Goal: Task Accomplishment & Management: Manage account settings

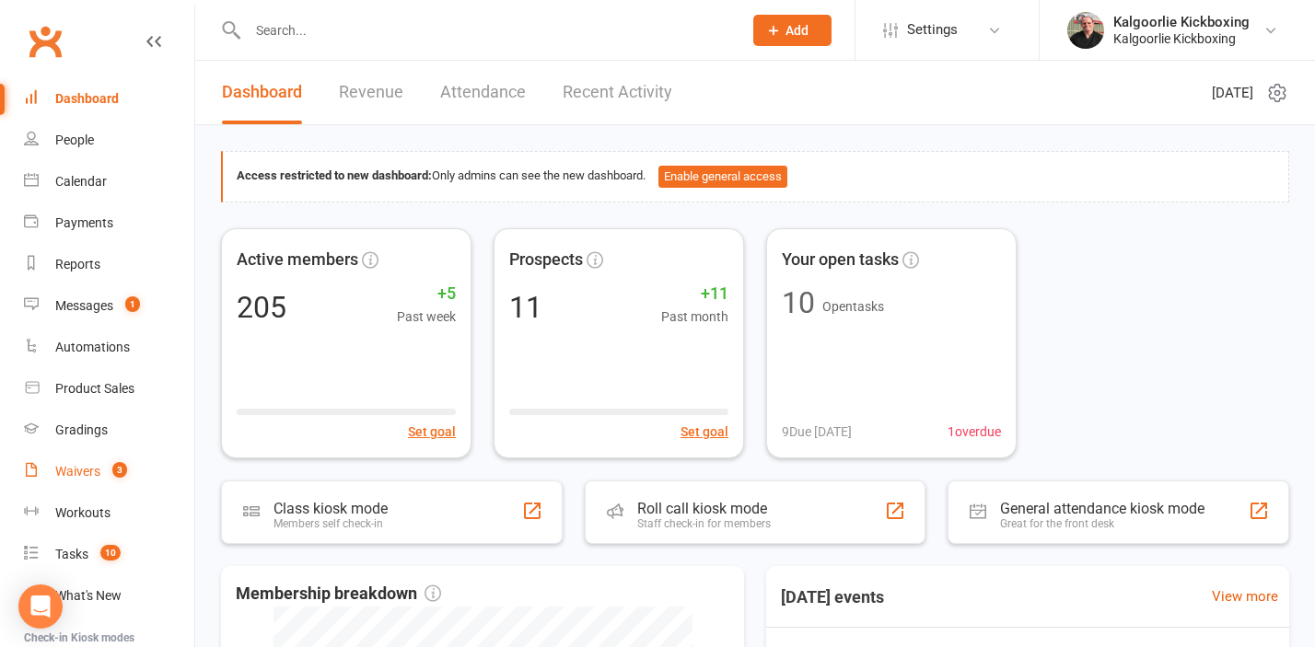
click at [83, 476] on div "Waivers" at bounding box center [77, 471] width 45 height 15
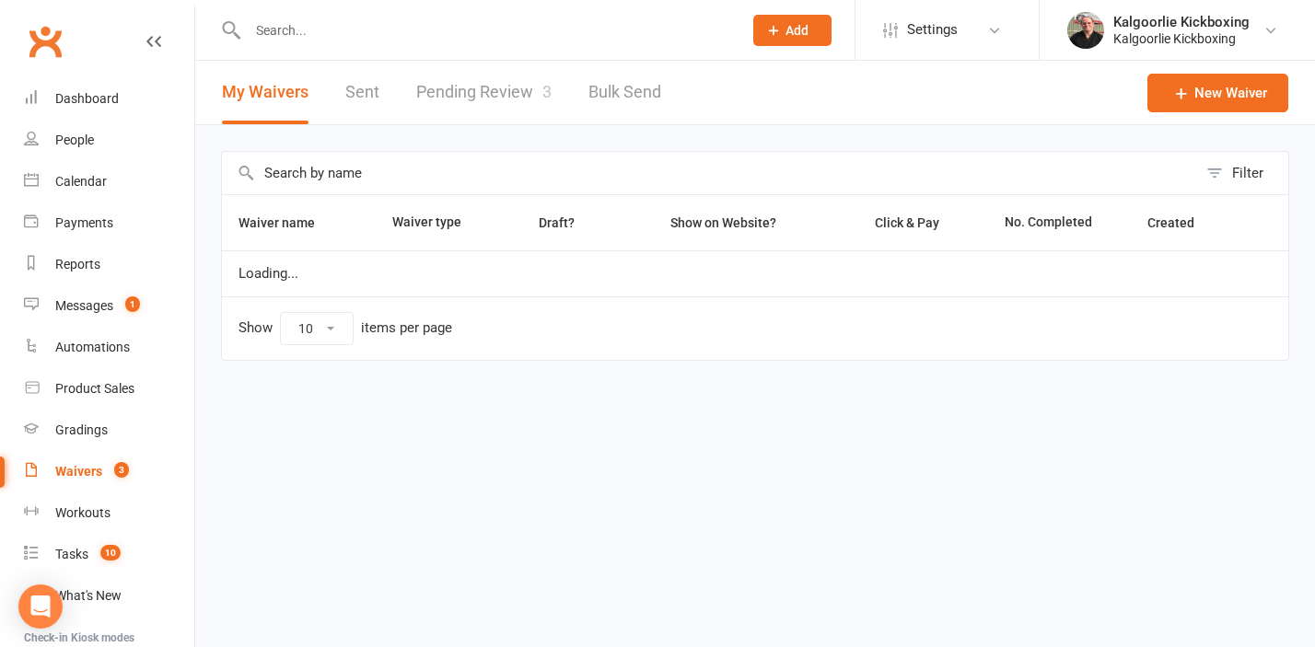
click at [505, 87] on link "Pending Review 3" at bounding box center [483, 93] width 135 height 64
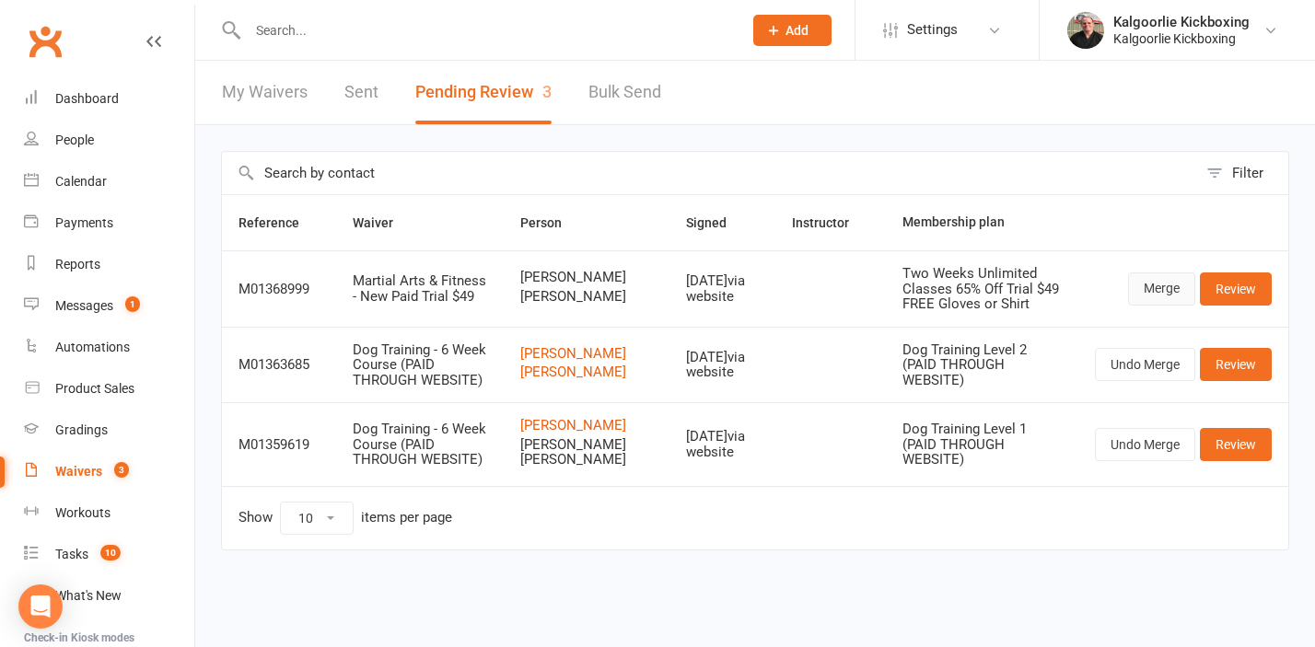
click at [1170, 306] on link "Merge" at bounding box center [1161, 289] width 67 height 33
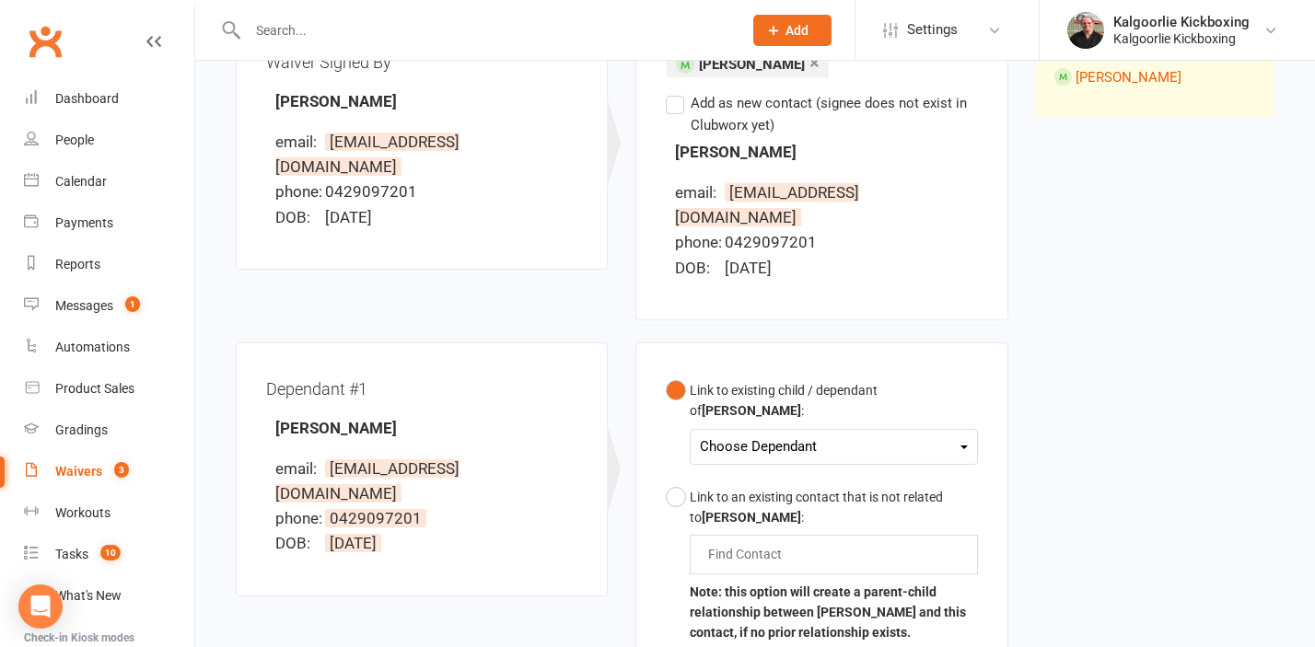
scroll to position [273, 0]
click at [742, 434] on div "Choose Dependant" at bounding box center [833, 446] width 267 height 25
click at [648, 418] on div "Link to existing child / dependant of Jess Heasman : Choose Dependant Miia Hovi…" at bounding box center [821, 570] width 372 height 457
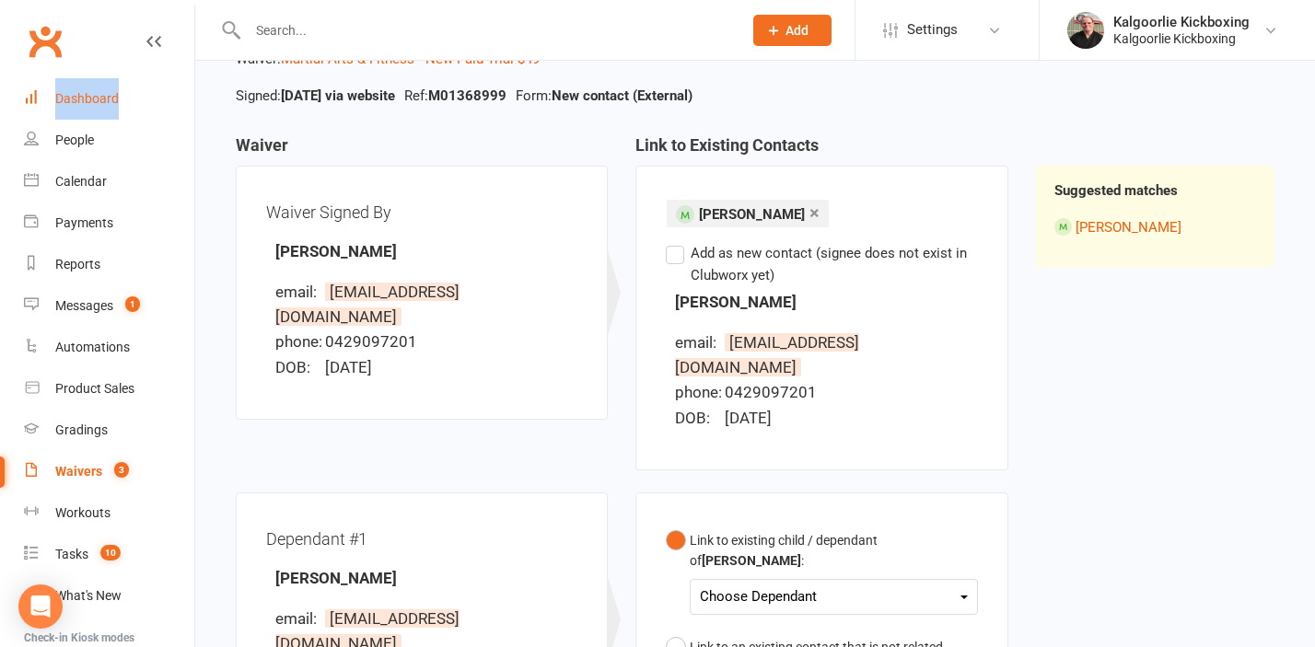
scroll to position [0, 0]
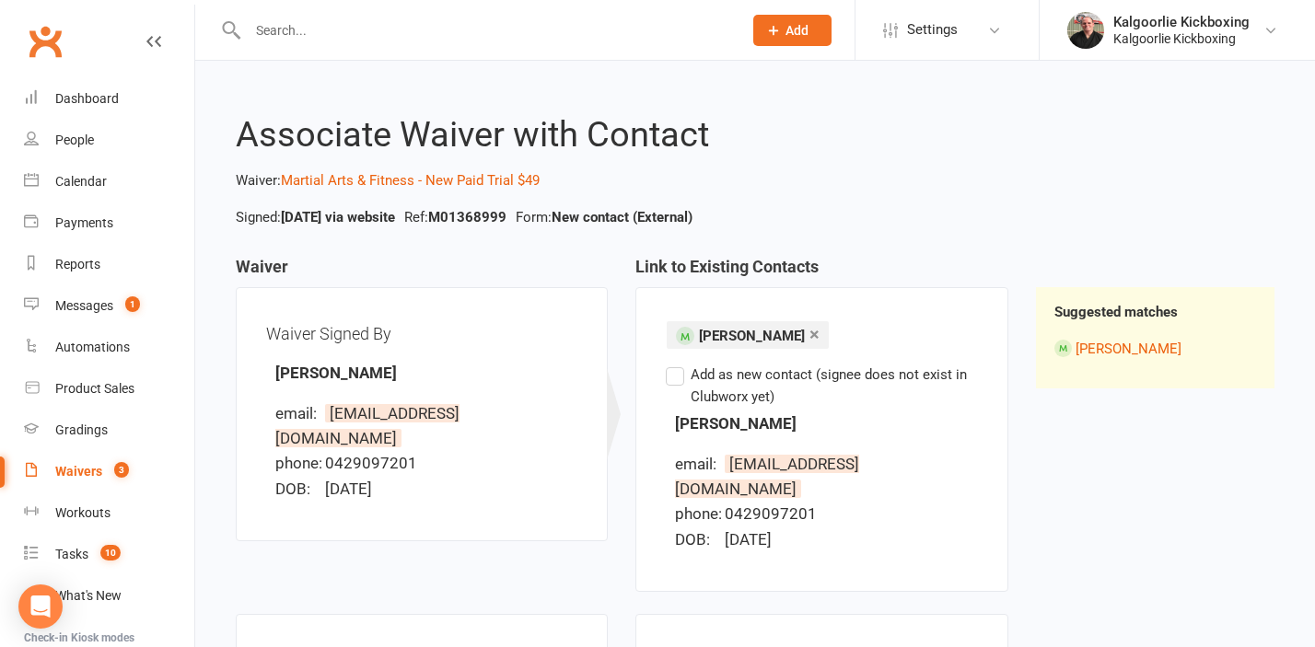
click at [157, 40] on icon at bounding box center [153, 41] width 15 height 15
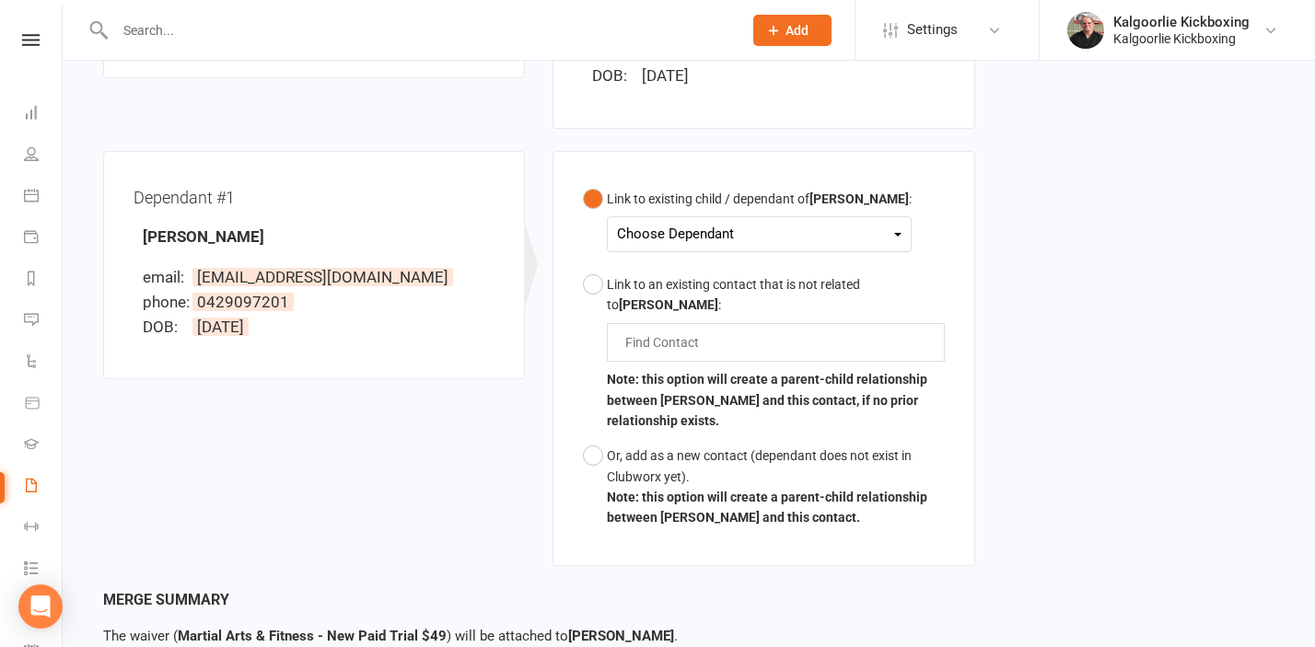
scroll to position [570, 0]
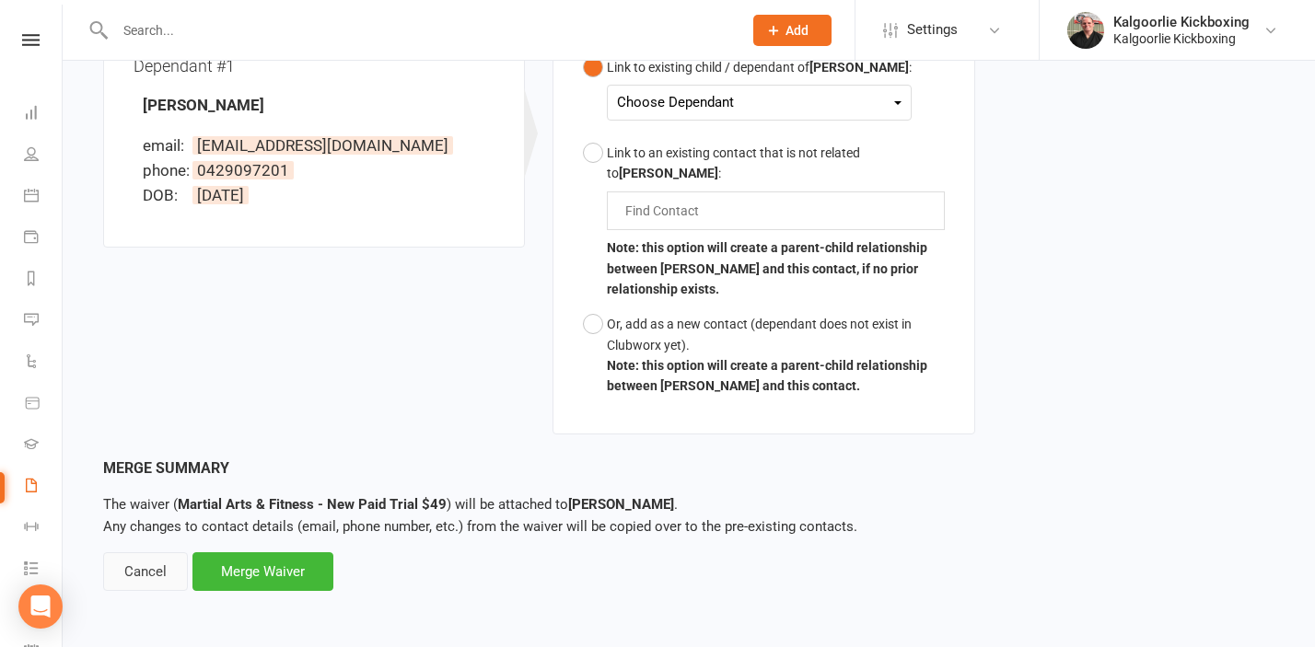
click at [150, 586] on div "Cancel" at bounding box center [145, 571] width 85 height 39
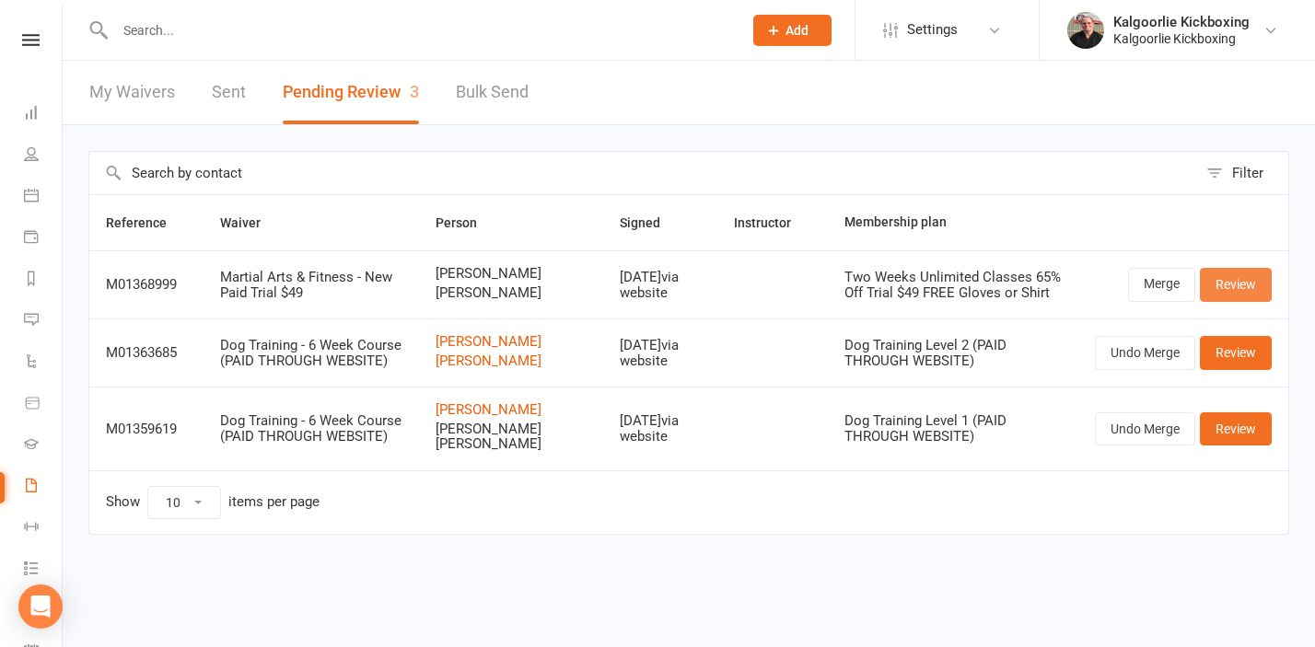
click at [1252, 299] on link "Review" at bounding box center [1236, 284] width 72 height 33
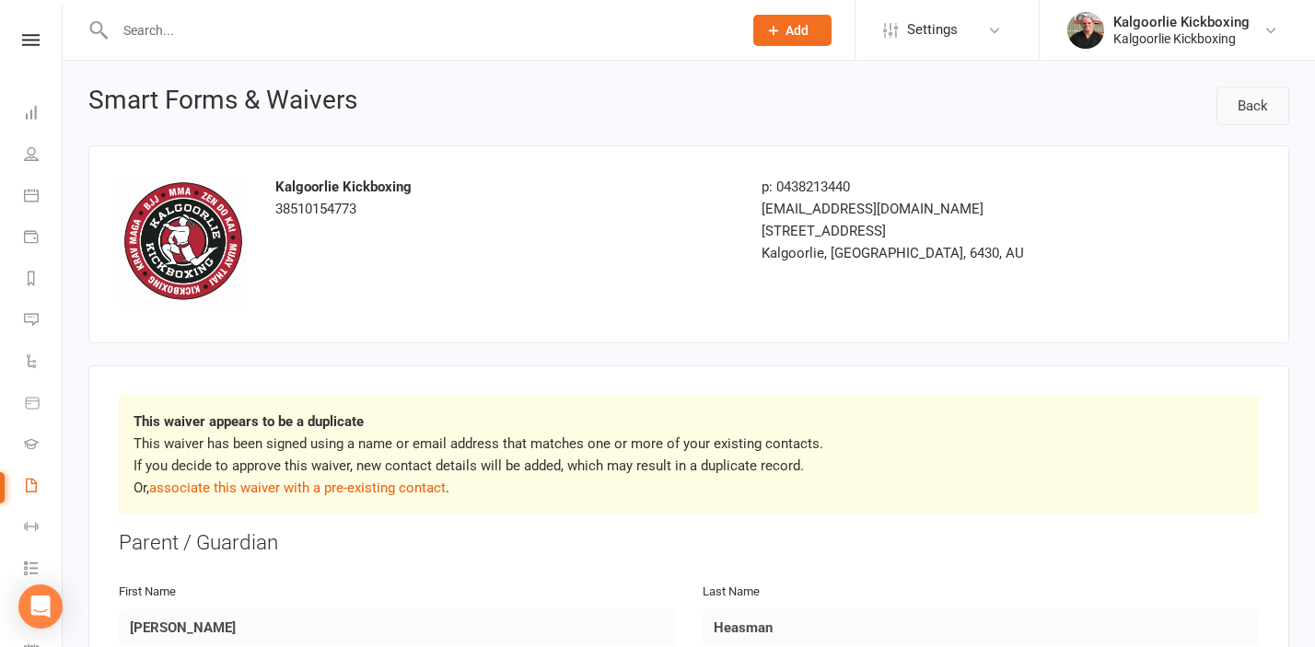
click at [1252, 105] on link "Back" at bounding box center [1252, 106] width 73 height 39
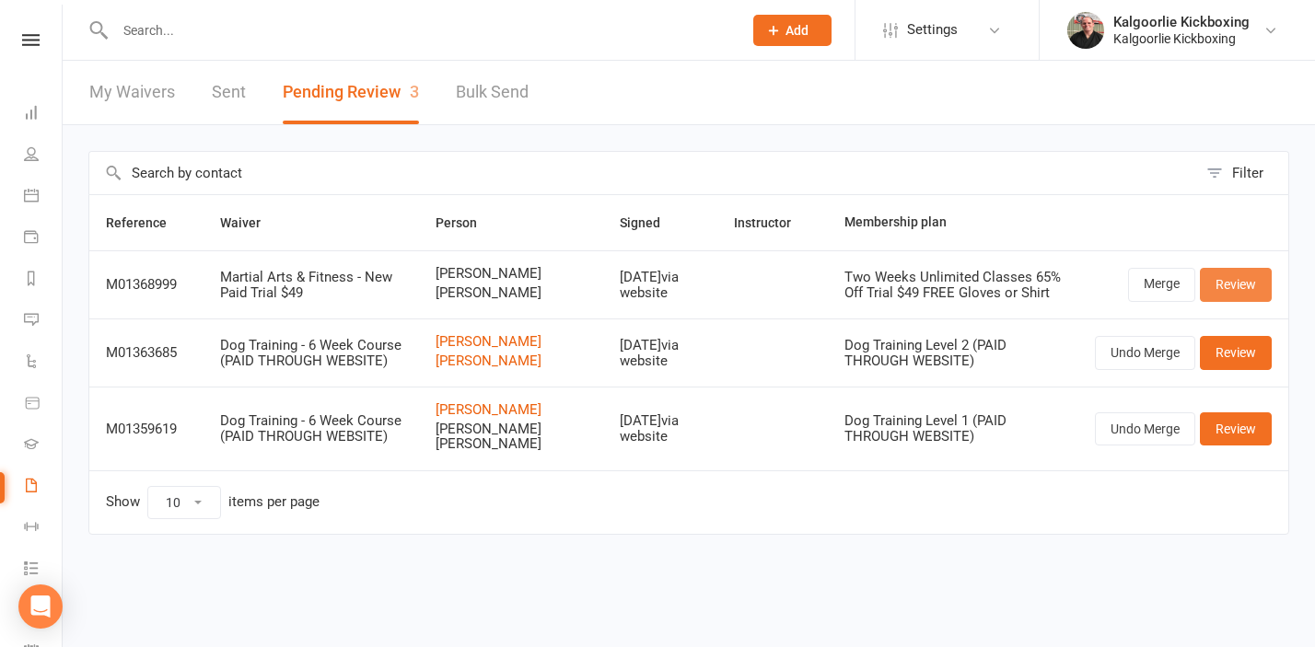
click at [1239, 298] on link "Review" at bounding box center [1236, 284] width 72 height 33
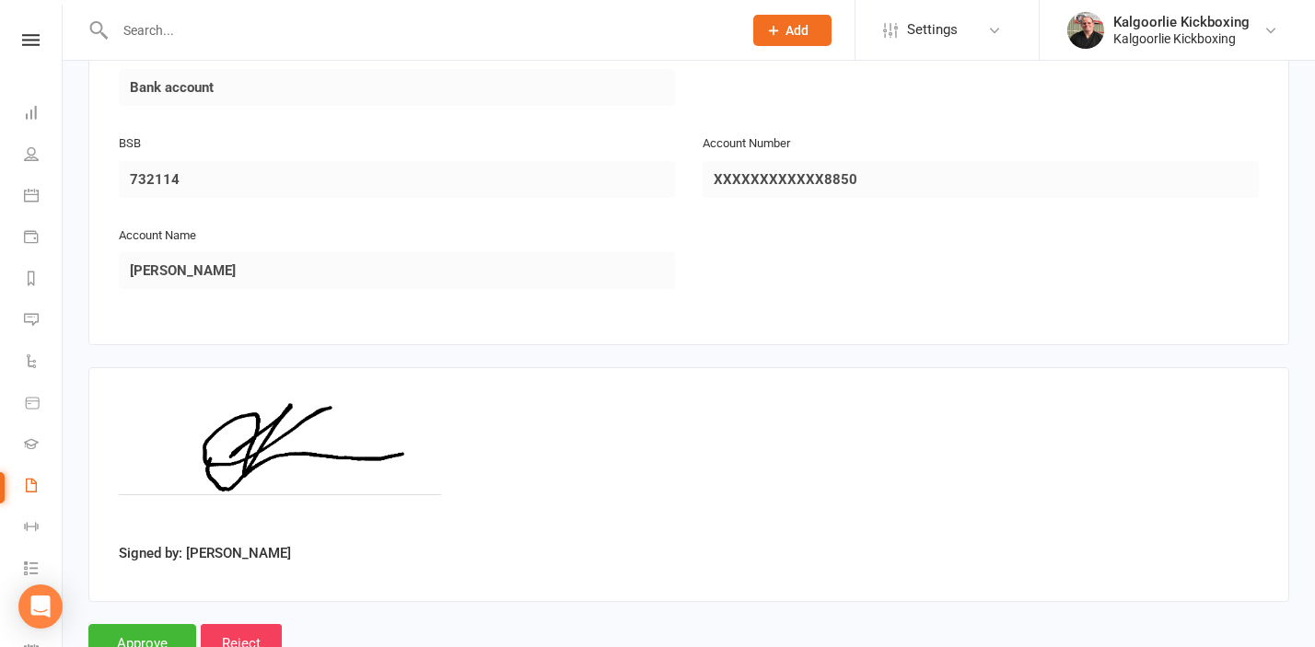
scroll to position [3098, 0]
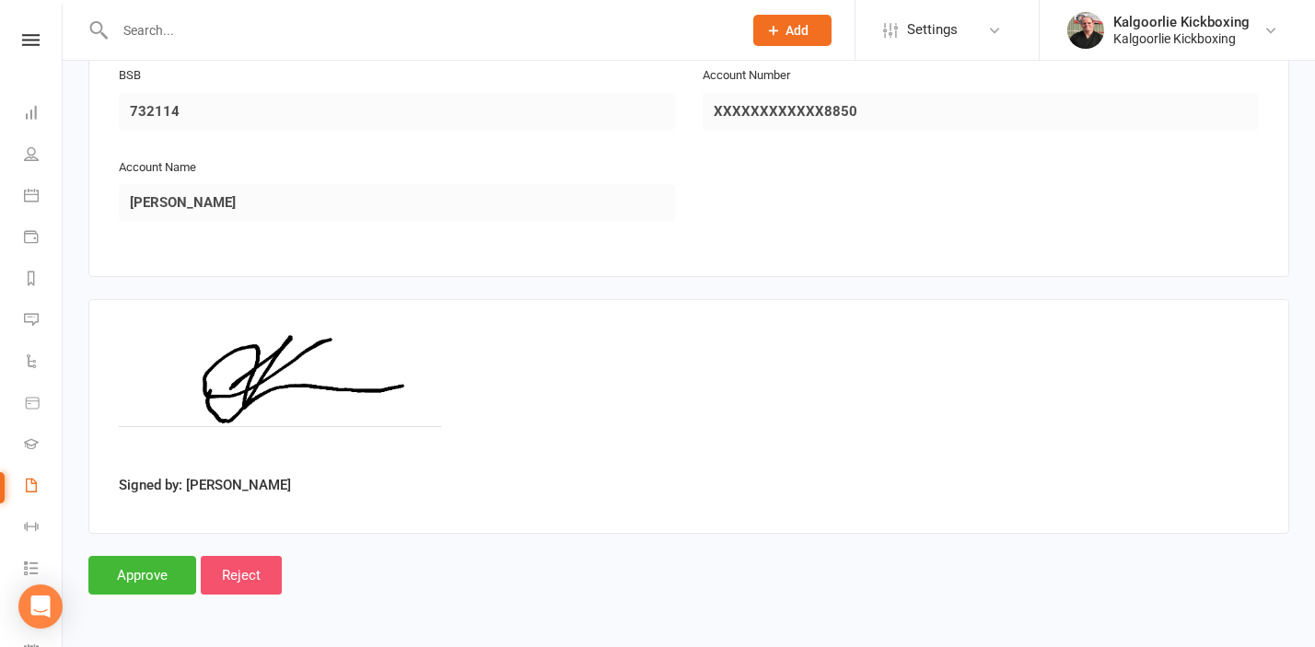
click at [239, 573] on input "Reject" at bounding box center [241, 575] width 81 height 39
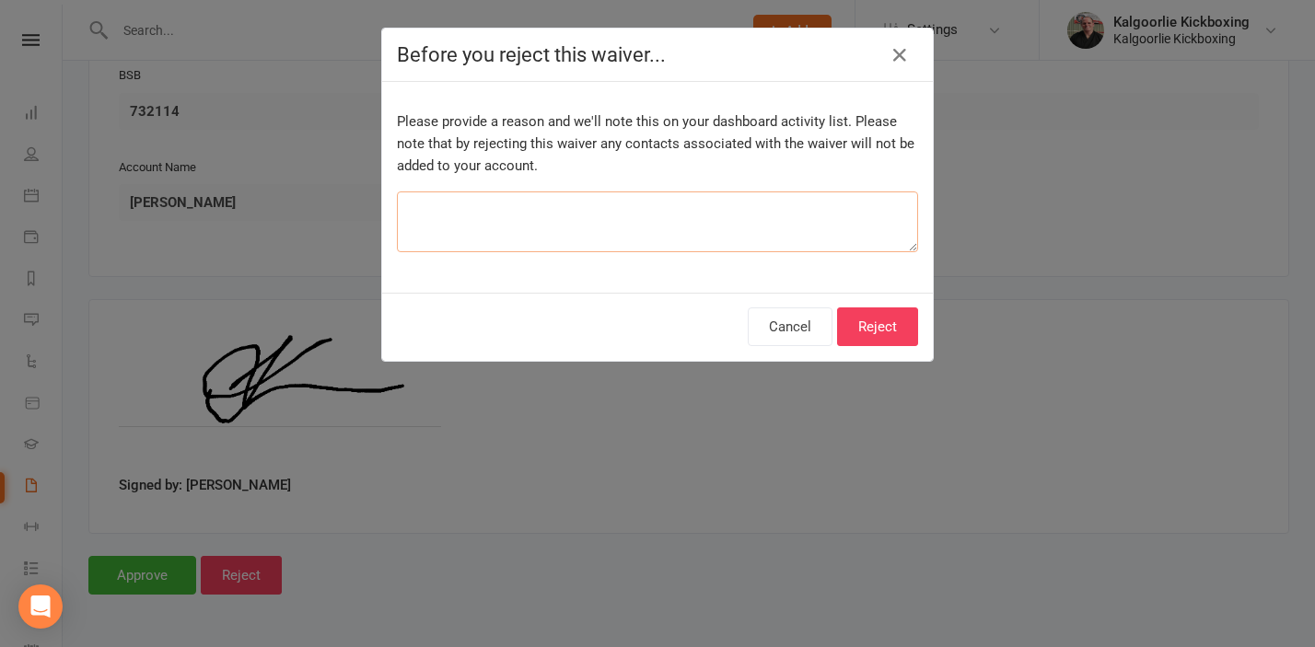
click at [502, 213] on textarea at bounding box center [657, 221] width 521 height 61
type textarea "Doouble up waiver"
click at [889, 328] on button "Reject" at bounding box center [877, 326] width 81 height 39
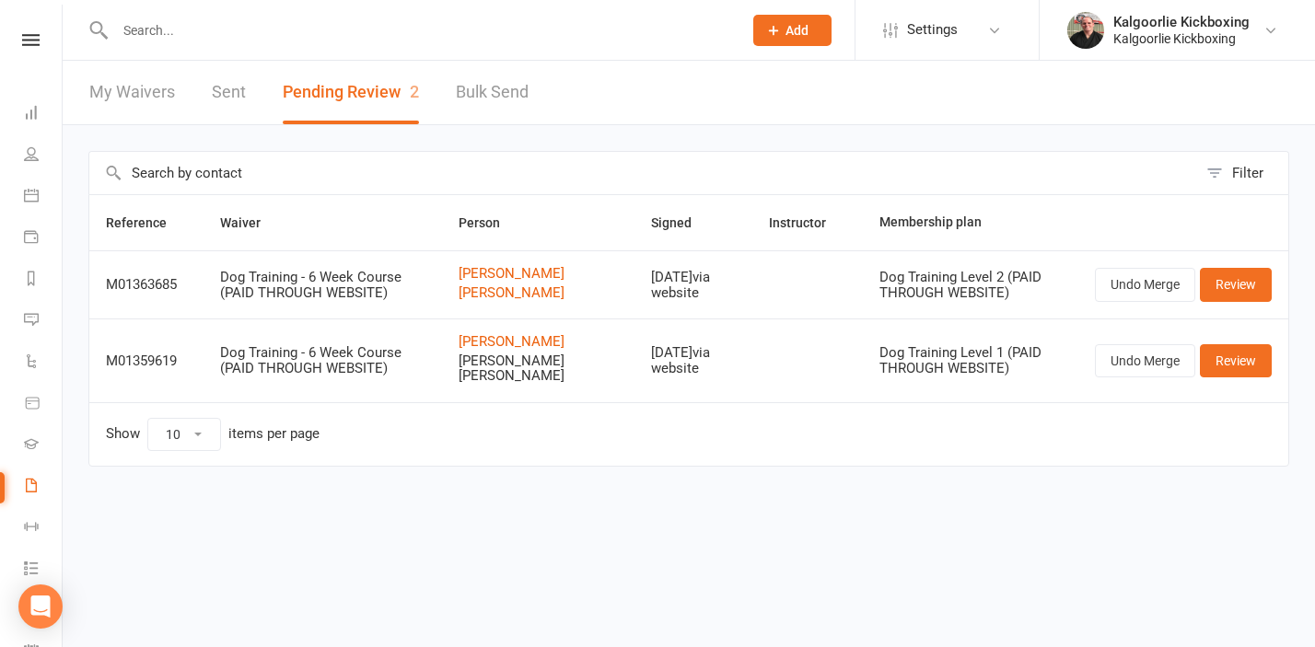
click at [487, 87] on link "Bulk Send" at bounding box center [492, 93] width 73 height 64
select select "active_members"
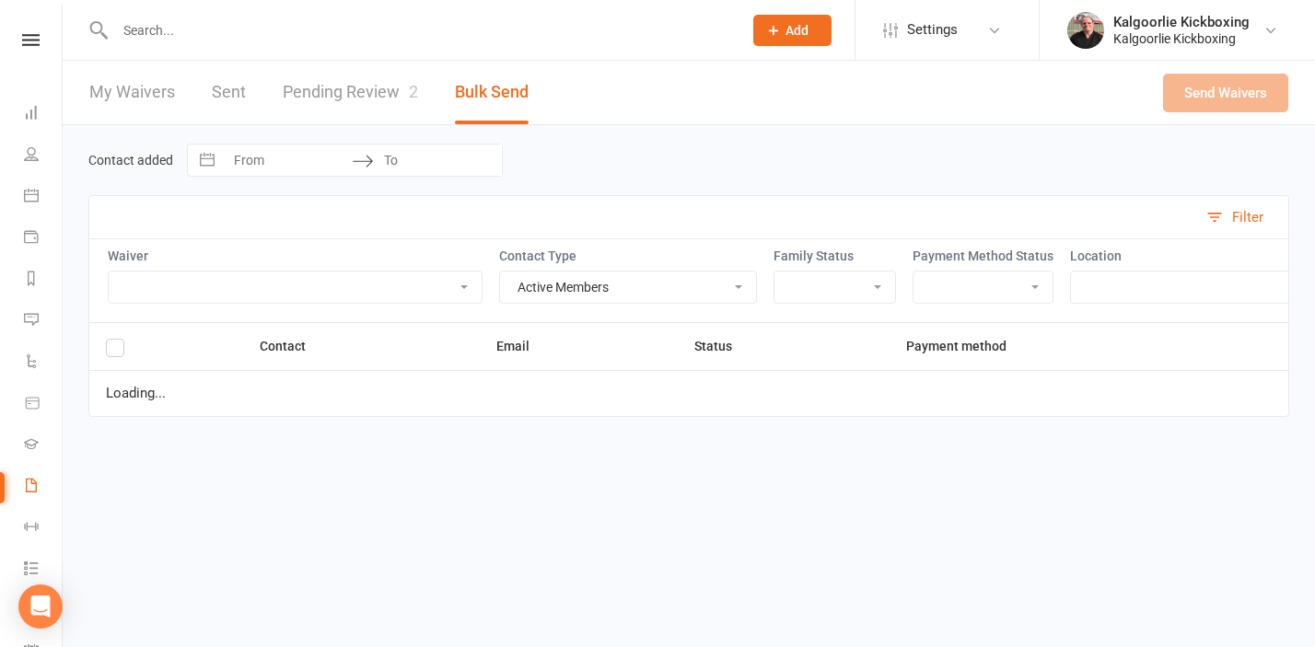
click at [375, 89] on link "Pending Review 2" at bounding box center [350, 93] width 135 height 64
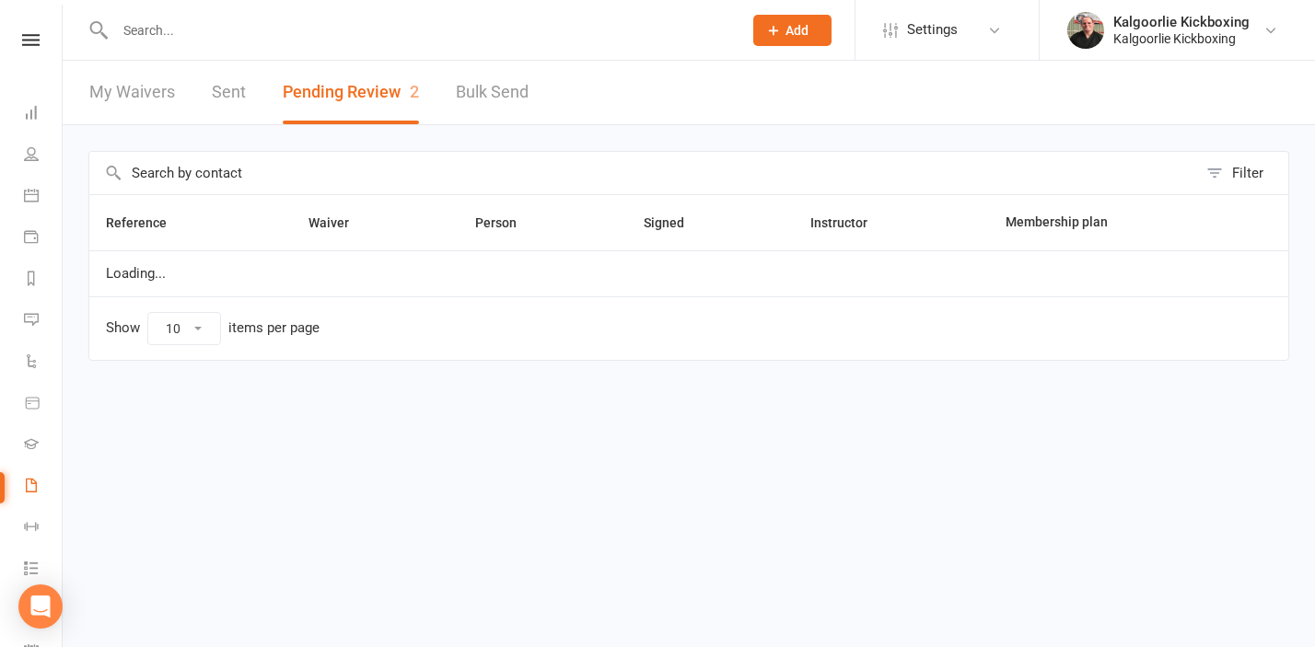
click at [495, 97] on link "Bulk Send" at bounding box center [492, 93] width 73 height 64
select select "active_members"
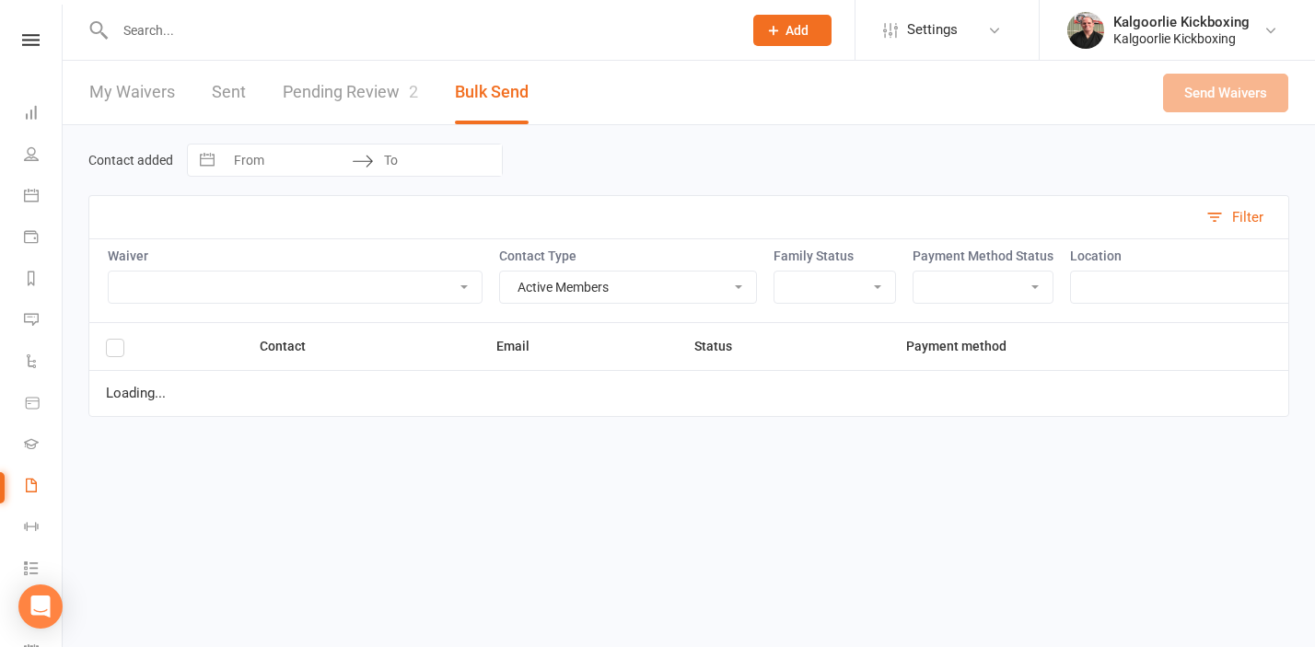
click at [360, 87] on link "Pending Review 2" at bounding box center [350, 93] width 135 height 64
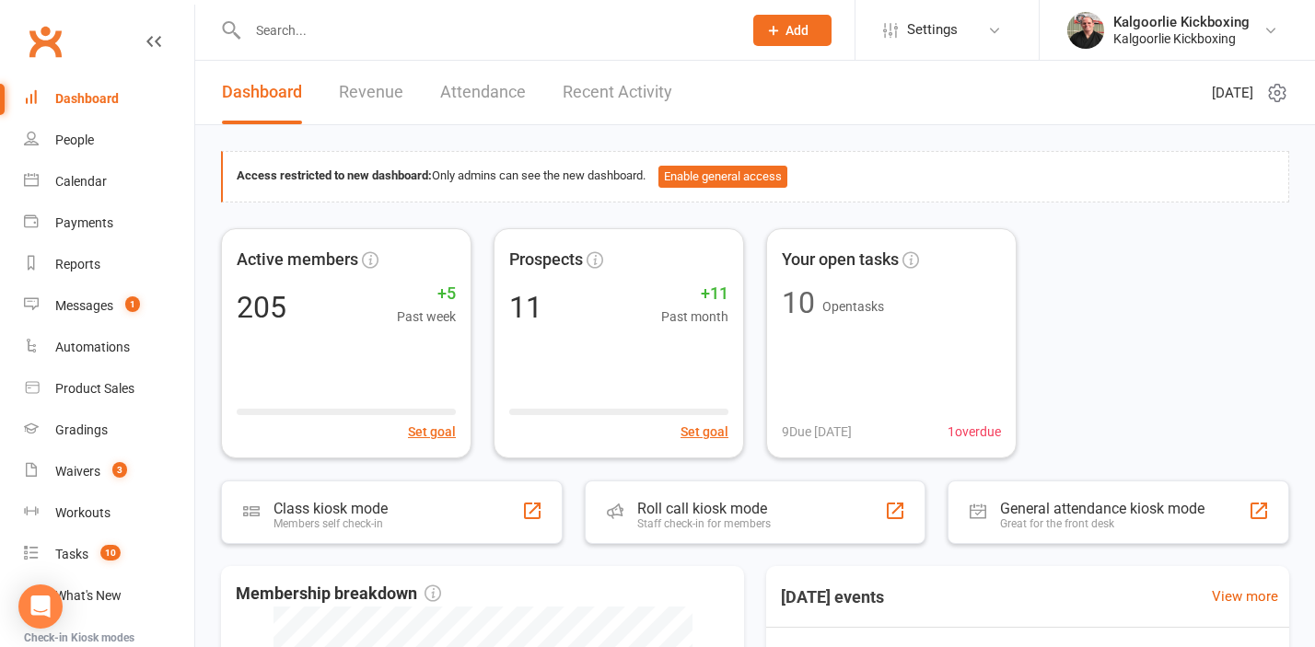
click at [303, 36] on input "text" at bounding box center [485, 30] width 487 height 26
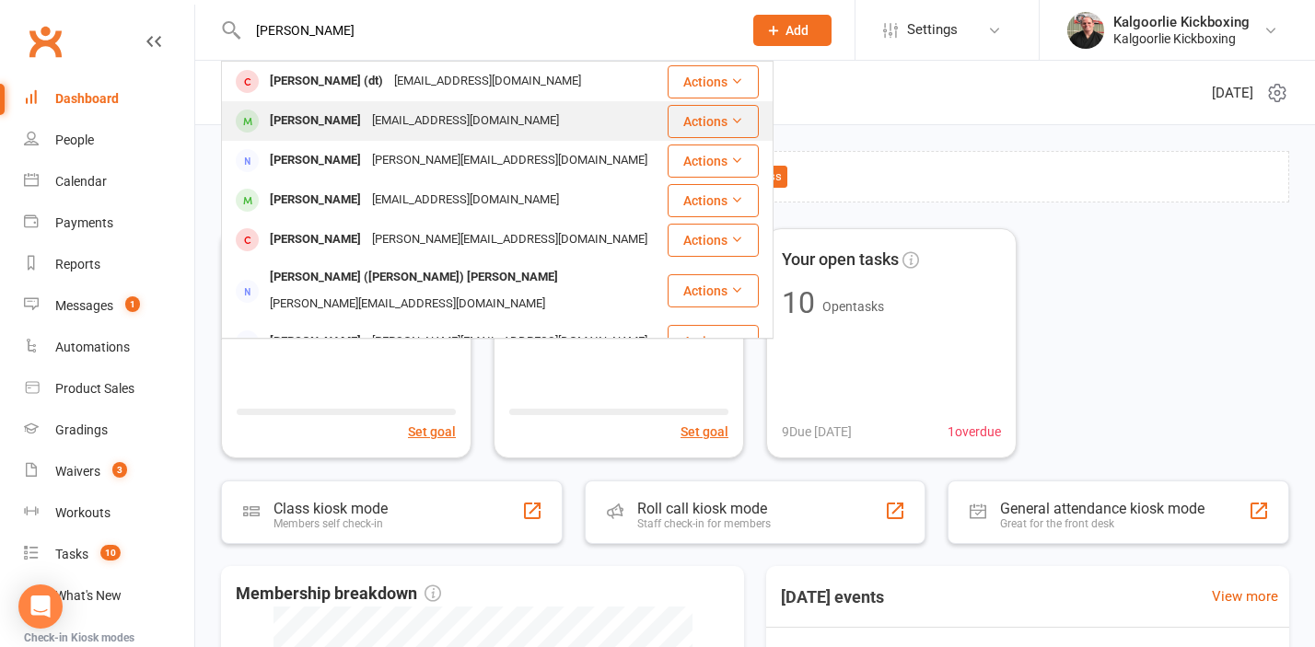
type input "[PERSON_NAME]"
click at [314, 118] on div "[PERSON_NAME]" at bounding box center [315, 121] width 102 height 27
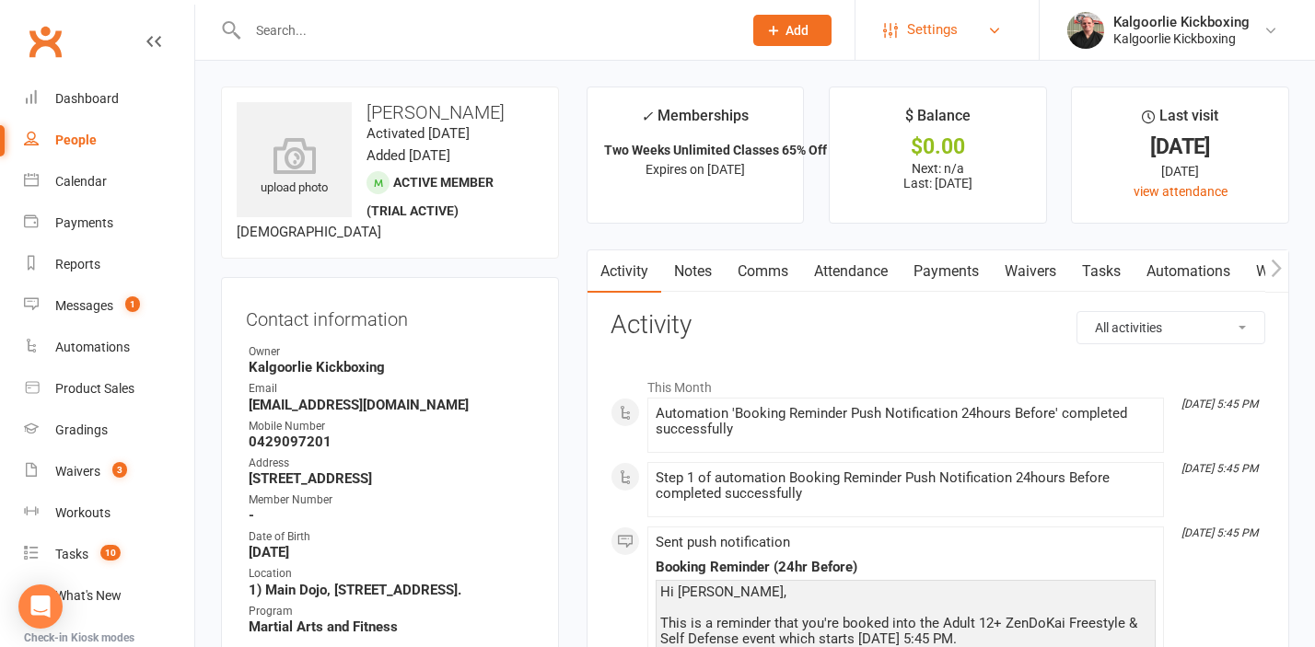
click at [934, 24] on span "Settings" at bounding box center [932, 29] width 51 height 41
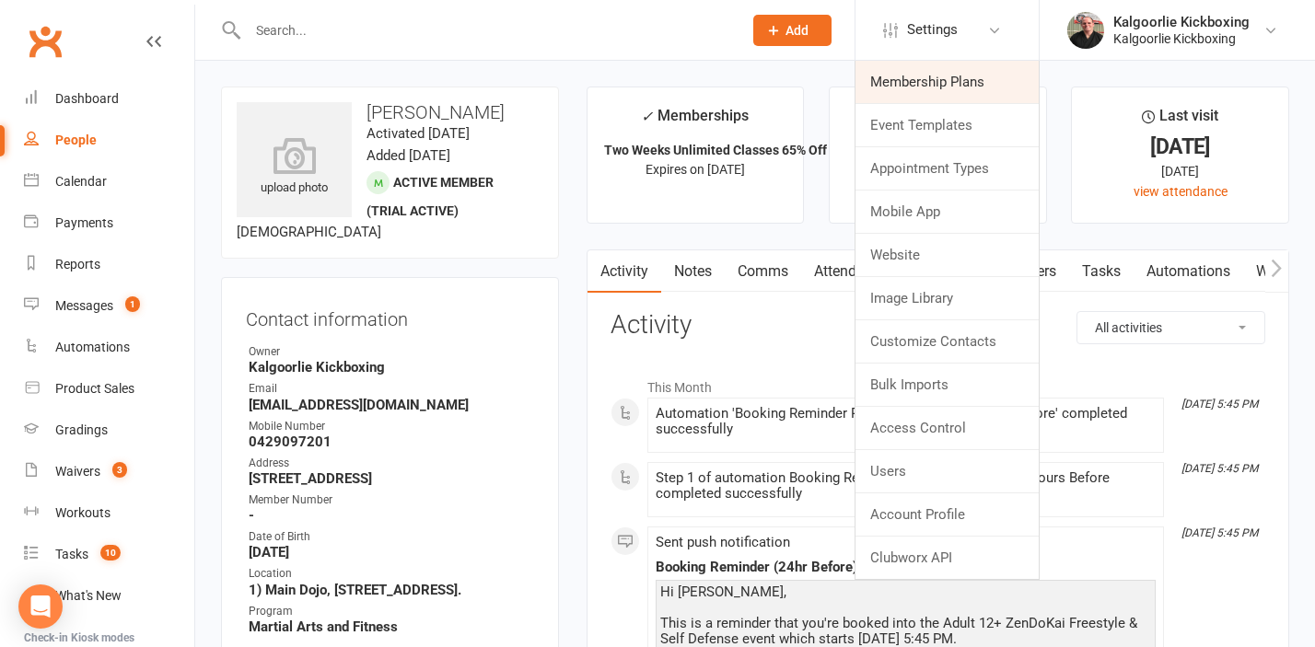
click at [926, 73] on link "Membership Plans" at bounding box center [946, 82] width 183 height 42
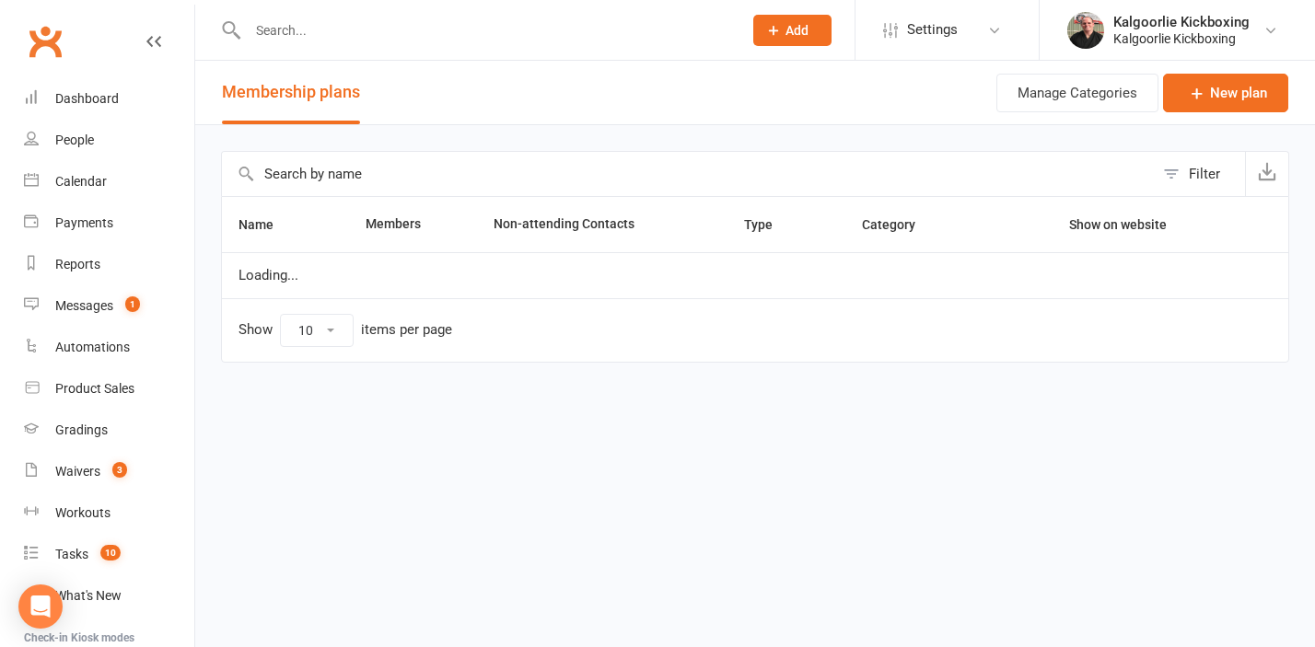
select select "100"
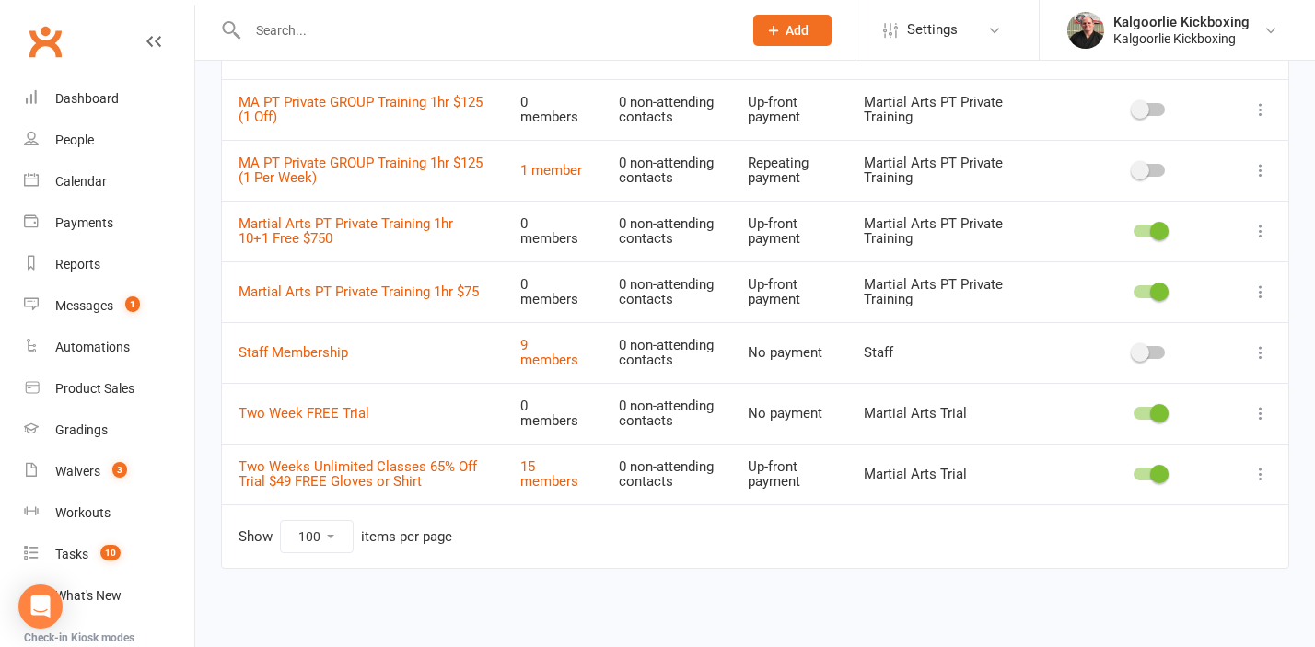
scroll to position [3172, 0]
click at [397, 465] on link "Two Weeks Unlimited Classes 65% Off Trial $49 FREE Gloves or Shirt" at bounding box center [357, 474] width 238 height 32
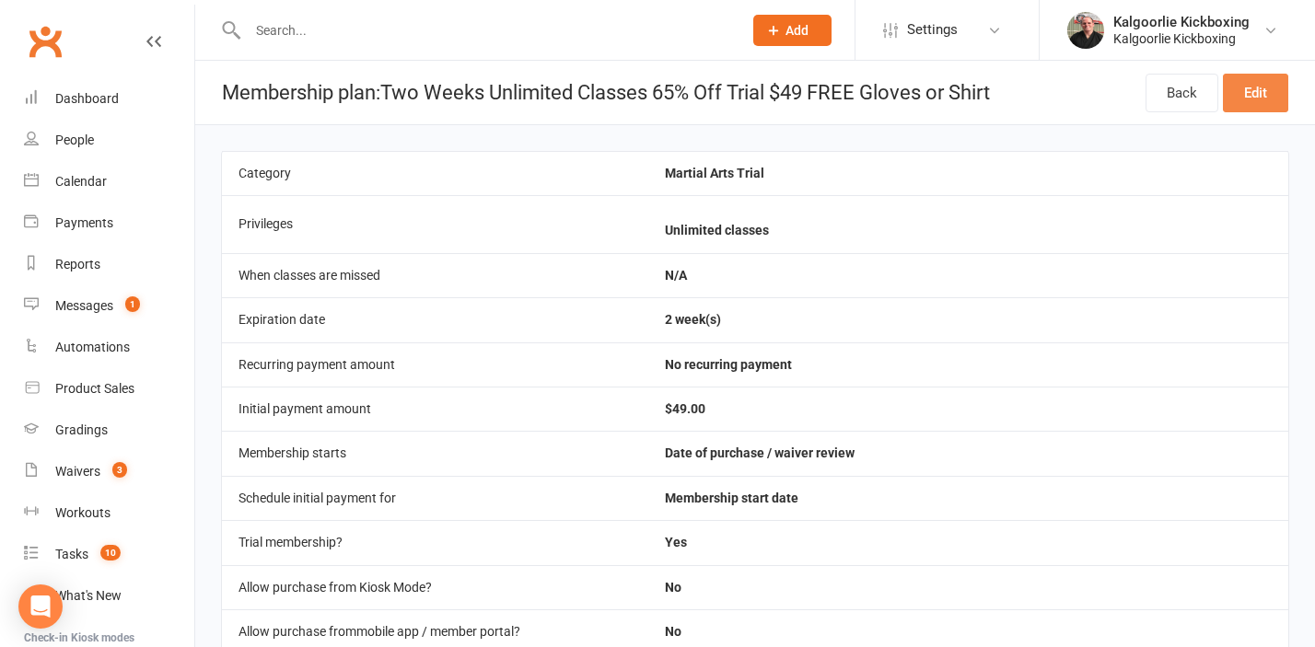
click at [1243, 96] on link "Edit" at bounding box center [1255, 93] width 65 height 39
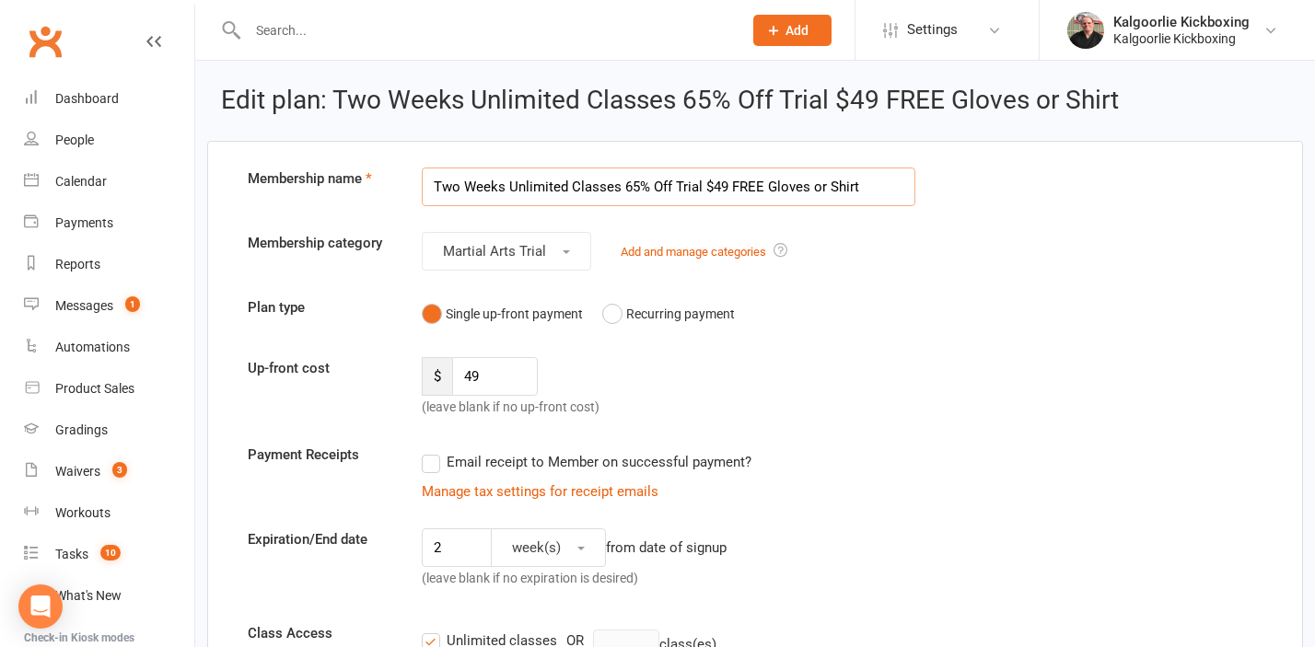
click at [818, 189] on input "Two Weeks Unlimited Classes 65% Off Trial $49 FREE Gloves or Shirt" at bounding box center [668, 187] width 493 height 39
type input "Two Weeks Unlimited Classes 65% Off Trial $49 FREE Shirt"
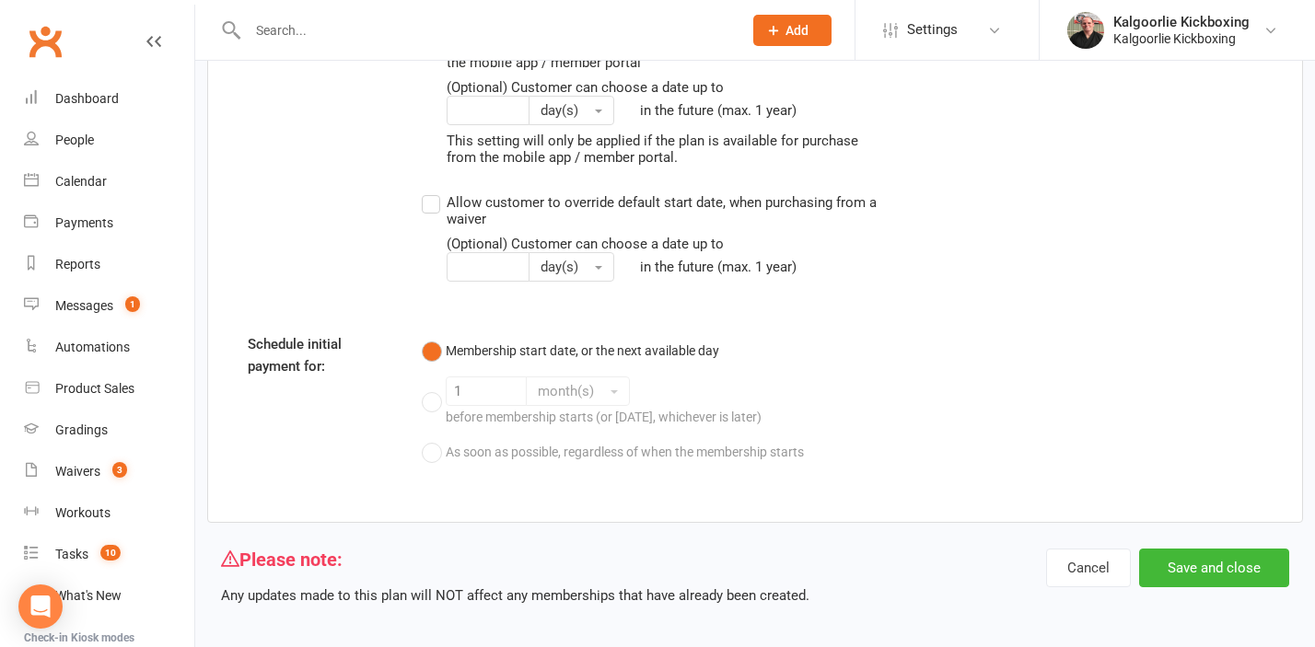
scroll to position [2192, 0]
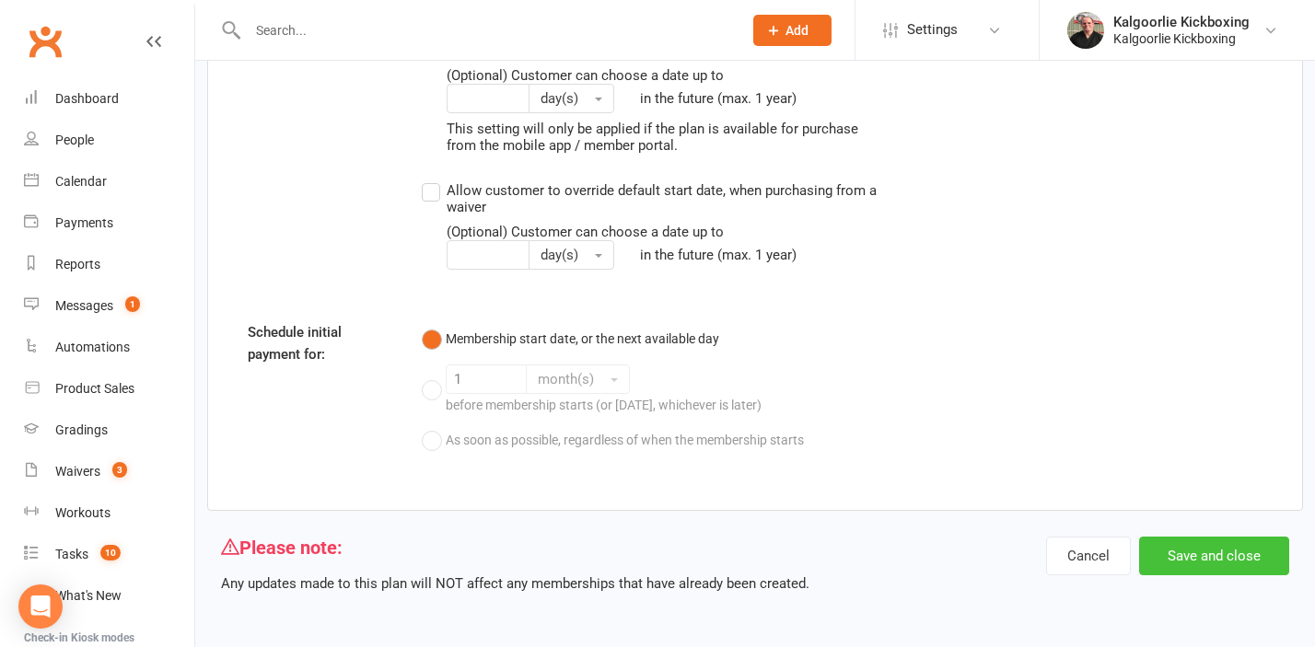
click at [1206, 554] on button "Save and close" at bounding box center [1214, 556] width 150 height 39
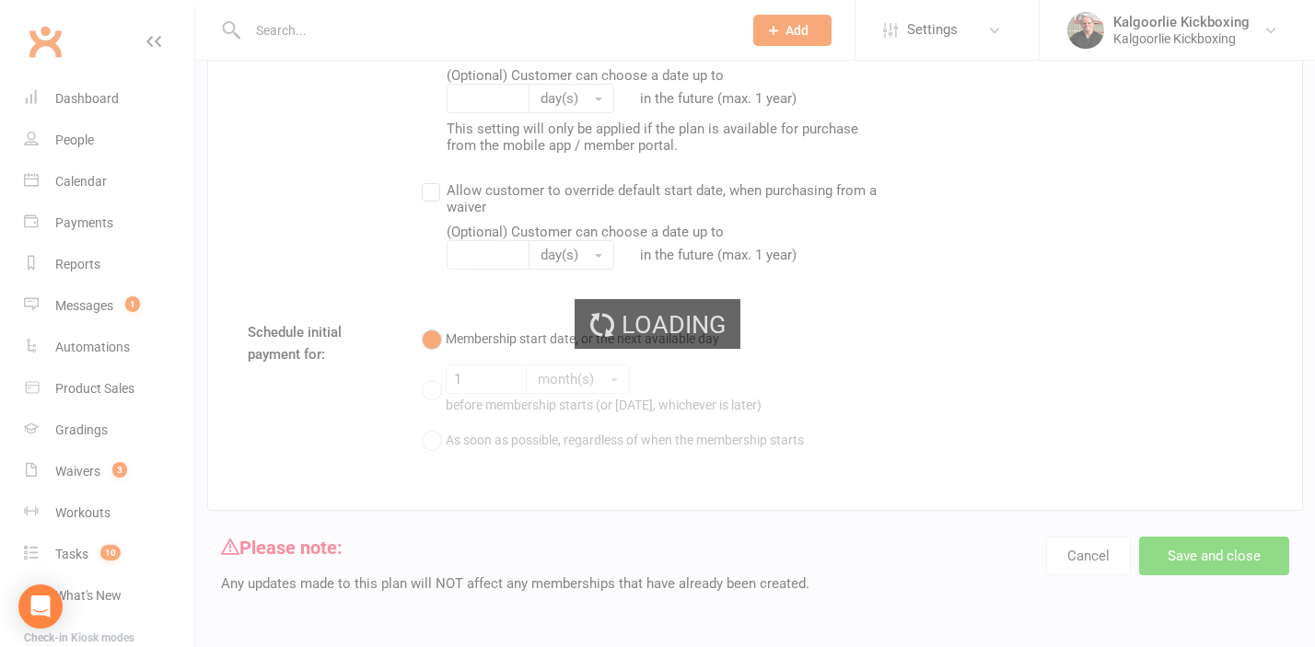
select select "100"
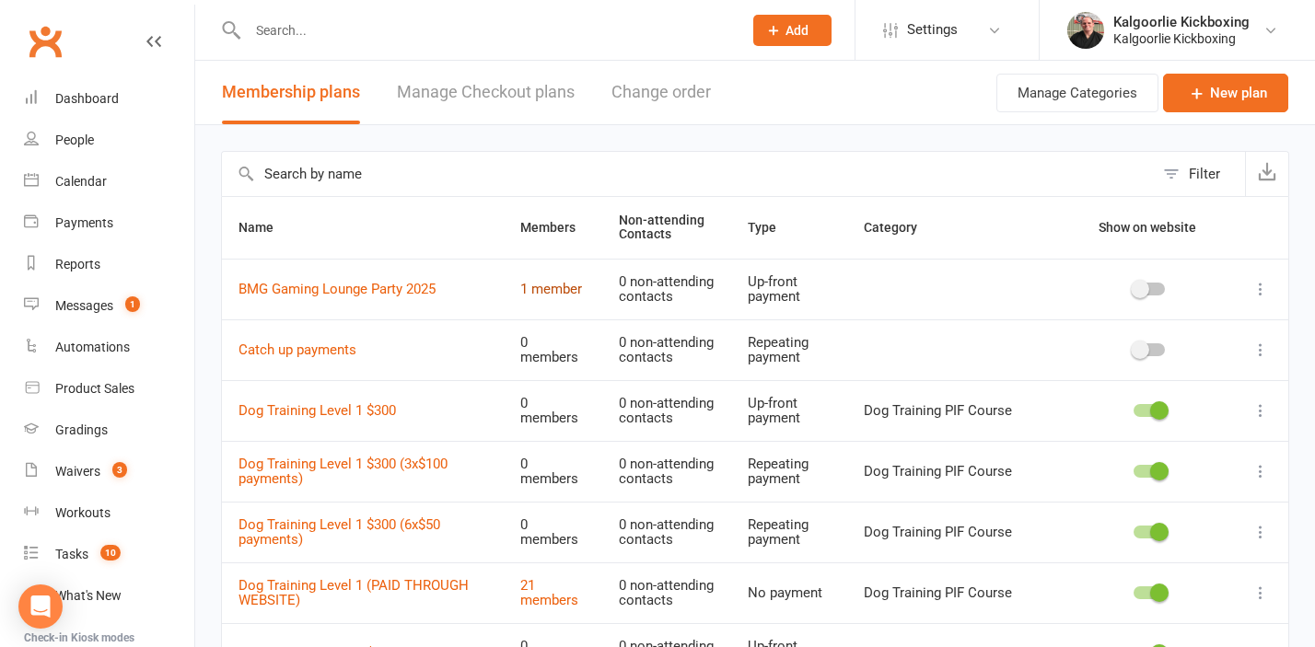
click at [552, 297] on link "1 member" at bounding box center [551, 289] width 62 height 17
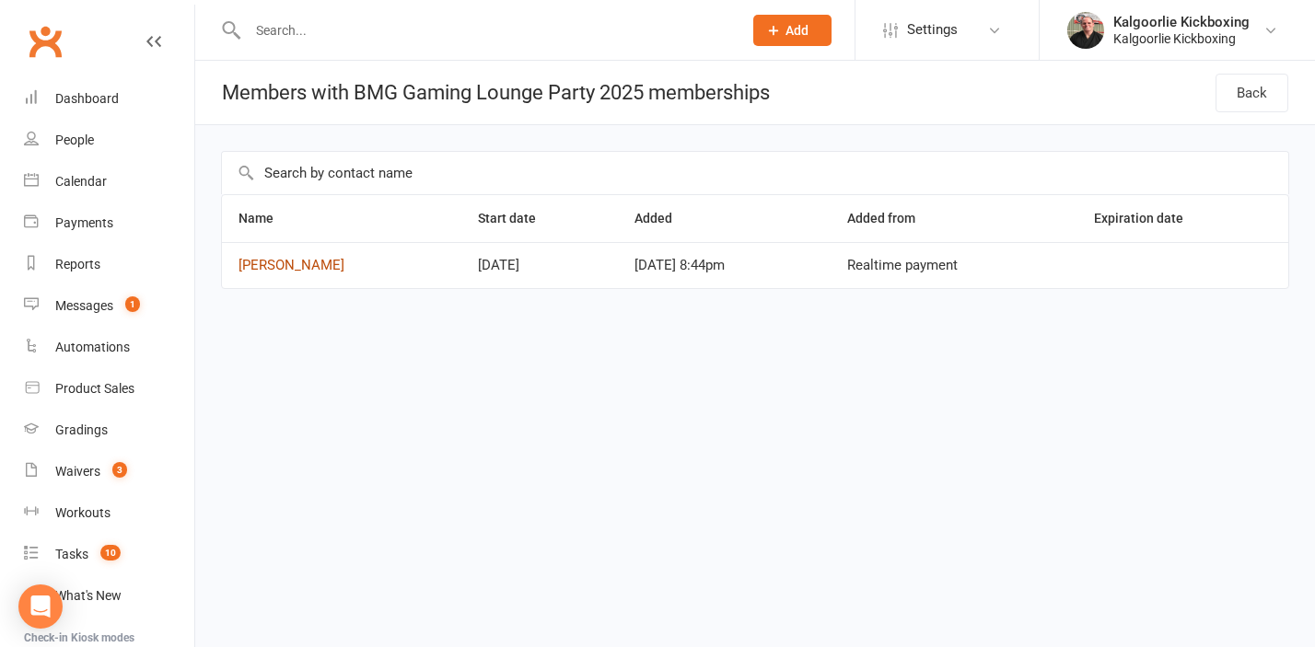
click at [274, 270] on link "Zavier Watson" at bounding box center [291, 265] width 106 height 17
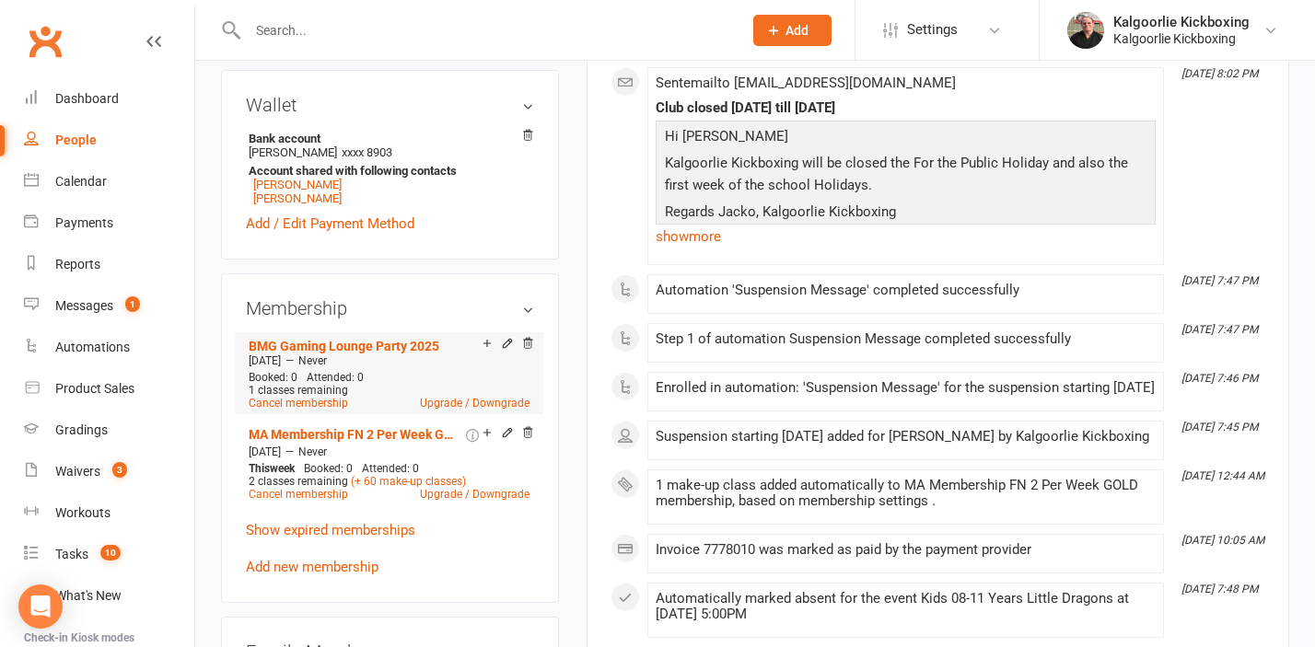
scroll to position [606, 0]
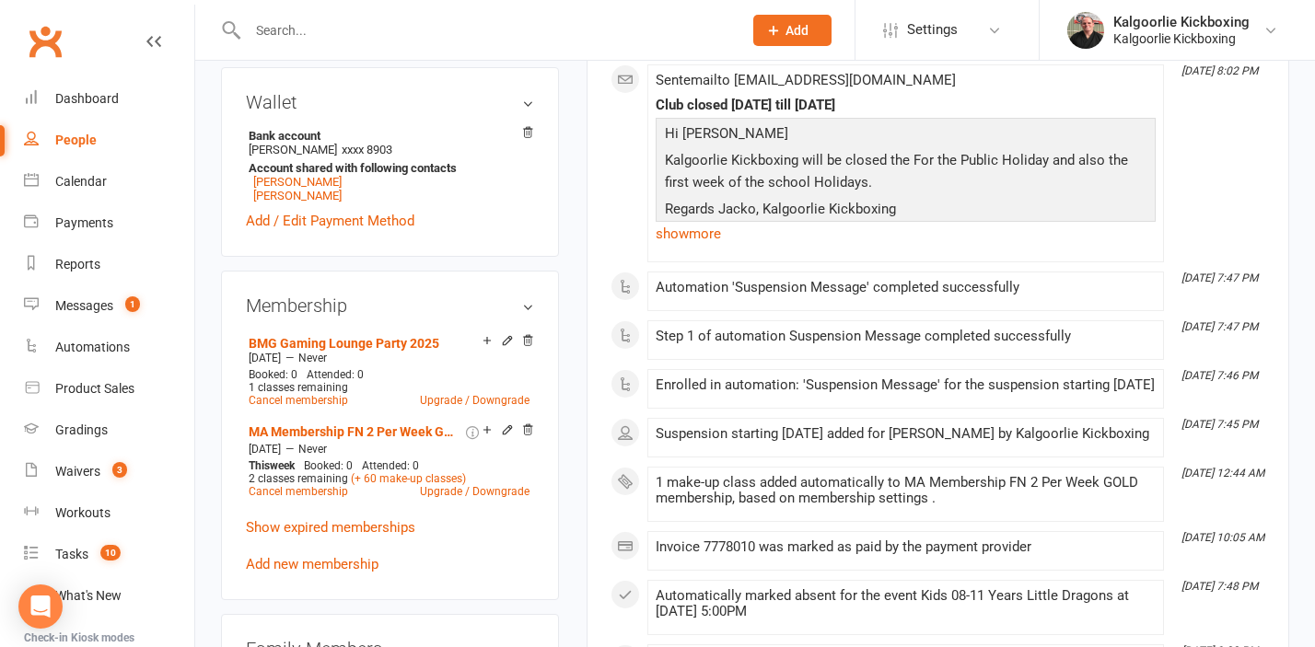
click at [506, 341] on icon at bounding box center [507, 340] width 13 height 13
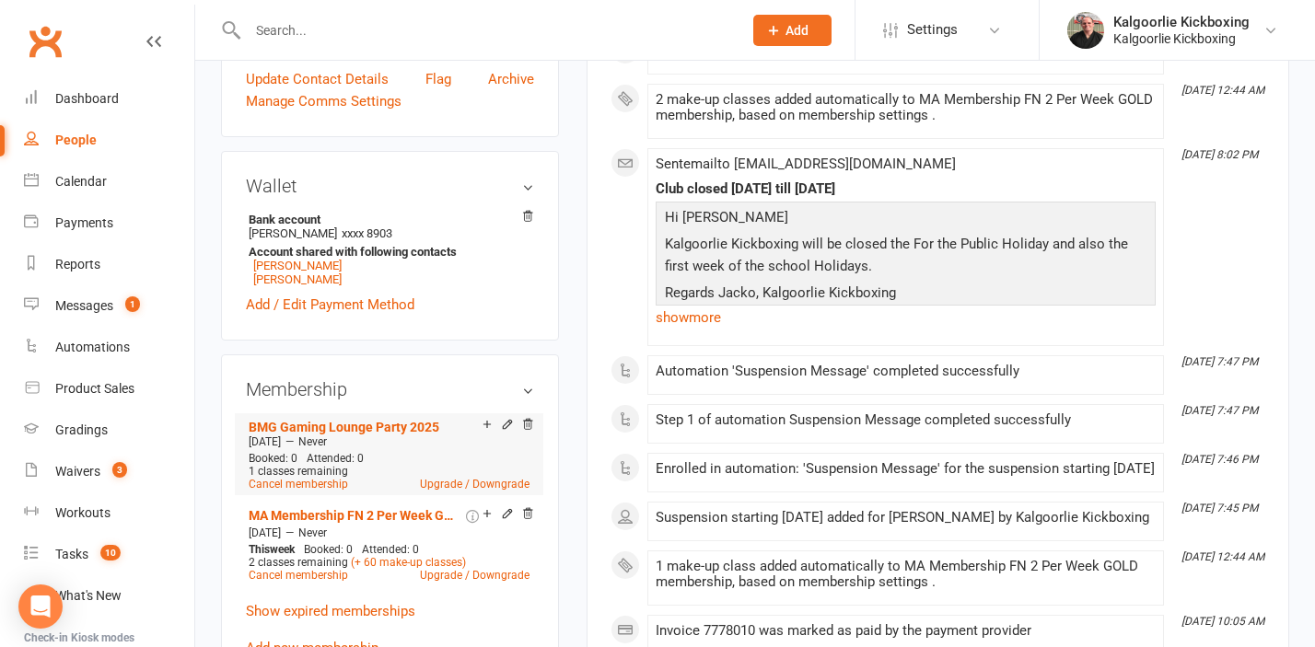
scroll to position [526, 0]
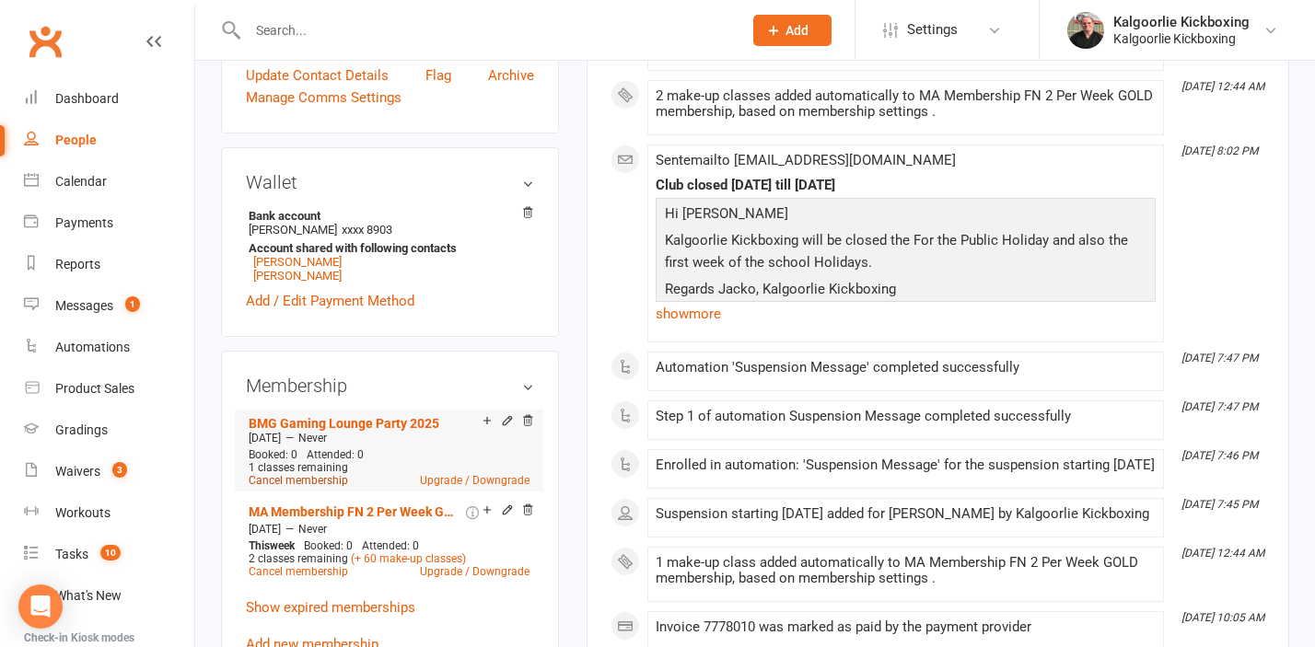
click at [327, 481] on link "Cancel membership" at bounding box center [298, 480] width 99 height 13
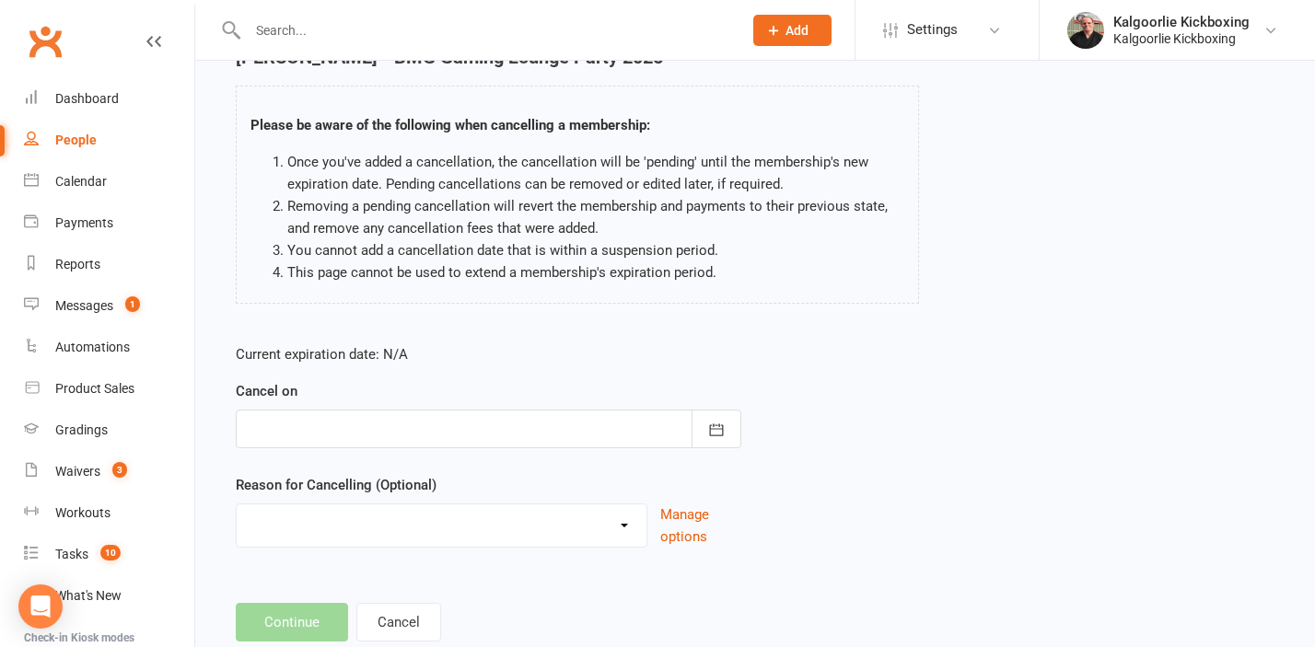
scroll to position [119, 0]
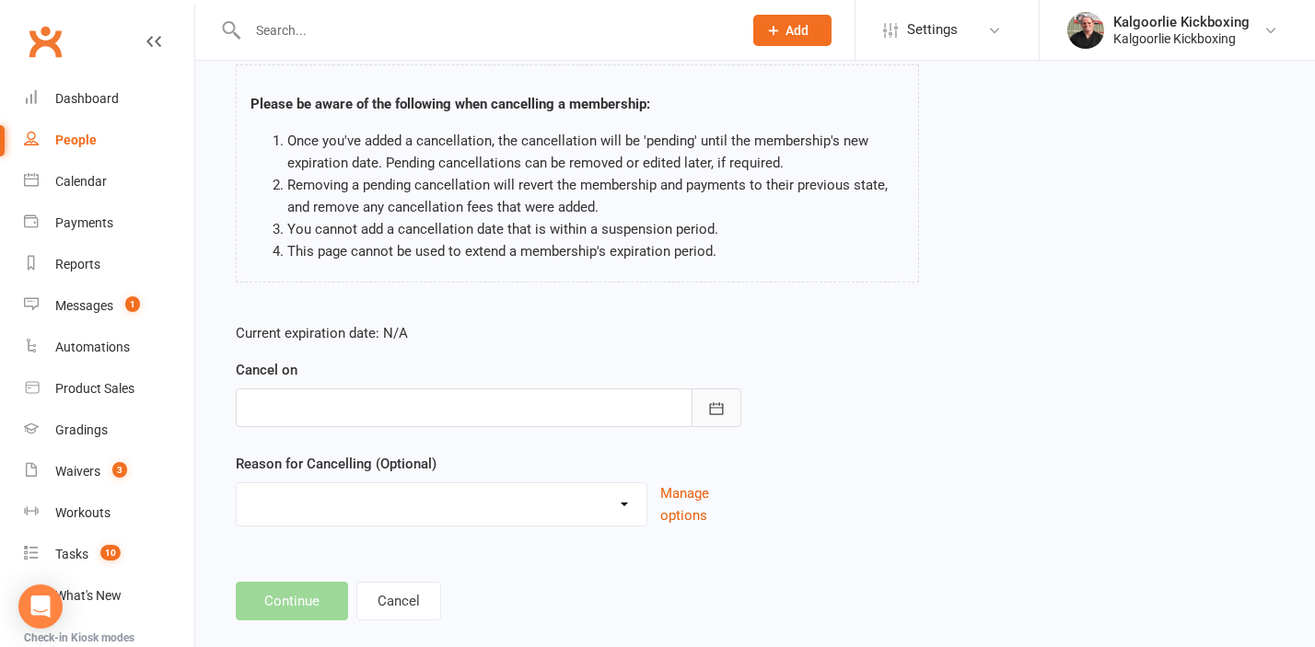
click at [725, 407] on button "button" at bounding box center [716, 408] width 50 height 39
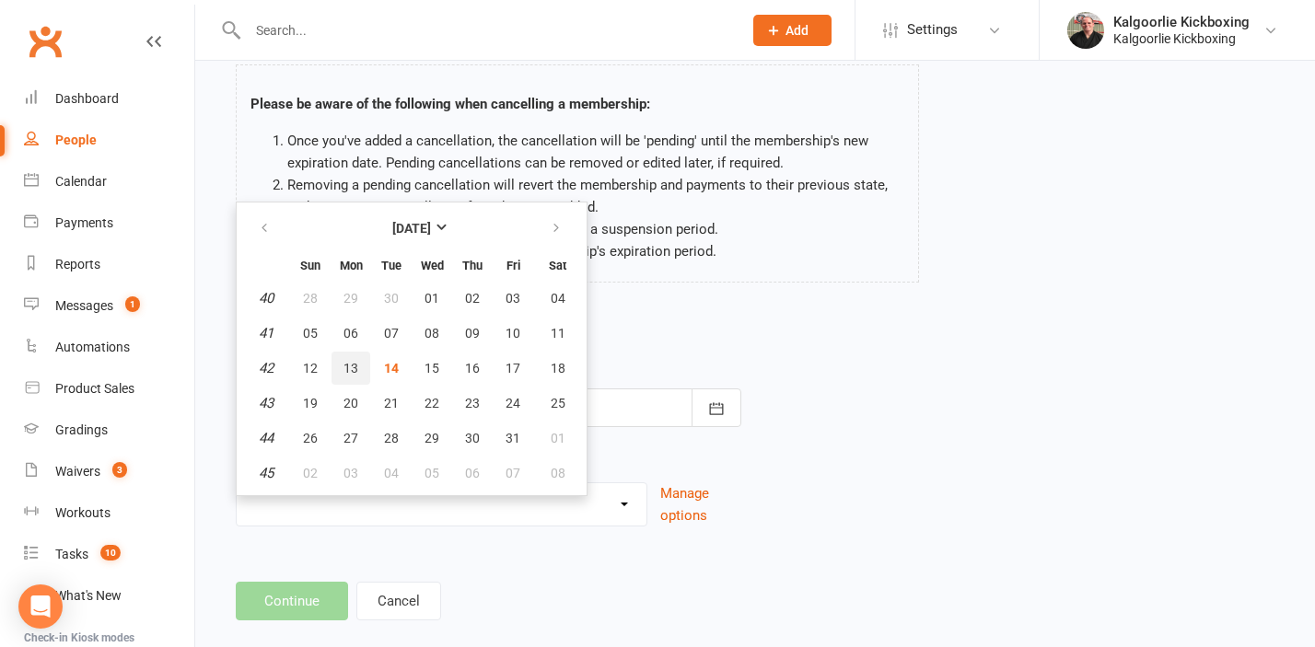
click at [353, 370] on span "13" at bounding box center [350, 368] width 15 height 15
type input "13 Oct 2025"
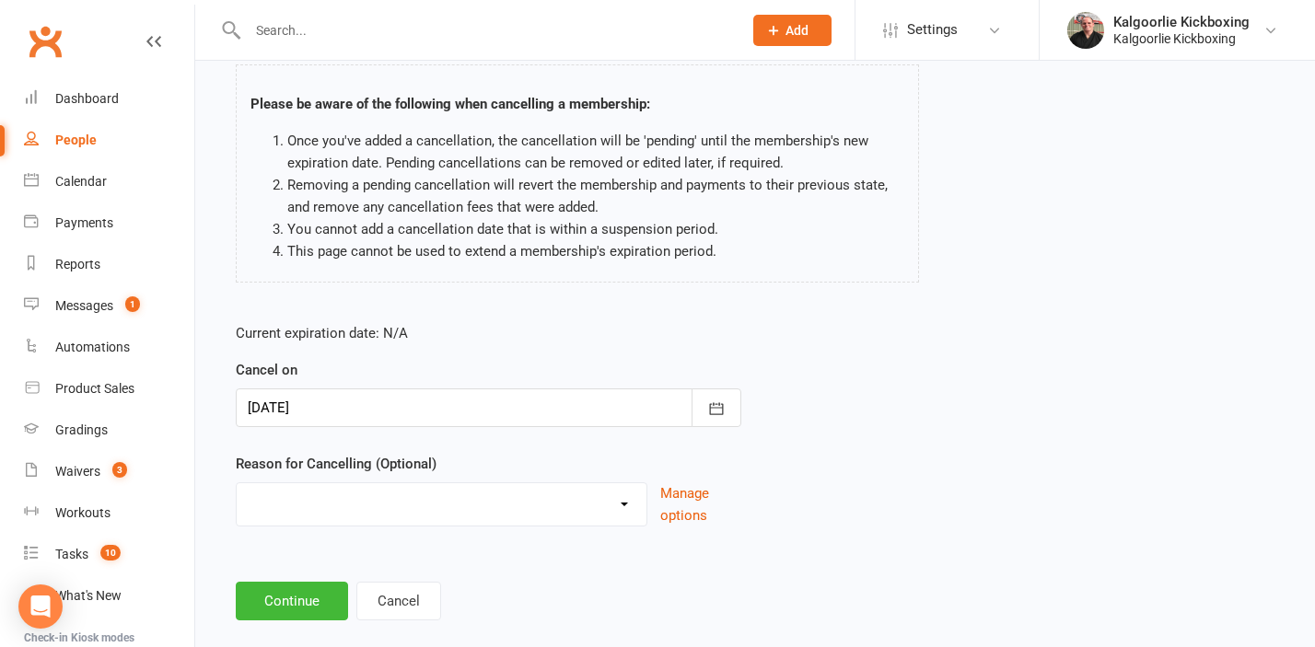
scroll to position [148, 0]
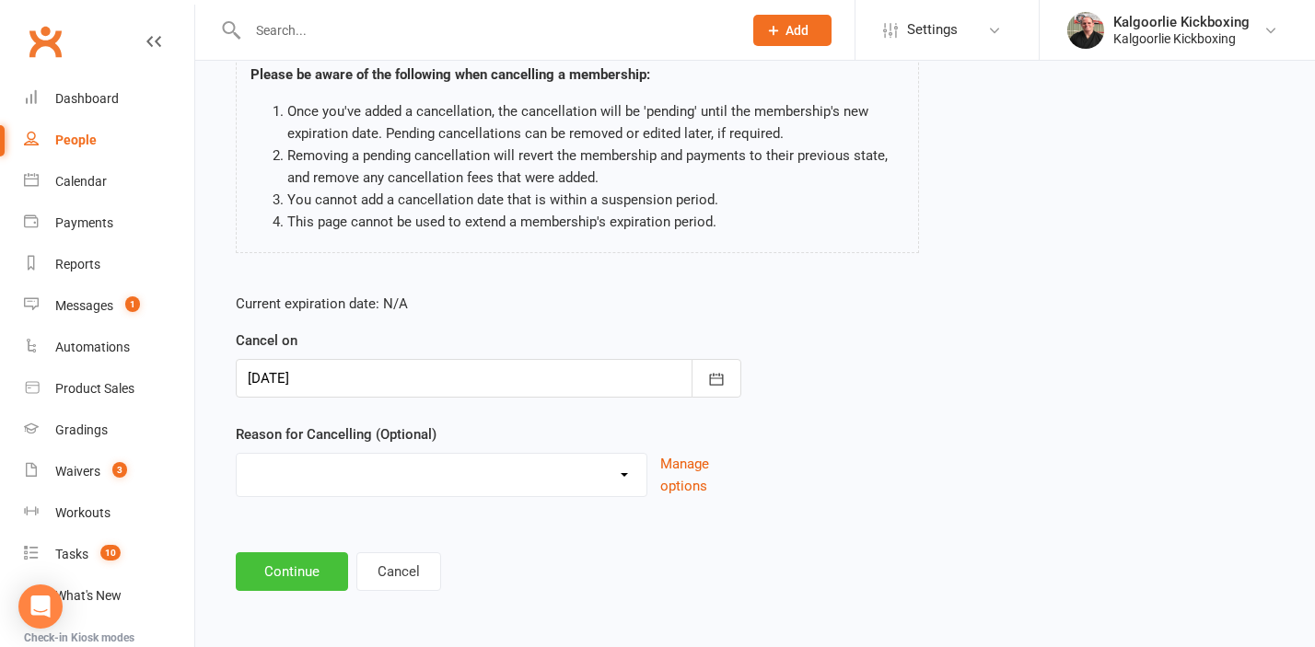
click at [296, 571] on button "Continue" at bounding box center [292, 571] width 112 height 39
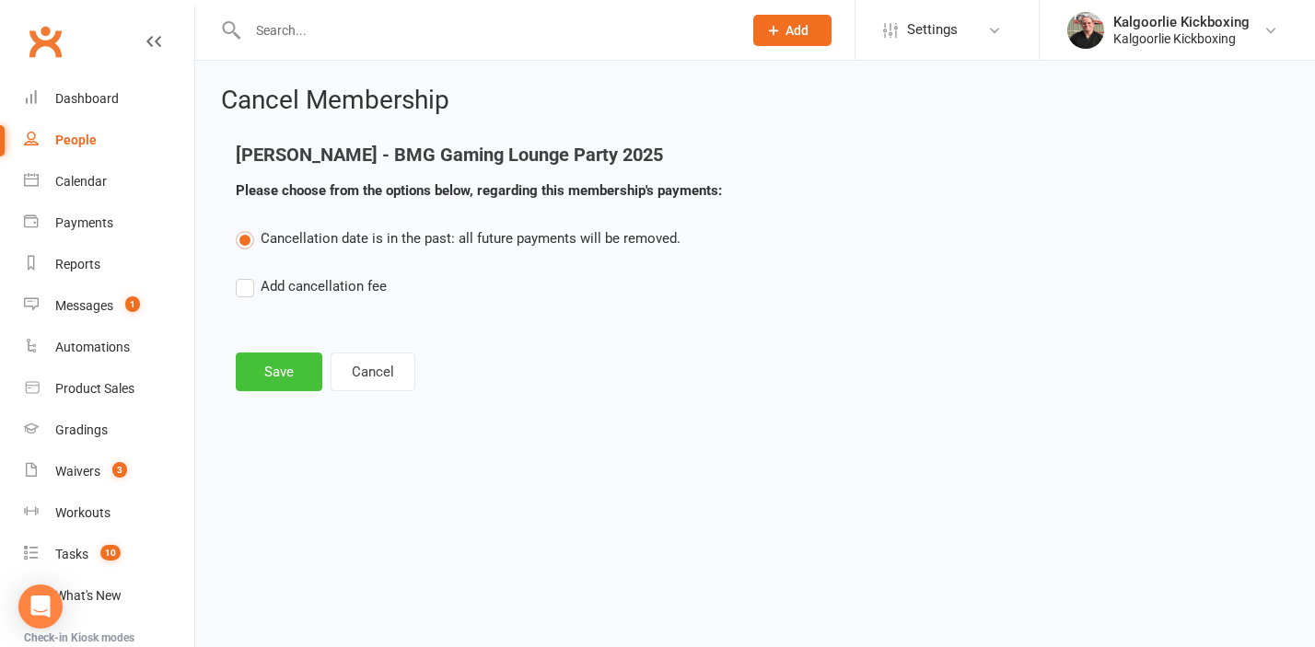
click at [284, 382] on button "Save" at bounding box center [279, 372] width 87 height 39
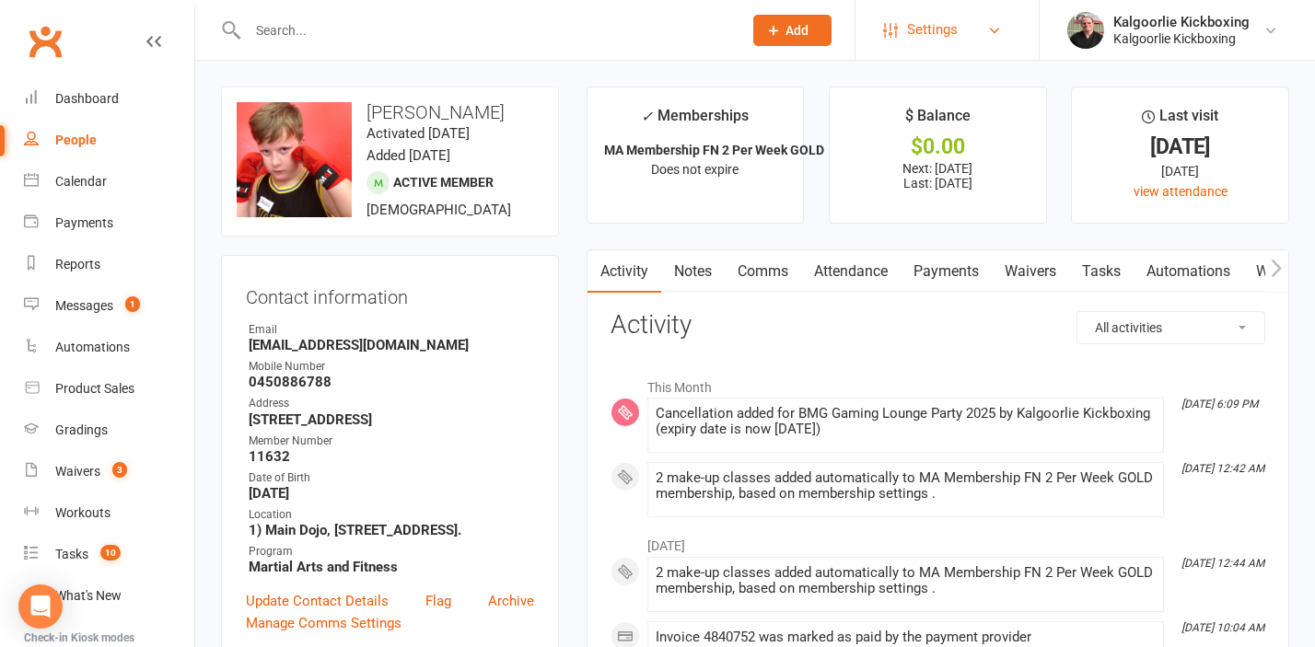
click at [950, 29] on span "Settings" at bounding box center [932, 29] width 51 height 41
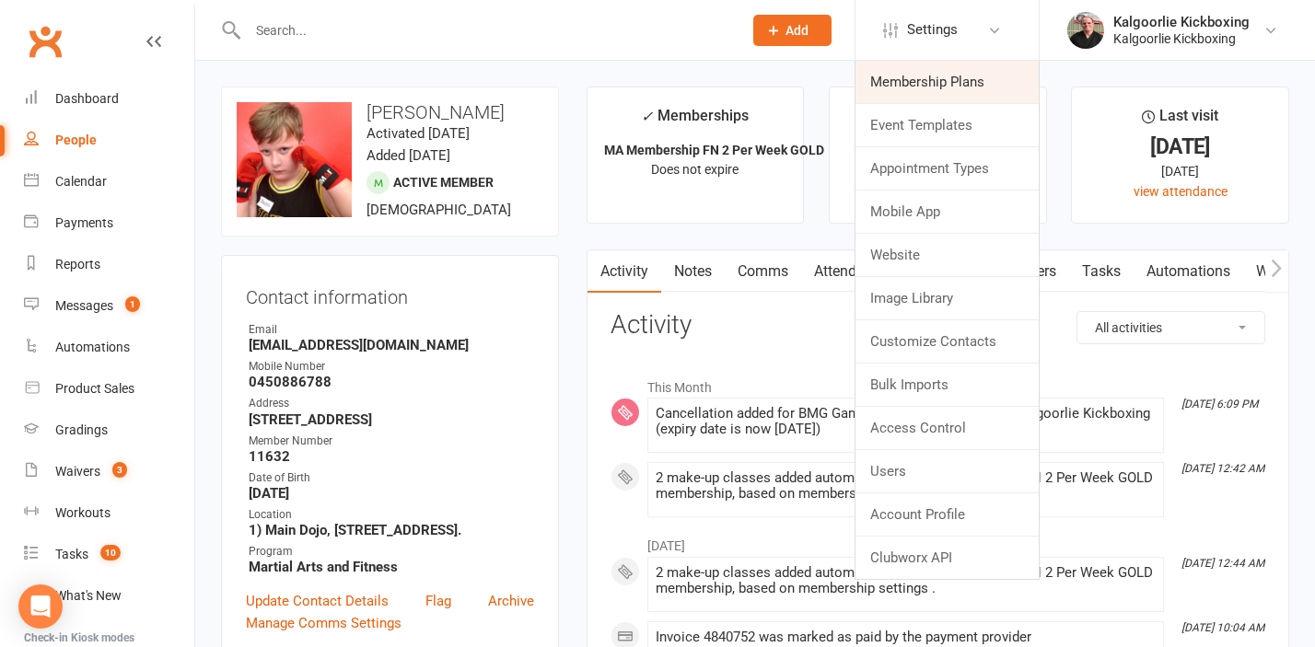
click at [937, 74] on link "Membership Plans" at bounding box center [946, 82] width 183 height 42
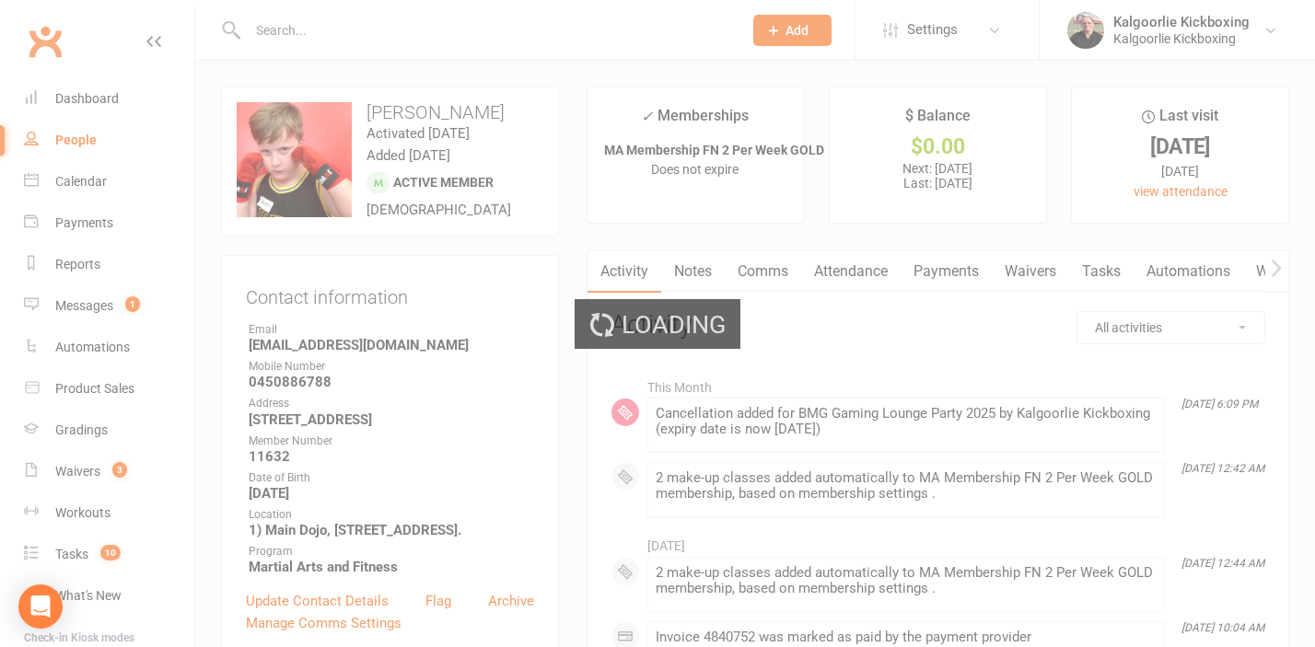
select select "100"
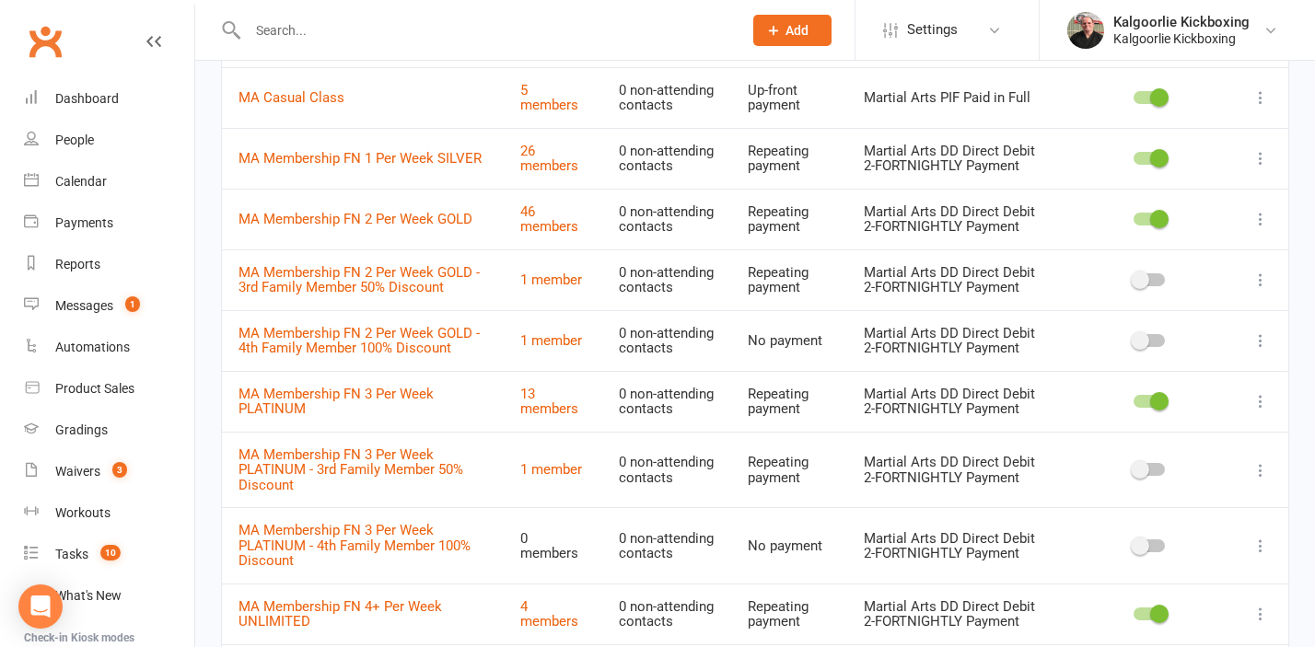
scroll to position [1226, 0]
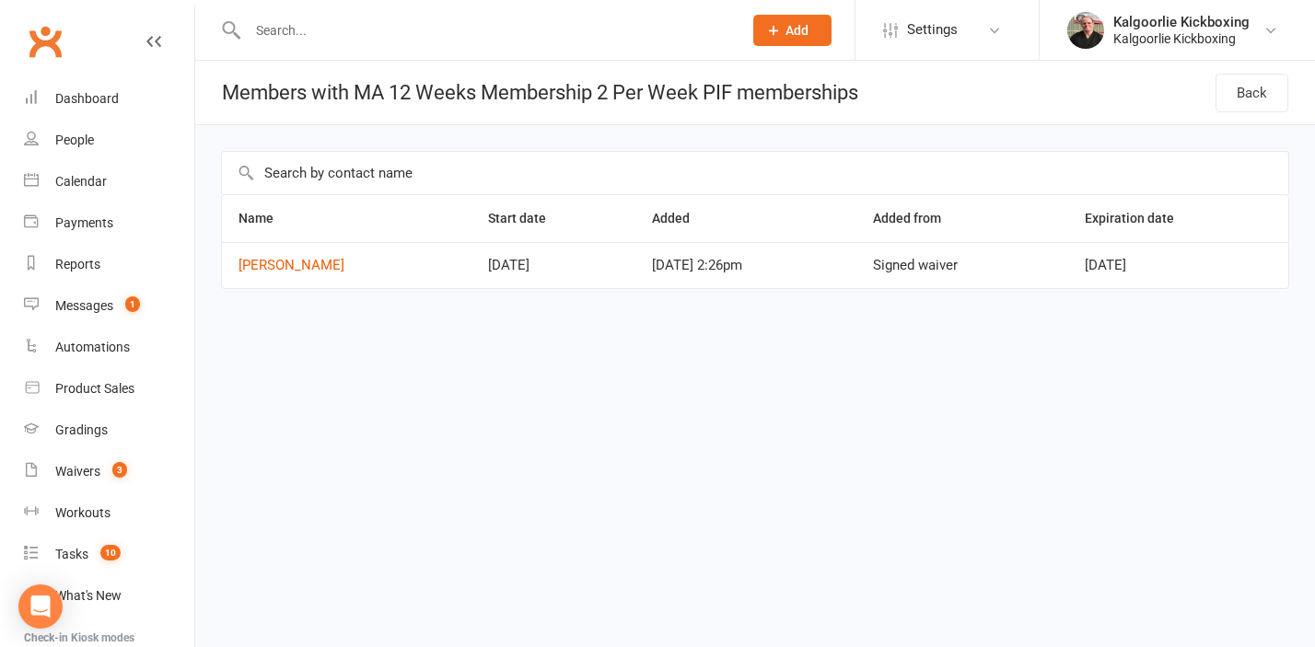
select select "100"
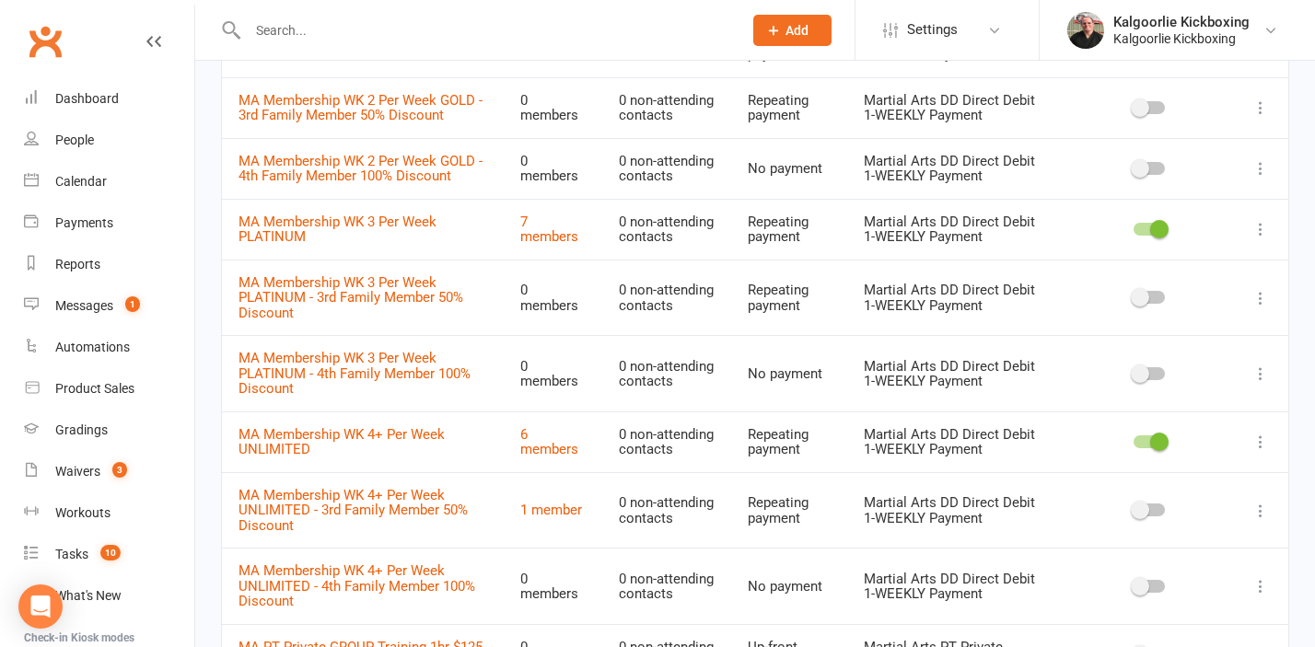
scroll to position [1865, 0]
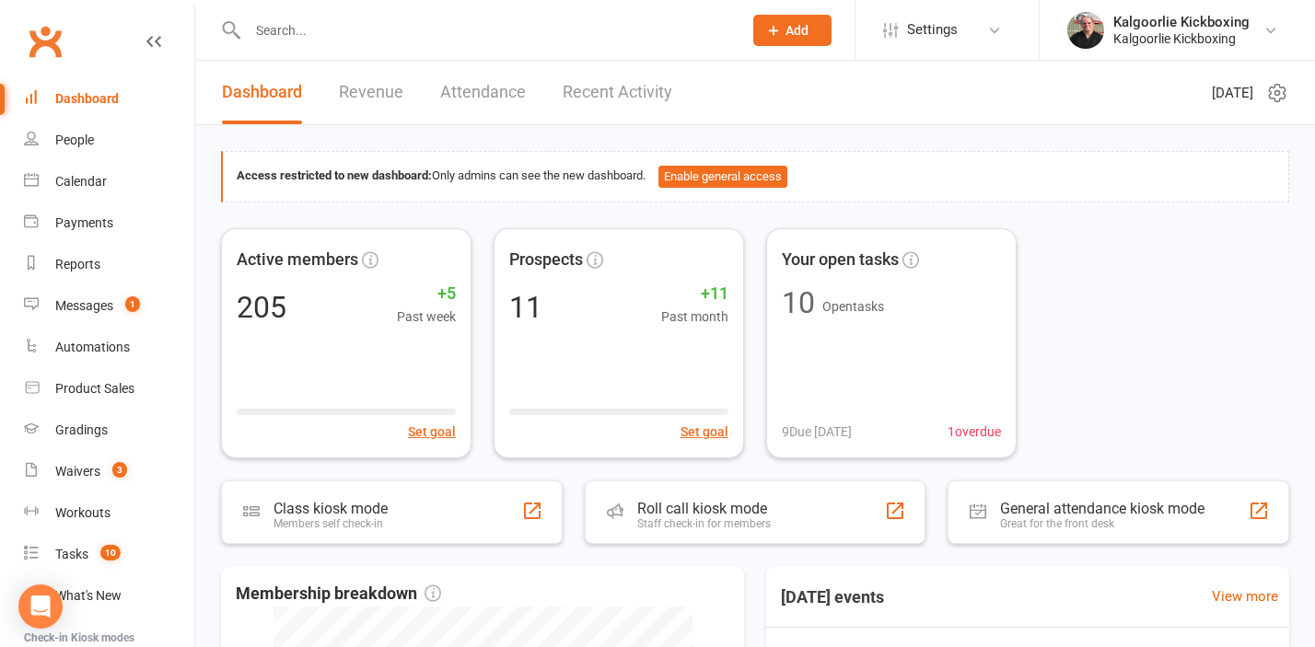
click at [284, 31] on input "text" at bounding box center [485, 30] width 487 height 26
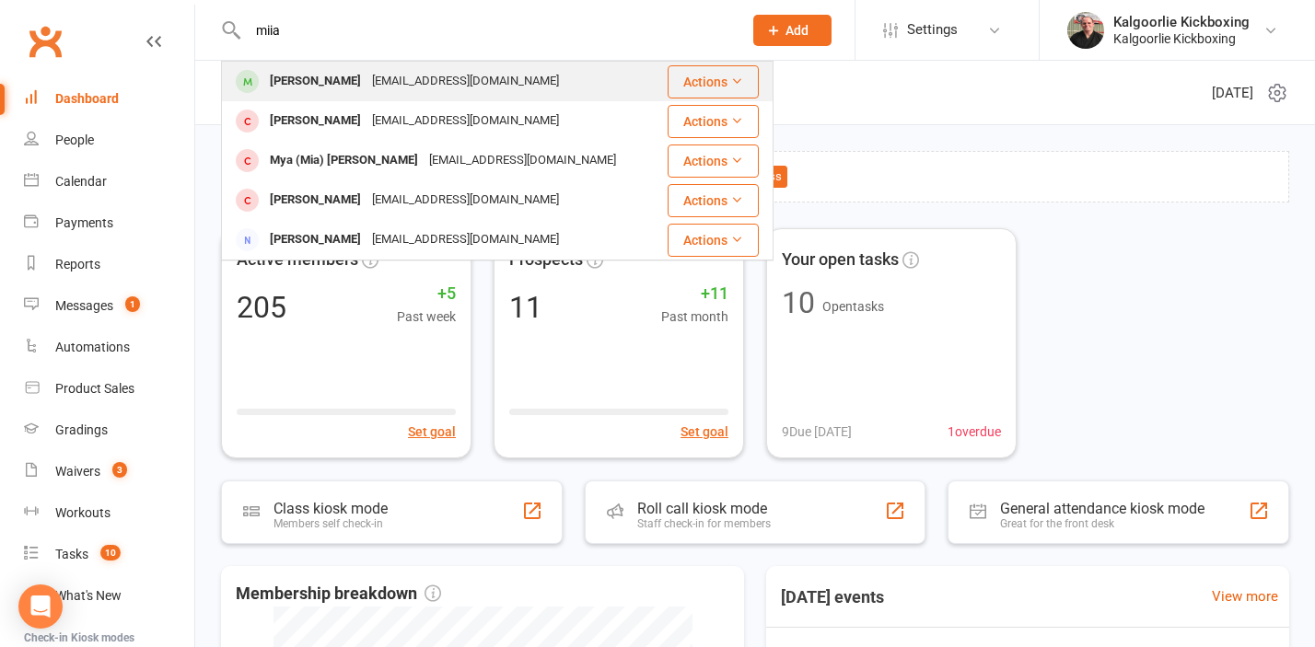
type input "miia"
click at [310, 82] on div "[PERSON_NAME]" at bounding box center [315, 81] width 102 height 27
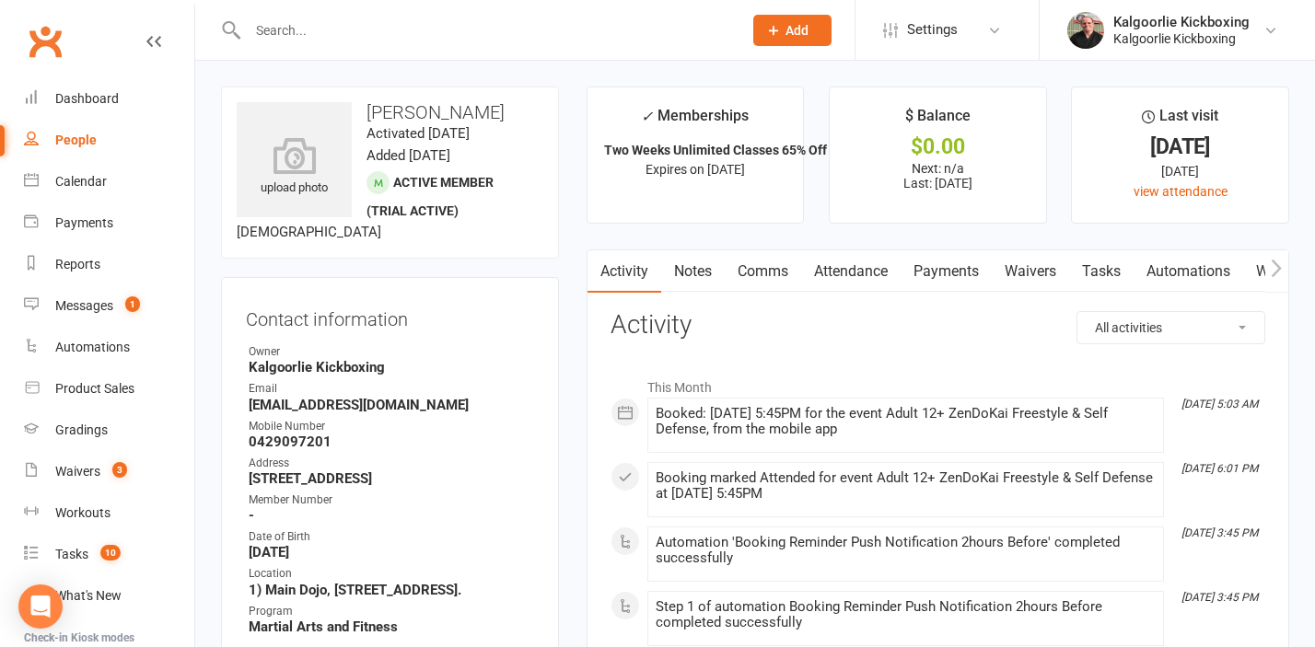
click at [299, 21] on input "text" at bounding box center [485, 30] width 487 height 26
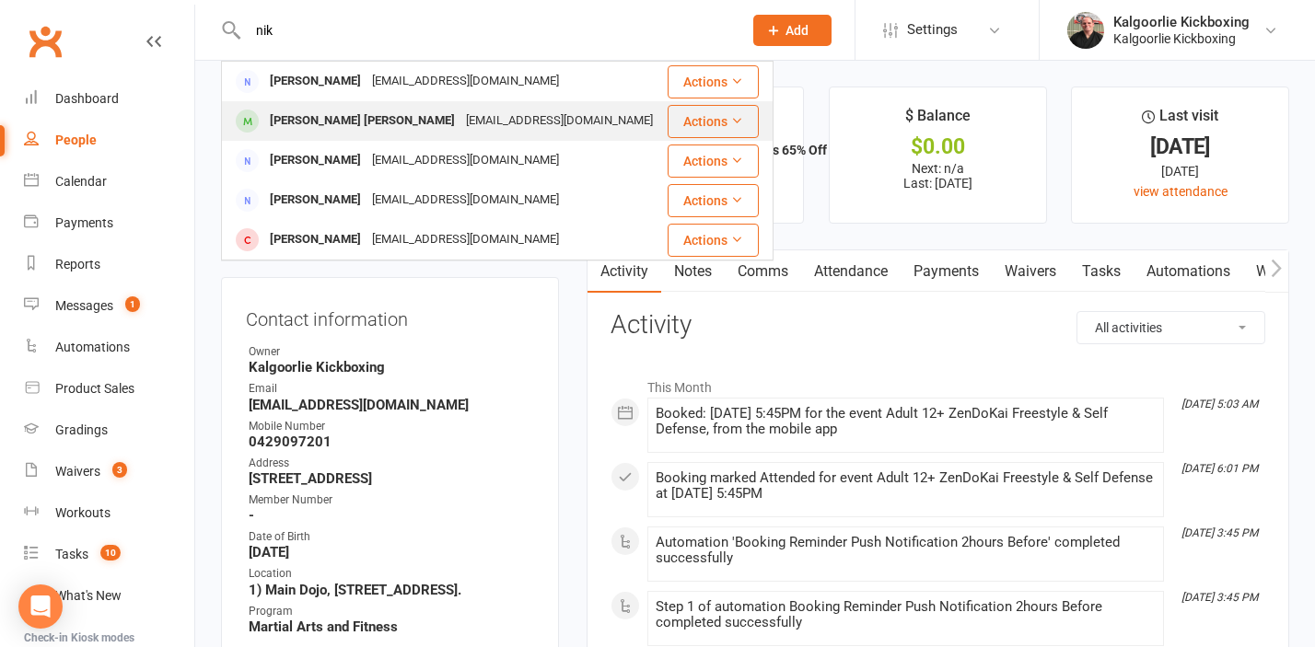
type input "nik"
click at [322, 114] on div "Nik-Jack Te Wano-Ripo" at bounding box center [362, 121] width 196 height 27
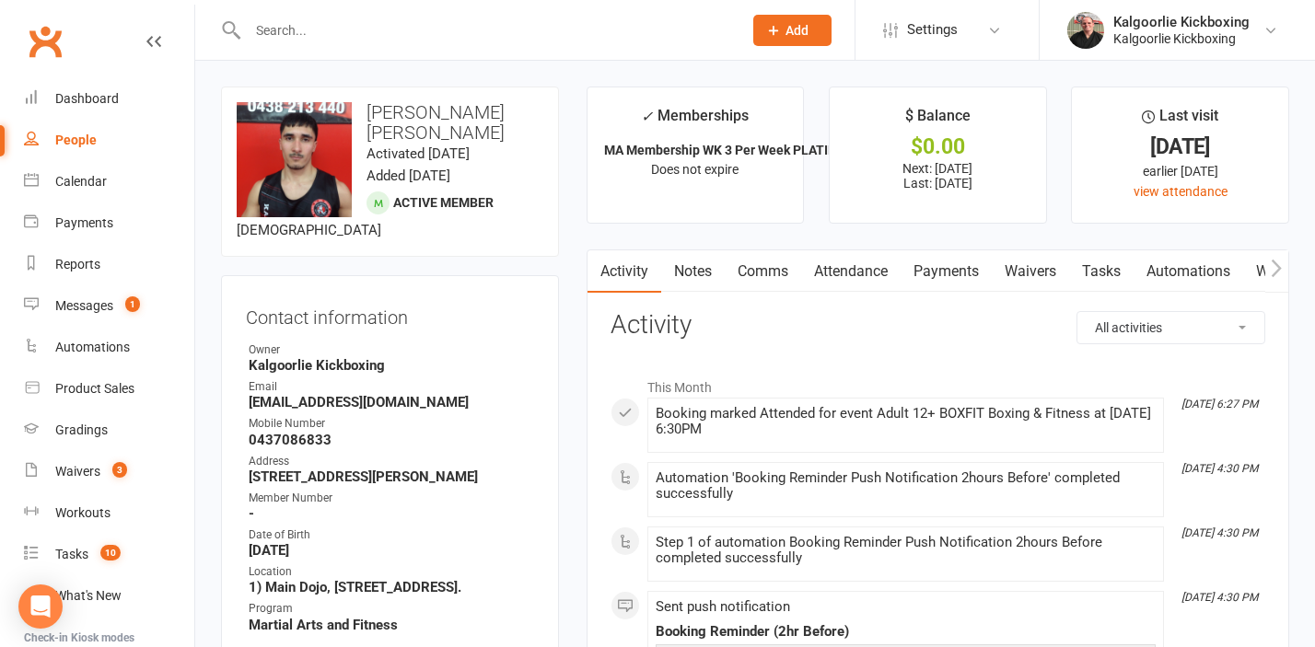
click at [854, 278] on link "Attendance" at bounding box center [850, 271] width 99 height 42
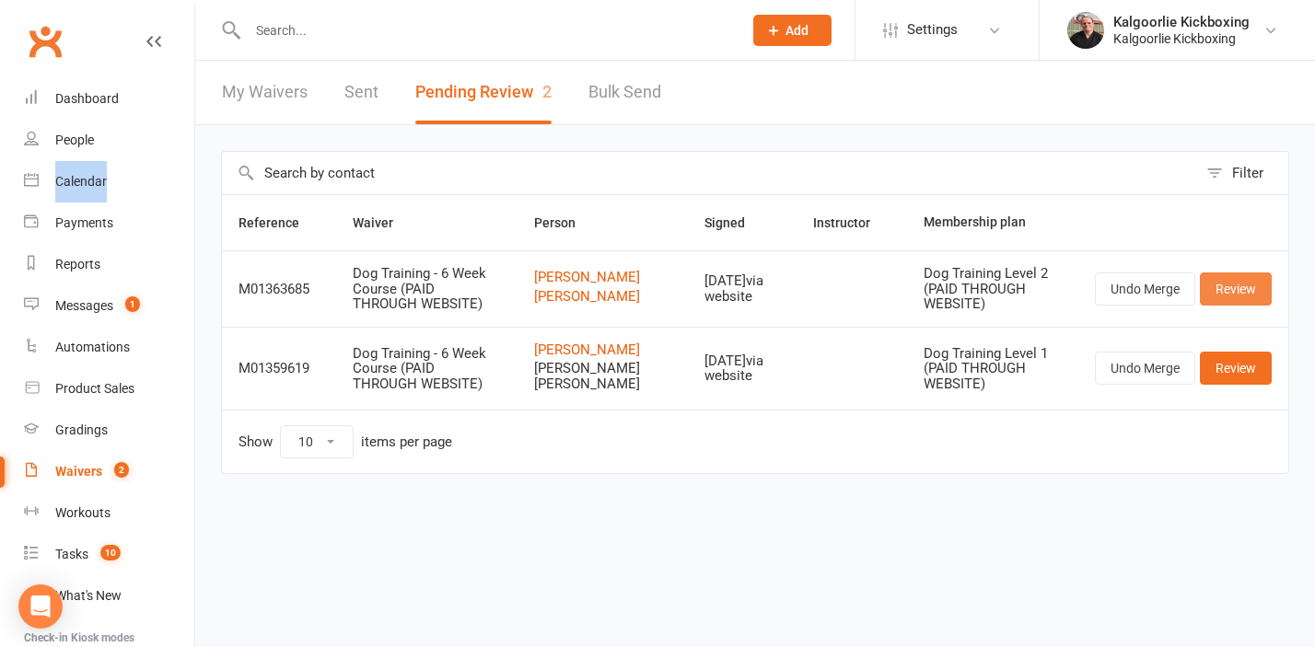
click at [1245, 294] on link "Review" at bounding box center [1236, 289] width 72 height 33
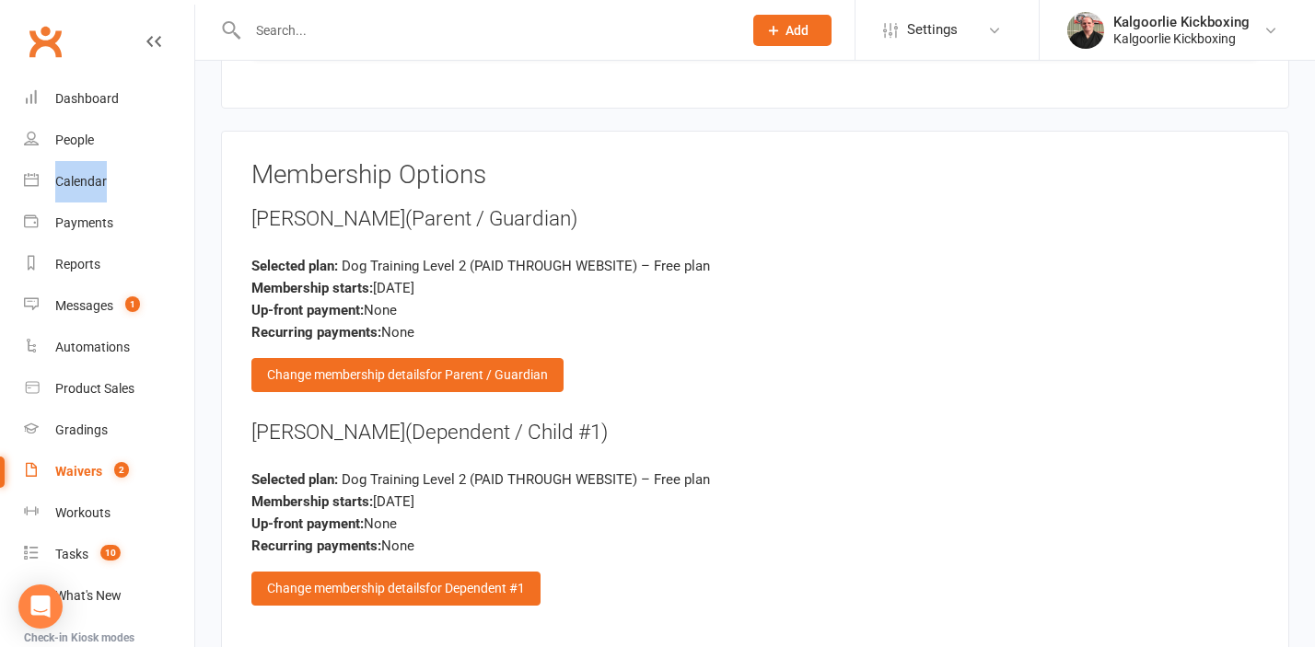
scroll to position [2592, 0]
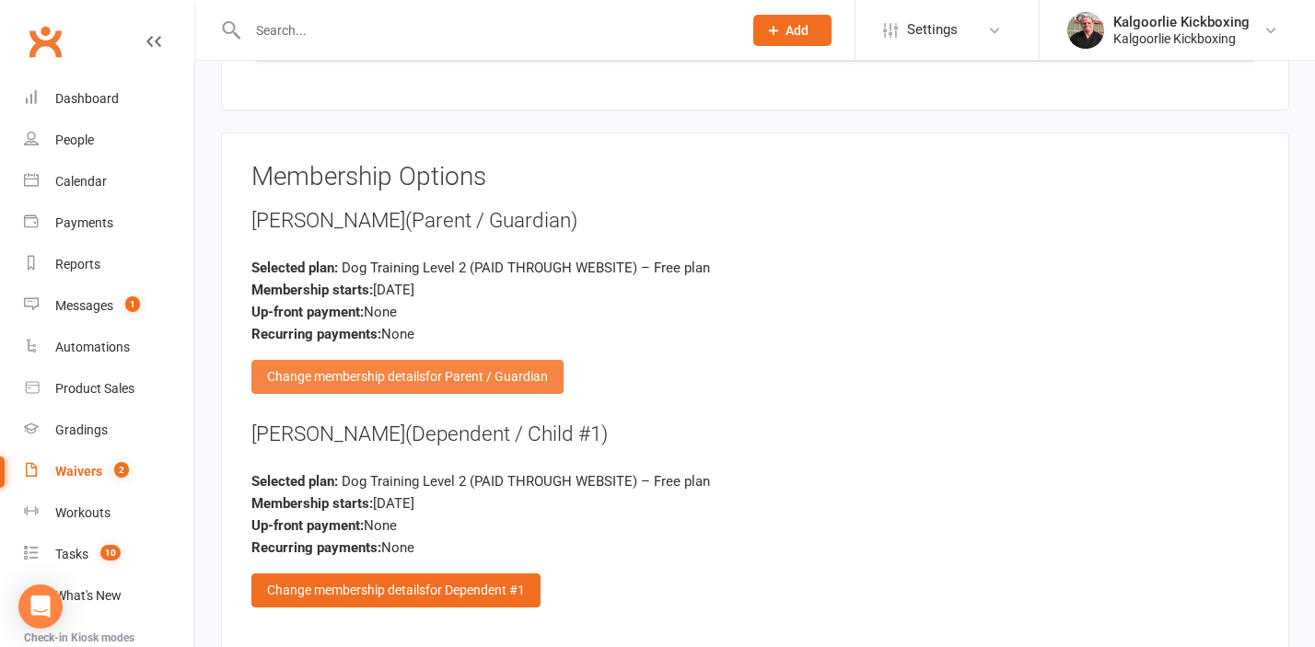
click at [350, 376] on div "Change membership details for Parent / Guardian" at bounding box center [407, 376] width 312 height 33
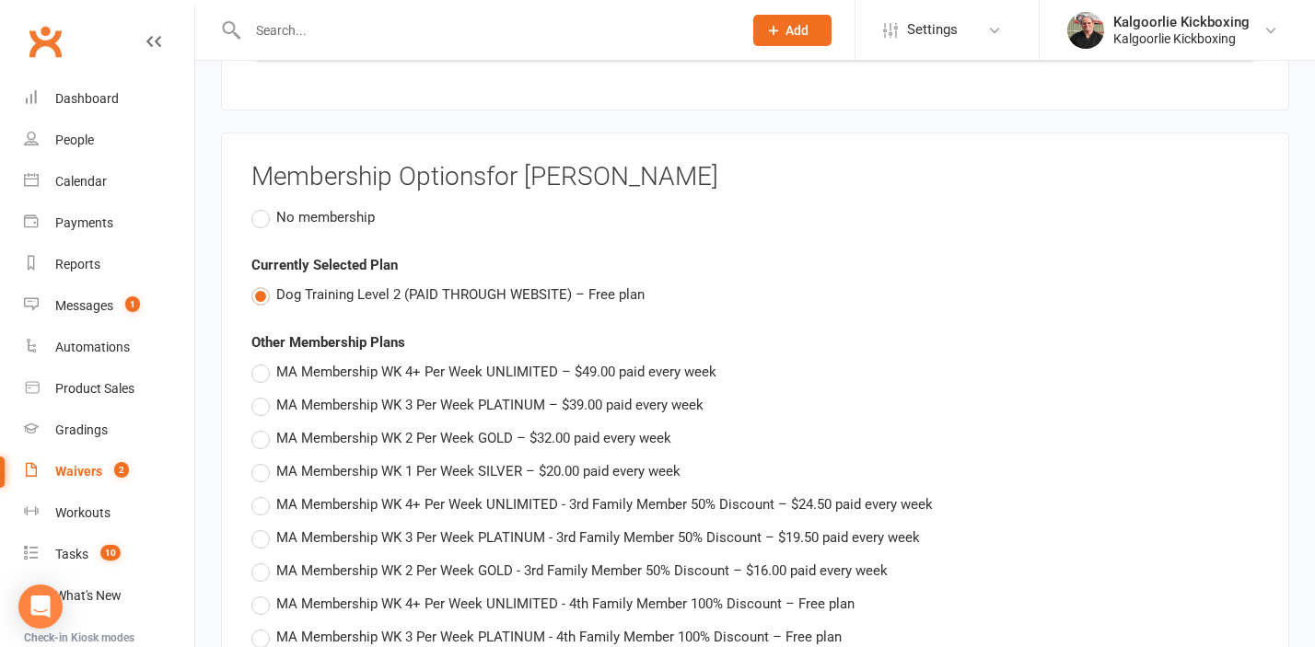
click at [285, 222] on span "No membership" at bounding box center [325, 215] width 99 height 19
click at [263, 206] on input "No membership" at bounding box center [257, 206] width 12 height 0
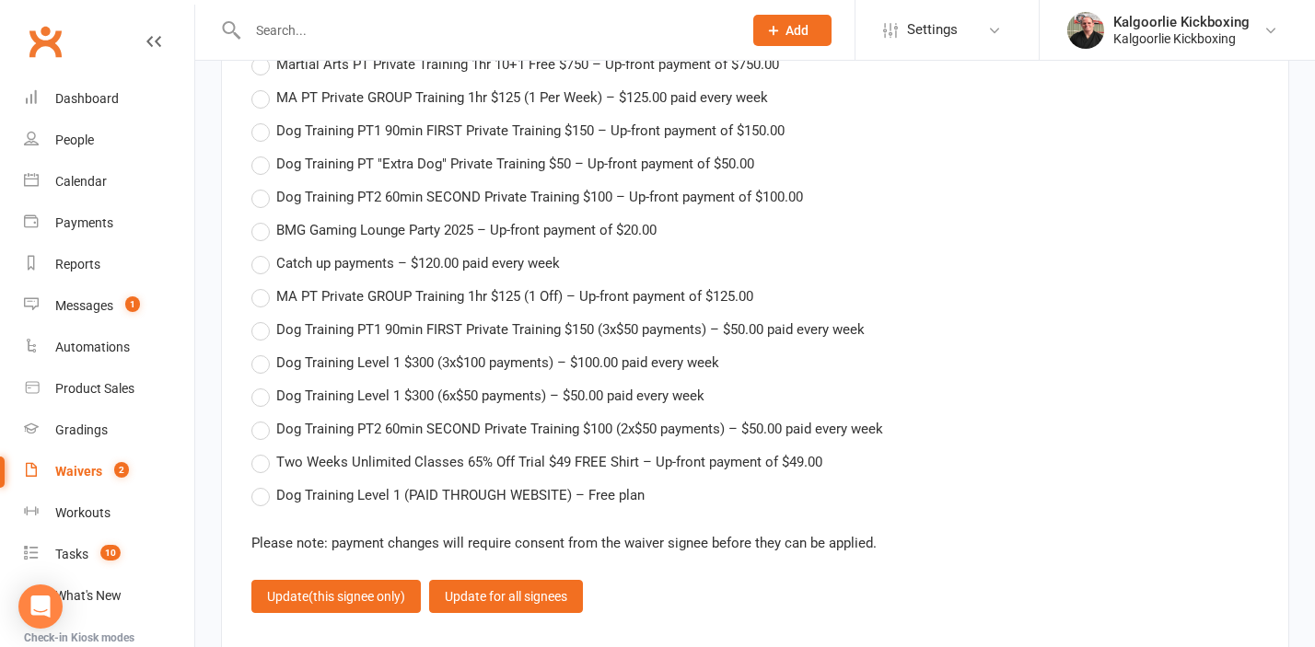
scroll to position [4286, 0]
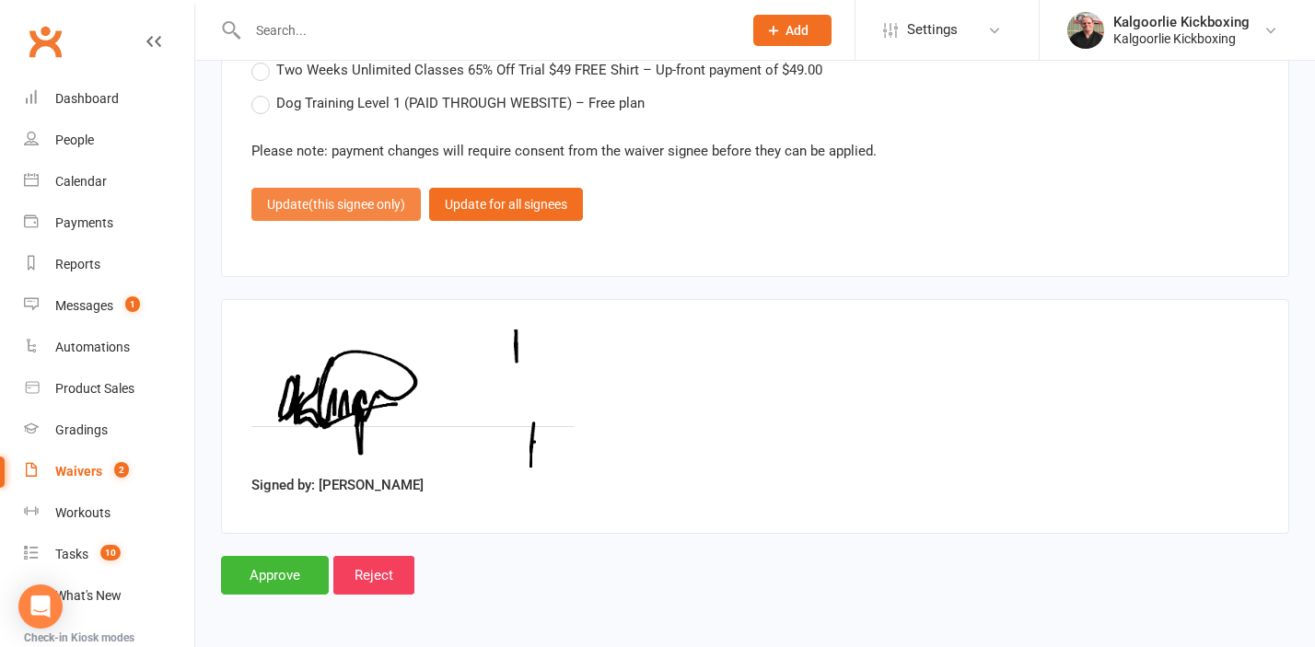
click at [343, 211] on span "(this signee only)" at bounding box center [356, 204] width 97 height 15
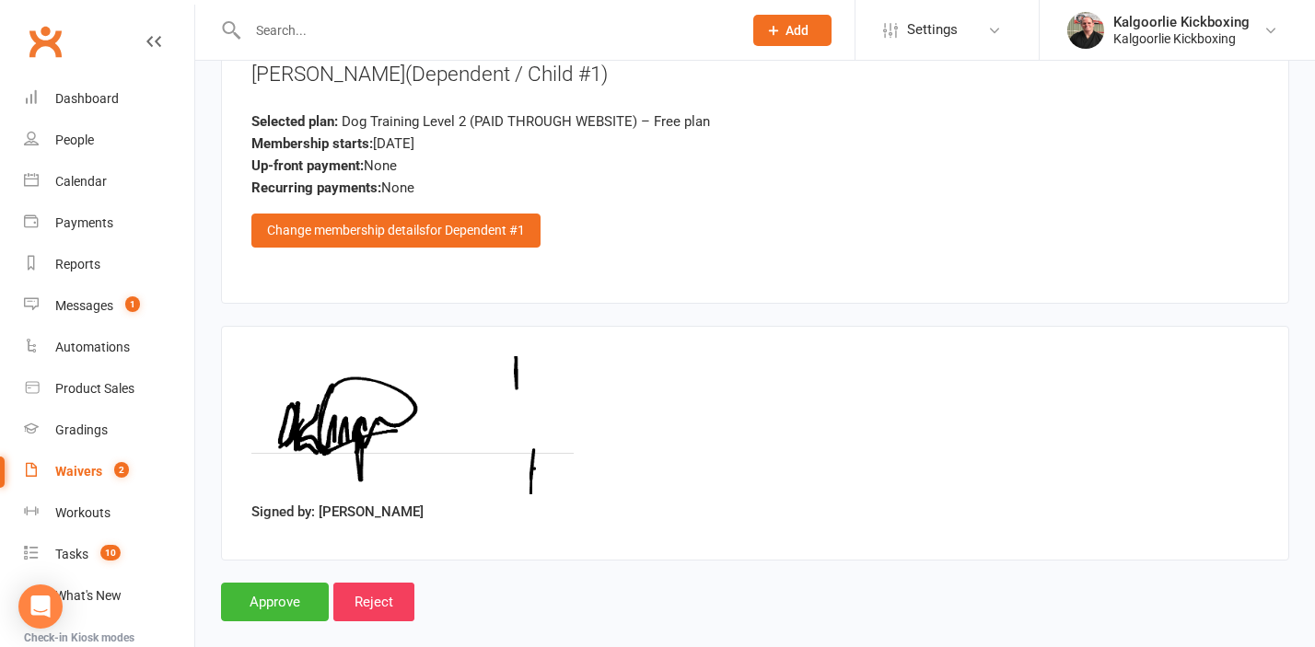
scroll to position [2912, 0]
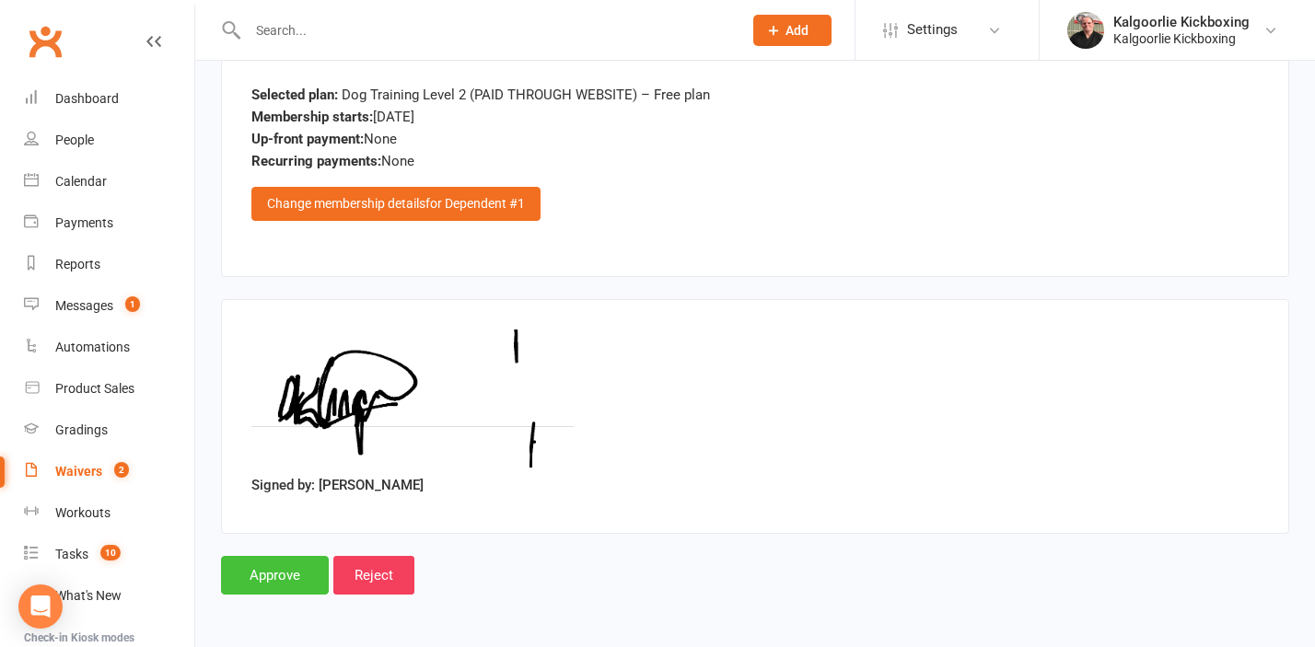
click at [286, 574] on input "Approve" at bounding box center [275, 575] width 108 height 39
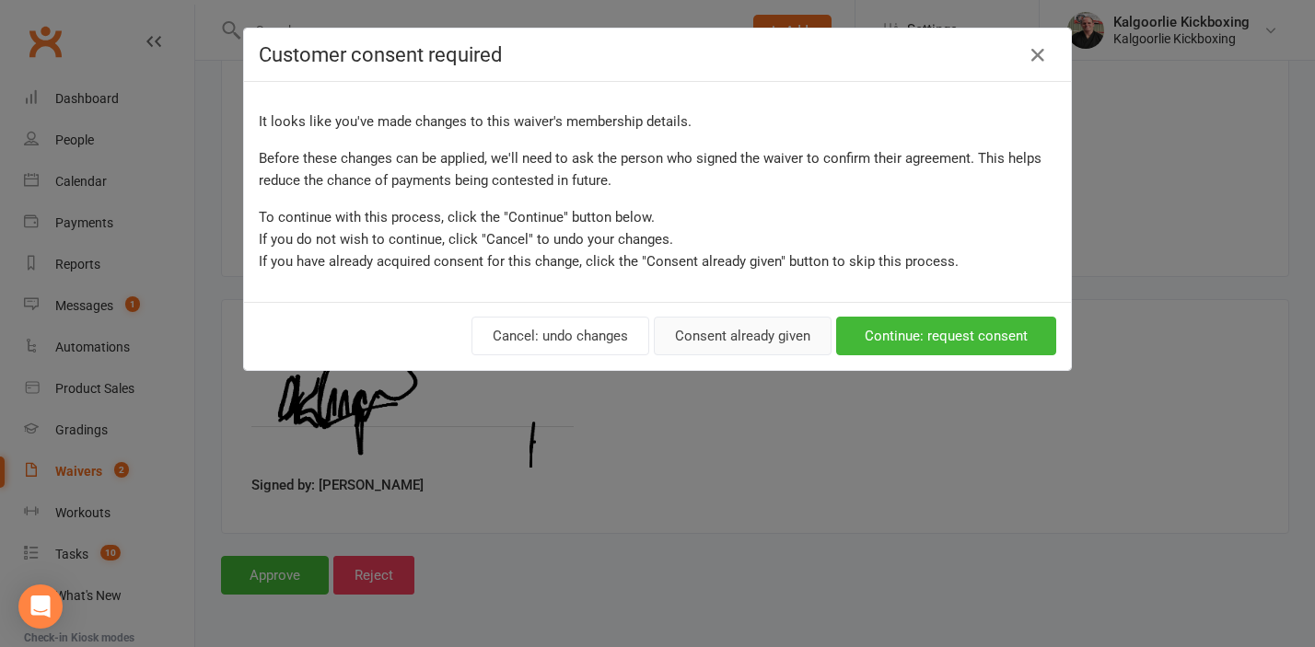
click at [779, 337] on button "Consent already given" at bounding box center [743, 336] width 178 height 39
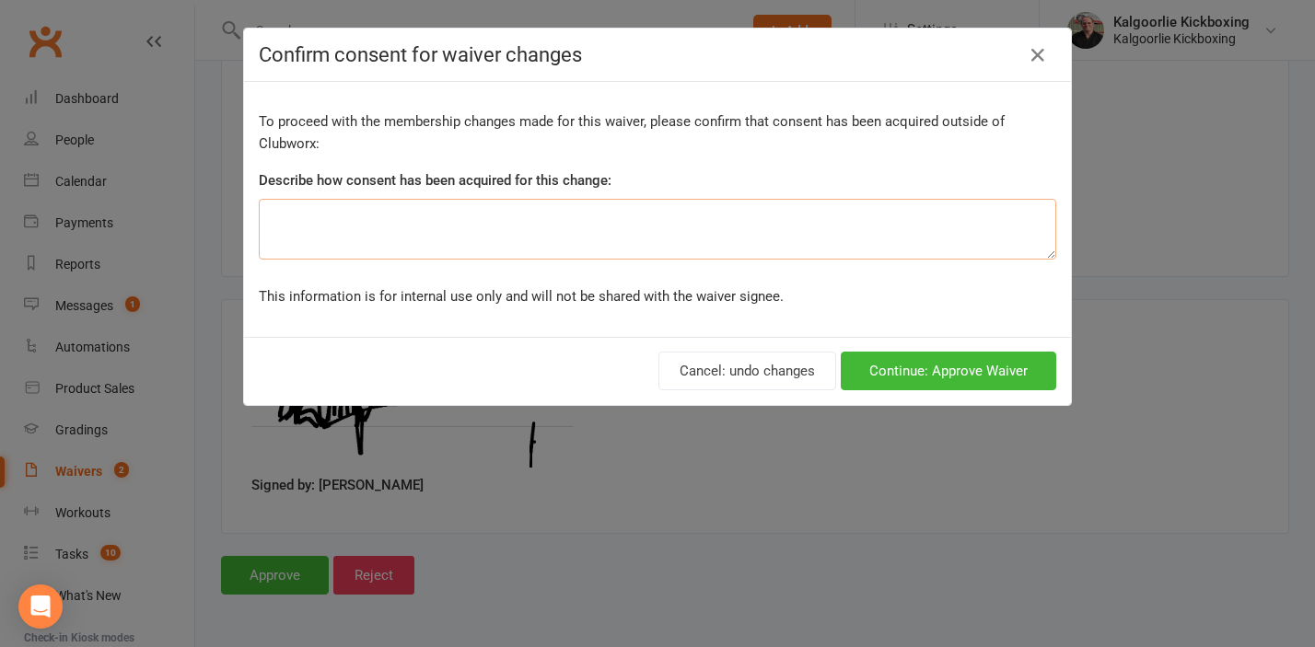
click at [499, 231] on textarea at bounding box center [657, 229] width 797 height 61
type textarea "Waiver fix"
click at [932, 371] on button "Continue: Approve Waiver" at bounding box center [948, 371] width 215 height 39
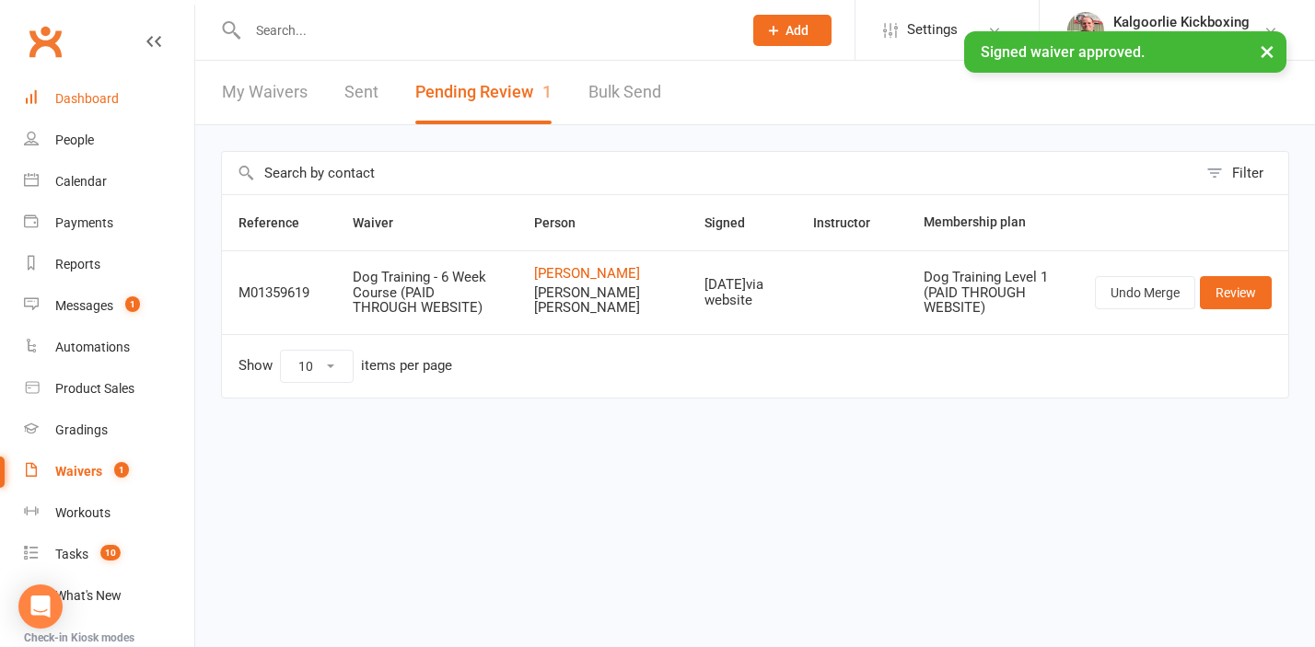
click at [105, 93] on div "Dashboard" at bounding box center [87, 98] width 64 height 15
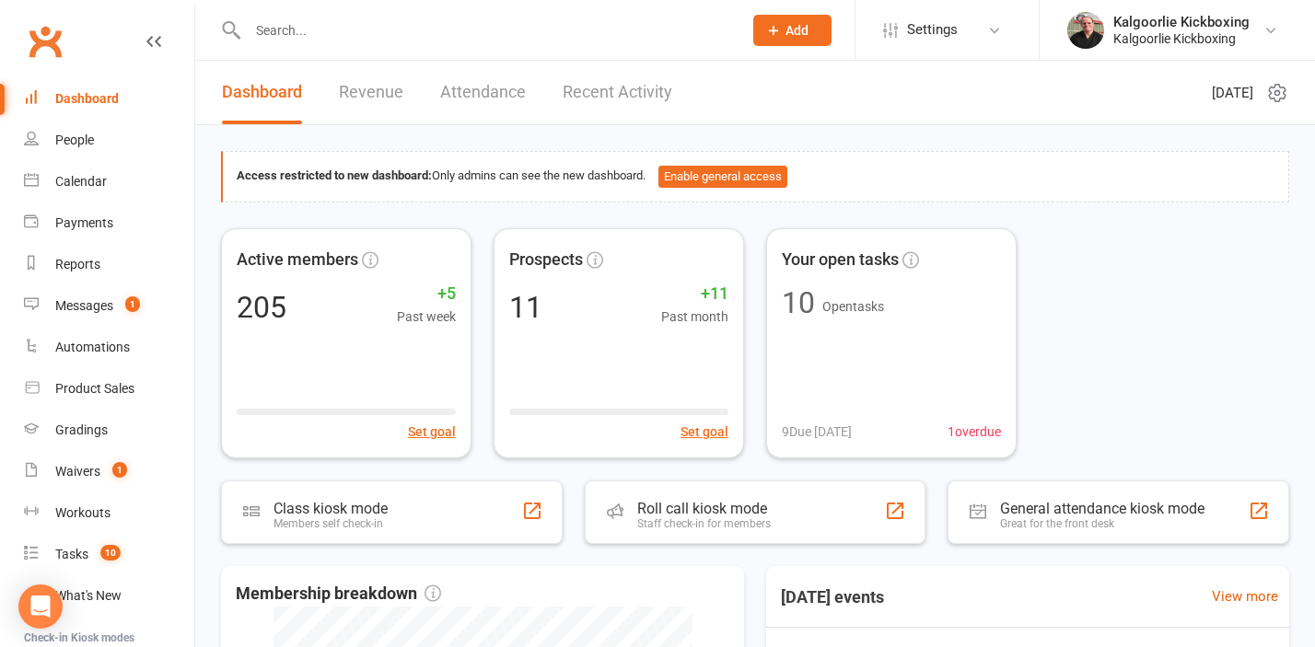
click at [593, 95] on link "Recent Activity" at bounding box center [618, 93] width 110 height 64
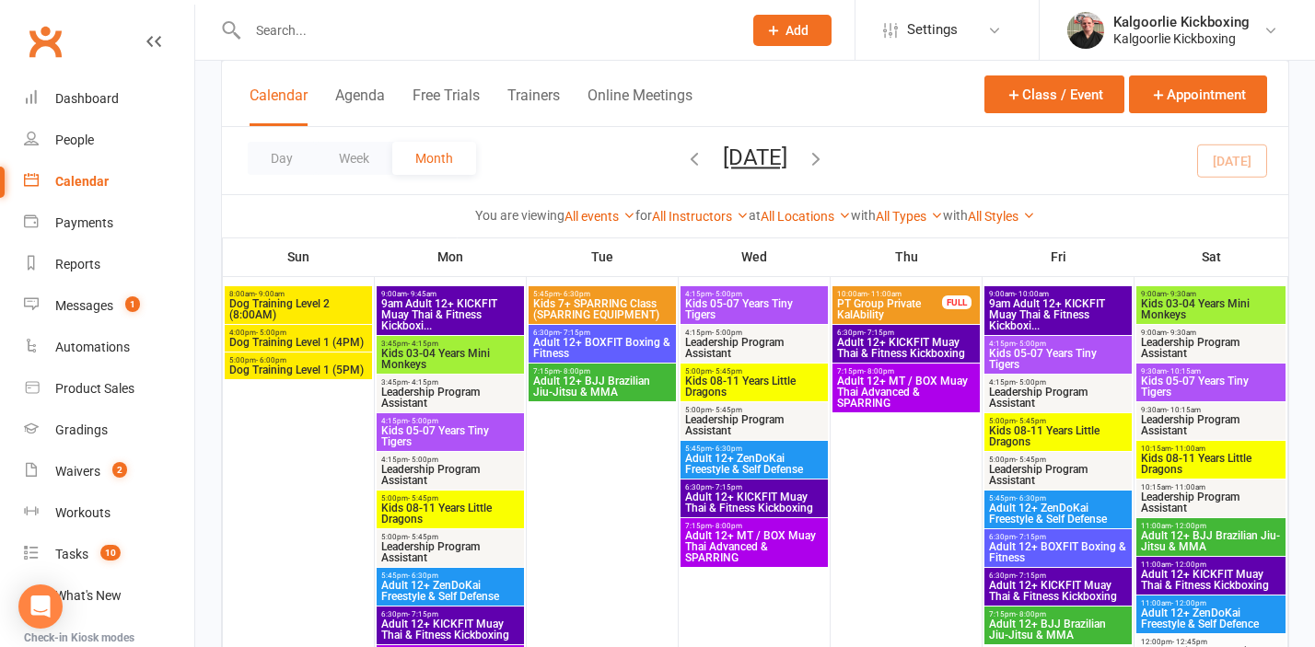
scroll to position [1092, 0]
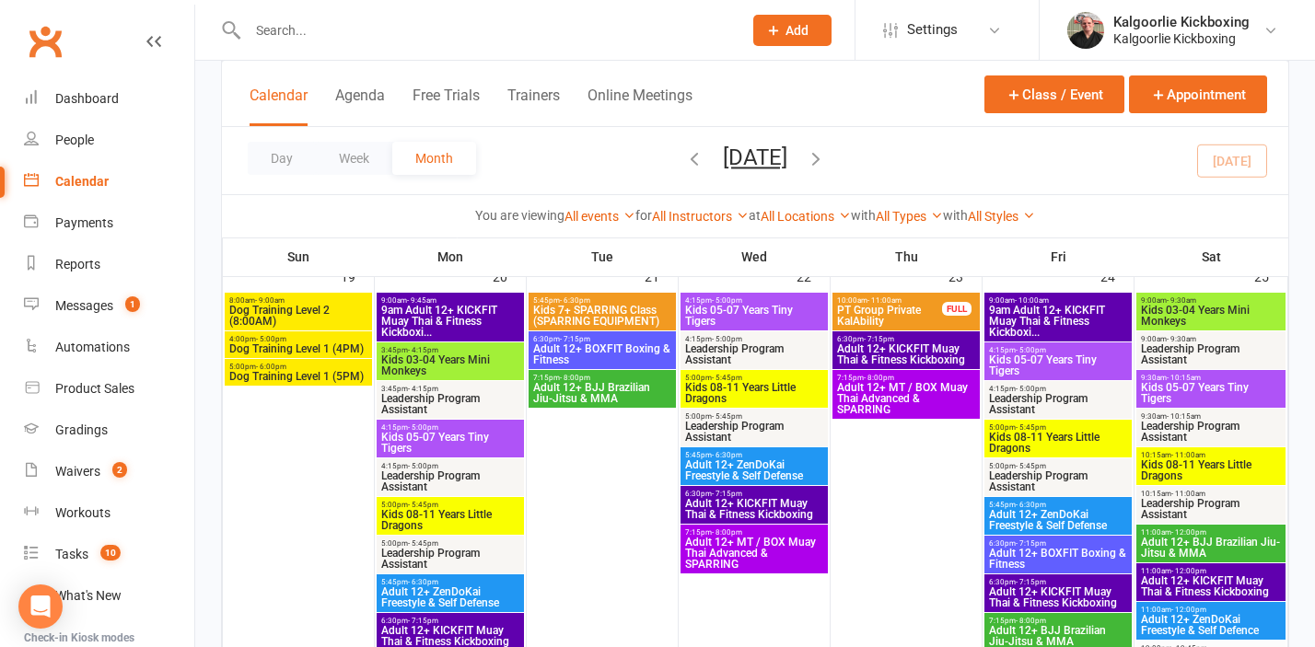
click at [291, 312] on span "Dog Training Level 2 (8:00AM)" at bounding box center [298, 316] width 140 height 22
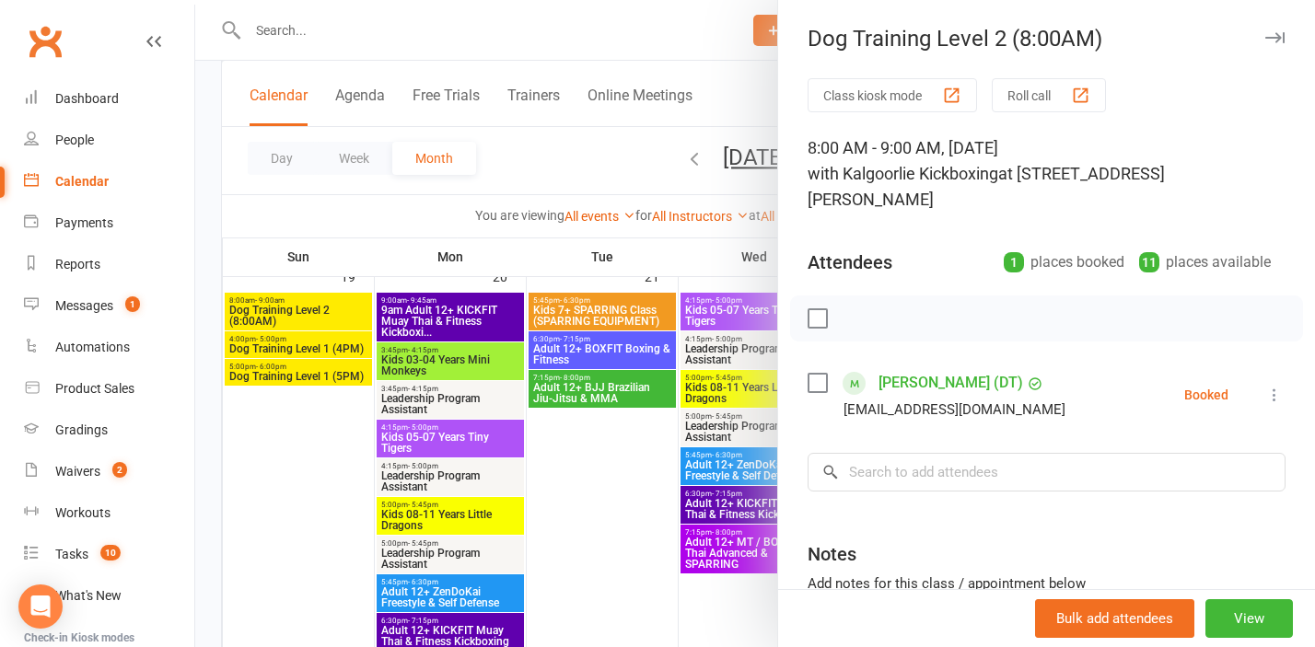
click at [262, 475] on div at bounding box center [754, 323] width 1119 height 647
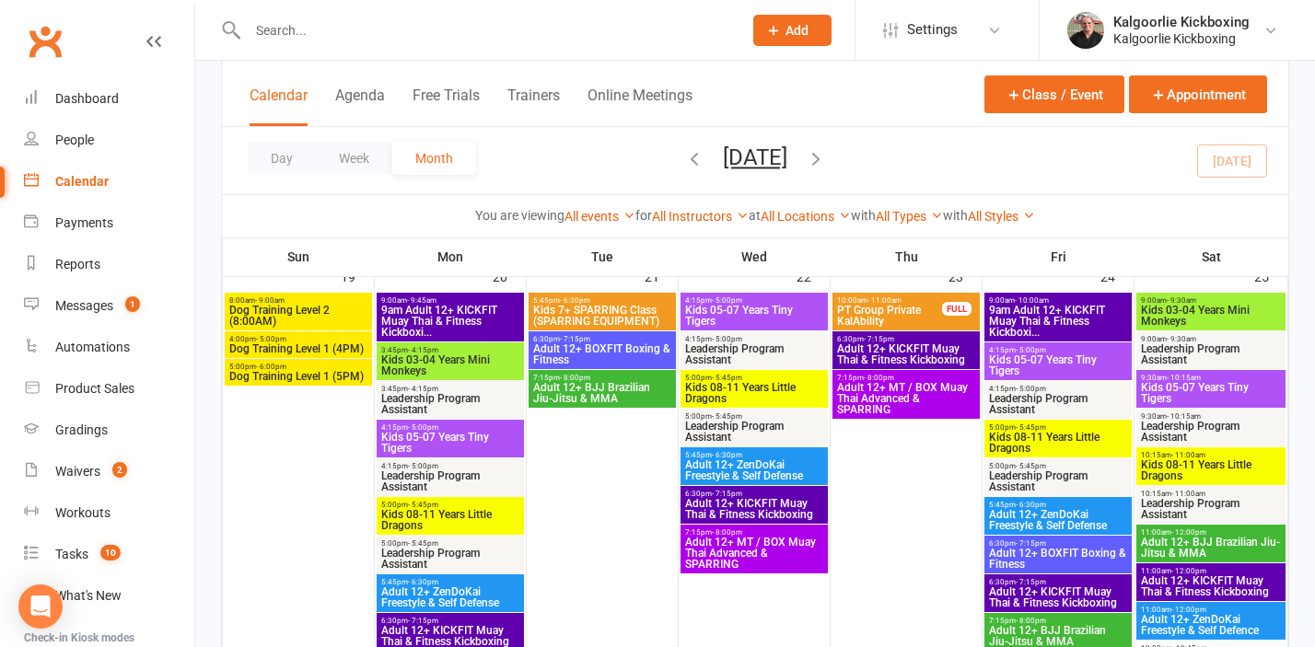
click at [306, 312] on span "Dog Training Level 2 (8:00AM)" at bounding box center [298, 316] width 140 height 22
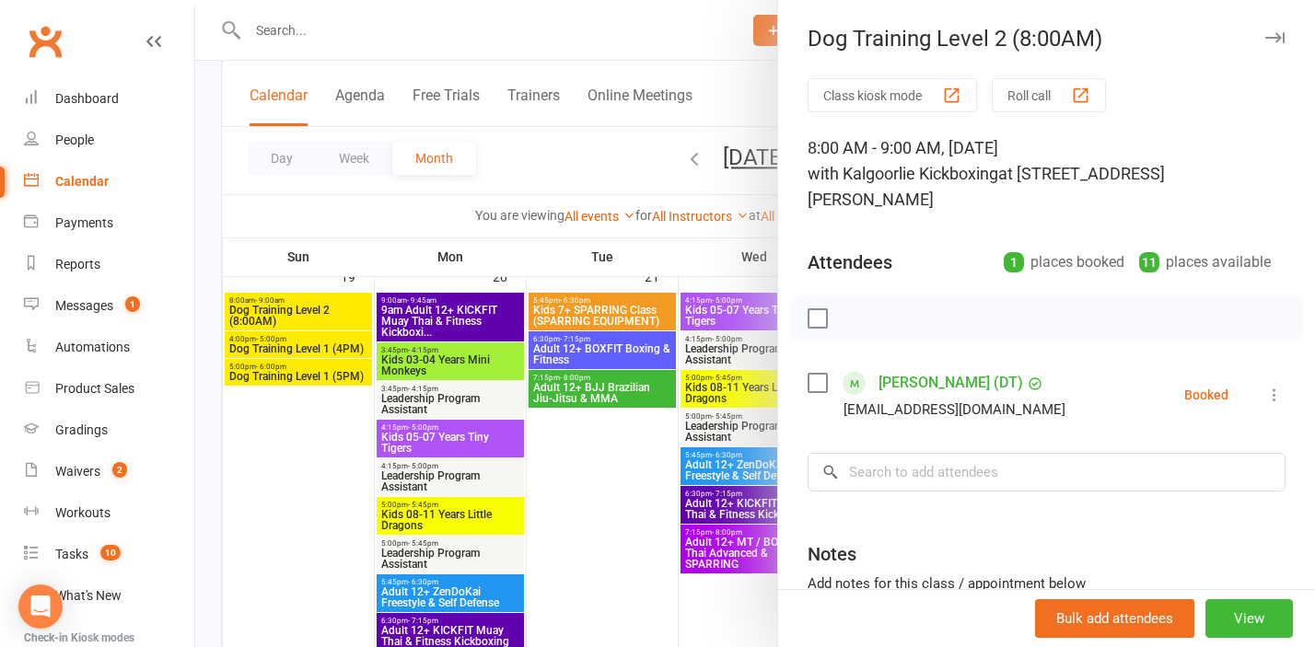
click at [290, 345] on div at bounding box center [754, 323] width 1119 height 647
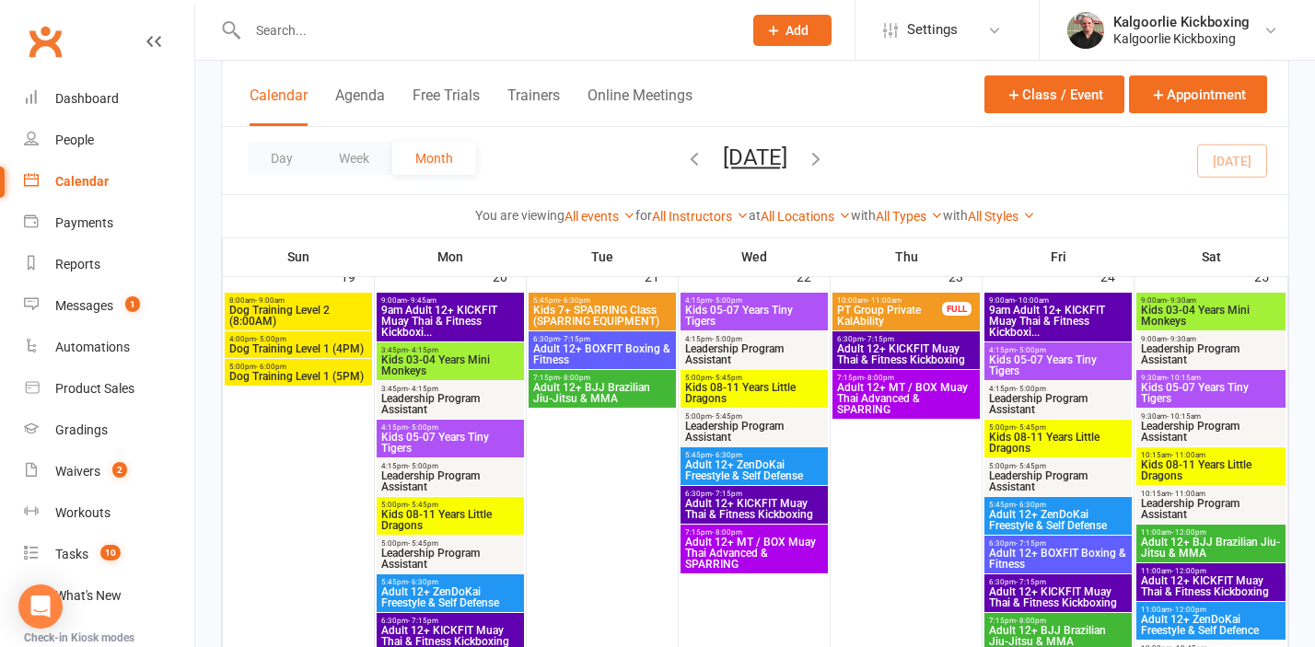
click at [306, 343] on span "Dog Training Level 1 (4PM)" at bounding box center [298, 348] width 140 height 11
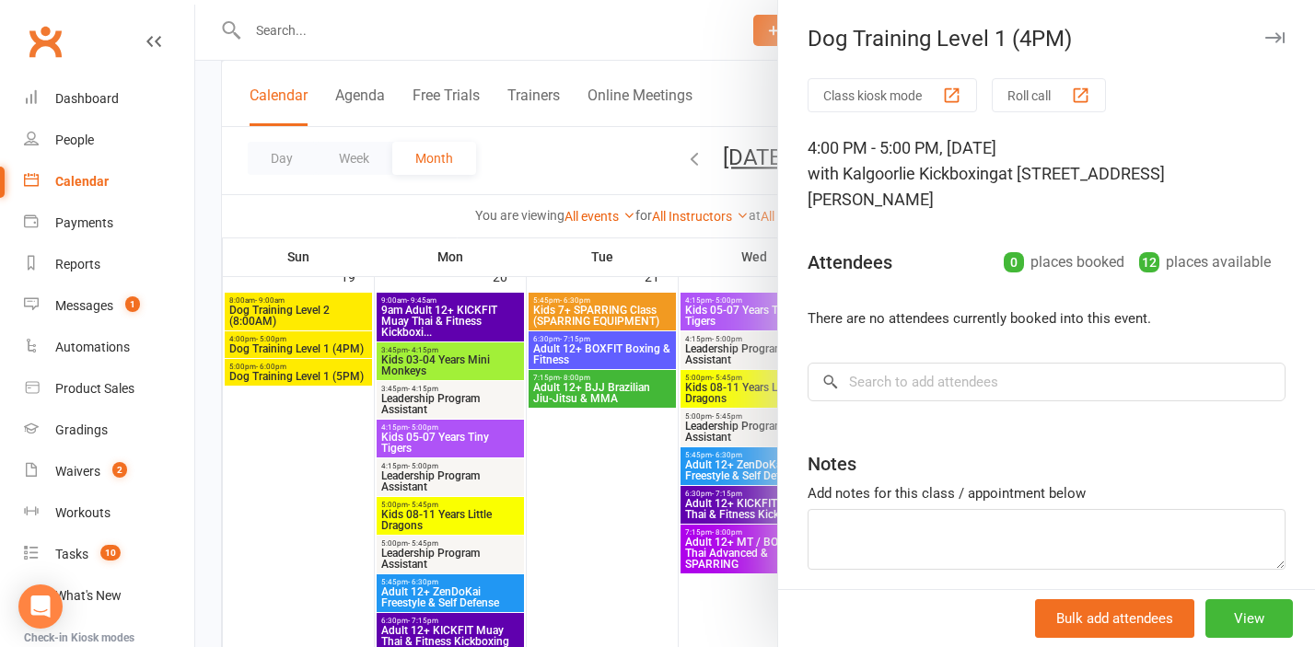
click at [296, 386] on div at bounding box center [754, 323] width 1119 height 647
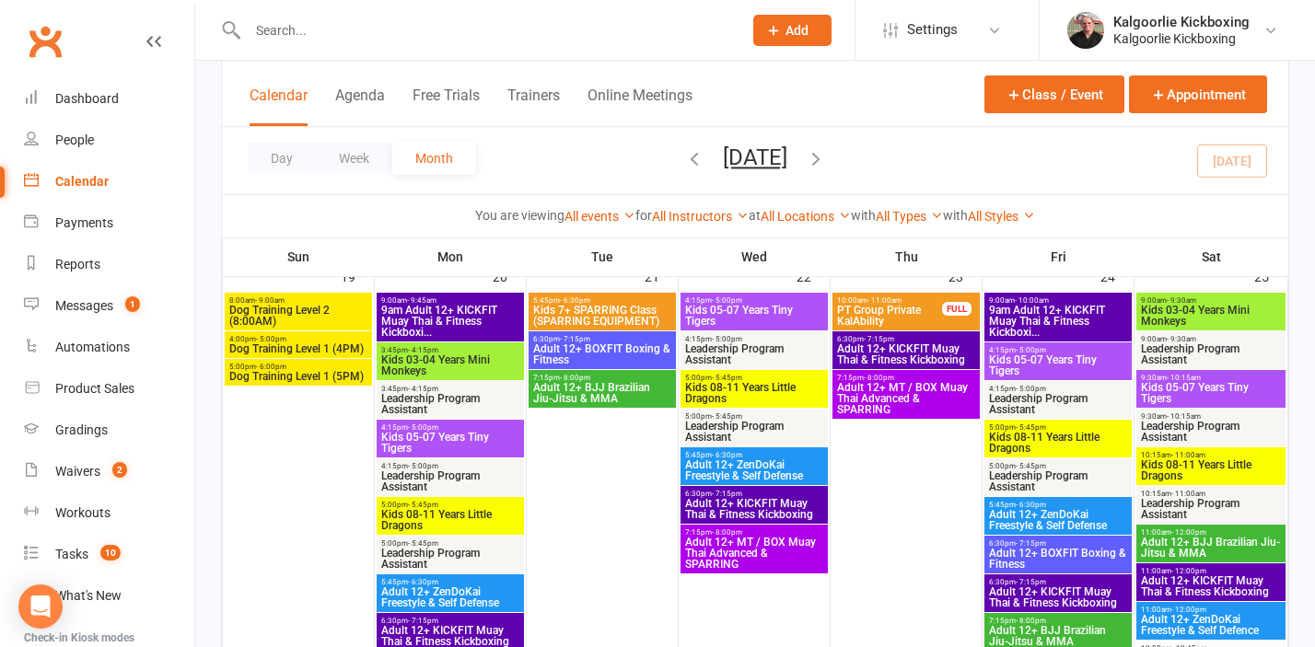
click at [296, 365] on span "5:00pm - 6:00pm" at bounding box center [298, 367] width 140 height 8
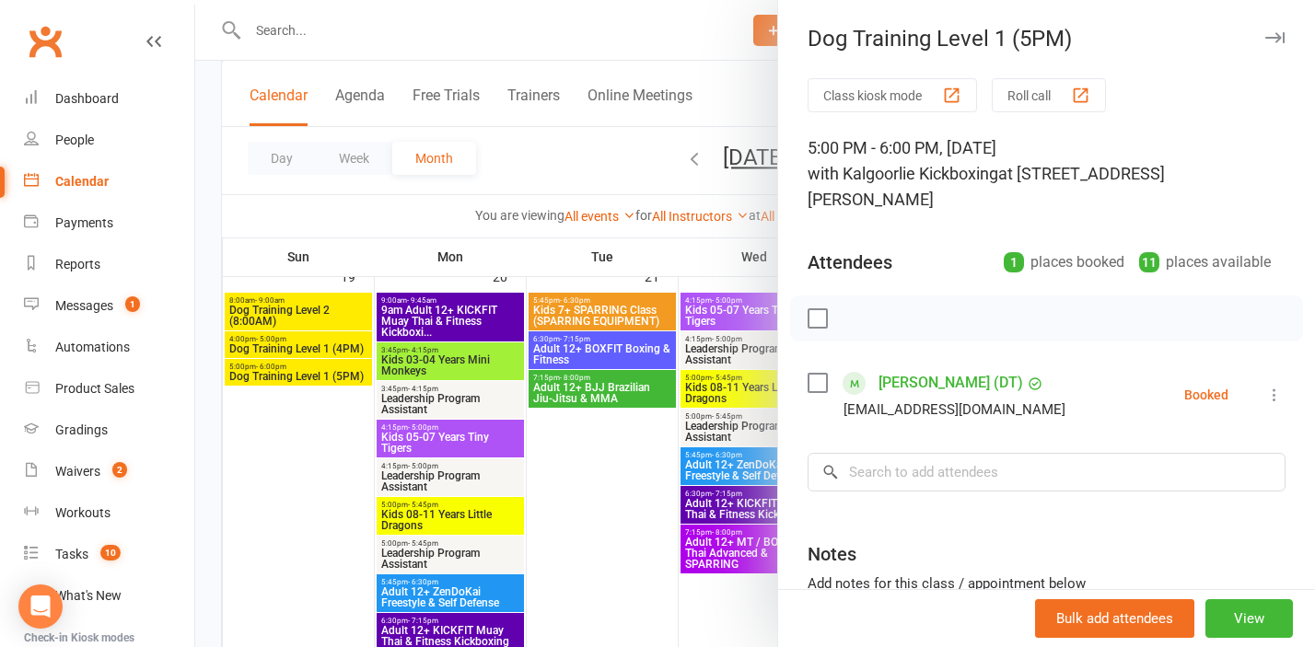
click at [278, 431] on div at bounding box center [754, 323] width 1119 height 647
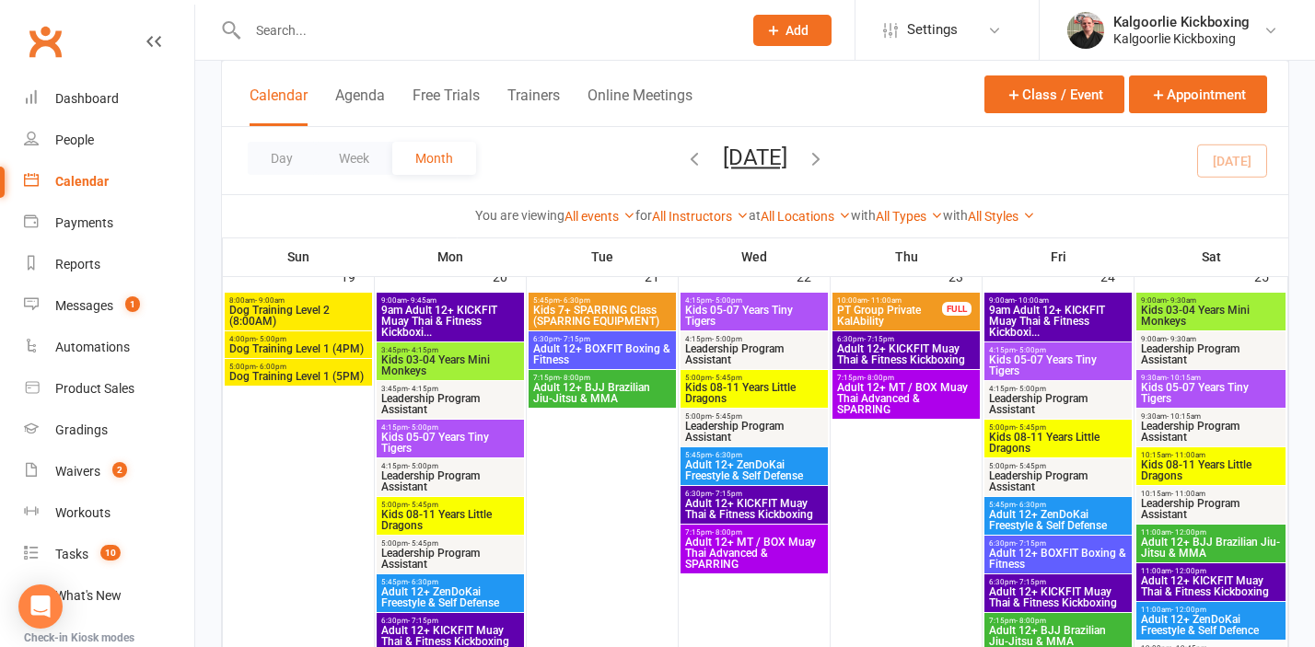
click at [304, 345] on span "Dog Training Level 1 (4PM)" at bounding box center [298, 348] width 140 height 11
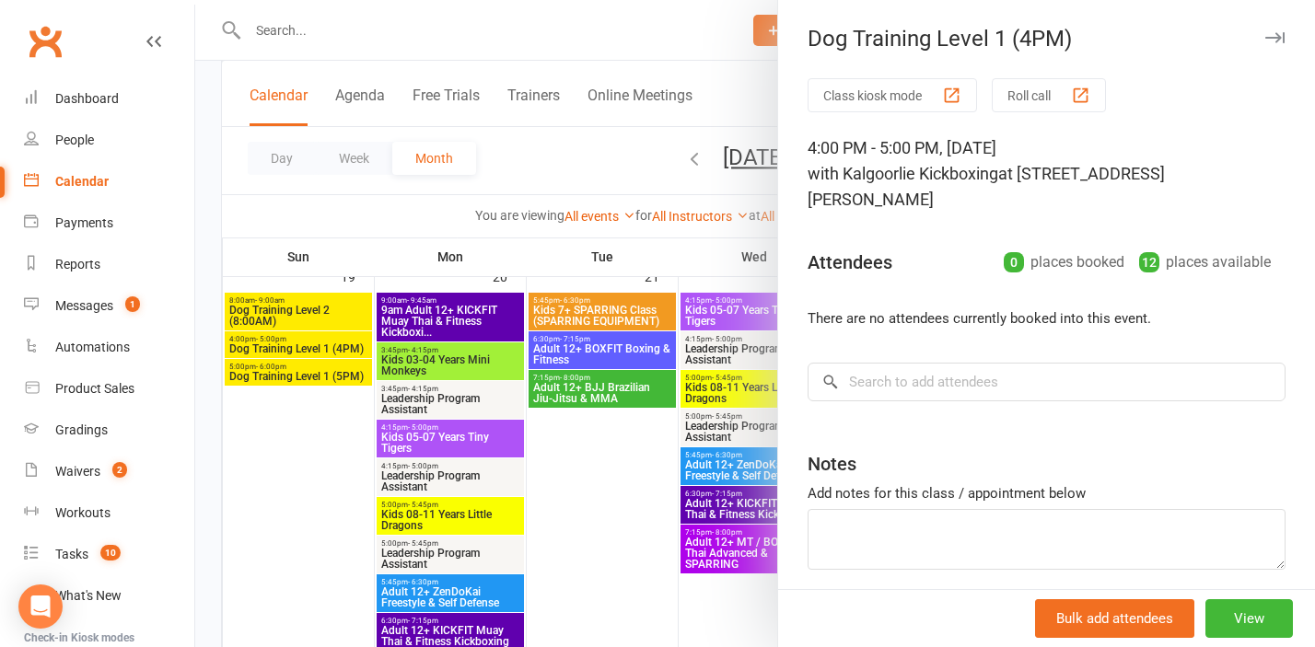
click at [314, 408] on div at bounding box center [754, 323] width 1119 height 647
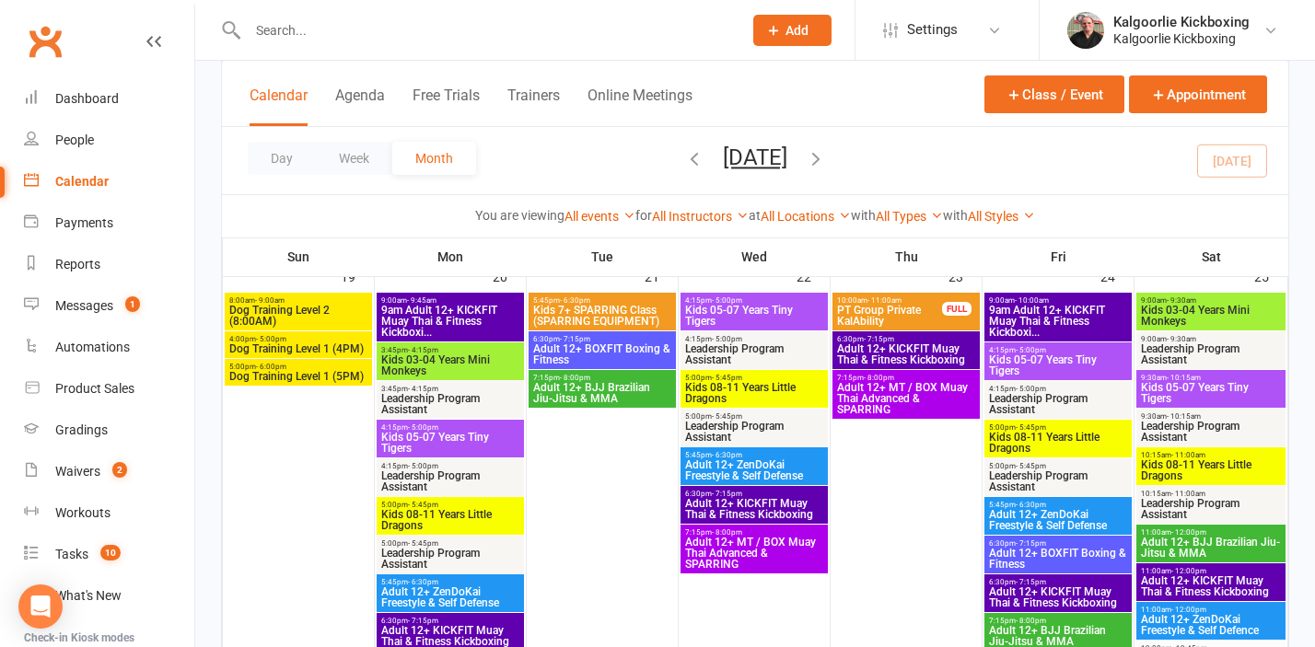
click at [298, 371] on span "Dog Training Level 1 (5PM)" at bounding box center [298, 376] width 140 height 11
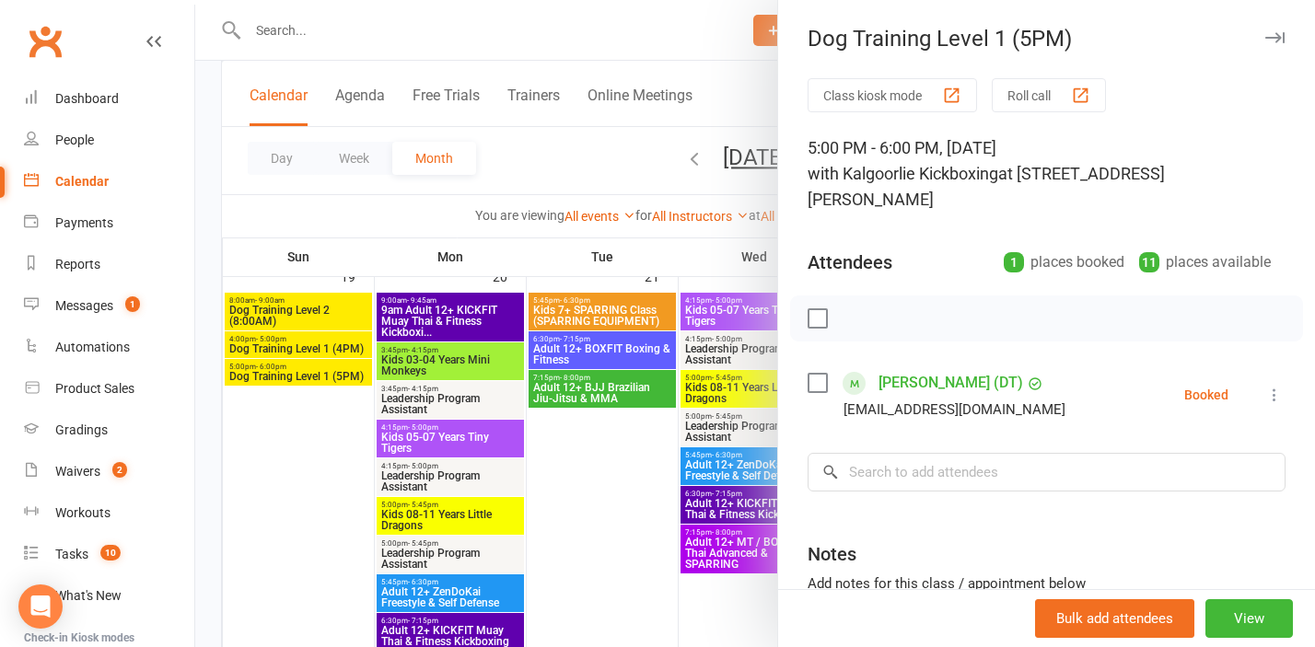
click at [316, 342] on div at bounding box center [754, 323] width 1119 height 647
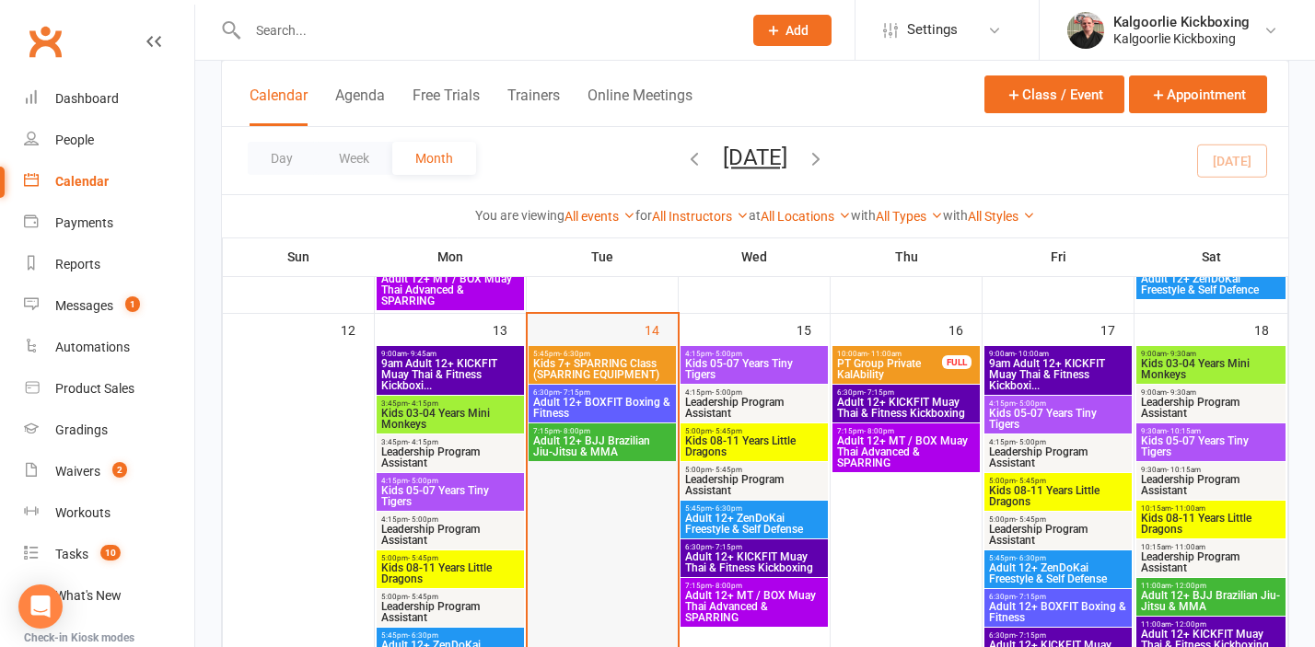
scroll to position [597, 0]
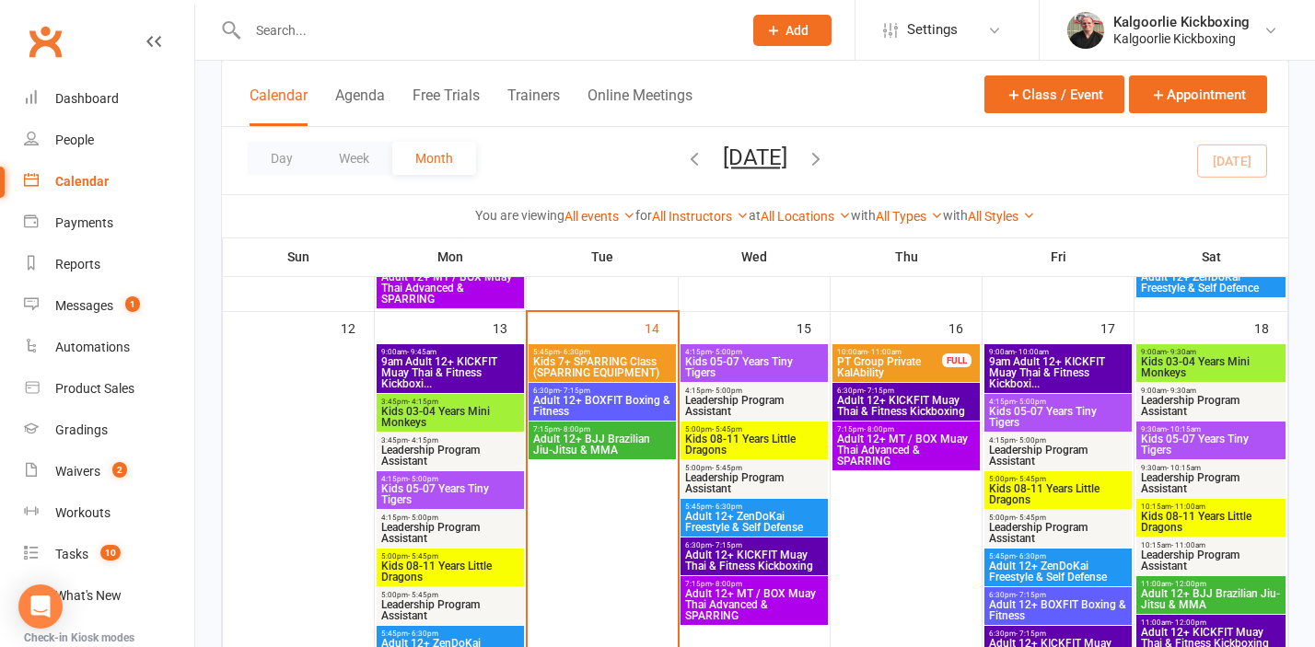
click at [606, 440] on span "Adult 12+ BJJ Brazilian Jiu-Jitsu & MMA" at bounding box center [602, 445] width 140 height 22
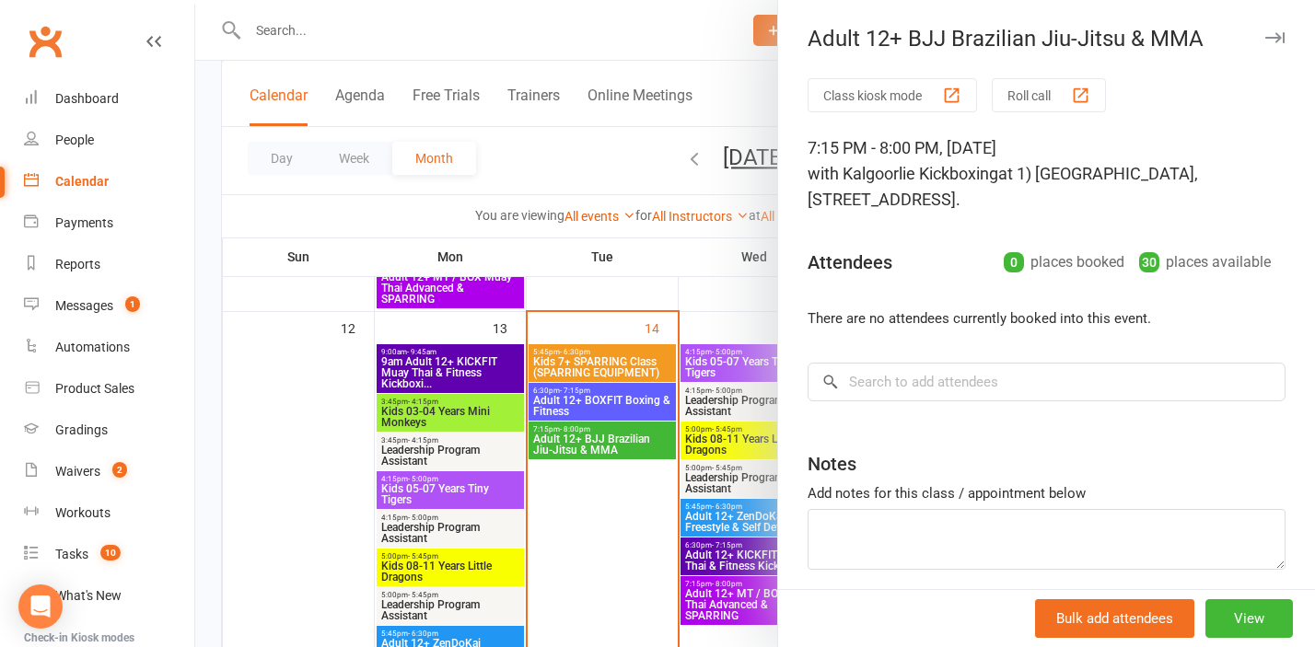
click at [594, 538] on div at bounding box center [754, 323] width 1119 height 647
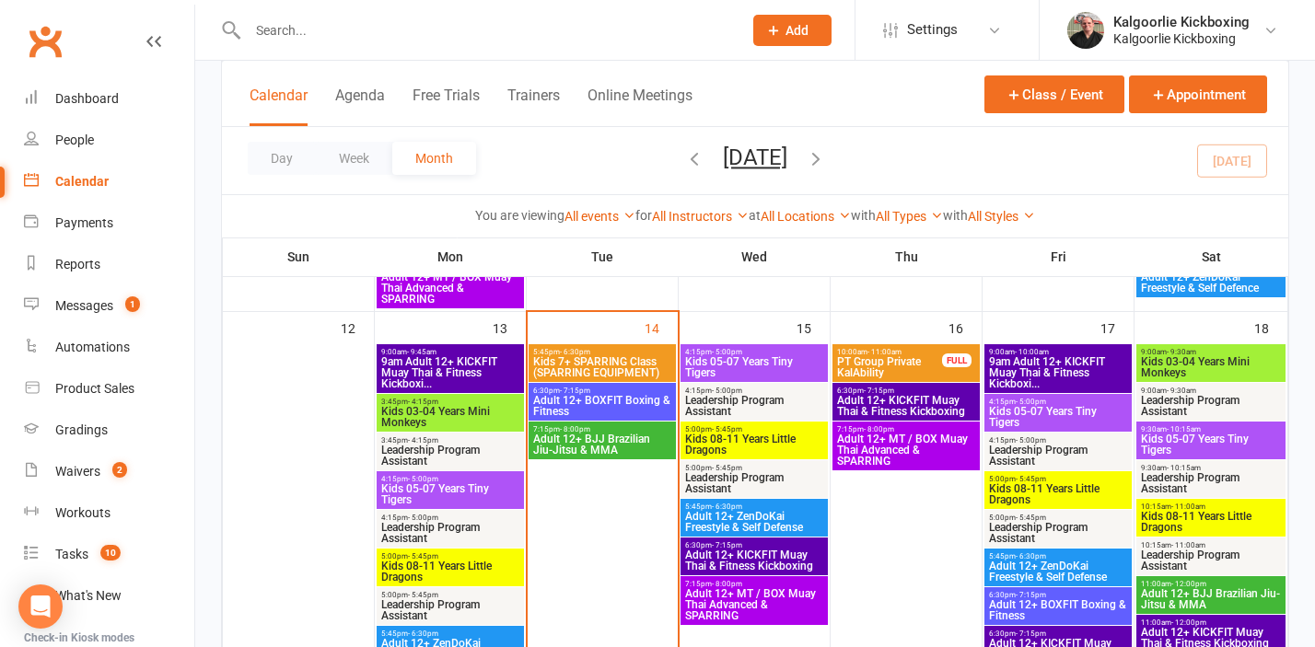
click at [595, 392] on span "6:30pm - 7:15pm" at bounding box center [602, 391] width 140 height 8
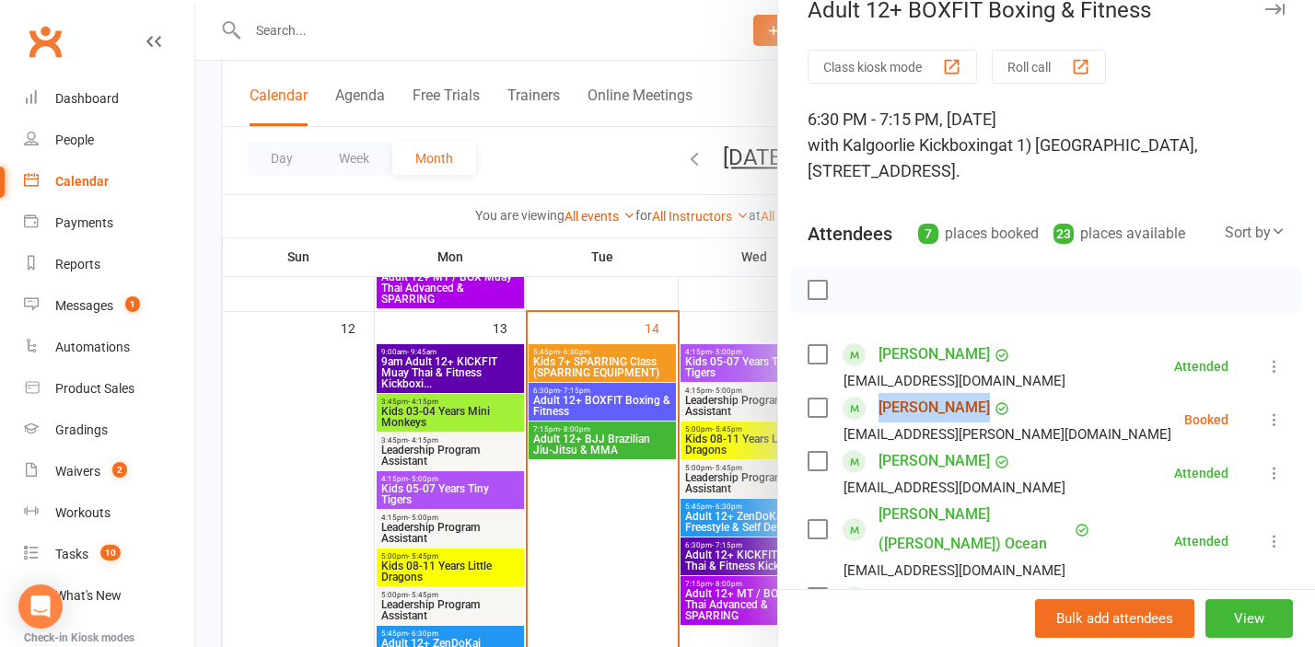
scroll to position [0, 0]
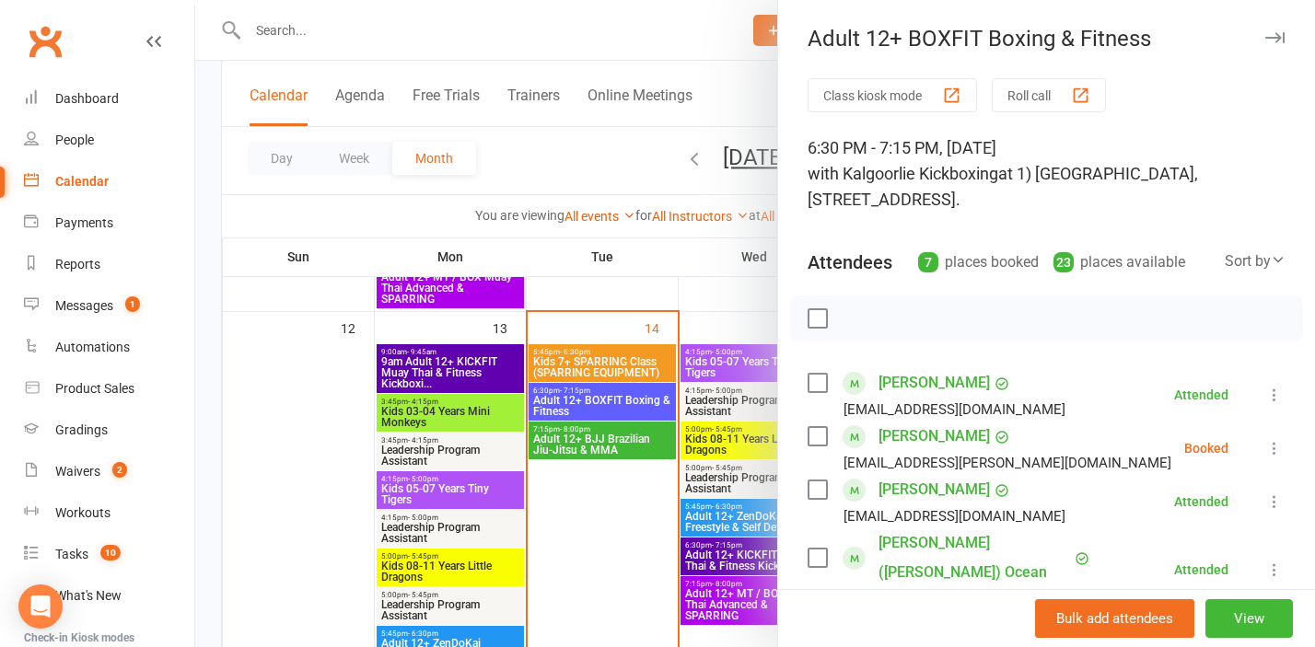
click at [582, 159] on div at bounding box center [754, 323] width 1119 height 647
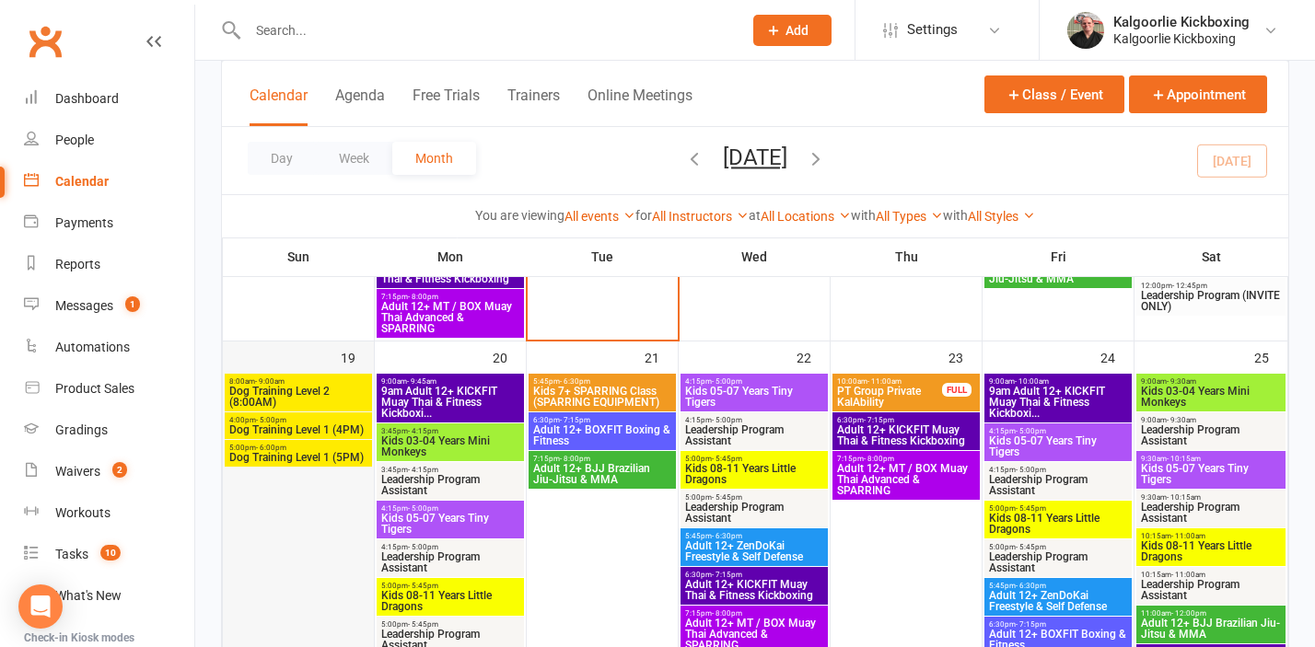
scroll to position [1010, 0]
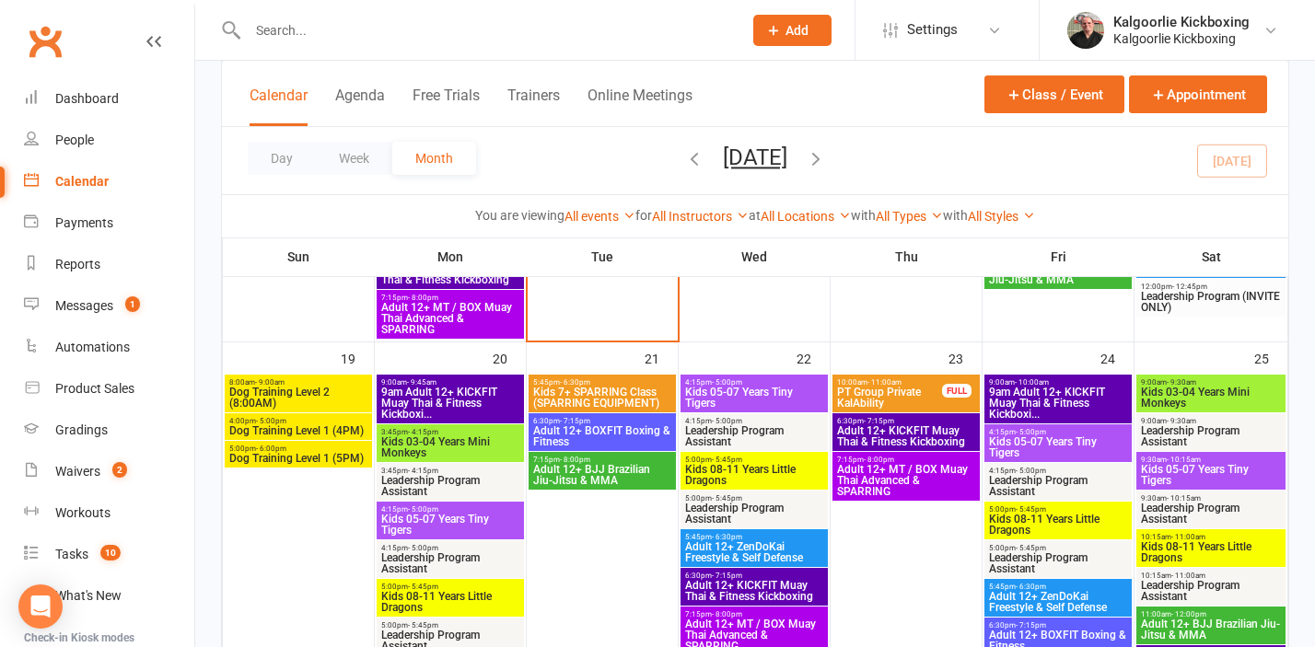
click at [304, 390] on span "Dog Training Level 2 (8:00AM)" at bounding box center [298, 398] width 140 height 22
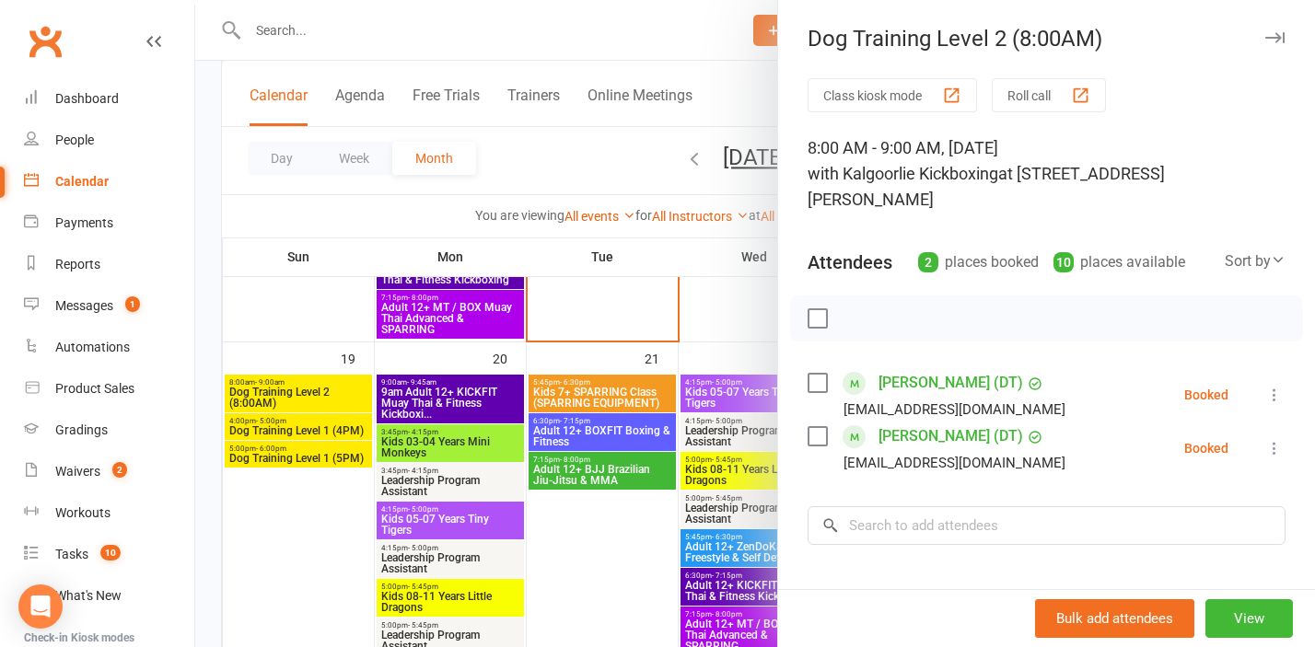
click at [329, 554] on div at bounding box center [754, 323] width 1119 height 647
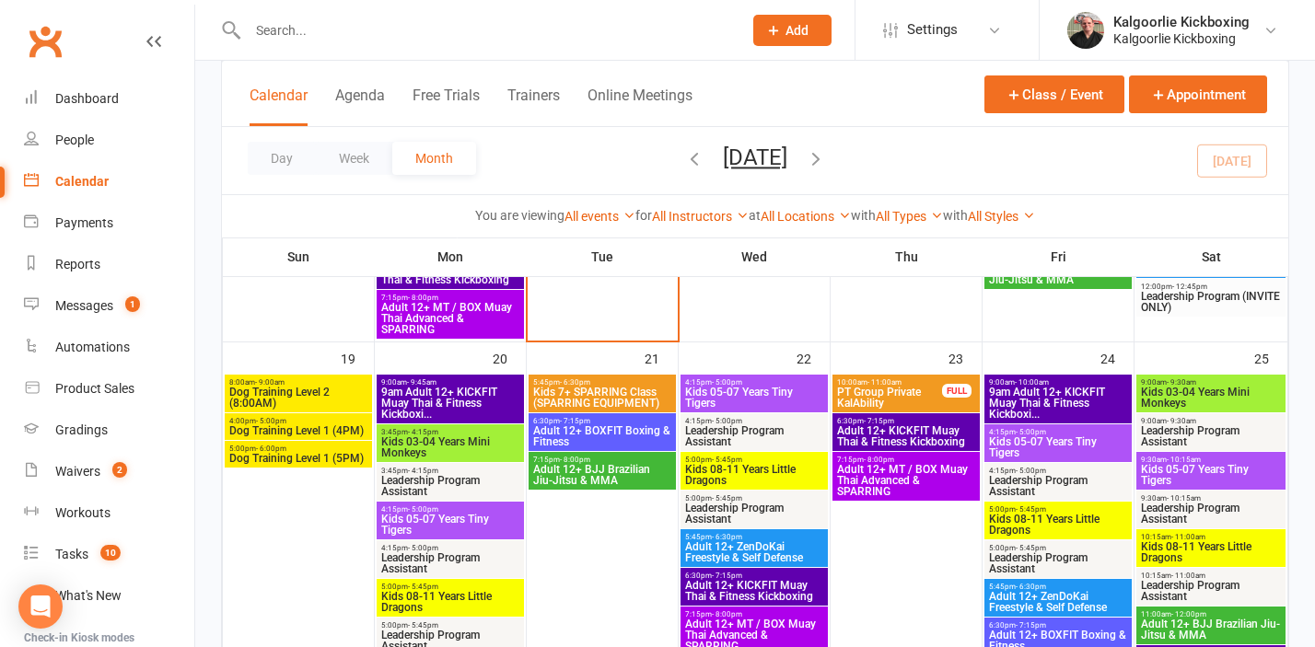
click at [321, 392] on span "Dog Training Level 2 (8:00AM)" at bounding box center [298, 398] width 140 height 22
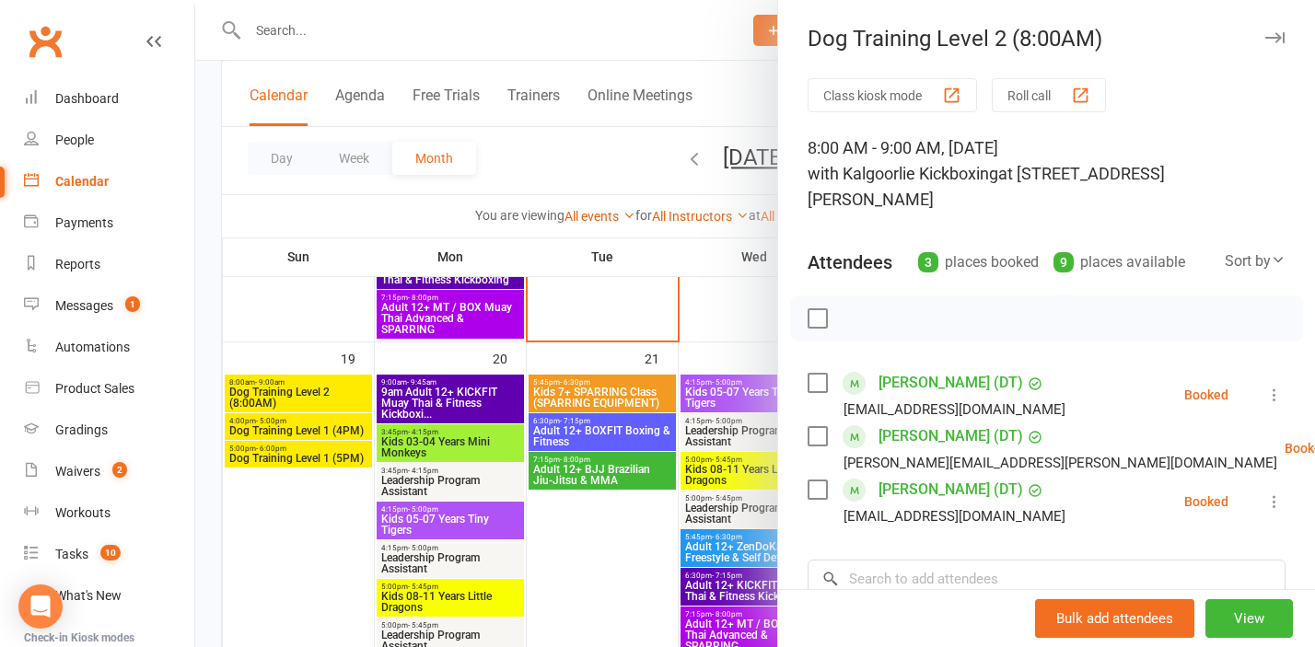
click at [289, 520] on div at bounding box center [754, 323] width 1119 height 647
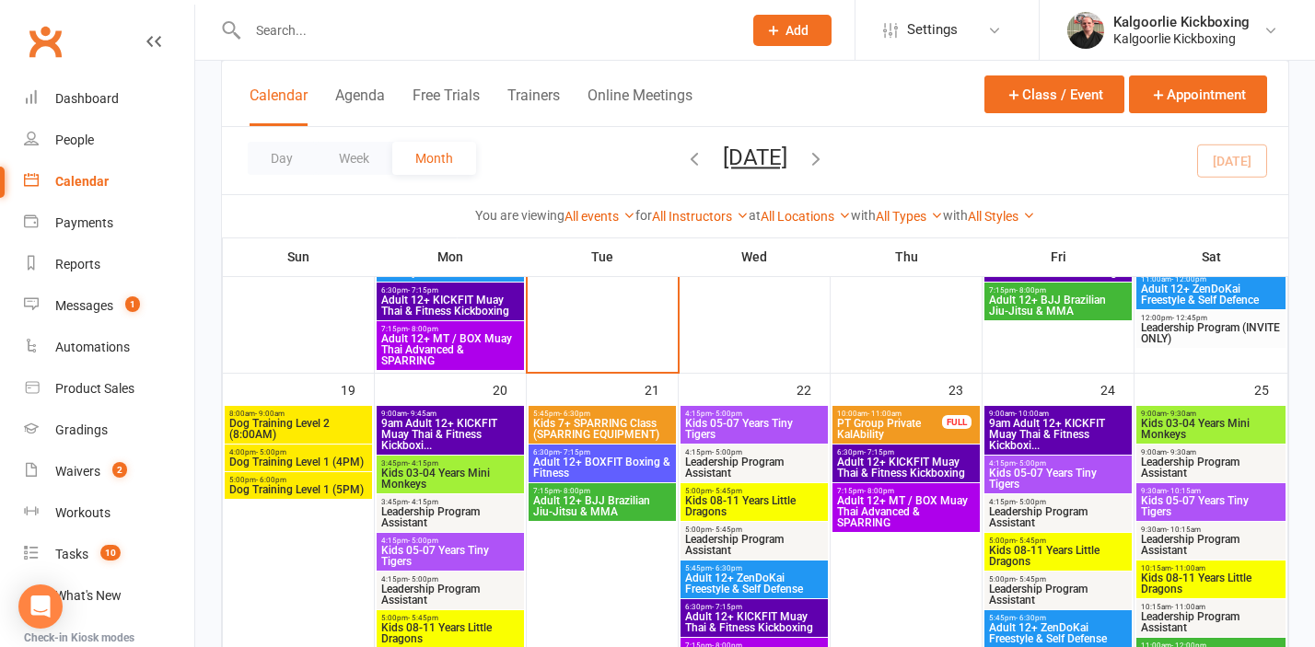
scroll to position [978, 0]
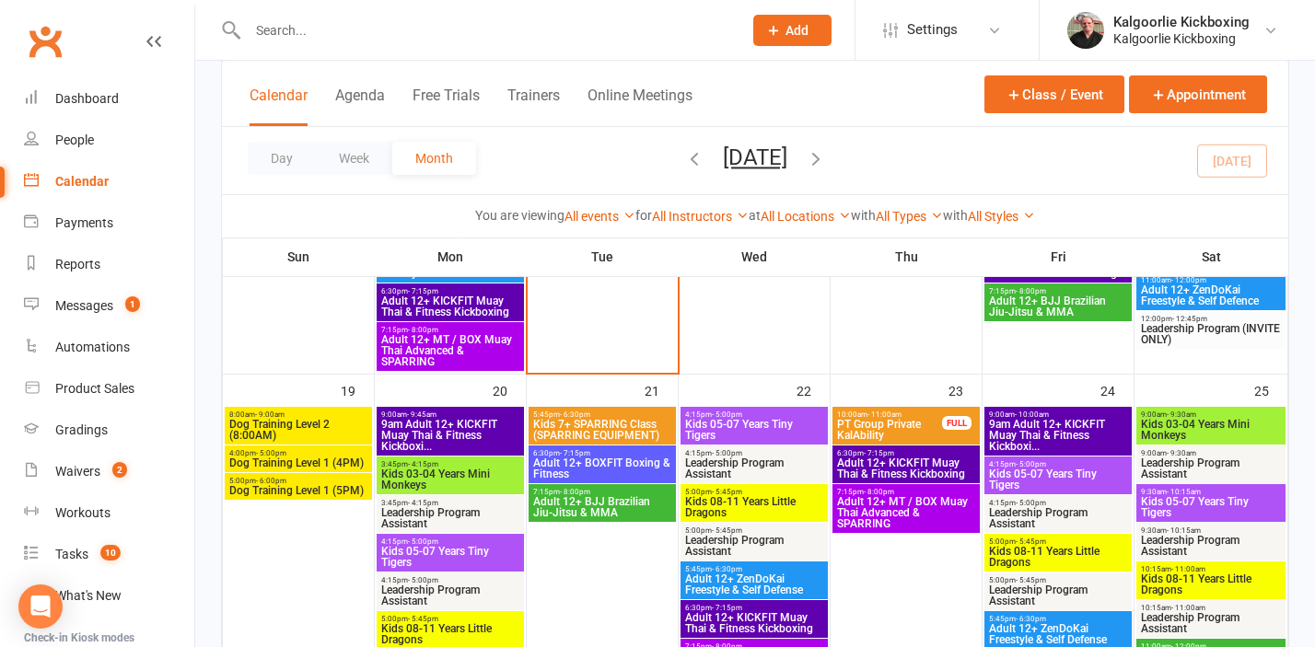
click at [290, 460] on span "Dog Training Level 1 (4PM)" at bounding box center [298, 463] width 140 height 11
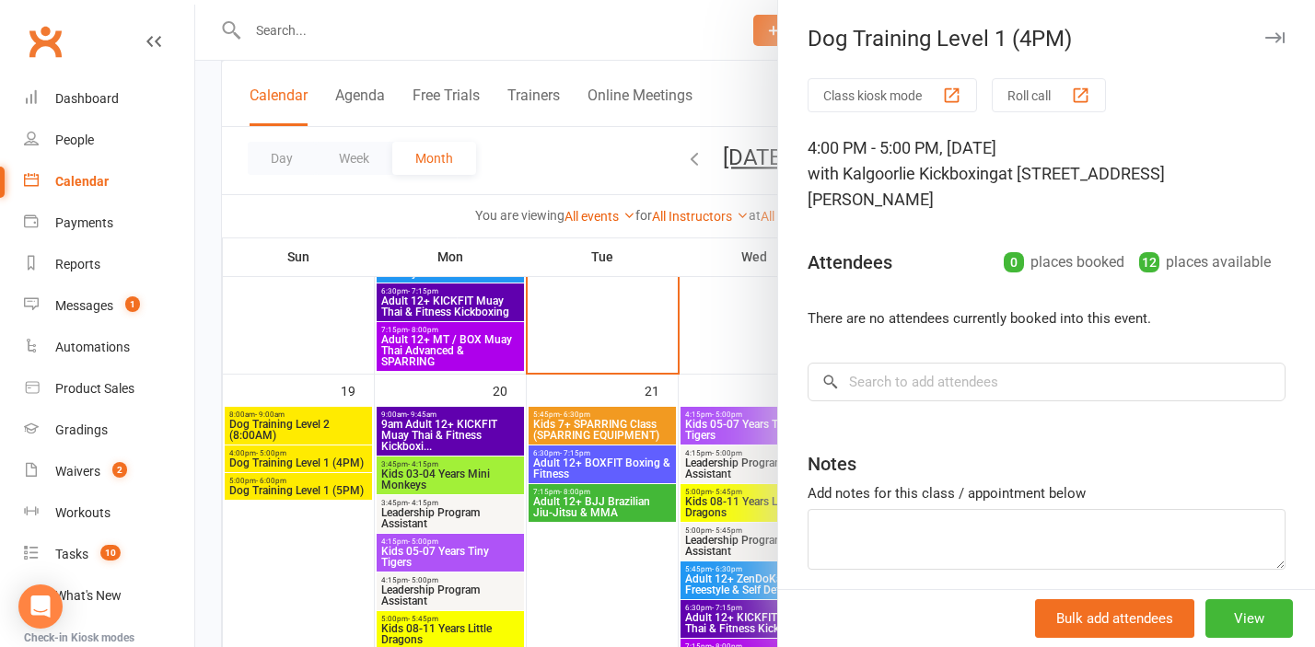
click at [288, 534] on div at bounding box center [754, 323] width 1119 height 647
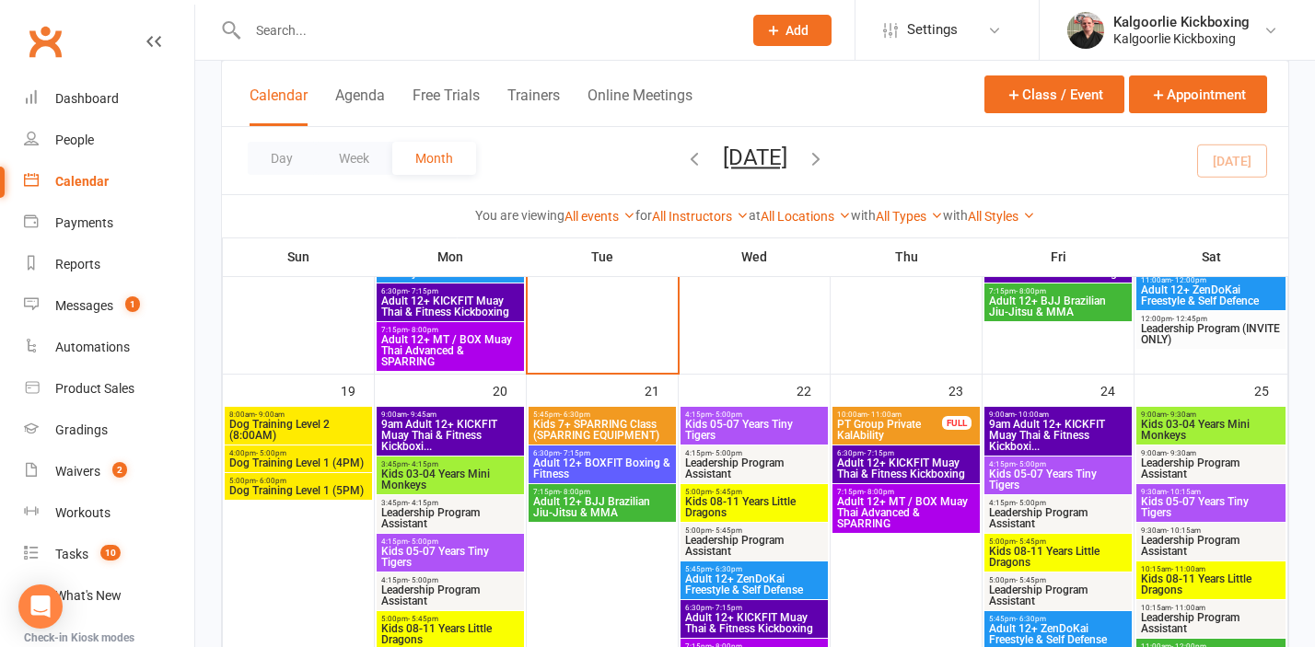
click at [295, 487] on span "Dog Training Level 1 (5PM)" at bounding box center [298, 490] width 140 height 11
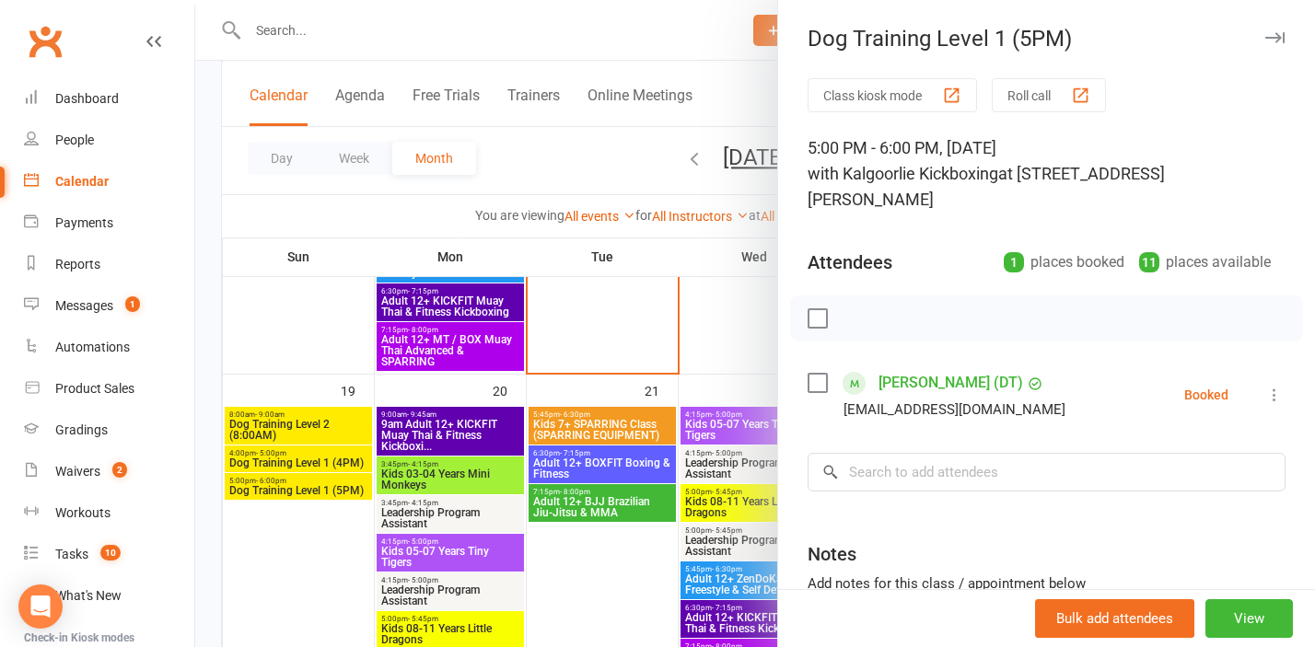
click at [306, 536] on div at bounding box center [754, 323] width 1119 height 647
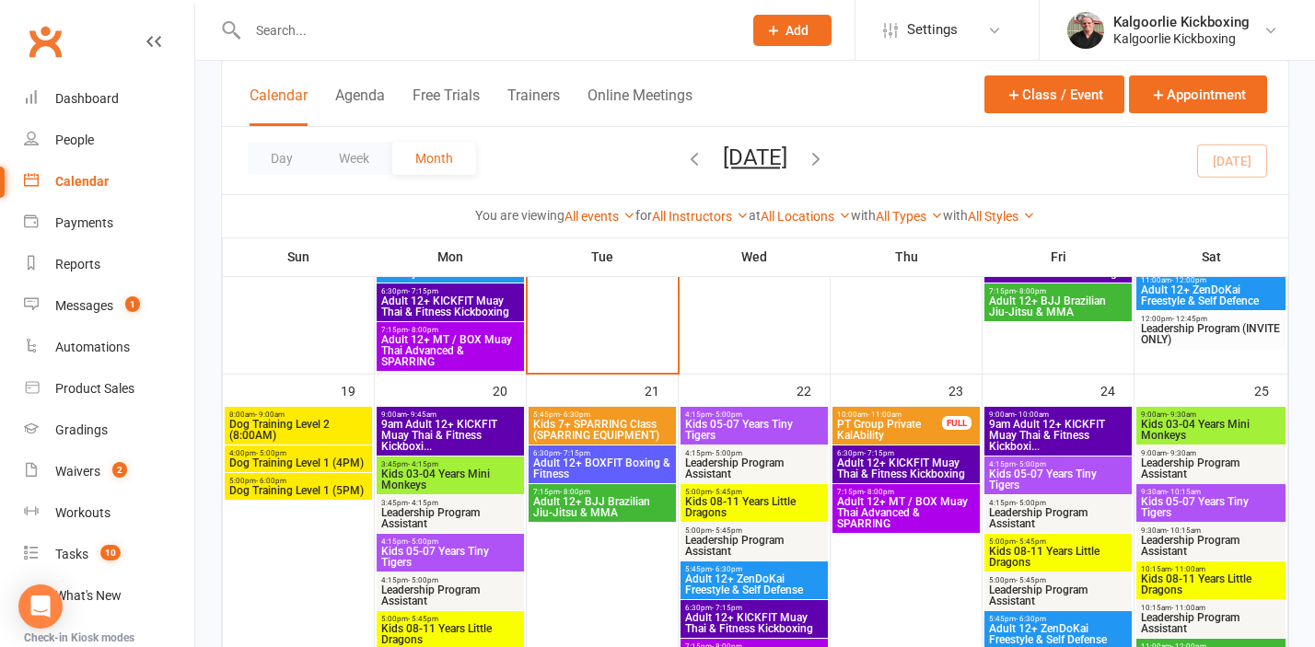
click at [300, 460] on span "Dog Training Level 1 (4PM)" at bounding box center [298, 463] width 140 height 11
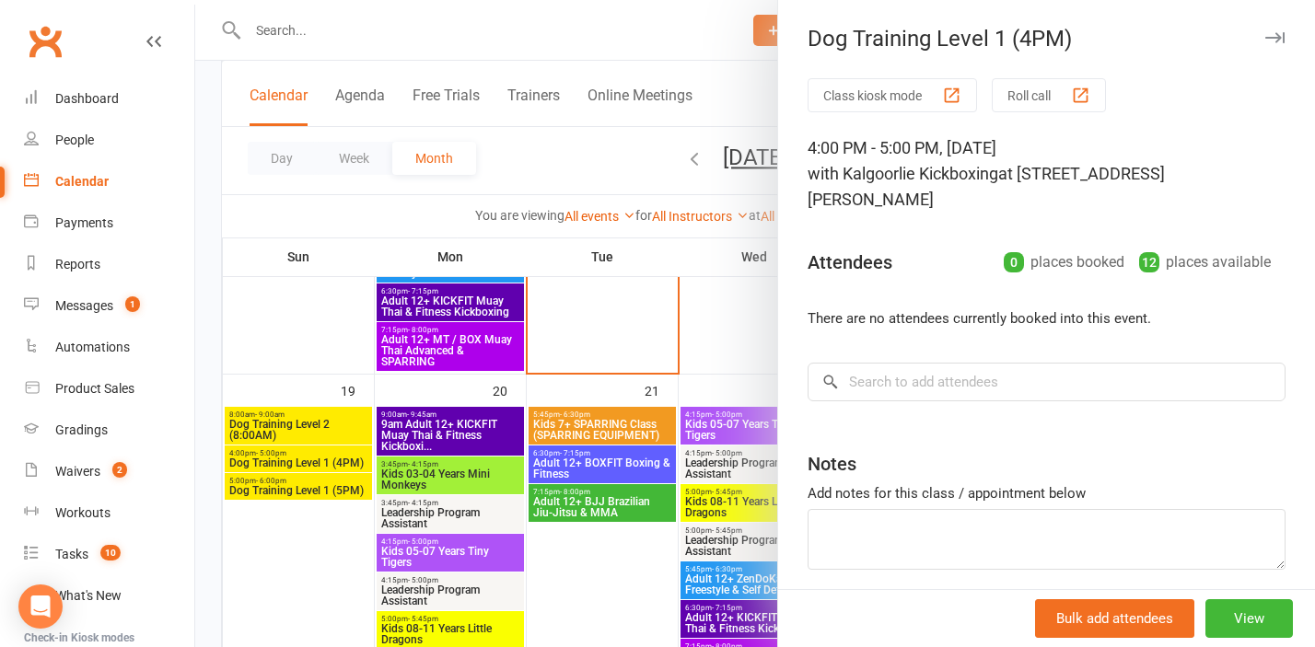
click at [710, 323] on div at bounding box center [754, 323] width 1119 height 647
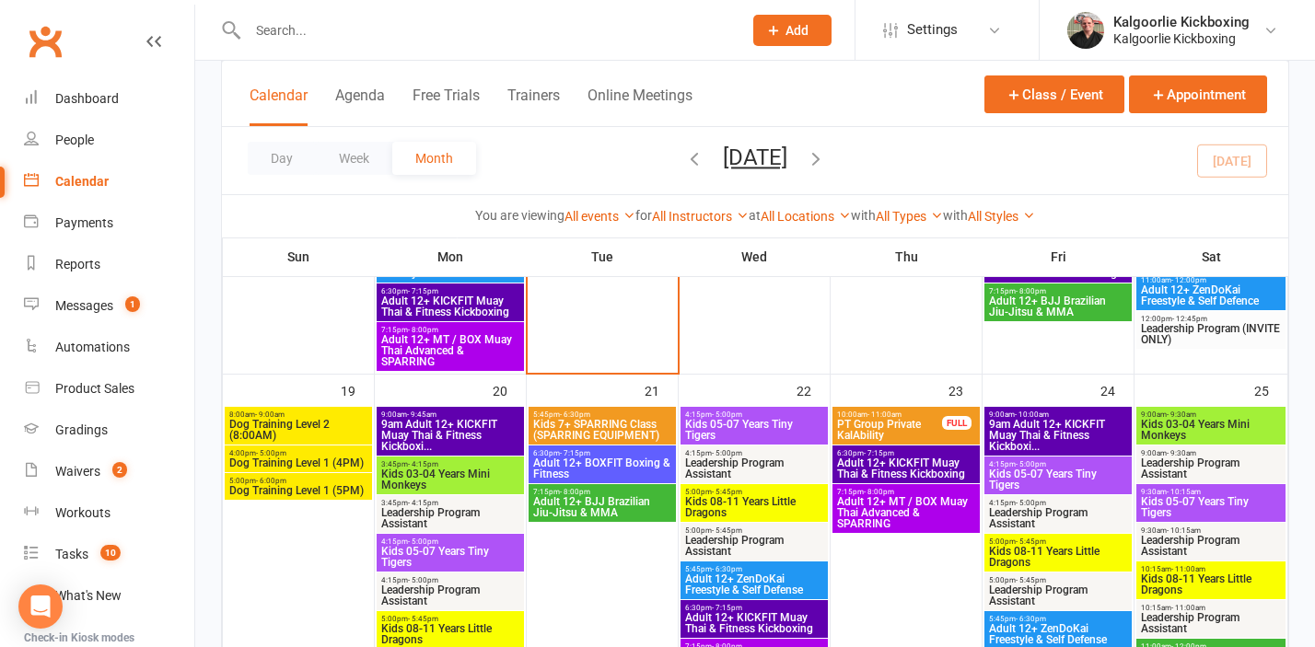
click at [292, 427] on span "Dog Training Level 2 (8:00AM)" at bounding box center [298, 430] width 140 height 22
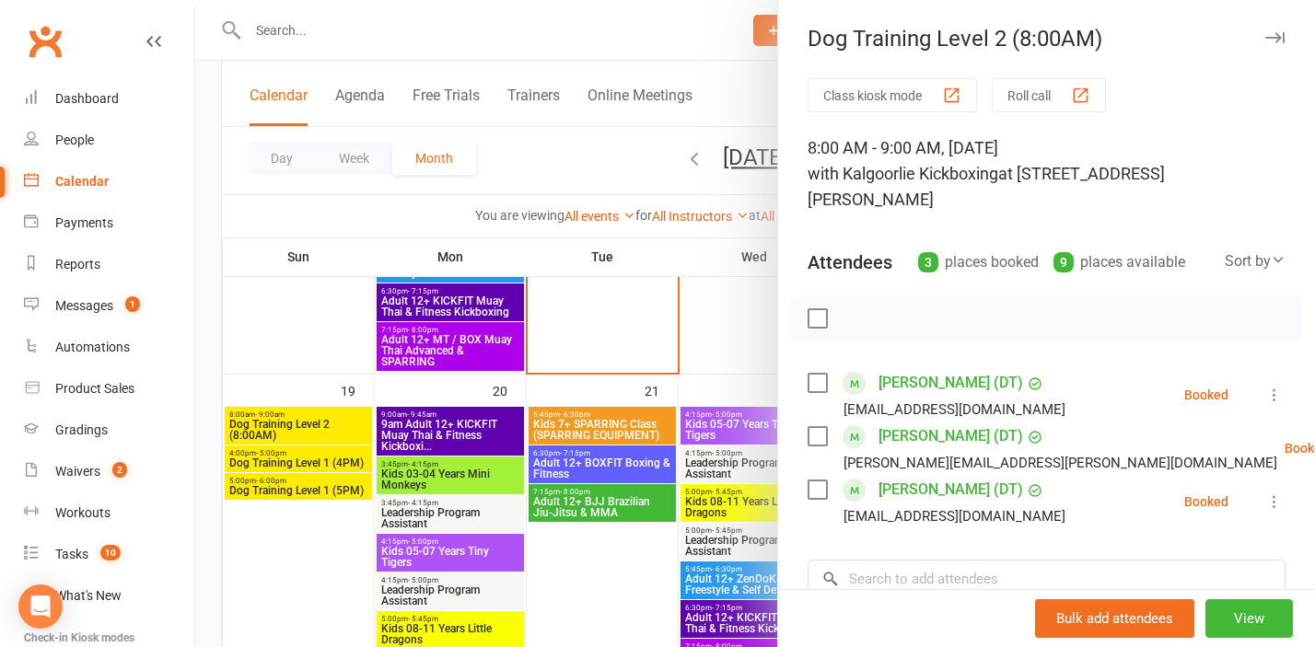
click at [298, 423] on div at bounding box center [754, 323] width 1119 height 647
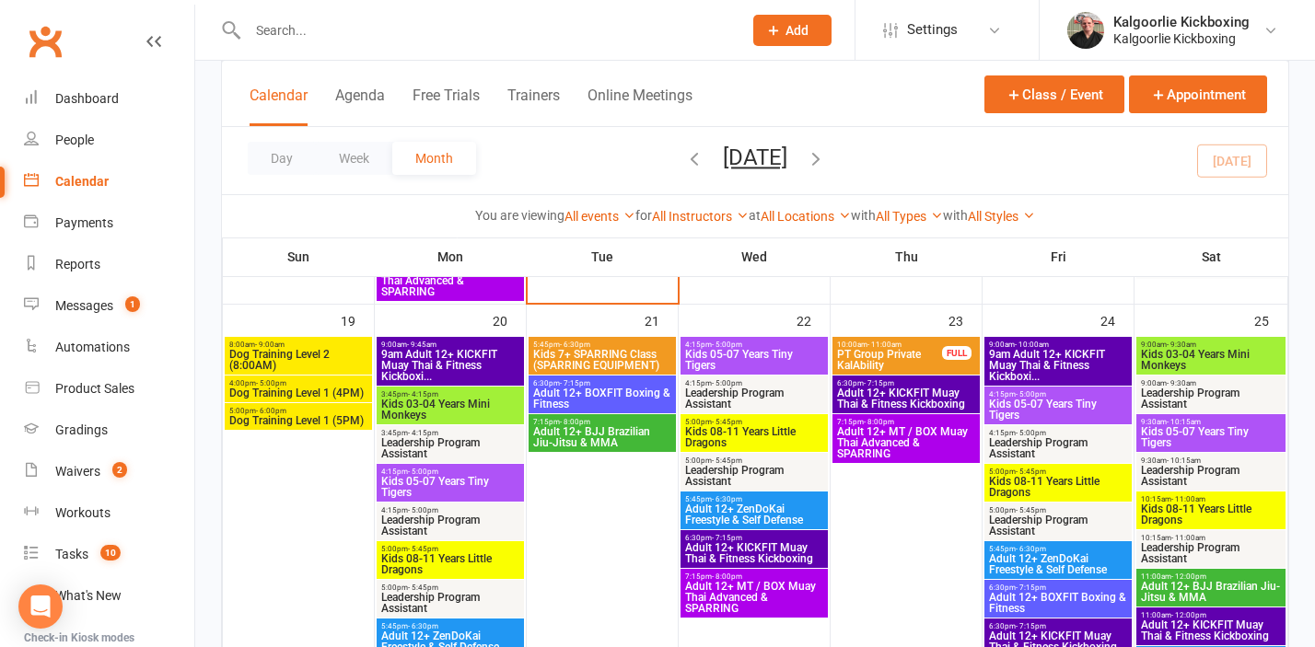
scroll to position [1015, 0]
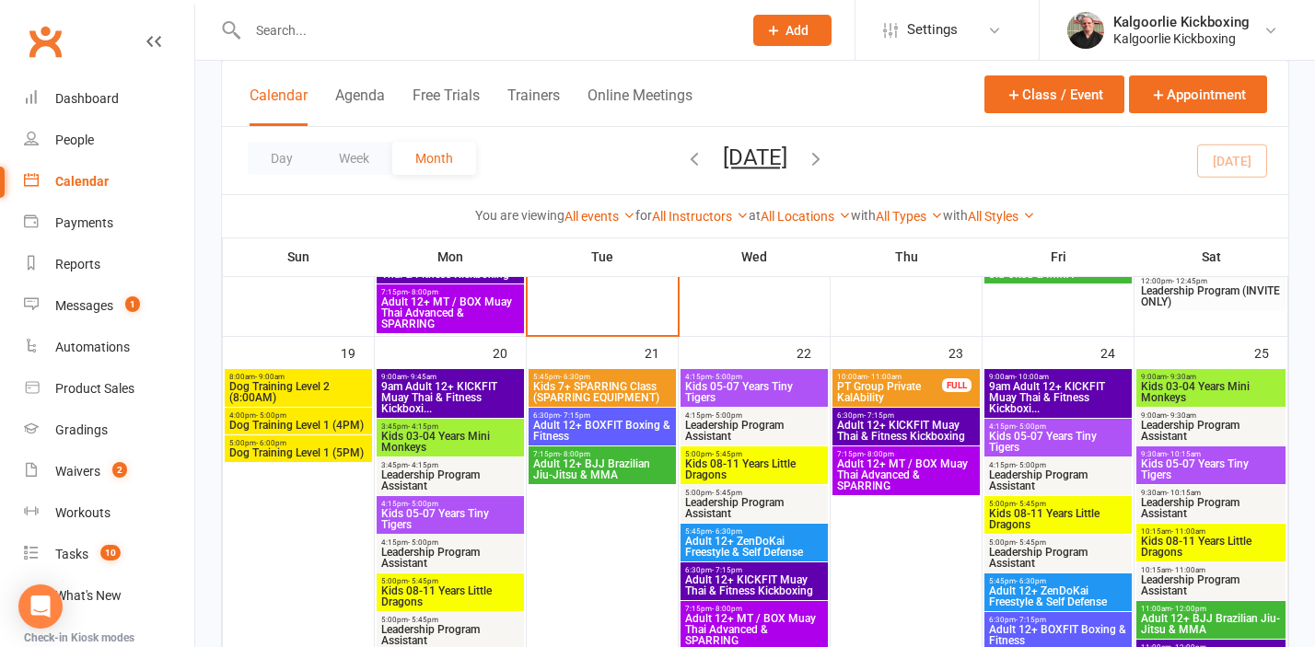
click at [293, 420] on span "Dog Training Level 1 (4PM)" at bounding box center [298, 425] width 140 height 11
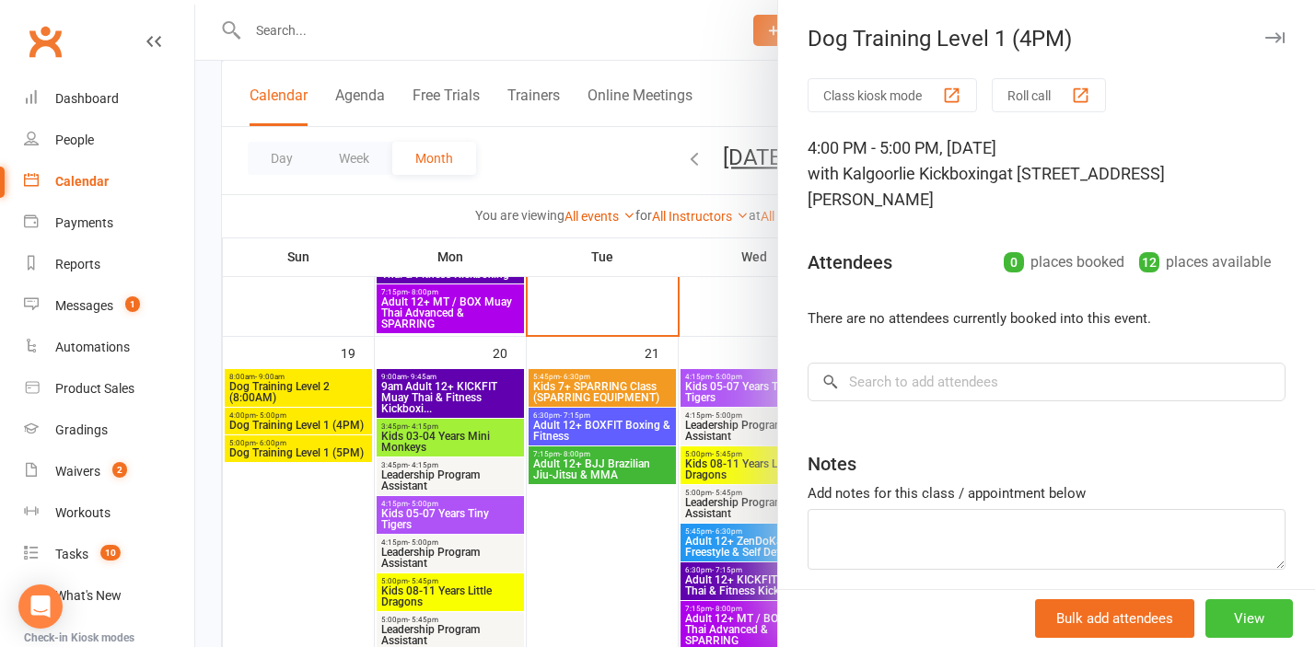
click at [1259, 626] on button "View" at bounding box center [1248, 618] width 87 height 39
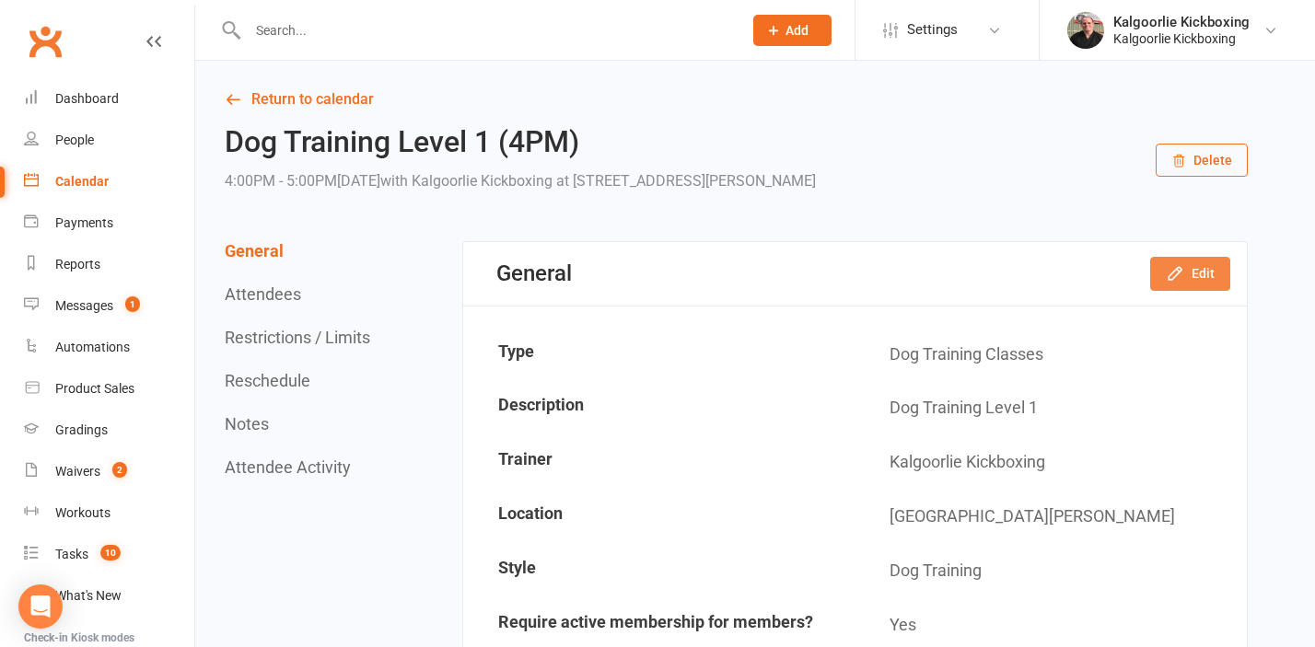
click at [1193, 267] on button "Edit" at bounding box center [1190, 273] width 80 height 33
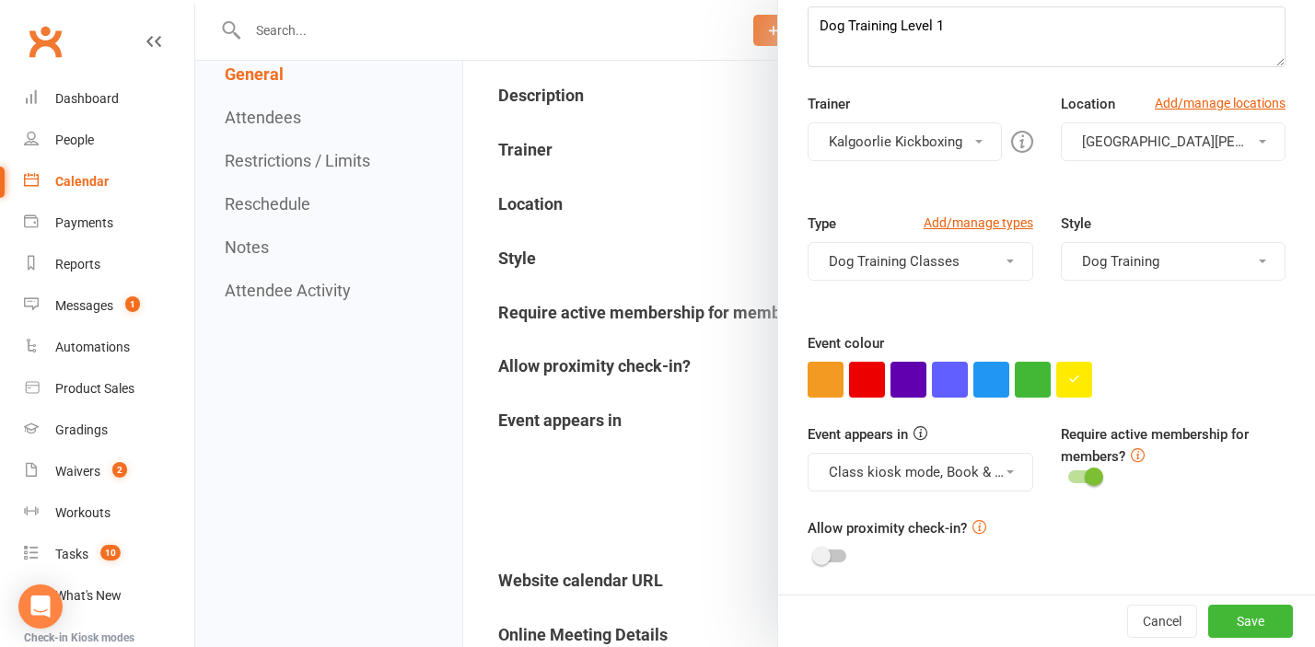
scroll to position [621, 0]
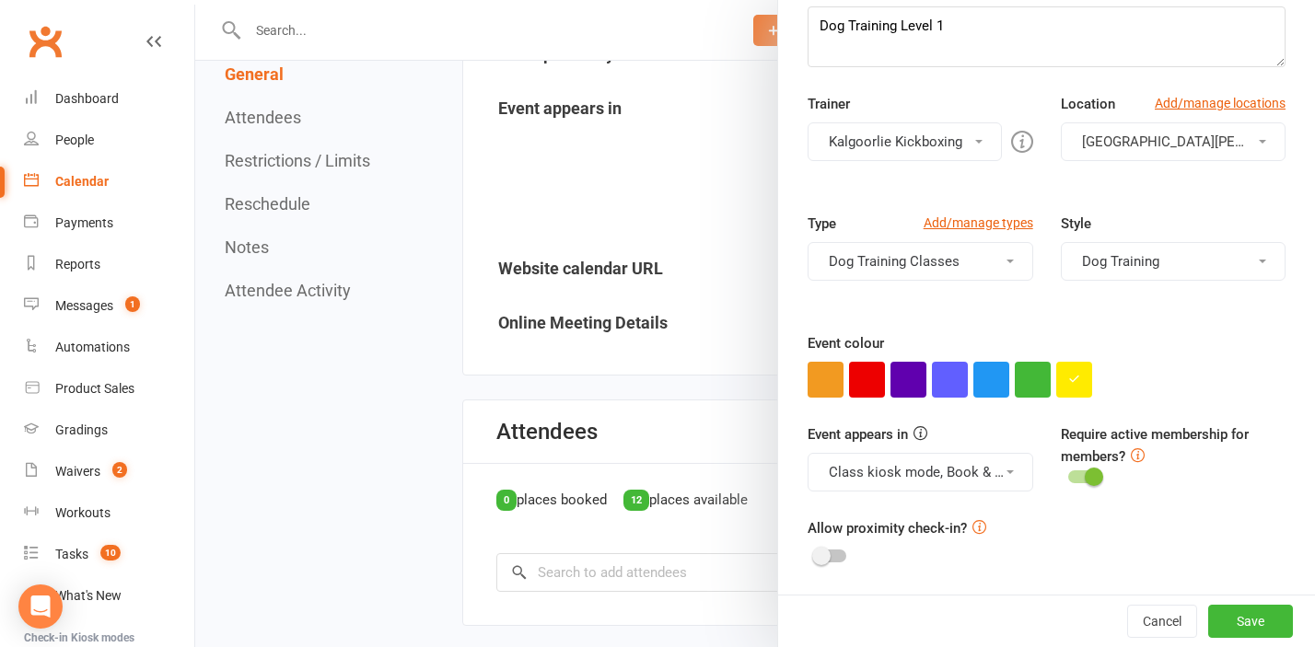
click at [277, 203] on div at bounding box center [754, 323] width 1119 height 647
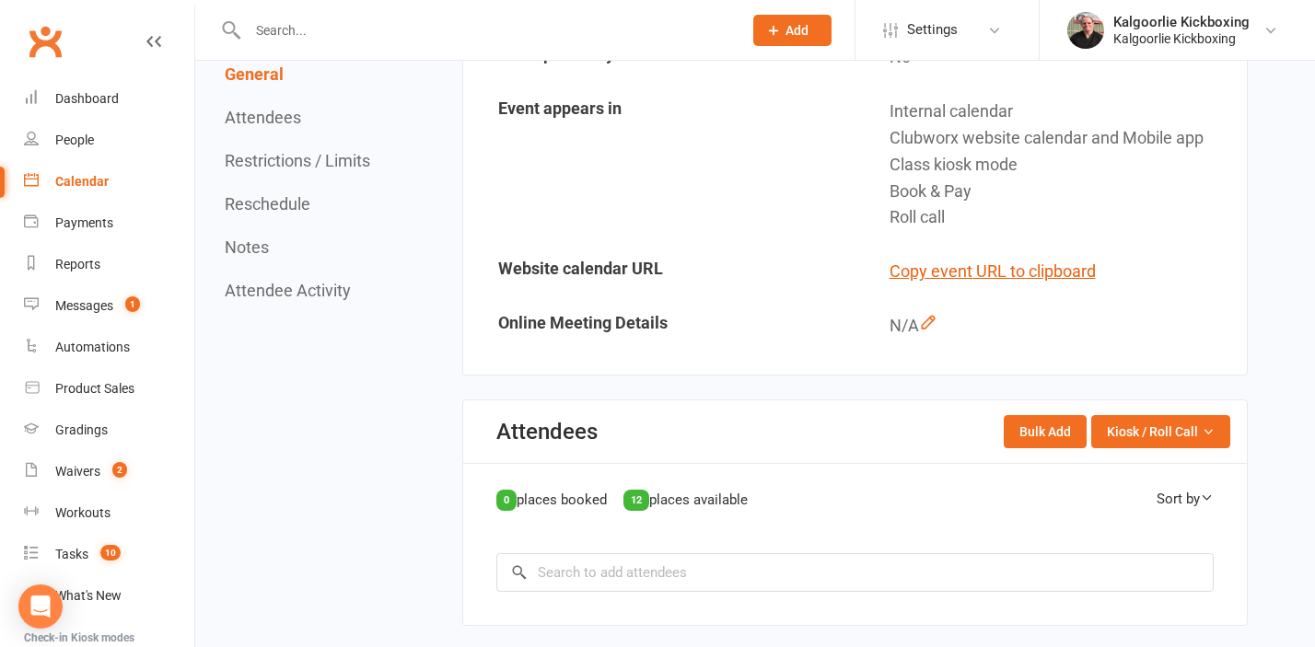
click at [287, 206] on button "Reschedule" at bounding box center [268, 203] width 86 height 19
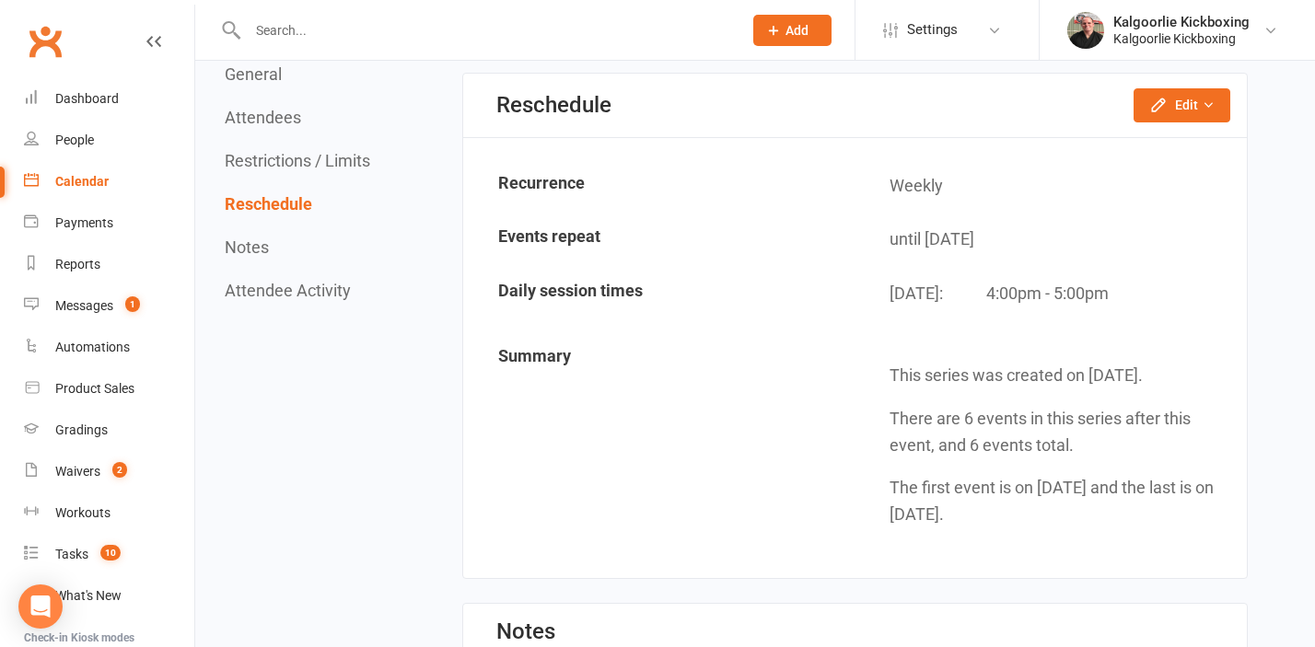
scroll to position [1685, 0]
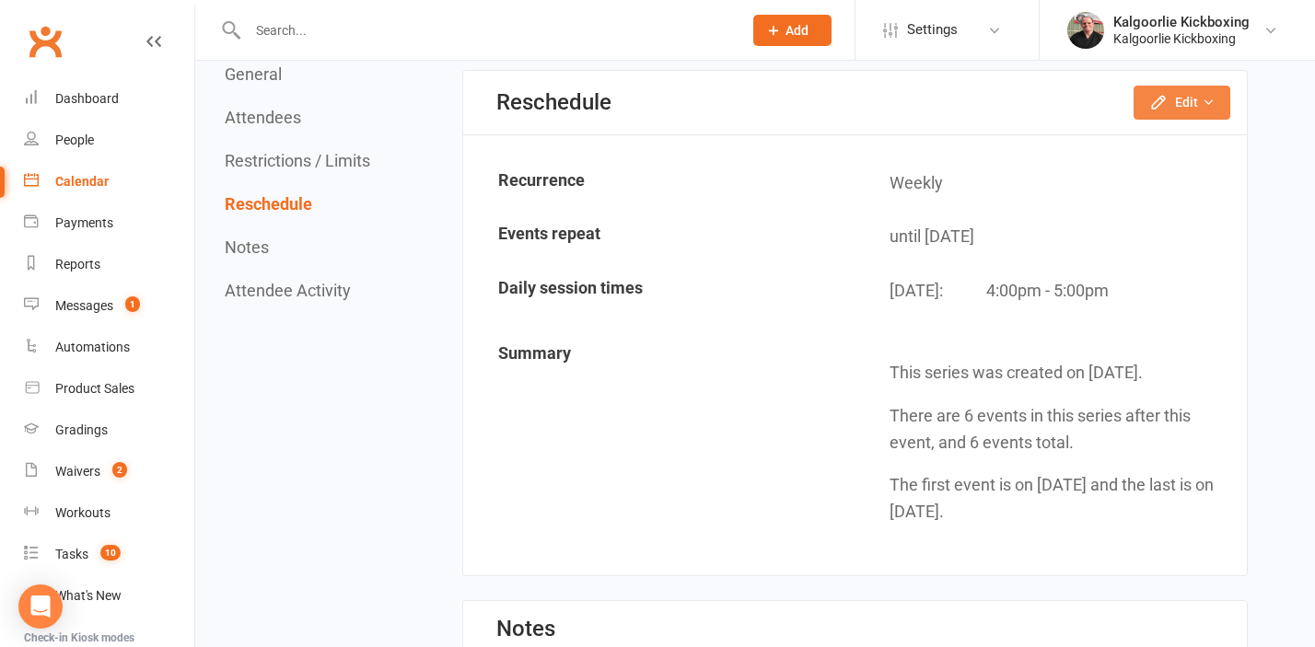
click at [1189, 107] on button "Edit" at bounding box center [1181, 102] width 97 height 33
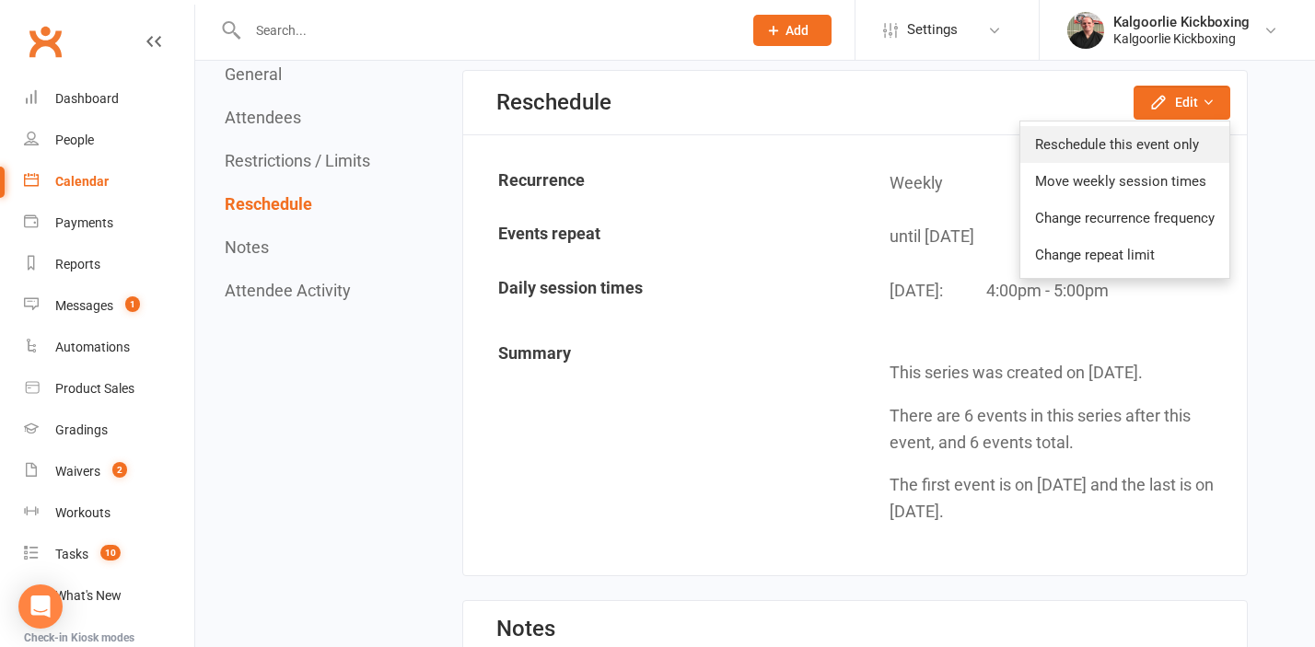
click at [1137, 133] on link "Reschedule this event only" at bounding box center [1124, 144] width 209 height 37
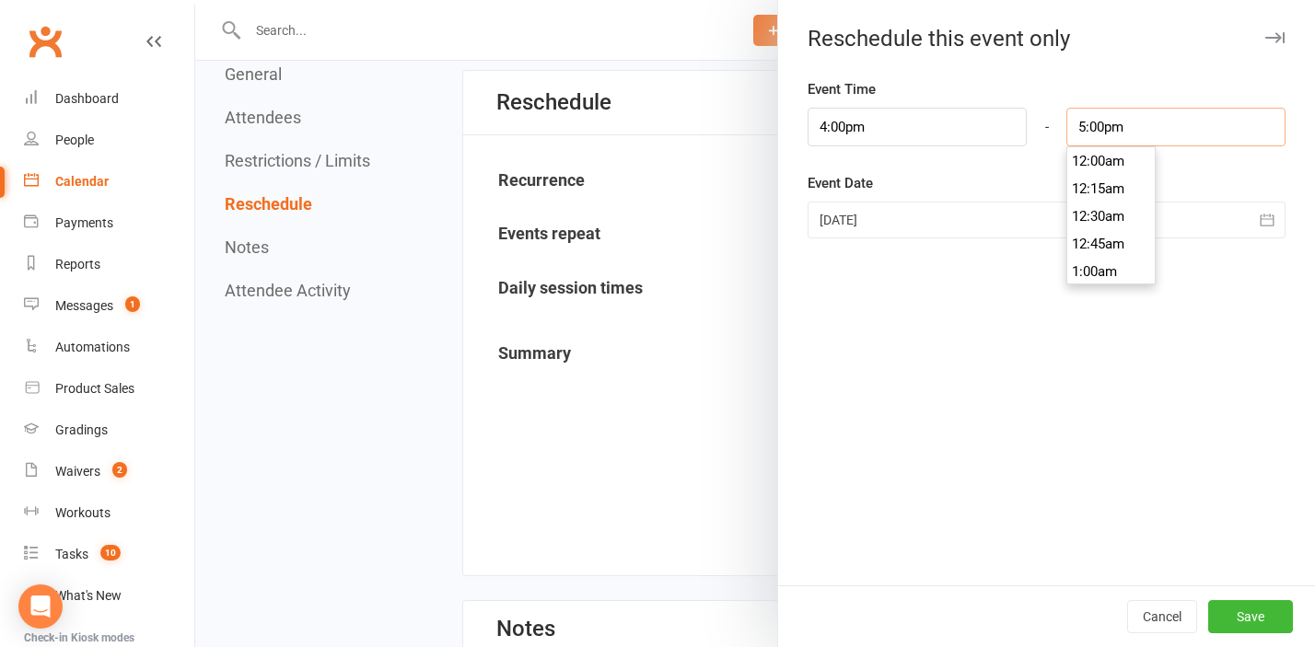
click at [1087, 126] on input "5:00pm" at bounding box center [1175, 127] width 219 height 39
type input "6:00pm"
click at [996, 341] on div "Event Time 4:00pm - 6:00pm 12:00am 12:15am 12:30am 12:45am 1:00am 1:15am 1:30am…" at bounding box center [1046, 331] width 537 height 507
click at [1252, 616] on button "Save" at bounding box center [1250, 616] width 85 height 33
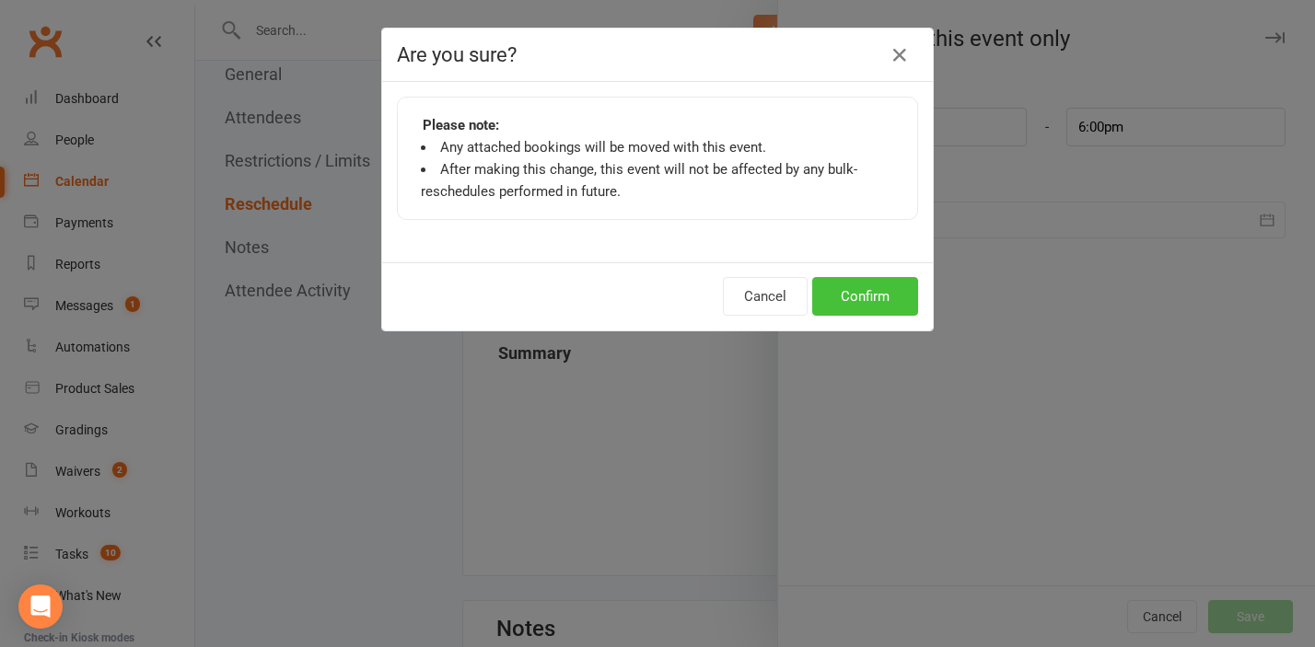
click at [877, 312] on button "Confirm" at bounding box center [865, 296] width 106 height 39
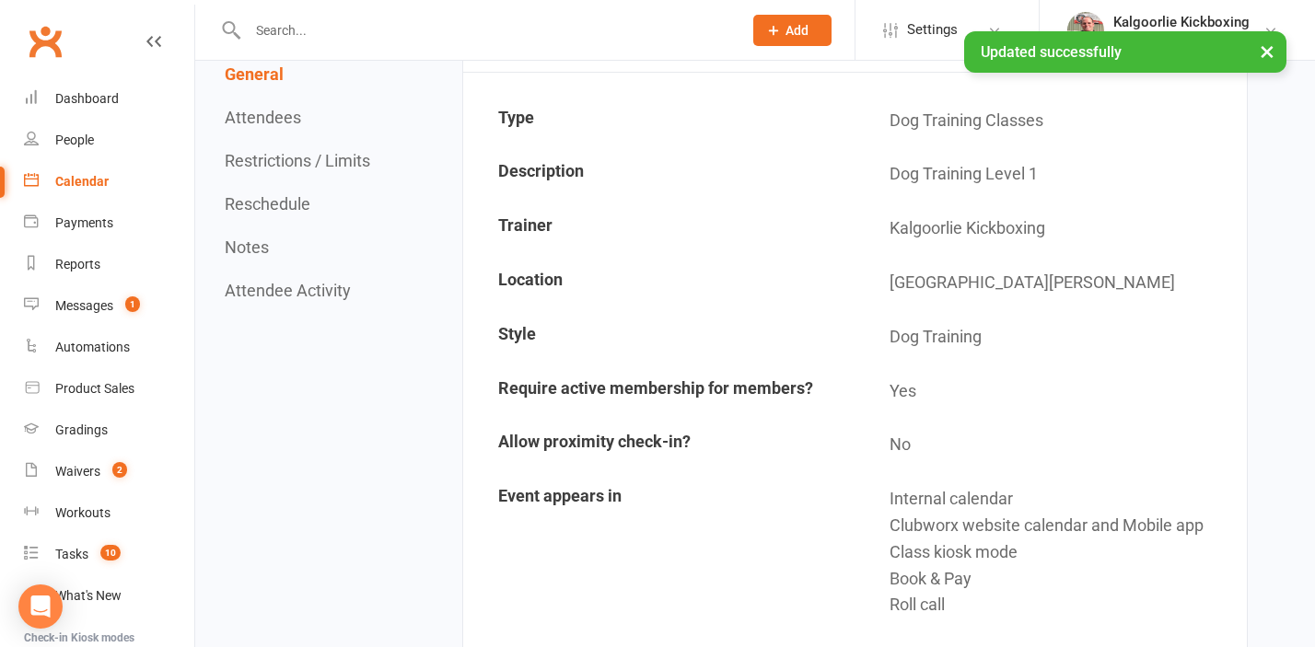
scroll to position [0, 0]
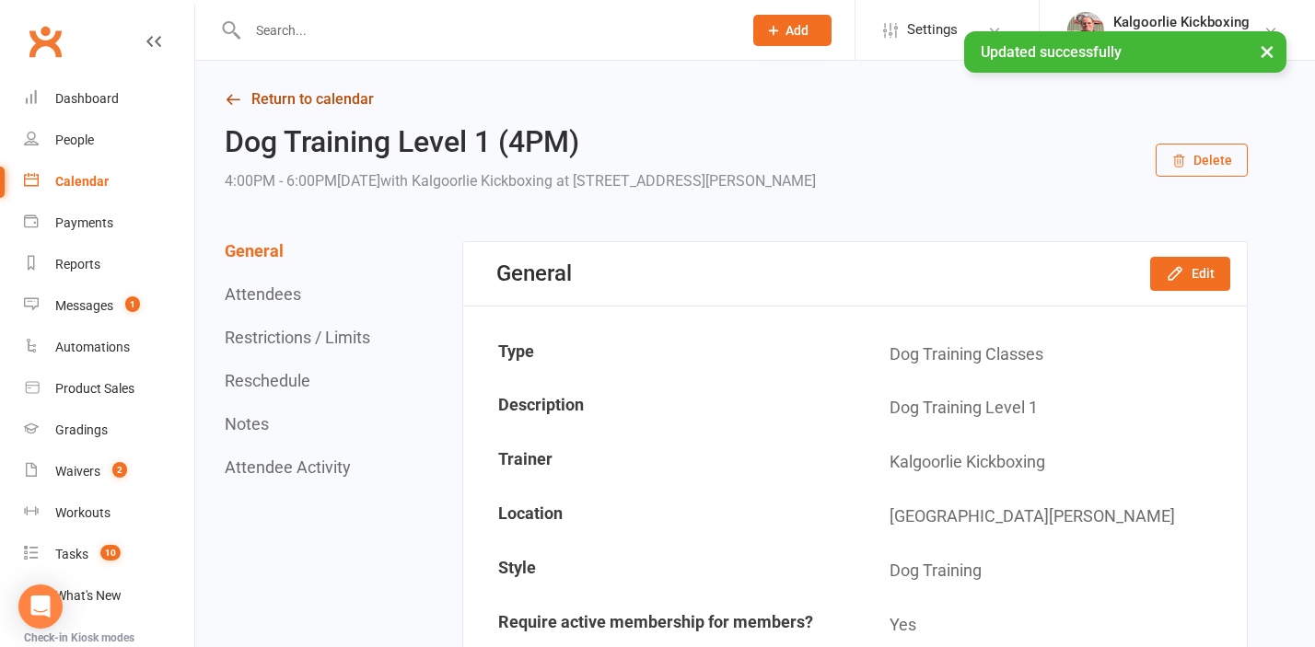
click at [311, 106] on link "Return to calendar" at bounding box center [736, 100] width 1023 height 26
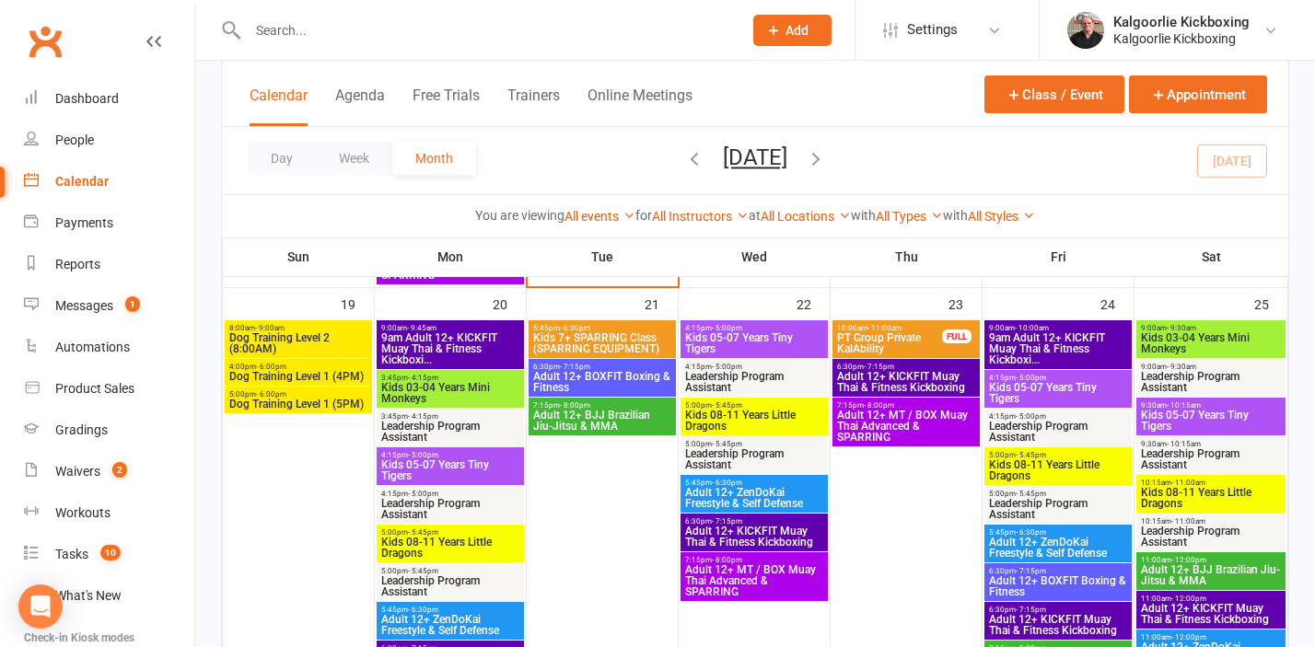
scroll to position [1061, 0]
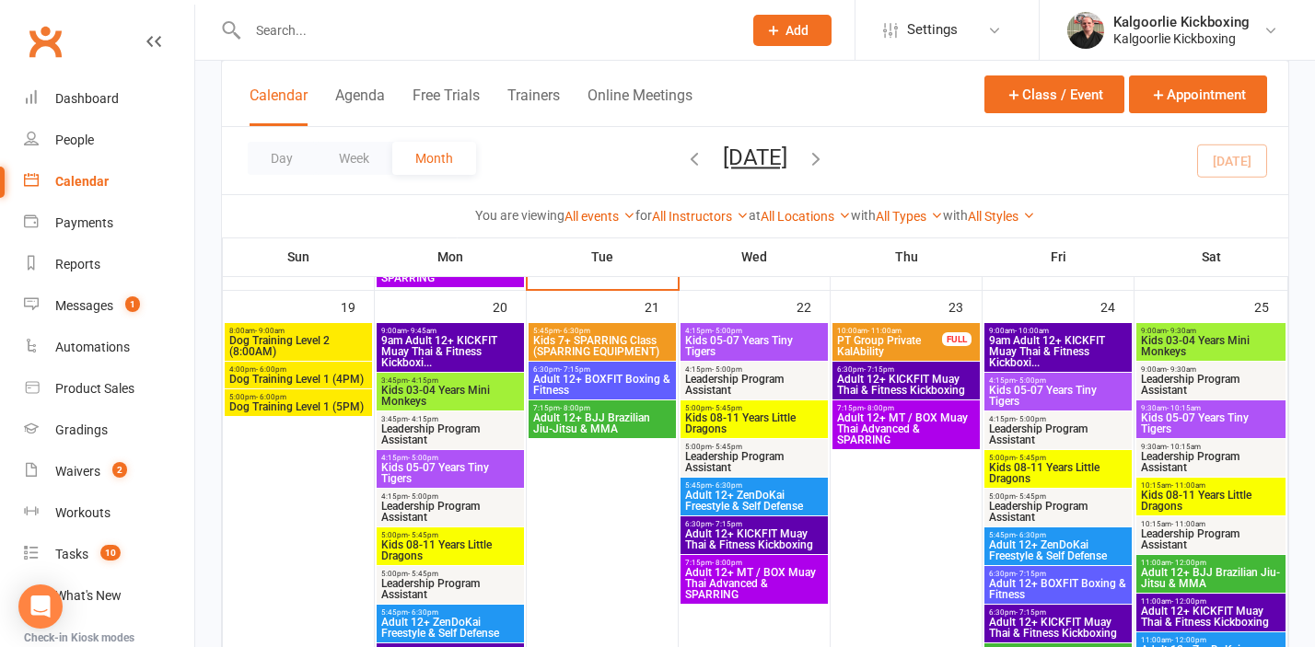
click at [279, 401] on span "Dog Training Level 1 (5PM)" at bounding box center [298, 406] width 140 height 11
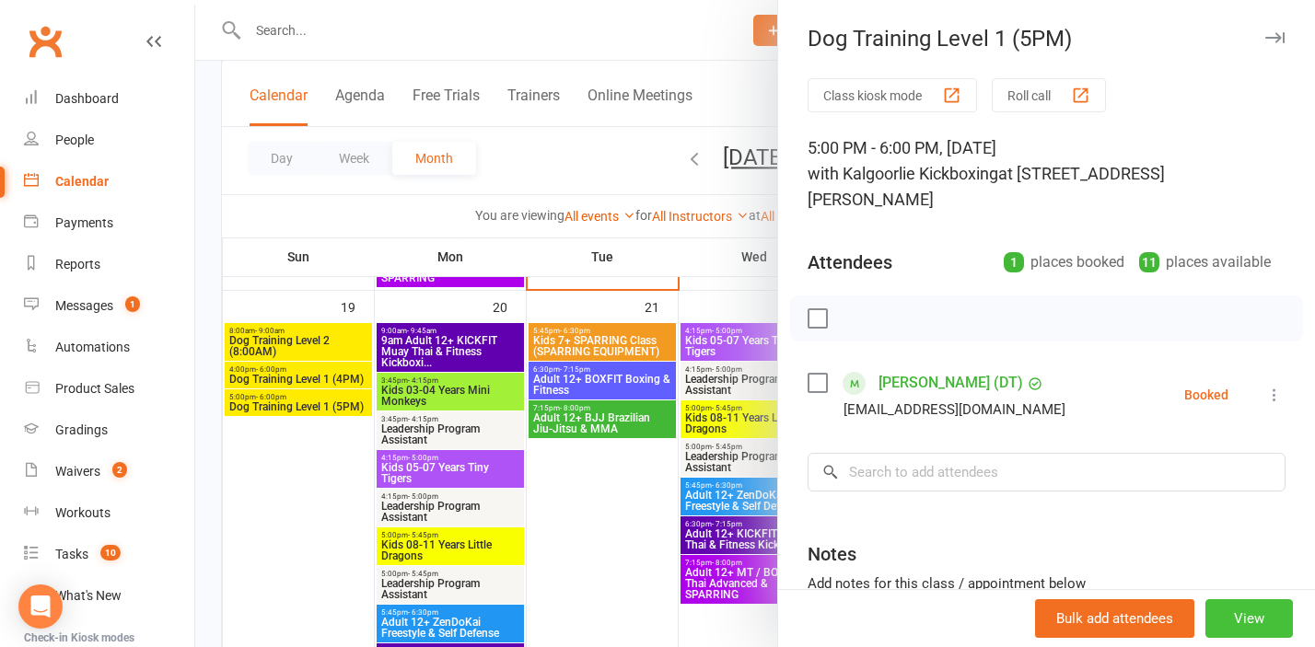
click at [1248, 619] on button "View" at bounding box center [1248, 618] width 87 height 39
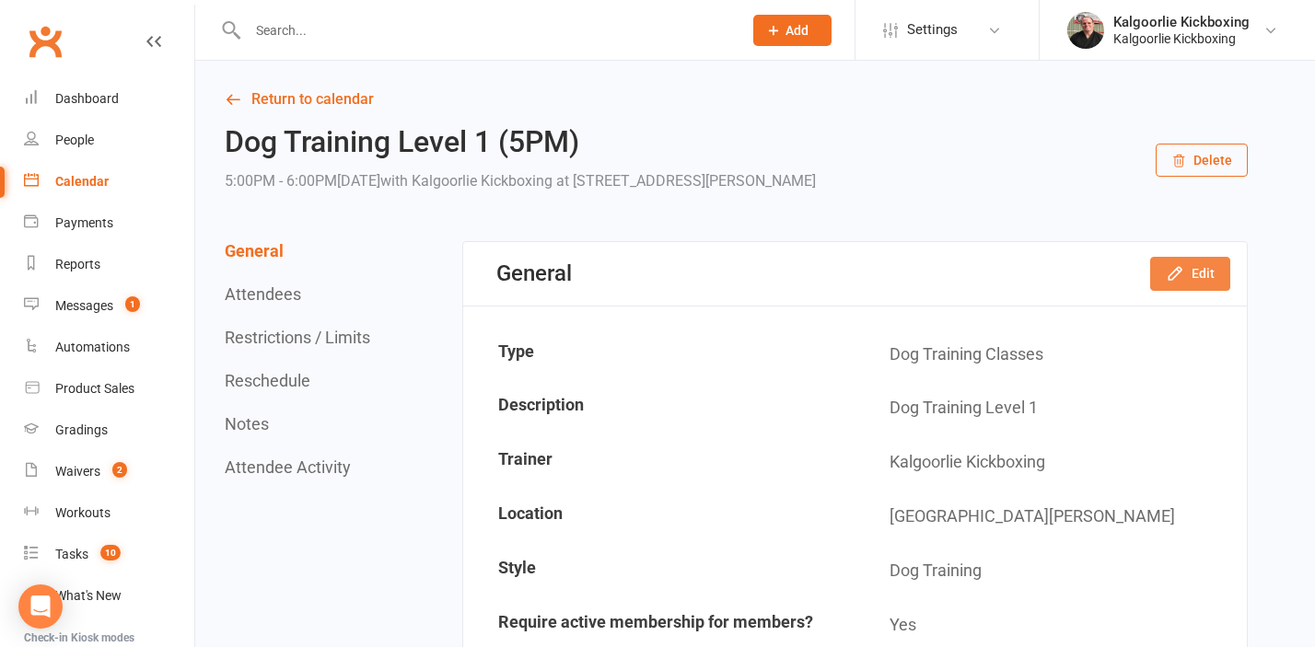
click at [1195, 267] on button "Edit" at bounding box center [1190, 273] width 80 height 33
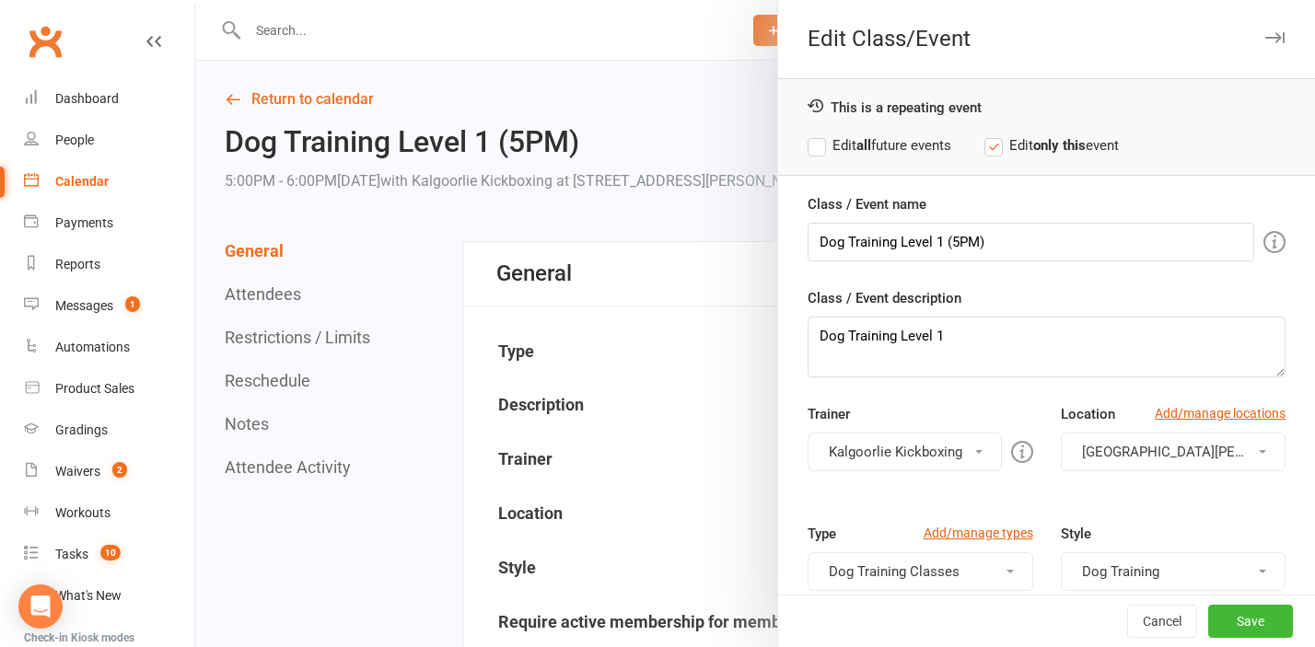
click at [381, 291] on div at bounding box center [754, 323] width 1119 height 647
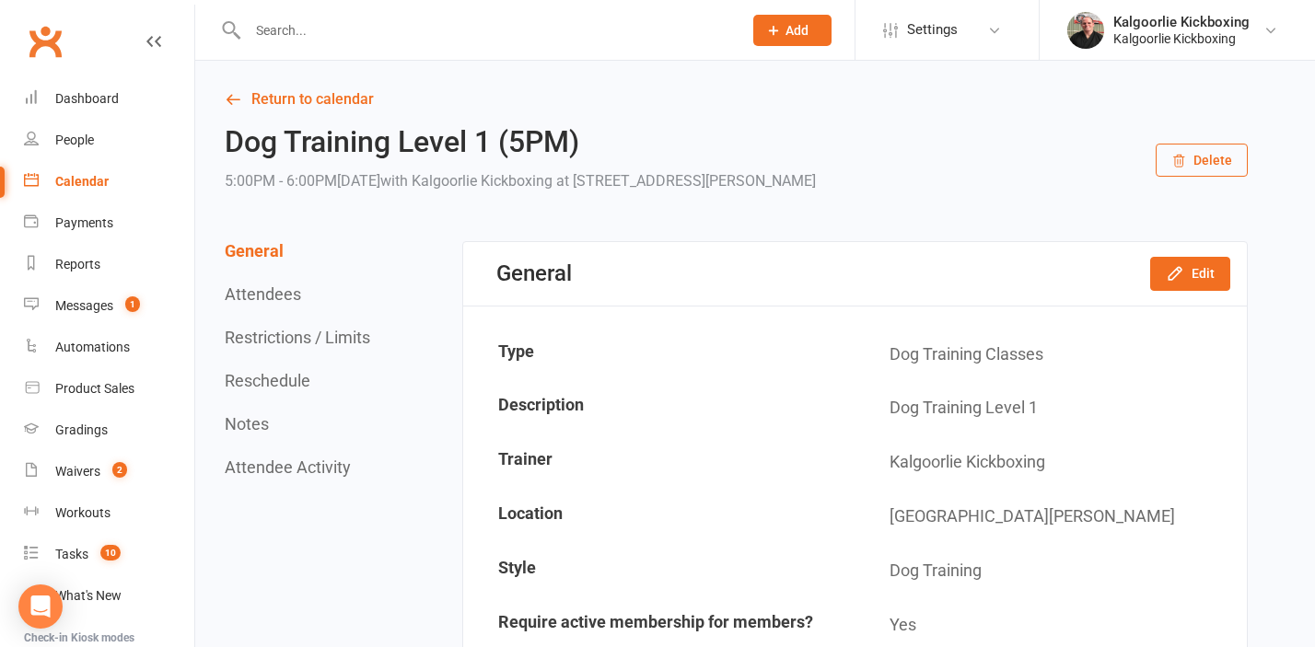
click at [267, 370] on div "General Attendees Restrictions / Limits Reschedule Notes Attendee Activity" at bounding box center [300, 359] width 150 height 236
click at [267, 375] on button "Reschedule" at bounding box center [268, 380] width 86 height 19
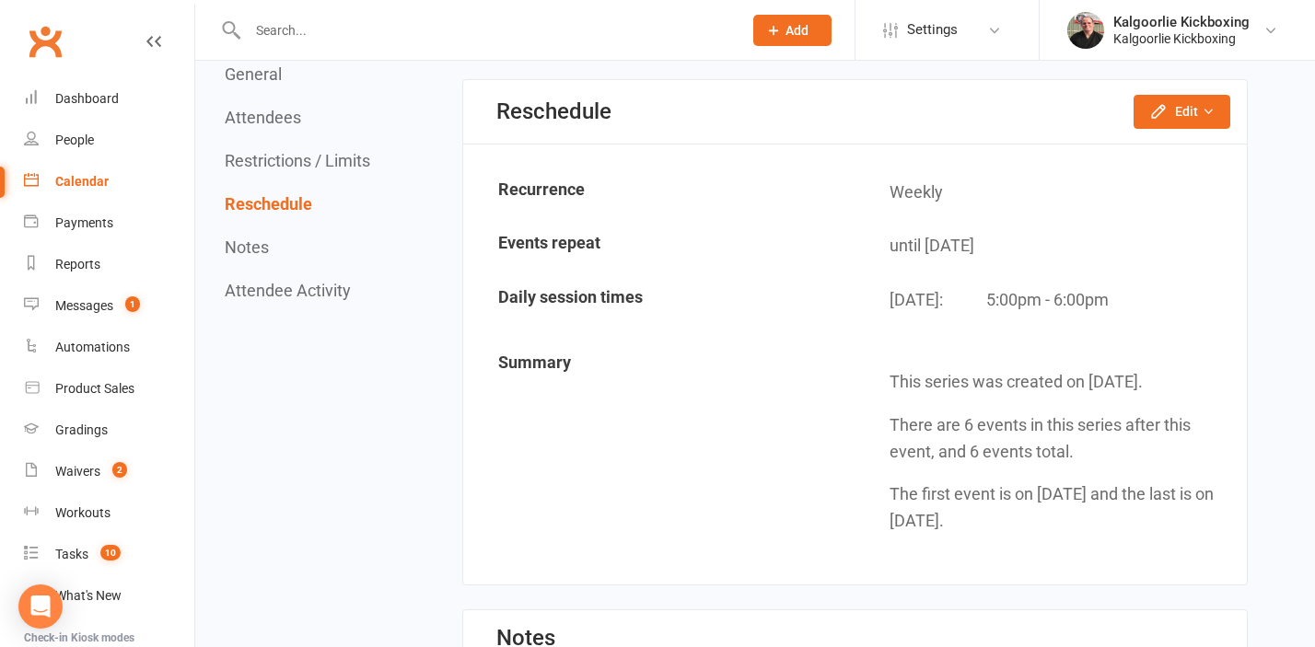
scroll to position [1751, 0]
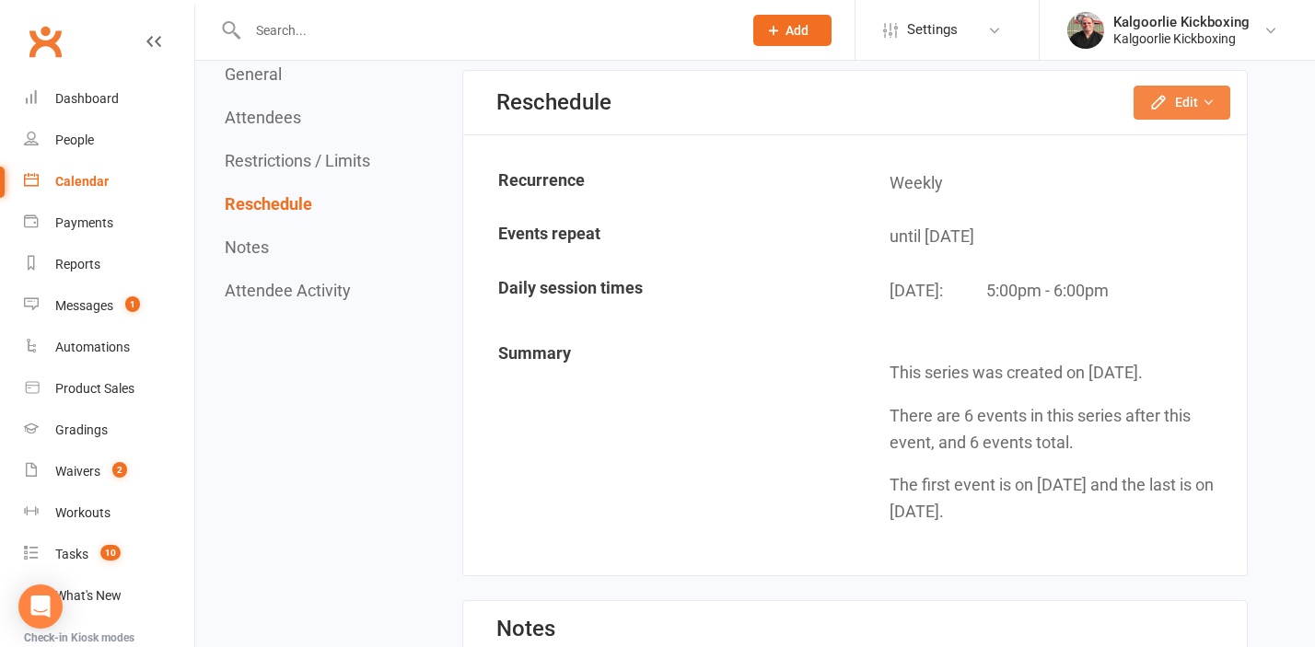
click at [1170, 112] on button "Edit" at bounding box center [1181, 102] width 97 height 33
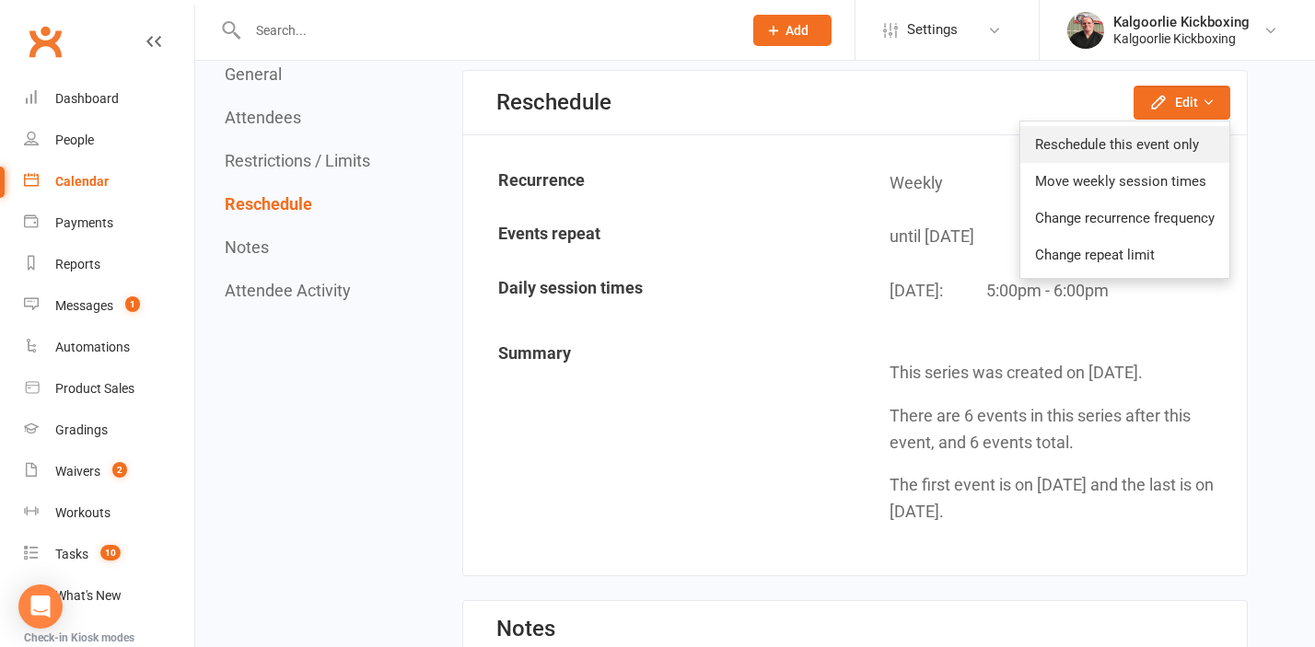
click at [1122, 151] on link "Reschedule this event only" at bounding box center [1124, 144] width 209 height 37
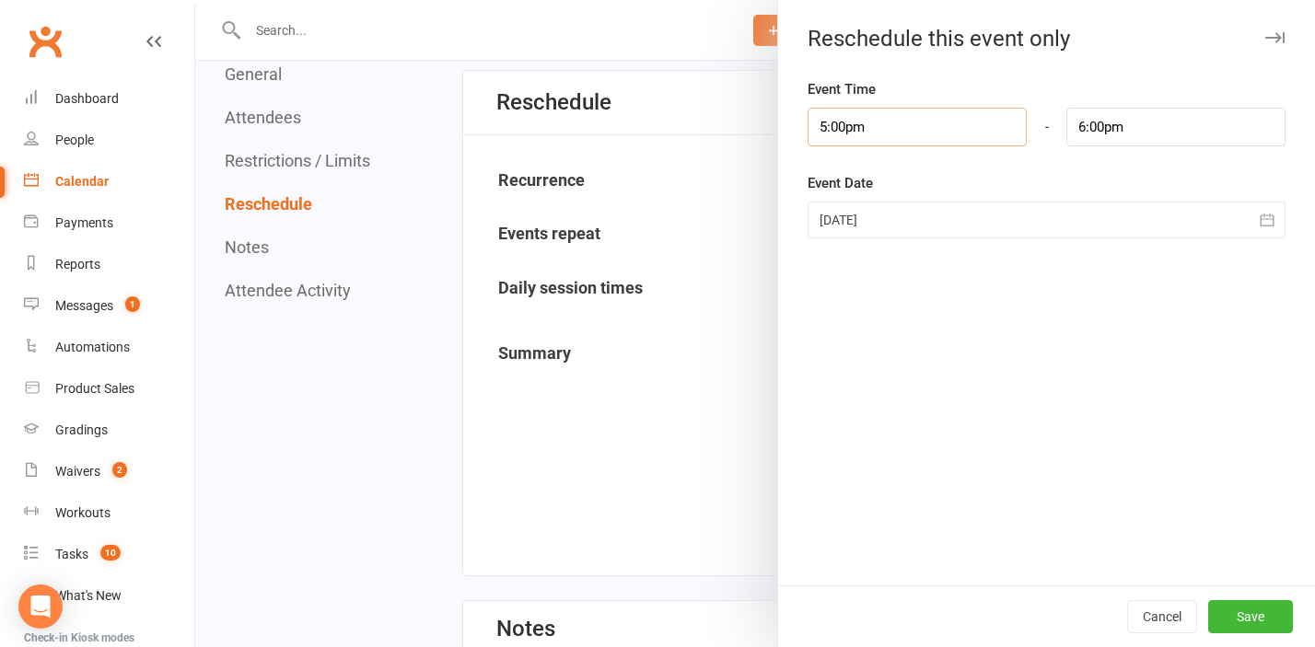
click at [822, 123] on input "5:00pm" at bounding box center [916, 127] width 219 height 39
type input ":00pm"
type input "8:00pm"
type input "4:00pm"
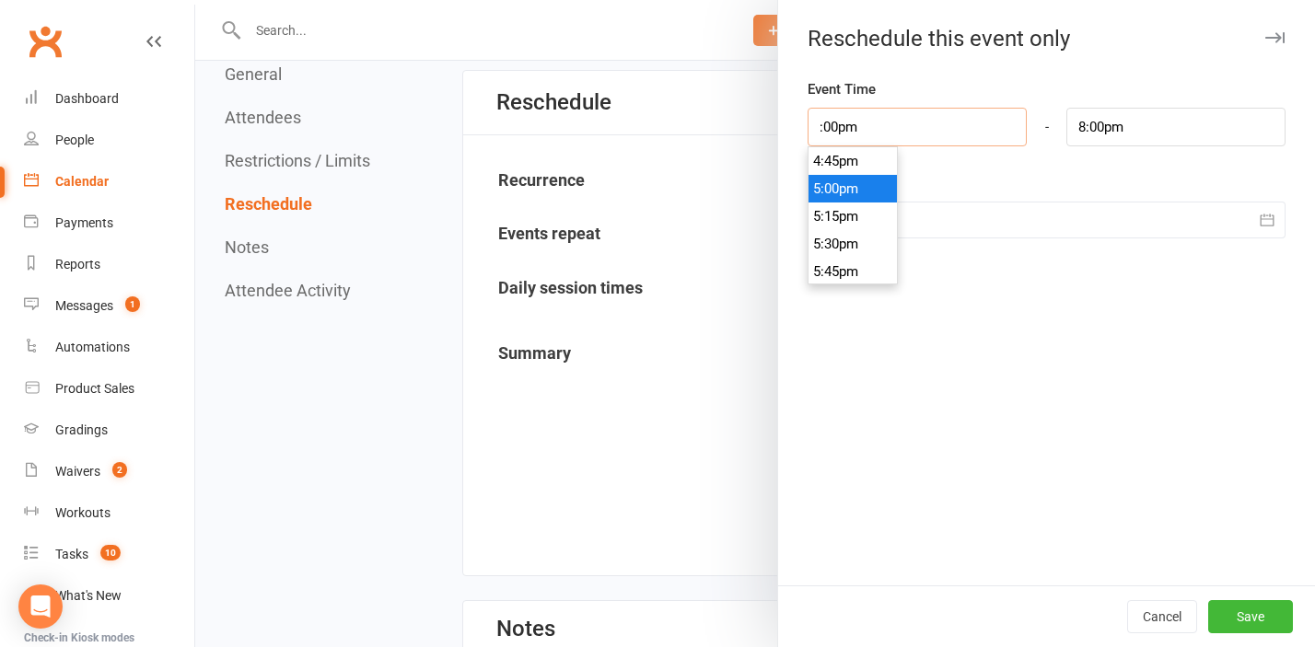
type input "5:01pm"
type input "4:00pm"
click at [1083, 125] on input "5:01pm" at bounding box center [1175, 127] width 219 height 39
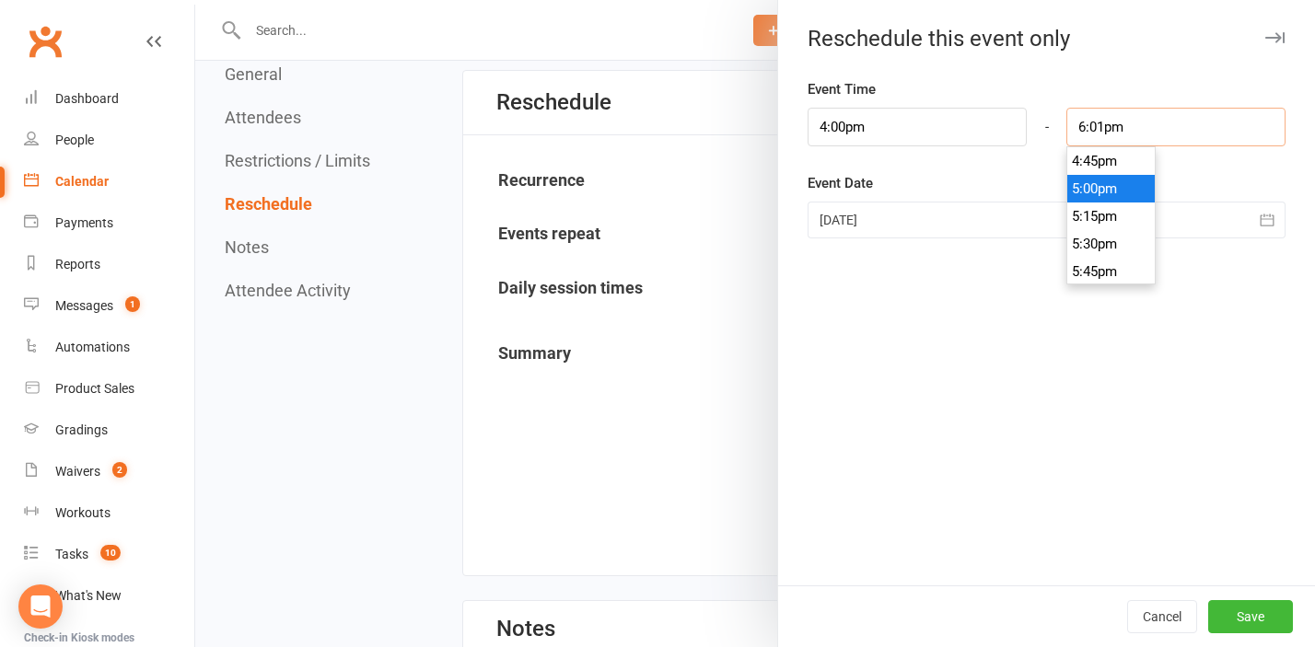
scroll to position [1961, 0]
type input "6:00pm"
click at [1131, 186] on li "6:00pm" at bounding box center [1111, 189] width 88 height 28
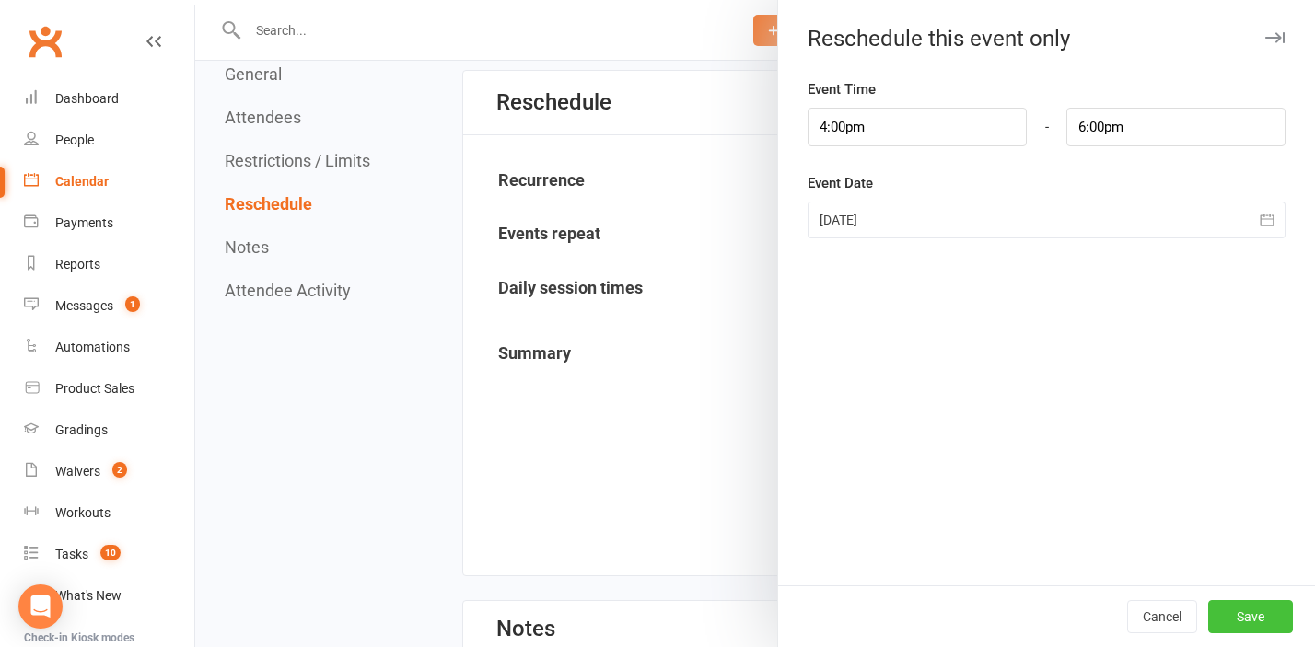
click at [1274, 616] on button "Save" at bounding box center [1250, 616] width 85 height 33
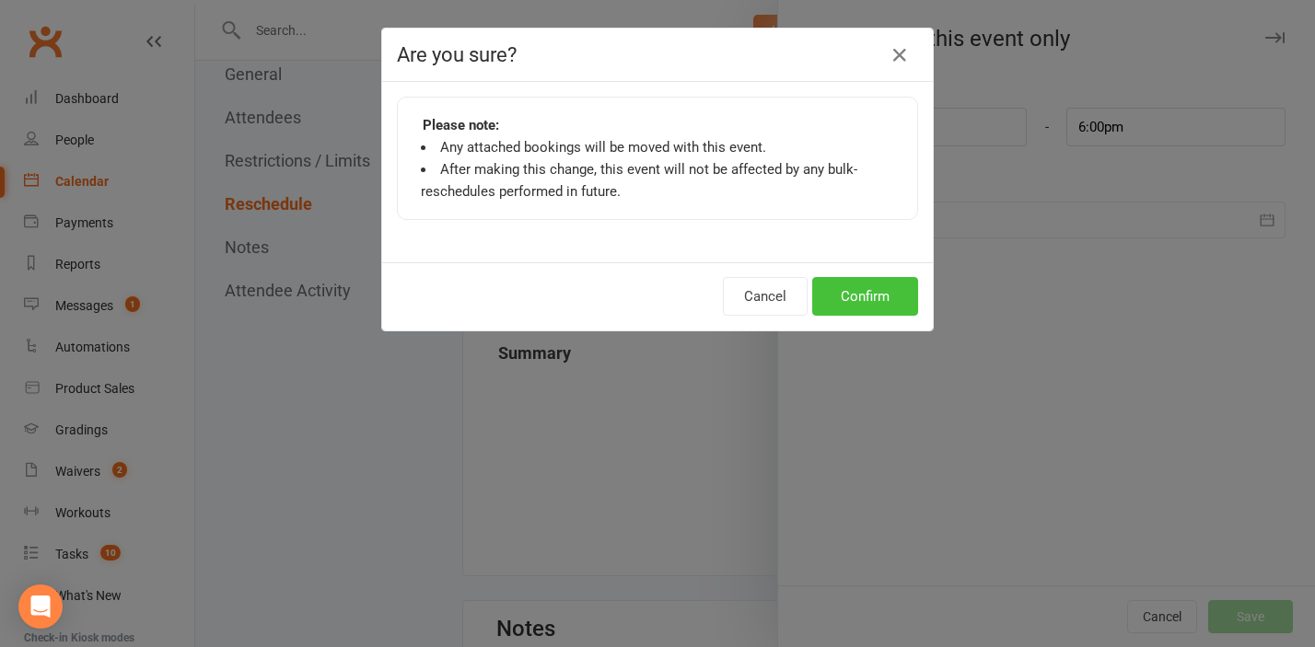
click at [860, 298] on button "Confirm" at bounding box center [865, 296] width 106 height 39
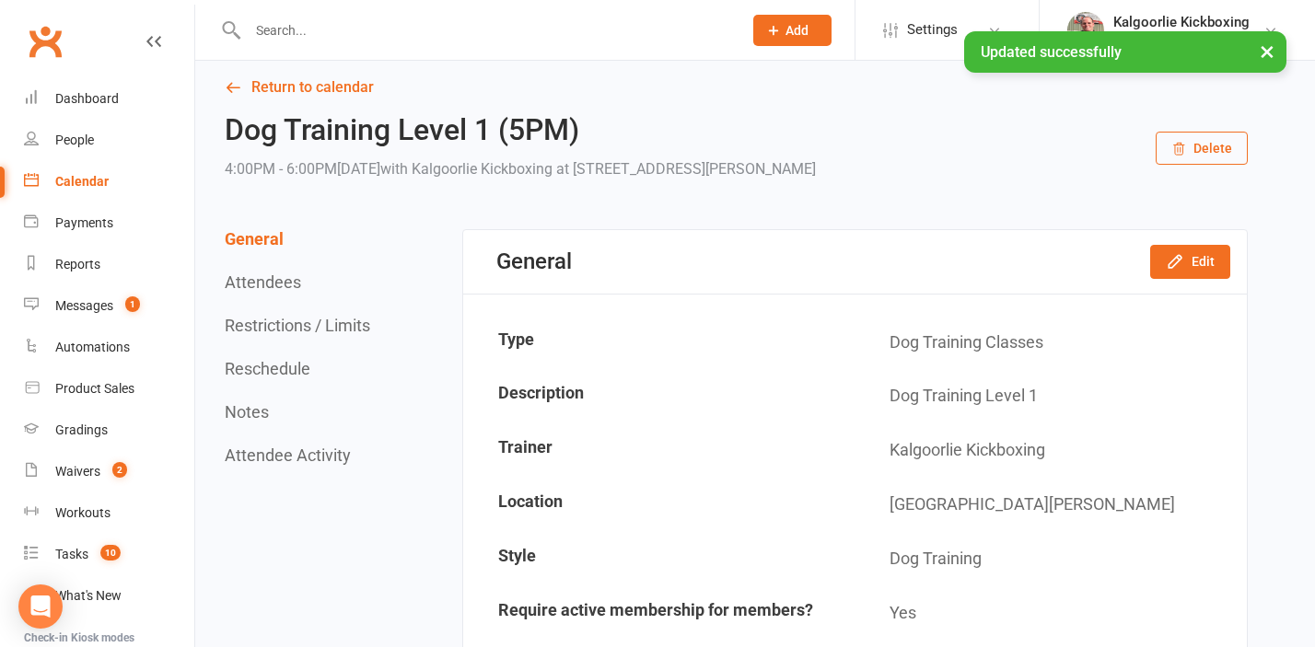
scroll to position [0, 0]
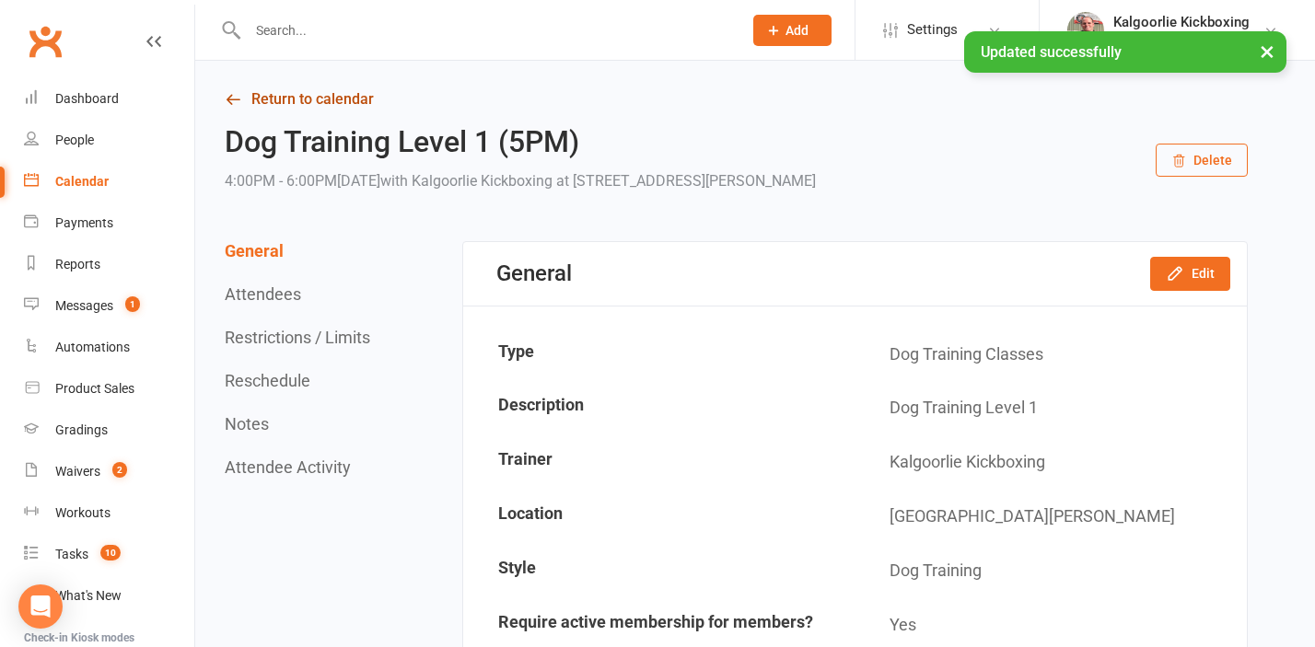
click at [319, 105] on link "Return to calendar" at bounding box center [736, 100] width 1023 height 26
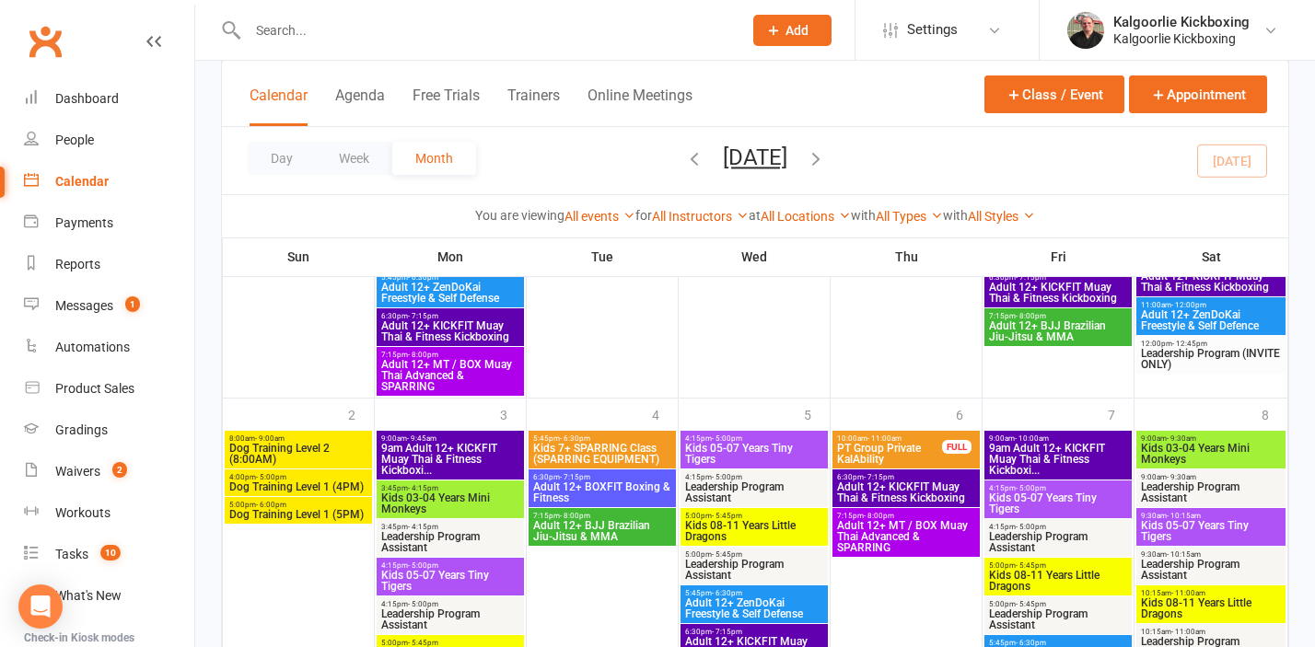
scroll to position [1877, 0]
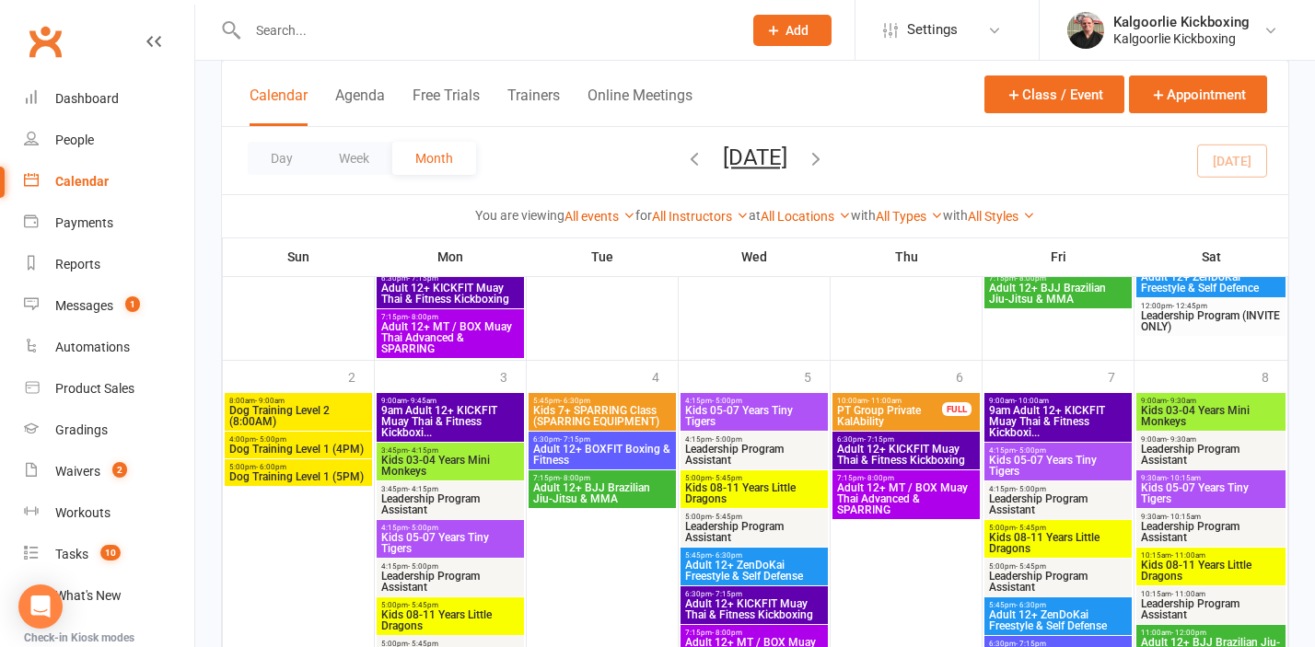
click at [306, 471] on span "Dog Training Level 1 (5PM)" at bounding box center [298, 476] width 140 height 11
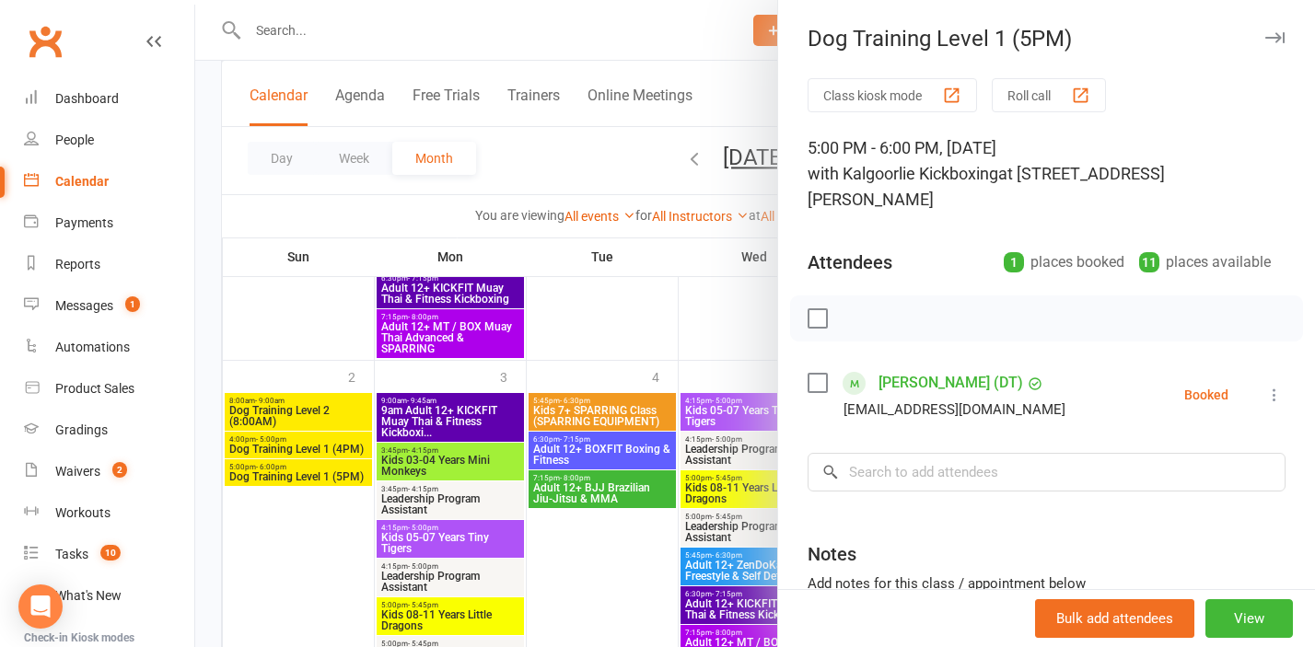
click at [298, 384] on div at bounding box center [754, 323] width 1119 height 647
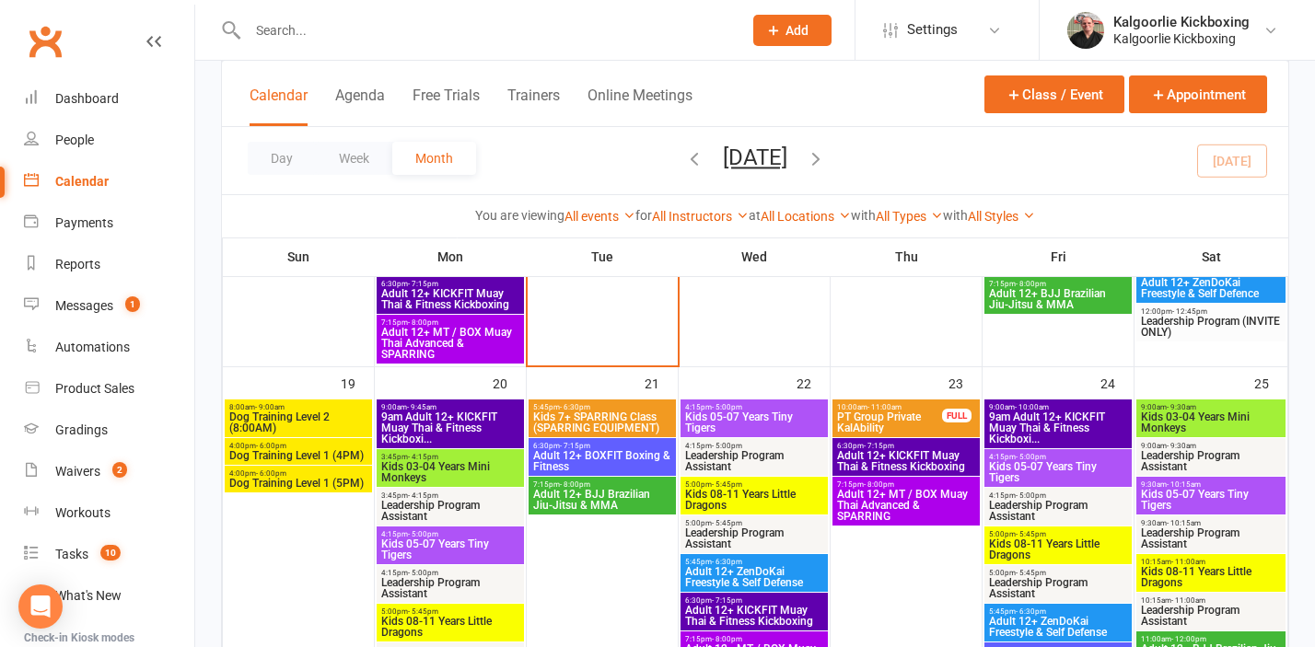
scroll to position [990, 0]
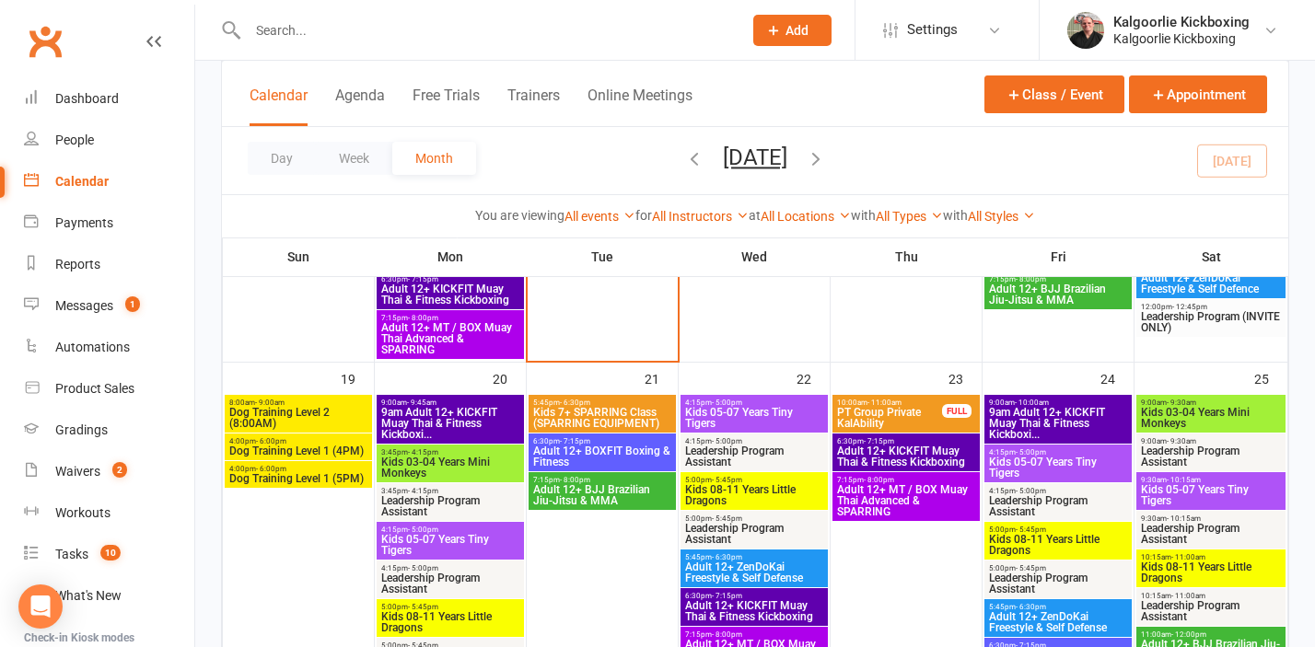
click at [298, 430] on div "8:00am - 9:00am Dog Training Level 2 (8:00AM)" at bounding box center [298, 414] width 147 height 38
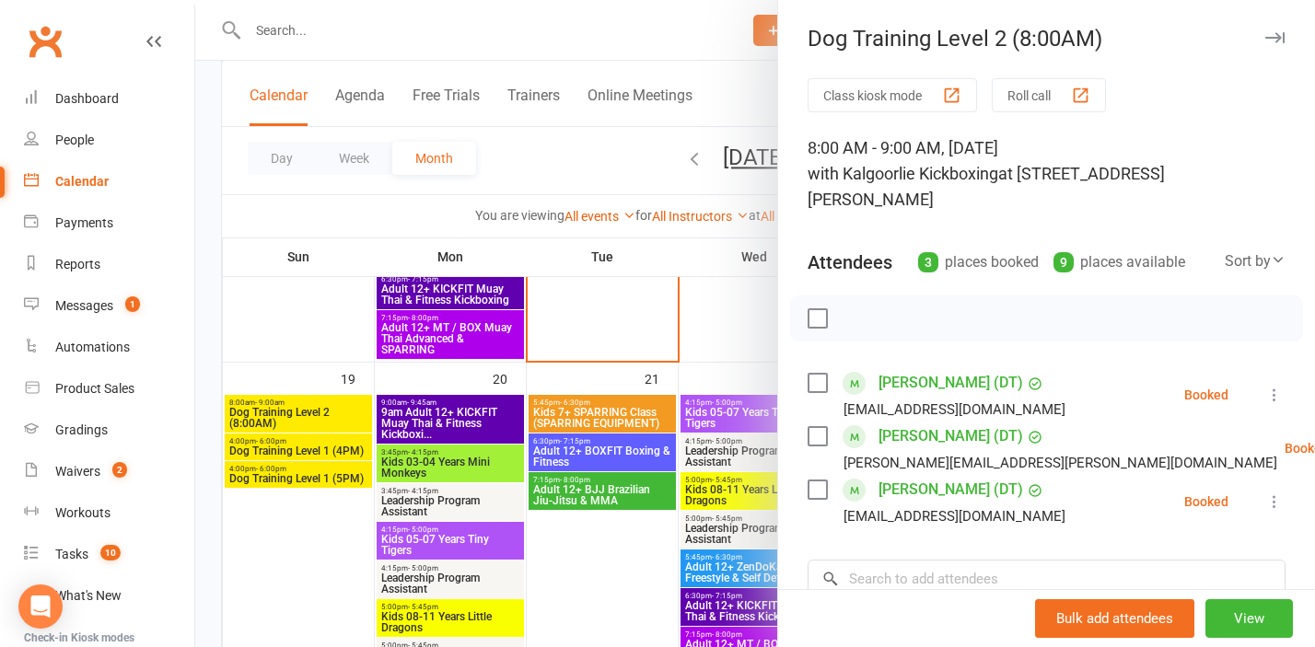
click at [299, 346] on div at bounding box center [754, 323] width 1119 height 647
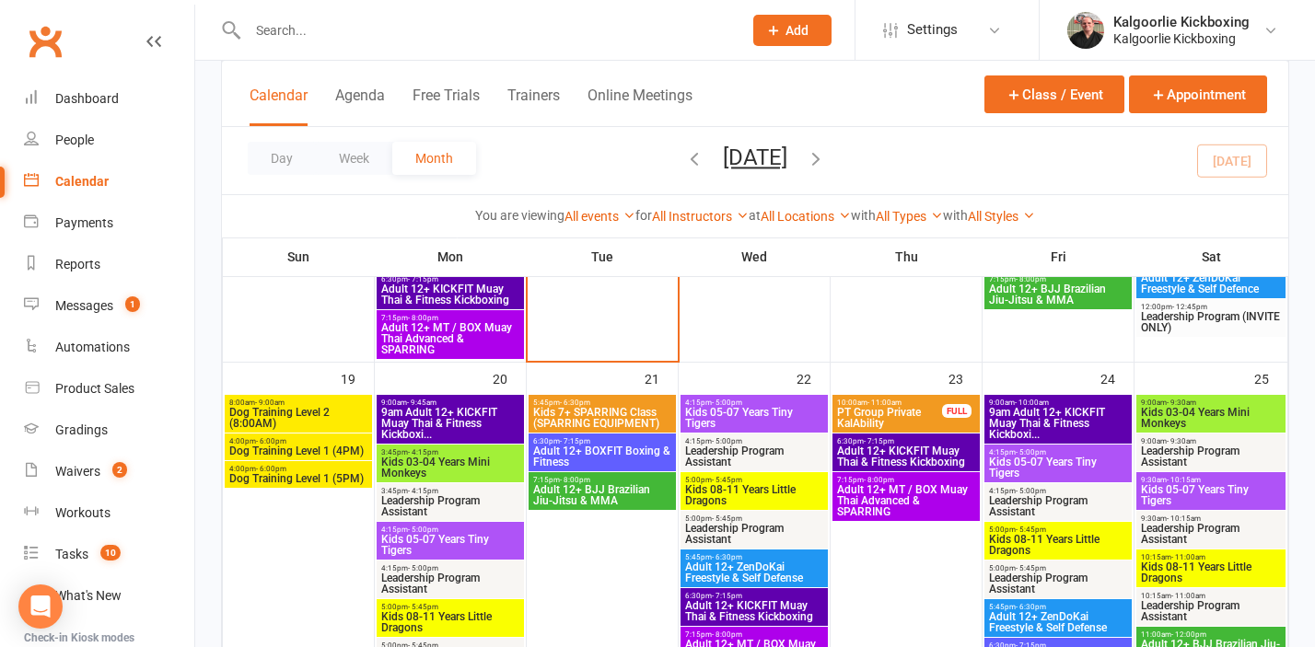
click at [296, 447] on span "Dog Training Level 1 (4PM)" at bounding box center [298, 451] width 140 height 11
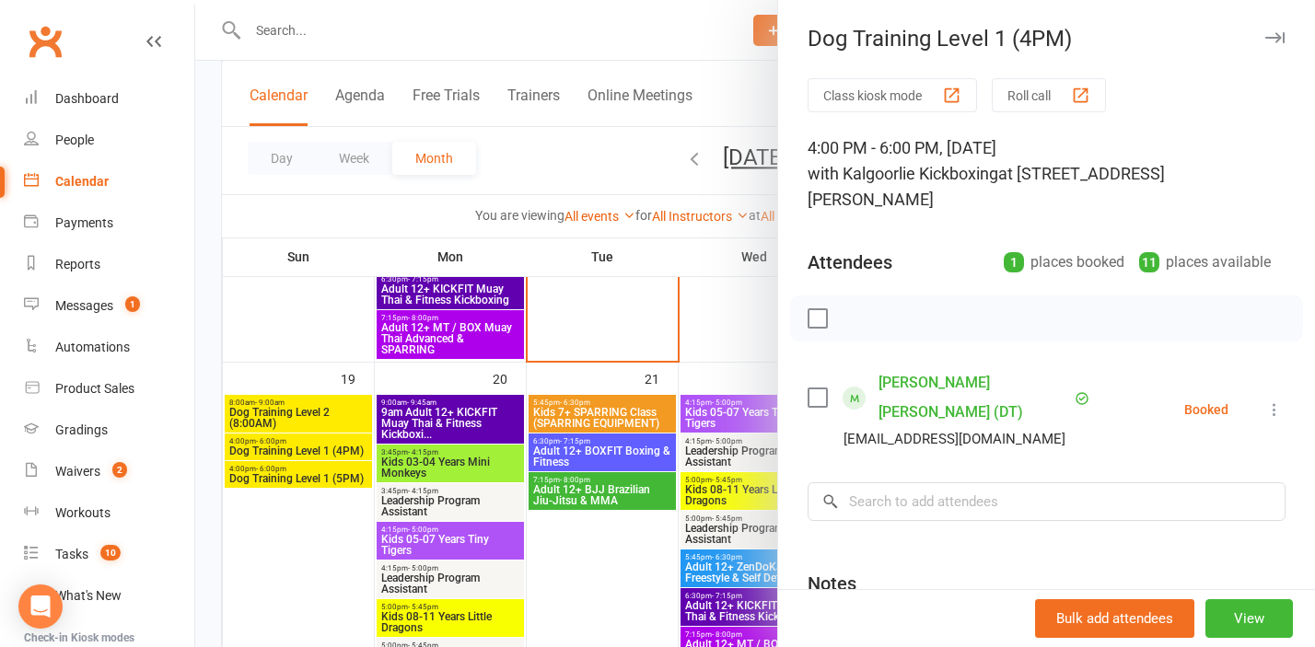
click at [296, 447] on div at bounding box center [754, 323] width 1119 height 647
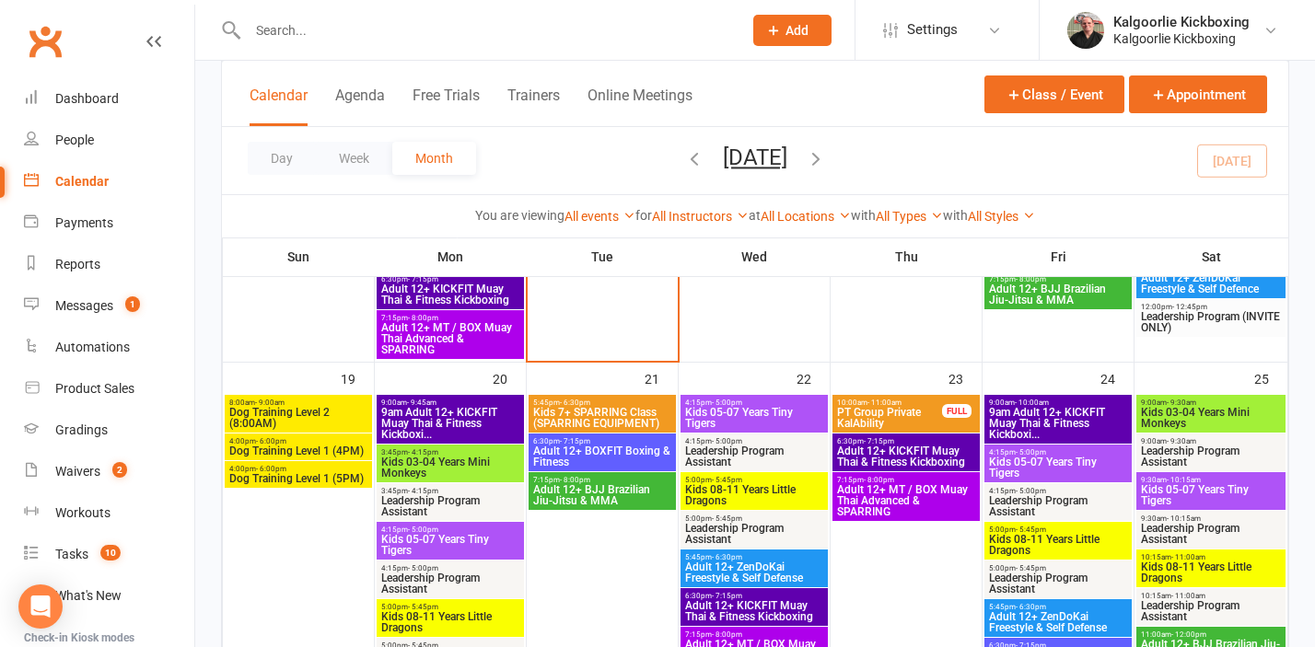
click at [301, 485] on div "4:00pm - 6:00pm Dog Training Level 1 (5PM)" at bounding box center [298, 474] width 147 height 27
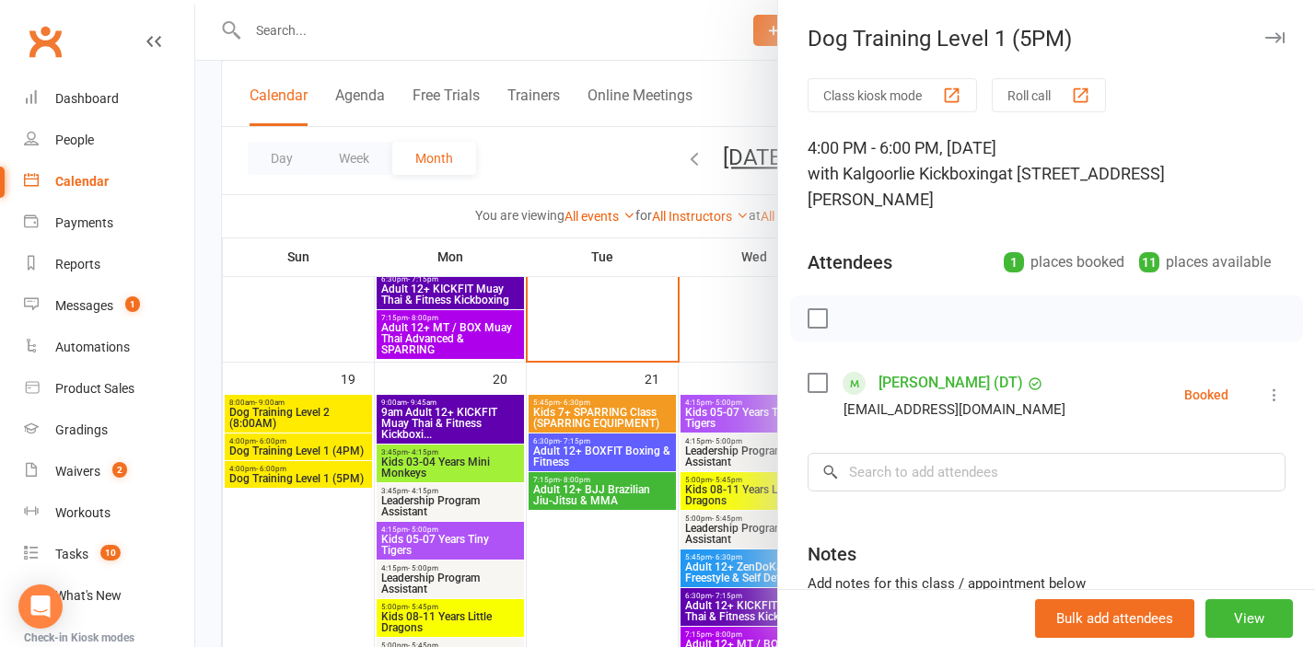
click at [301, 485] on div at bounding box center [754, 323] width 1119 height 647
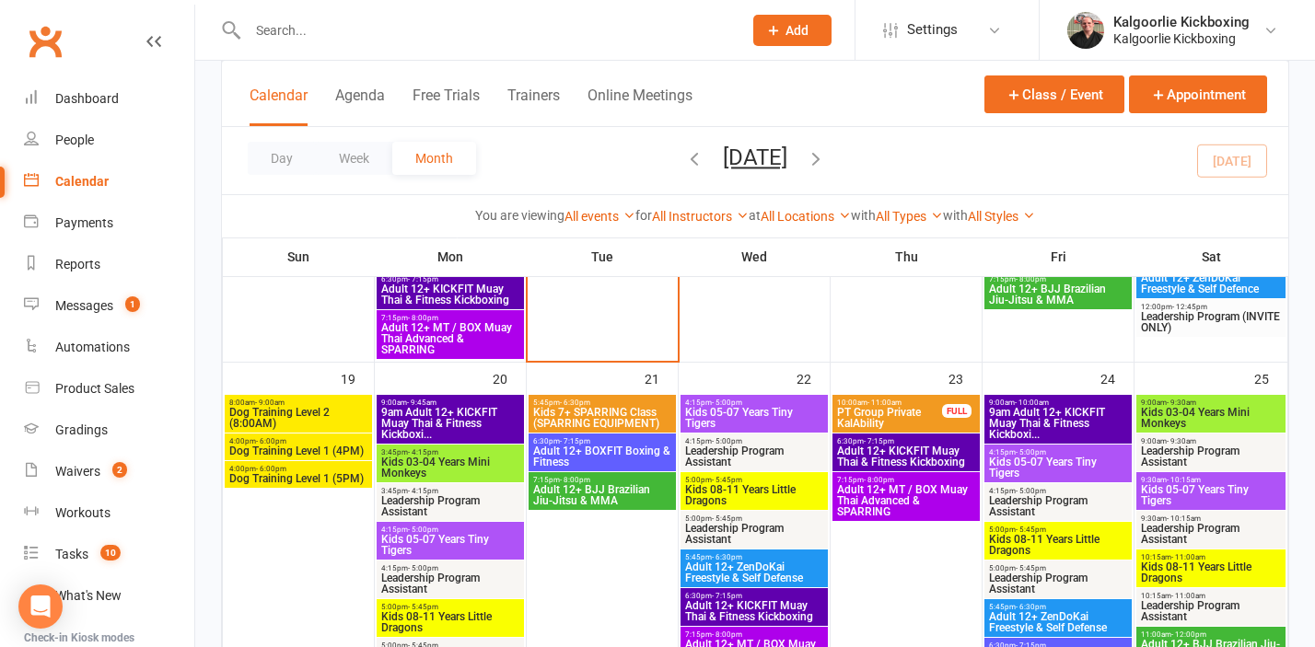
click at [295, 448] on span "Dog Training Level 1 (4PM)" at bounding box center [298, 451] width 140 height 11
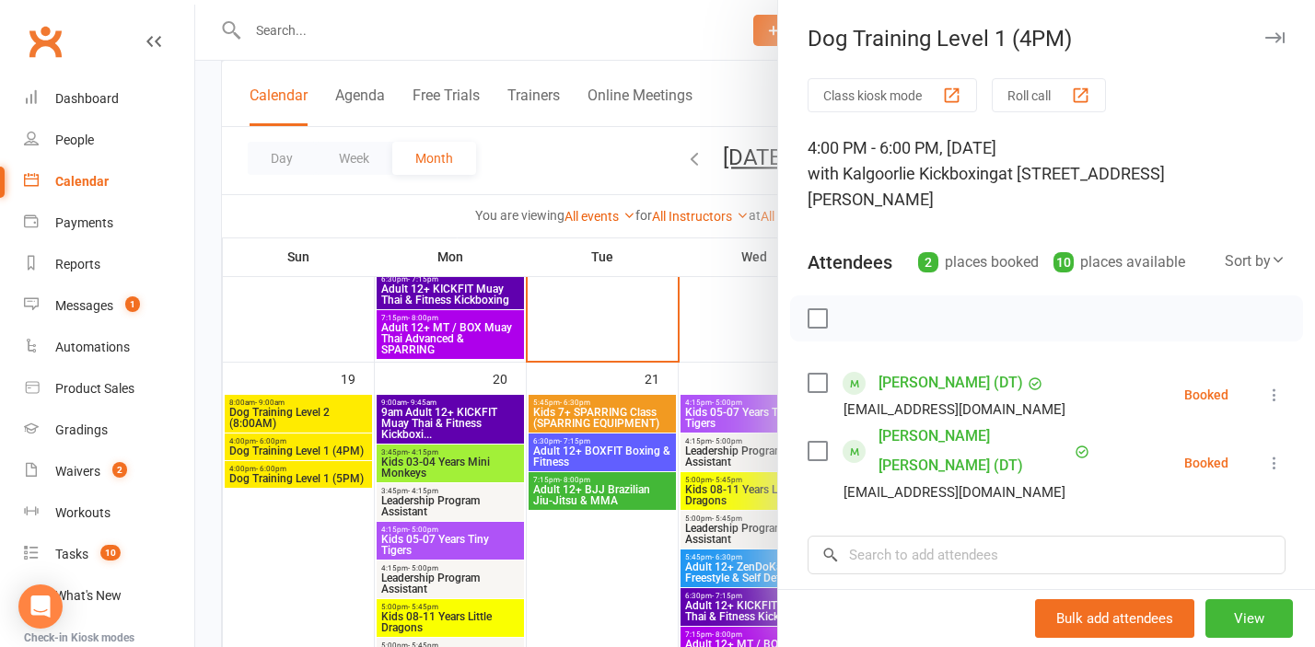
click at [289, 369] on div at bounding box center [754, 323] width 1119 height 647
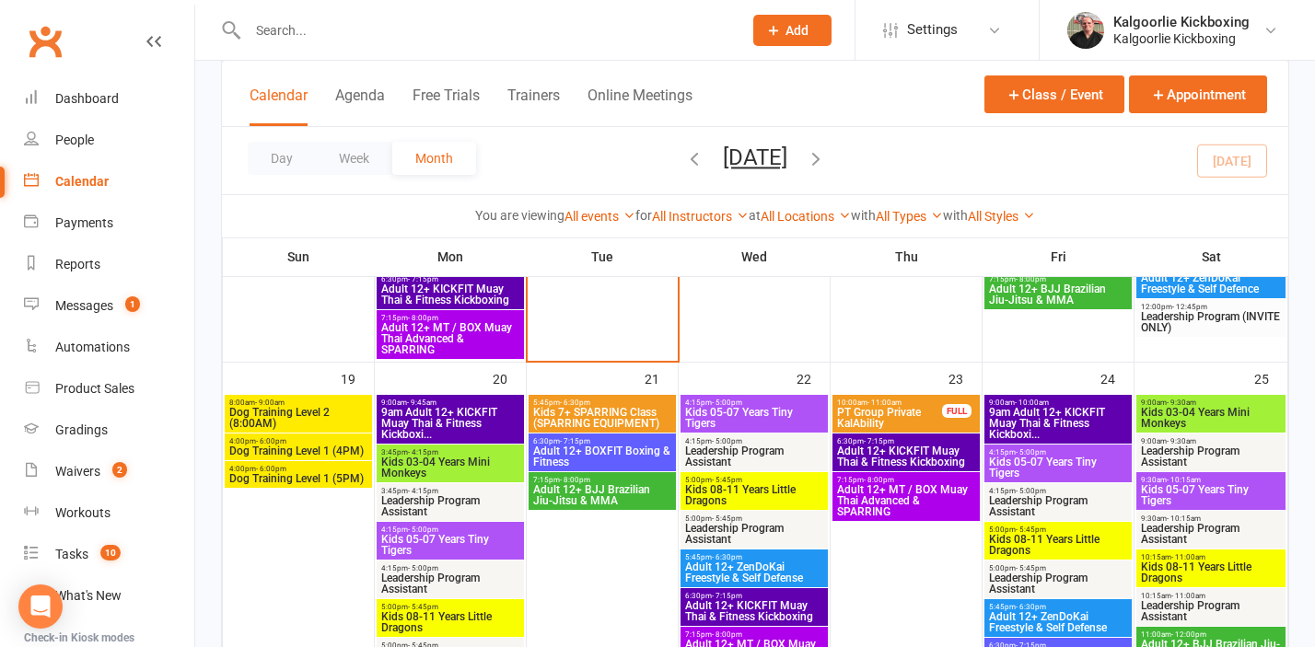
click at [293, 478] on span "Dog Training Level 1 (5PM)" at bounding box center [298, 478] width 140 height 11
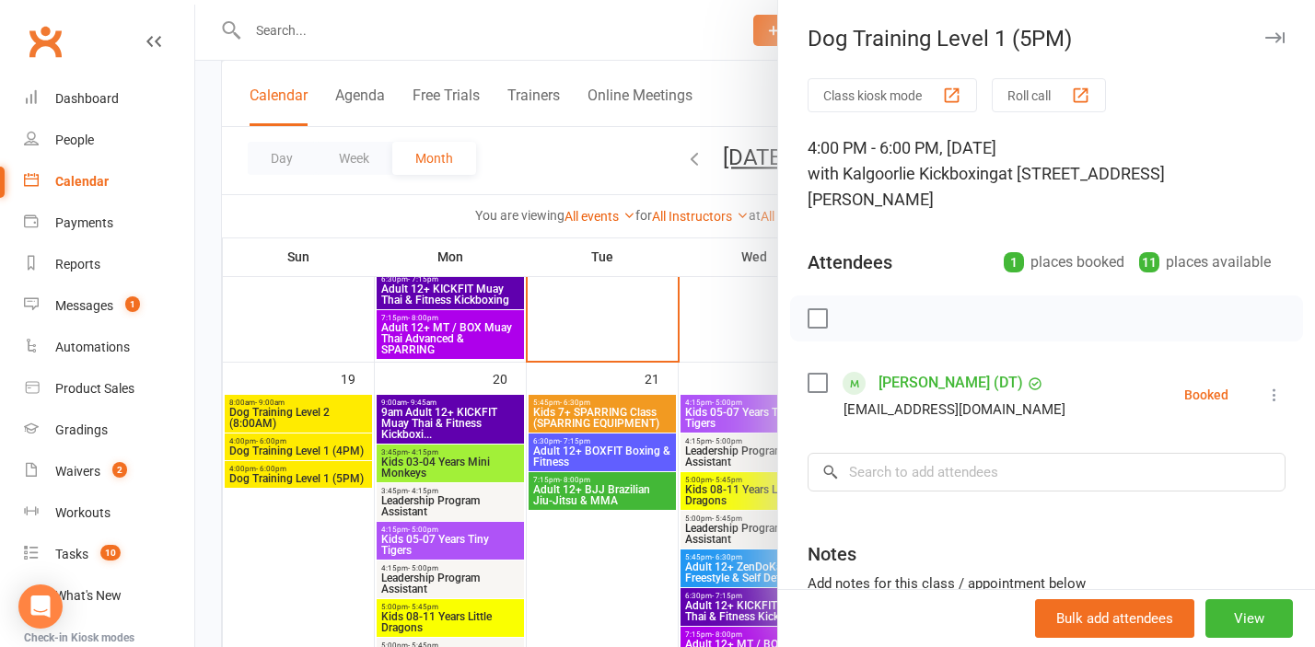
click at [306, 352] on div at bounding box center [754, 323] width 1119 height 647
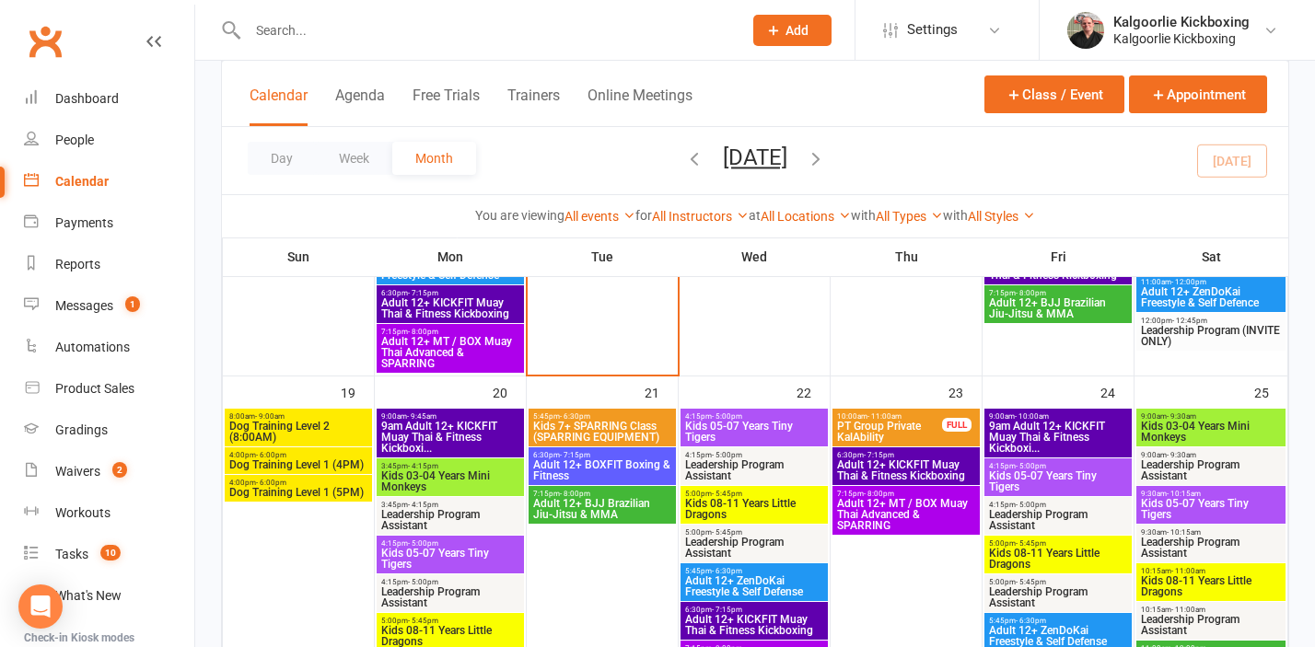
scroll to position [974, 0]
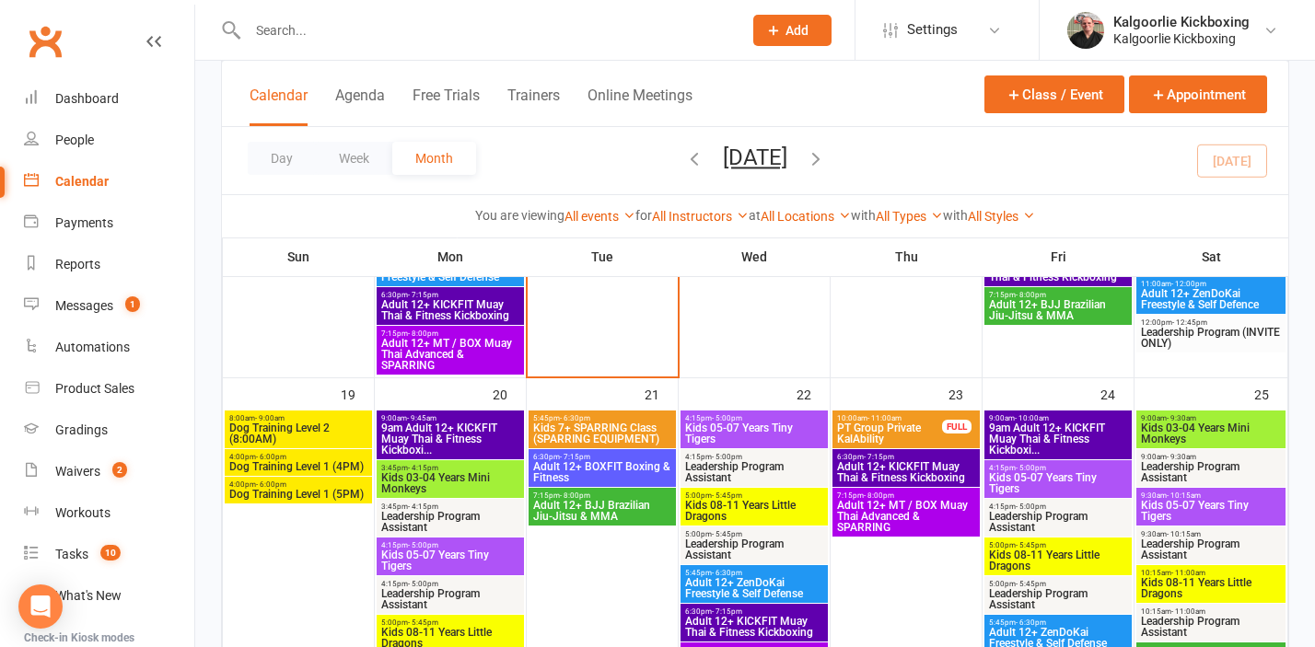
click at [298, 461] on span "Dog Training Level 1 (4PM)" at bounding box center [298, 466] width 140 height 11
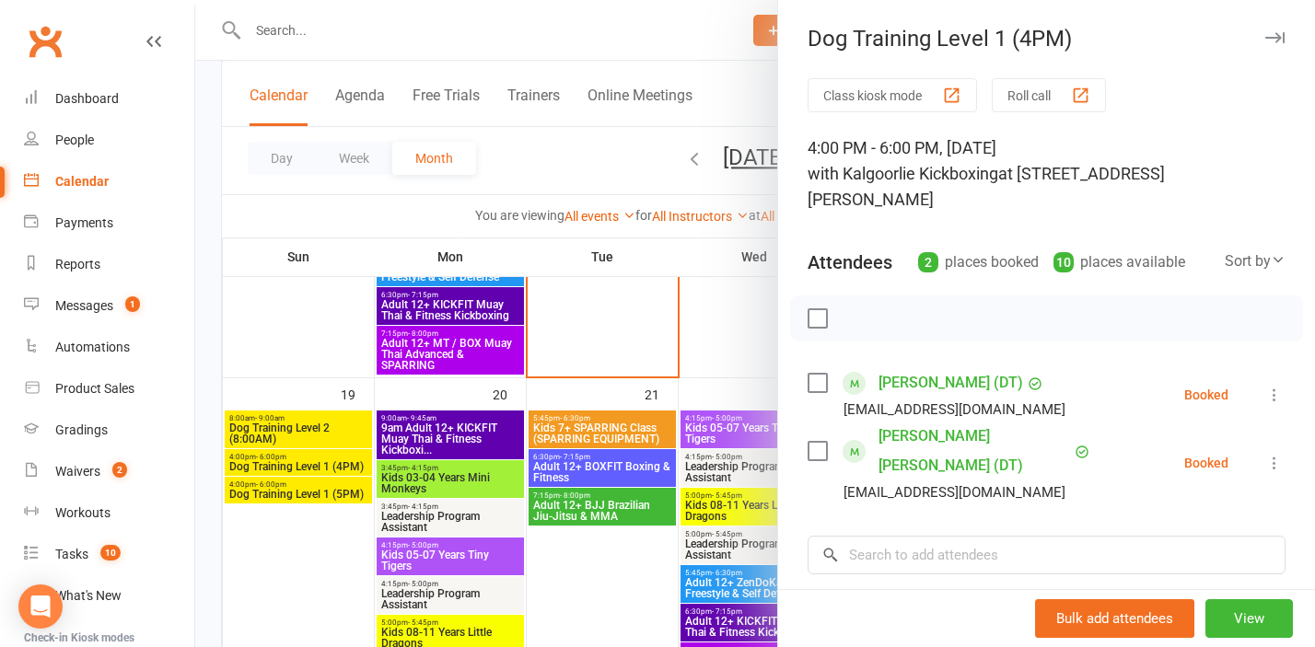
click at [301, 554] on div at bounding box center [754, 323] width 1119 height 647
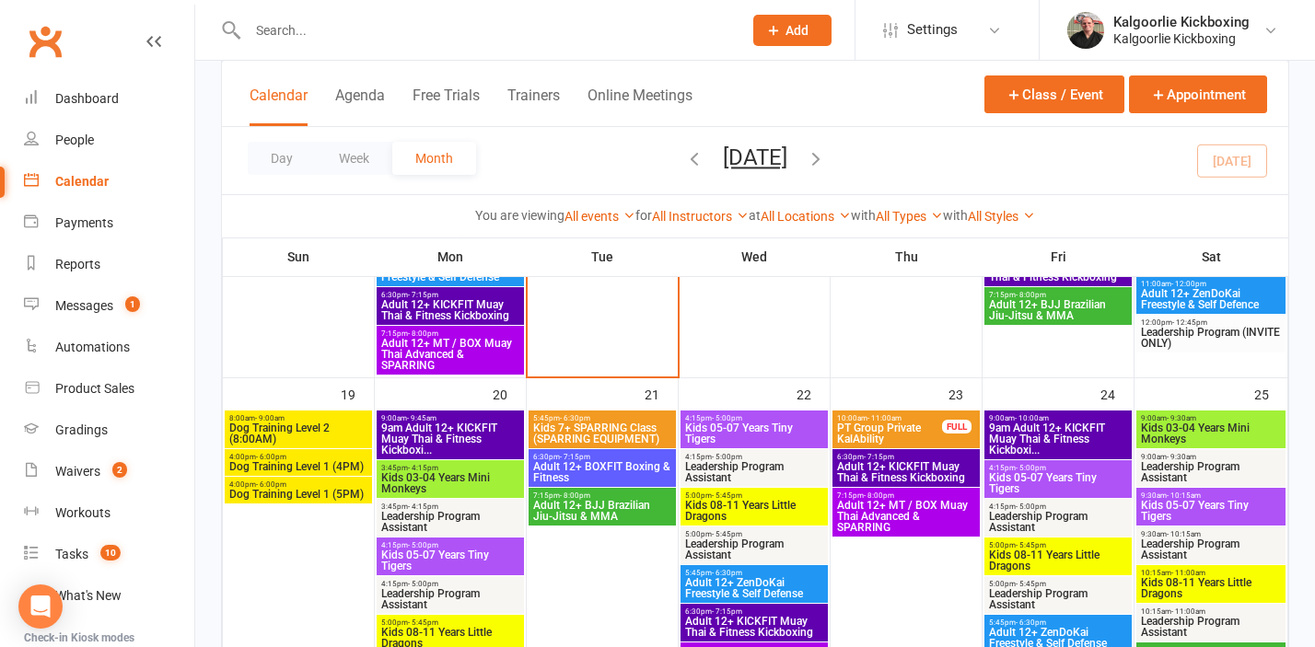
click at [303, 496] on span "Dog Training Level 1 (5PM)" at bounding box center [298, 494] width 140 height 11
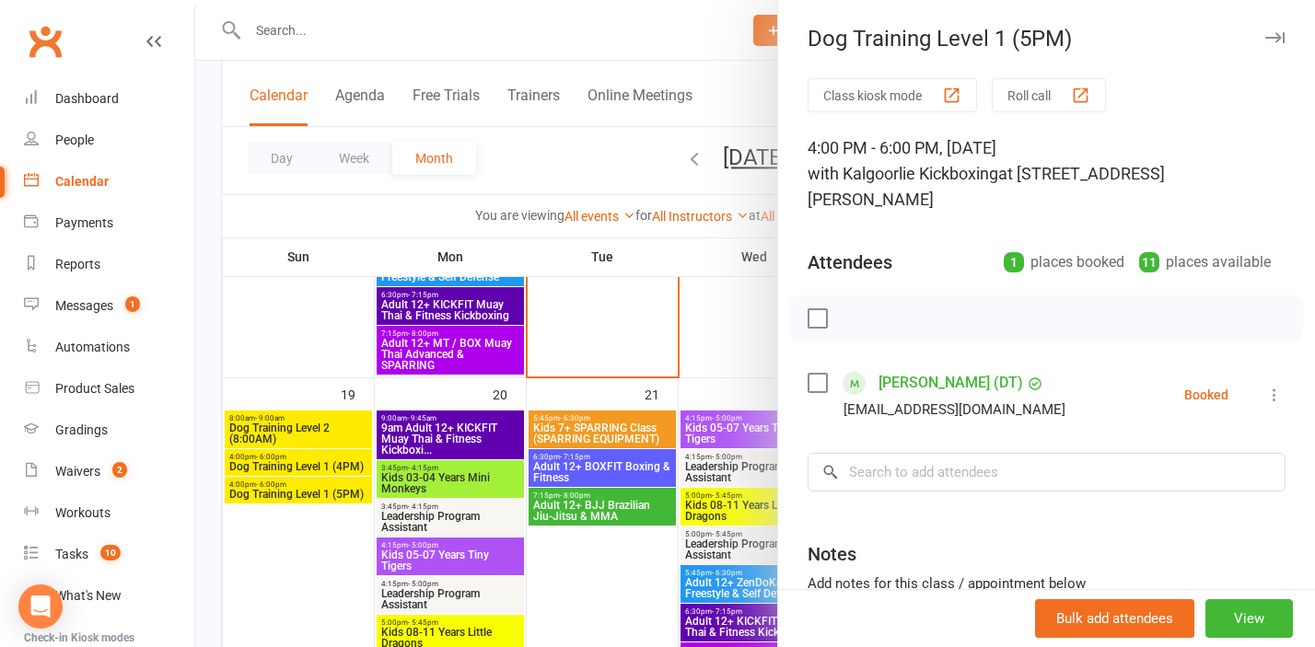
click at [945, 368] on link "[PERSON_NAME] (DT)" at bounding box center [950, 382] width 145 height 29
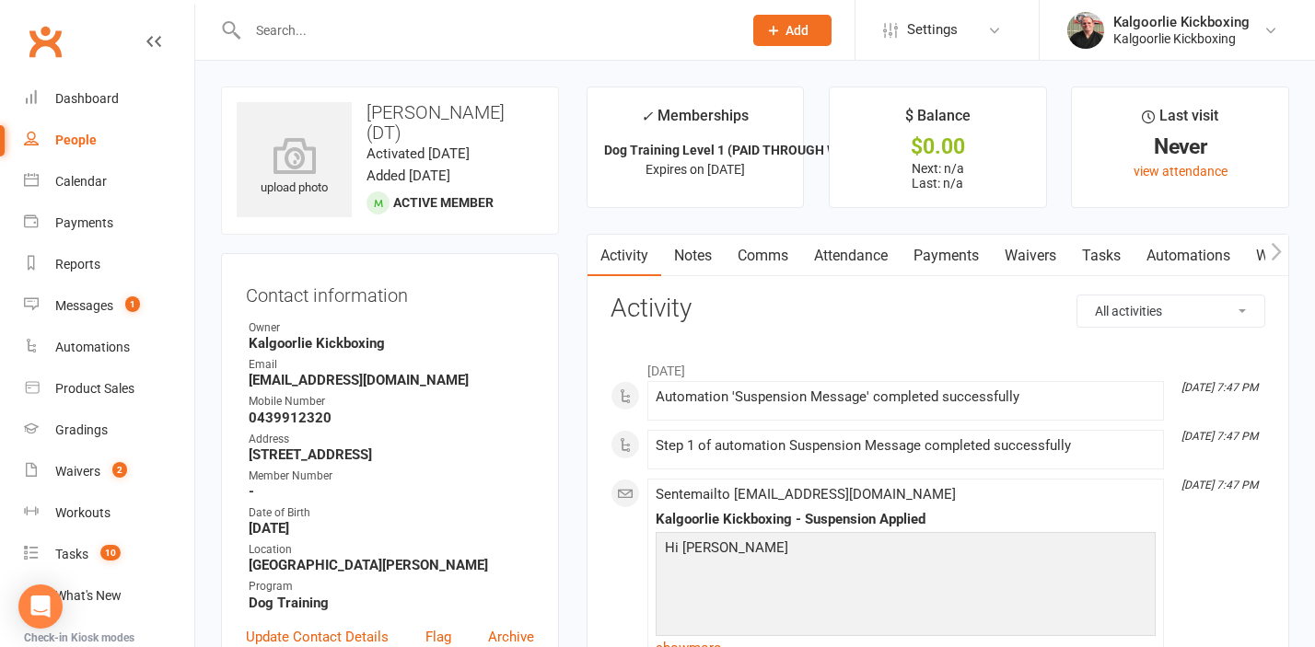
click at [852, 261] on link "Attendance" at bounding box center [850, 256] width 99 height 42
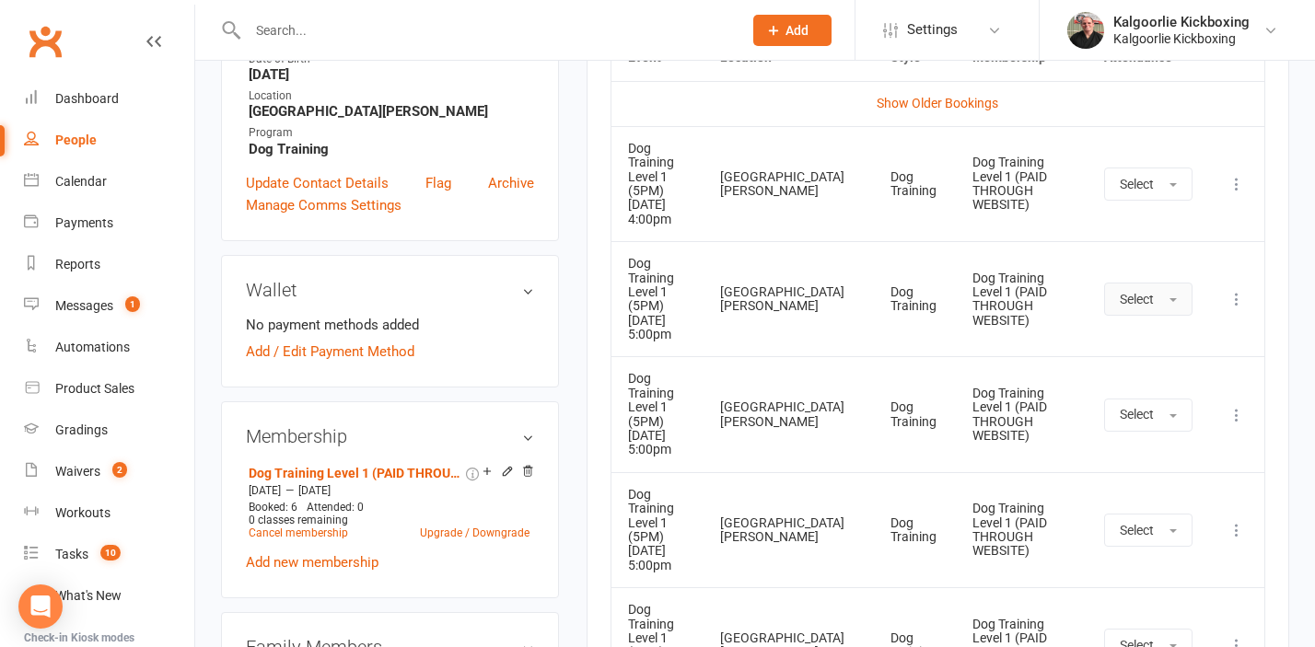
scroll to position [455, 0]
click at [1236, 174] on icon at bounding box center [1236, 183] width 18 height 18
click at [1140, 280] on link "Remove booking" at bounding box center [1155, 292] width 182 height 37
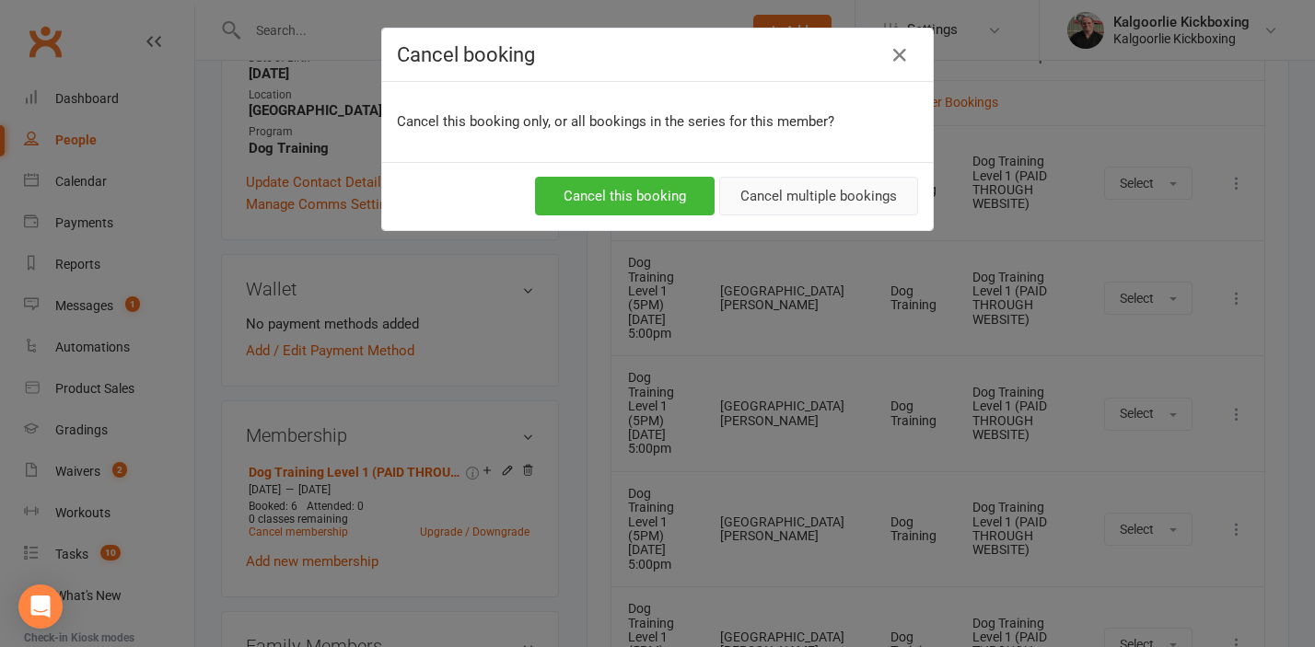
click at [795, 192] on button "Cancel multiple bookings" at bounding box center [818, 196] width 199 height 39
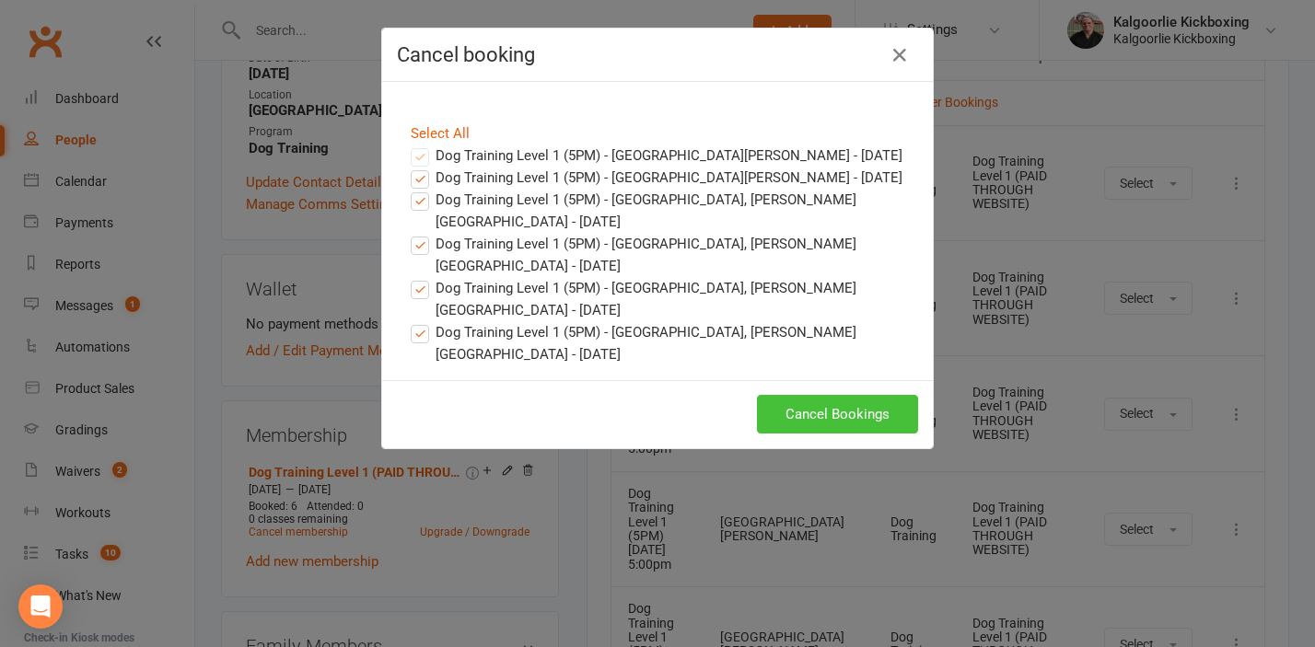
click at [854, 395] on button "Cancel Bookings" at bounding box center [837, 414] width 161 height 39
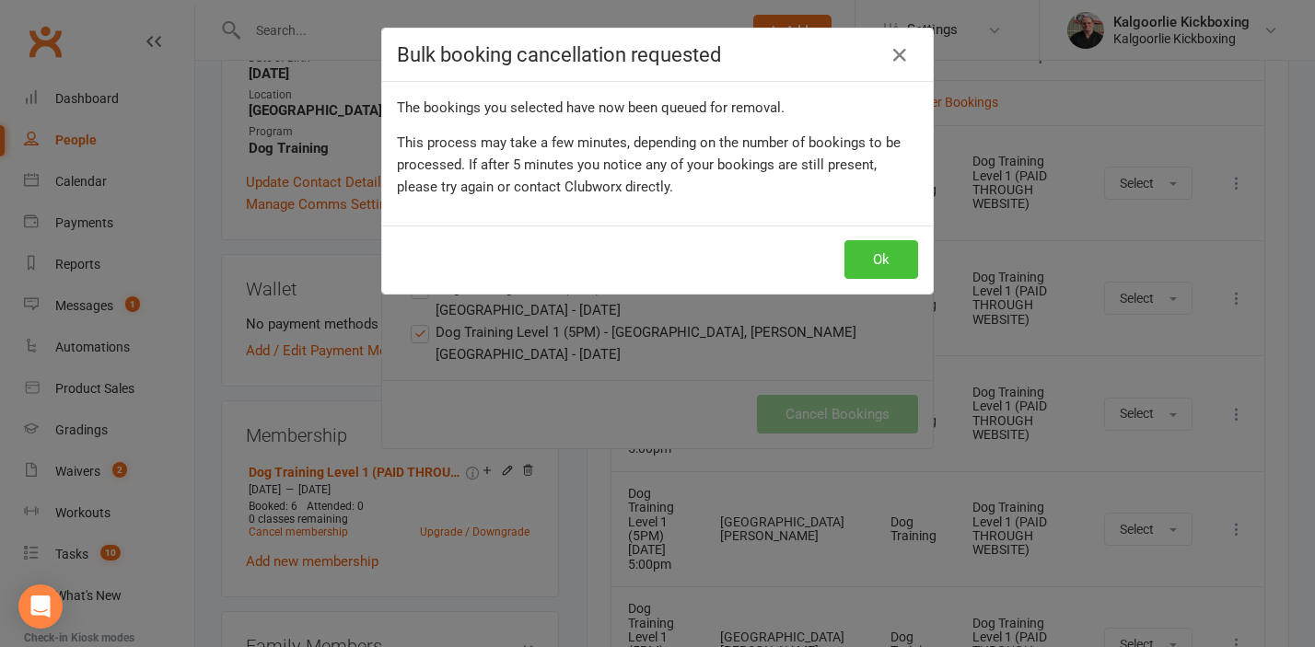
click at [882, 277] on button "Ok" at bounding box center [881, 259] width 74 height 39
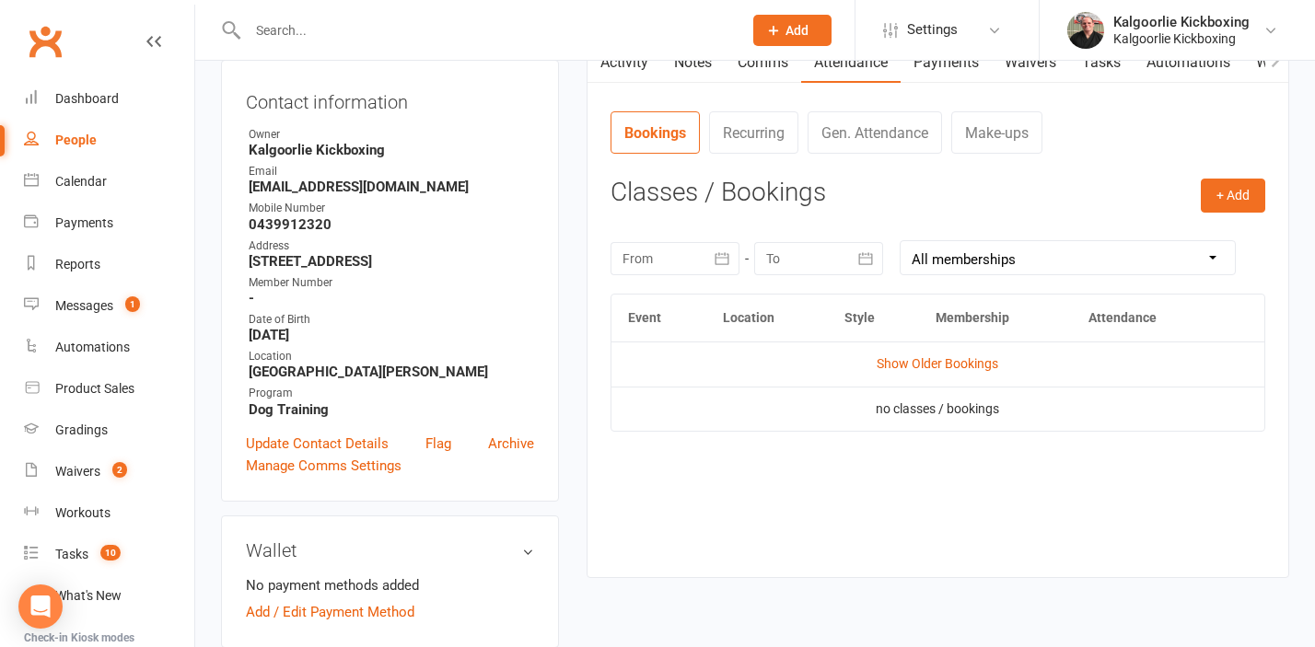
scroll to position [177, 0]
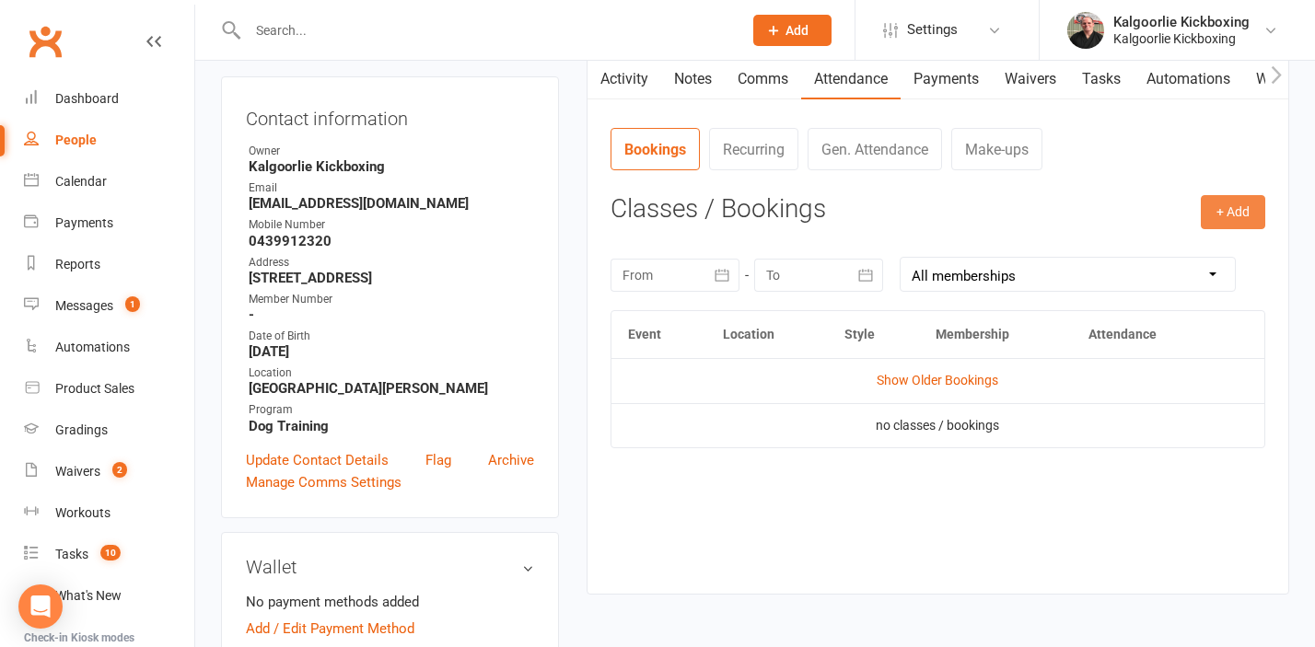
click at [1239, 215] on button "+ Add" at bounding box center [1232, 211] width 64 height 33
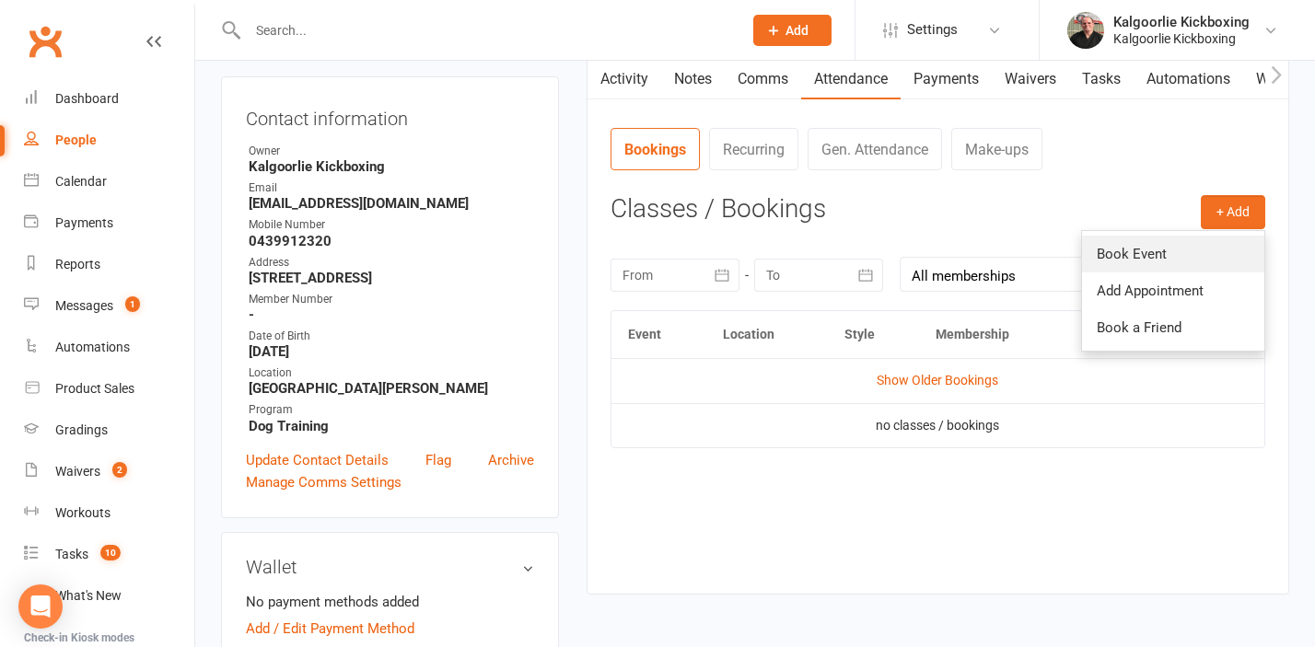
click at [1143, 256] on link "Book Event" at bounding box center [1173, 254] width 182 height 37
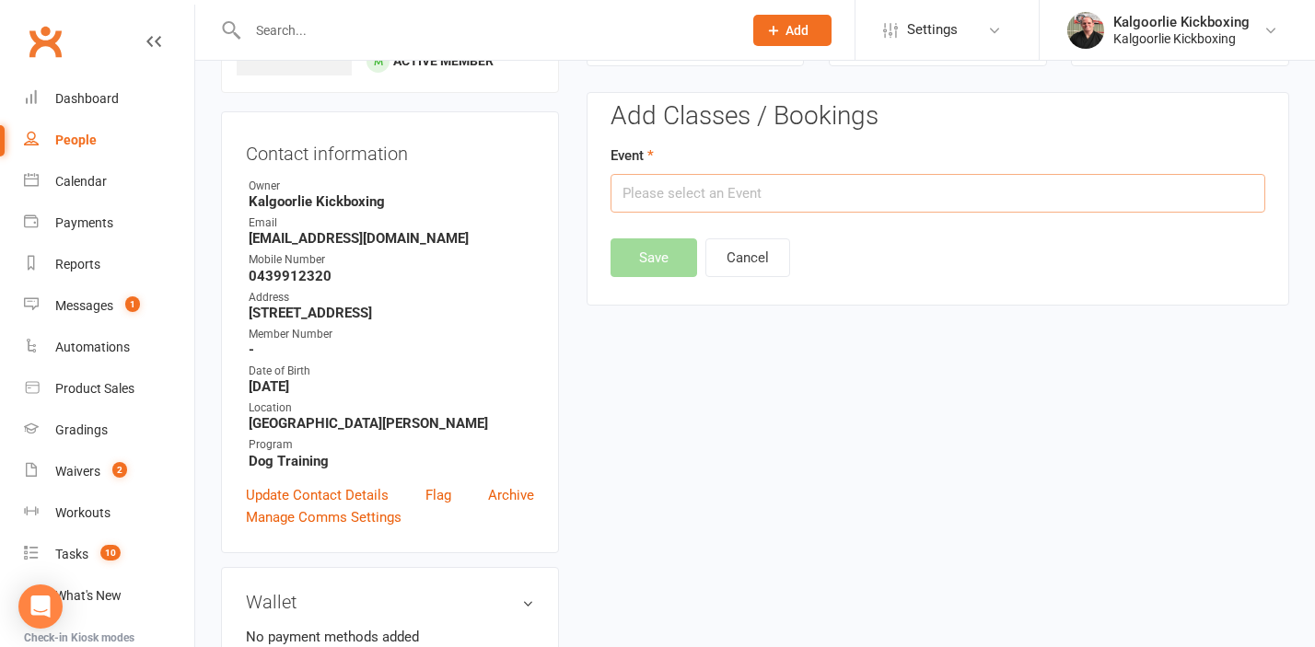
click at [722, 186] on input "text" at bounding box center [937, 193] width 655 height 39
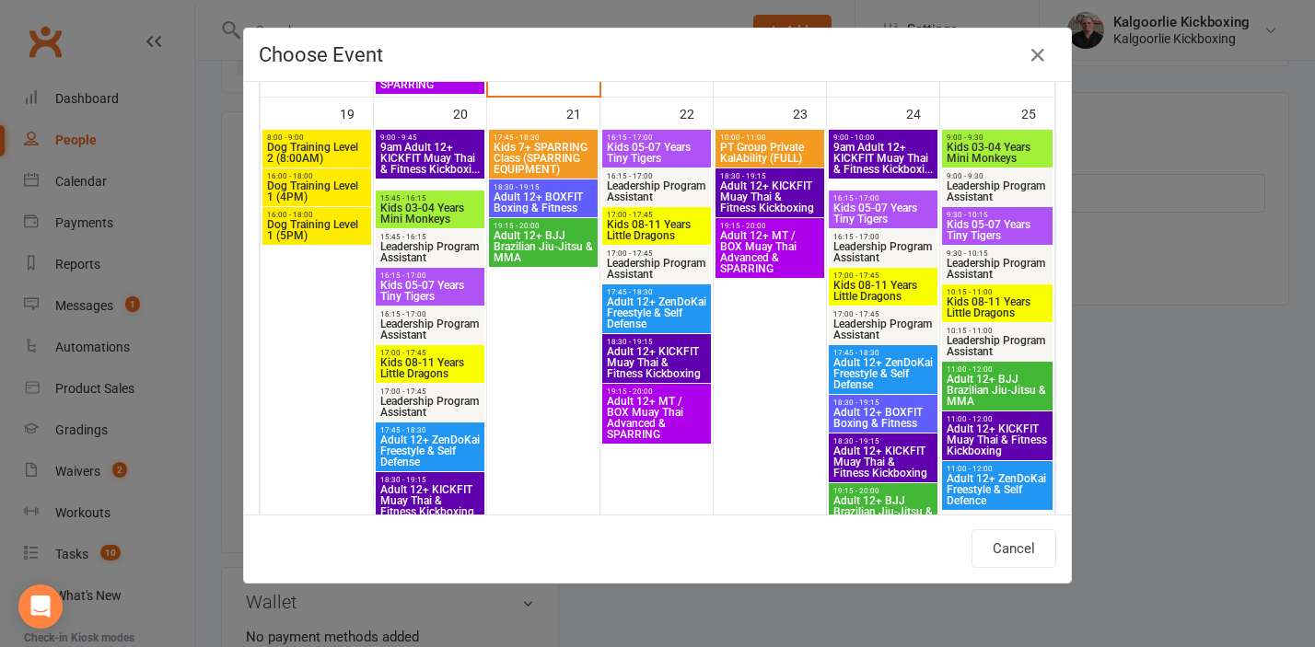
scroll to position [1101, 0]
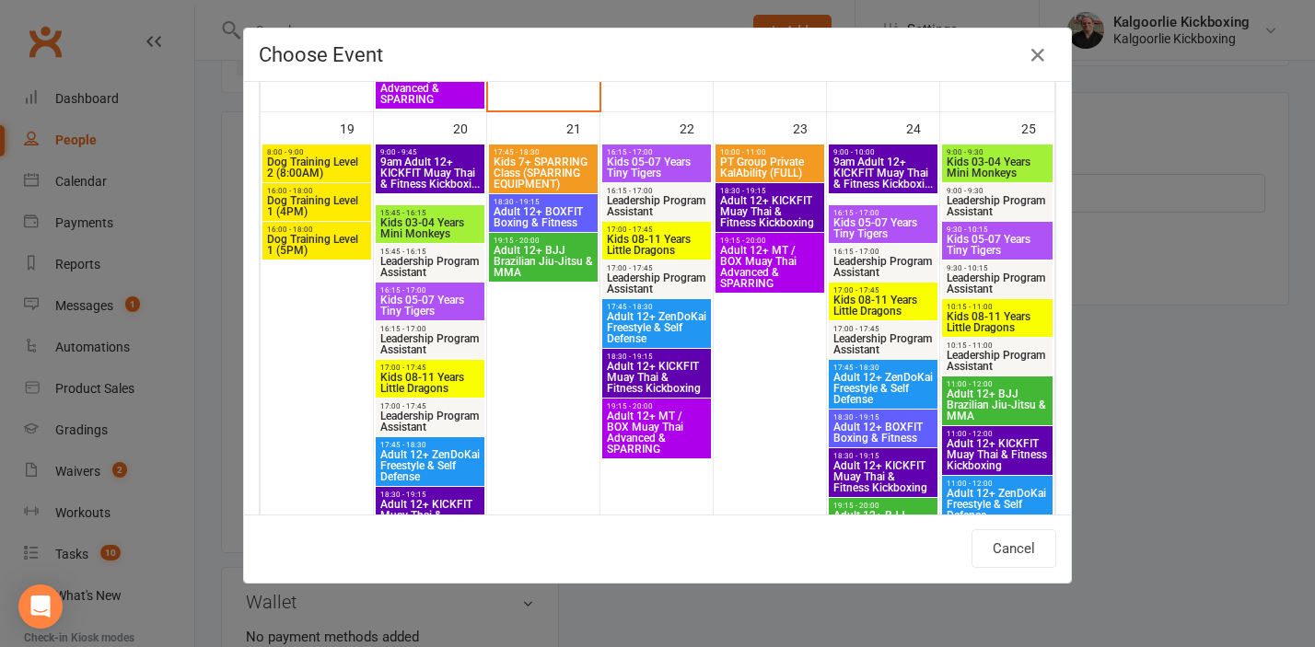
click at [306, 202] on span "Dog Training Level 1 (4PM)" at bounding box center [316, 206] width 101 height 22
type input "Dog Training Level 1 (4PM) - Oct 19, 2025 4:00:00 PM"
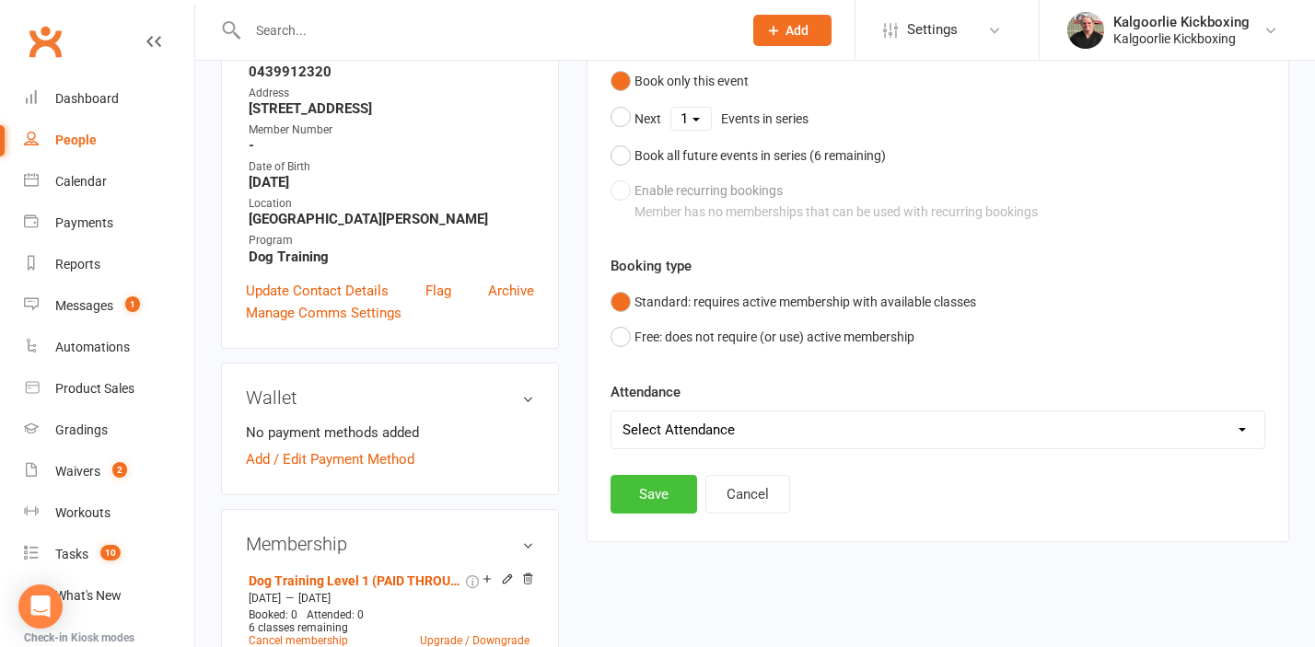
scroll to position [332, 0]
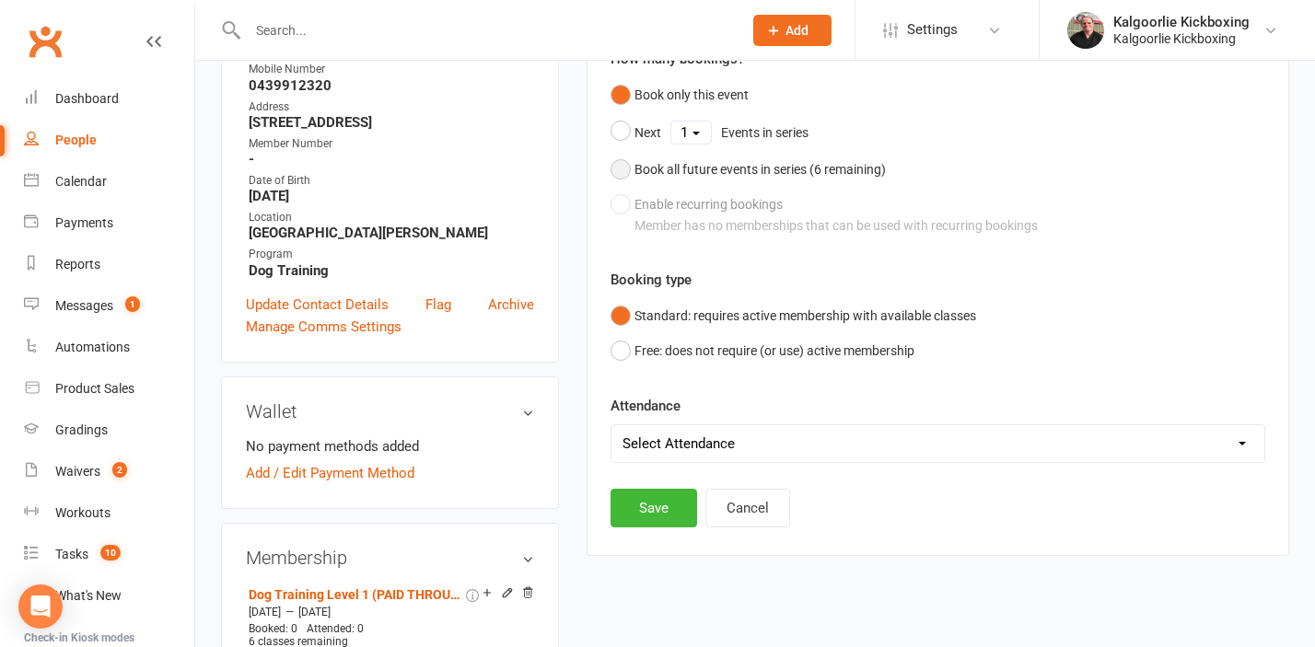
click at [632, 169] on button "Book all future events in series ( 6 remaining)" at bounding box center [747, 169] width 275 height 35
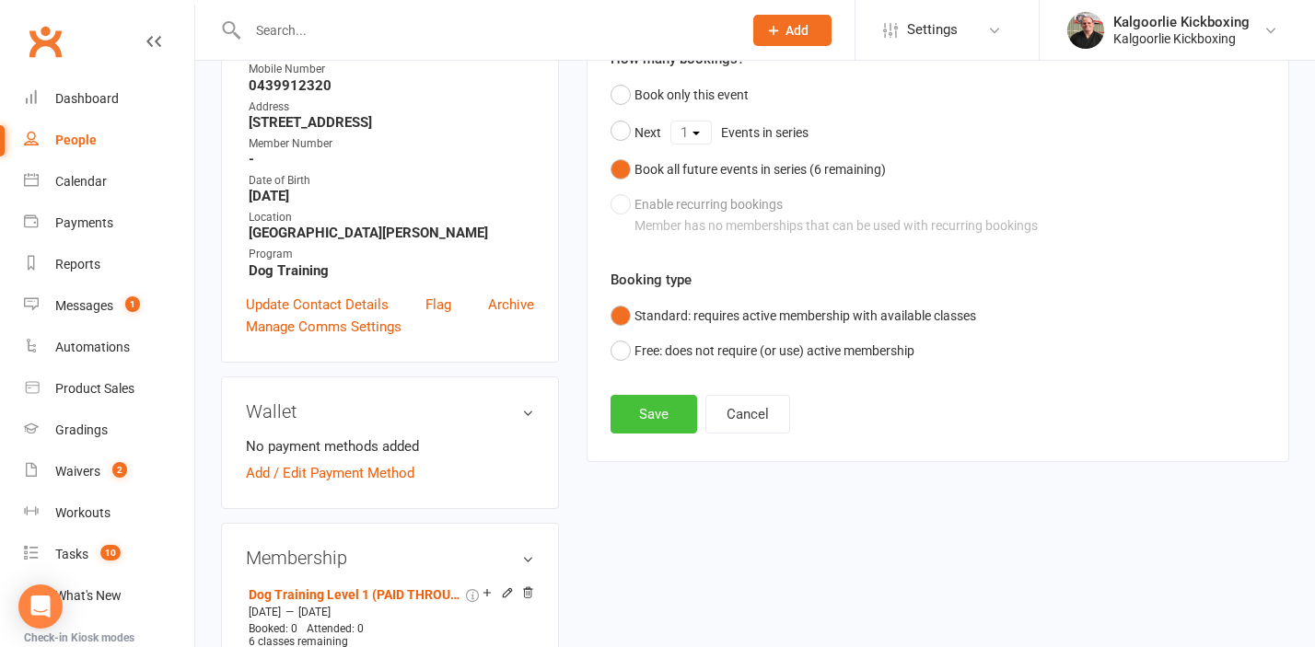
click at [659, 411] on button "Save" at bounding box center [653, 414] width 87 height 39
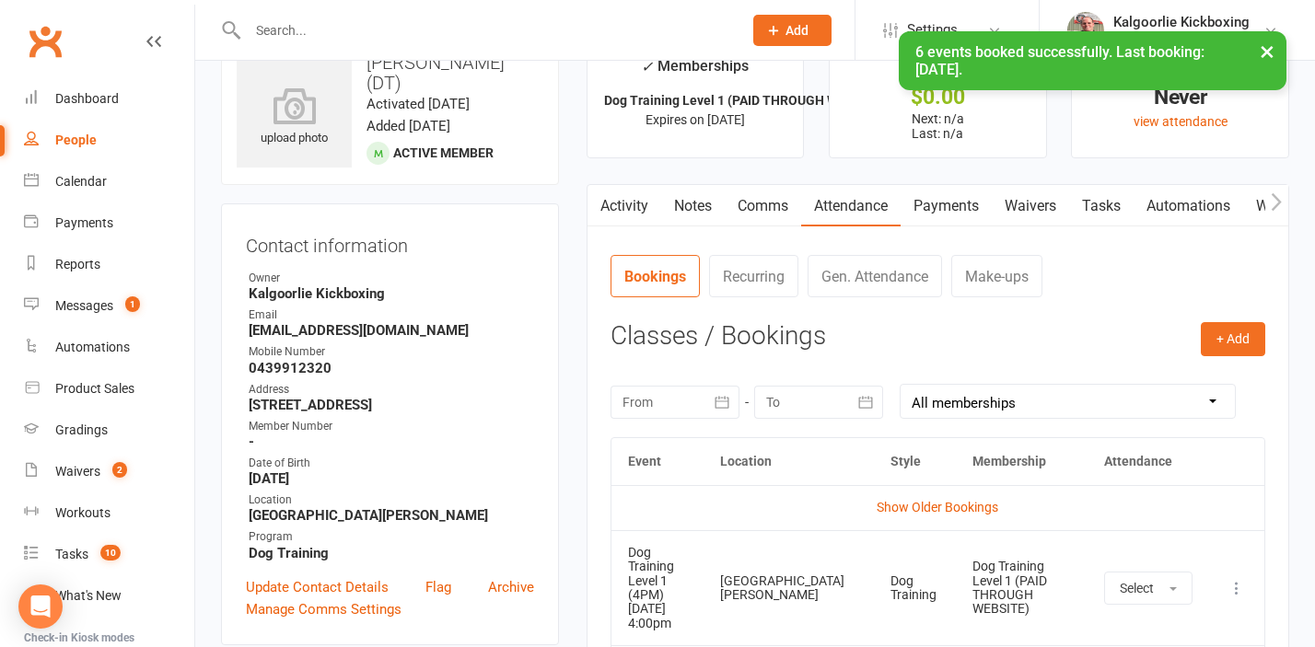
scroll to position [0, 0]
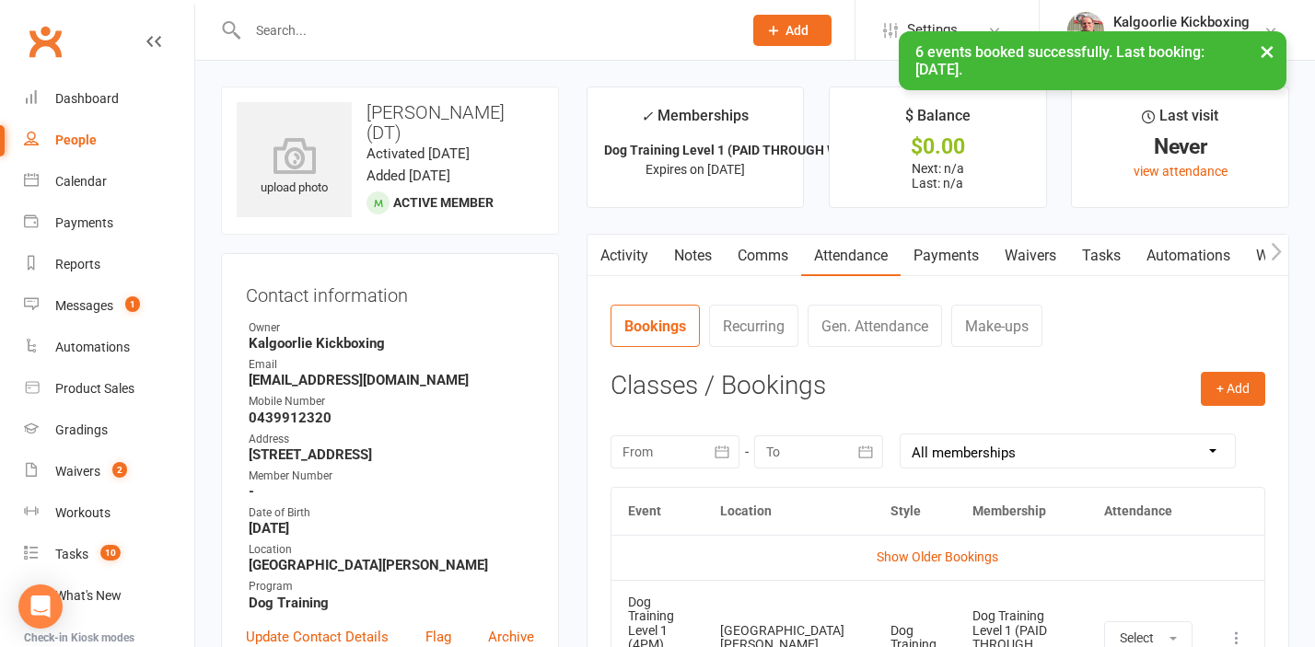
click at [1046, 260] on link "Waivers" at bounding box center [1030, 256] width 77 height 42
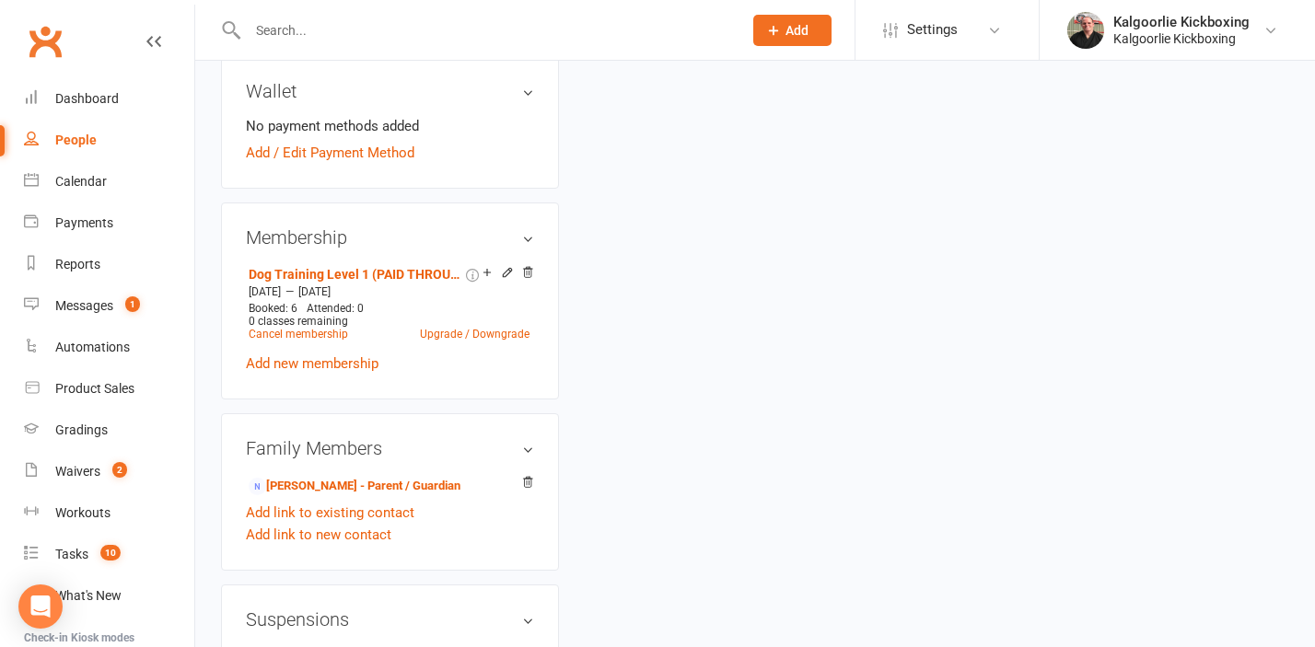
scroll to position [715, 0]
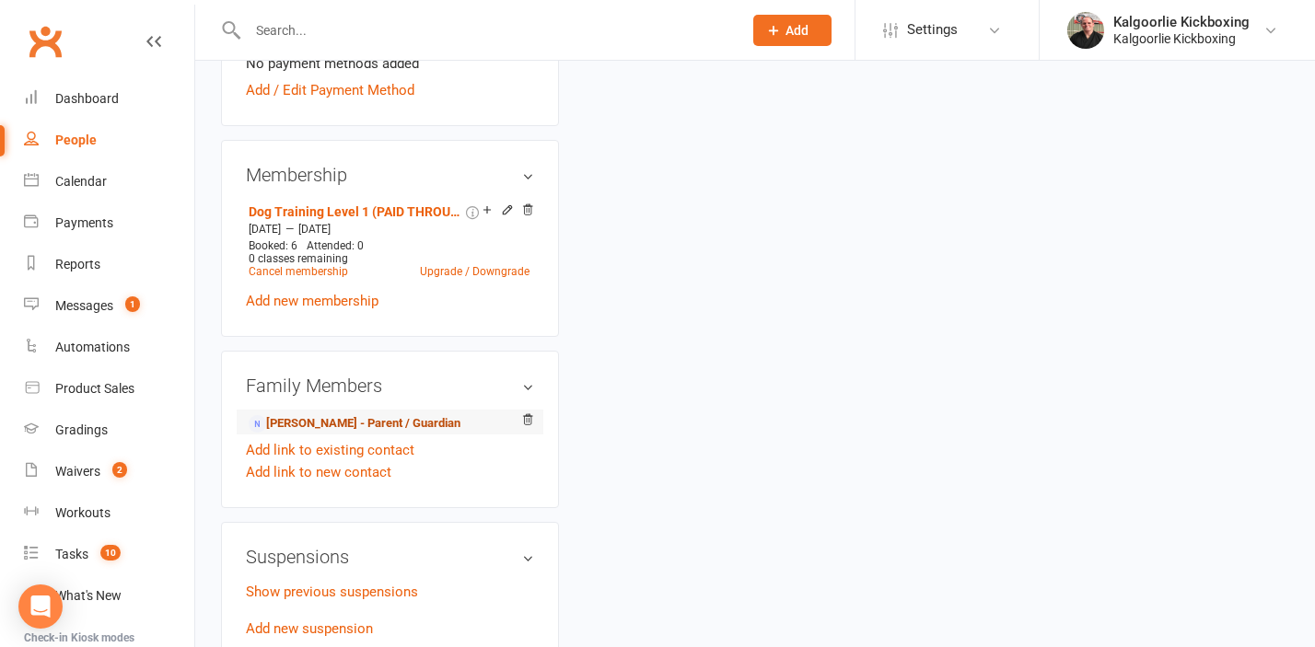
click at [316, 423] on link "Maree Corcoran - Parent / Guardian" at bounding box center [355, 423] width 212 height 19
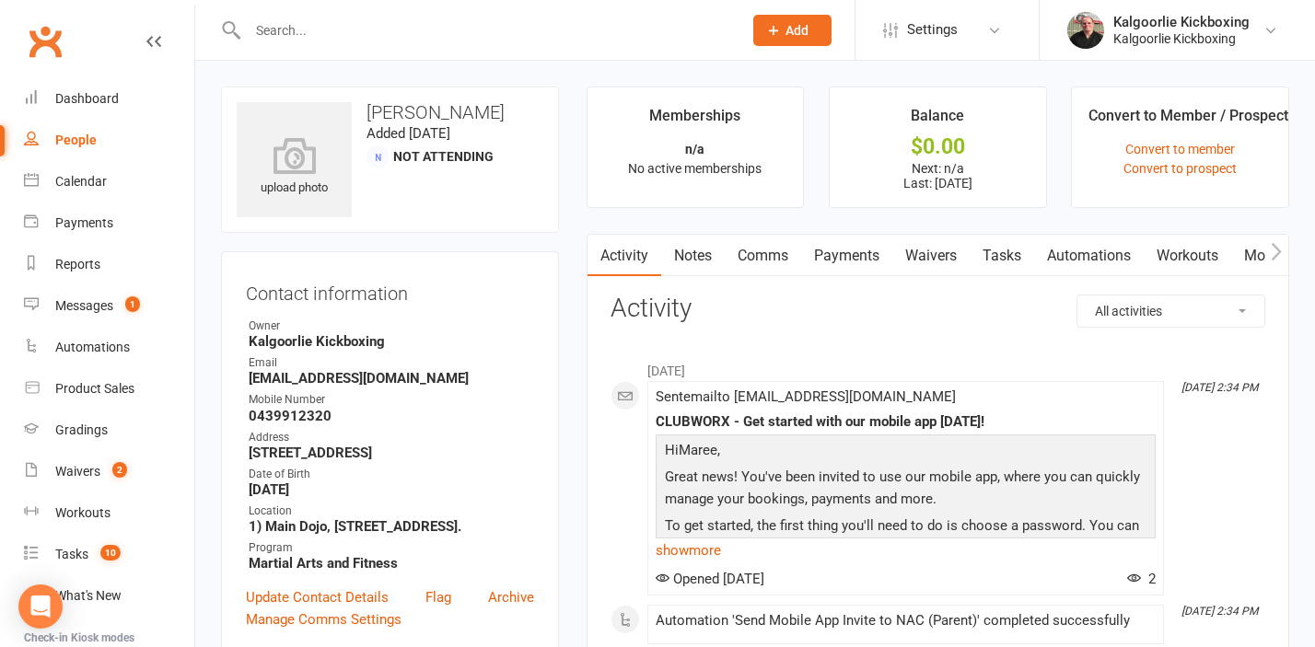
click at [1276, 256] on icon "button" at bounding box center [1276, 251] width 10 height 17
click at [1131, 256] on link "Mobile App" at bounding box center [1142, 256] width 99 height 42
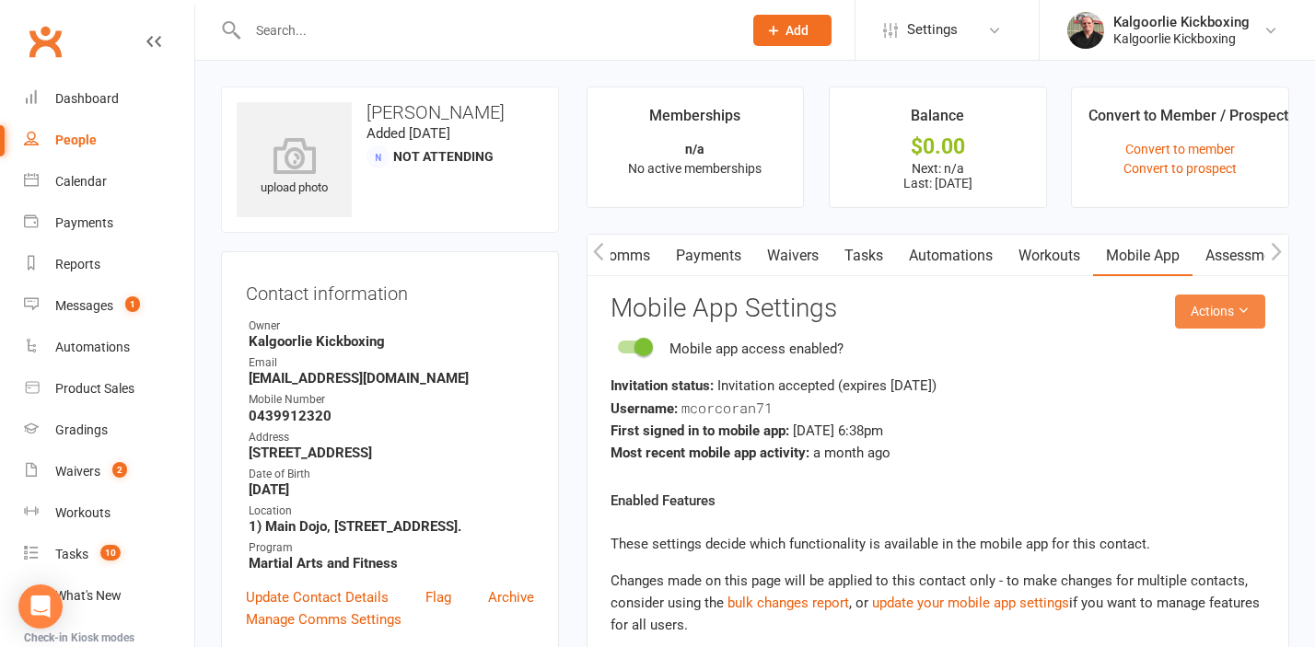
click at [1201, 321] on button "Actions" at bounding box center [1220, 311] width 90 height 33
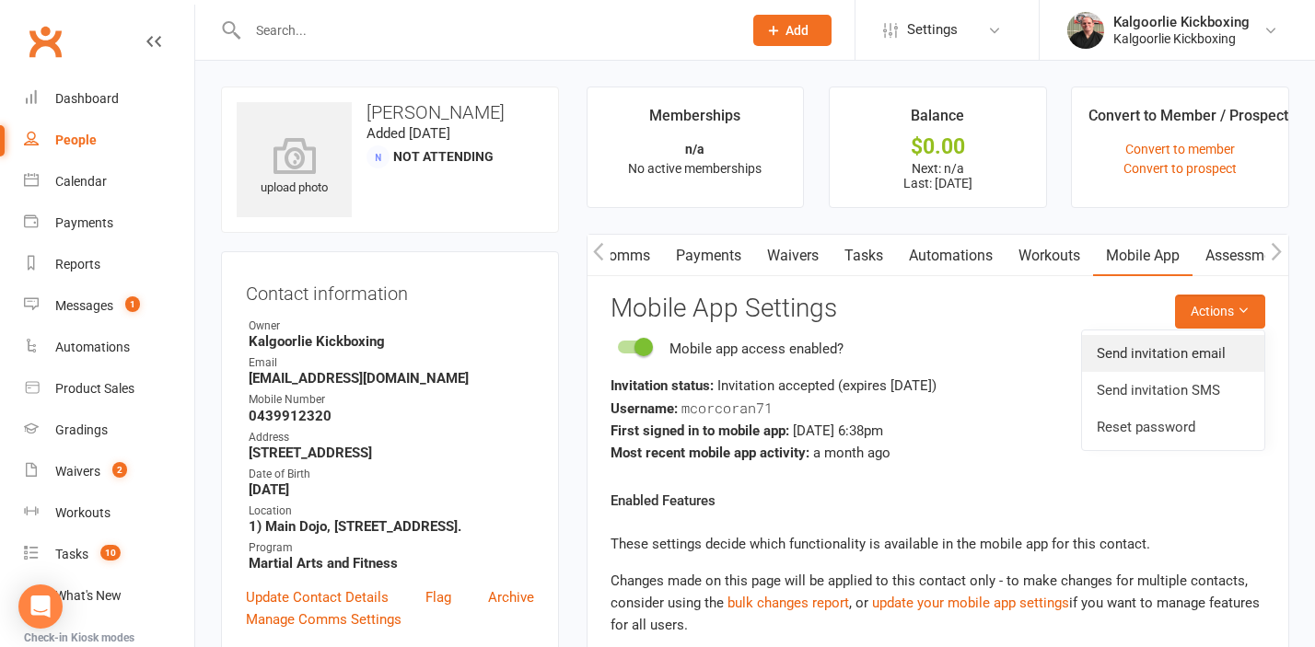
click at [1148, 361] on link "Send invitation email" at bounding box center [1173, 353] width 182 height 37
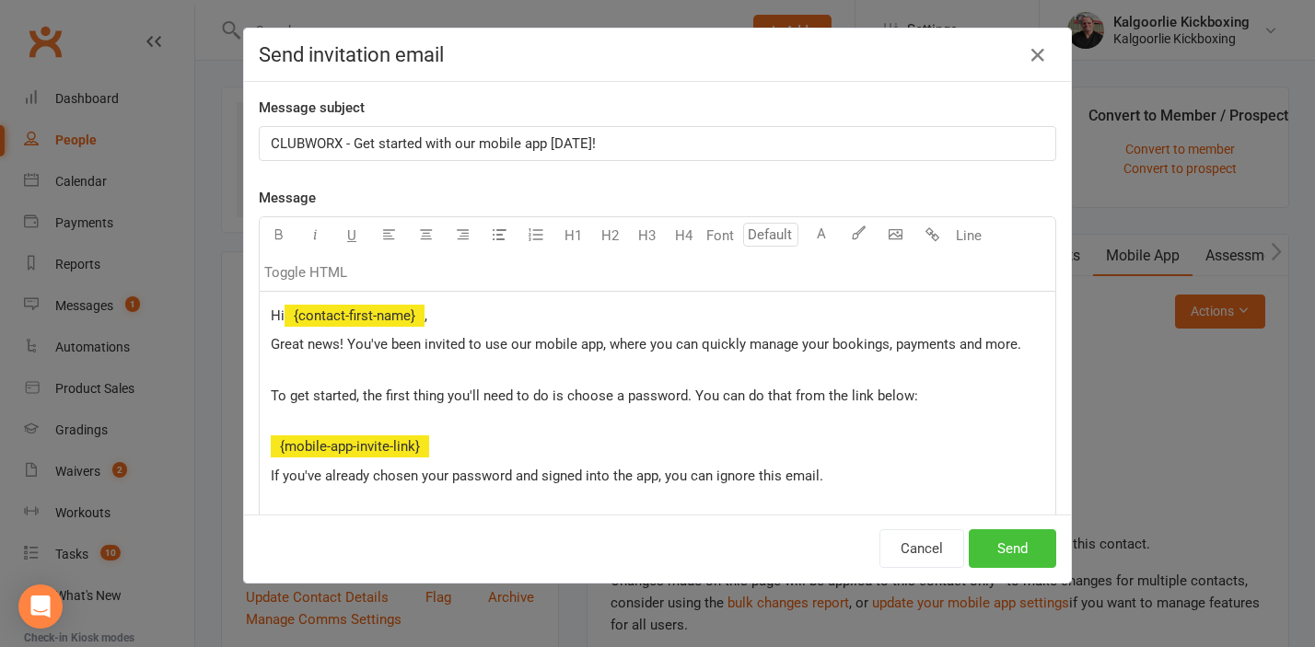
click at [1026, 562] on button "Send" at bounding box center [1012, 548] width 87 height 39
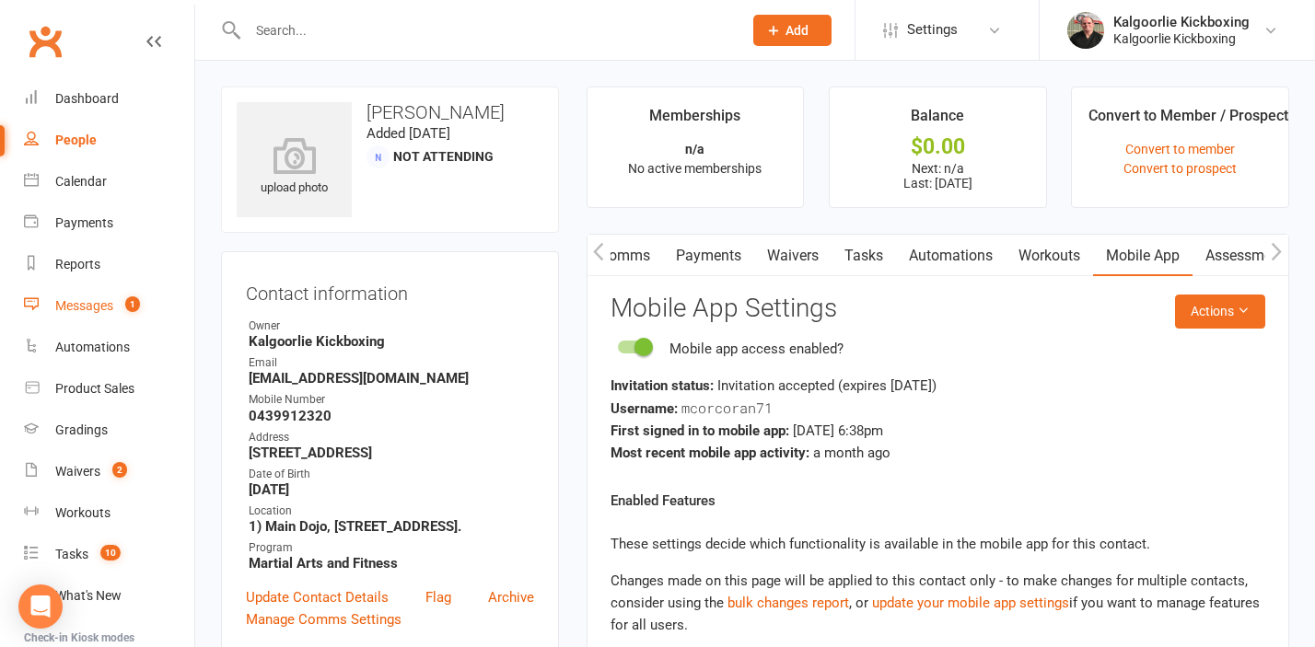
click at [76, 311] on div "Messages" at bounding box center [84, 305] width 58 height 15
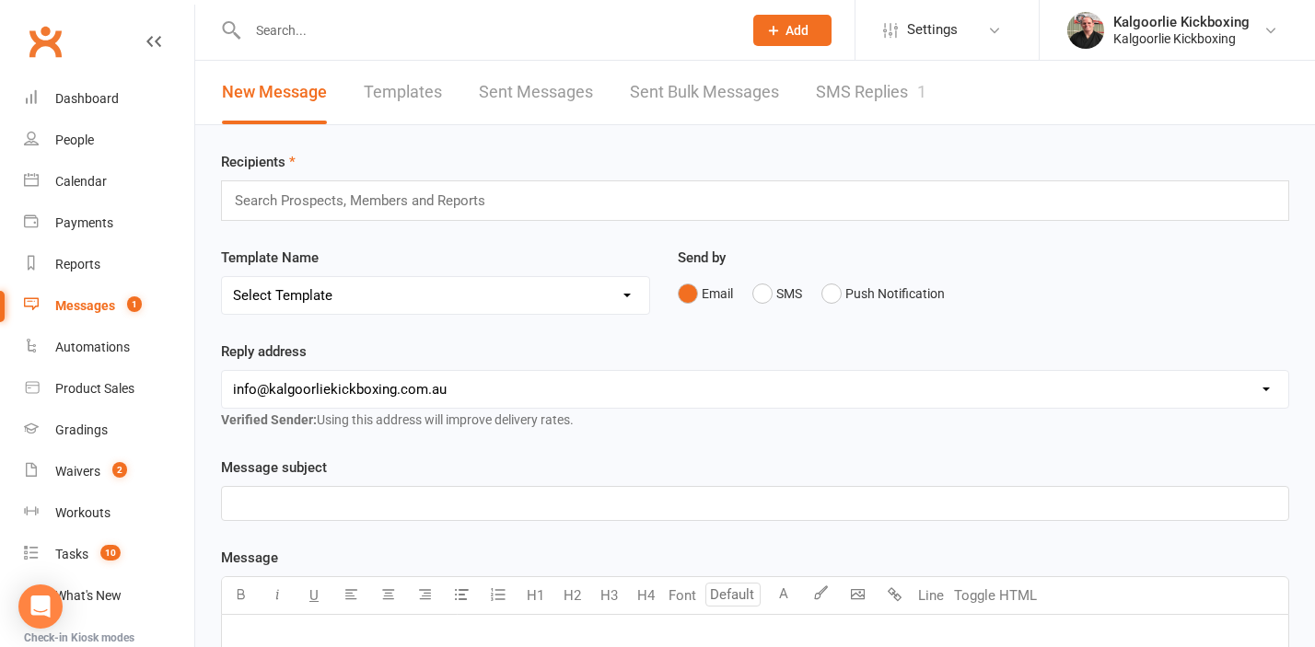
click at [827, 97] on link "SMS Replies 1" at bounding box center [871, 93] width 110 height 64
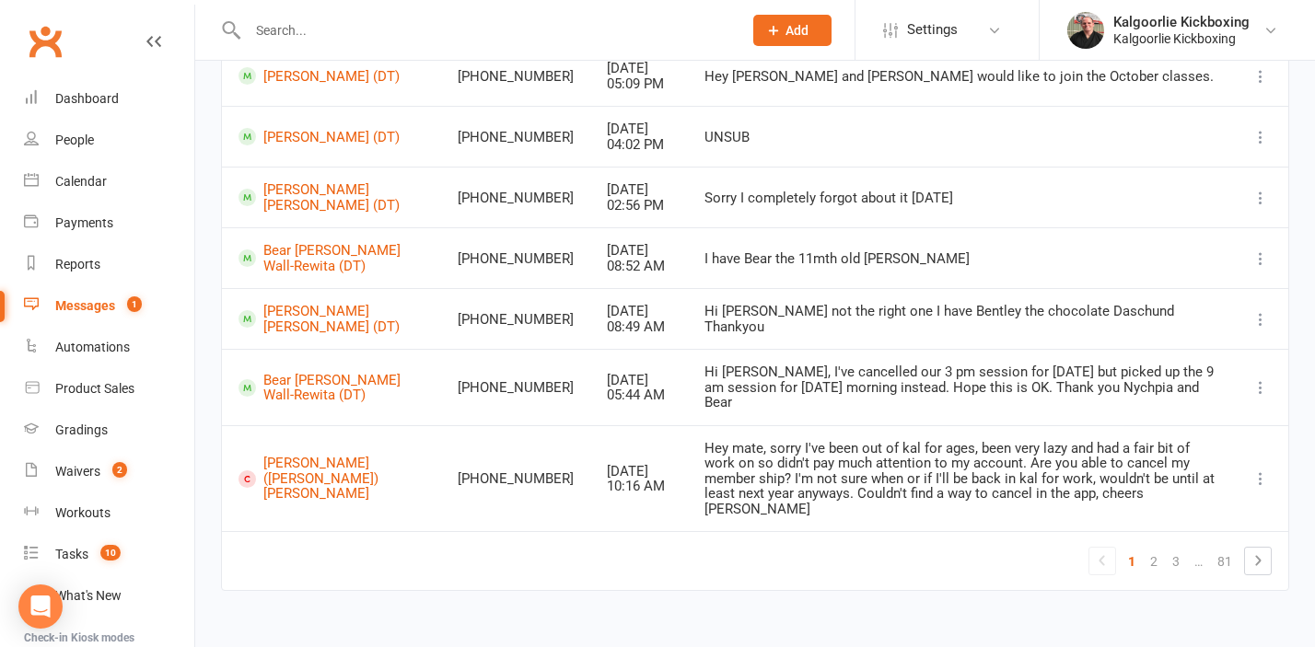
scroll to position [451, 0]
click at [1154, 564] on link "2" at bounding box center [1154, 564] width 22 height 26
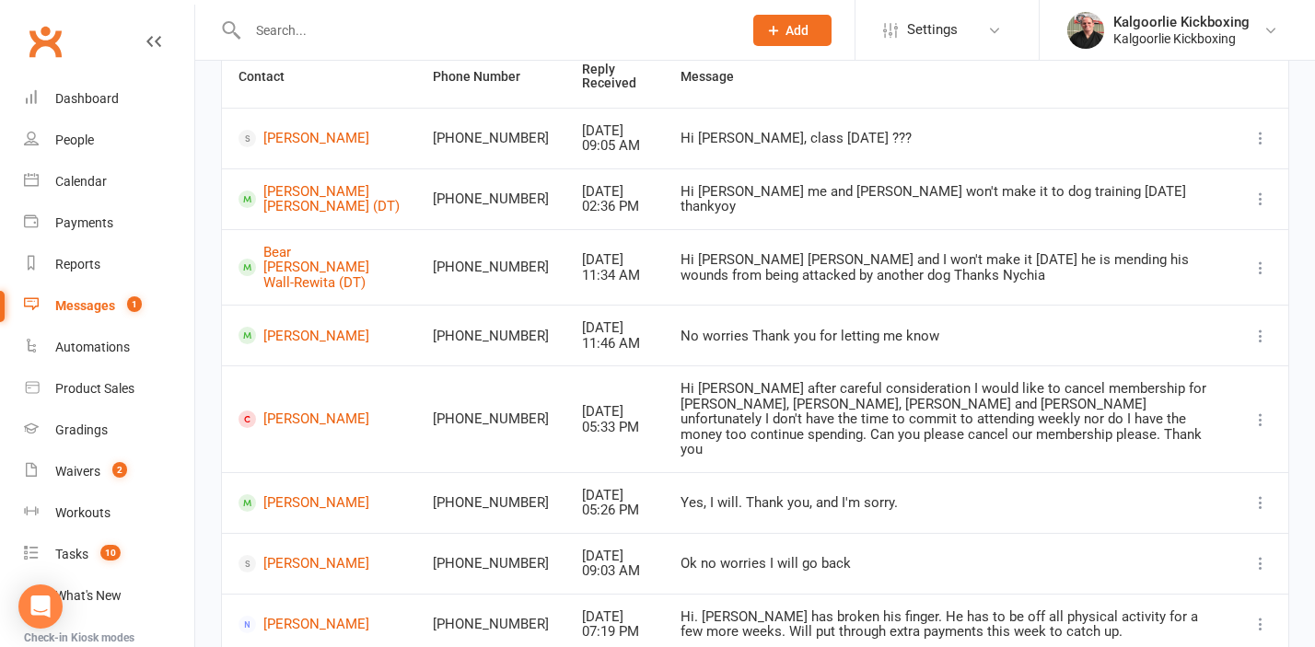
scroll to position [0, 0]
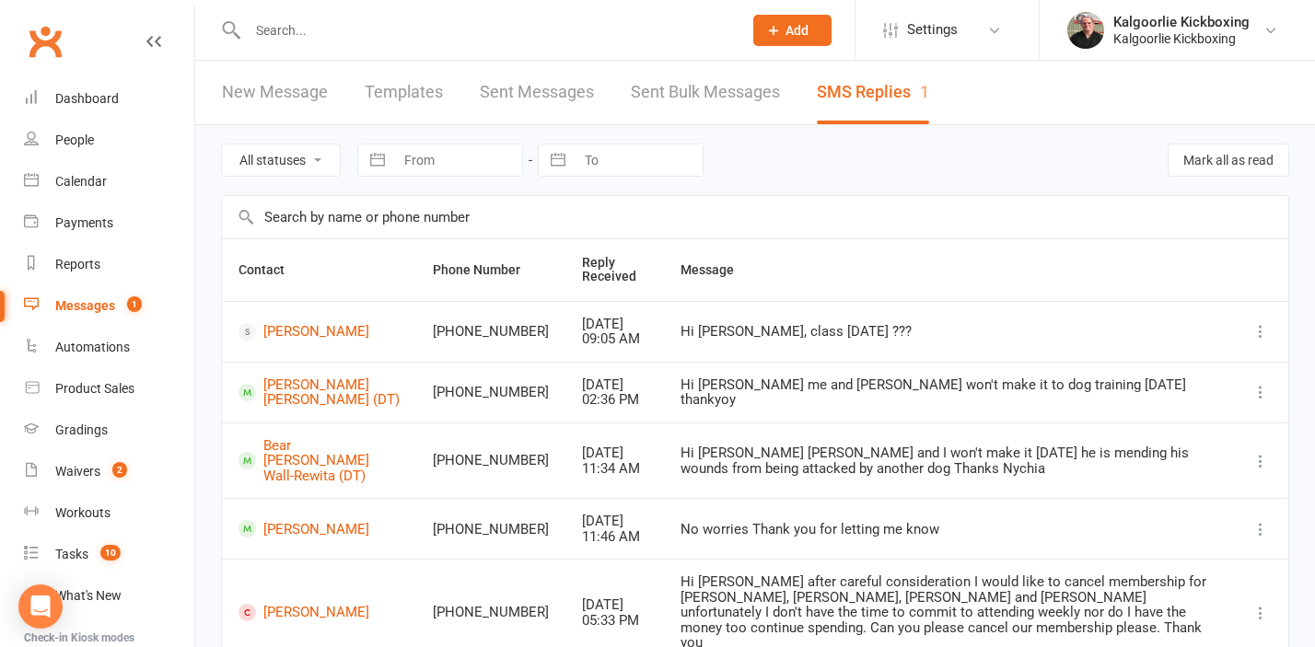
click at [278, 166] on select "All statuses Read only Unread only" at bounding box center [281, 160] width 118 height 31
select select "unread_only"
click at [222, 145] on select "All statuses Read only Unread only" at bounding box center [281, 160] width 118 height 31
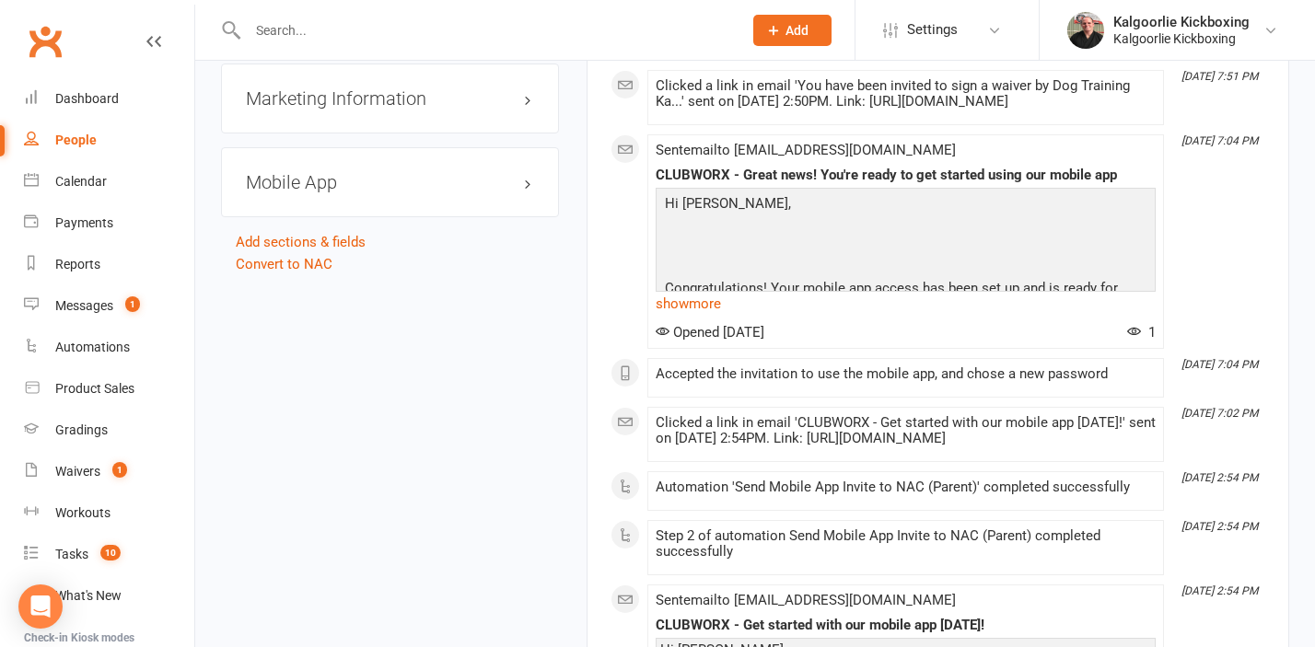
scroll to position [1815, 0]
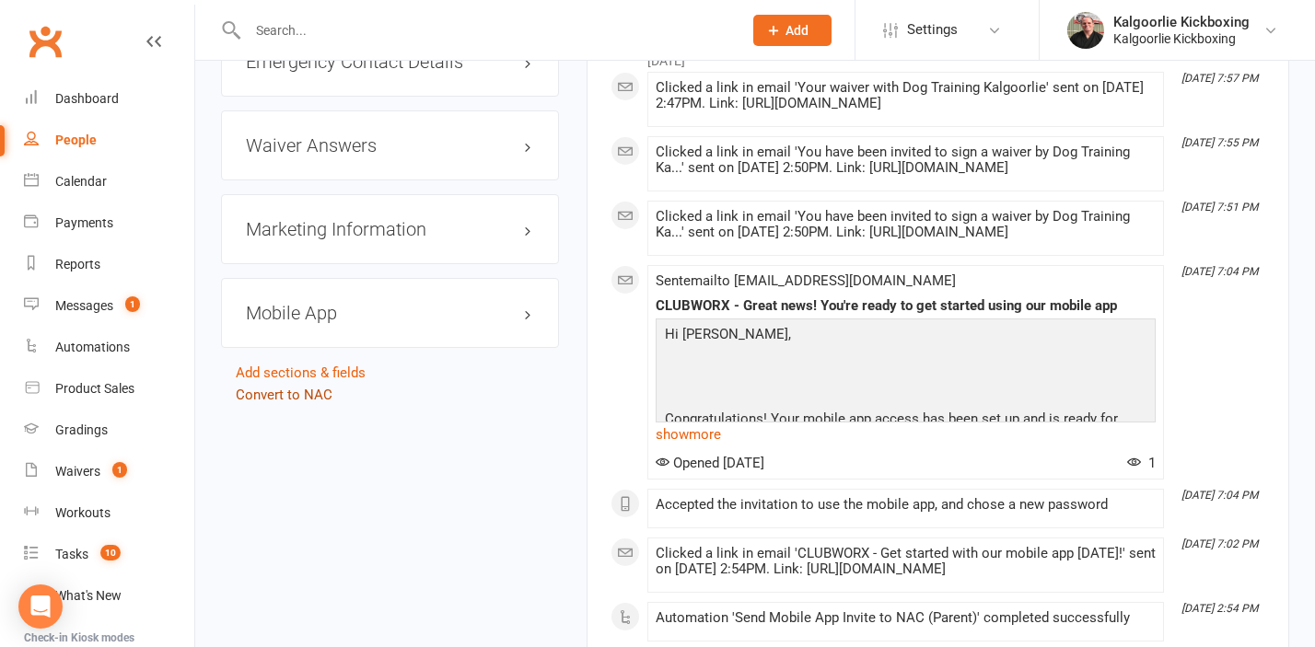
click at [275, 400] on link "Convert to NAC" at bounding box center [284, 395] width 97 height 17
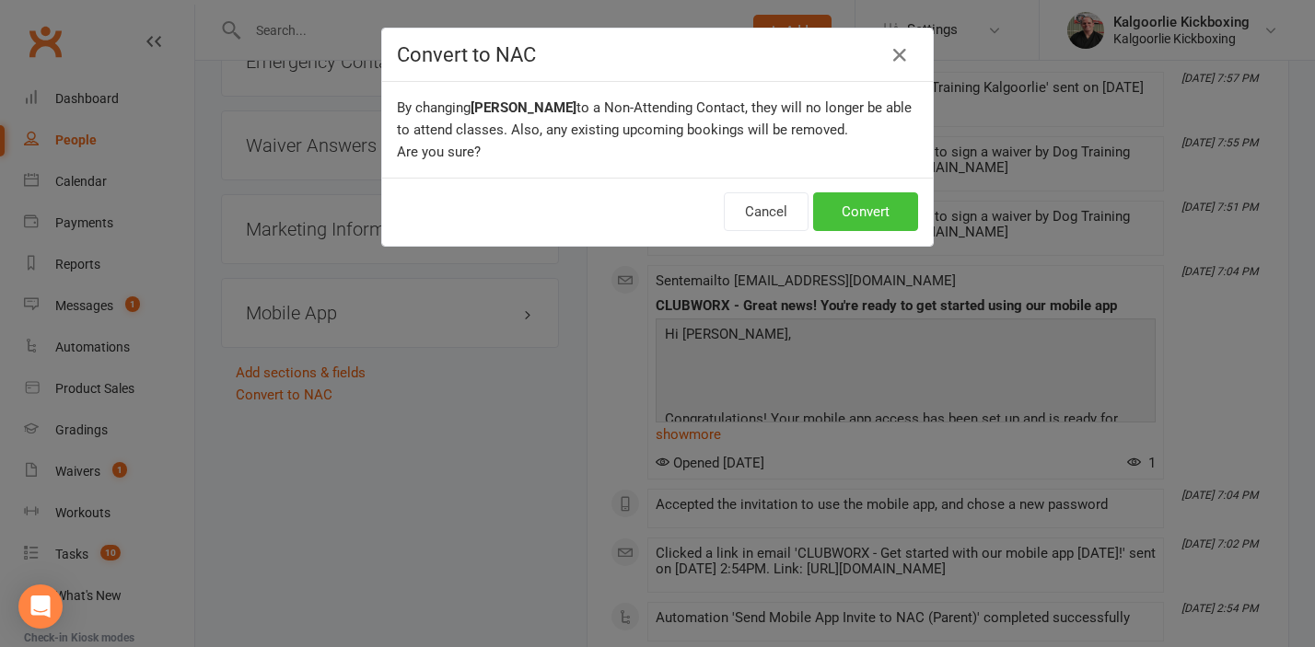
click at [847, 212] on button "Convert" at bounding box center [865, 211] width 105 height 39
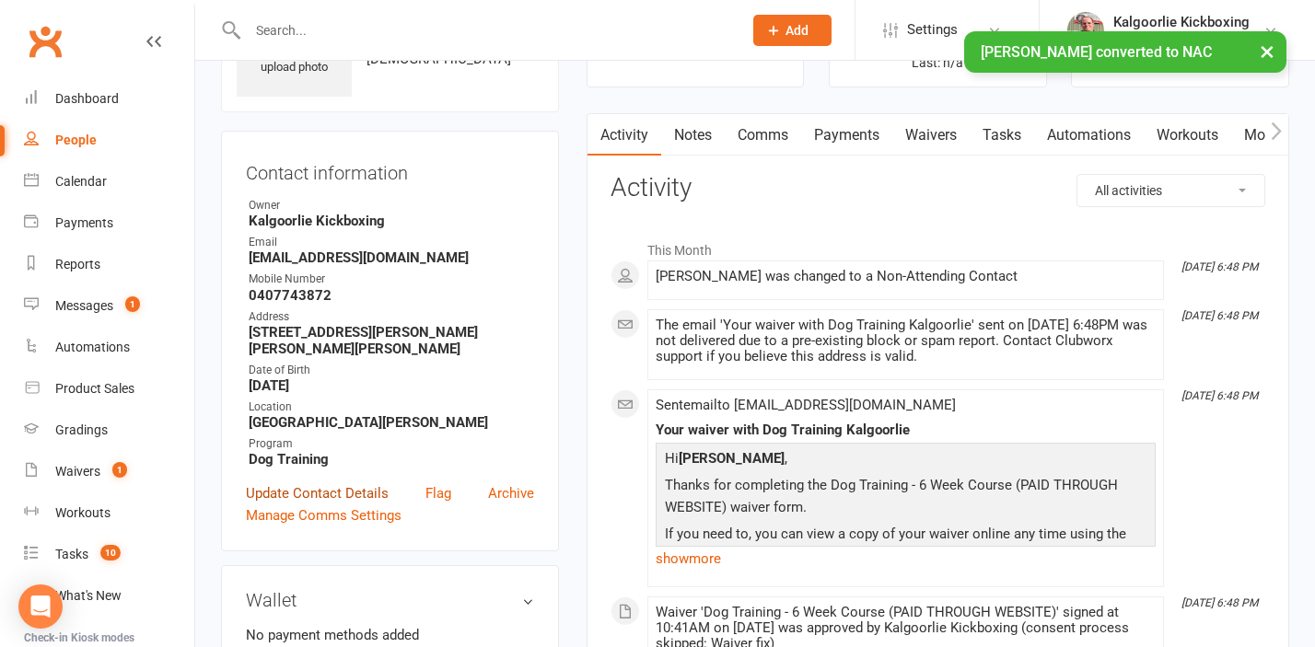
click at [309, 487] on link "Update Contact Details" at bounding box center [317, 493] width 143 height 22
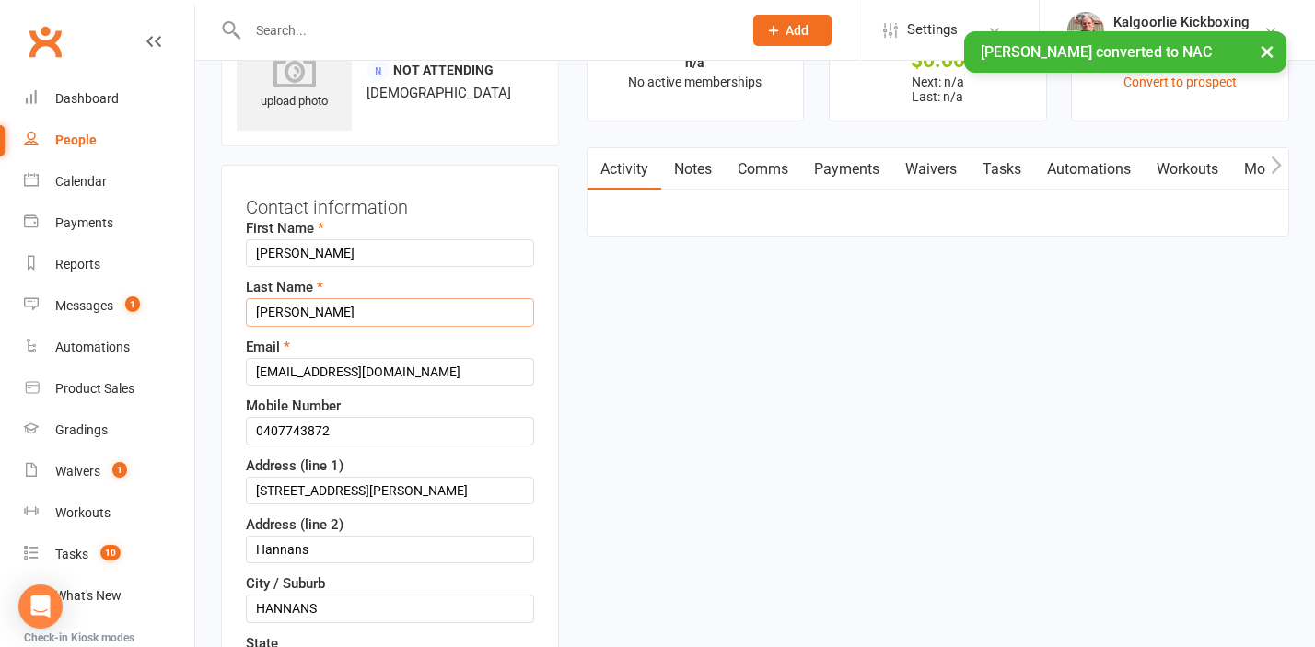
click at [309, 312] on input "[PERSON_NAME]" at bounding box center [390, 312] width 288 height 28
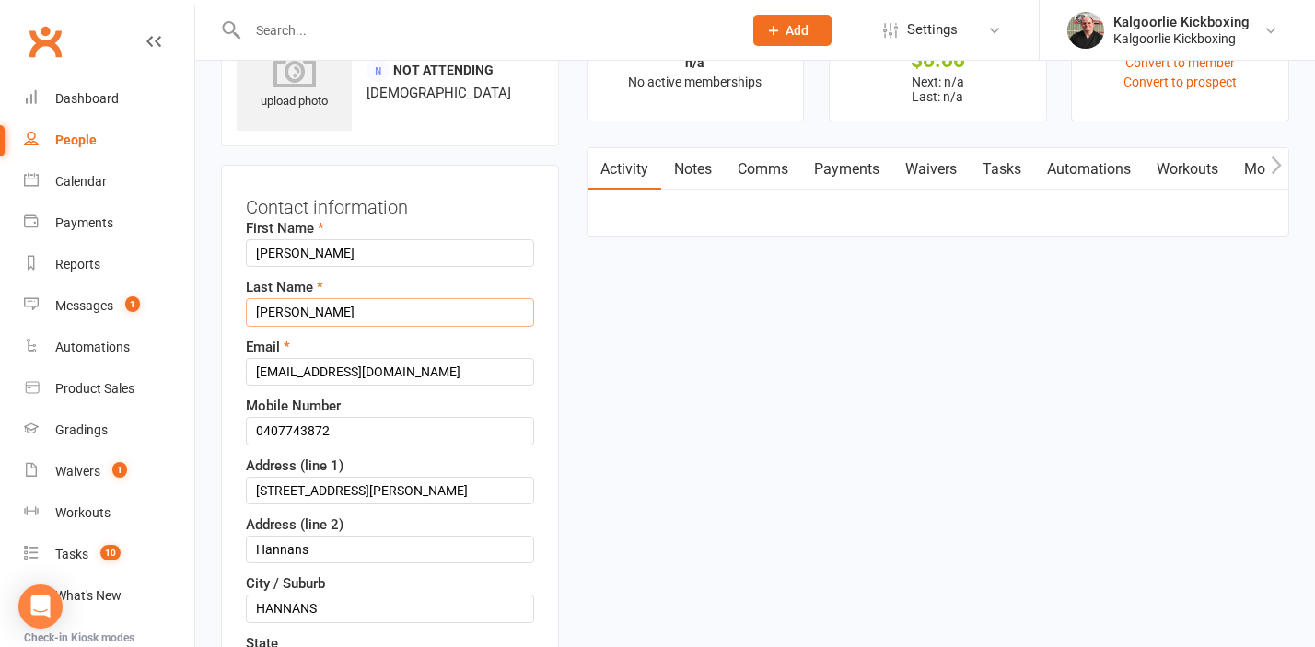
type input "[PERSON_NAME] (DT)"
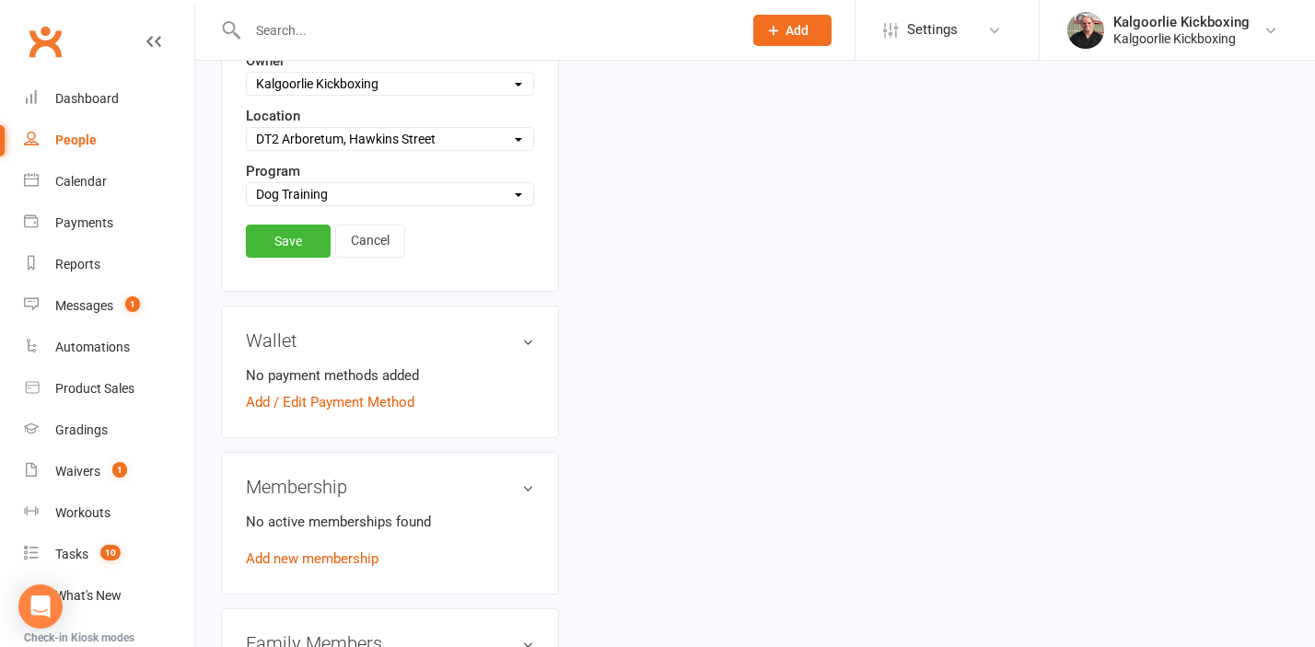
scroll to position [833, 0]
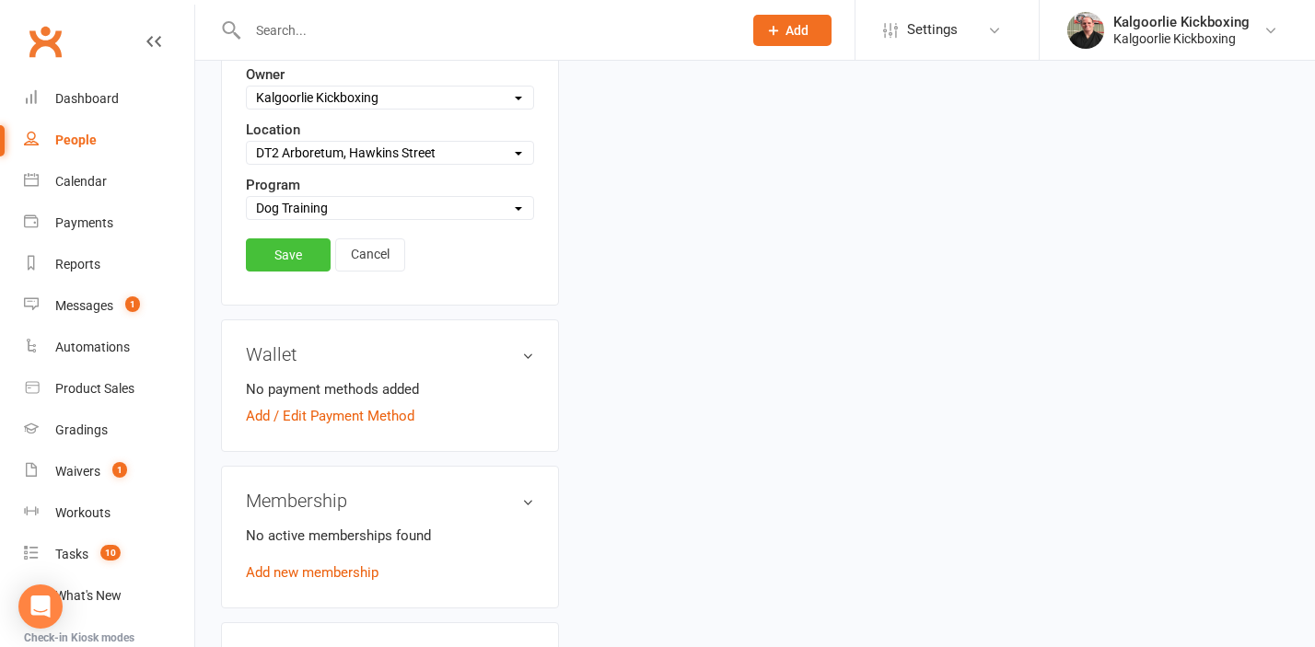
click at [290, 264] on link "Save" at bounding box center [288, 254] width 85 height 33
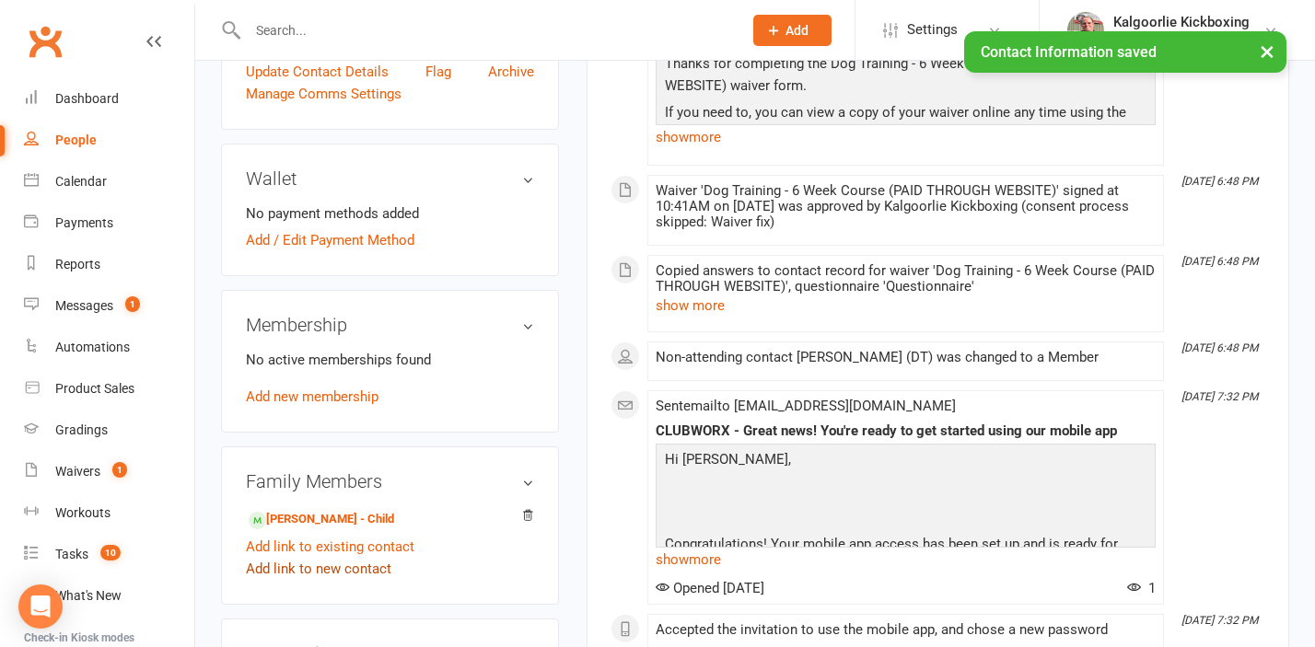
scroll to position [0, 0]
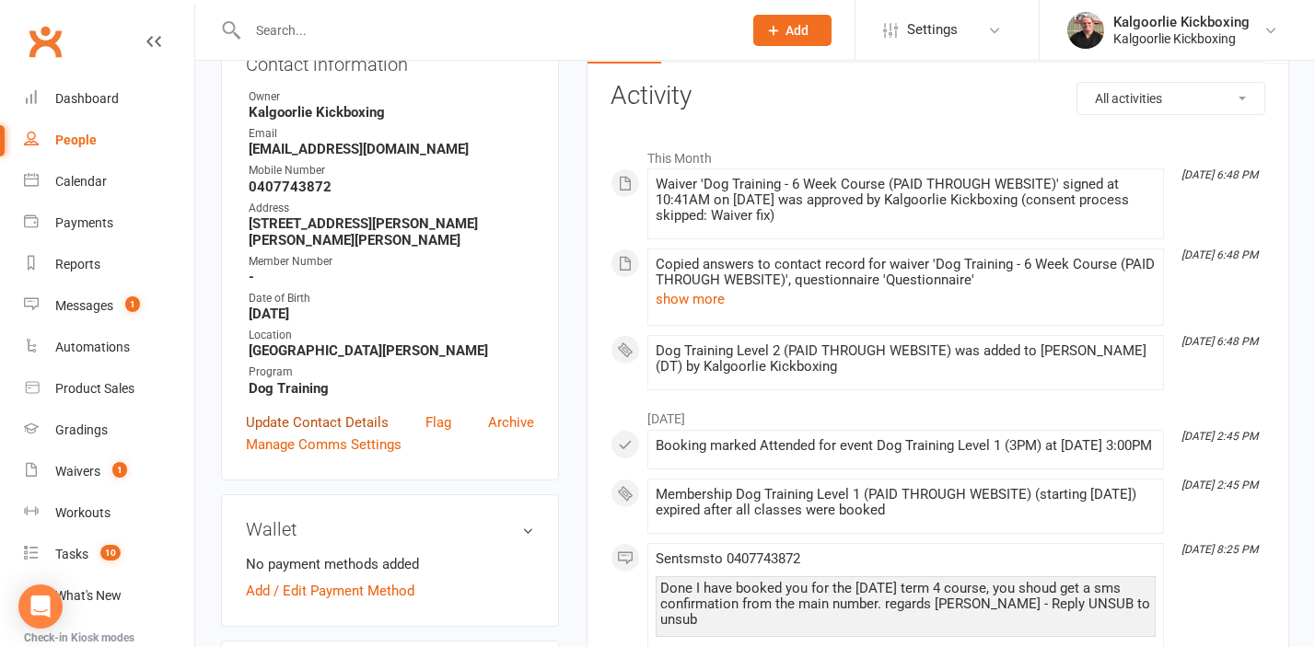
click at [316, 426] on link "Update Contact Details" at bounding box center [317, 423] width 143 height 22
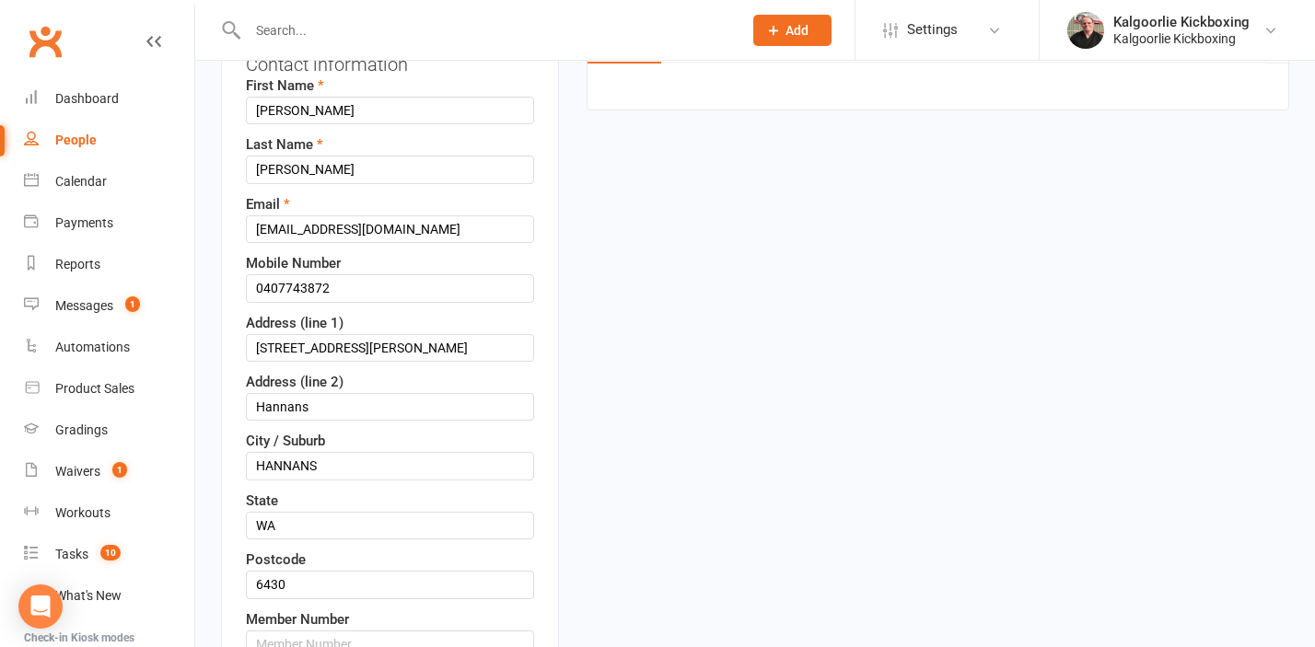
scroll to position [87, 0]
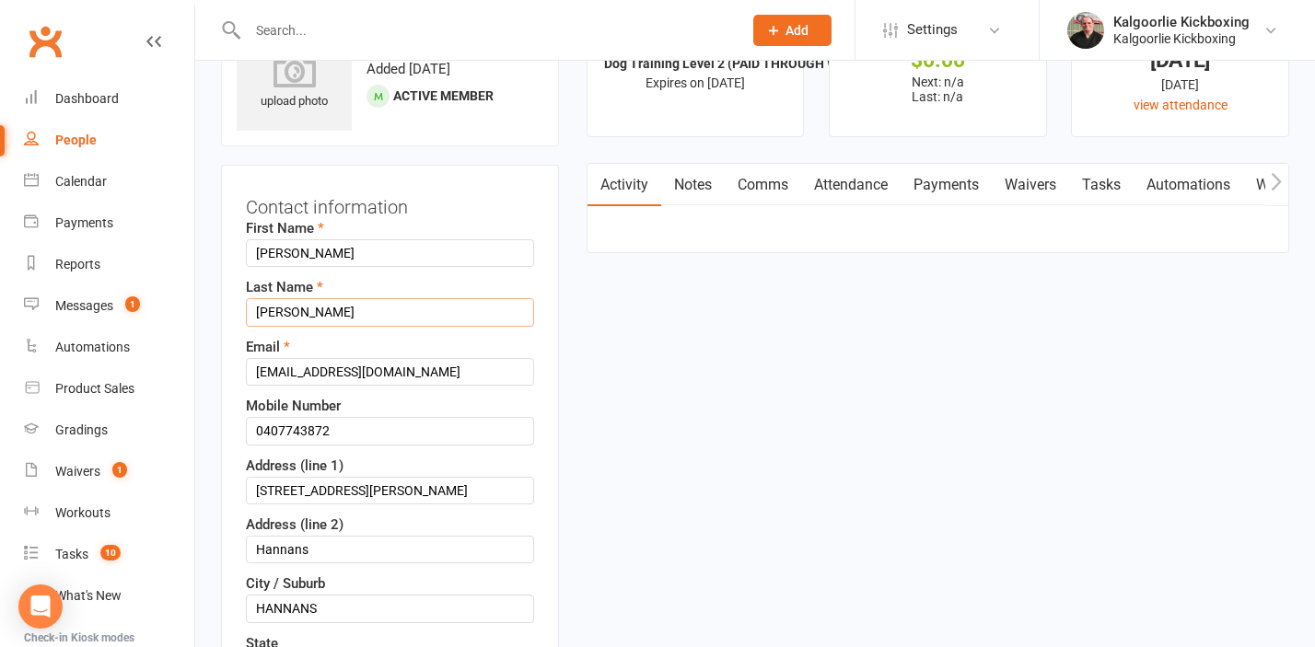
click at [316, 319] on input "[PERSON_NAME]" at bounding box center [390, 312] width 288 height 28
type input "[PERSON_NAME] (DT)"
click at [303, 345] on div "Email [EMAIL_ADDRESS][DOMAIN_NAME]" at bounding box center [390, 361] width 288 height 50
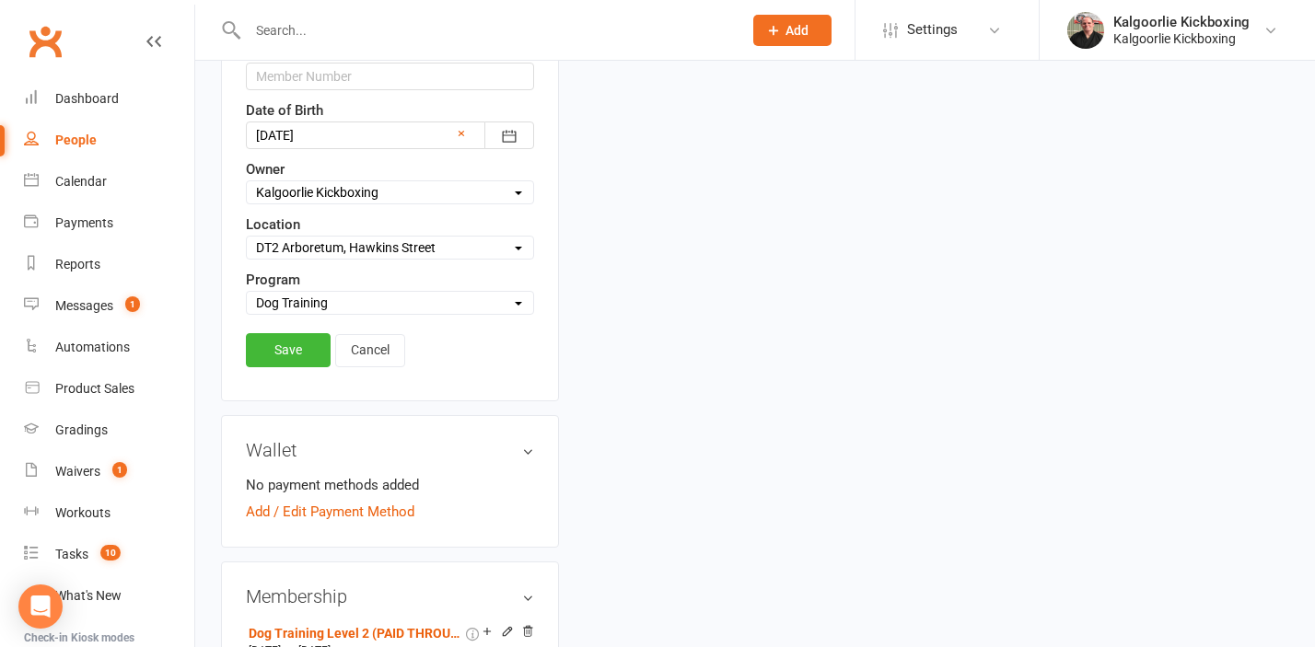
scroll to position [819, 0]
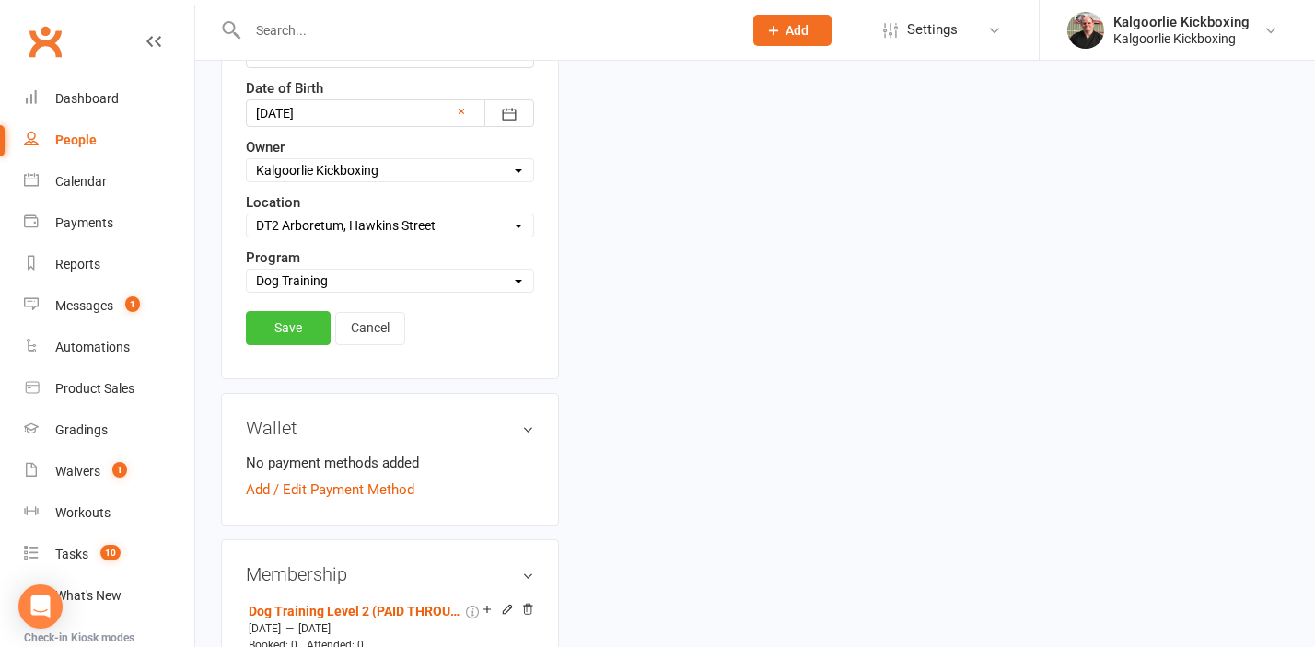
click at [290, 323] on link "Save" at bounding box center [288, 327] width 85 height 33
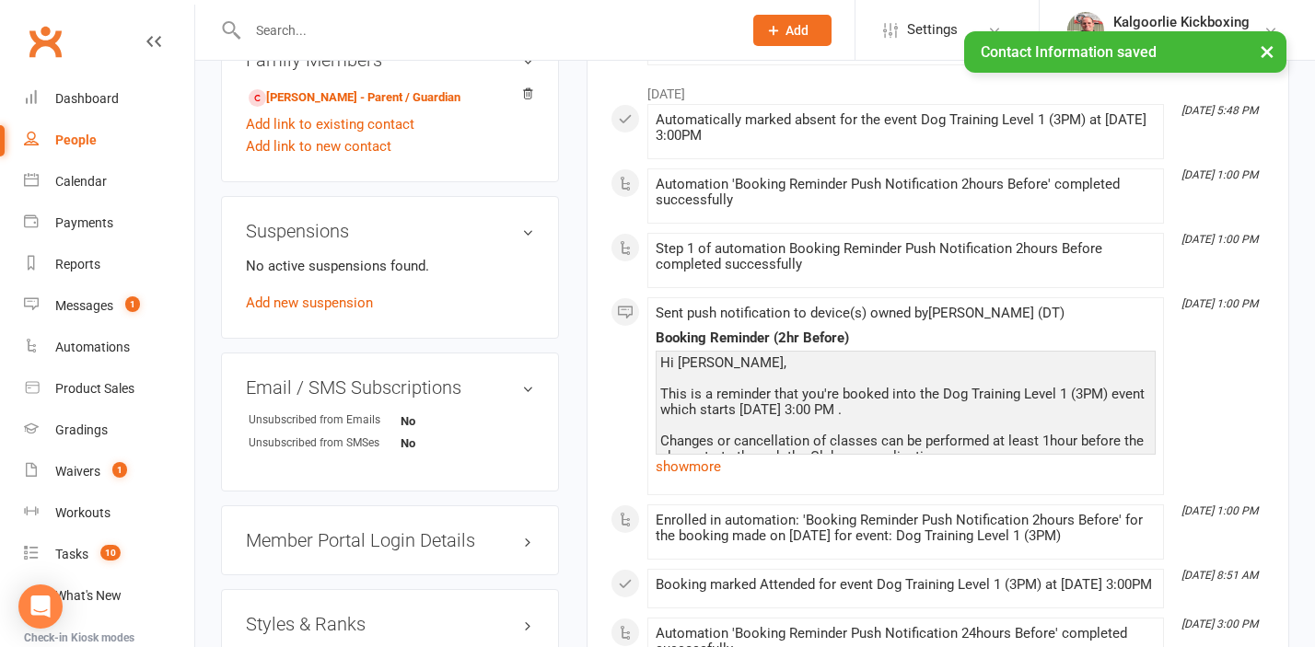
scroll to position [0, 0]
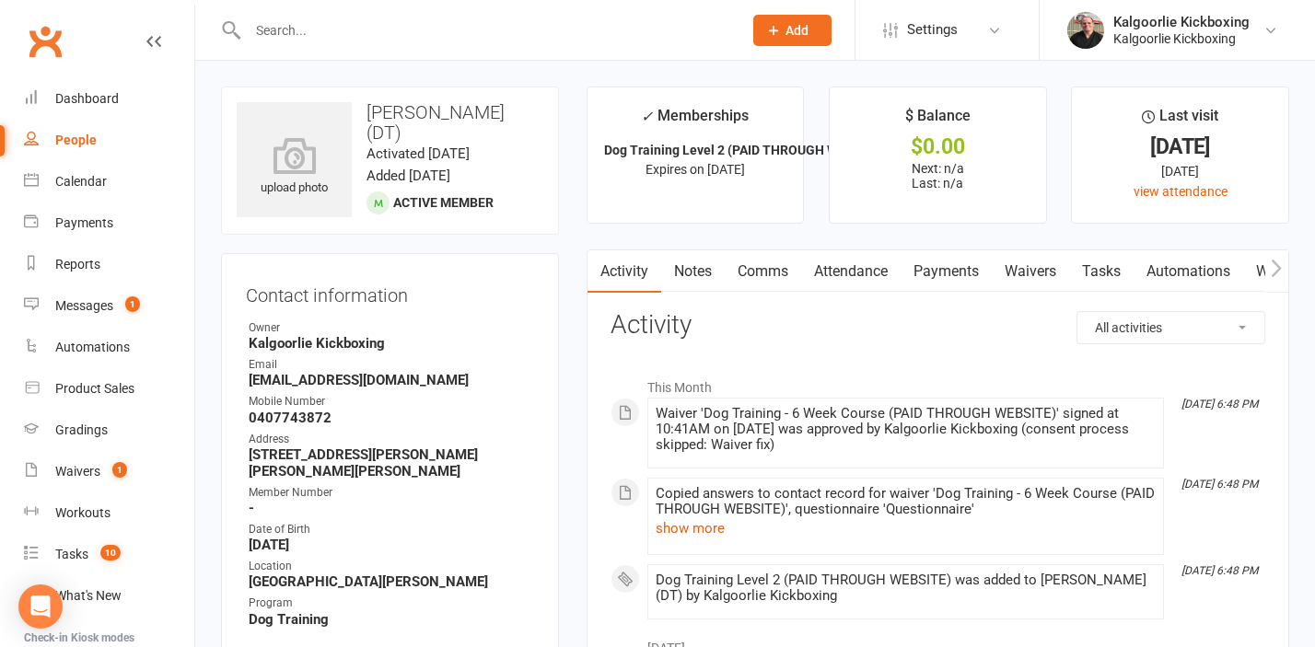
click at [859, 276] on link "Attendance" at bounding box center [850, 271] width 99 height 42
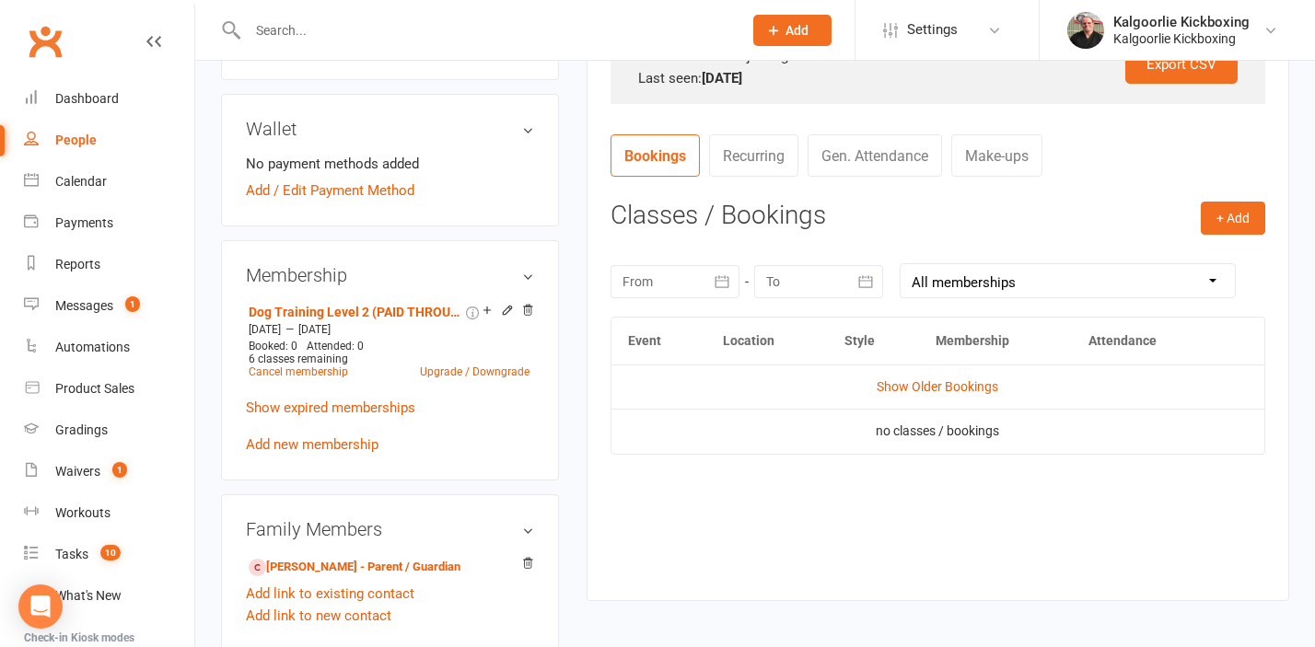
scroll to position [631, 0]
click at [1246, 208] on button "+ Add" at bounding box center [1232, 219] width 64 height 33
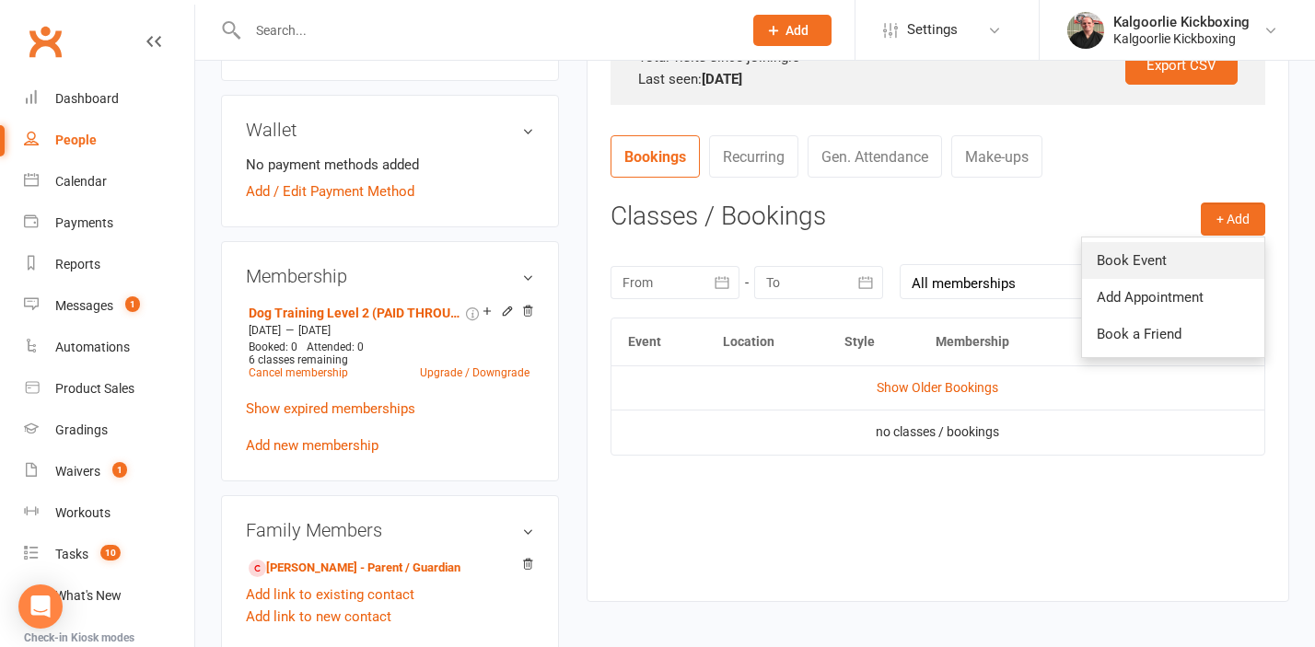
click at [1123, 265] on link "Book Event" at bounding box center [1173, 260] width 182 height 37
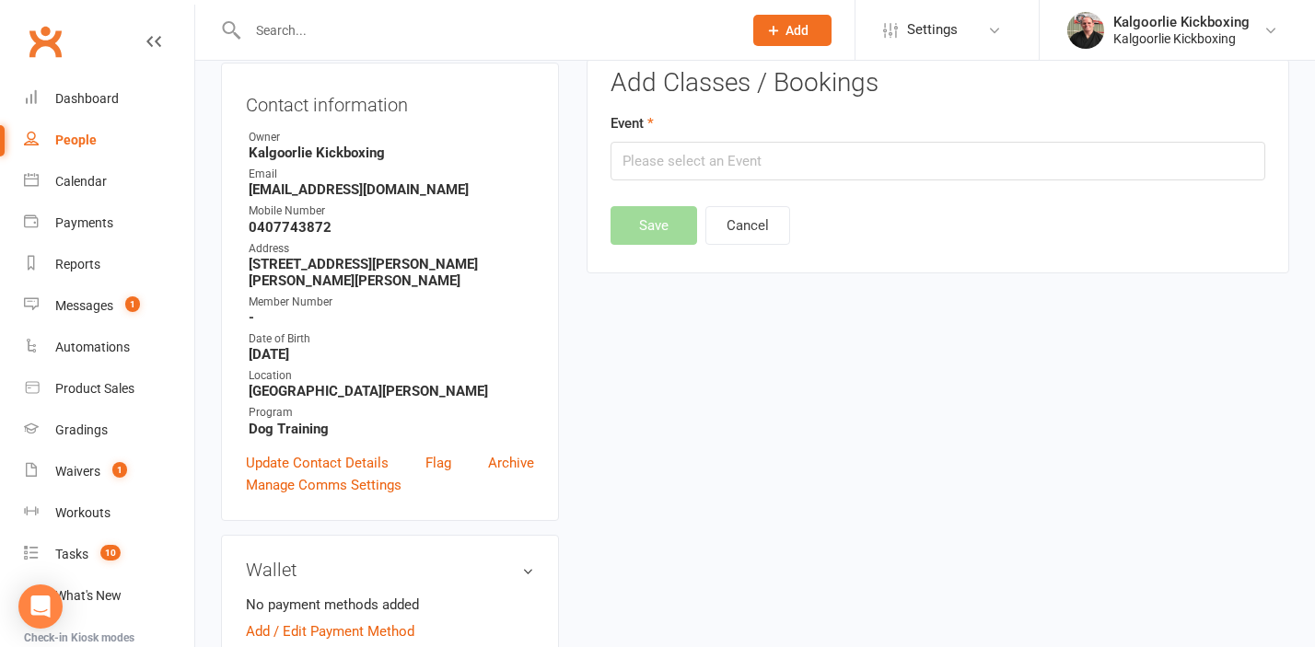
scroll to position [157, 0]
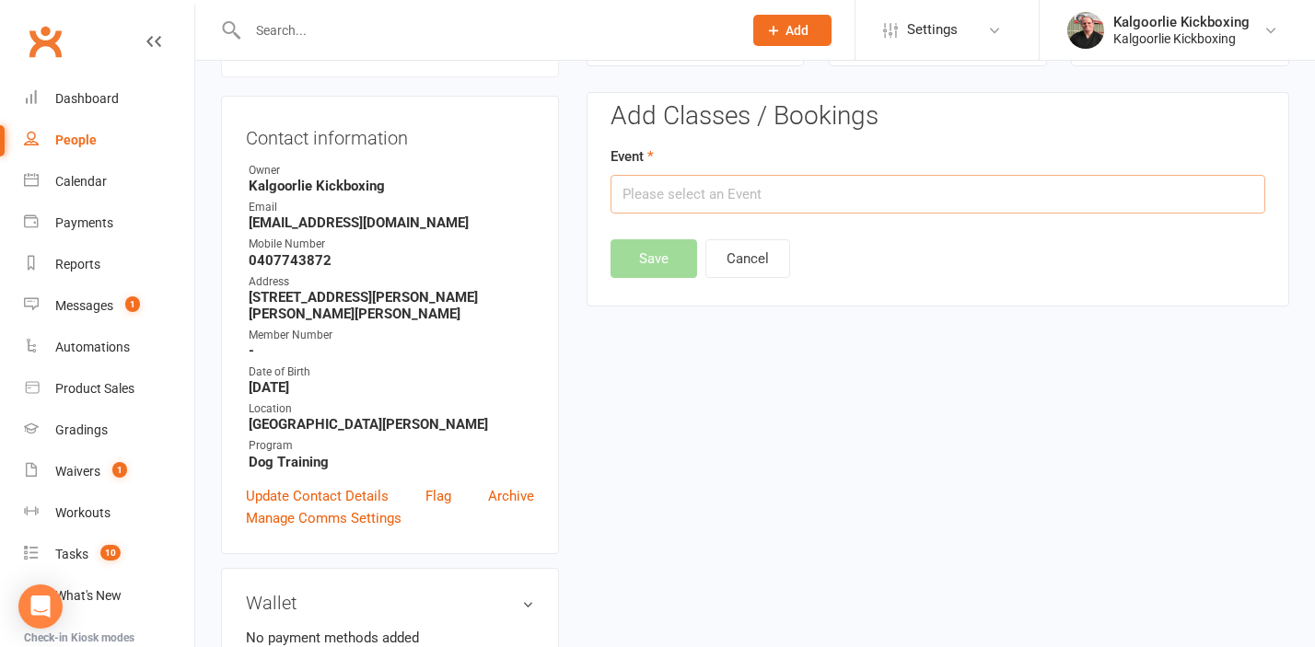
click at [702, 203] on input "text" at bounding box center [937, 194] width 655 height 39
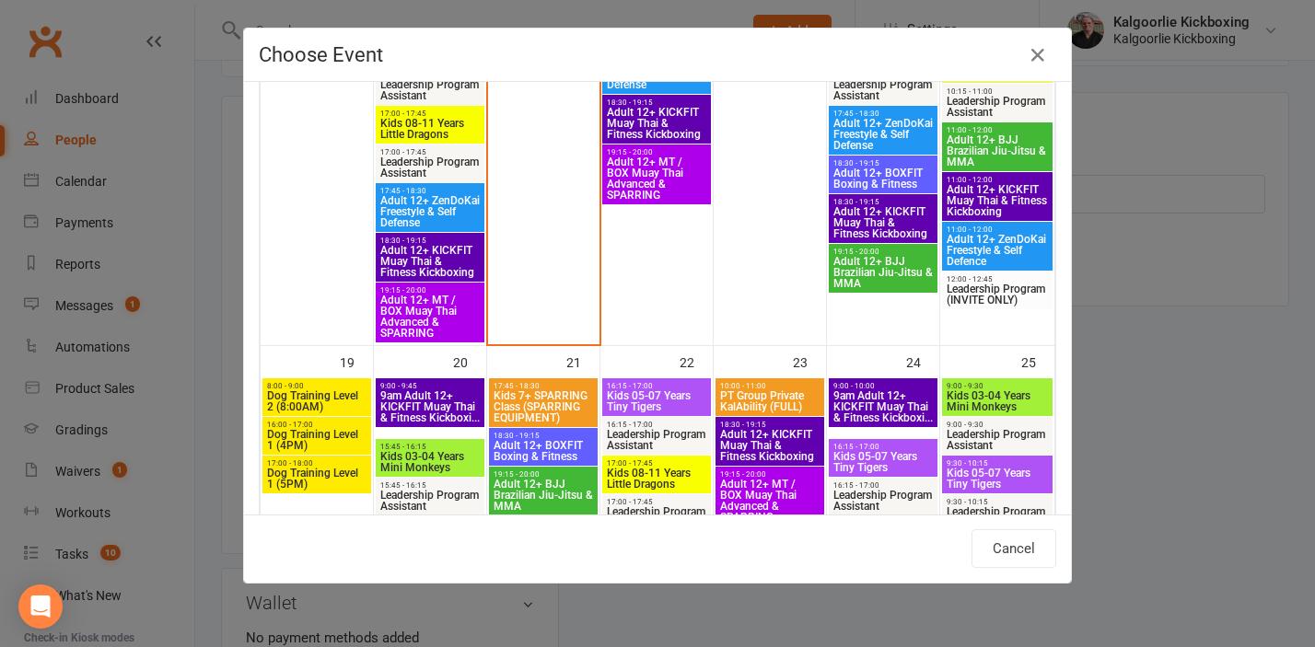
scroll to position [1028, 0]
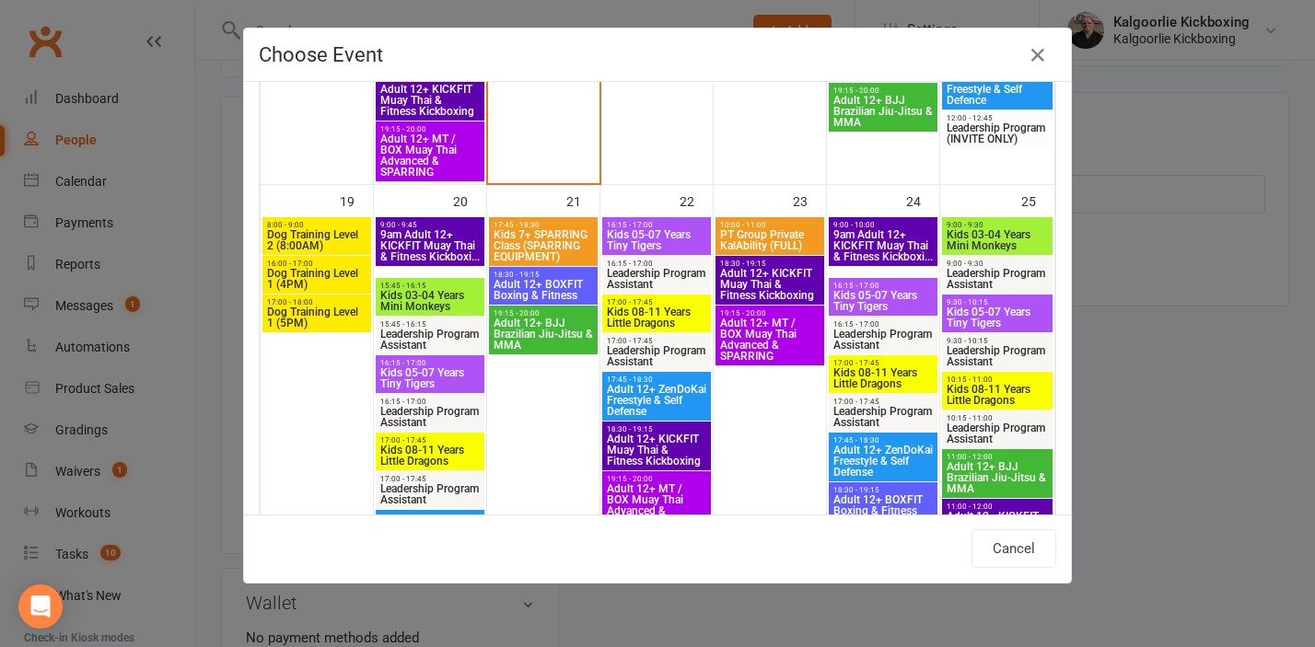
click at [315, 234] on span "Dog Training Level 2 (8:00AM)" at bounding box center [316, 240] width 101 height 22
type input "Dog Training Level 2 (8:00AM) - Oct 19, 2025 8:00:00 AM"
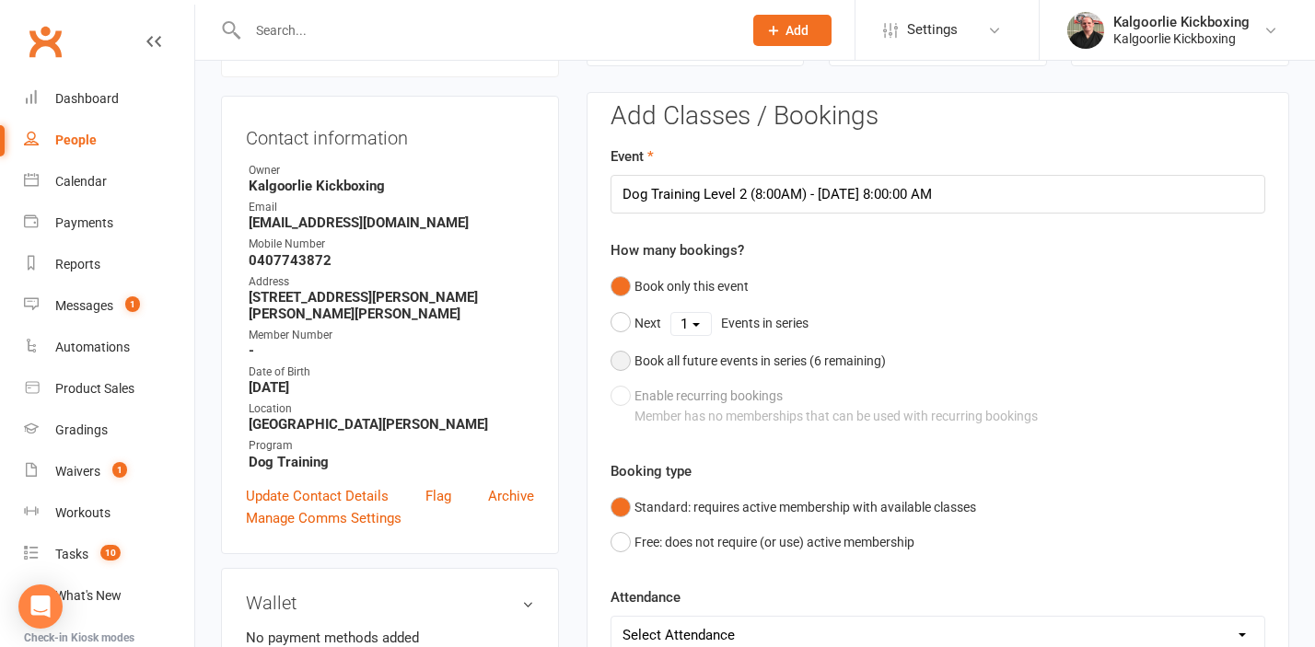
click at [642, 368] on div "Book all future events in series ( 6 remaining)" at bounding box center [759, 361] width 251 height 20
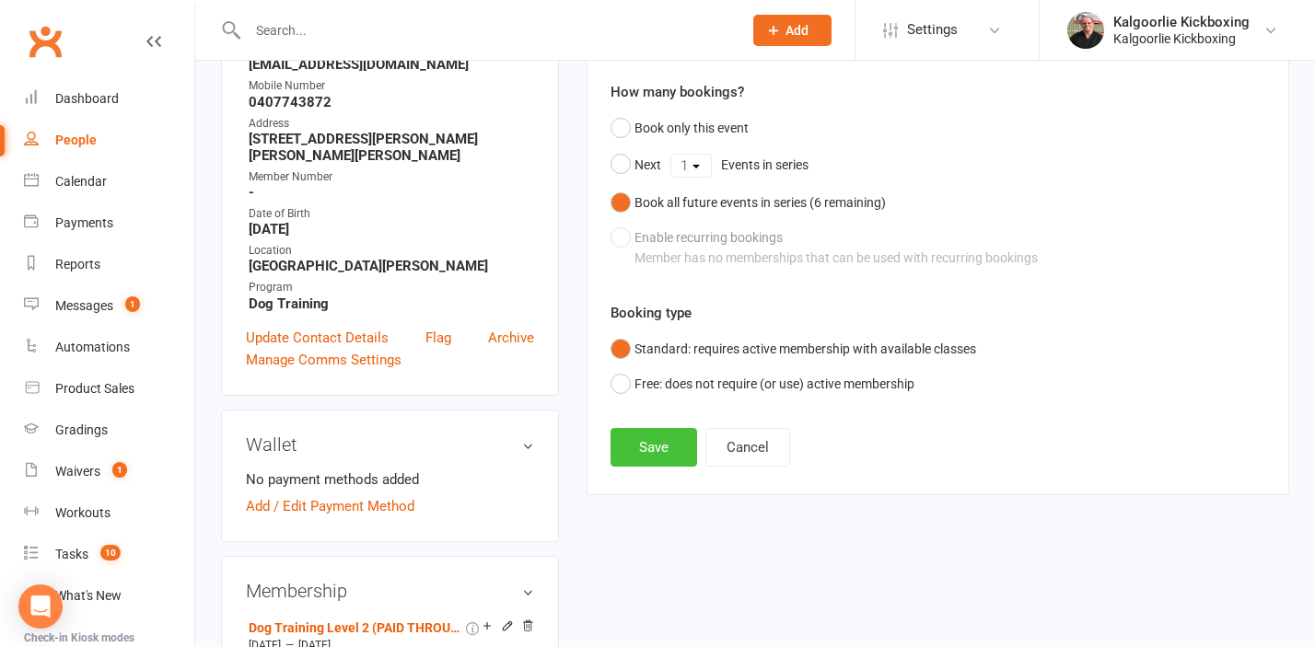
scroll to position [324, 0]
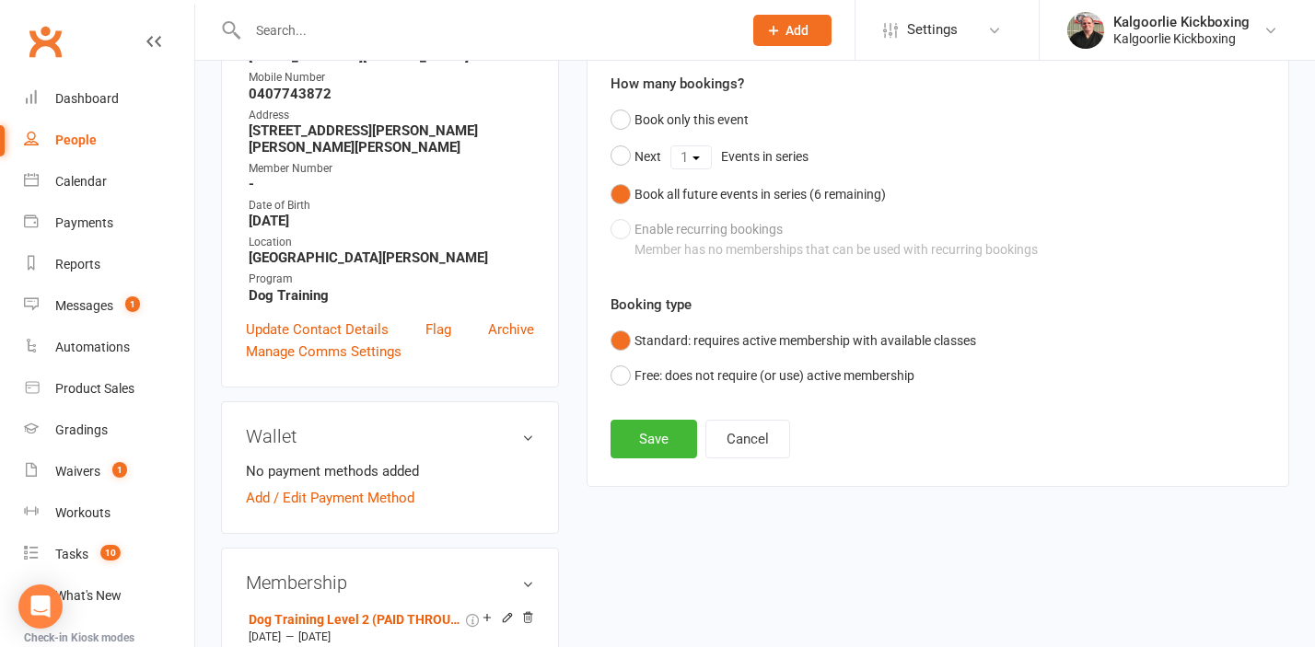
click at [649, 461] on div "Add Classes / Bookings Event Dog Training Level 2 (8:00AM) - Oct 19, 2025 8:00:…" at bounding box center [937, 205] width 702 height 561
click at [661, 439] on button "Save" at bounding box center [653, 439] width 87 height 39
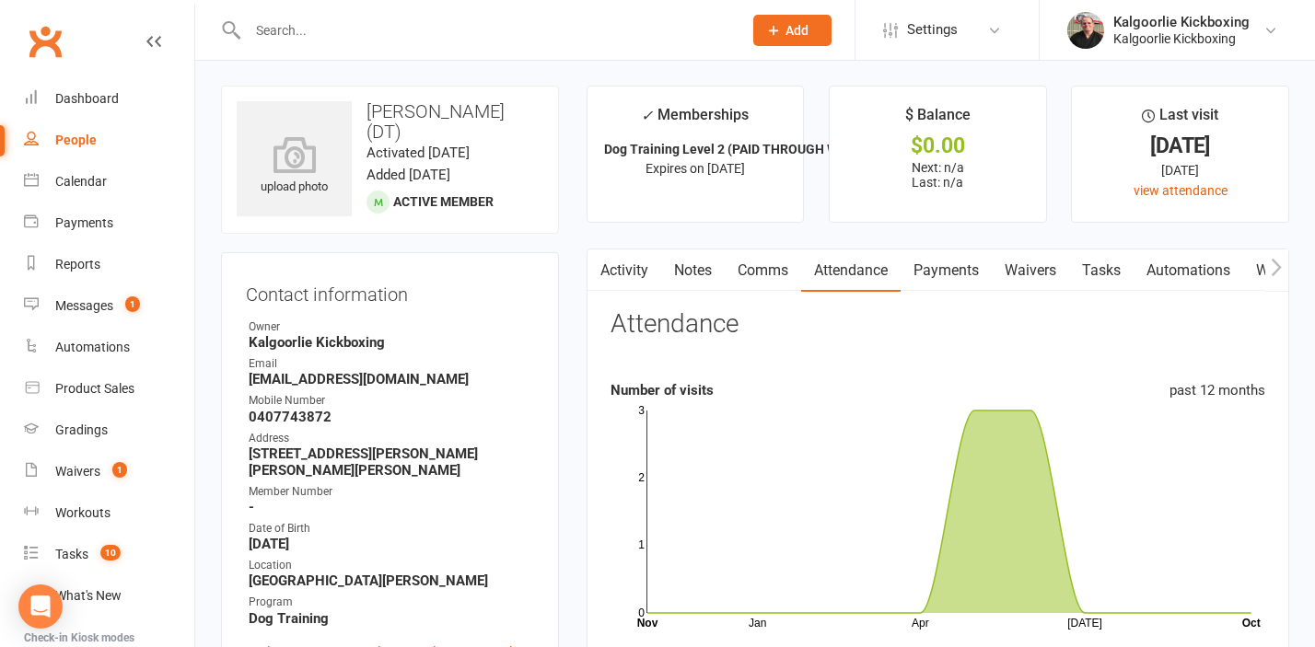
scroll to position [0, 0]
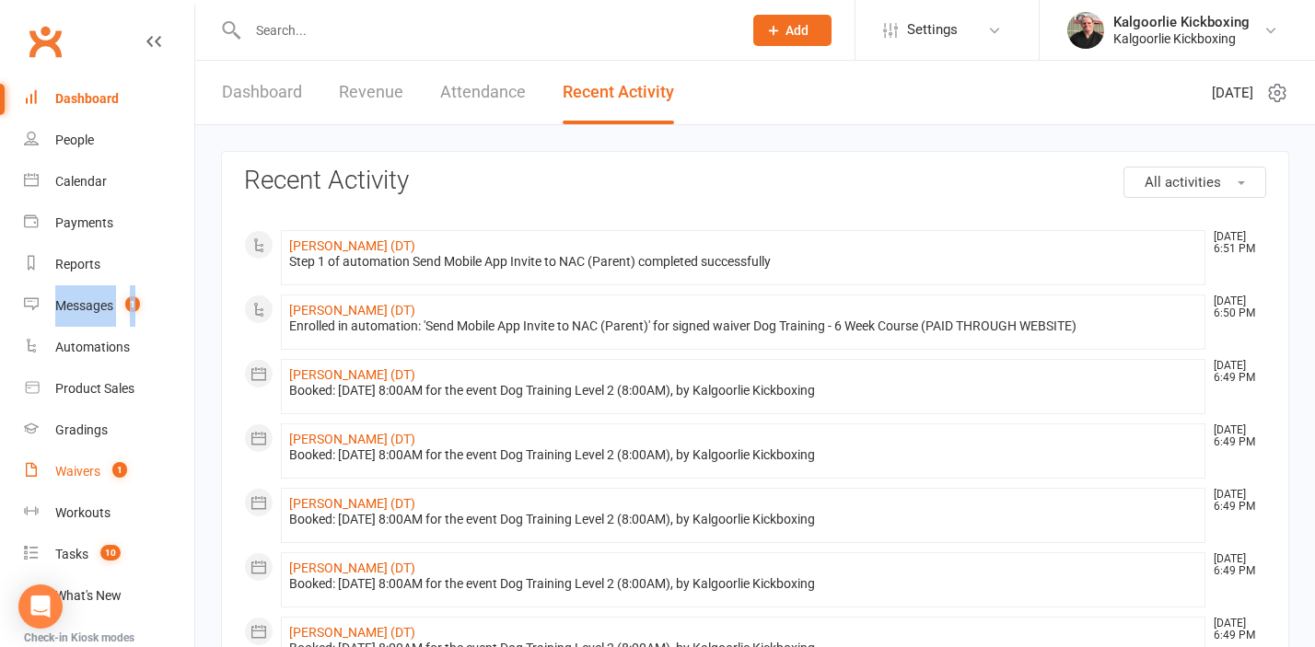
click at [91, 458] on link "Waivers 1" at bounding box center [109, 471] width 170 height 41
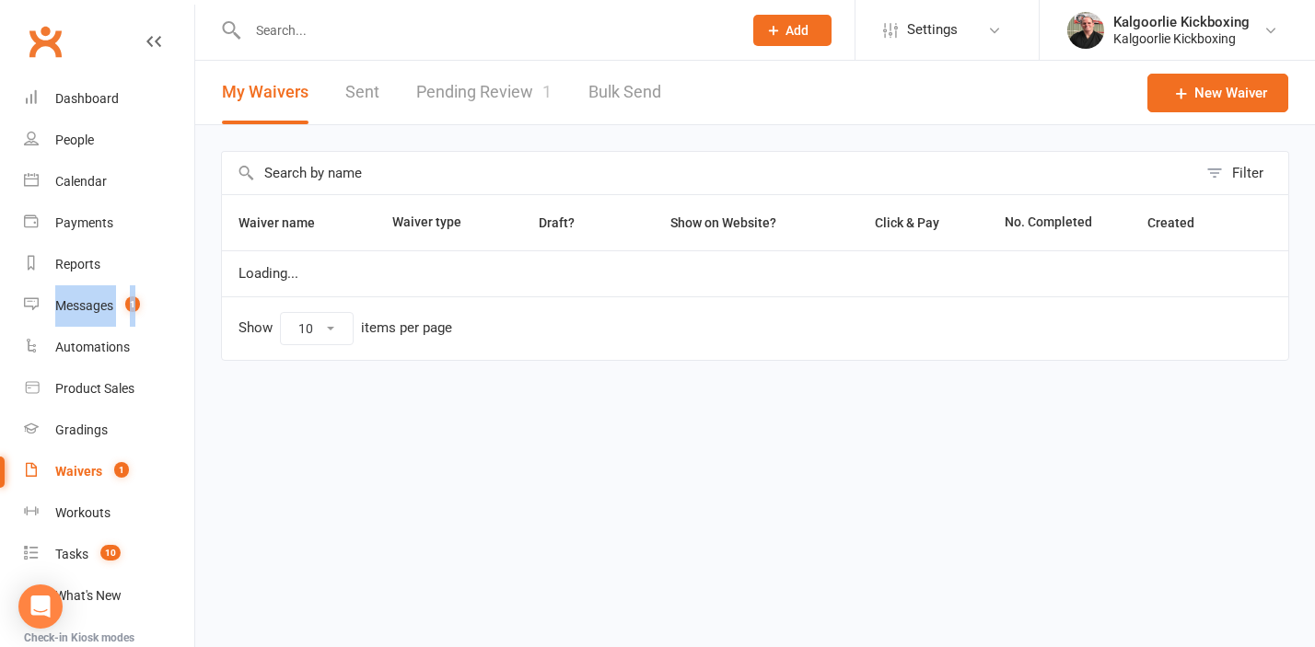
click at [495, 93] on link "Pending Review 1" at bounding box center [483, 93] width 135 height 64
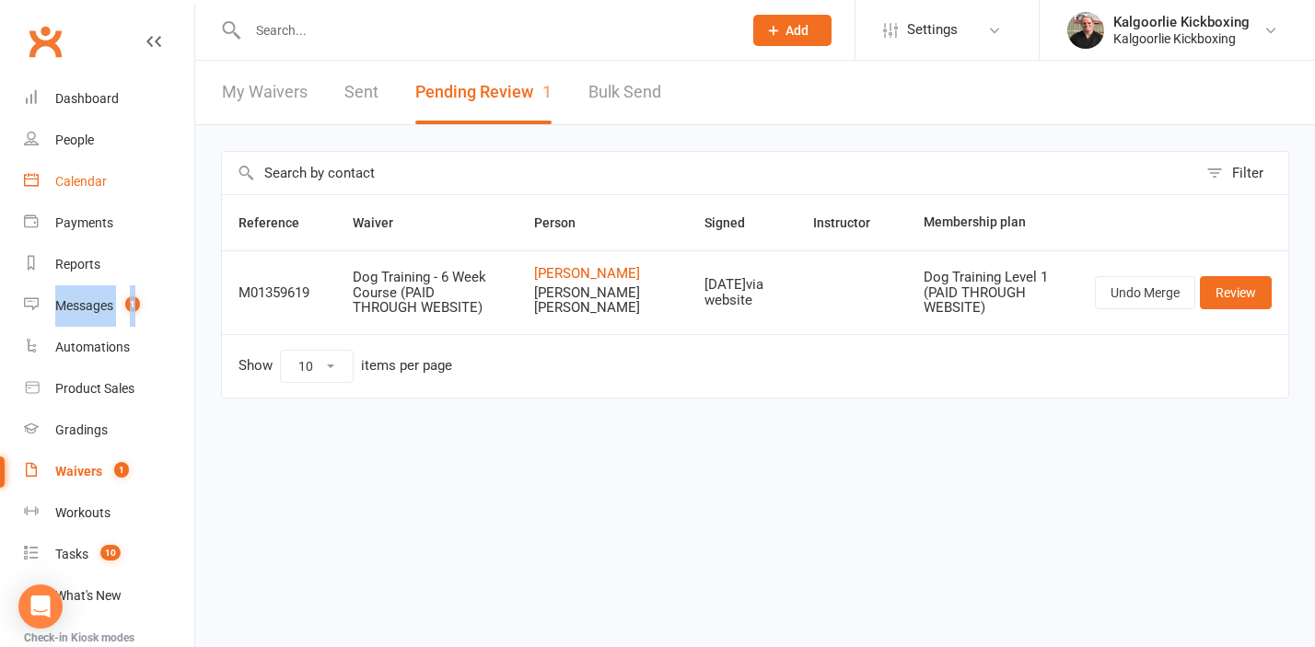
click at [81, 179] on div "Calendar" at bounding box center [81, 181] width 52 height 15
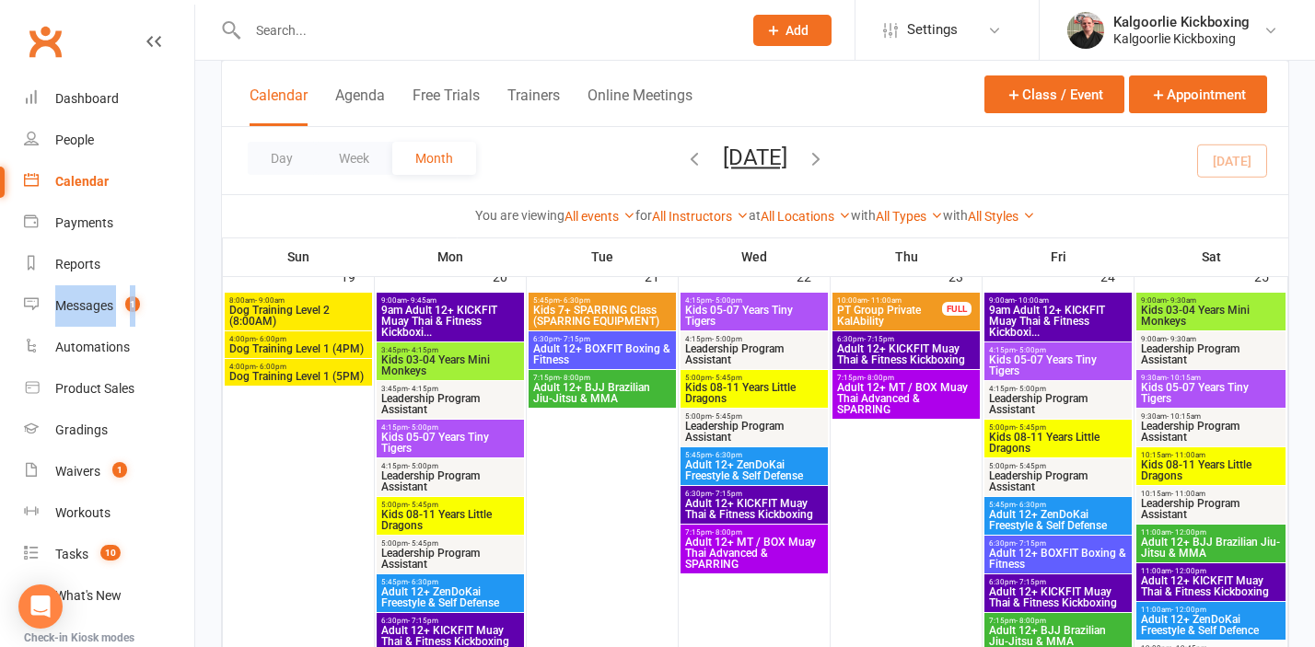
scroll to position [1016, 0]
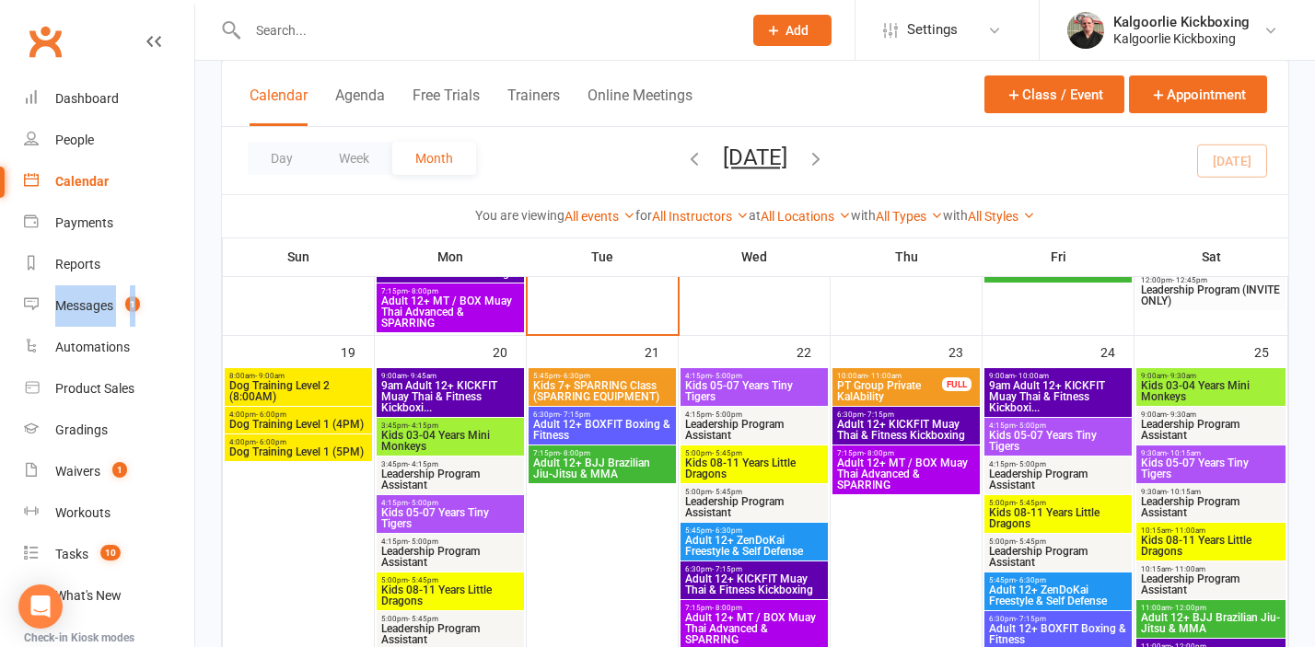
click at [295, 386] on span "Dog Training Level 2 (8:00AM)" at bounding box center [298, 391] width 140 height 22
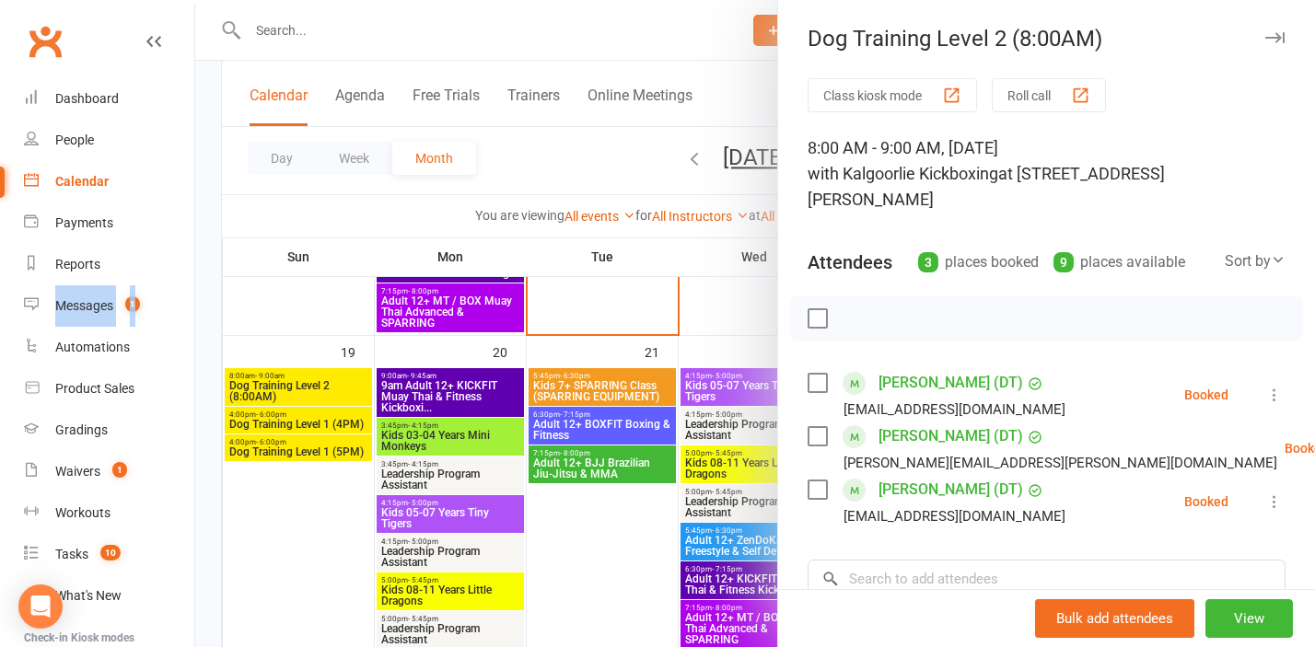
click at [821, 309] on label at bounding box center [816, 318] width 18 height 18
click at [942, 308] on icon "button" at bounding box center [935, 318] width 20 height 20
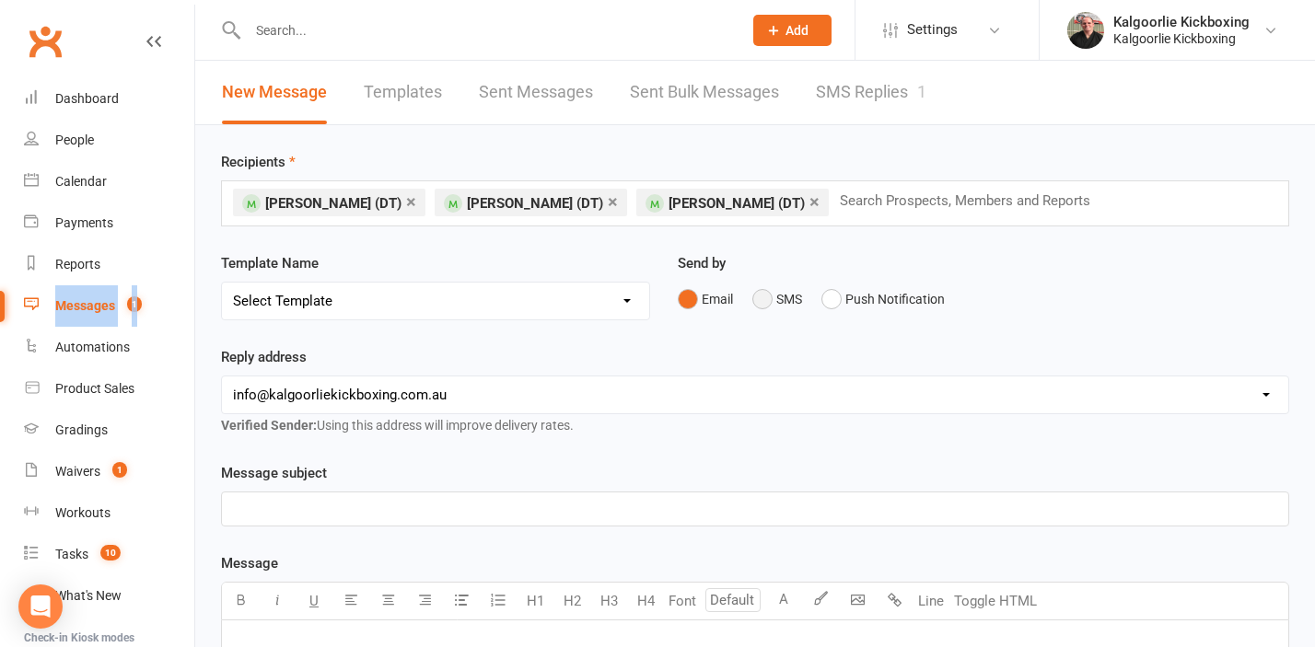
click at [767, 300] on button "SMS" at bounding box center [777, 299] width 50 height 35
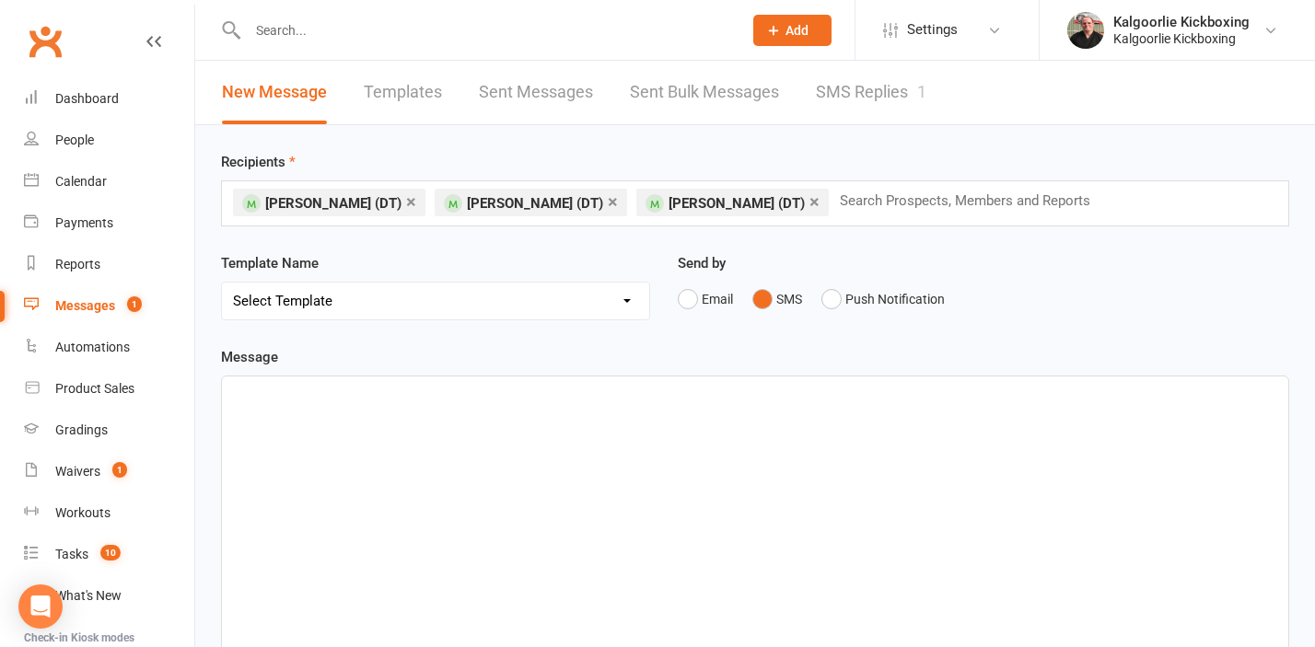
click at [368, 415] on div "﻿" at bounding box center [755, 515] width 1066 height 276
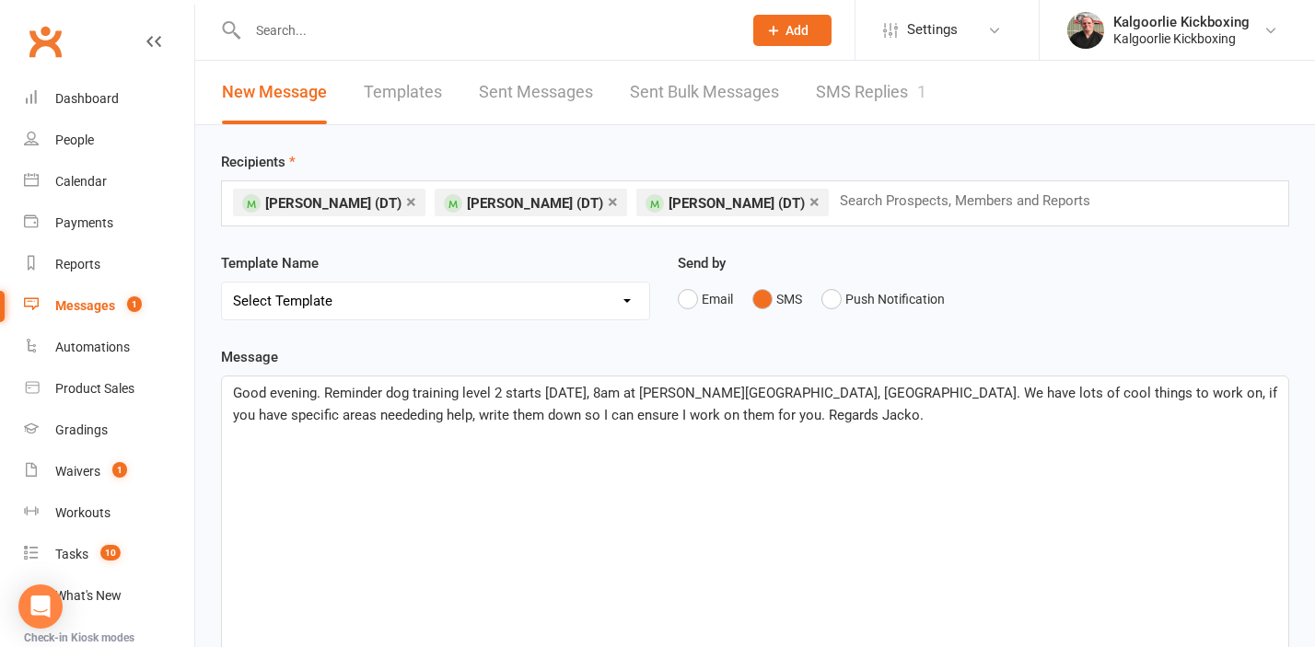
click at [852, 395] on span "Good evening. Reminder dog training level 2 starts this sunday, 8am at edwards …" at bounding box center [757, 404] width 1048 height 39
click at [472, 412] on span "We have lots of cool things to work on, if you have specific areas neededing he…" at bounding box center [706, 415] width 947 height 17
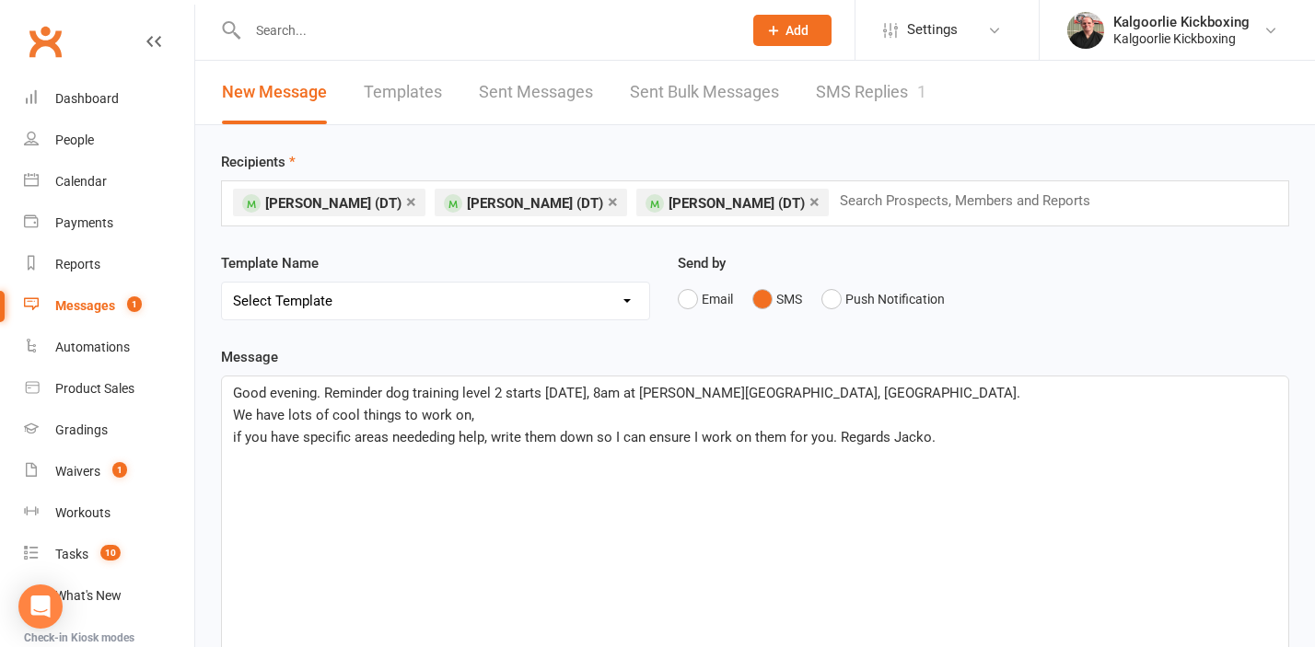
click at [492, 440] on span "if you have specific areas neededing help, write them down so I can ensure I wo…" at bounding box center [584, 437] width 702 height 17
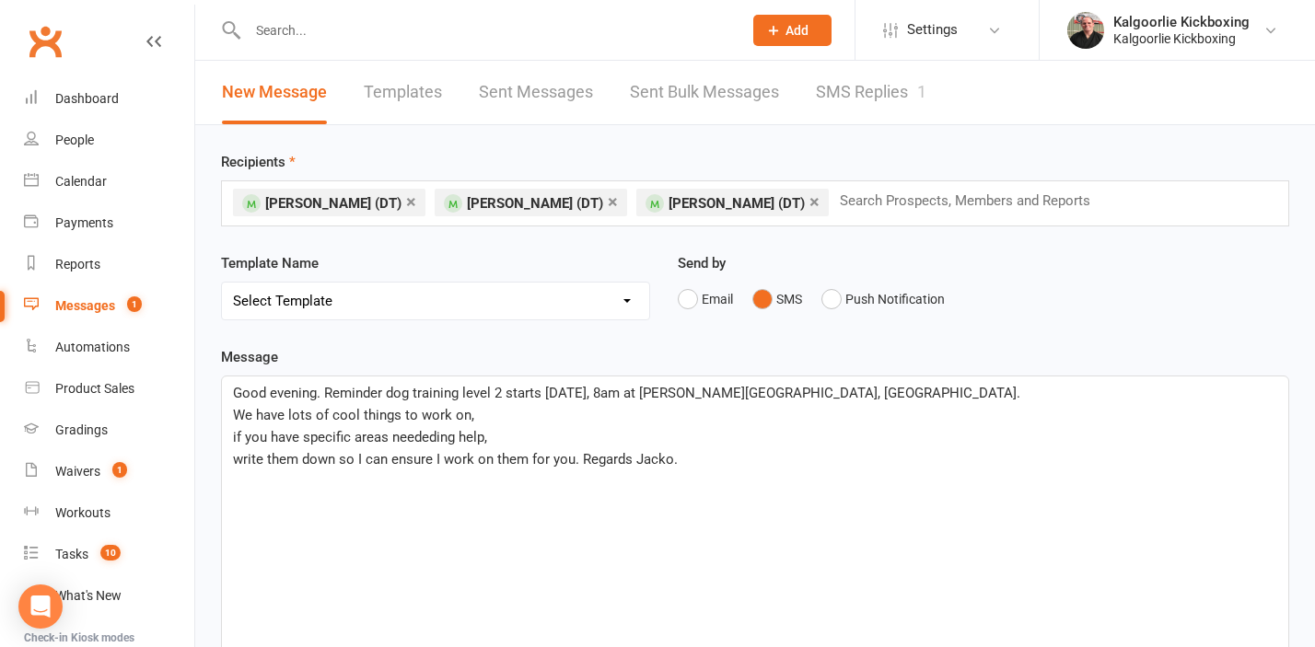
click at [692, 464] on p "write them down so I can ensure I work on them for you. Regards Jacko." at bounding box center [755, 459] width 1044 height 22
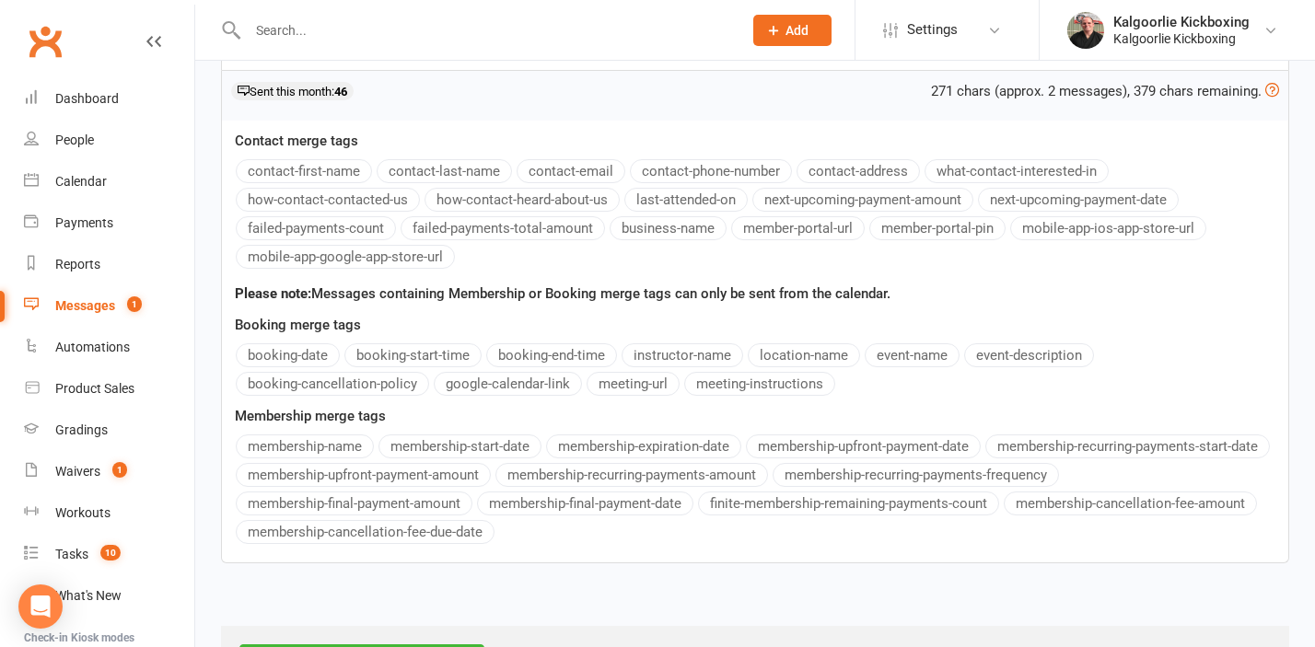
scroll to position [664, 0]
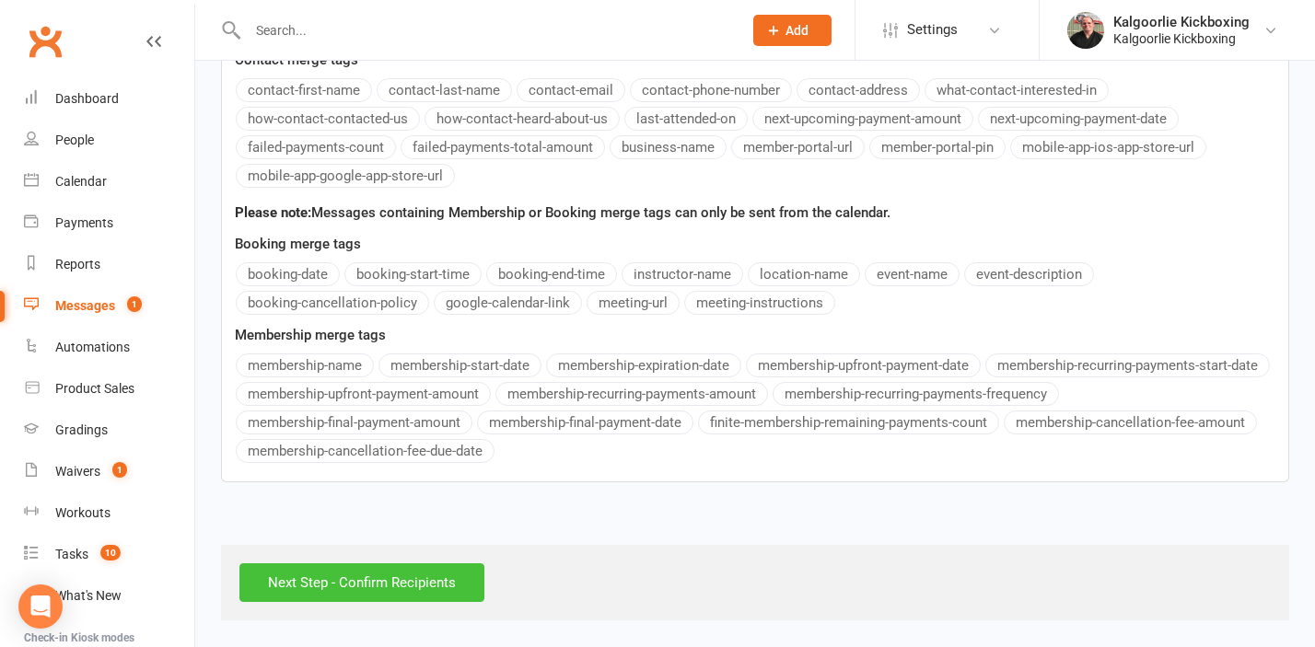
click at [368, 590] on input "Next Step - Confirm Recipients" at bounding box center [361, 582] width 245 height 39
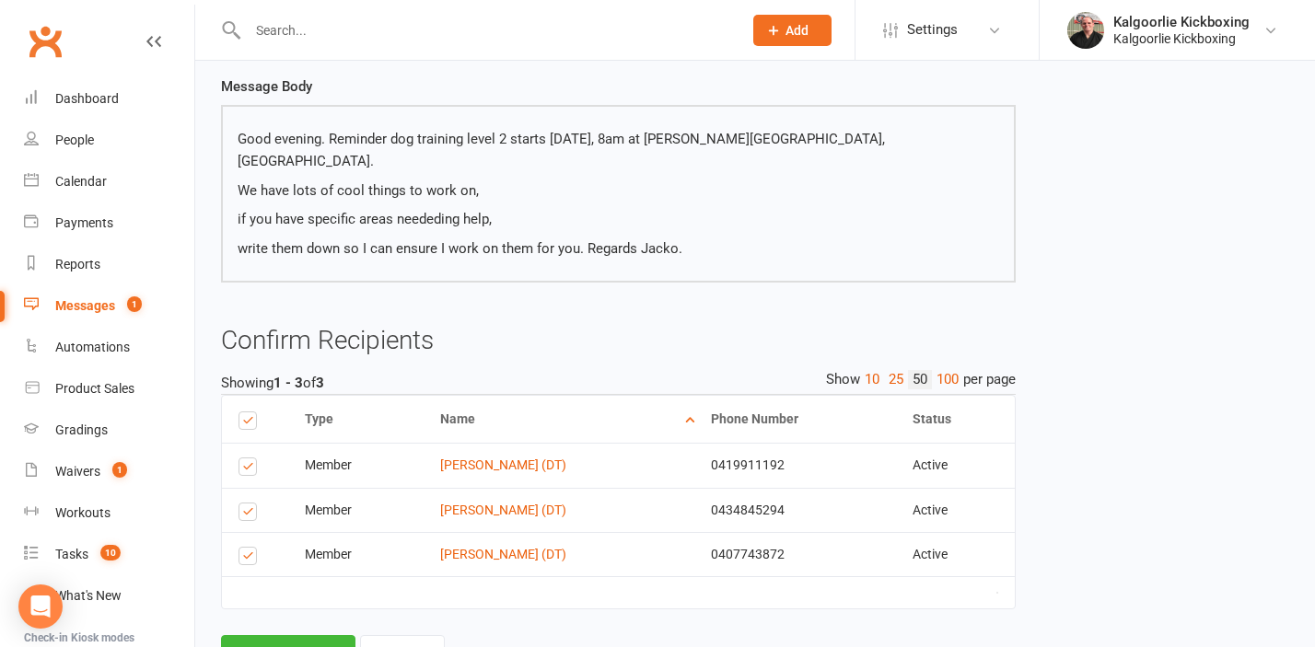
scroll to position [191, 0]
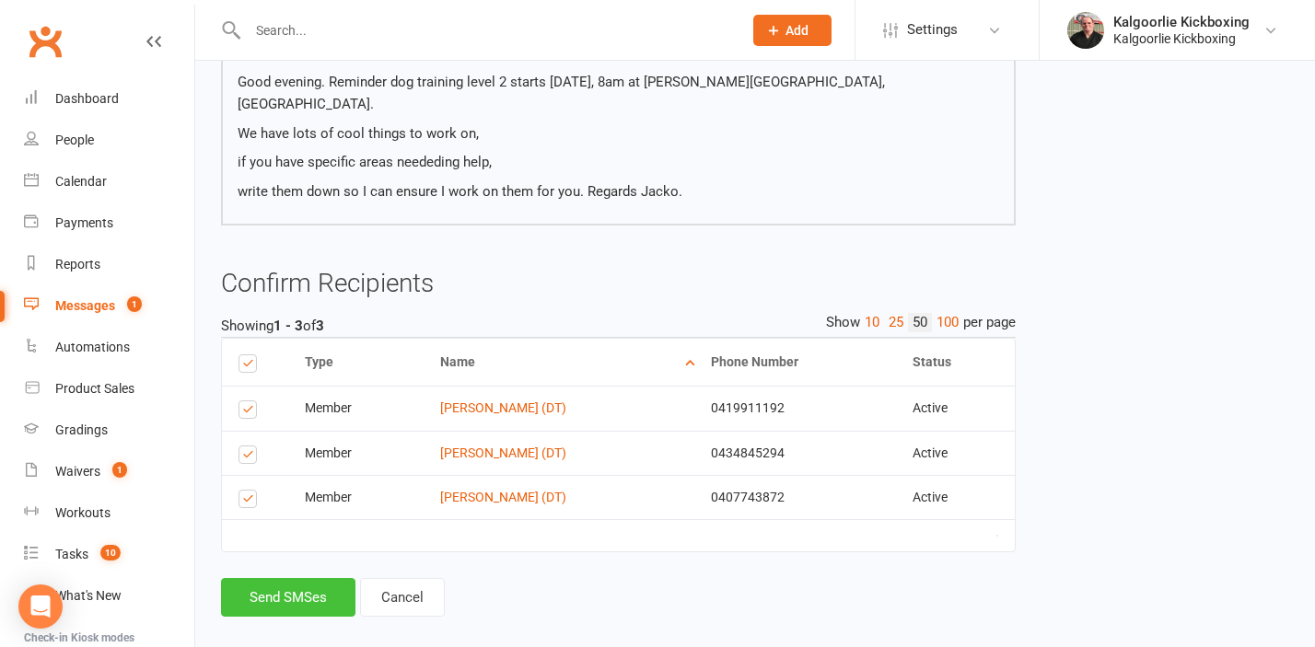
click at [261, 578] on button "Send SMSes" at bounding box center [288, 597] width 134 height 39
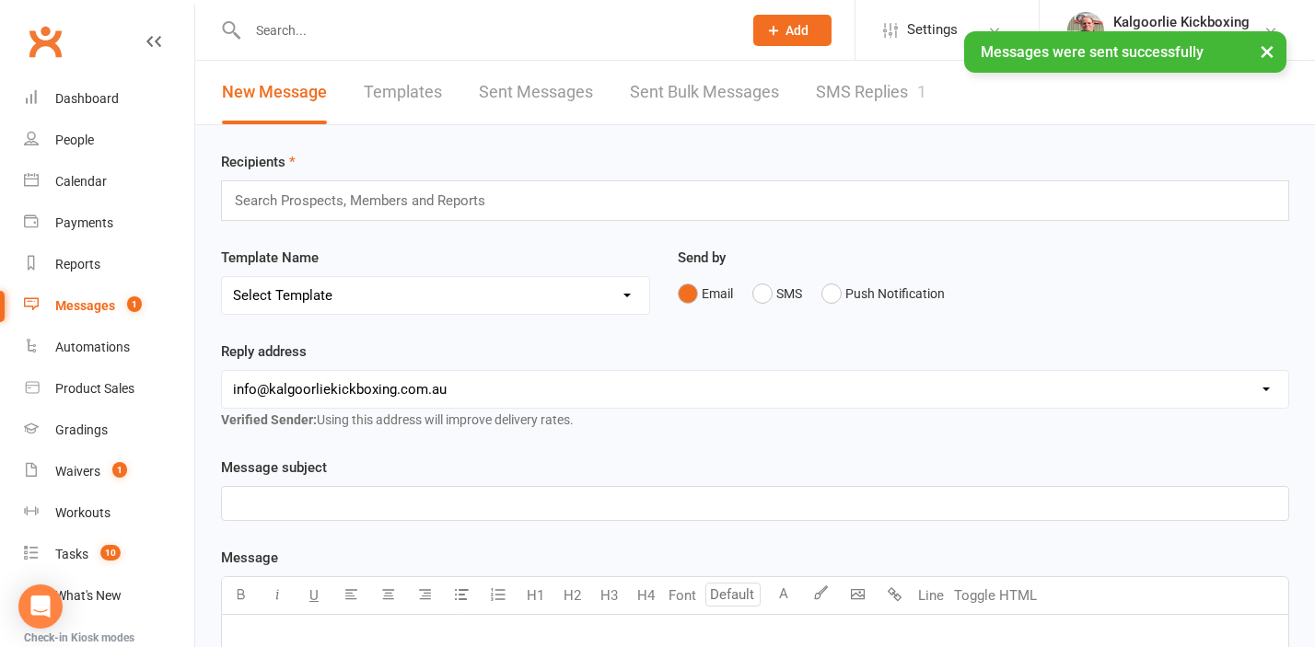
click at [91, 307] on div "Messages" at bounding box center [85, 305] width 60 height 15
click at [901, 89] on link "SMS Replies 1" at bounding box center [871, 93] width 110 height 64
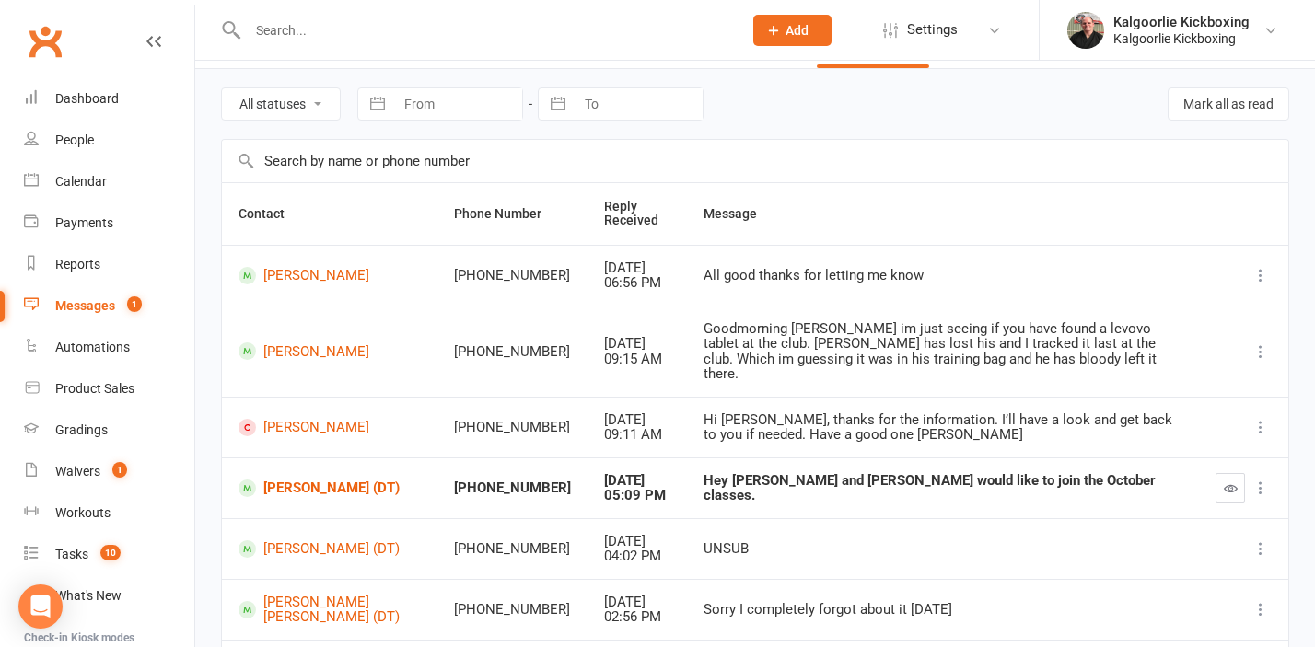
scroll to position [54, 0]
click at [1224, 483] on icon "button" at bounding box center [1231, 490] width 14 height 14
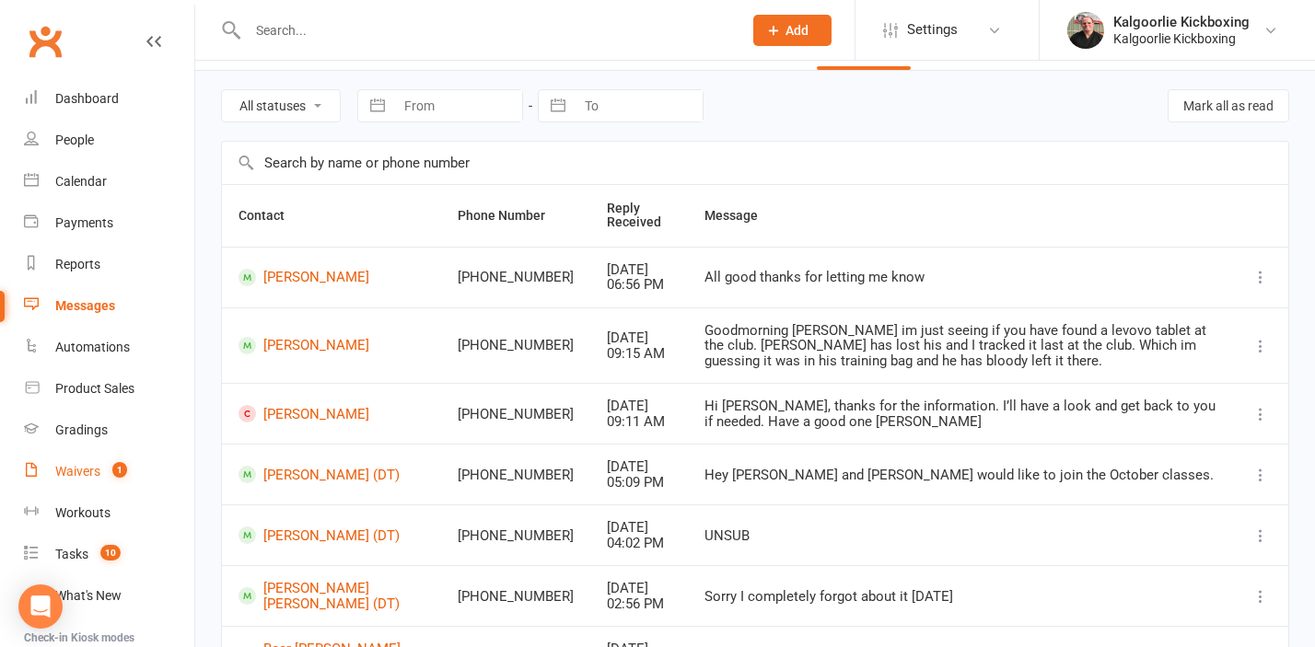
click at [59, 477] on div "Waivers" at bounding box center [77, 471] width 45 height 15
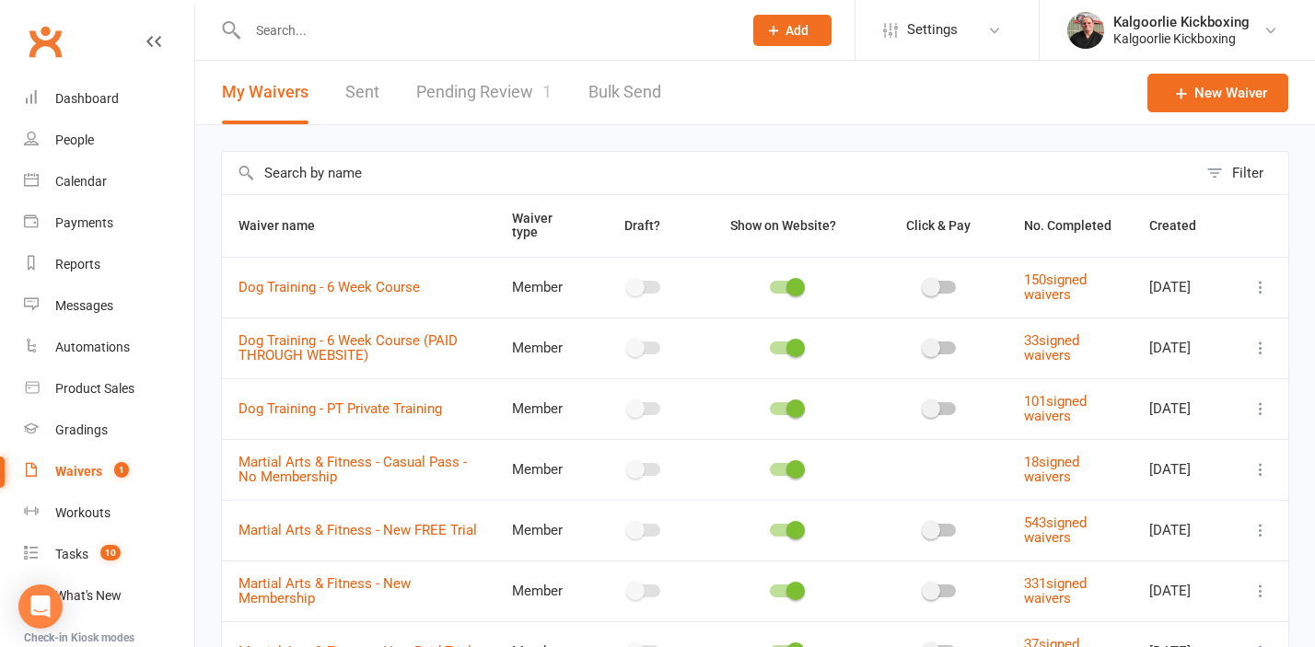
click at [507, 97] on link "Pending Review 1" at bounding box center [483, 93] width 135 height 64
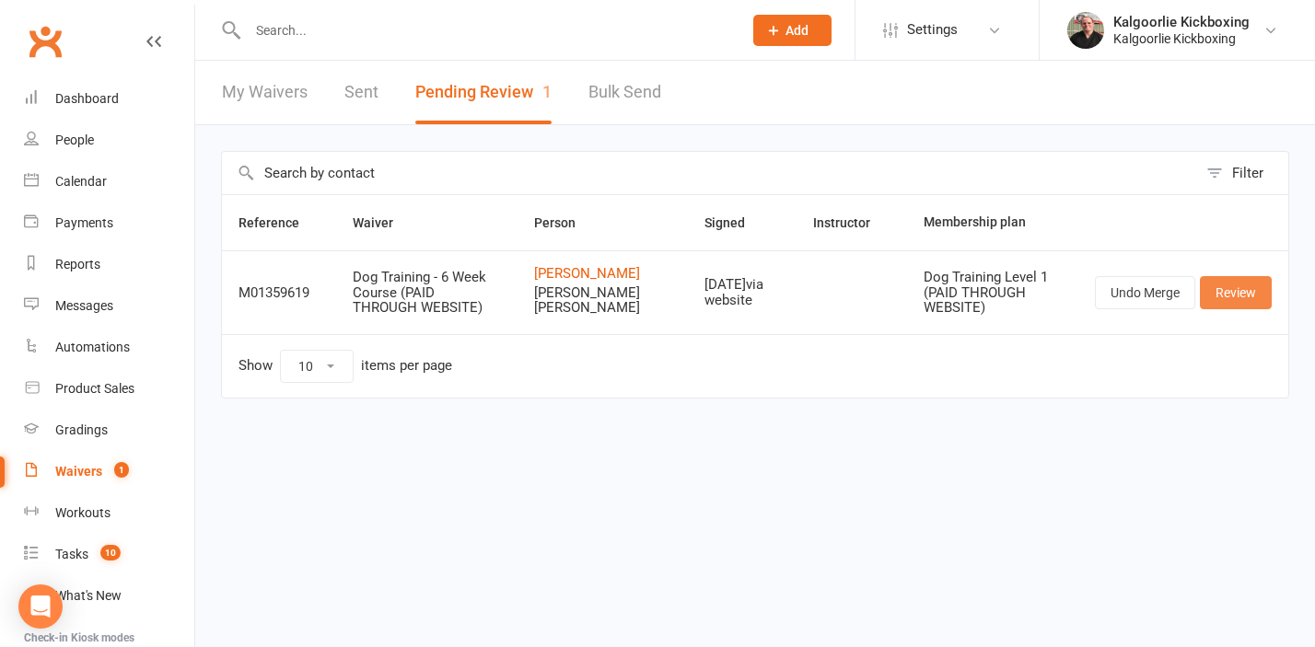
click at [1248, 298] on link "Review" at bounding box center [1236, 292] width 72 height 33
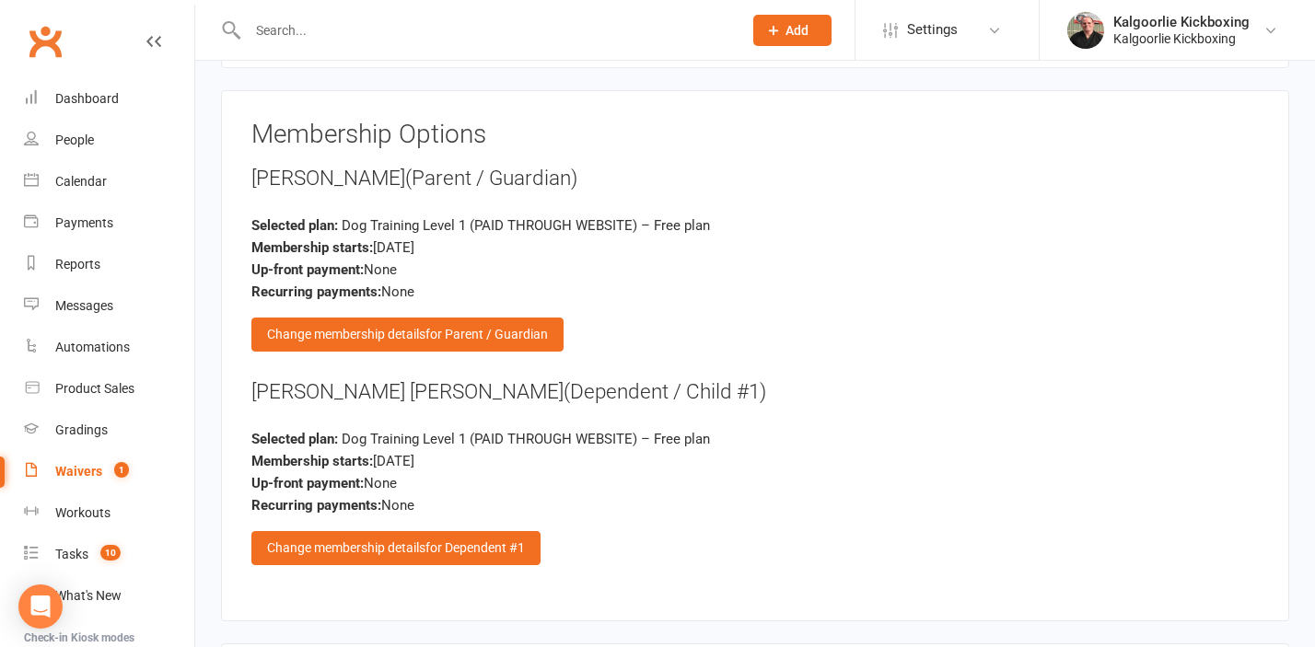
scroll to position [2642, 0]
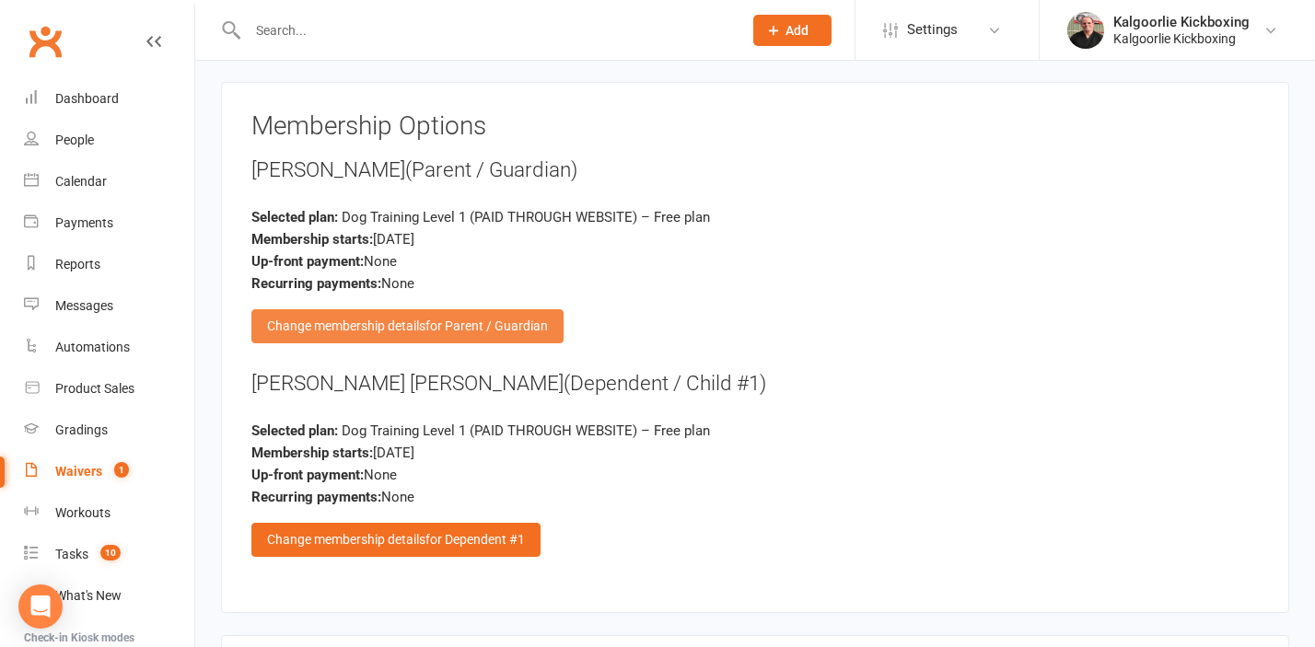
click at [418, 320] on div "Change membership details for Parent / Guardian" at bounding box center [407, 325] width 312 height 33
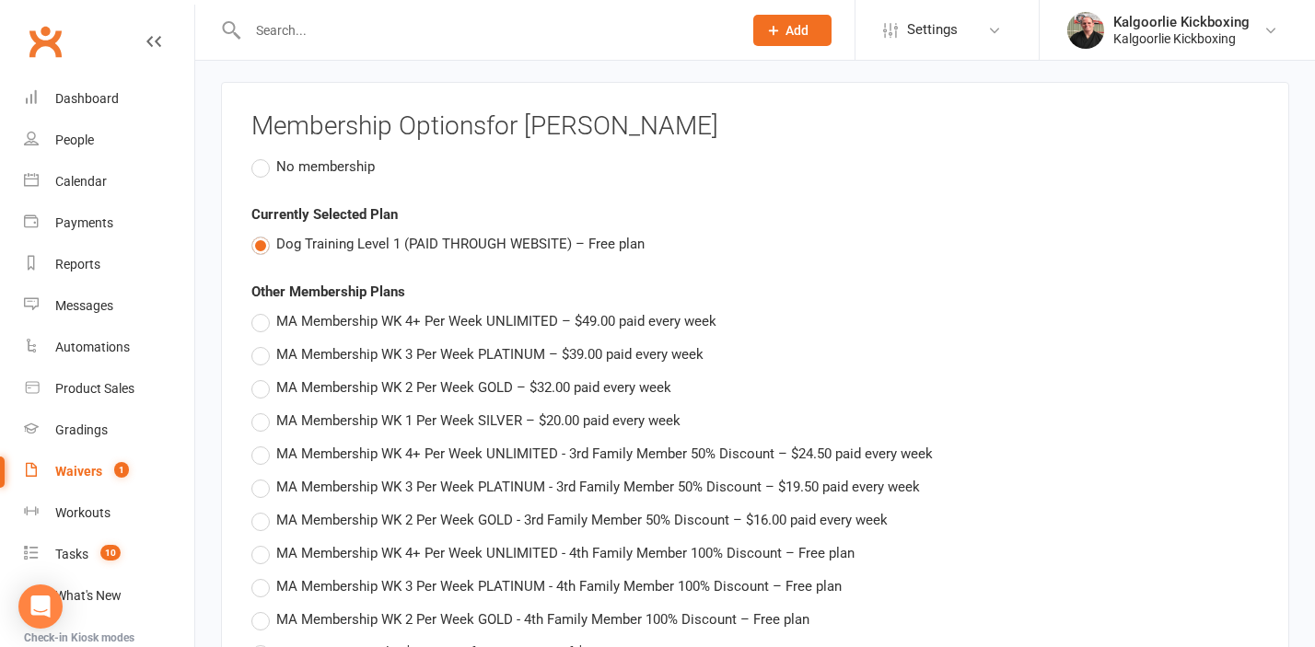
click at [294, 165] on span "No membership" at bounding box center [325, 165] width 99 height 19
click at [263, 156] on input "No membership" at bounding box center [257, 156] width 12 height 0
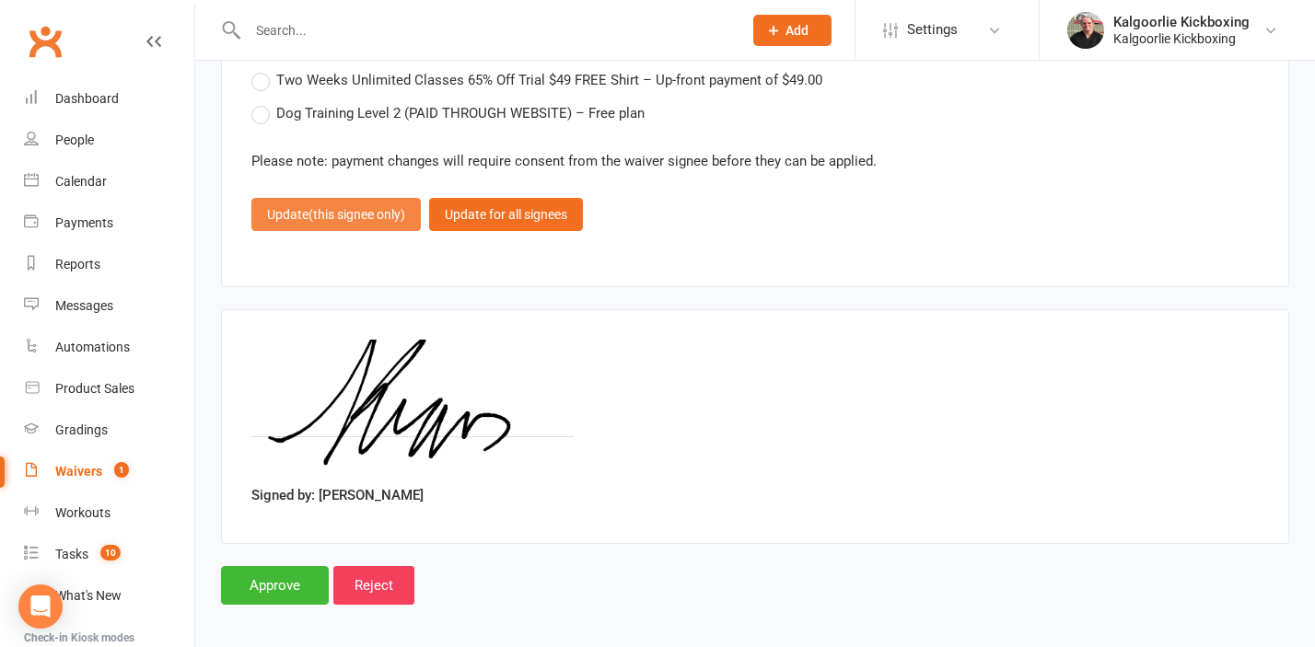
click at [346, 220] on span "(this signee only)" at bounding box center [356, 214] width 97 height 15
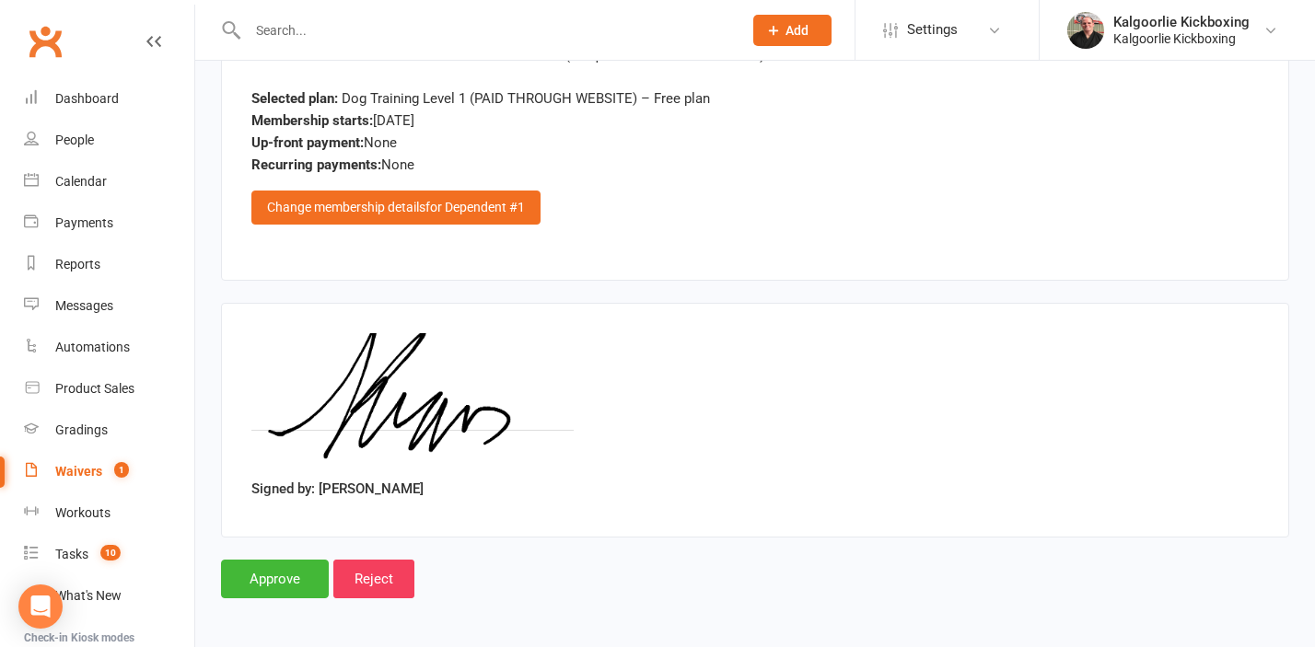
scroll to position [2912, 0]
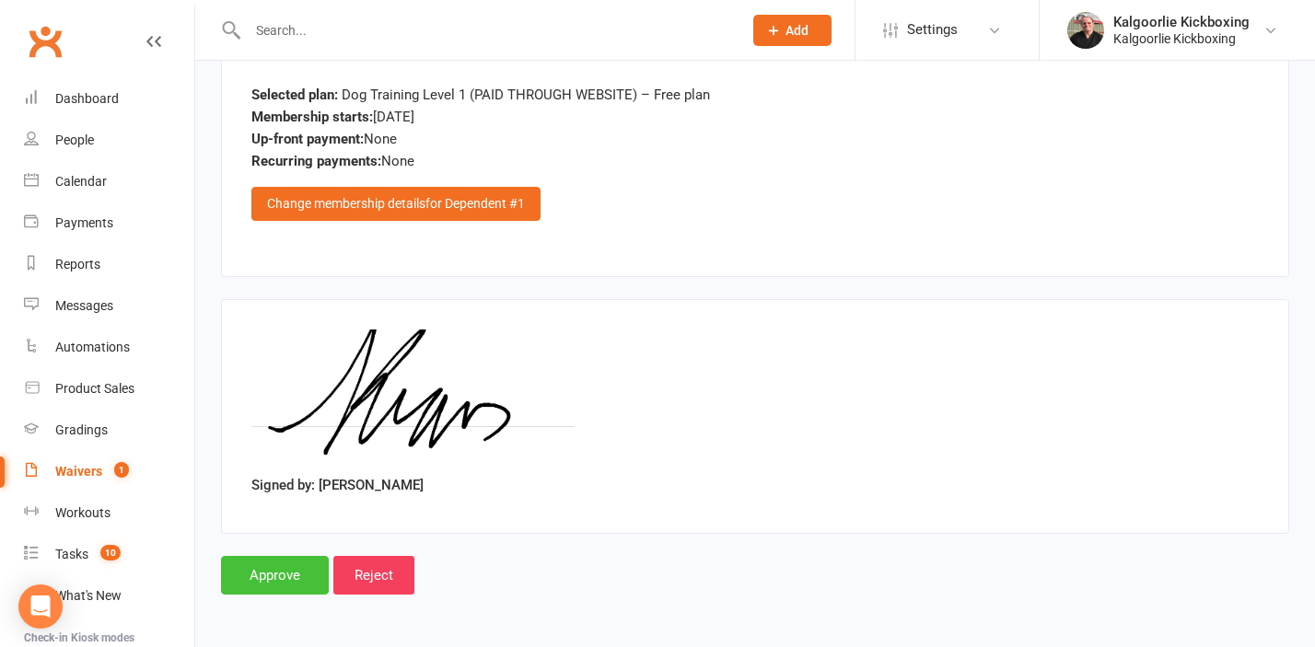
click at [291, 572] on input "Approve" at bounding box center [275, 575] width 108 height 39
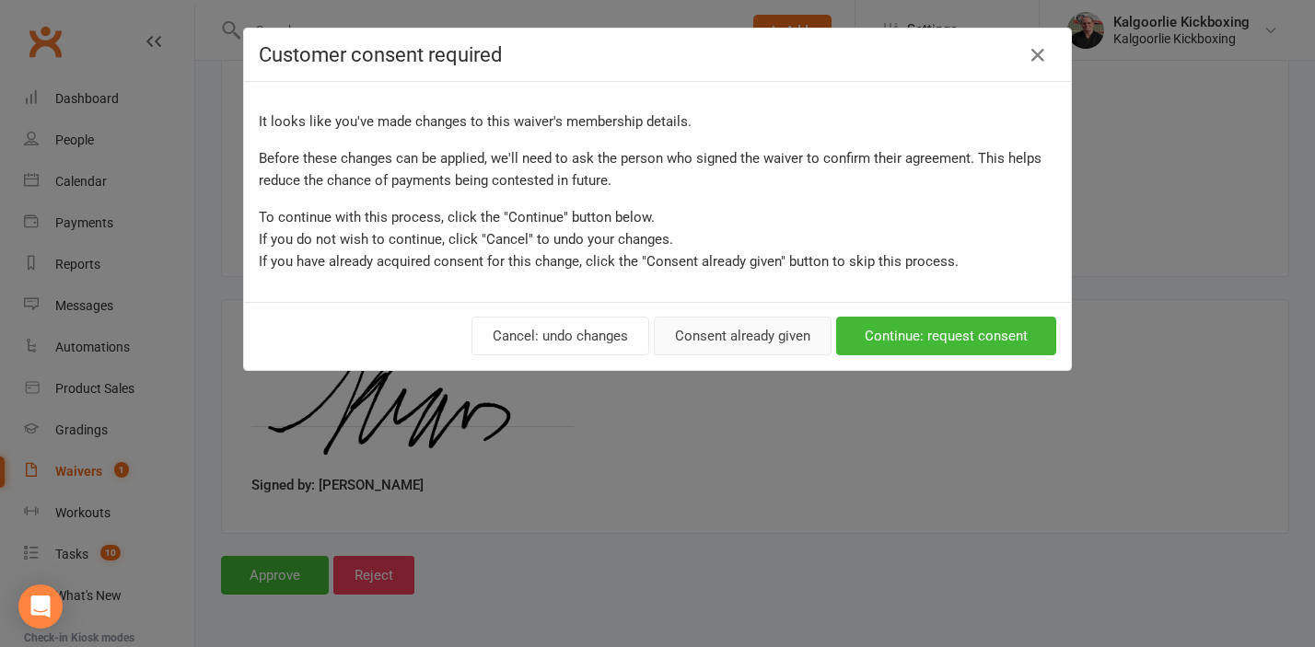
click at [754, 336] on button "Consent already given" at bounding box center [743, 336] width 178 height 39
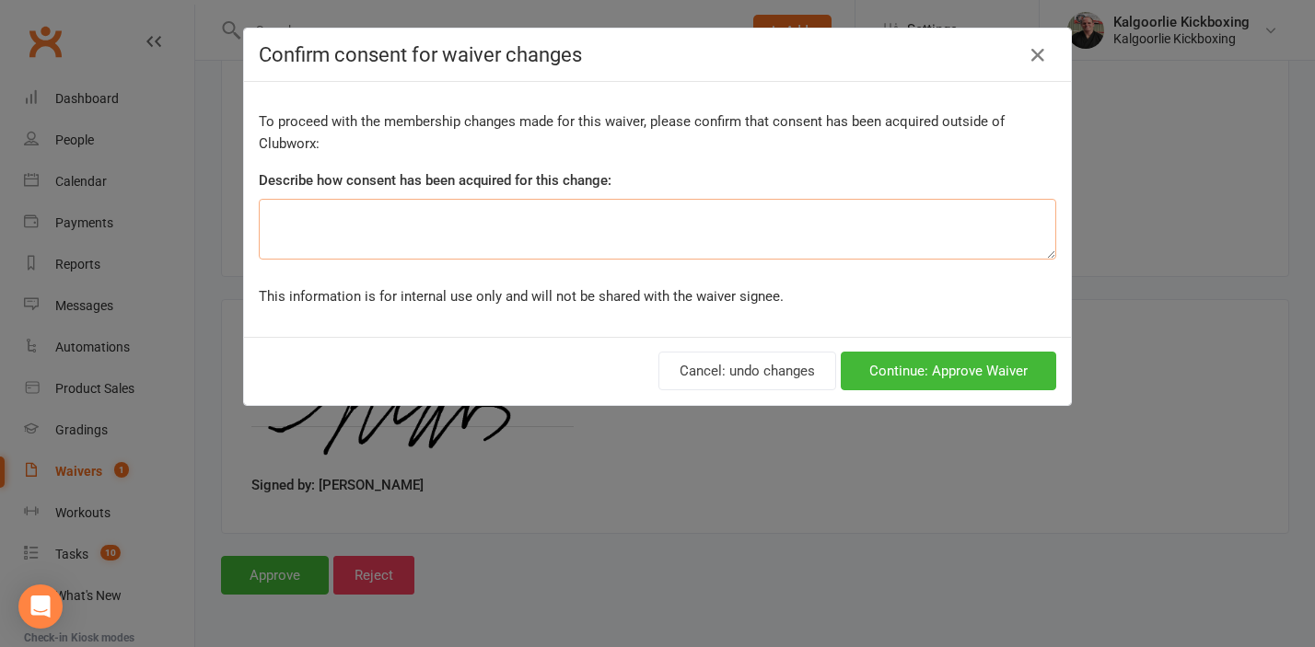
click at [488, 237] on textarea at bounding box center [657, 229] width 797 height 61
type textarea "Waiver fix"
click at [901, 374] on button "Continue: Approve Waiver" at bounding box center [948, 371] width 215 height 39
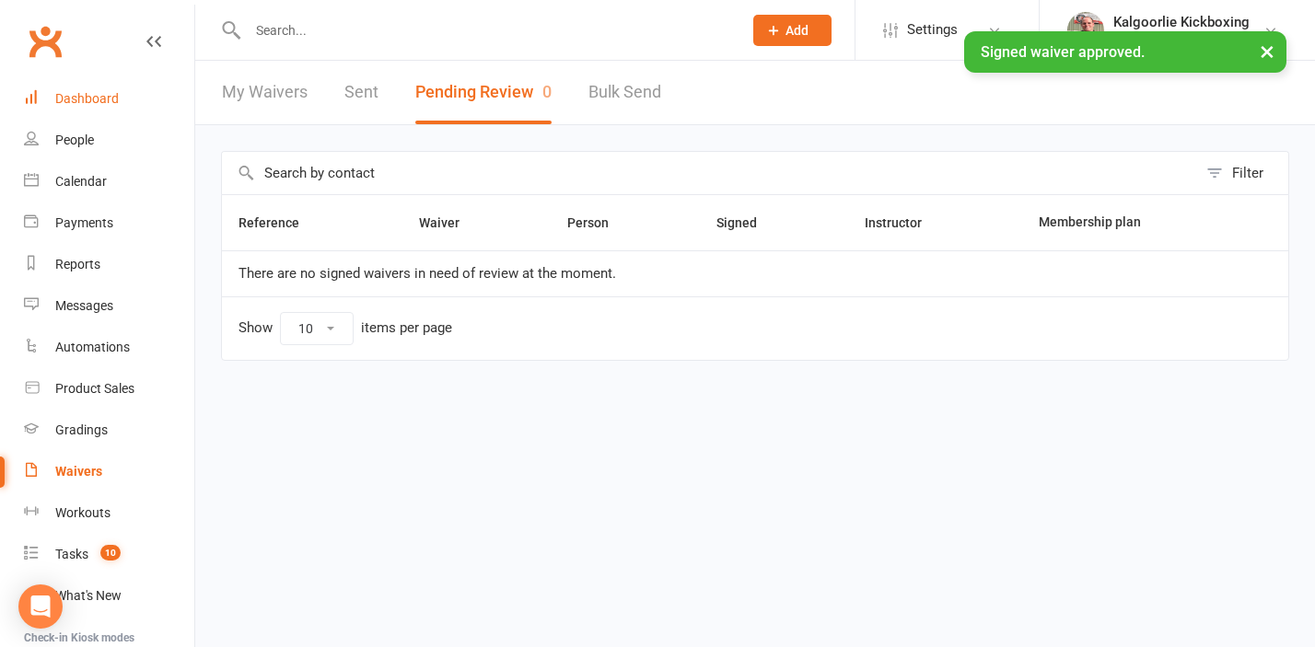
click at [124, 90] on link "Dashboard" at bounding box center [109, 98] width 170 height 41
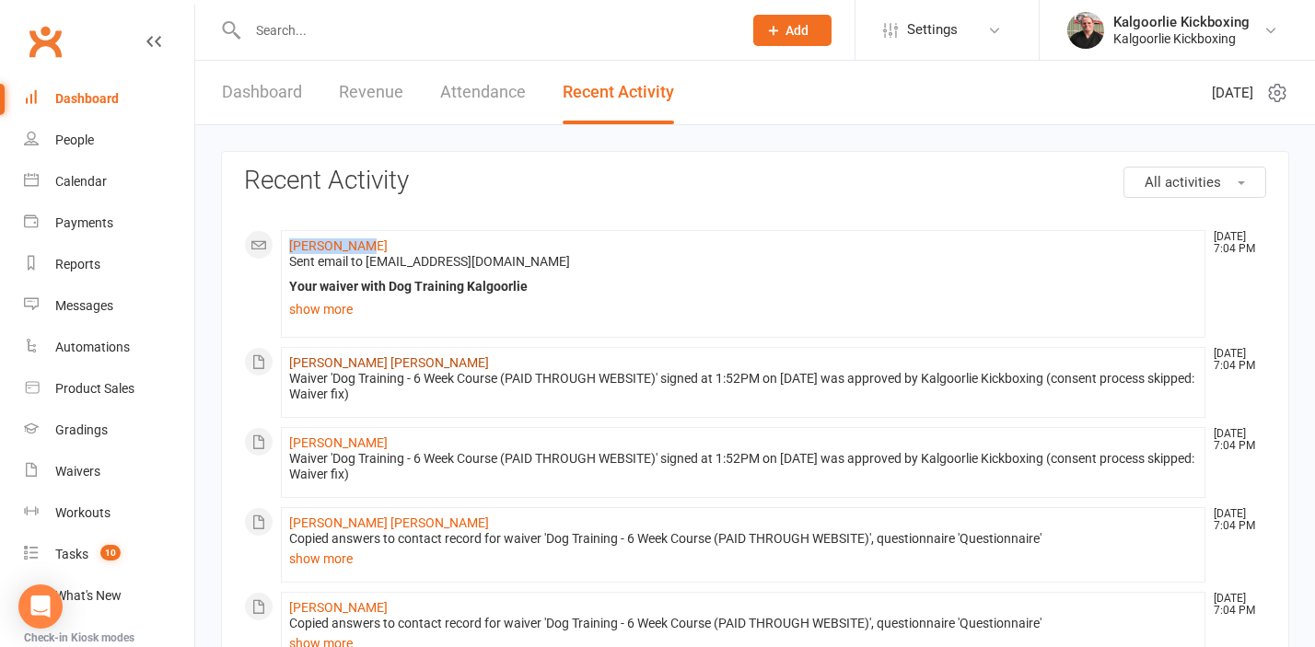
click at [327, 360] on link "Pinto Evans" at bounding box center [389, 362] width 200 height 15
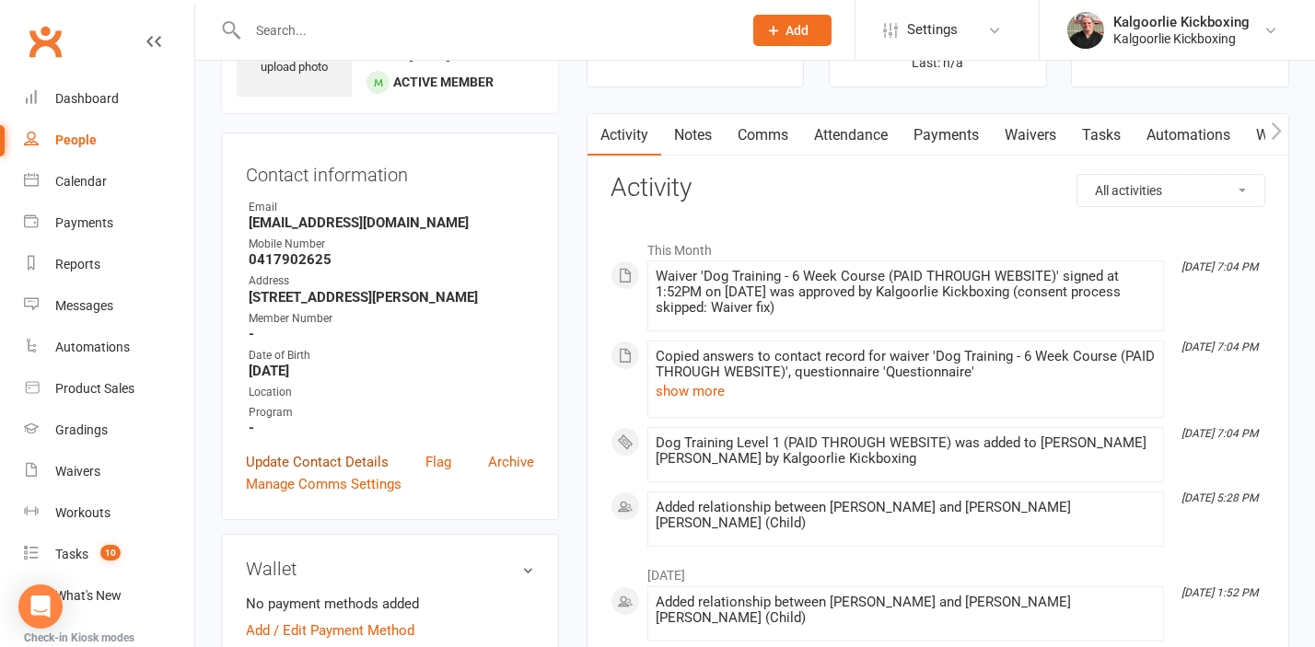
click at [323, 470] on link "Update Contact Details" at bounding box center [317, 462] width 143 height 22
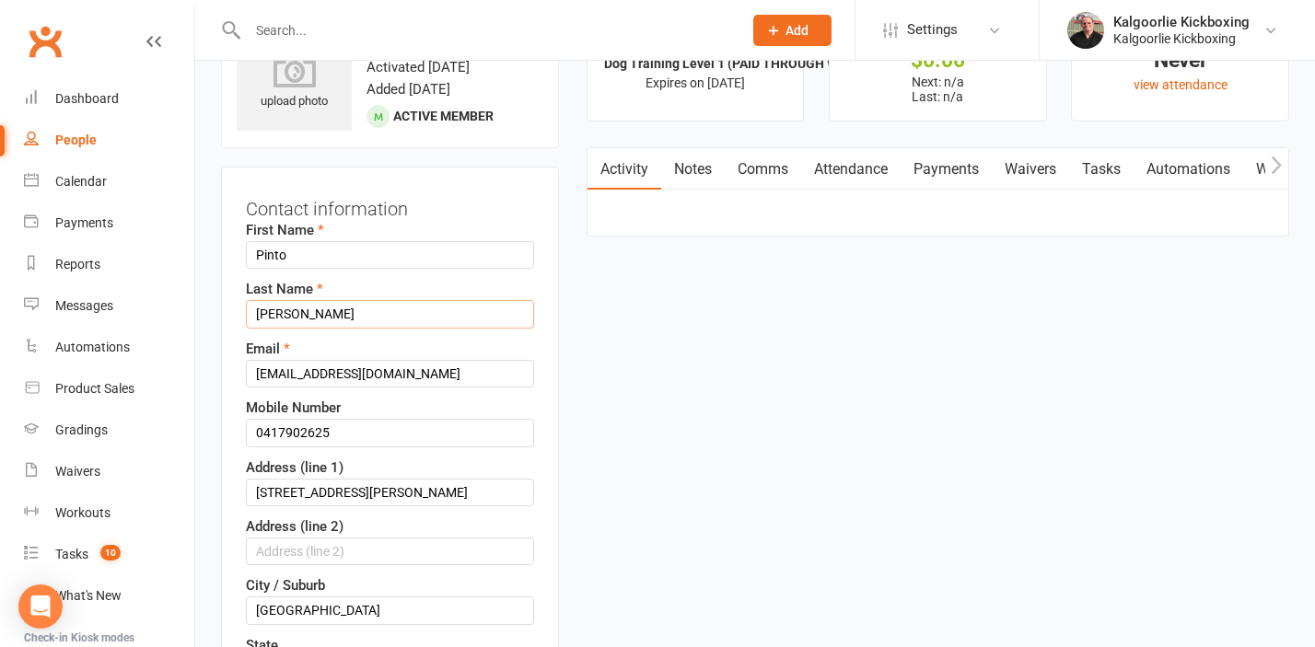
click at [312, 319] on input "Evans" at bounding box center [390, 314] width 288 height 28
type input "Evans (DT)"
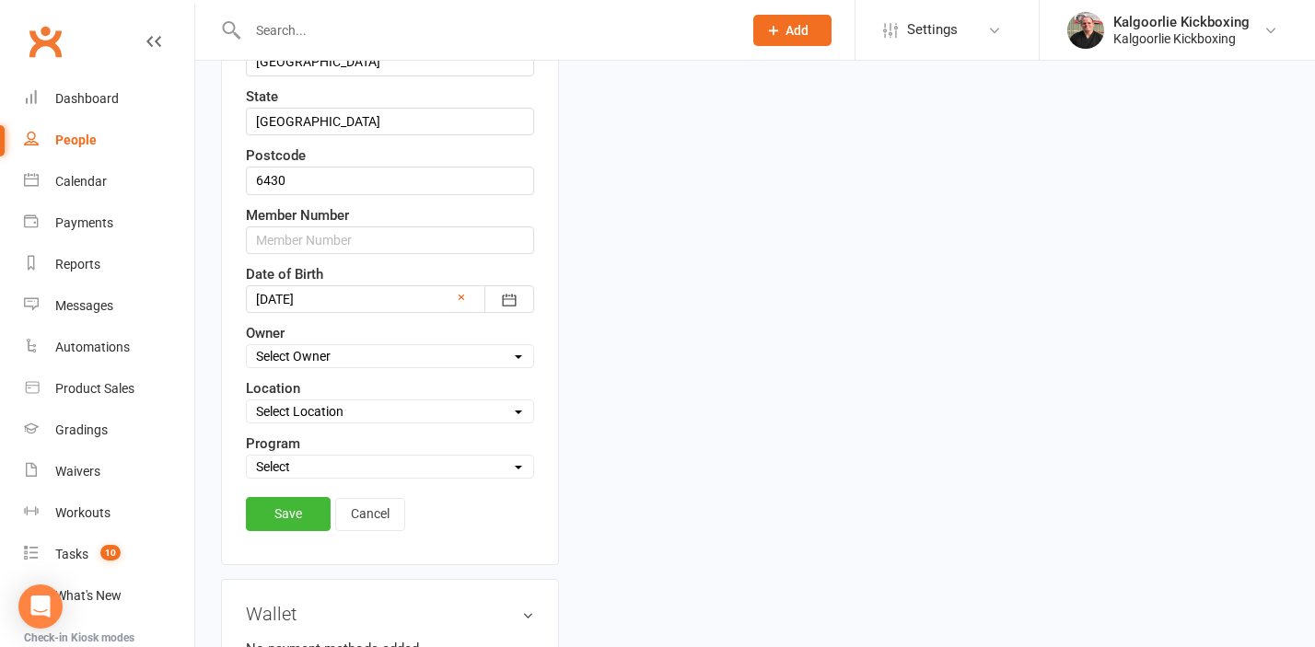
scroll to position [634, 0]
click at [342, 354] on select "Select Owner Kalgoorlie Kickboxing Jo Callaghan Wazanna Paul" at bounding box center [390, 357] width 286 height 20
select select "0"
click at [247, 347] on select "Select Owner Kalgoorlie Kickboxing Jo Callaghan Wazanna Paul" at bounding box center [390, 357] width 286 height 20
click at [312, 420] on select "Select Location 1) Main Dojo, 224 Hare Street. DT1 Edwards Park, Picadilly Stre…" at bounding box center [390, 412] width 286 height 20
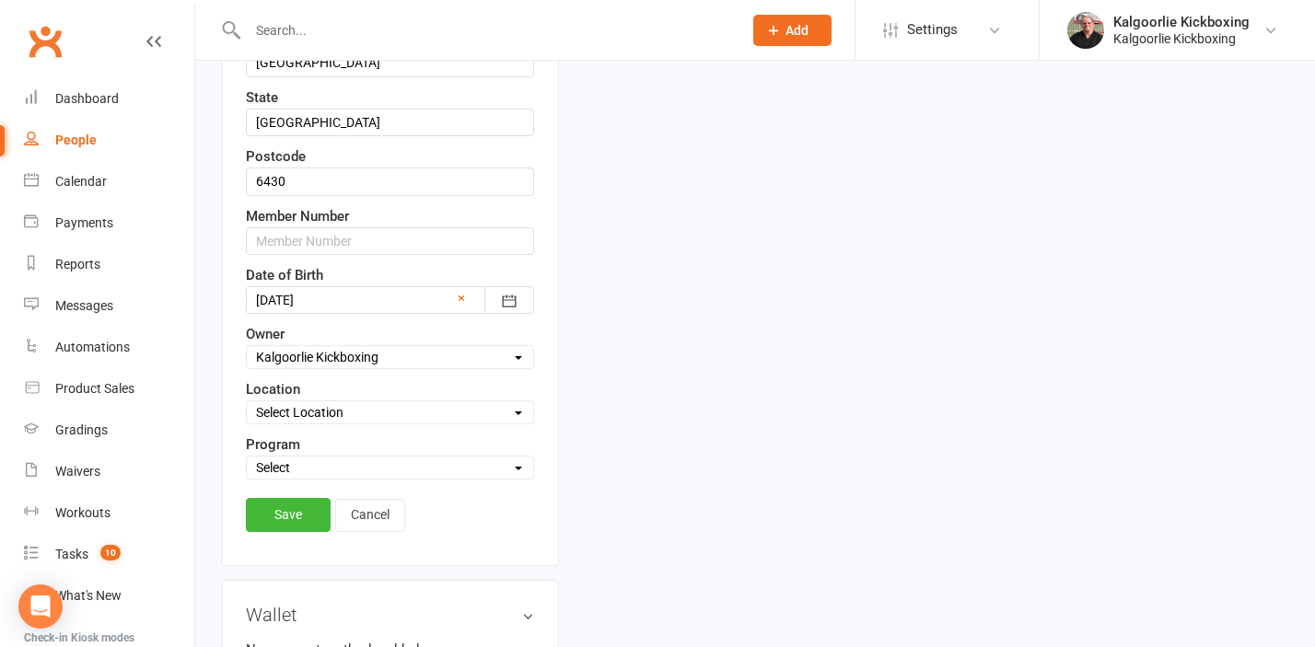
click at [352, 354] on select "Select Owner Kalgoorlie Kickboxing Jo Callaghan Wazanna Paul" at bounding box center [390, 357] width 286 height 20
click at [247, 347] on select "Select Owner Kalgoorlie Kickboxing Jo Callaghan Wazanna Paul" at bounding box center [390, 357] width 286 height 20
click at [350, 355] on select "Select Owner Kalgoorlie Kickboxing Jo Callaghan Wazanna Paul" at bounding box center [390, 357] width 286 height 20
click at [247, 347] on select "Select Owner Kalgoorlie Kickboxing Jo Callaghan Wazanna Paul" at bounding box center [390, 357] width 286 height 20
click at [340, 407] on select "Select Location 1) Main Dojo, 224 Hare Street. DT1 Edwards Park, Picadilly Stre…" at bounding box center [390, 412] width 286 height 20
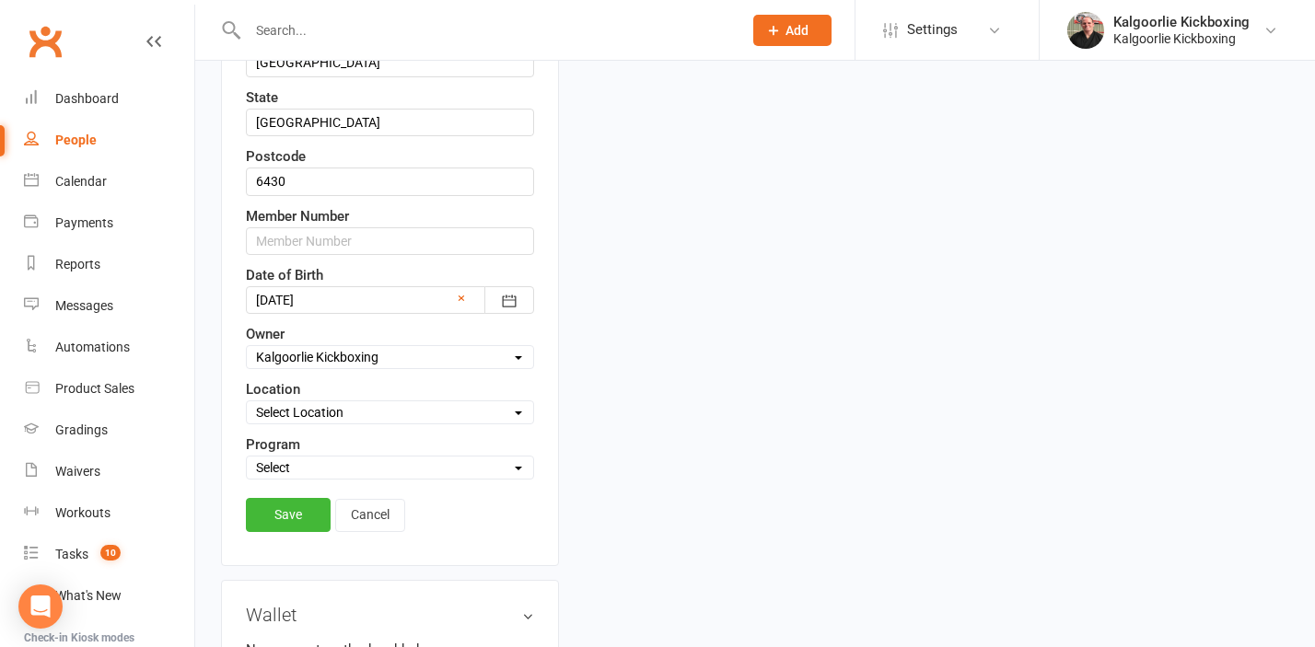
select select "2"
click at [247, 402] on select "Select Location 1) Main Dojo, 224 Hare Street. DT1 Edwards Park, Picadilly Stre…" at bounding box center [390, 412] width 286 height 20
click at [315, 462] on select "Select Martial Arts and Fitness Dog Training" at bounding box center [390, 468] width 286 height 20
select select "Dog Training"
click at [247, 458] on select "Select Martial Arts and Fitness Dog Training" at bounding box center [390, 468] width 286 height 20
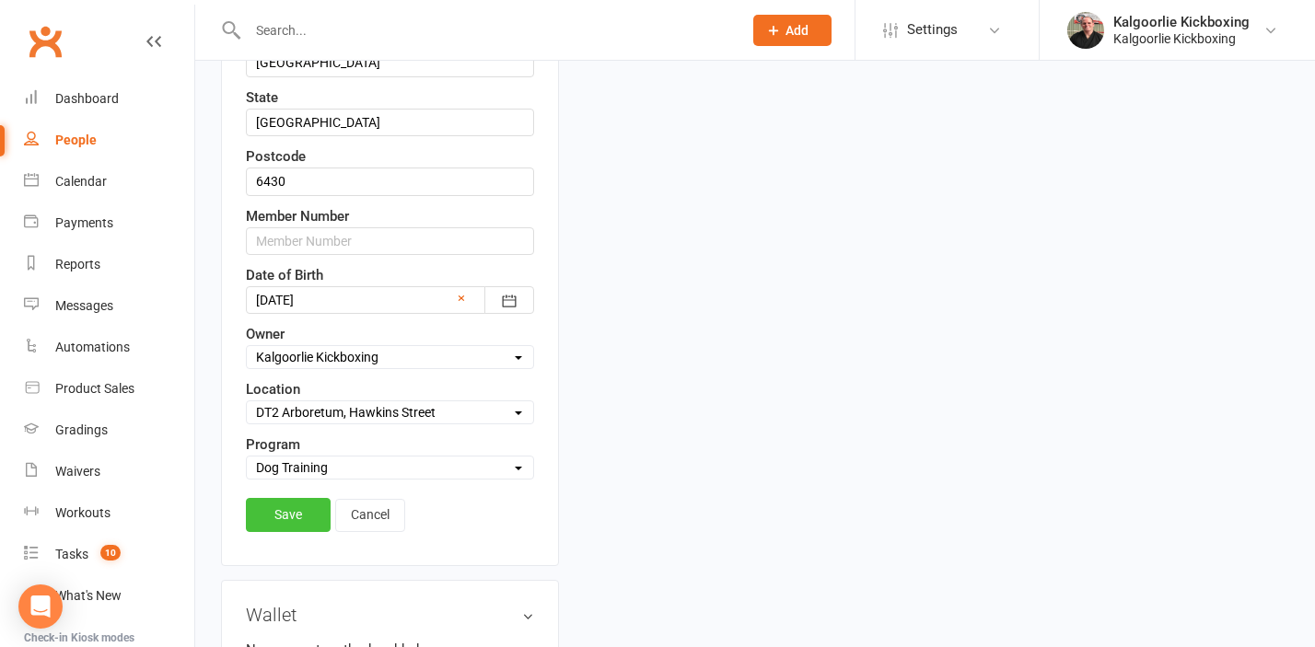
click at [291, 507] on link "Save" at bounding box center [288, 514] width 85 height 33
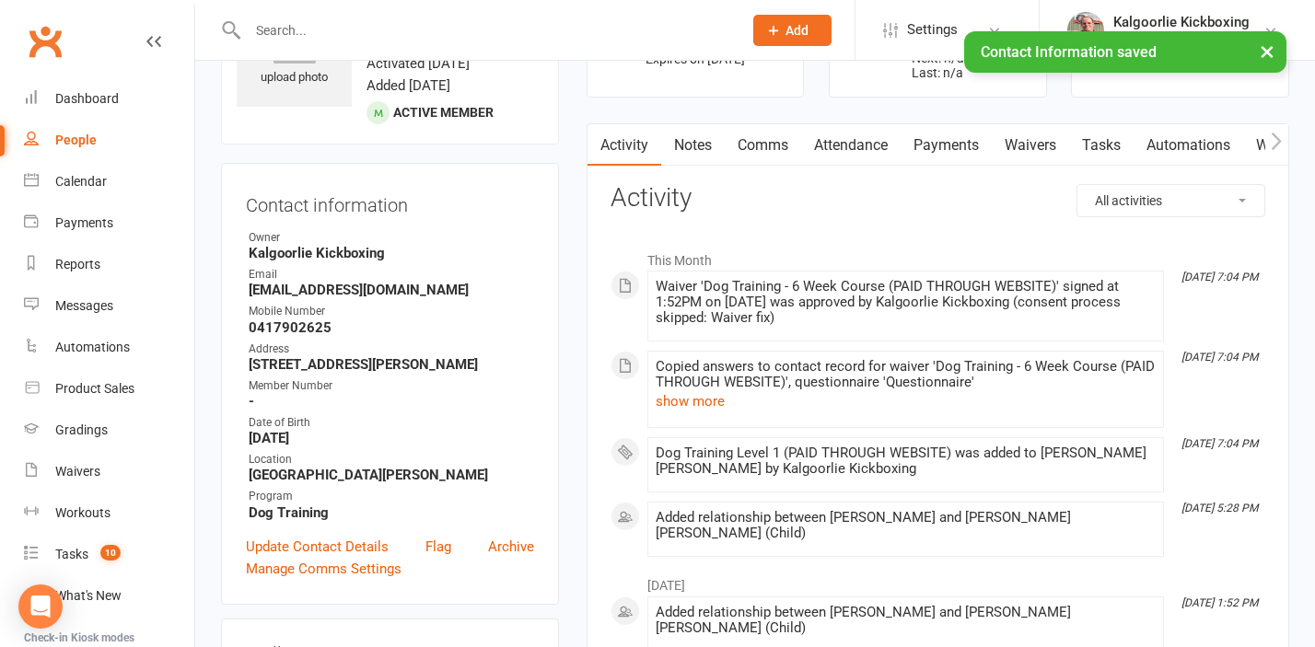
scroll to position [0, 0]
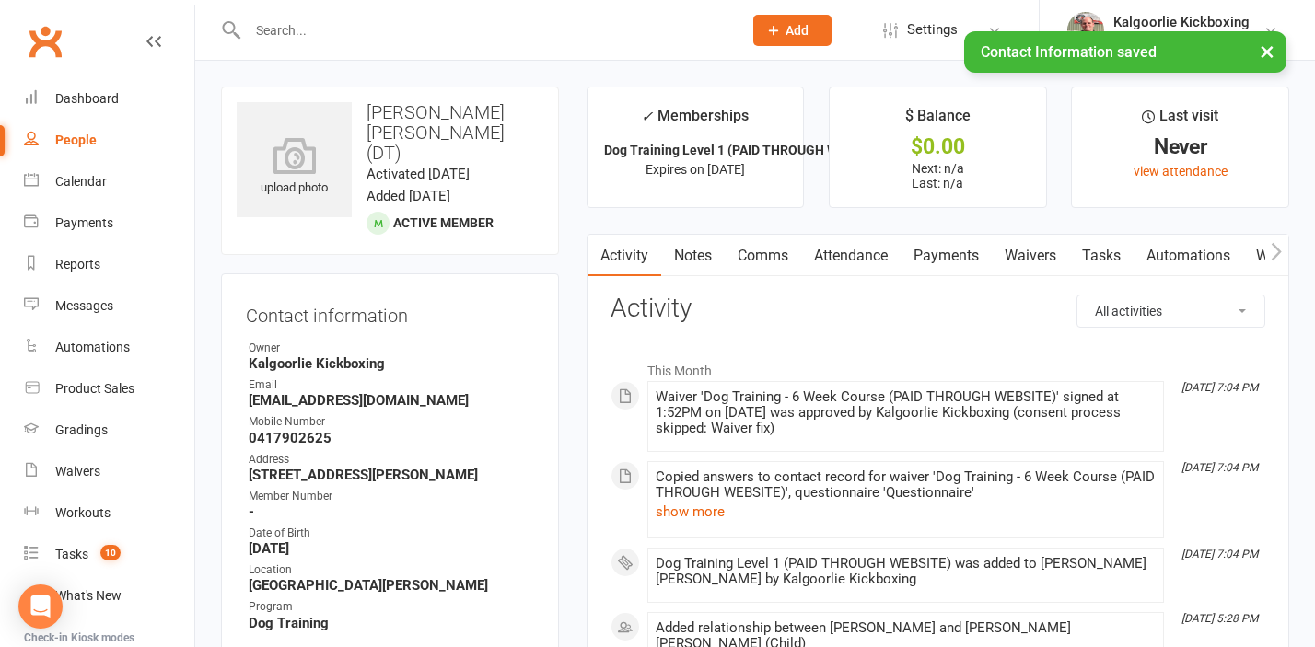
click at [852, 253] on link "Attendance" at bounding box center [850, 256] width 99 height 42
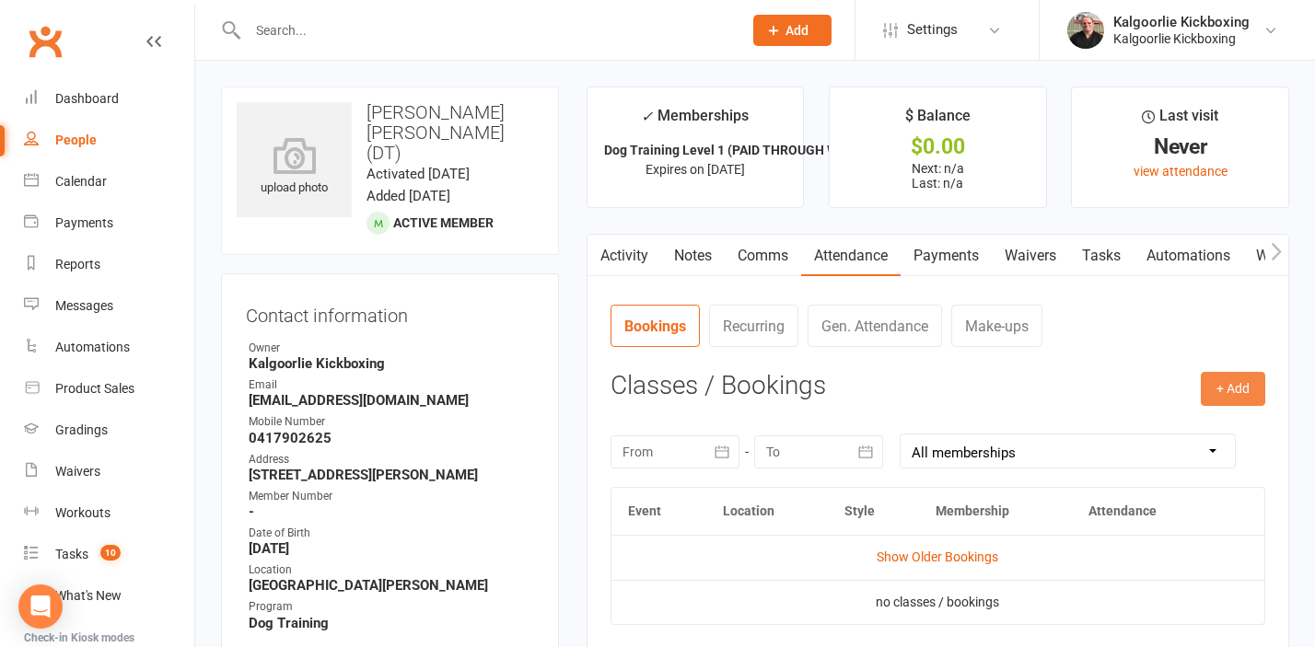
click at [1234, 392] on button "+ Add" at bounding box center [1232, 388] width 64 height 33
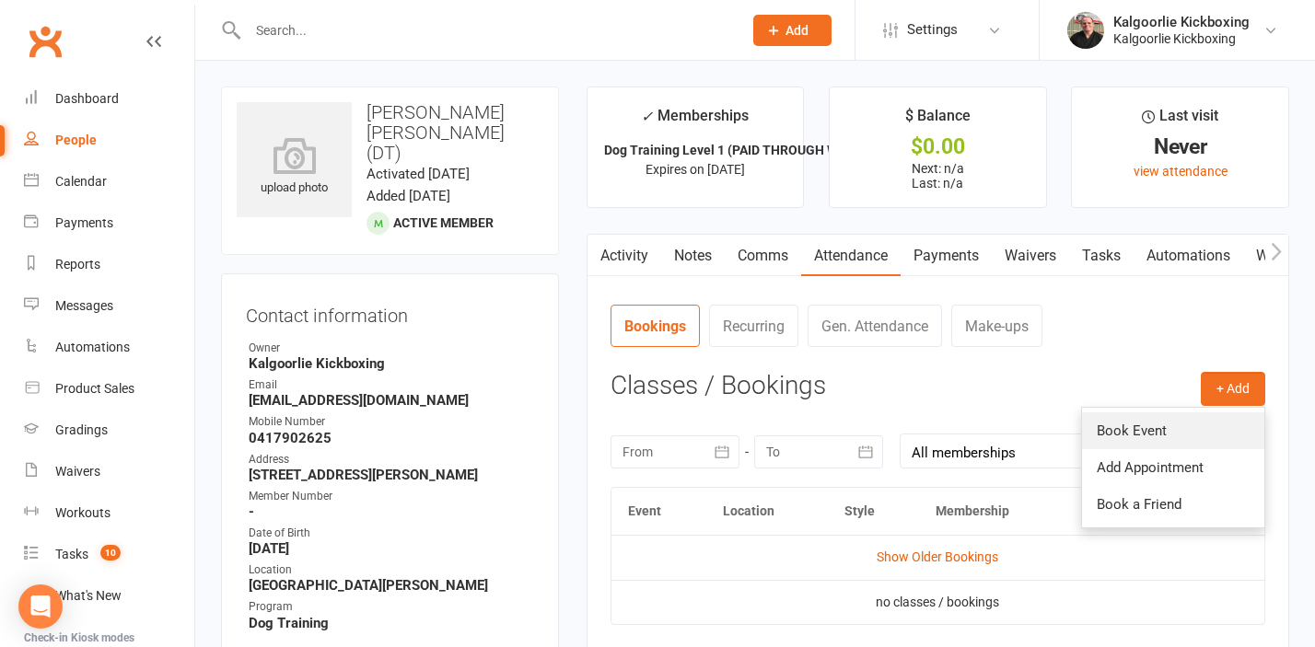
click at [1138, 433] on link "Book Event" at bounding box center [1173, 430] width 182 height 37
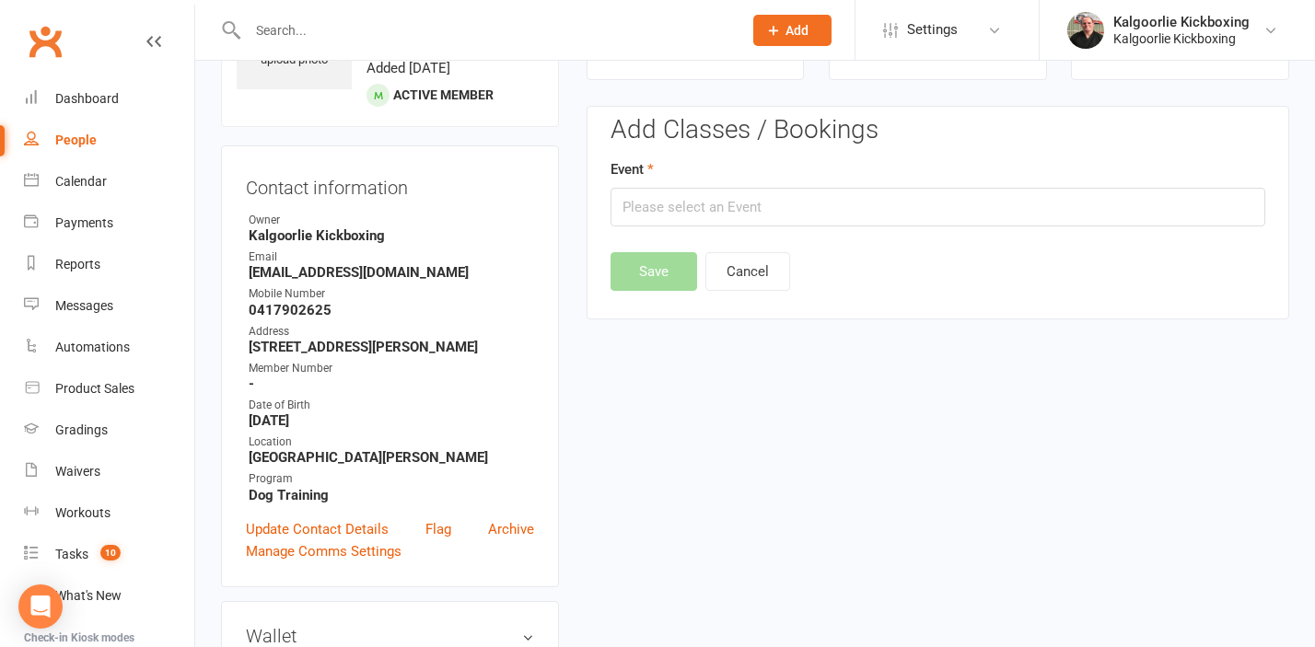
scroll to position [142, 0]
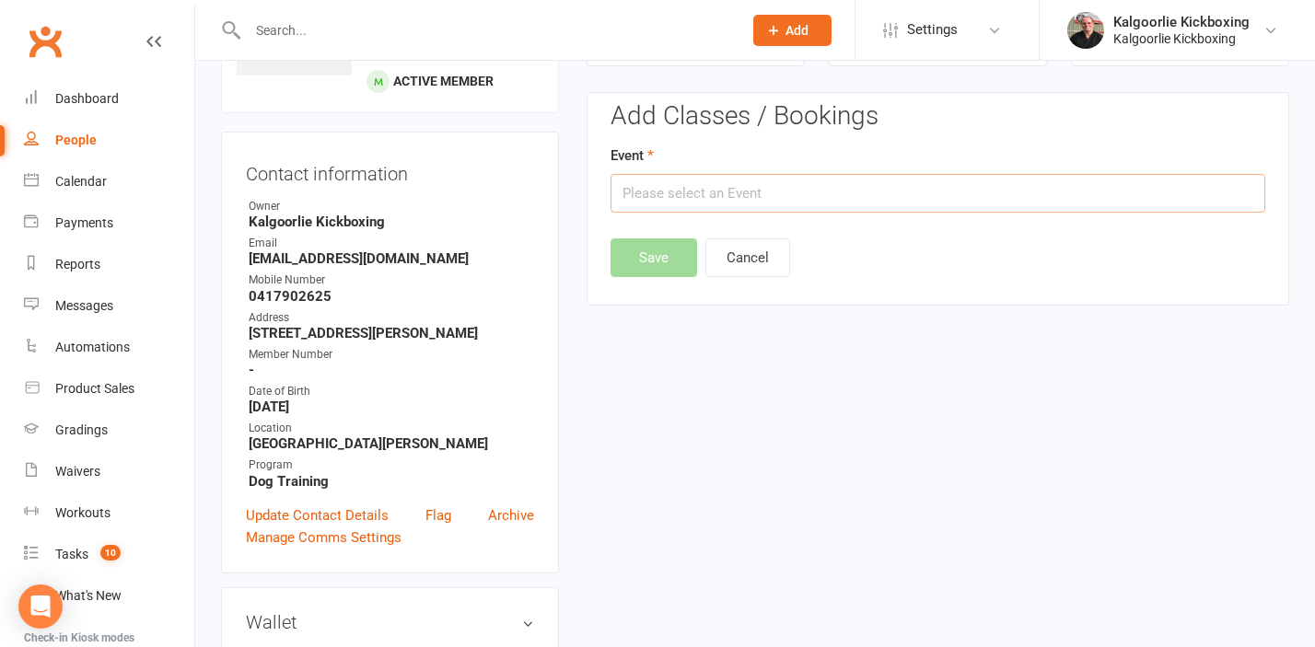
click at [684, 198] on input "text" at bounding box center [937, 193] width 655 height 39
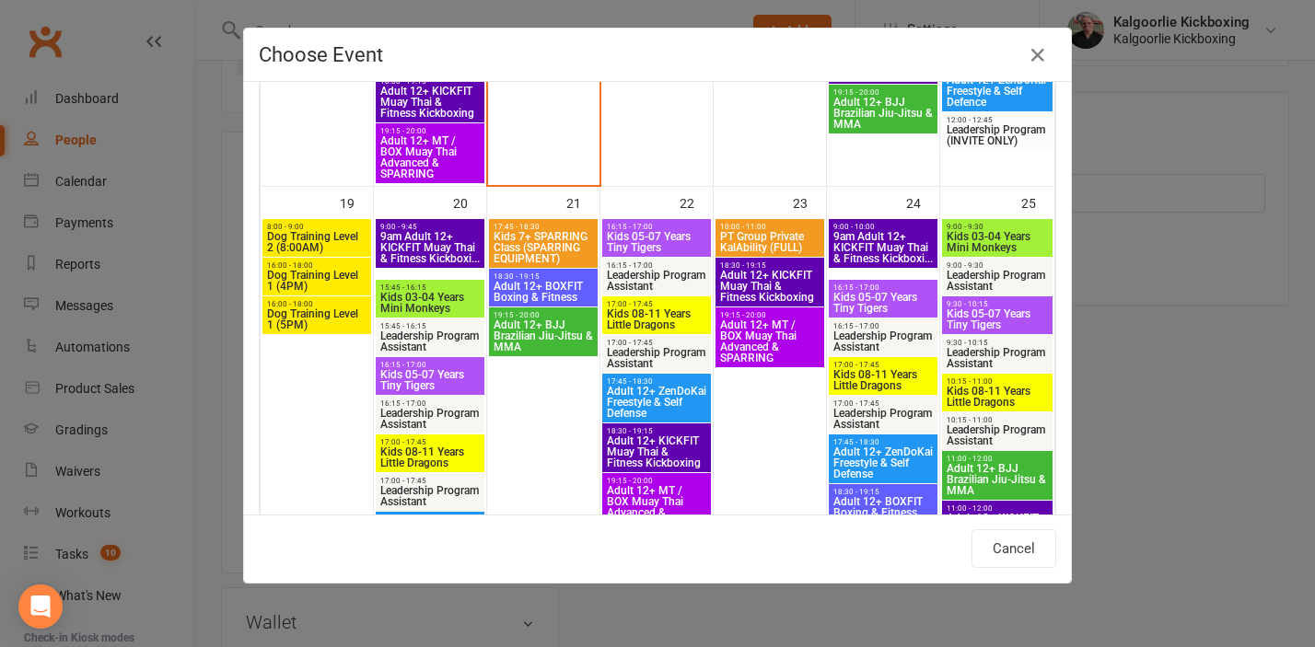
scroll to position [1038, 0]
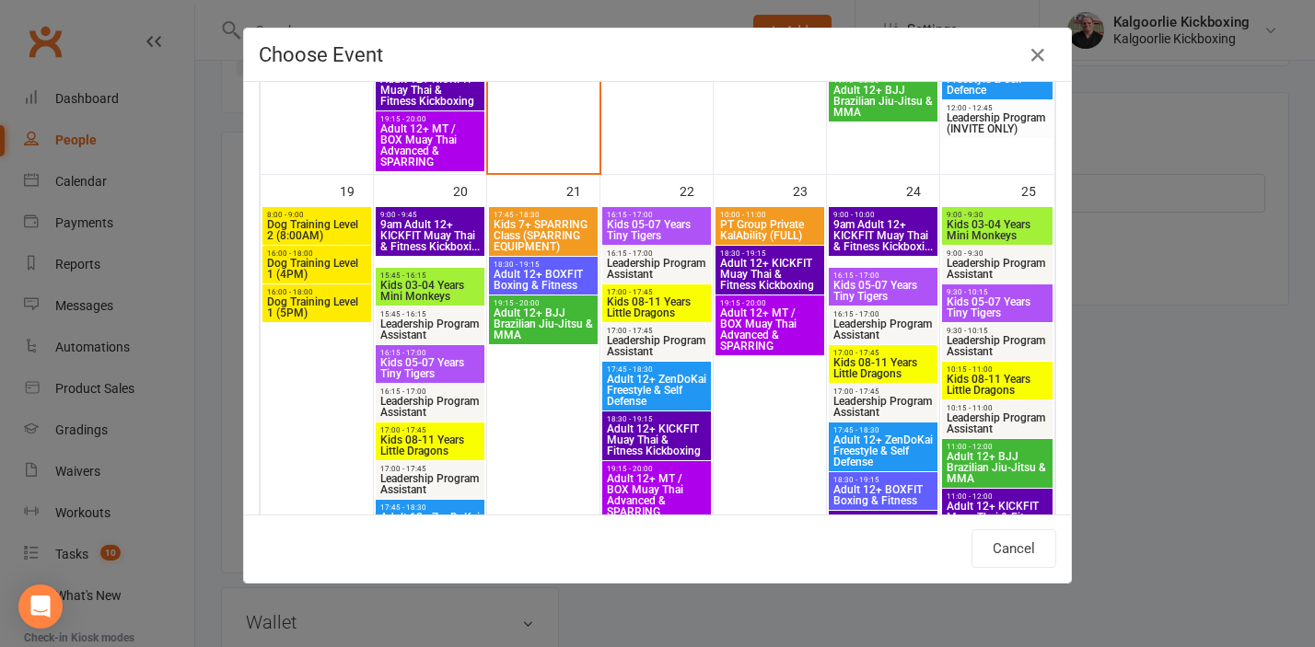
click at [310, 264] on span "Dog Training Level 1 (4PM)" at bounding box center [316, 269] width 101 height 22
type input "Dog Training Level 1 (4PM) - Oct 19, 2025 4:00:00 PM"
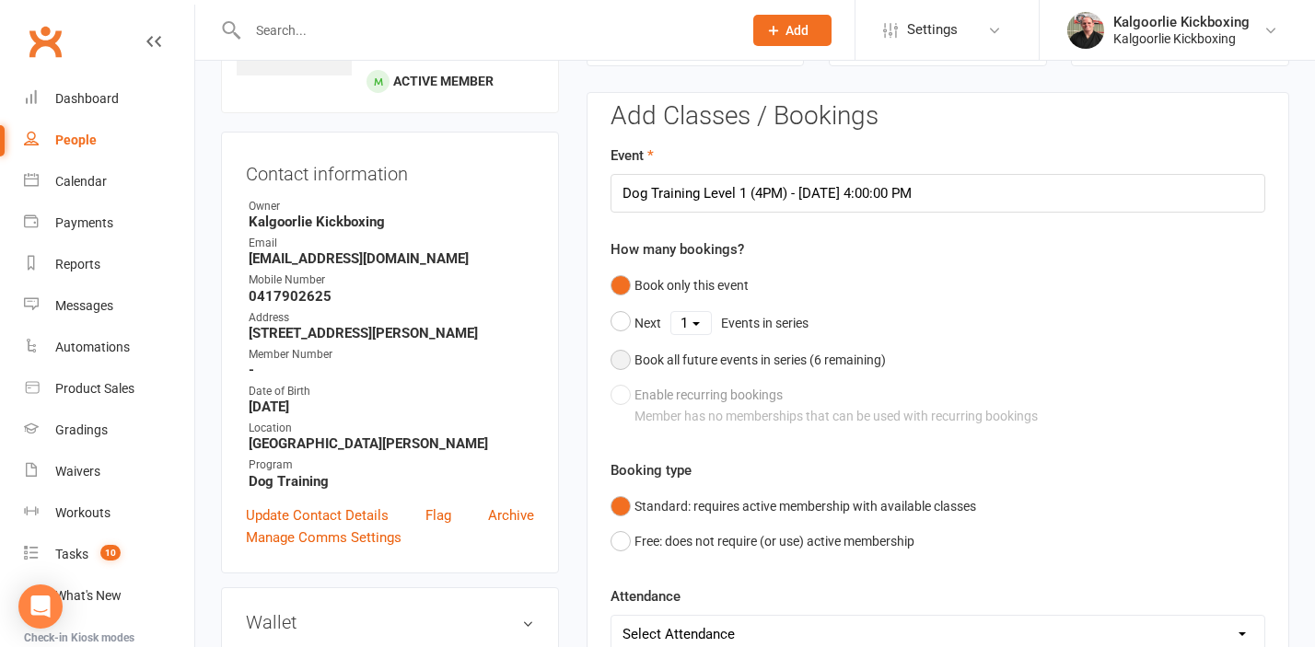
click at [630, 354] on button "Book all future events in series ( 6 remaining)" at bounding box center [747, 359] width 275 height 35
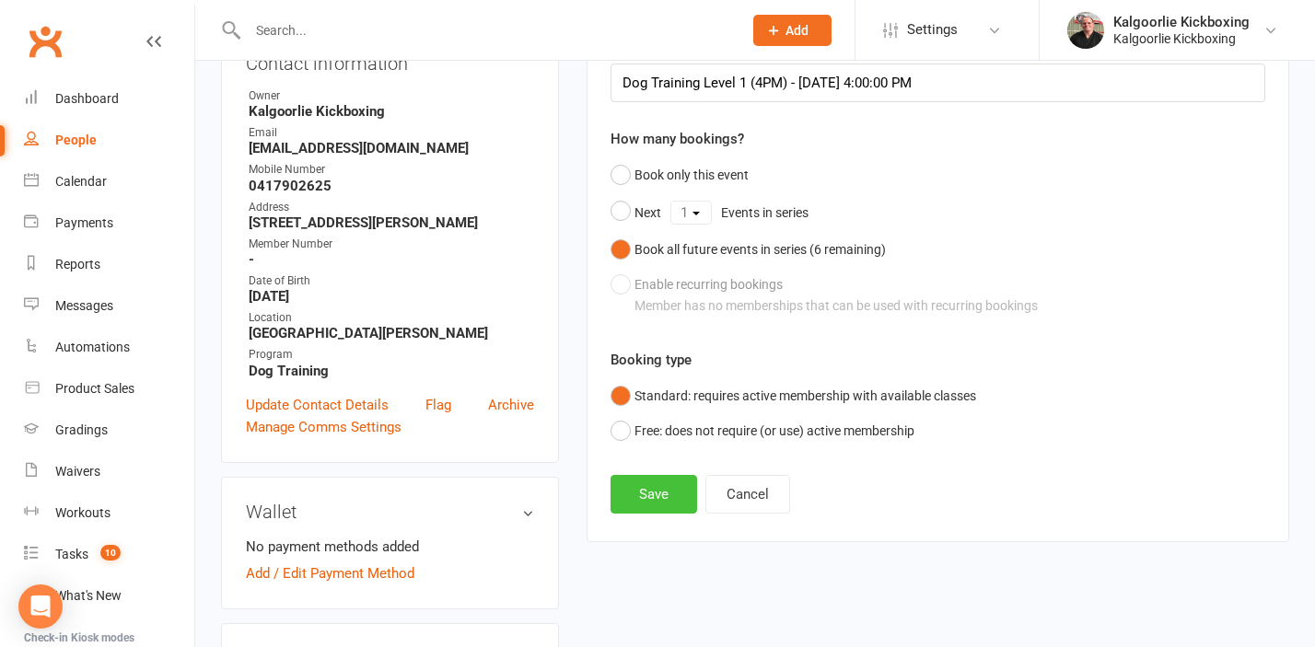
click at [657, 503] on button "Save" at bounding box center [653, 494] width 87 height 39
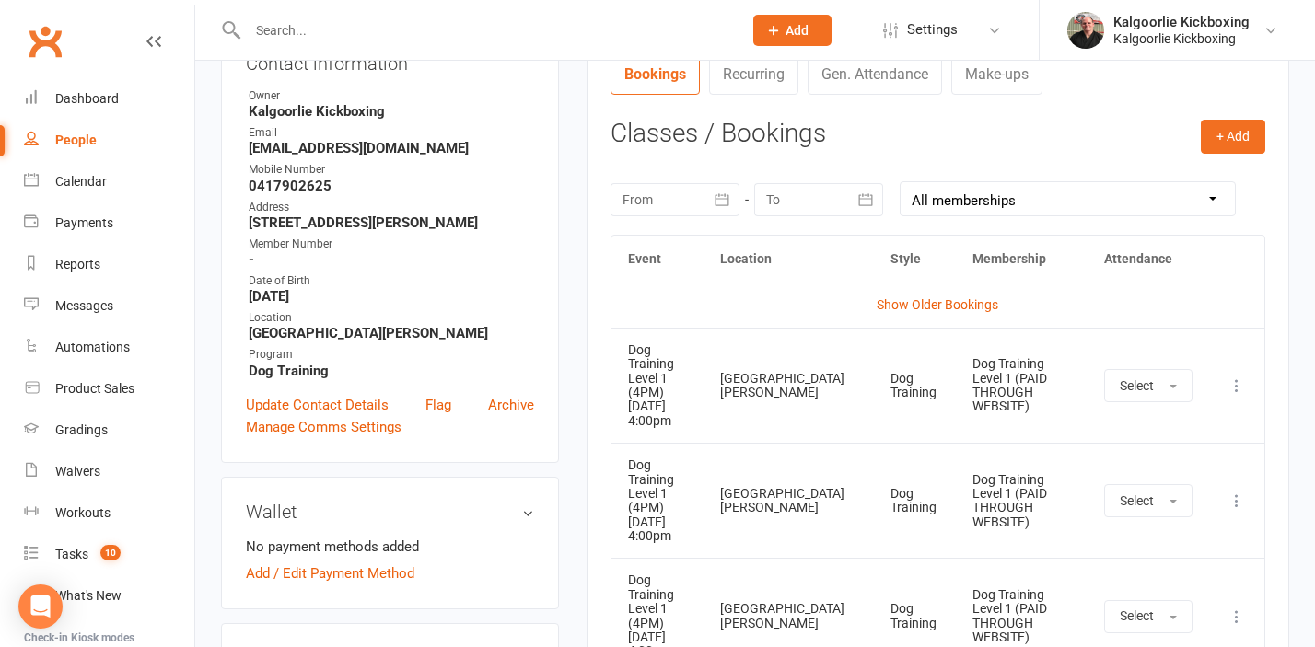
scroll to position [0, 0]
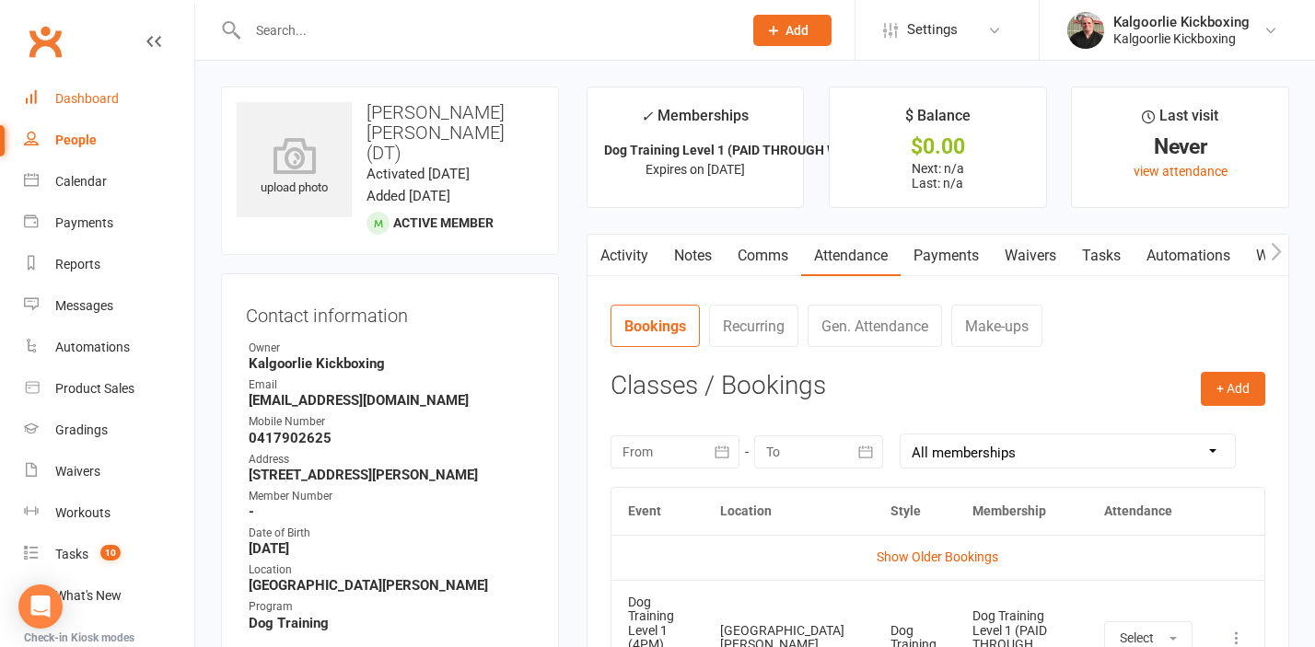
click at [96, 96] on div "Dashboard" at bounding box center [87, 98] width 64 height 15
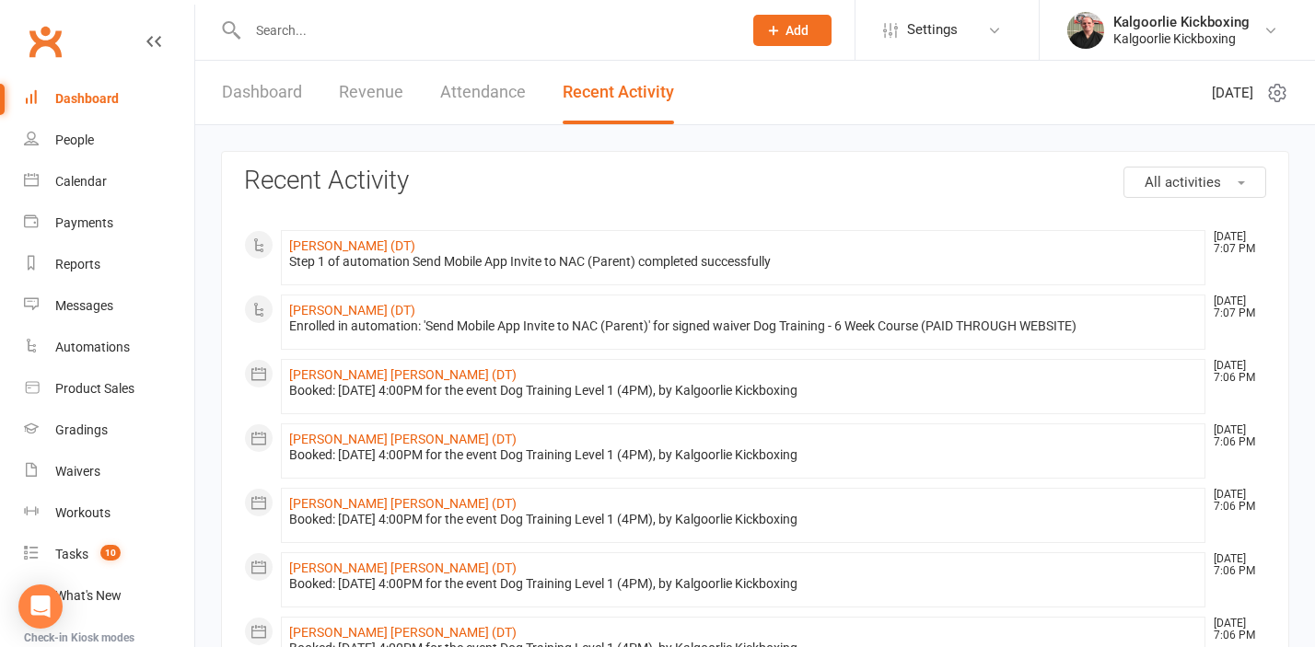
click at [289, 38] on input "text" at bounding box center [485, 30] width 487 height 26
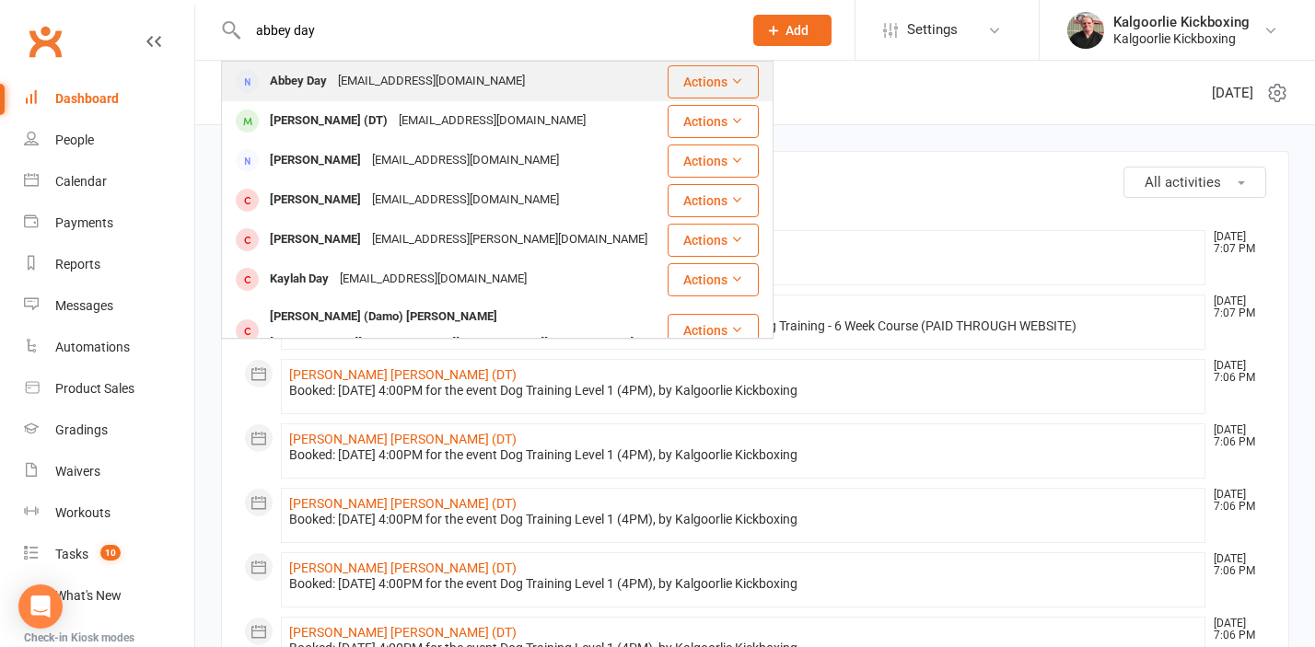
type input "abbey day"
click at [296, 73] on div "Abbey Day" at bounding box center [298, 81] width 68 height 27
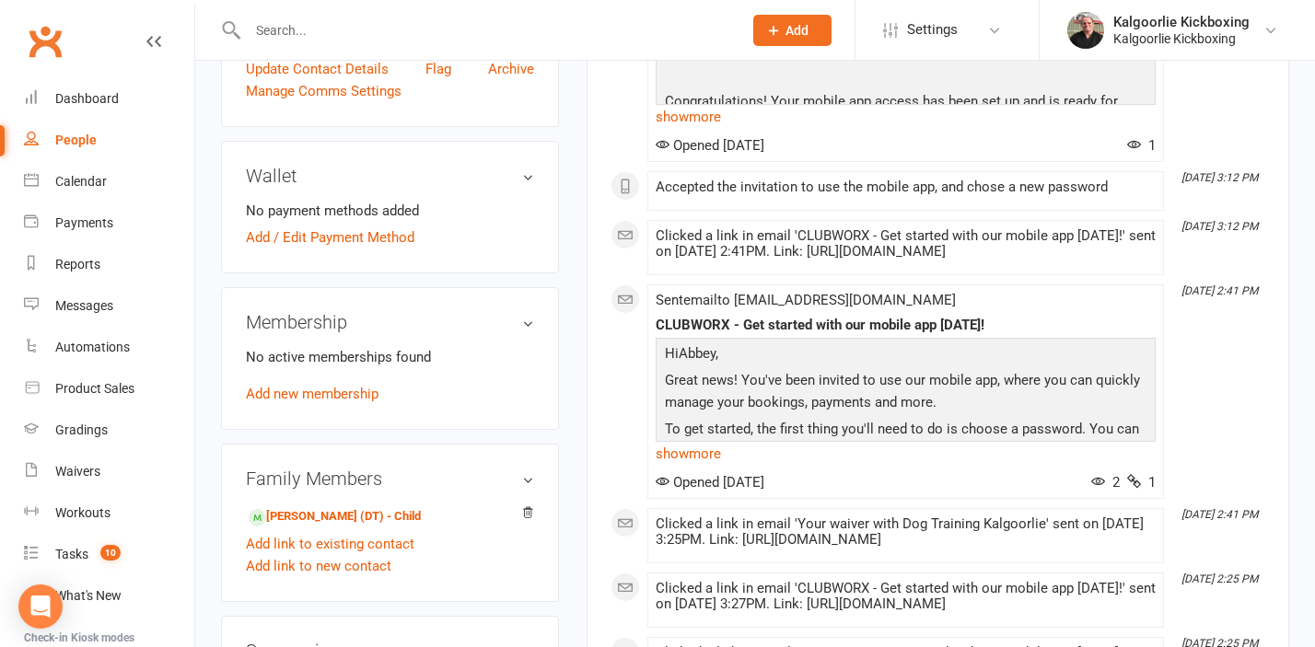
scroll to position [528, 0]
click at [299, 519] on link "Harry Day (DT) - Child" at bounding box center [335, 517] width 172 height 19
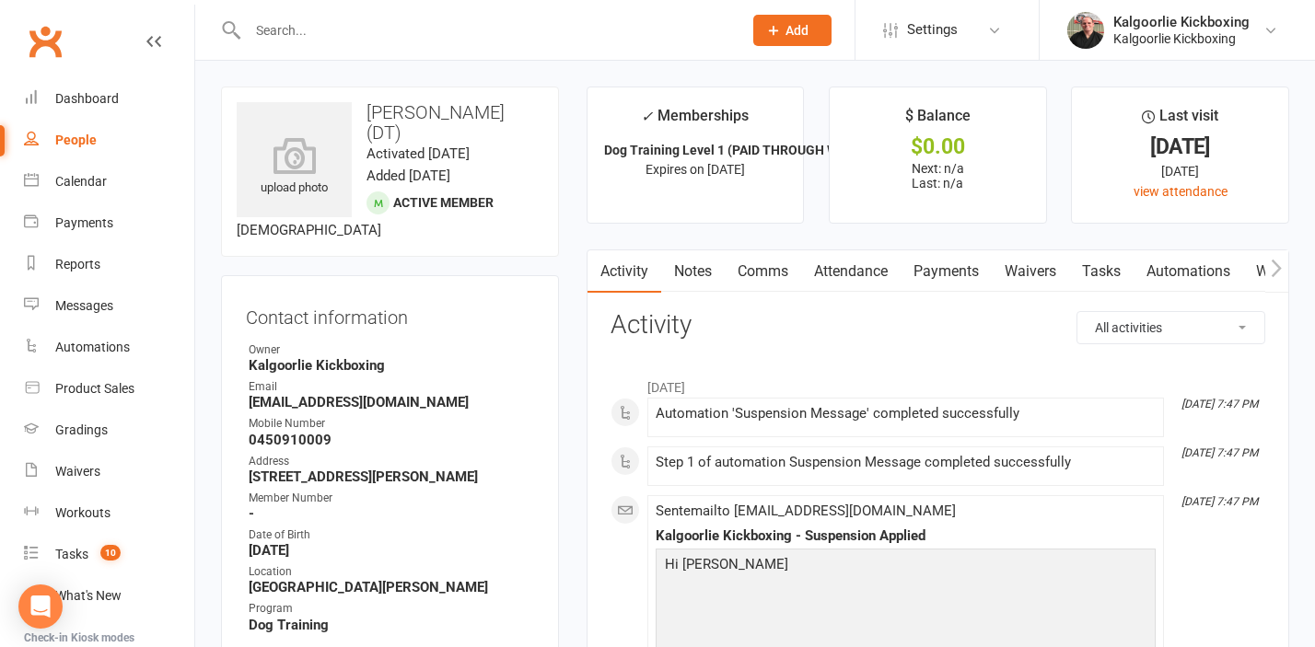
click at [850, 272] on link "Attendance" at bounding box center [850, 271] width 99 height 42
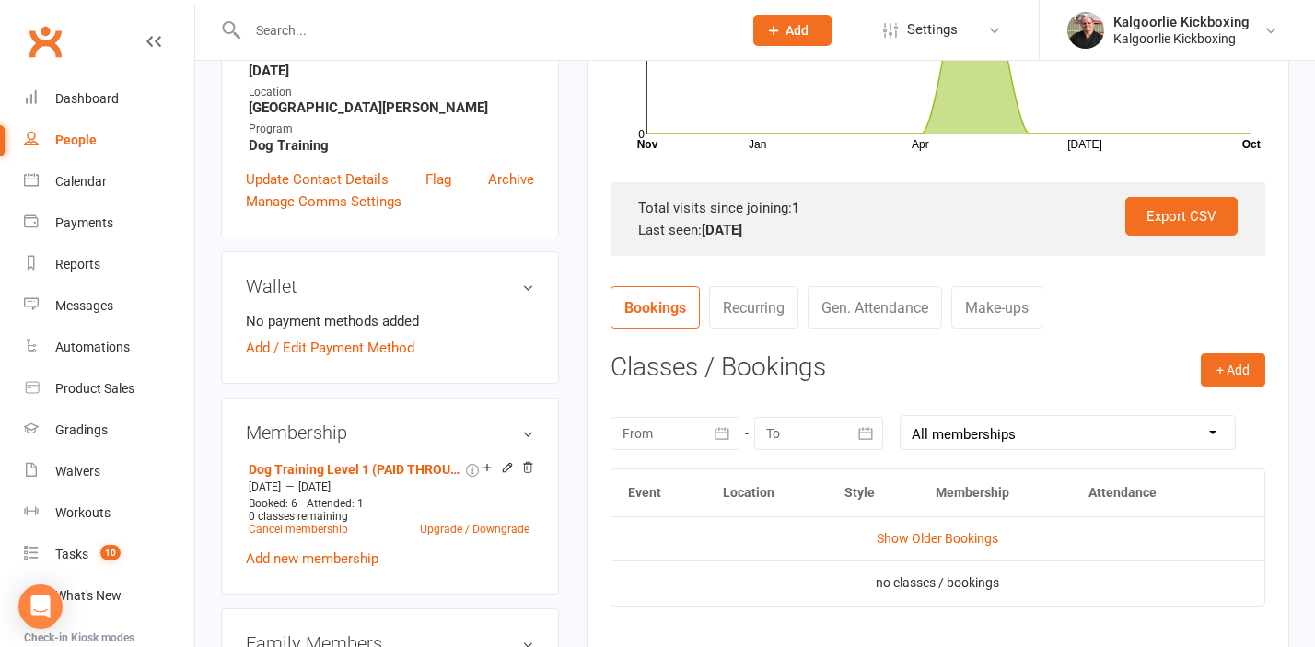
scroll to position [556, 0]
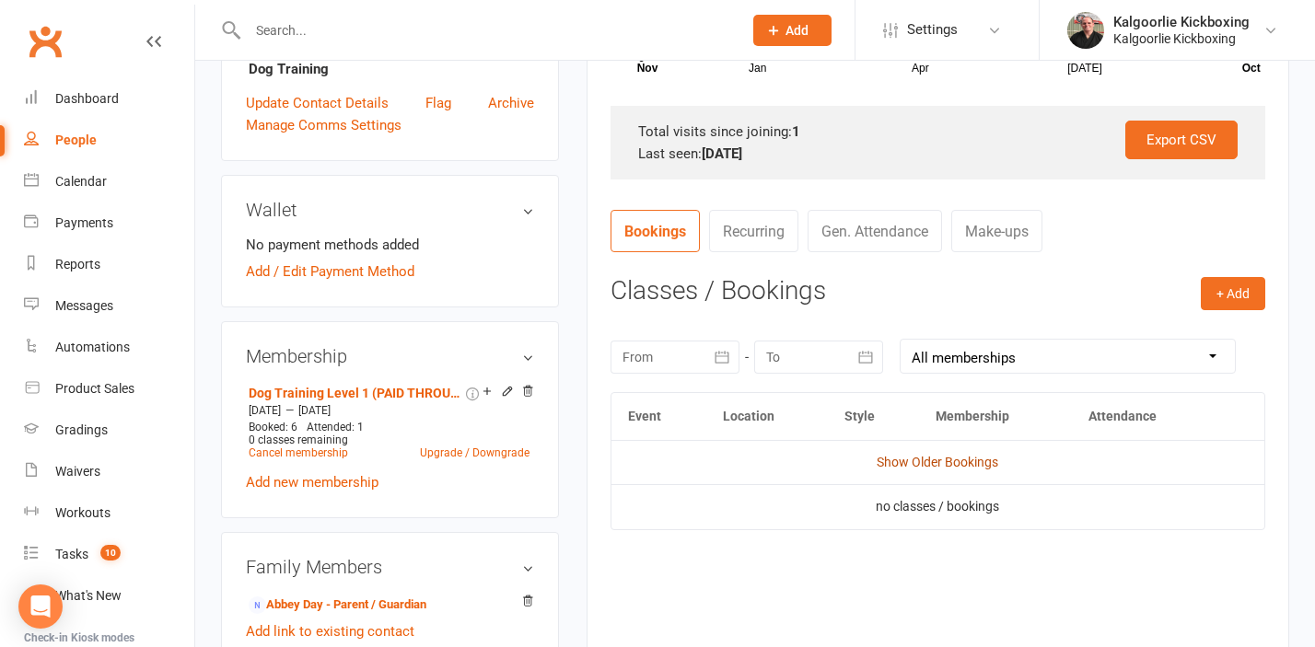
click at [907, 459] on link "Show Older Bookings" at bounding box center [937, 462] width 122 height 15
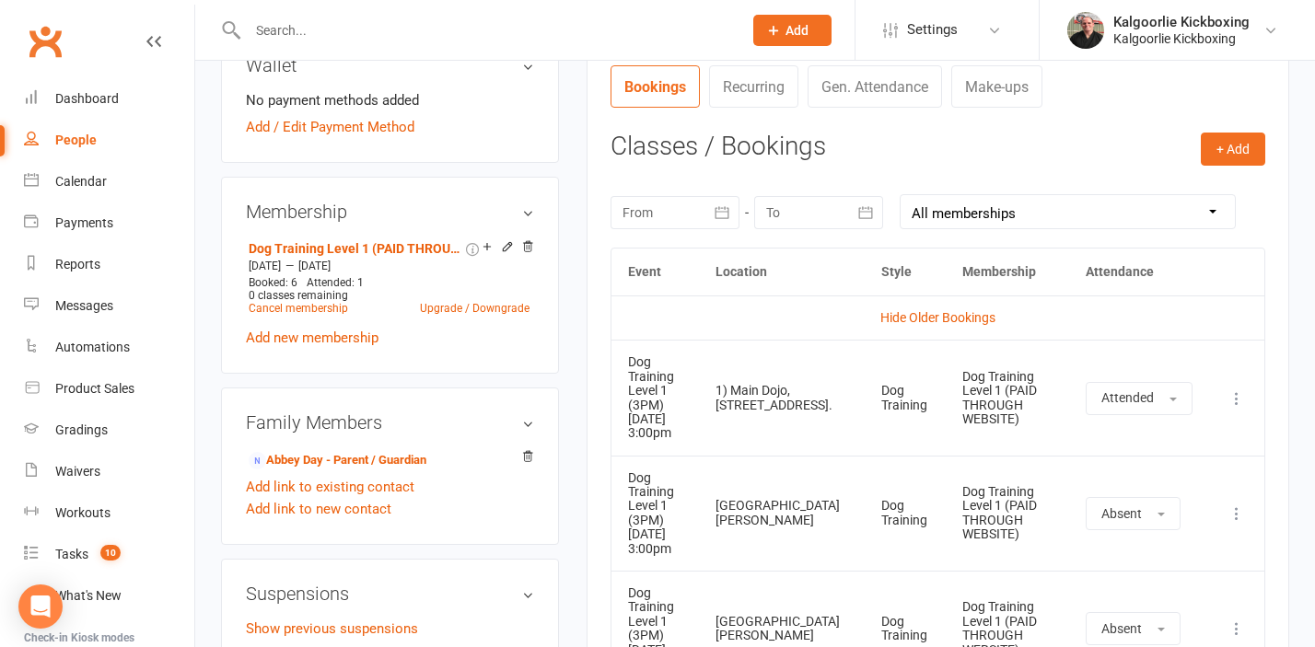
scroll to position [698, 0]
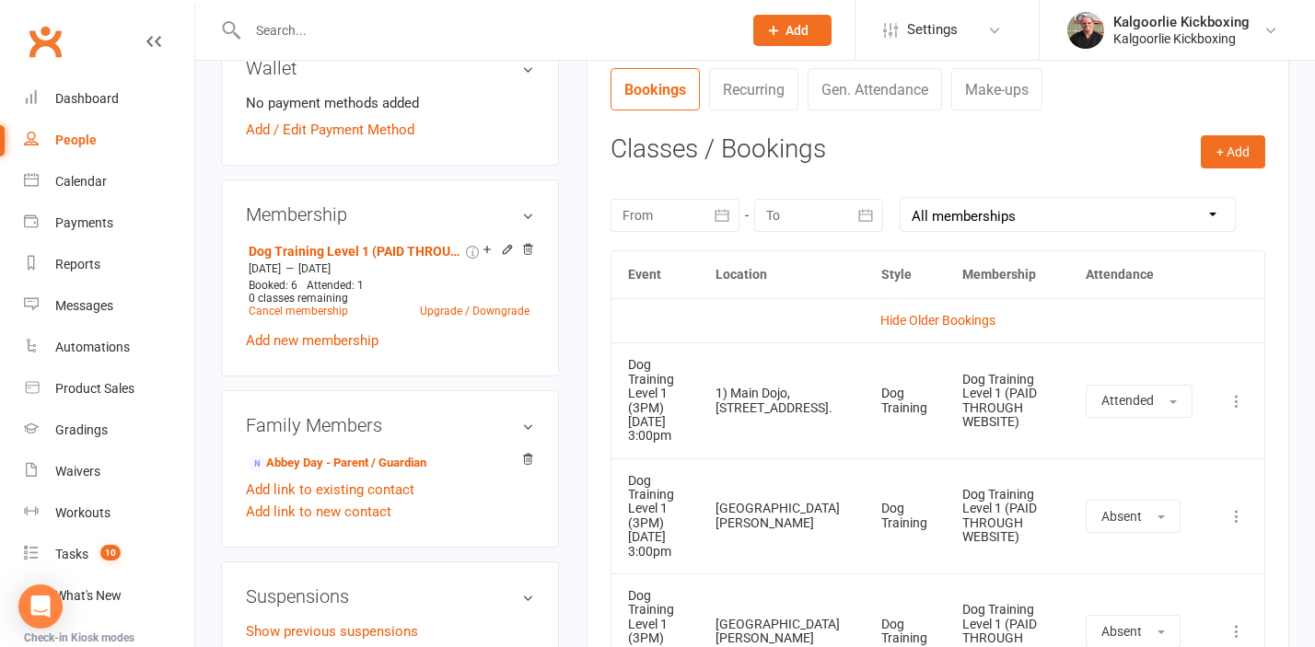
click at [1232, 405] on icon at bounding box center [1236, 401] width 18 height 18
click at [1135, 509] on link "Delete booking" at bounding box center [1155, 511] width 182 height 37
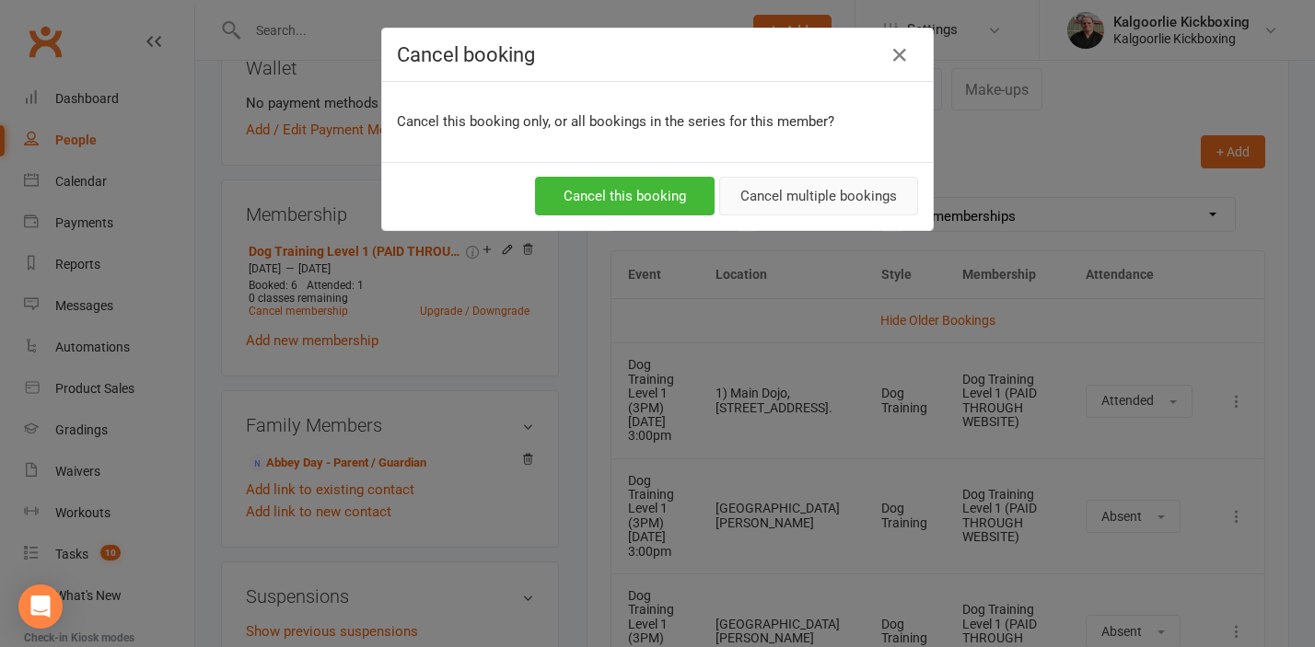
click at [813, 201] on button "Cancel multiple bookings" at bounding box center [818, 196] width 199 height 39
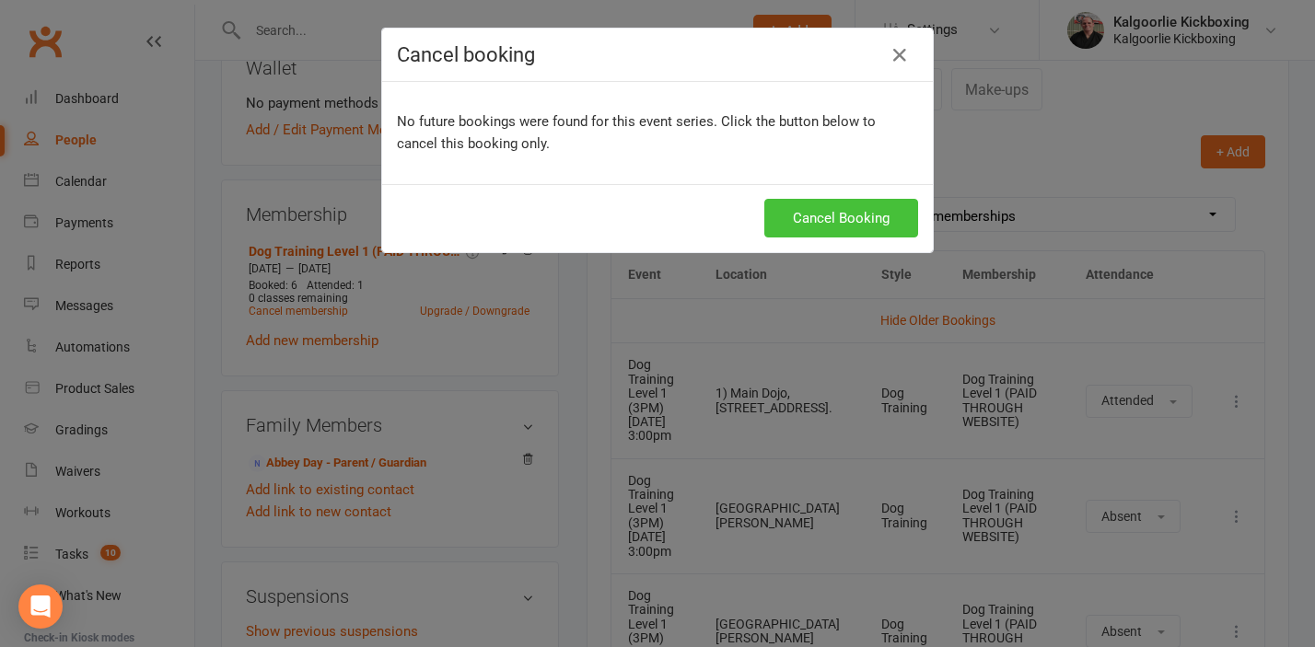
click at [833, 225] on button "Cancel Booking" at bounding box center [841, 218] width 154 height 39
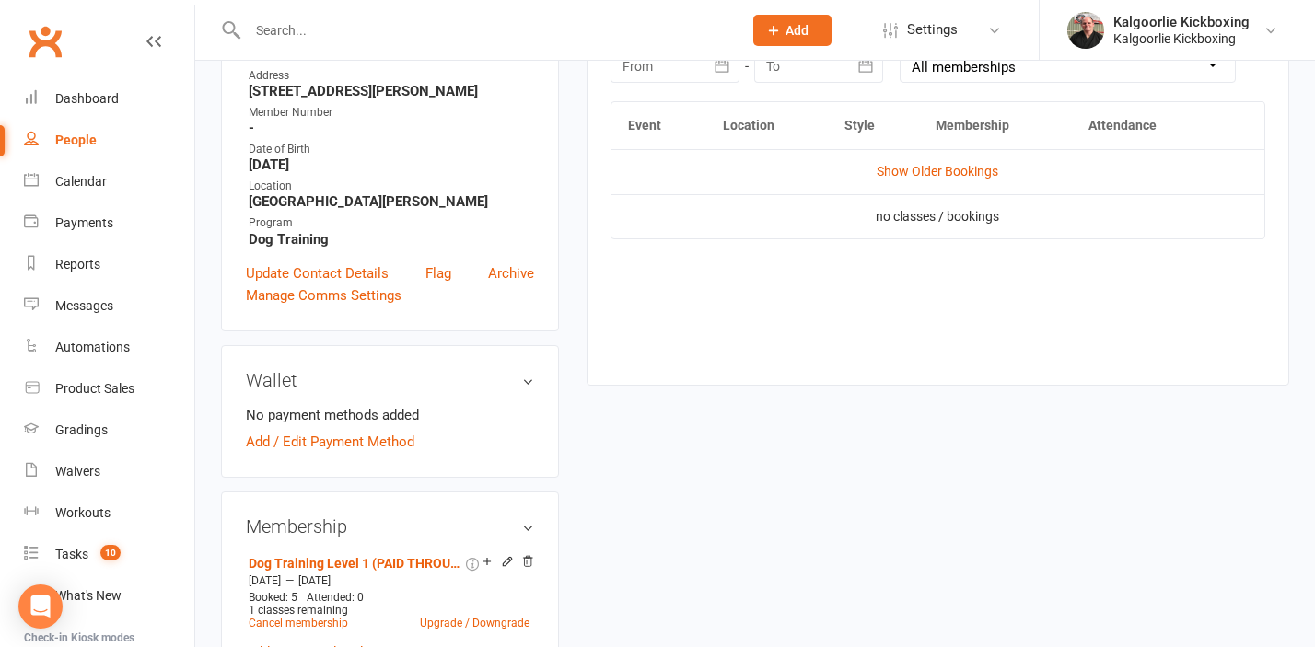
scroll to position [246, 0]
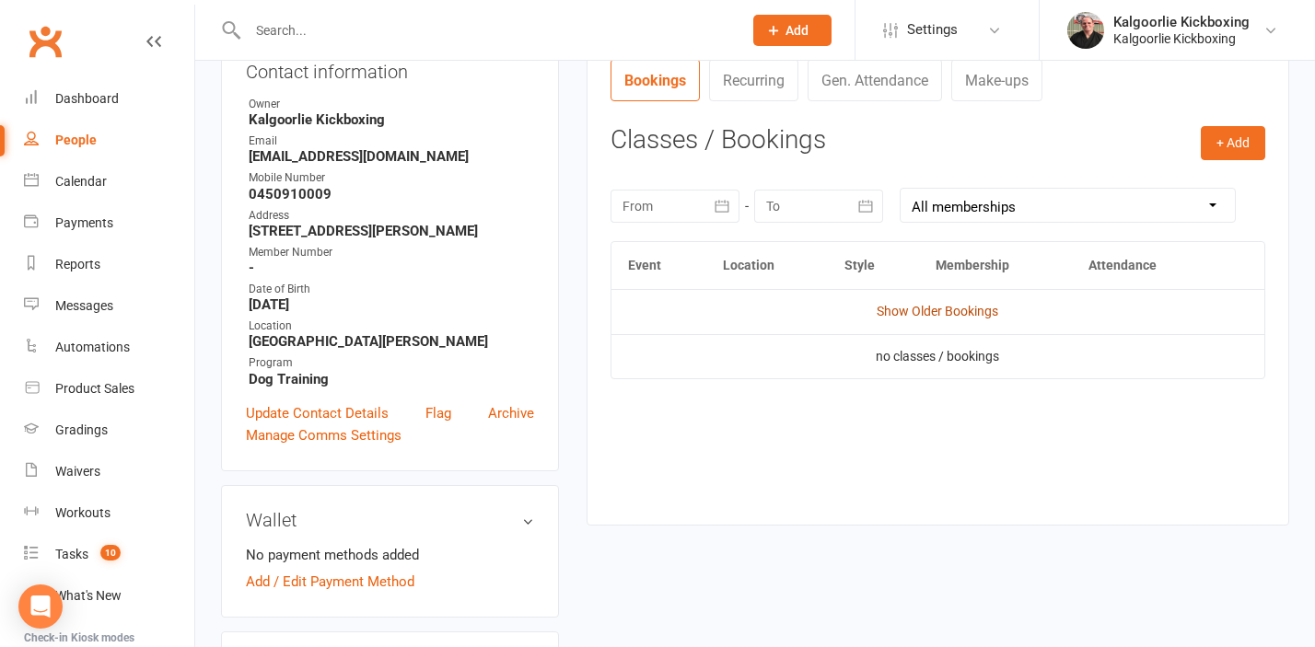
click at [926, 317] on link "Show Older Bookings" at bounding box center [937, 311] width 122 height 15
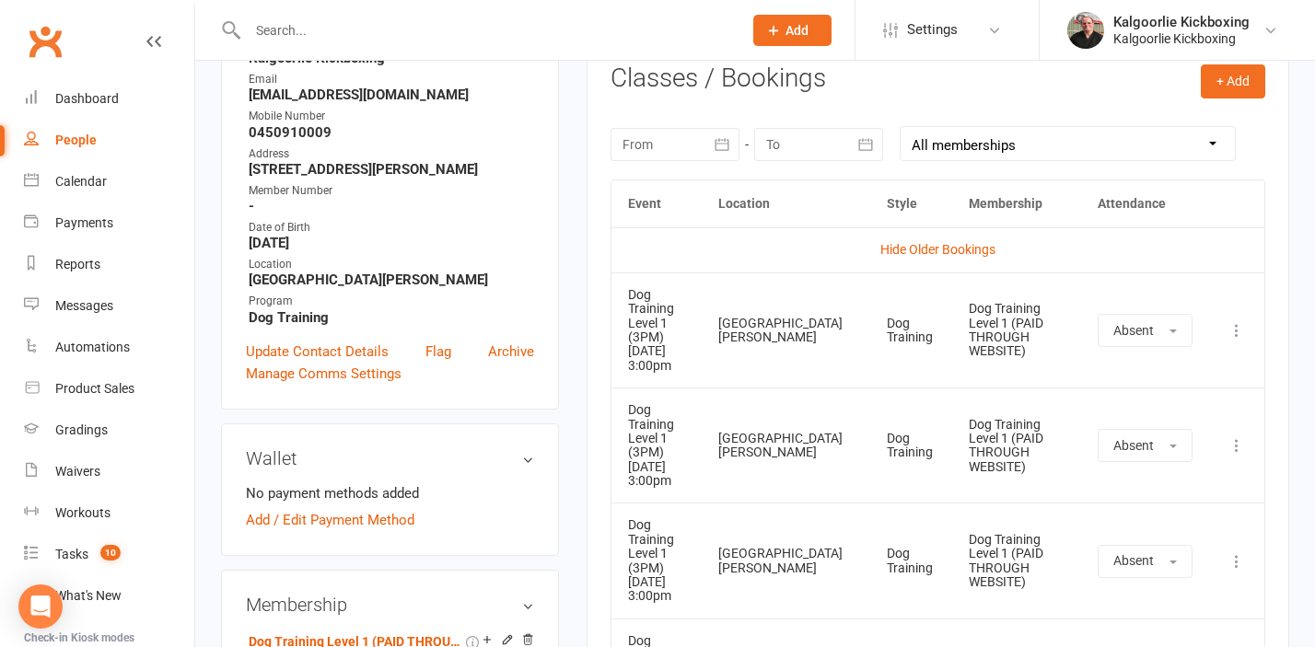
scroll to position [331, 0]
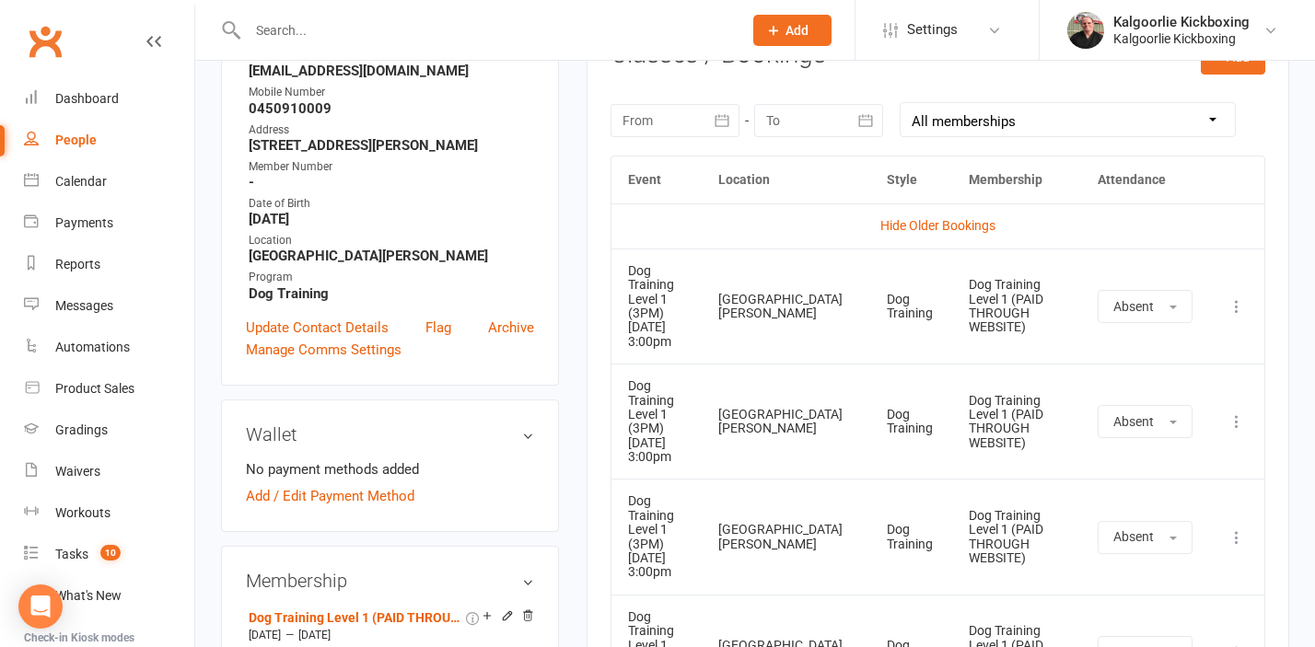
click at [1219, 310] on td "More info View event Delete booking" at bounding box center [1236, 306] width 55 height 115
click at [1235, 310] on icon at bounding box center [1236, 306] width 18 height 18
click at [1138, 427] on link "Delete booking" at bounding box center [1155, 416] width 182 height 37
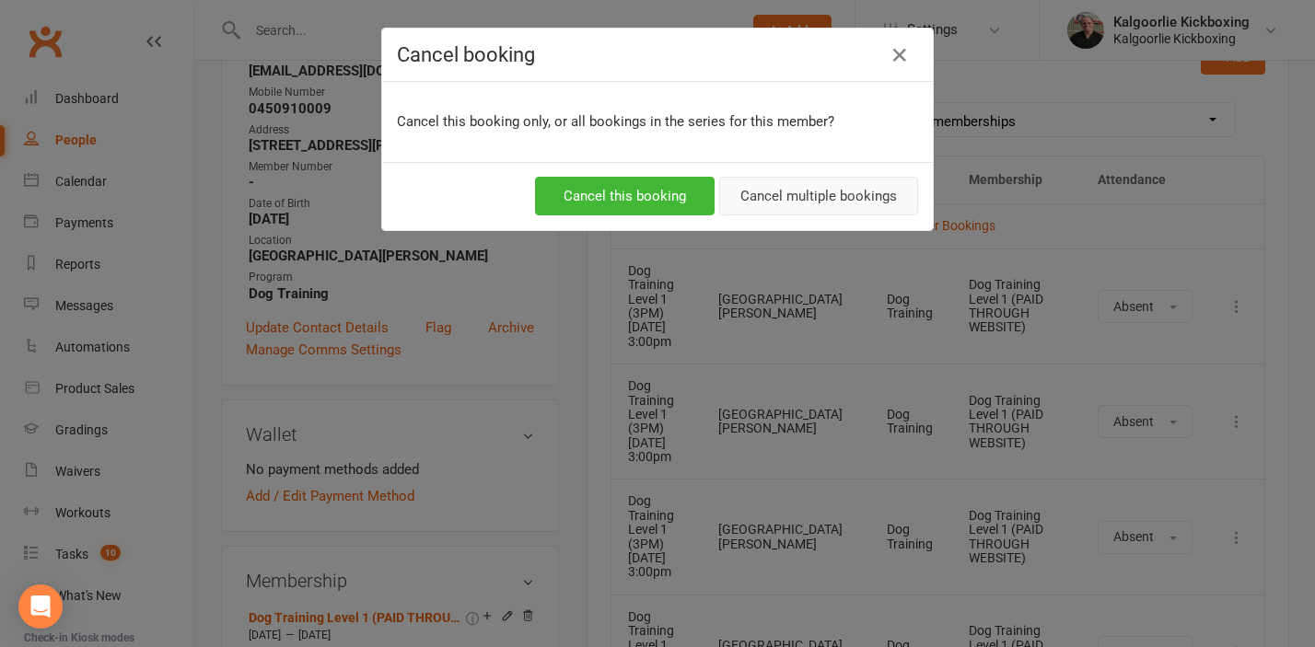
click at [783, 199] on button "Cancel multiple bookings" at bounding box center [818, 196] width 199 height 39
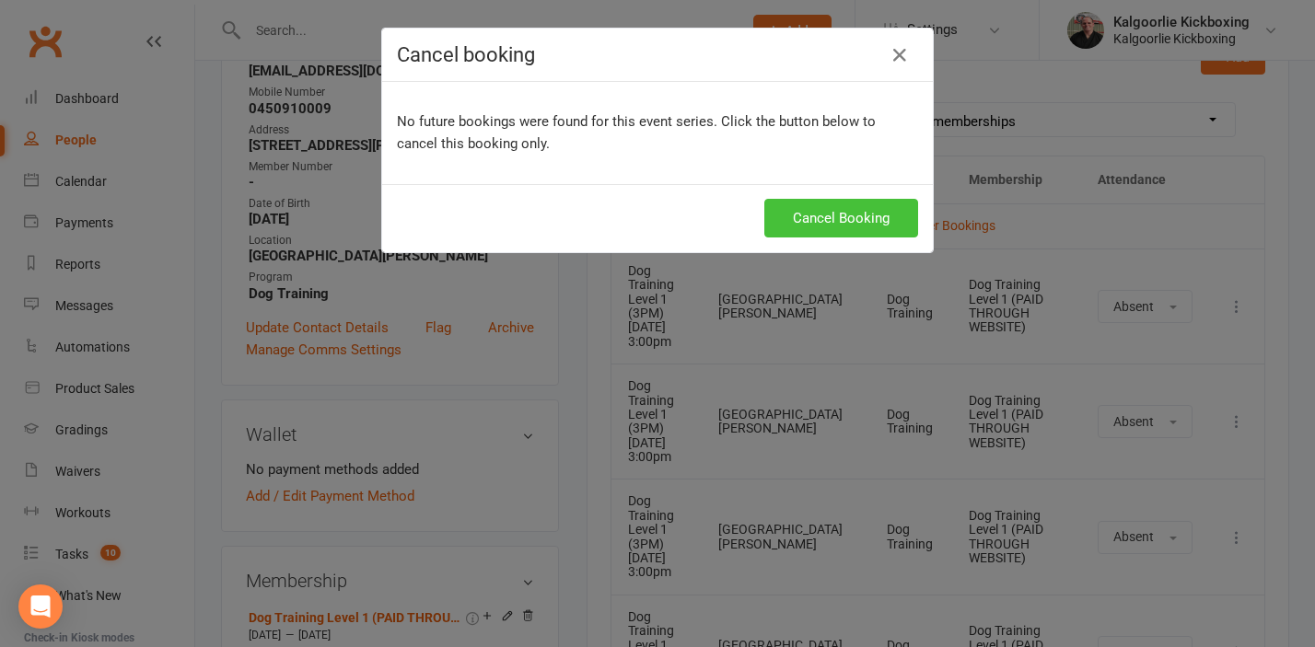
click at [838, 215] on button "Cancel Booking" at bounding box center [841, 218] width 154 height 39
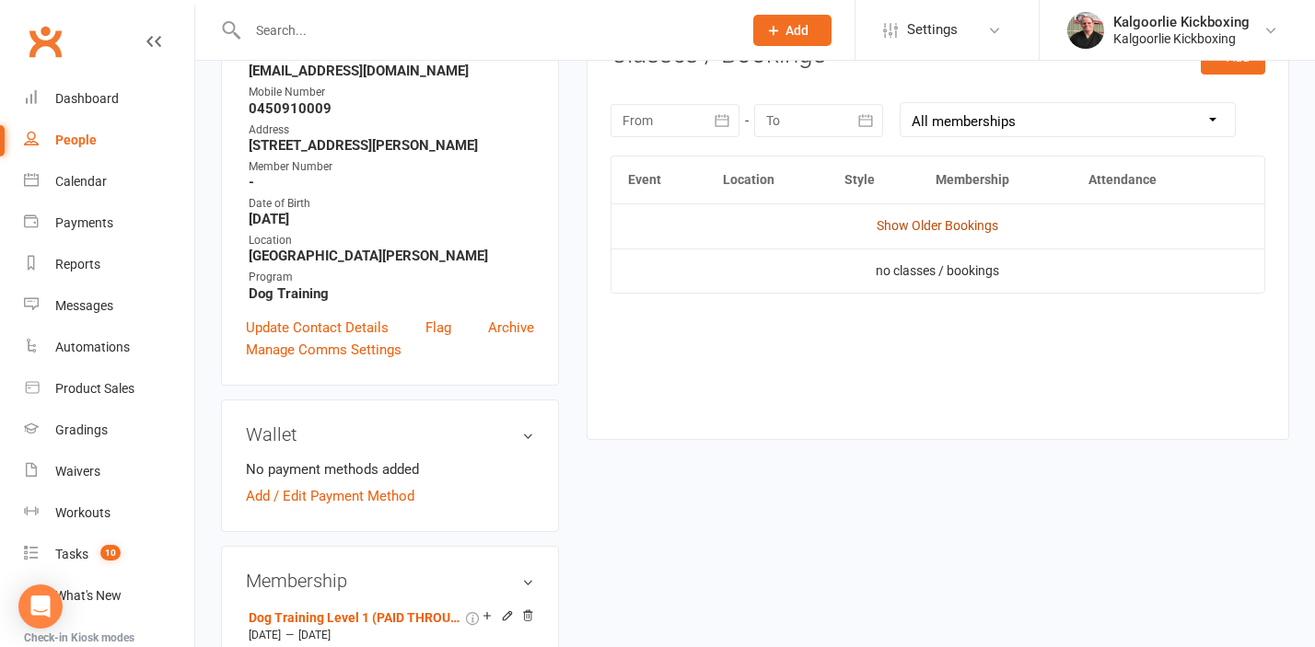
click at [949, 229] on link "Show Older Bookings" at bounding box center [937, 225] width 122 height 15
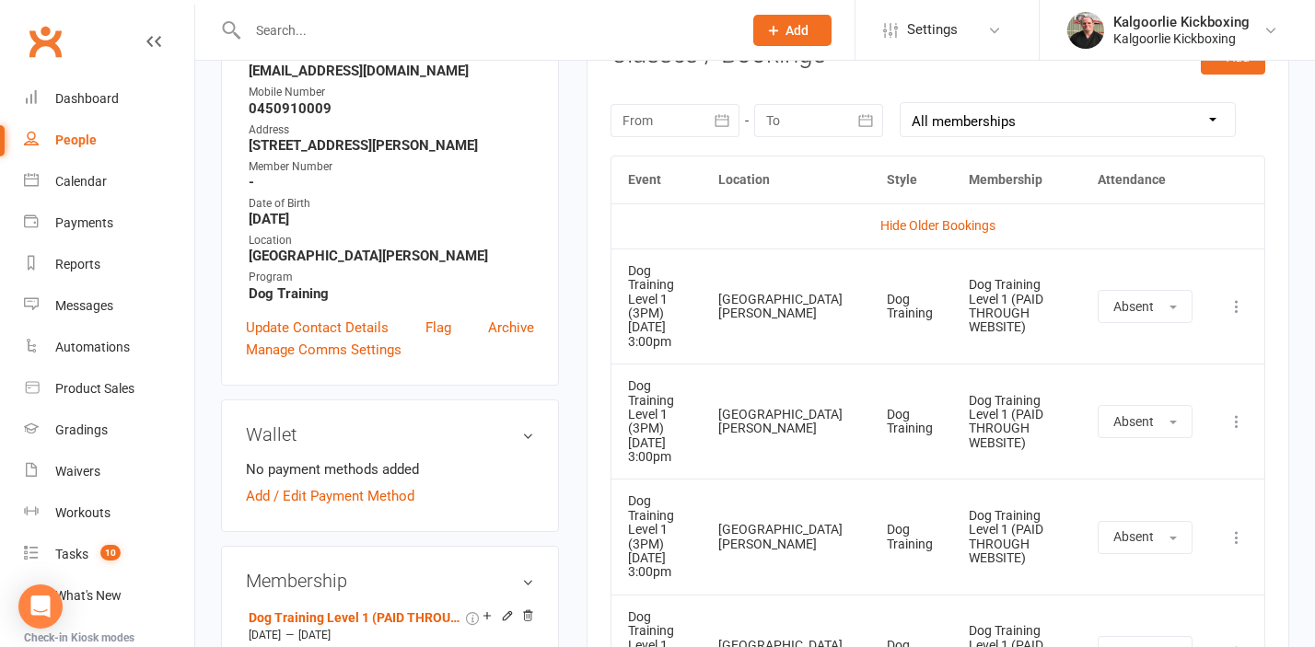
click at [1227, 316] on icon at bounding box center [1236, 306] width 18 height 18
click at [1113, 426] on link "Delete booking" at bounding box center [1155, 416] width 182 height 37
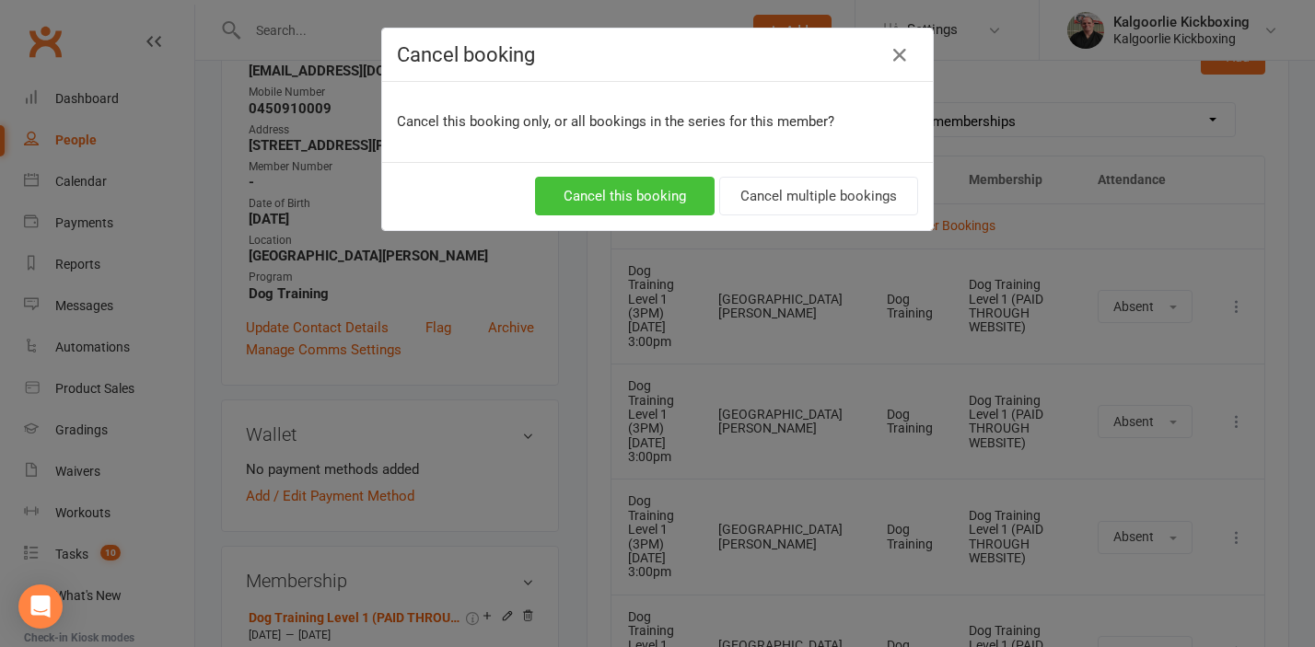
click at [631, 202] on button "Cancel this booking" at bounding box center [625, 196] width 180 height 39
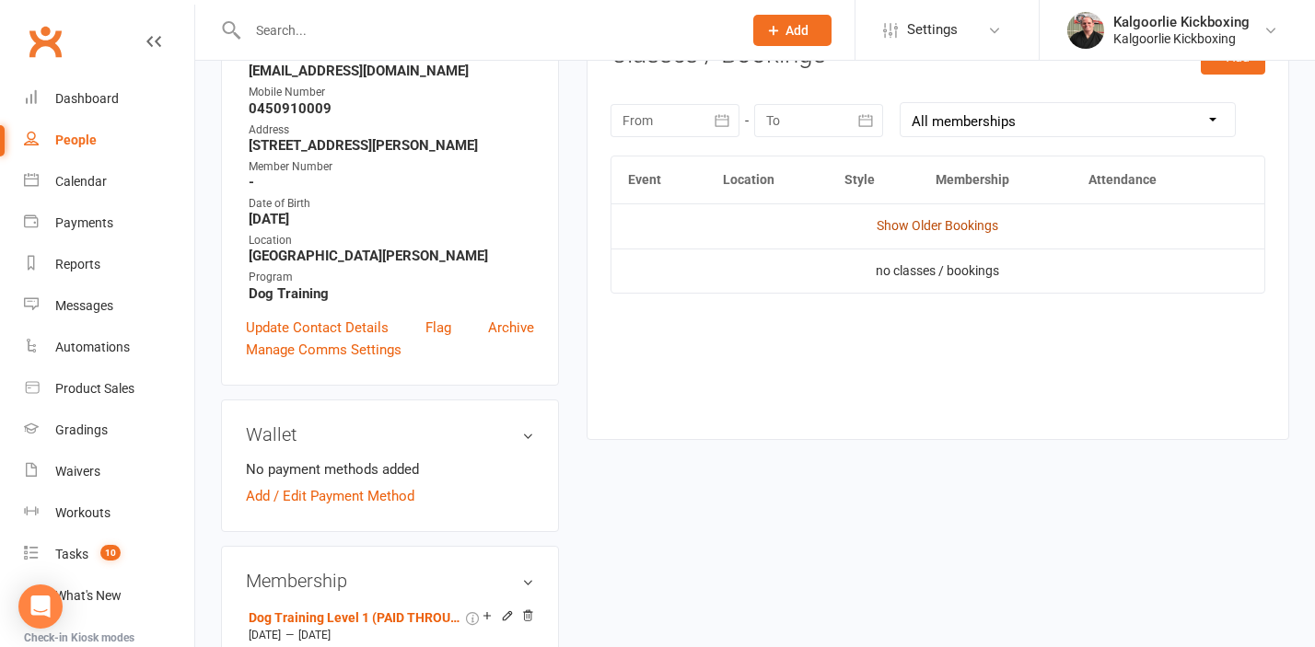
click at [948, 224] on link "Show Older Bookings" at bounding box center [937, 225] width 122 height 15
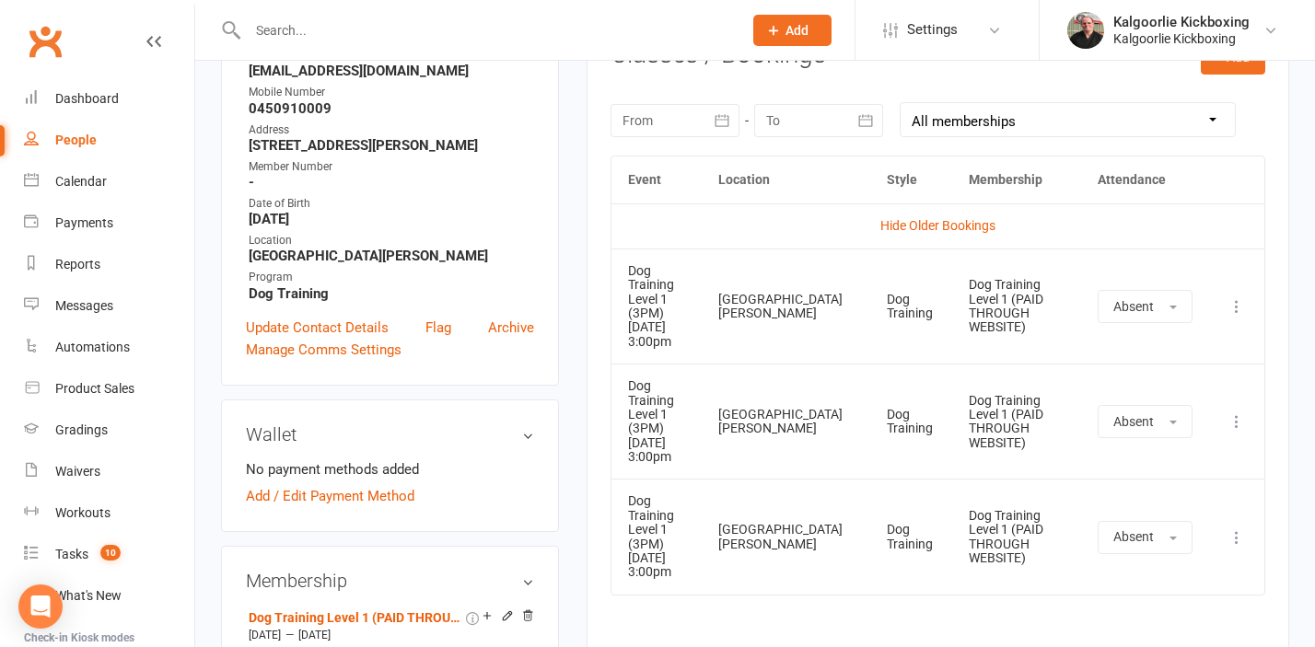
click at [1242, 304] on icon at bounding box center [1236, 306] width 18 height 18
click at [1104, 412] on link "Delete booking" at bounding box center [1155, 416] width 182 height 37
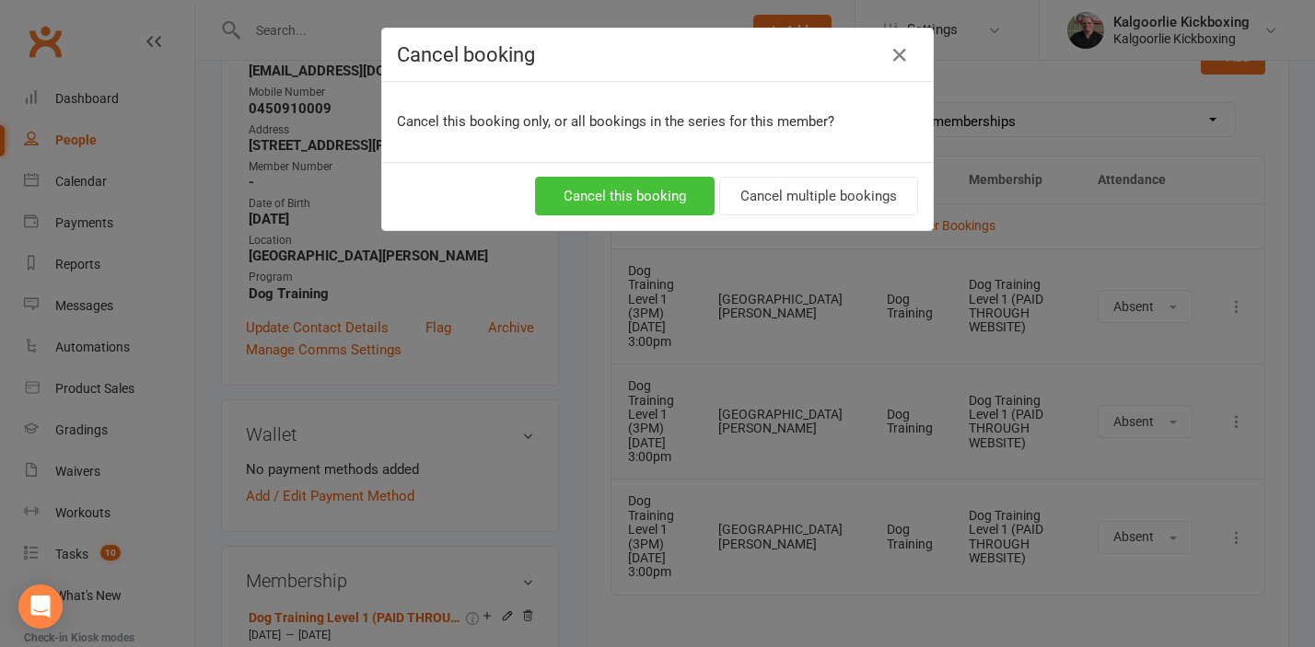
click at [658, 188] on button "Cancel this booking" at bounding box center [625, 196] width 180 height 39
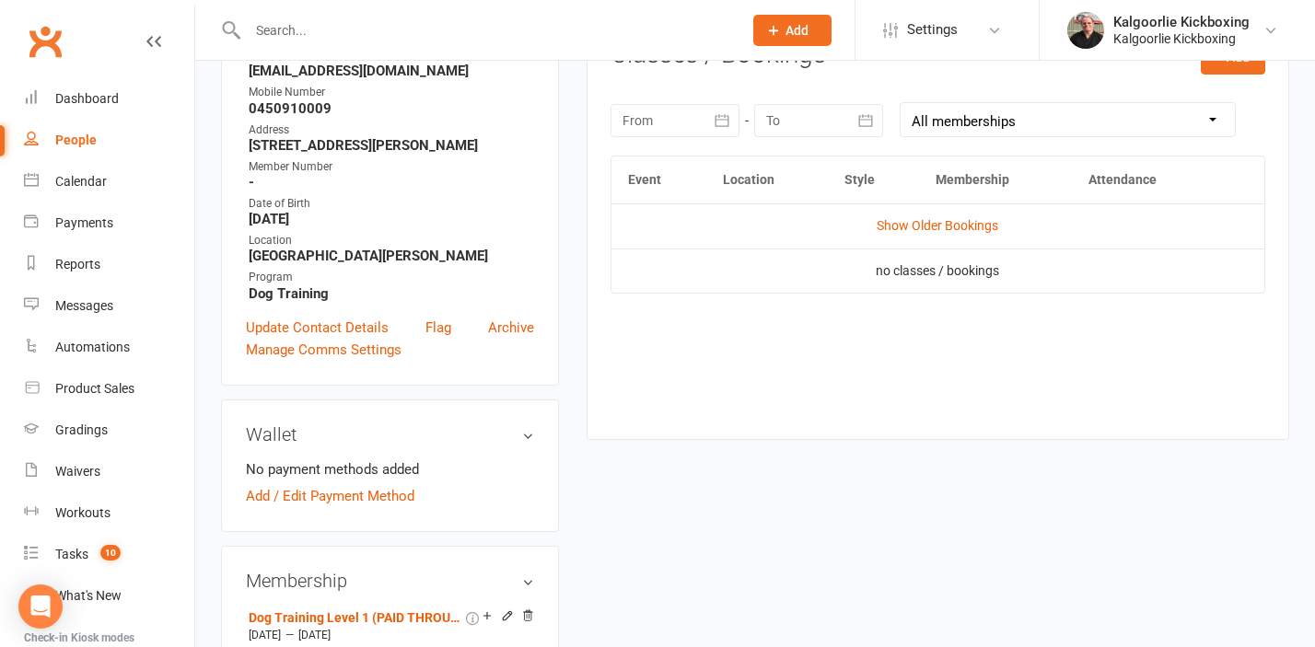
click at [944, 271] on td "no classes / bookings" at bounding box center [937, 271] width 653 height 44
click at [926, 226] on link "Show Older Bookings" at bounding box center [937, 225] width 122 height 15
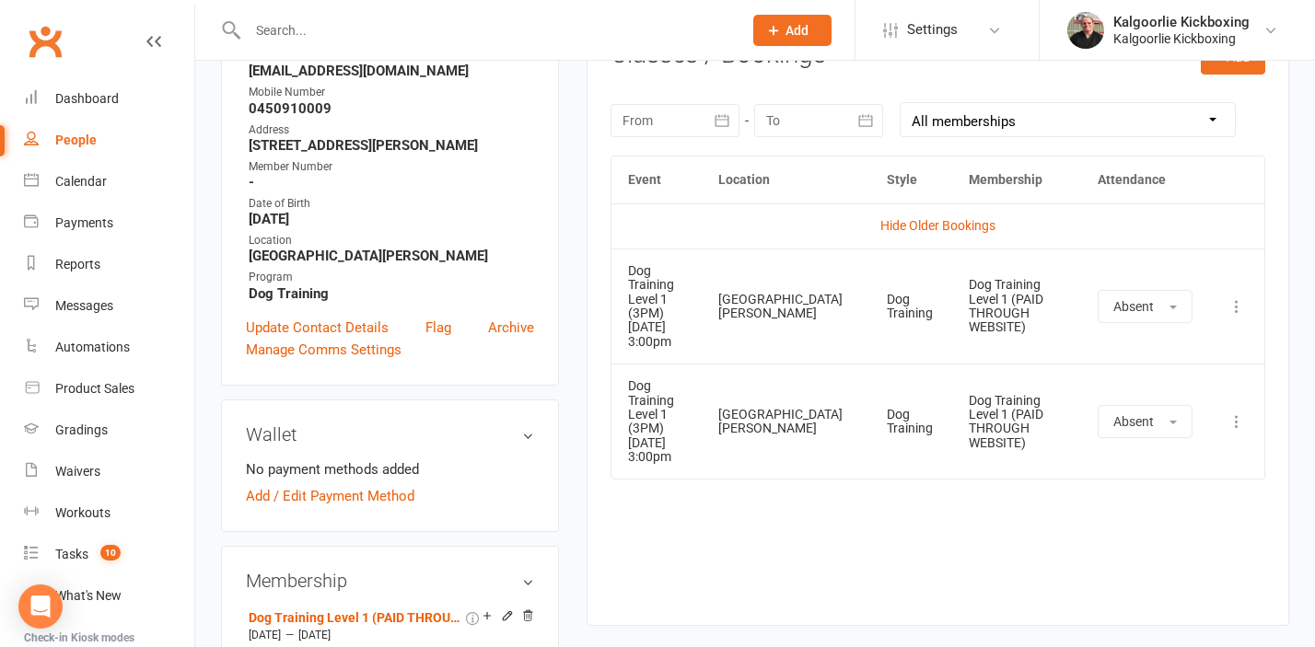
click at [1233, 307] on icon at bounding box center [1236, 306] width 18 height 18
click at [1117, 415] on link "Delete booking" at bounding box center [1155, 416] width 182 height 37
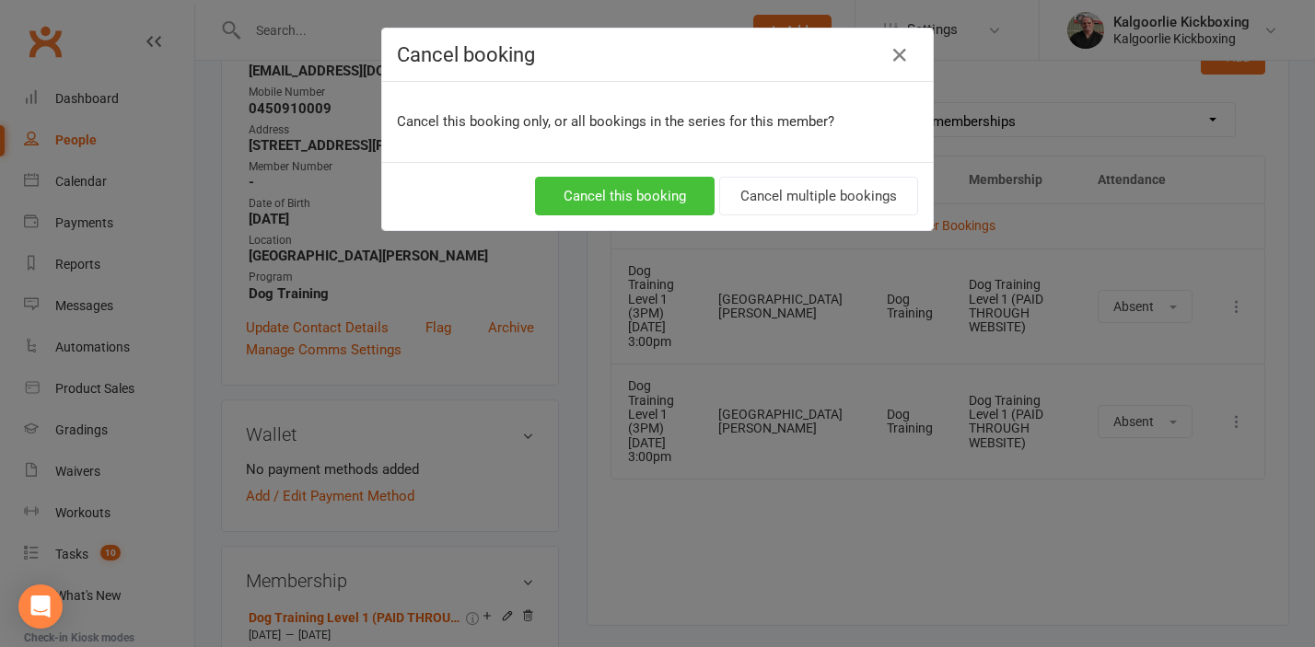
click at [634, 203] on button "Cancel this booking" at bounding box center [625, 196] width 180 height 39
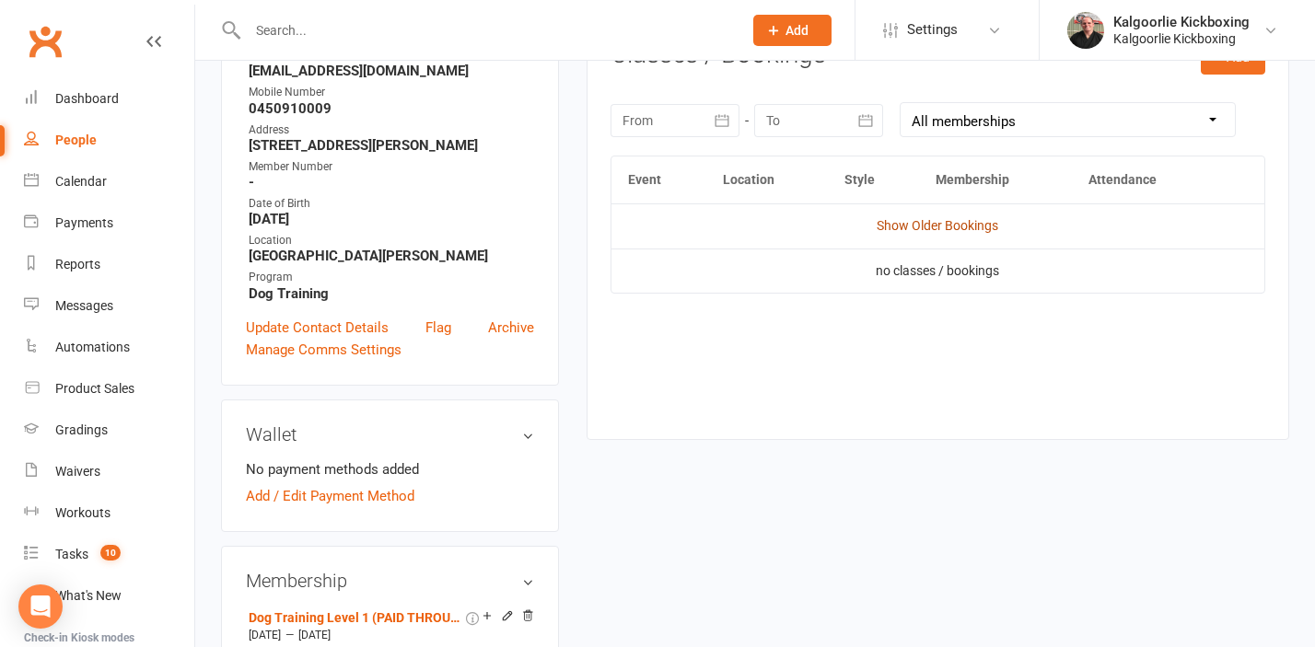
click at [950, 226] on link "Show Older Bookings" at bounding box center [937, 225] width 122 height 15
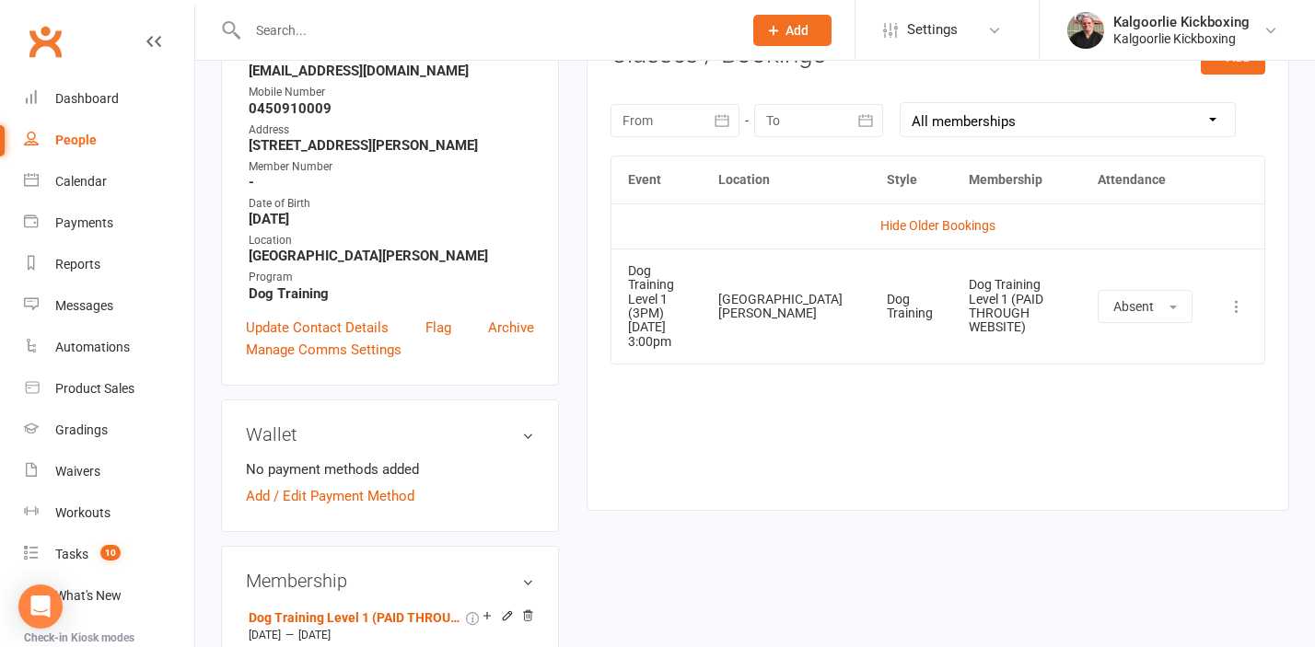
click at [1235, 305] on icon at bounding box center [1236, 306] width 18 height 18
click at [1105, 407] on link "Delete booking" at bounding box center [1155, 416] width 182 height 37
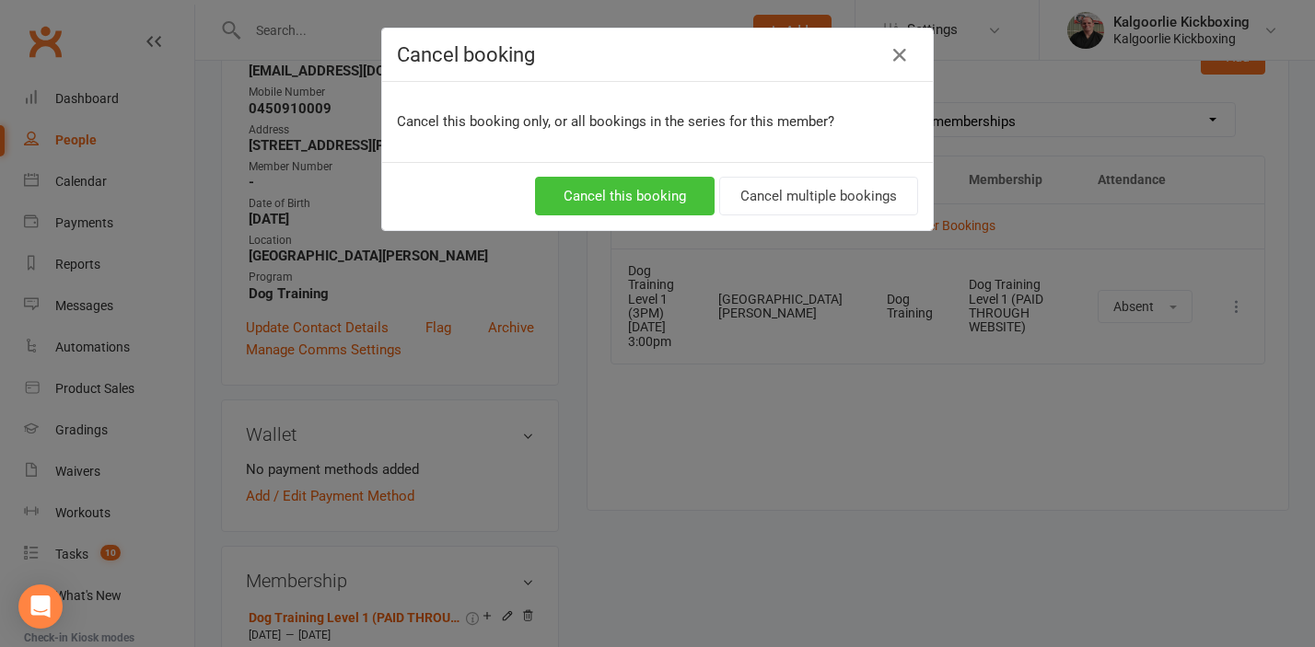
click at [655, 189] on button "Cancel this booking" at bounding box center [625, 196] width 180 height 39
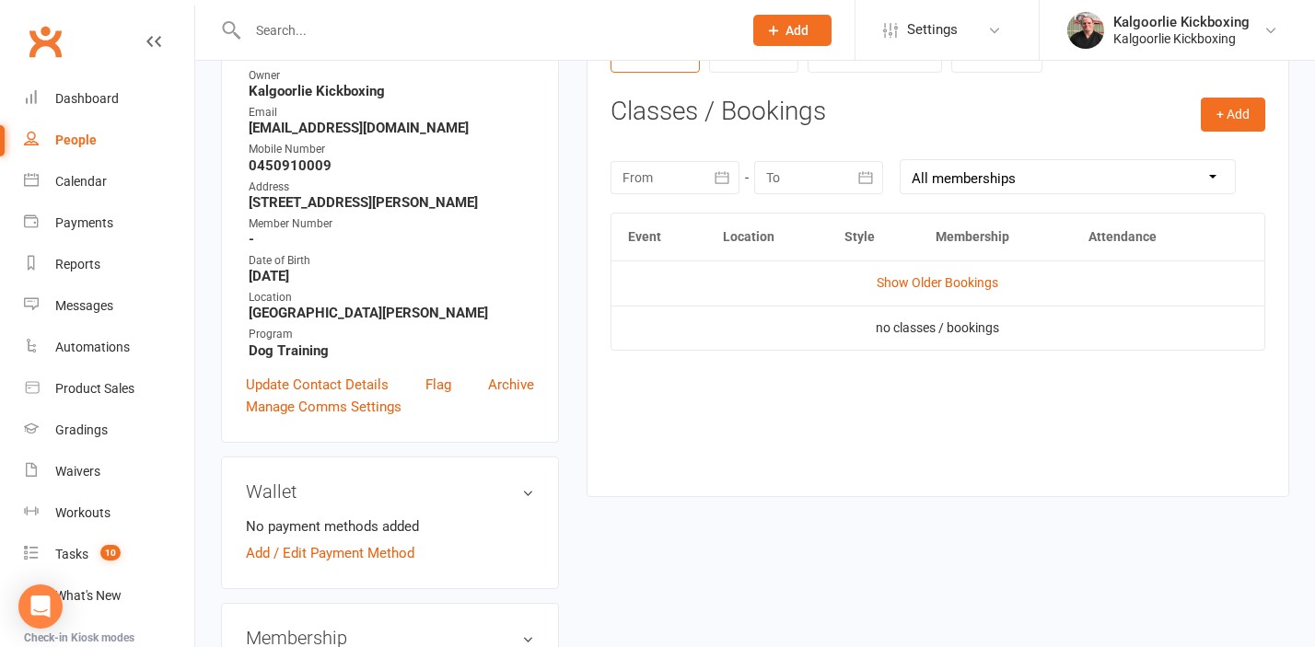
scroll to position [247, 0]
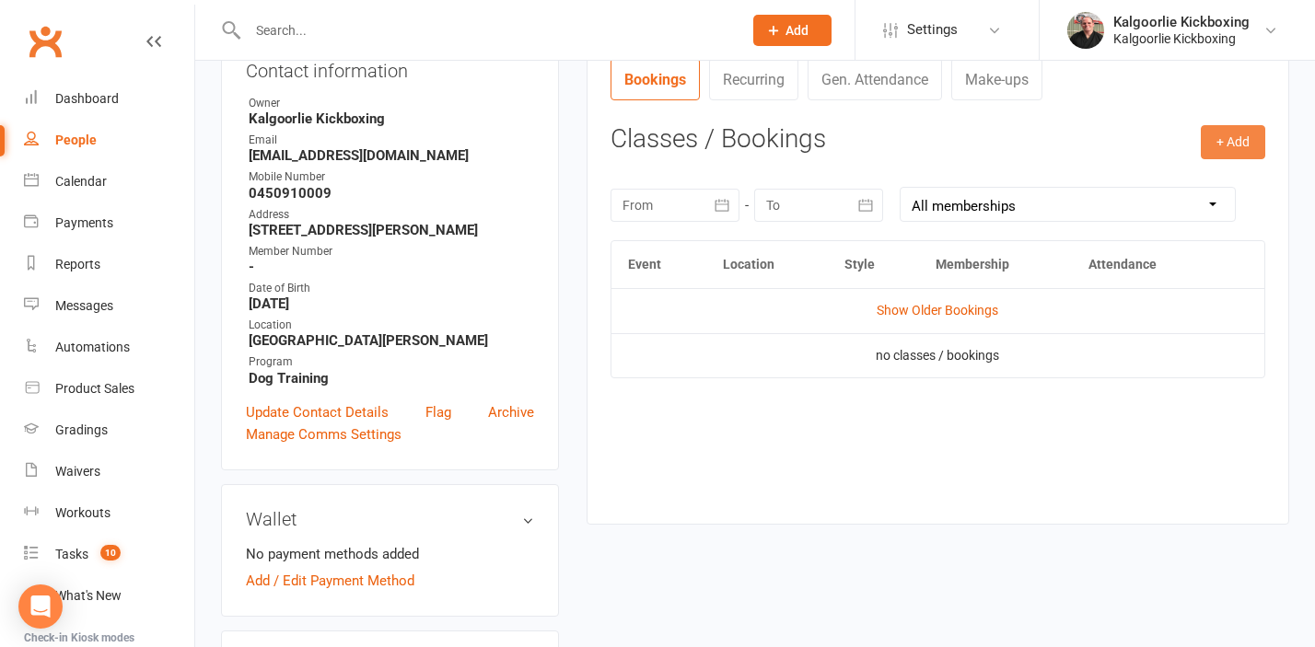
click at [1232, 148] on button "+ Add" at bounding box center [1232, 141] width 64 height 33
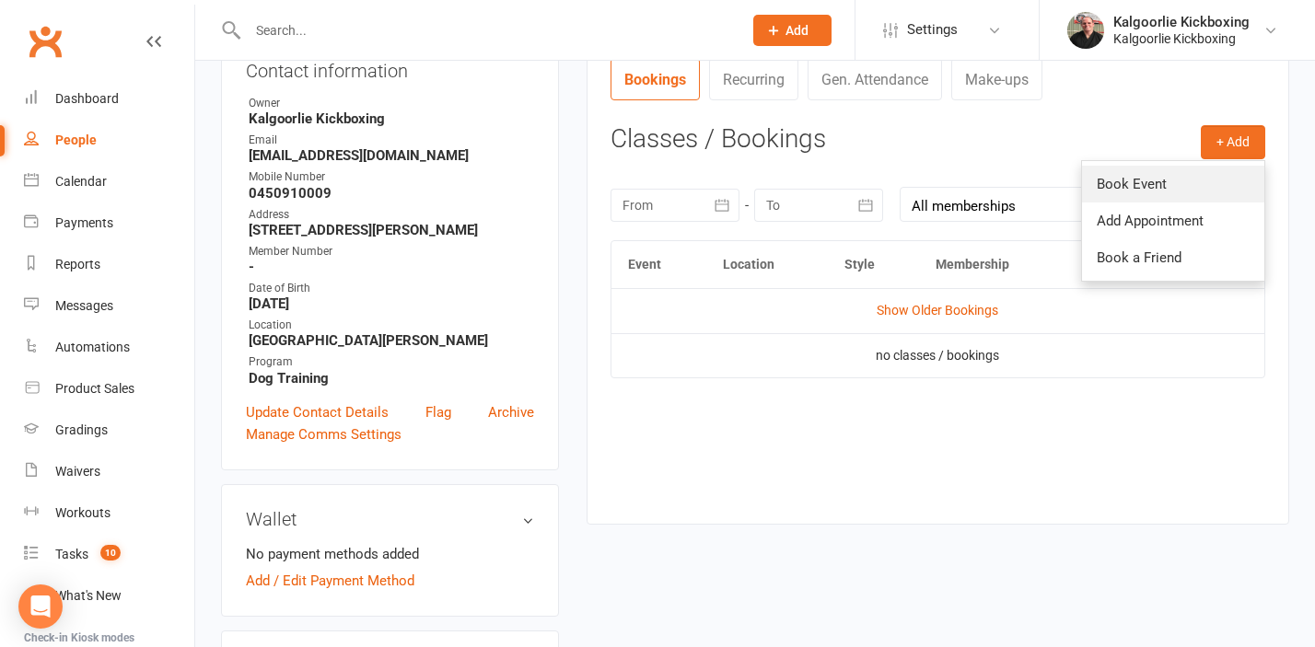
click at [1113, 175] on link "Book Event" at bounding box center [1173, 184] width 182 height 37
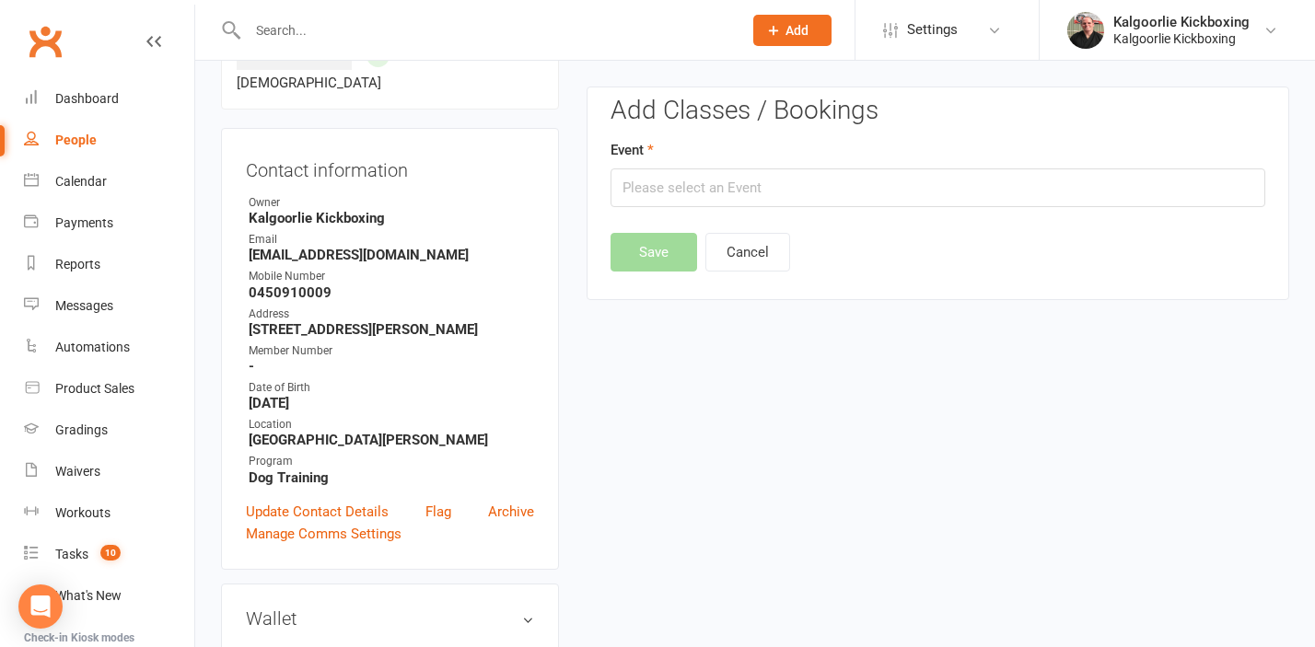
scroll to position [142, 0]
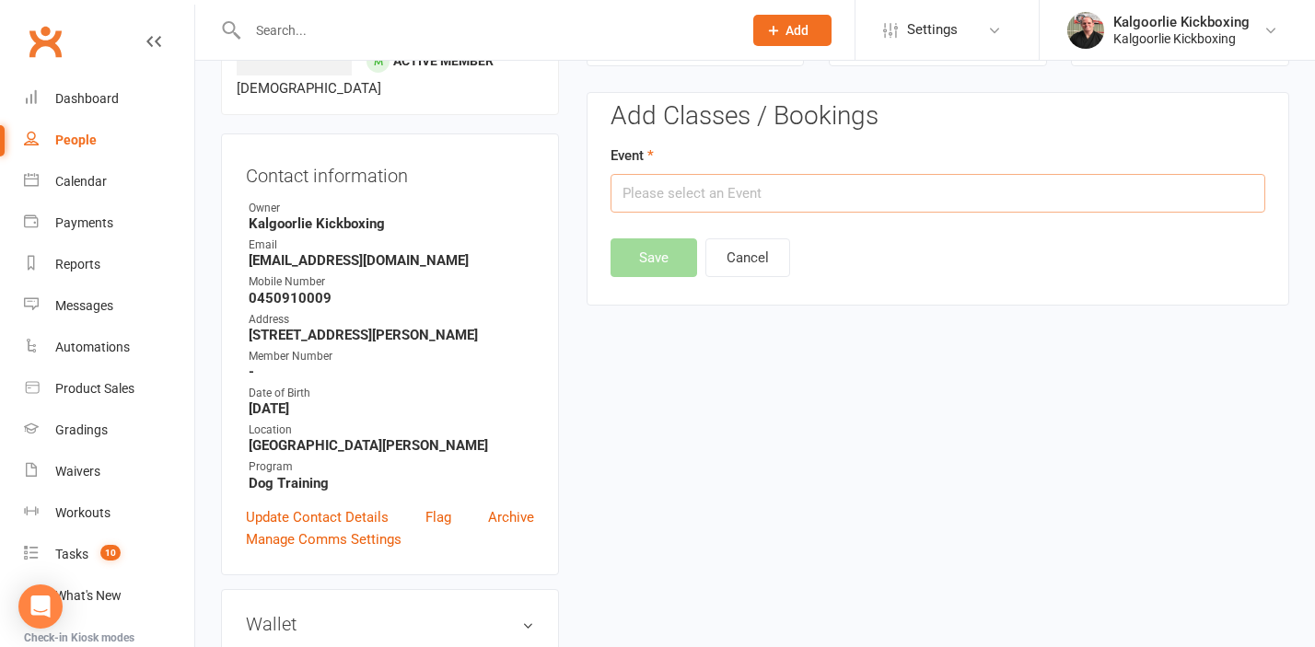
click at [650, 191] on input "text" at bounding box center [937, 193] width 655 height 39
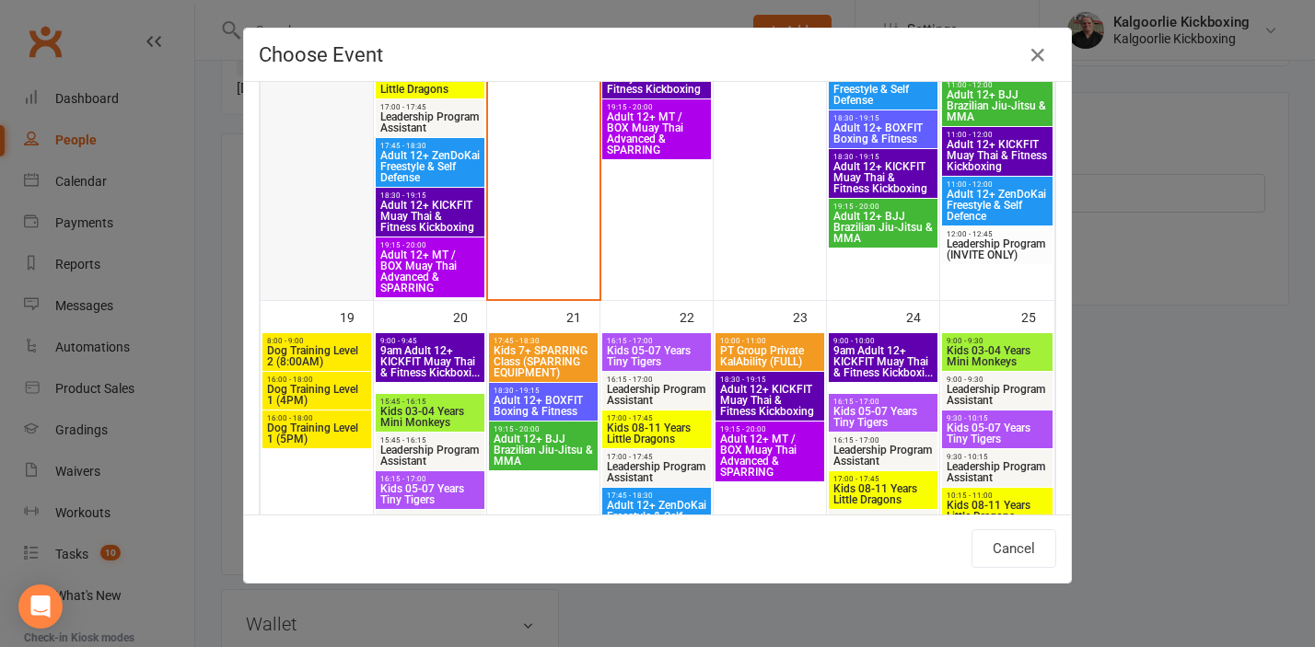
scroll to position [966, 0]
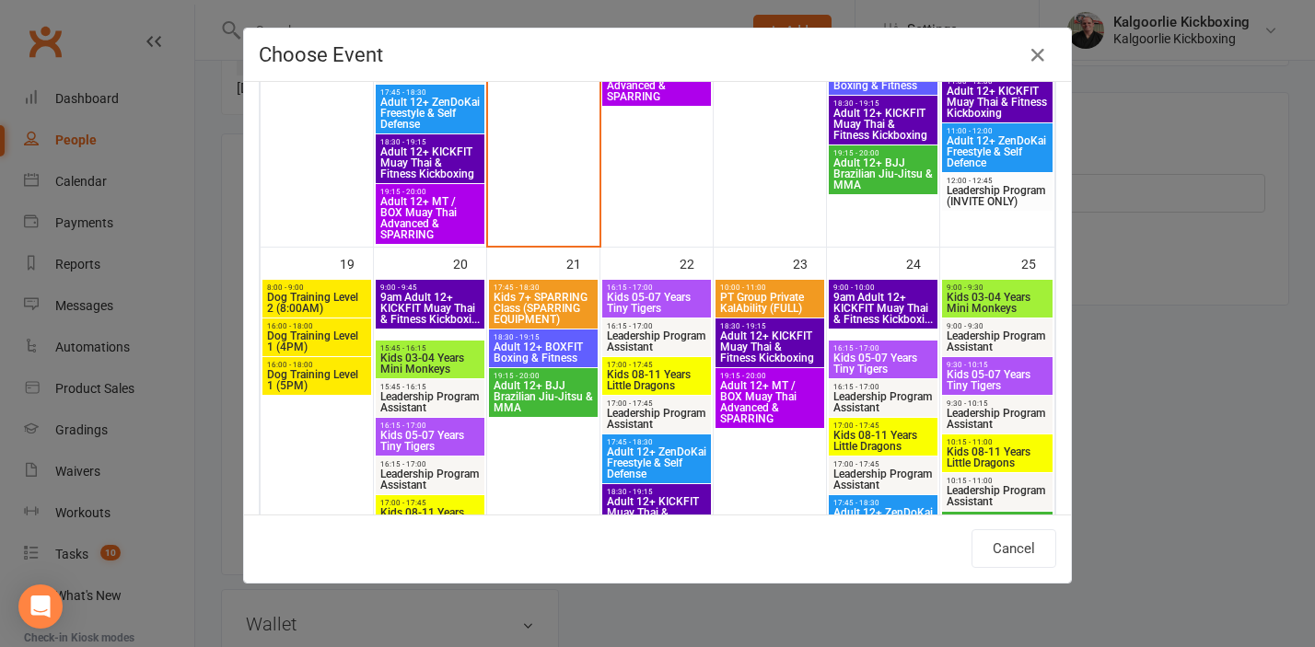
click at [313, 340] on span "Dog Training Level 1 (4PM)" at bounding box center [316, 342] width 101 height 22
type input "Dog Training Level 1 (4PM) - Oct 19, 2025 4:00:00 PM"
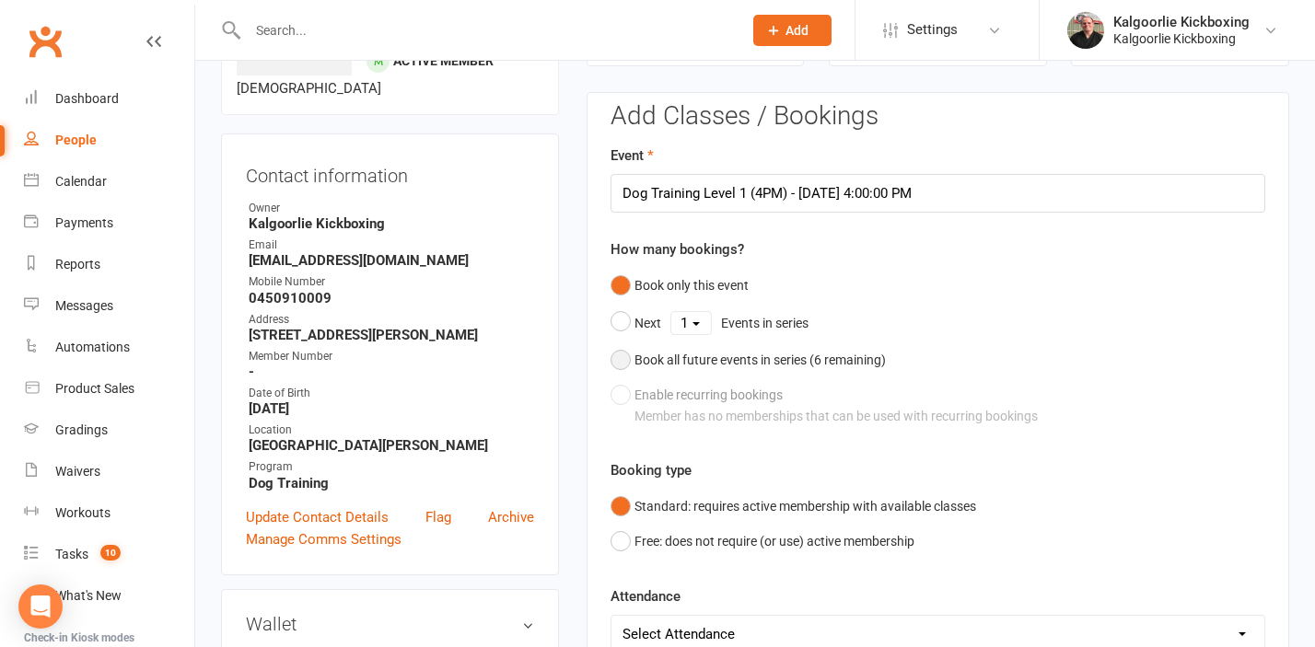
click at [643, 354] on div "Book all future events in series ( 6 remaining)" at bounding box center [759, 360] width 251 height 20
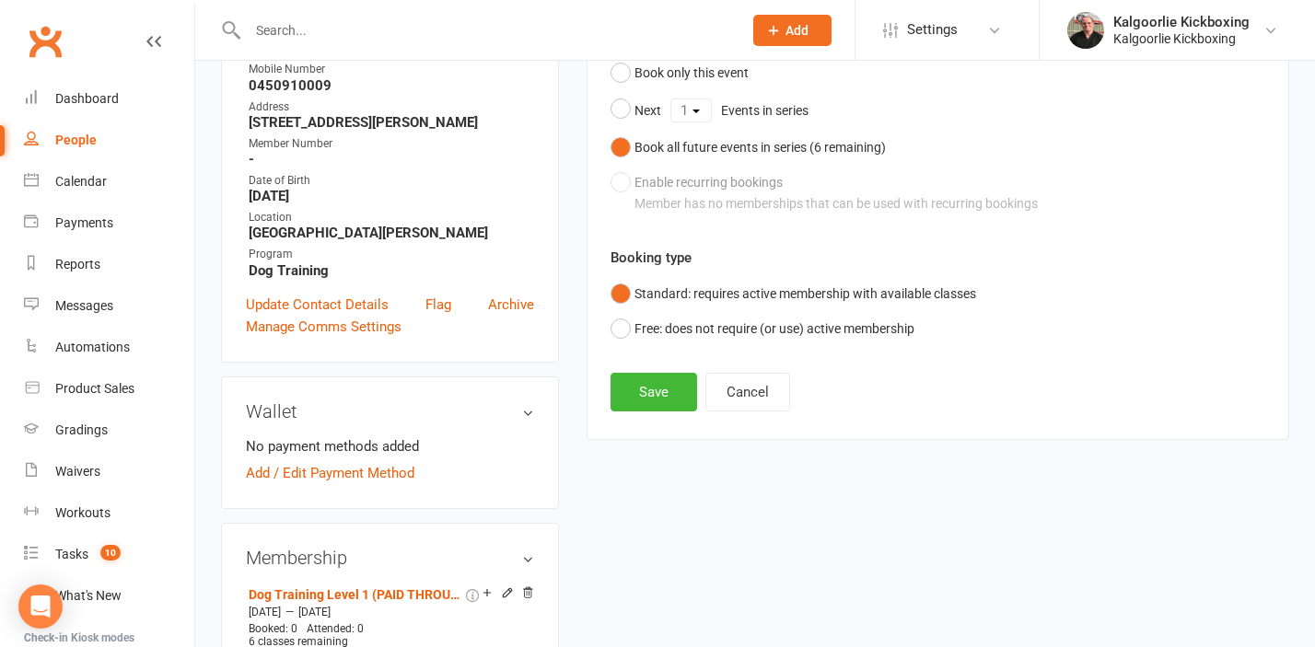
scroll to position [370, 0]
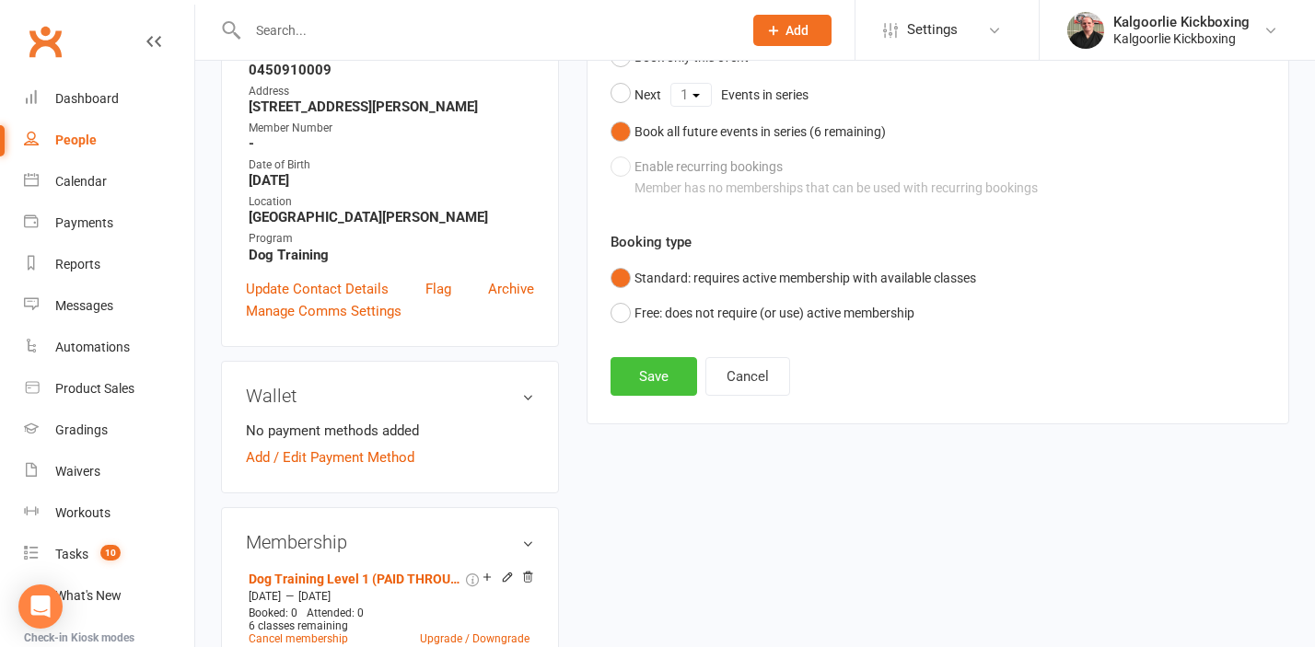
click at [652, 389] on button "Save" at bounding box center [653, 376] width 87 height 39
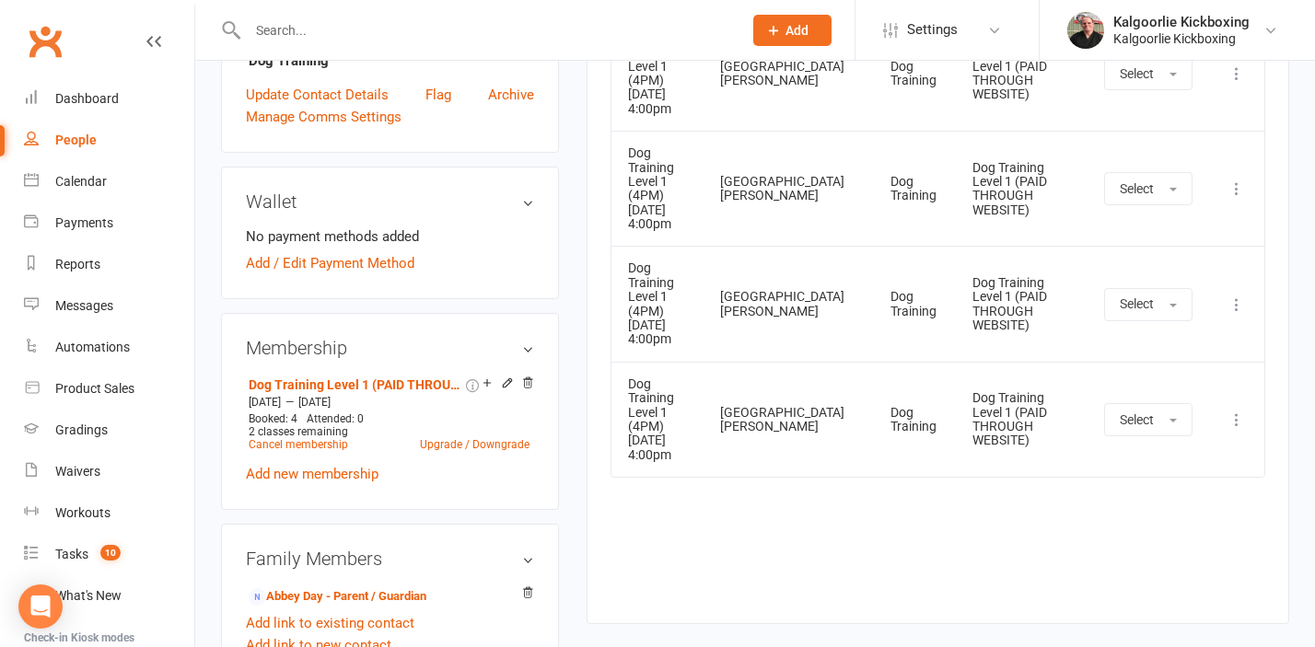
scroll to position [565, 0]
click at [318, 586] on link "Abbey Day - Parent / Guardian" at bounding box center [338, 595] width 178 height 19
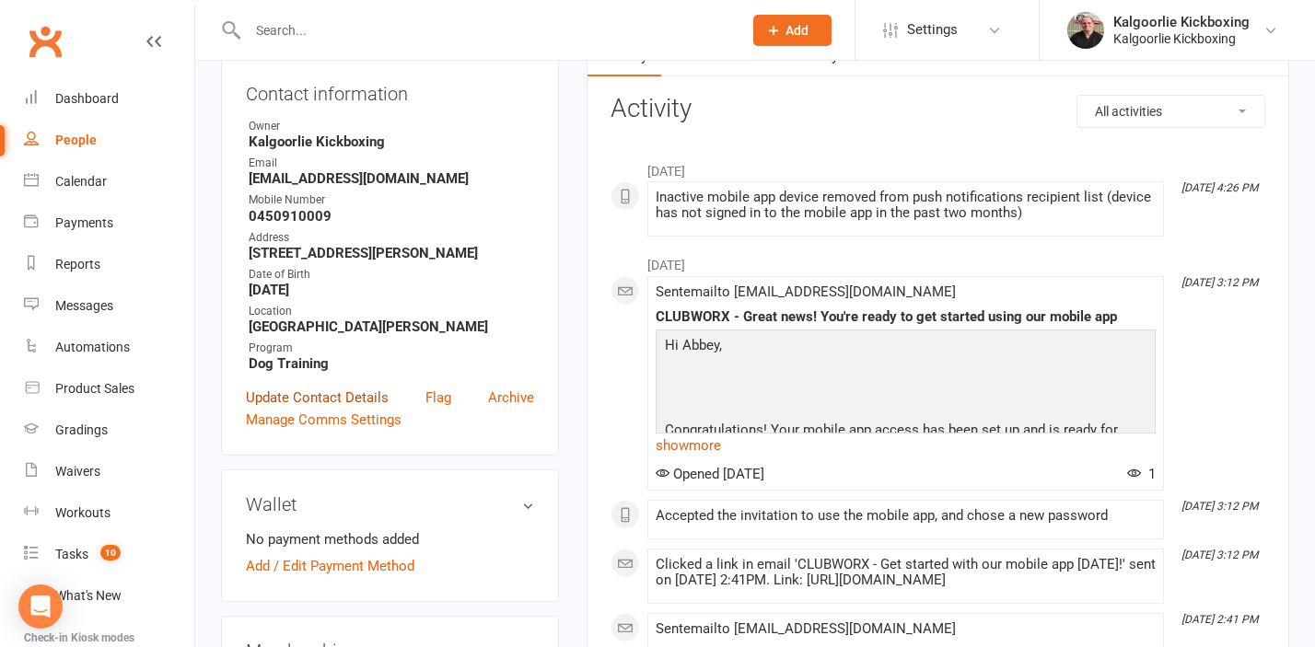
click at [313, 395] on link "Update Contact Details" at bounding box center [317, 398] width 143 height 22
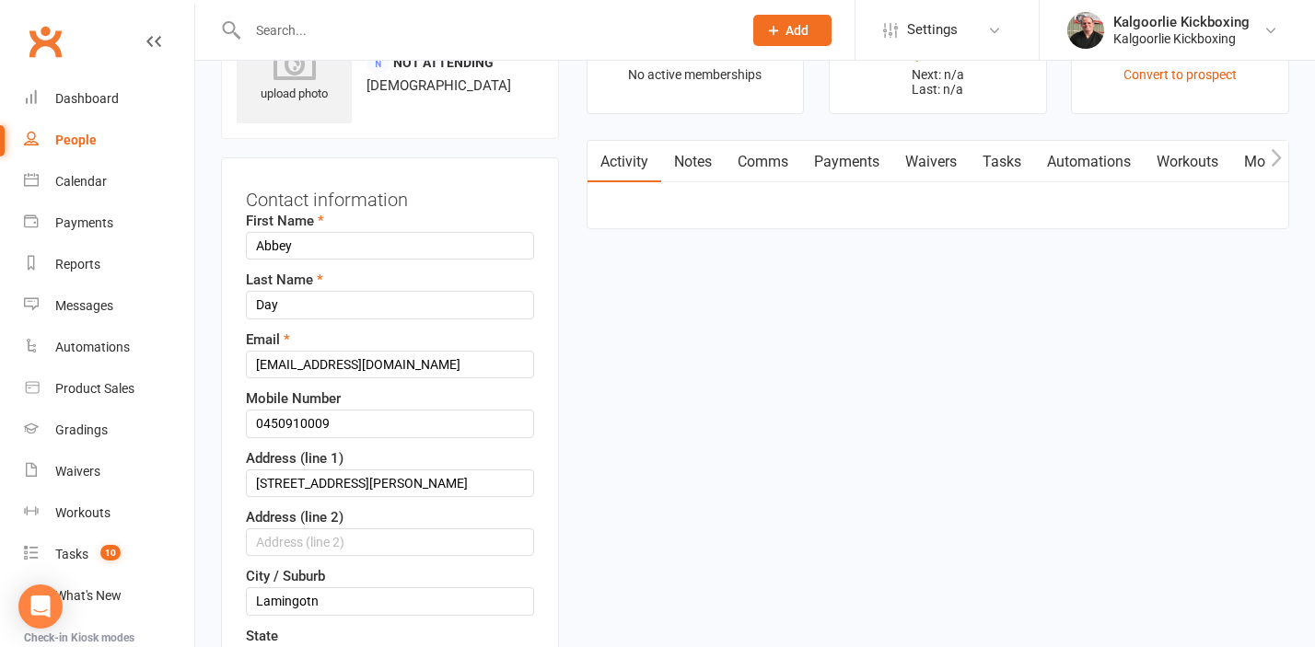
scroll to position [87, 0]
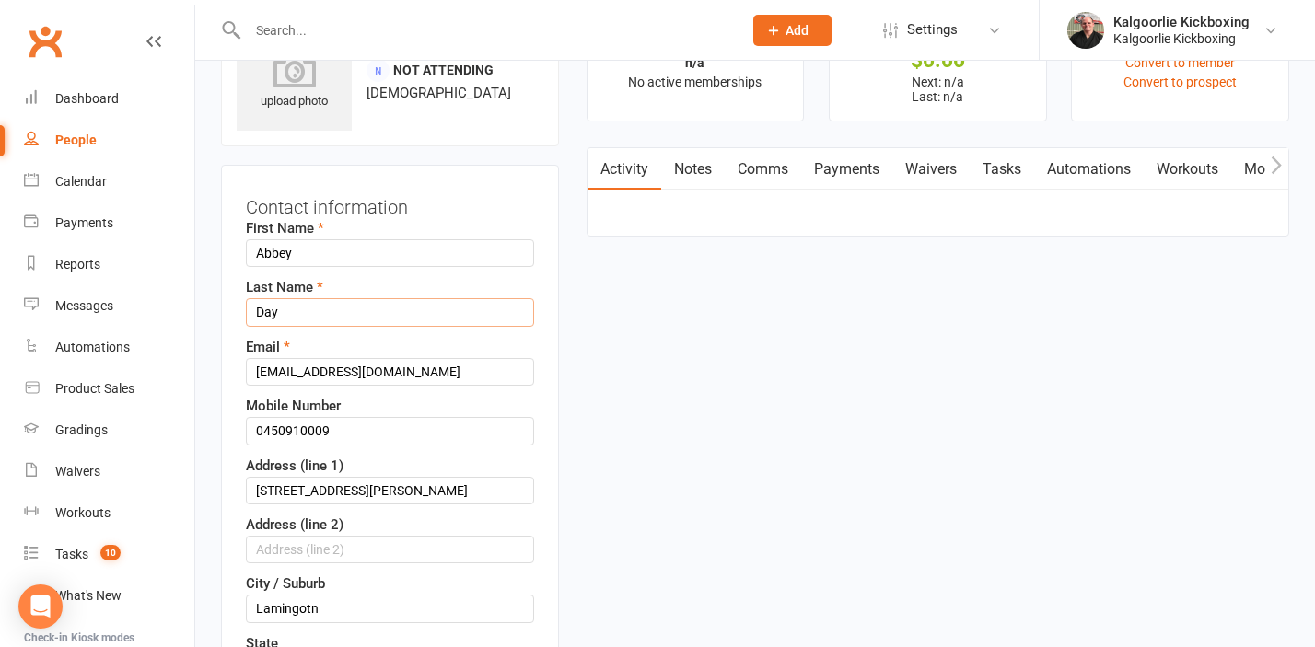
click at [313, 304] on input "Day" at bounding box center [390, 312] width 288 height 28
type input "Day (DT)"
click at [328, 346] on div "Email abbeyrmj@icloud.com" at bounding box center [390, 361] width 288 height 50
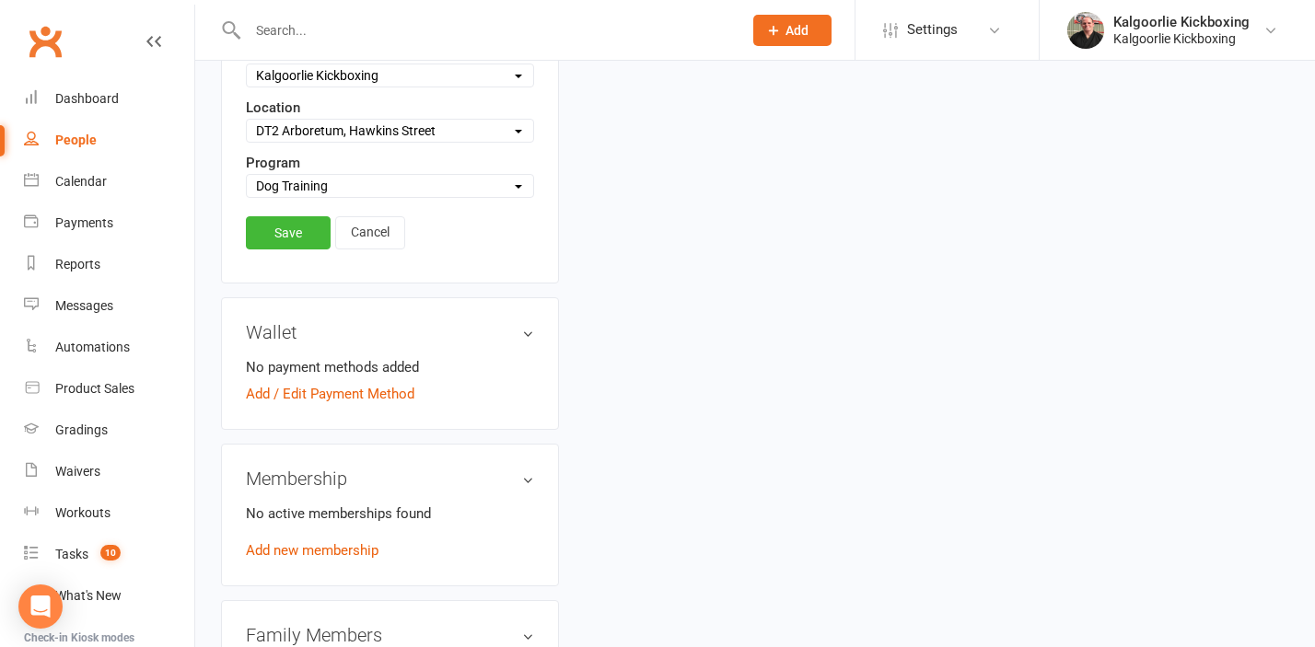
scroll to position [856, 0]
click at [291, 228] on link "Save" at bounding box center [288, 231] width 85 height 33
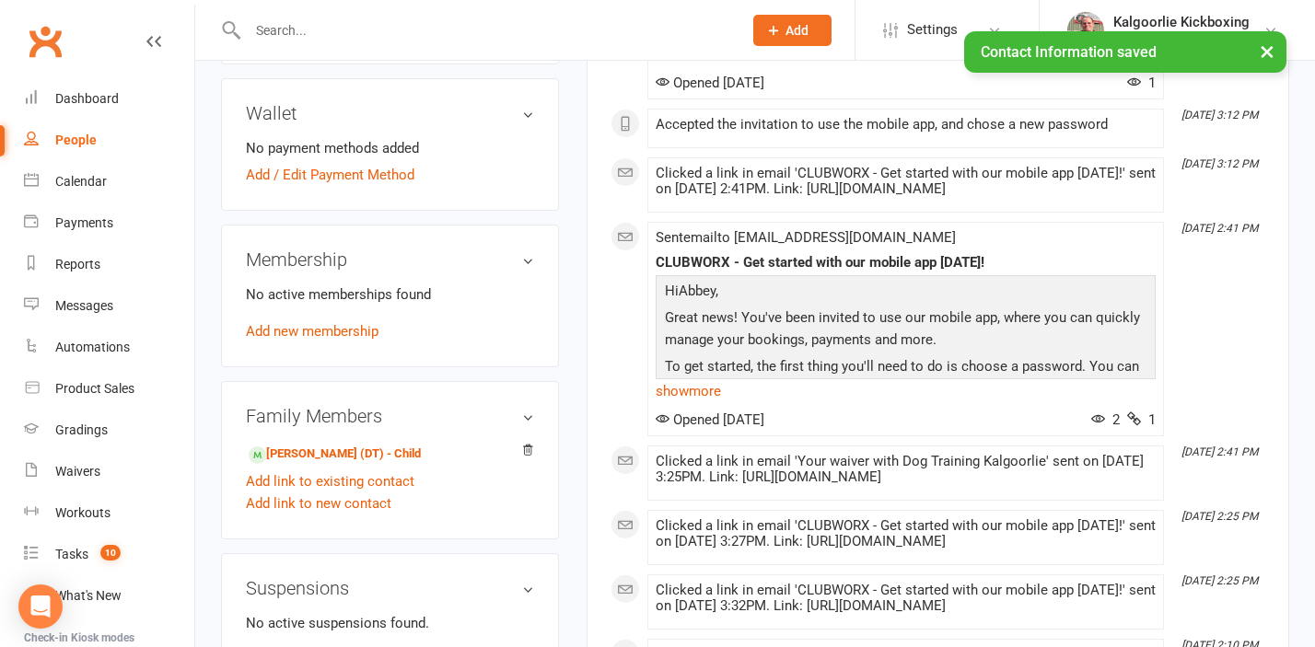
scroll to position [0, 0]
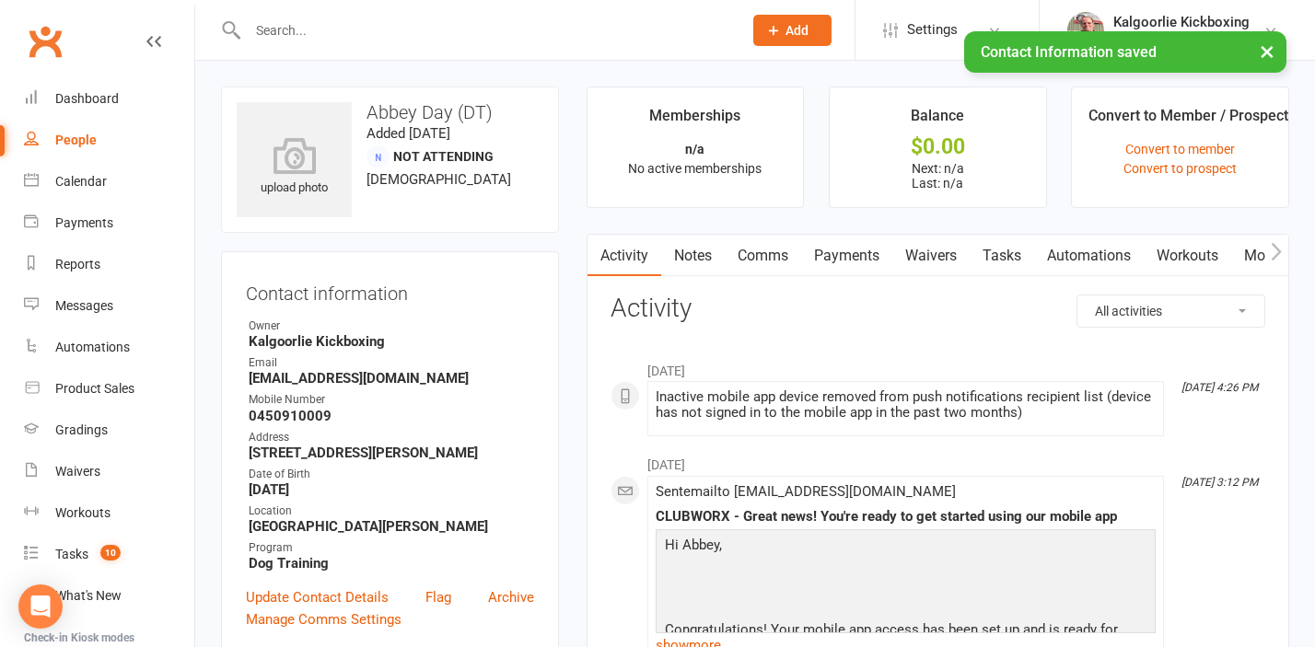
click at [1255, 253] on link "Mobile App" at bounding box center [1280, 256] width 99 height 42
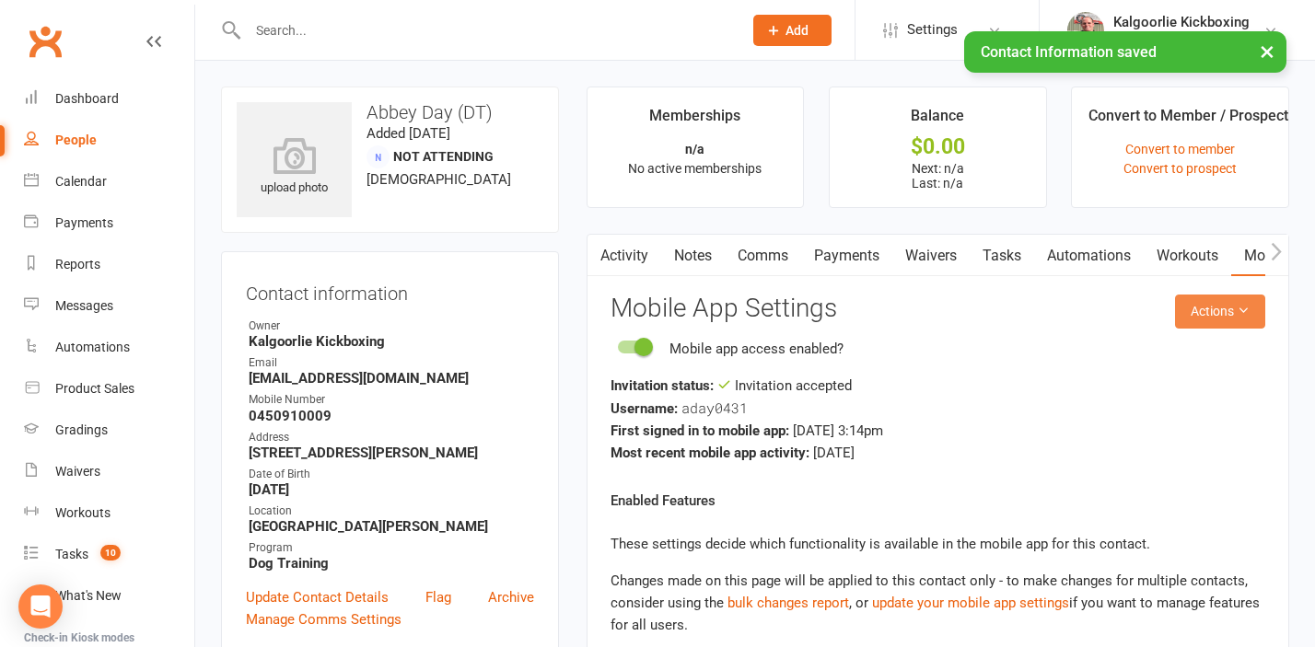
click at [1226, 307] on button "Actions" at bounding box center [1220, 311] width 90 height 33
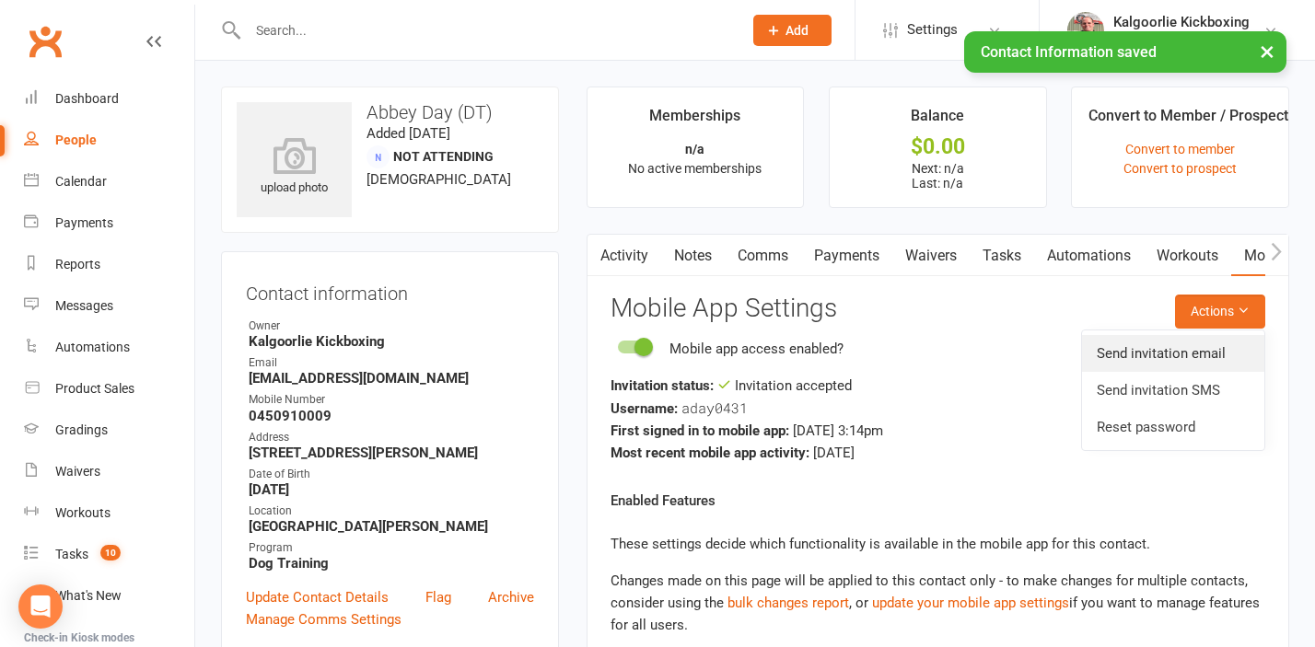
click at [1166, 348] on link "Send invitation email" at bounding box center [1173, 353] width 182 height 37
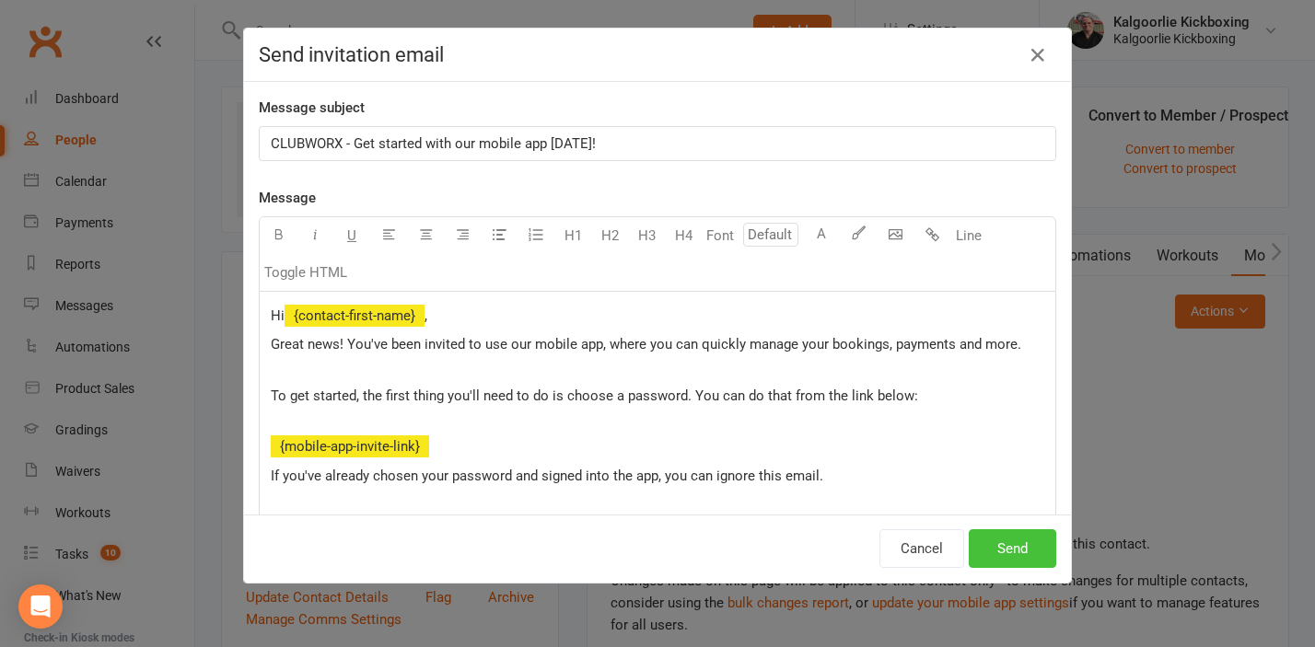
click at [993, 541] on button "Send" at bounding box center [1012, 548] width 87 height 39
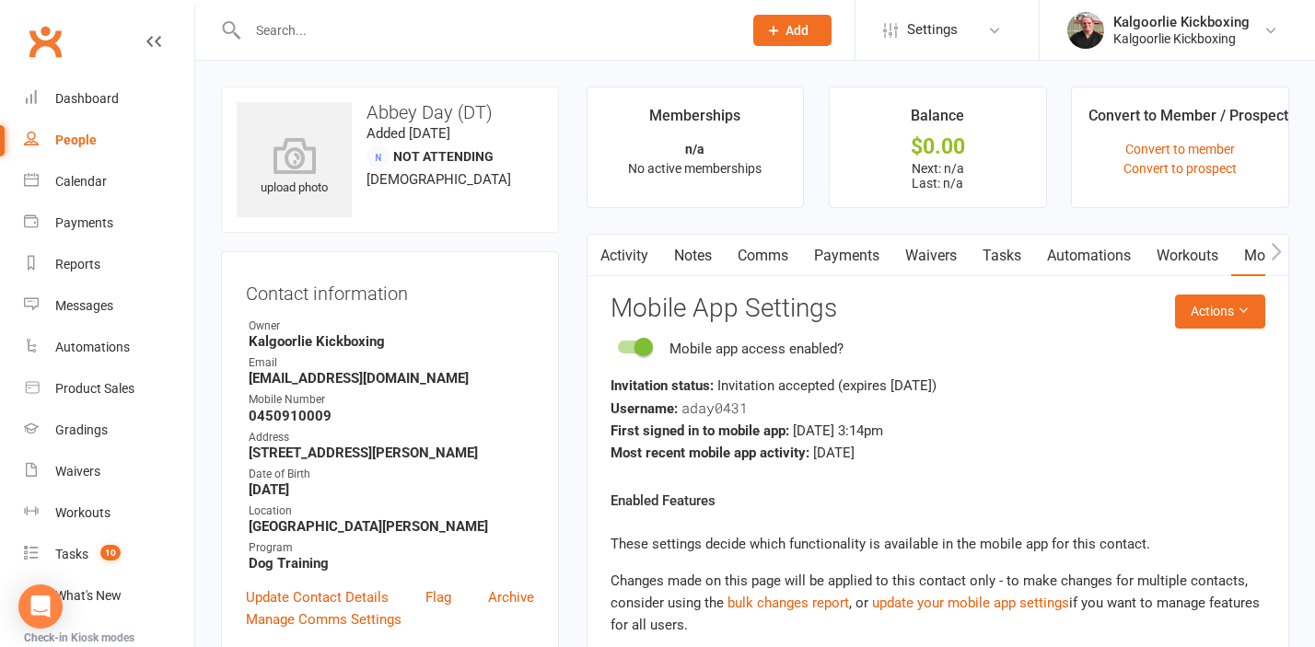
click at [293, 28] on input "text" at bounding box center [485, 30] width 487 height 26
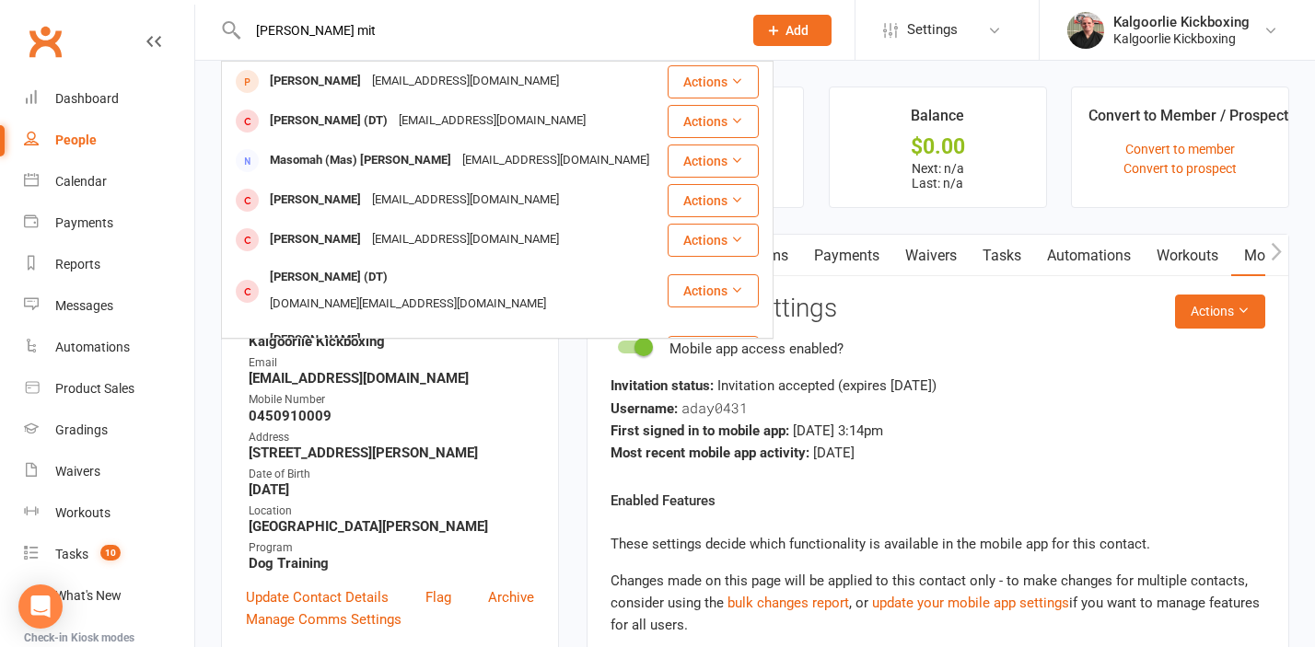
drag, startPoint x: 327, startPoint y: 35, endPoint x: 203, endPoint y: 34, distance: 124.3
click at [203, 34] on react-component "gary mit Gary Mitchell gazzam350@yahoo.com.au Actions Garry Mercer (DT) skcmerc…" at bounding box center [364, 30] width 729 height 60
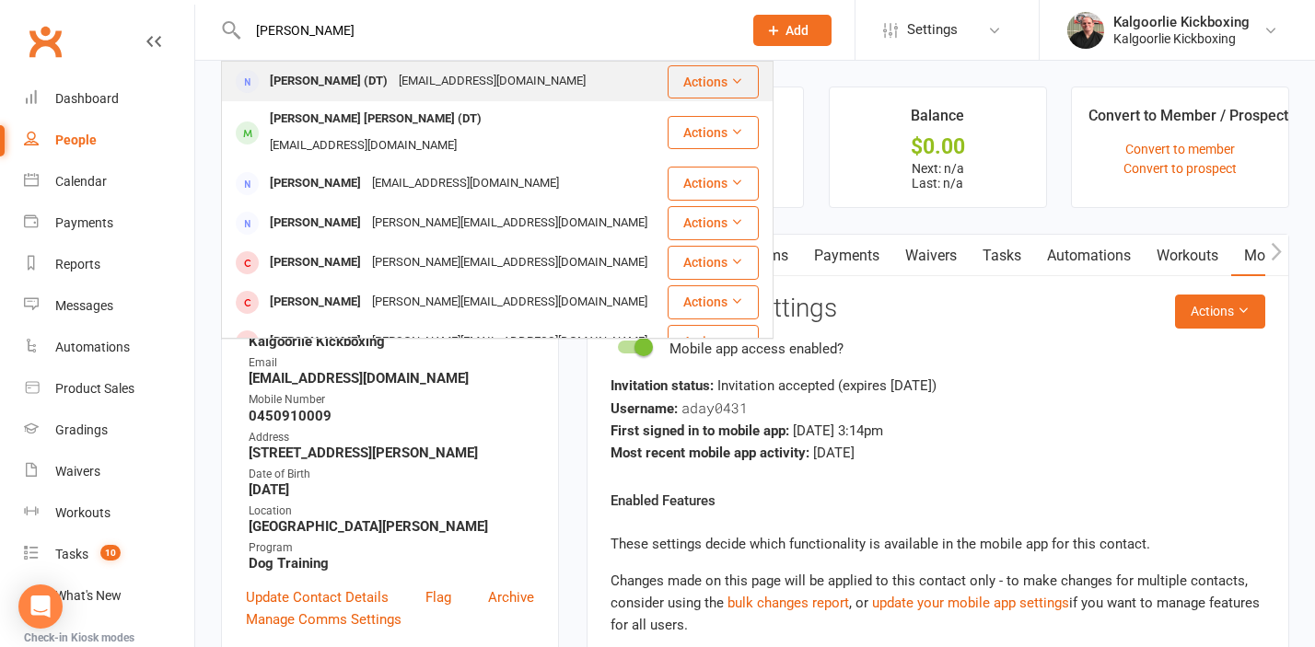
type input "casey bl"
click at [316, 85] on div "Casey Blackley (DT)" at bounding box center [328, 81] width 129 height 27
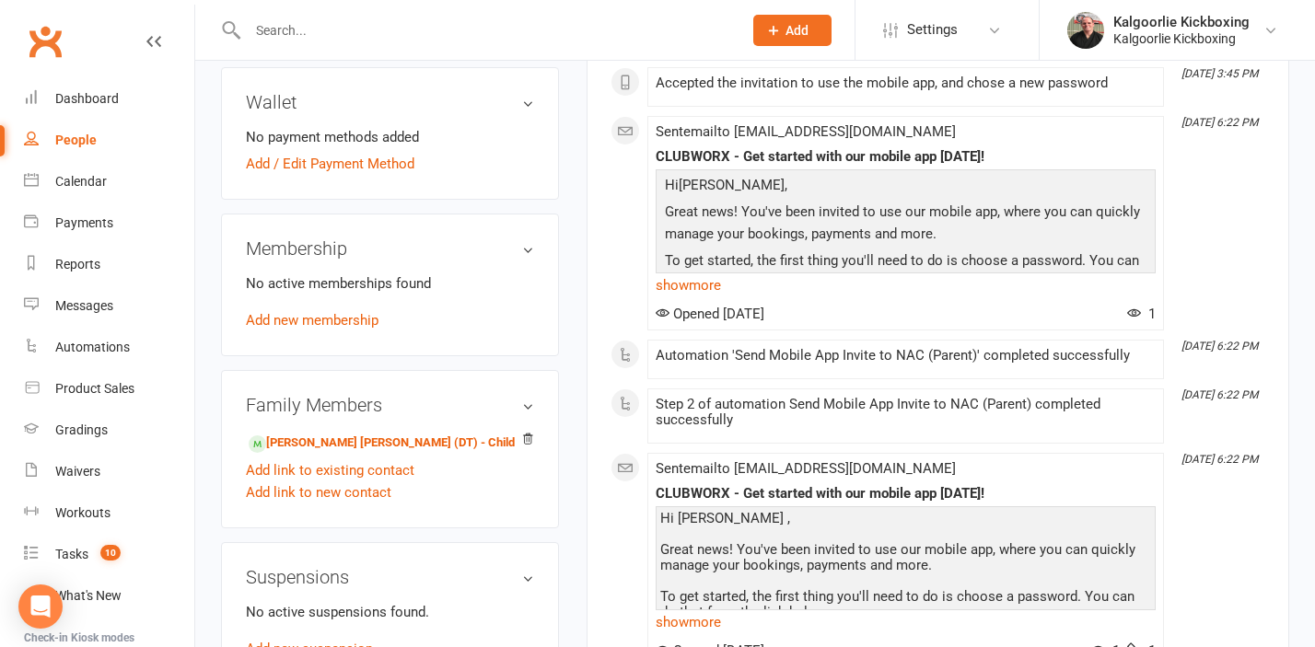
scroll to position [605, 0]
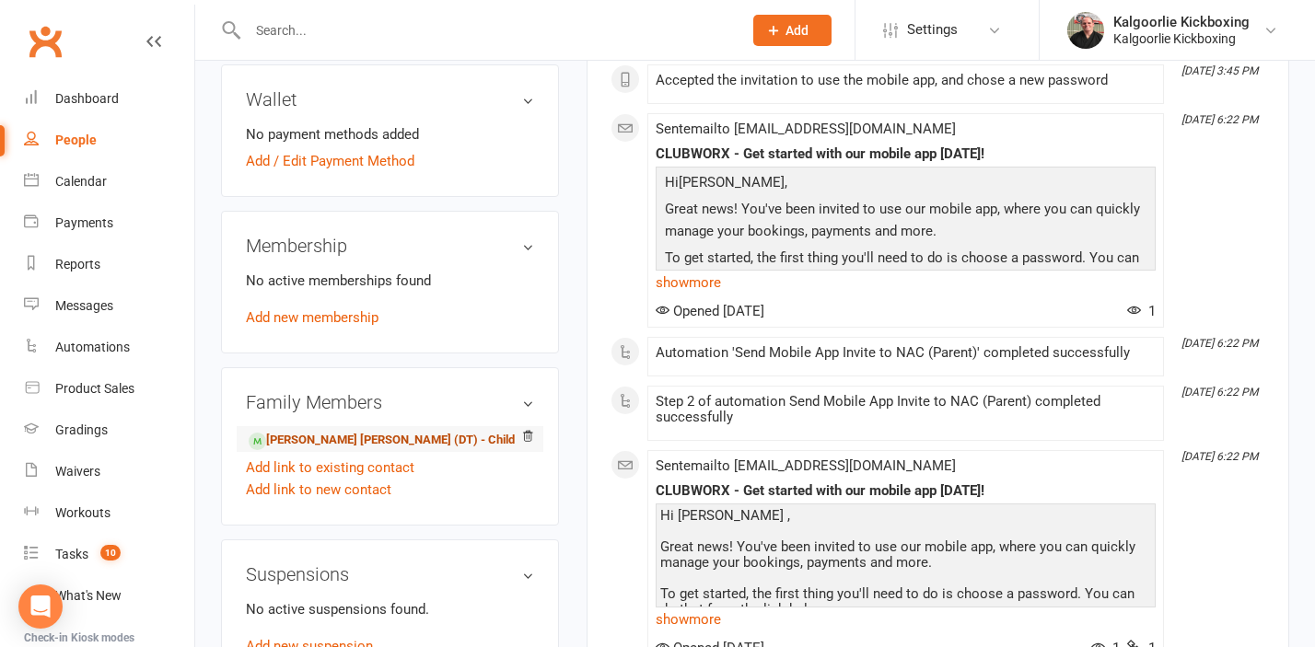
click at [336, 440] on link "Bentley Blackley (DT) - Child" at bounding box center [382, 440] width 266 height 19
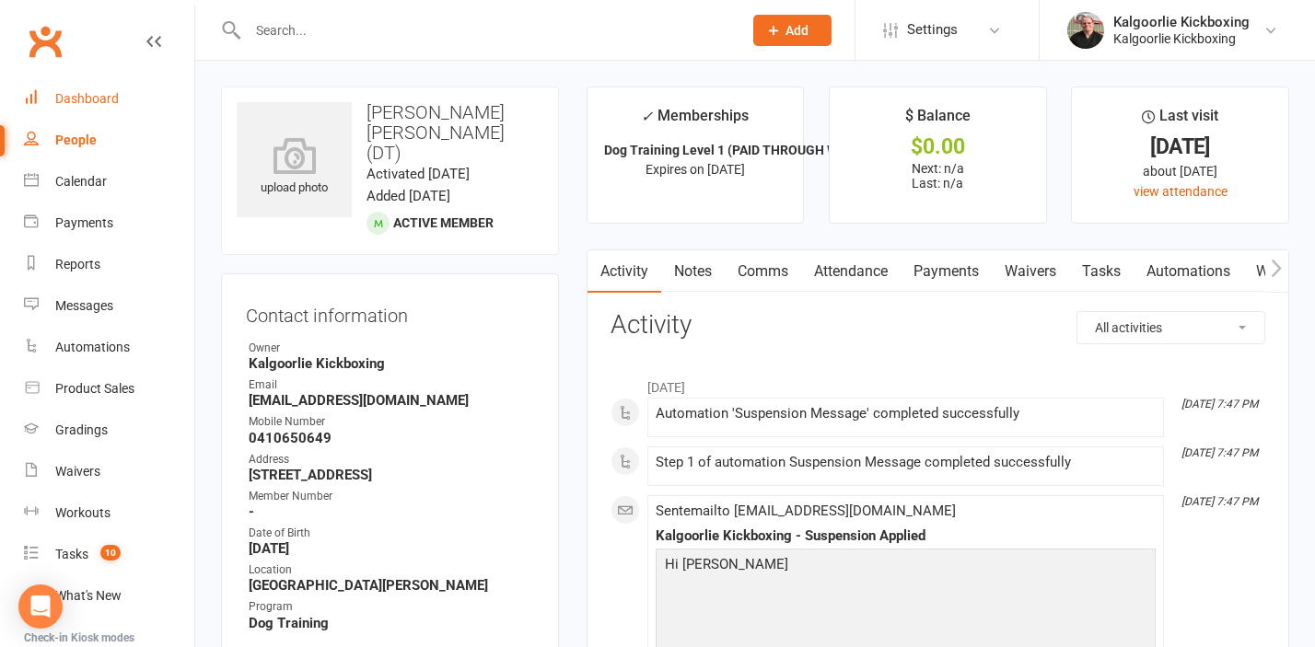
click at [87, 79] on link "Dashboard" at bounding box center [109, 98] width 170 height 41
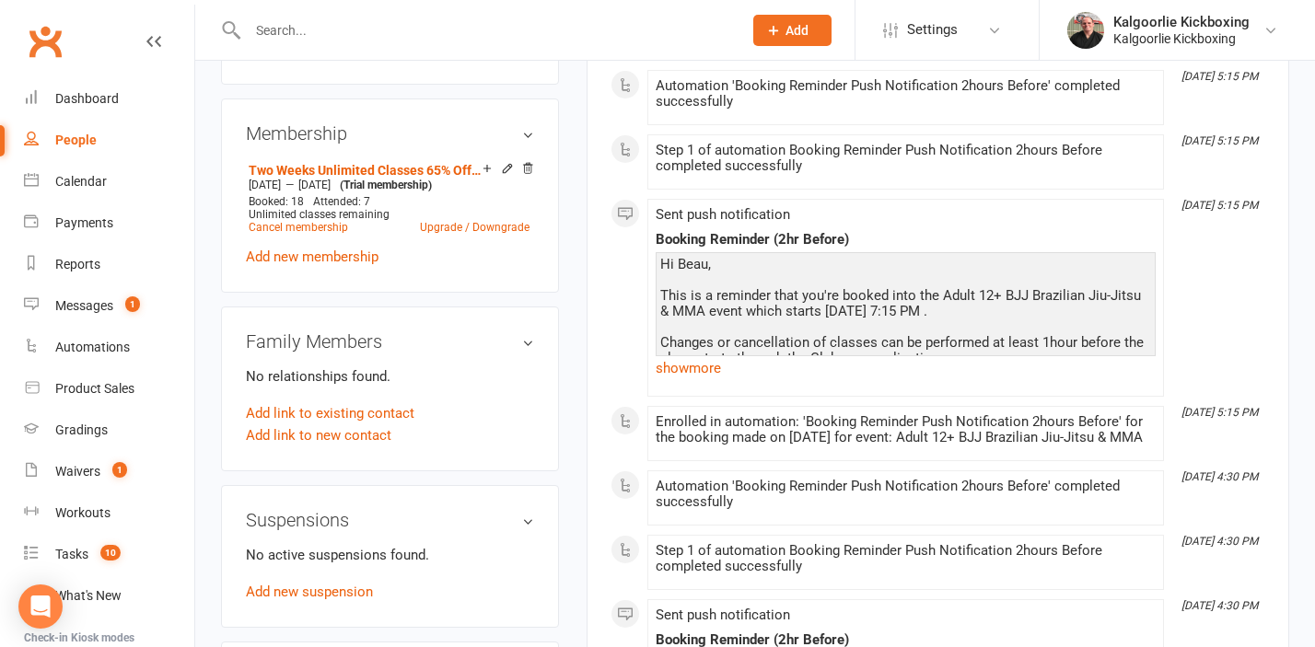
scroll to position [804, 0]
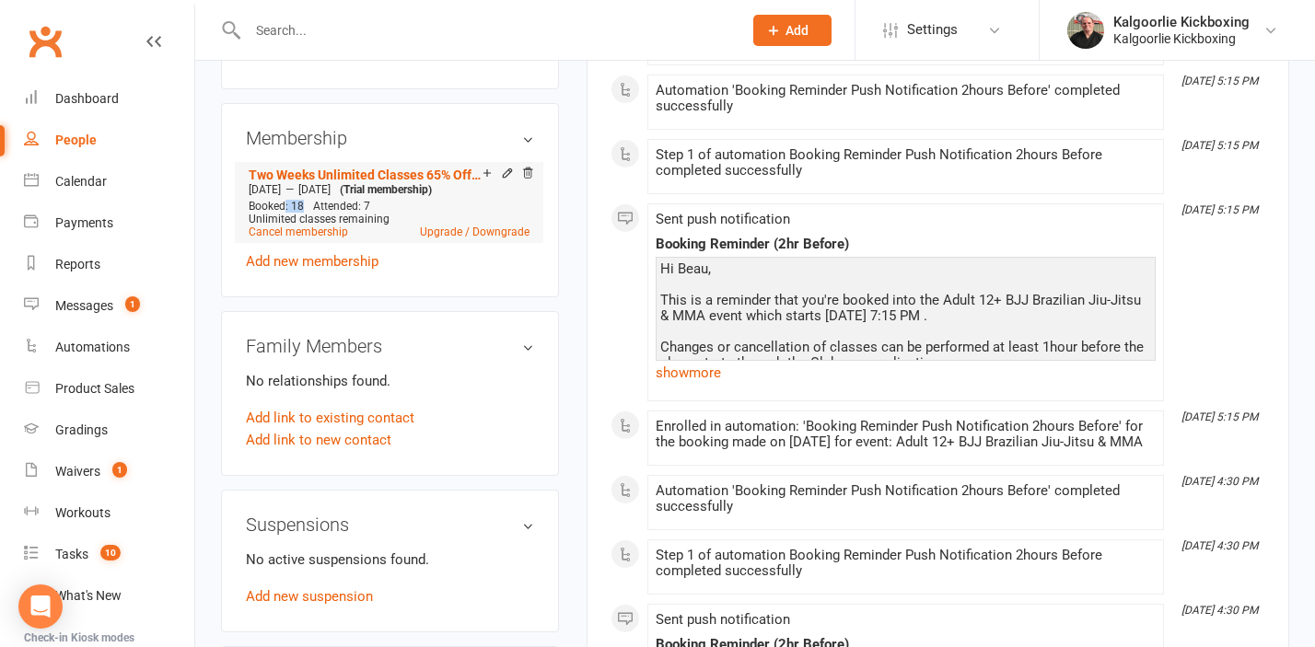
drag, startPoint x: 304, startPoint y: 191, endPoint x: 285, endPoint y: 195, distance: 18.8
click at [284, 200] on div "Booked: 18 Attended: 7 Unlimited classes remaining Cancel membership Upgrade / …" at bounding box center [389, 219] width 290 height 39
click at [473, 370] on p "No relationships found." at bounding box center [390, 381] width 288 height 22
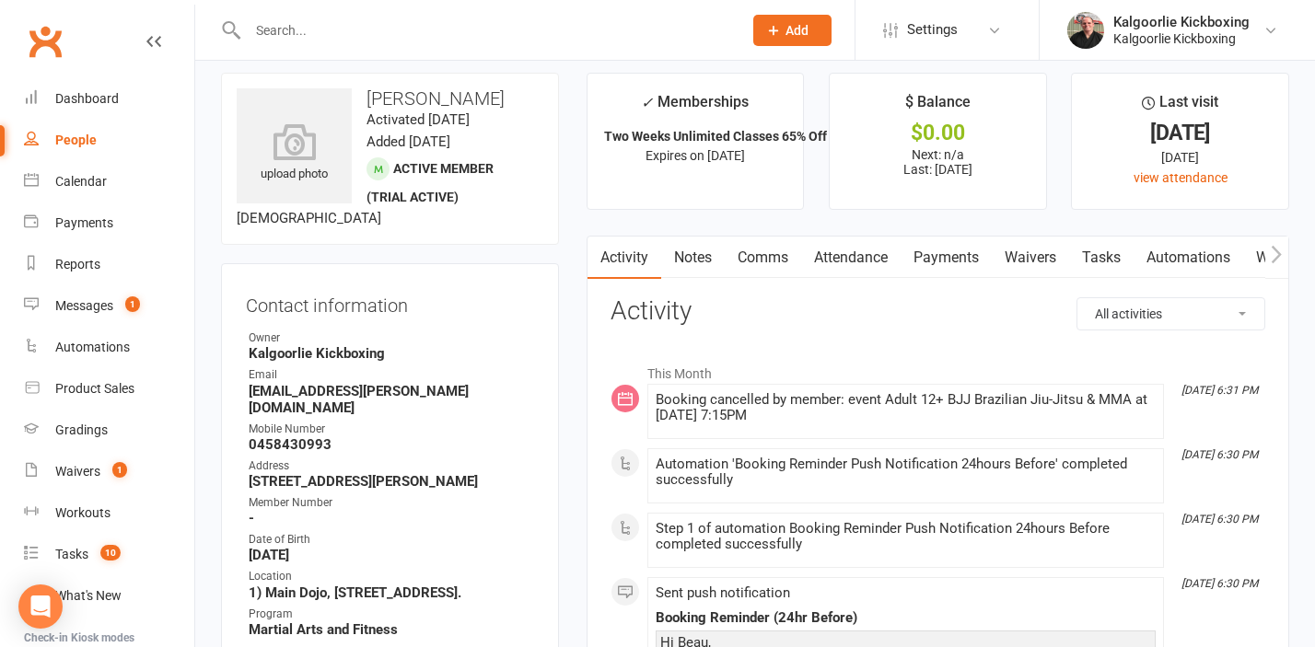
scroll to position [0, 0]
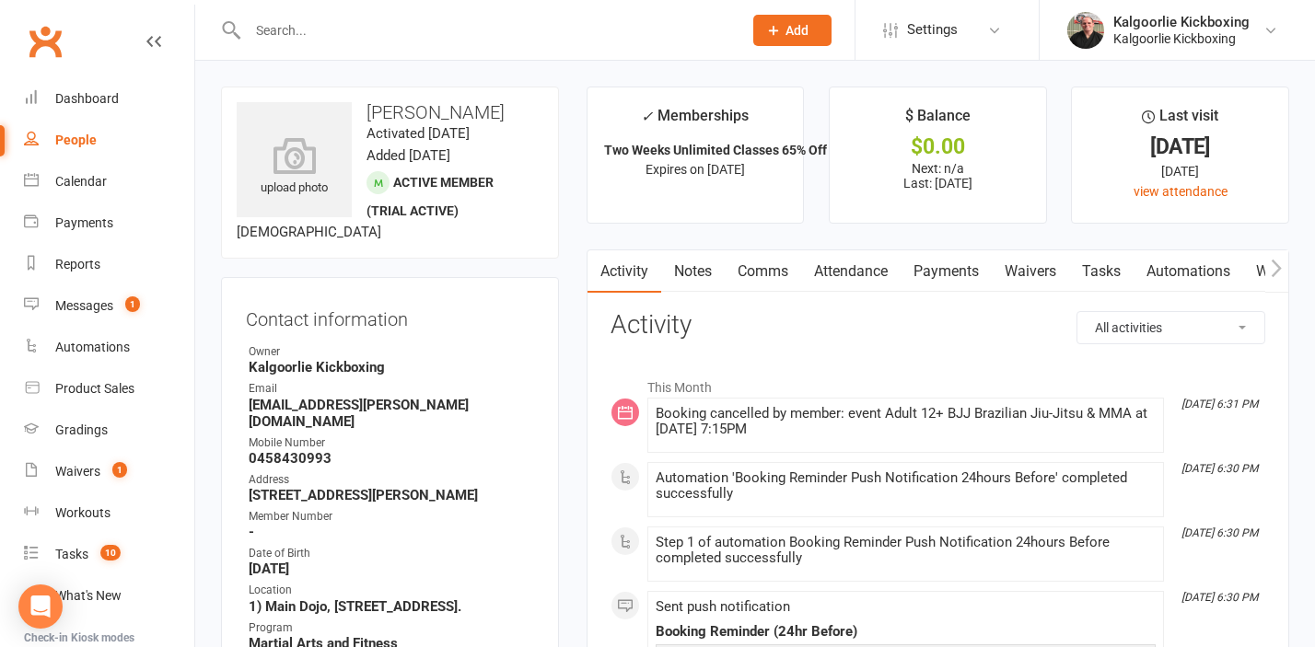
click at [858, 273] on link "Attendance" at bounding box center [850, 271] width 99 height 42
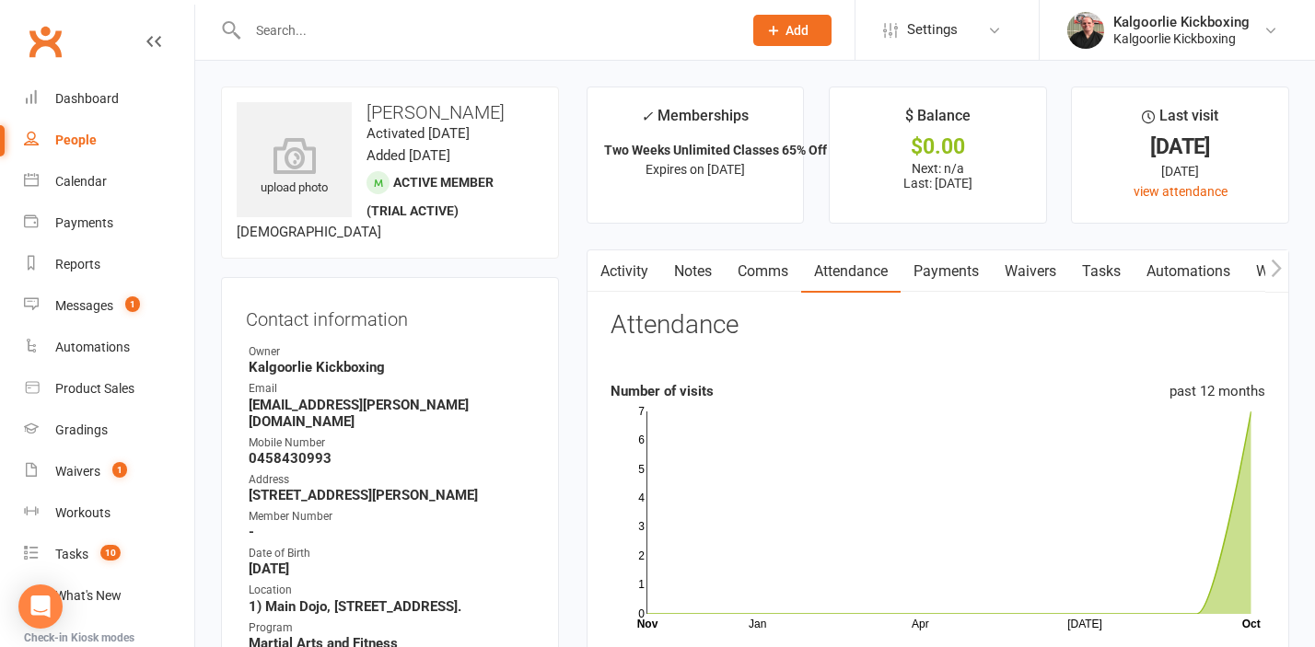
click at [623, 273] on link "Activity" at bounding box center [624, 271] width 74 height 42
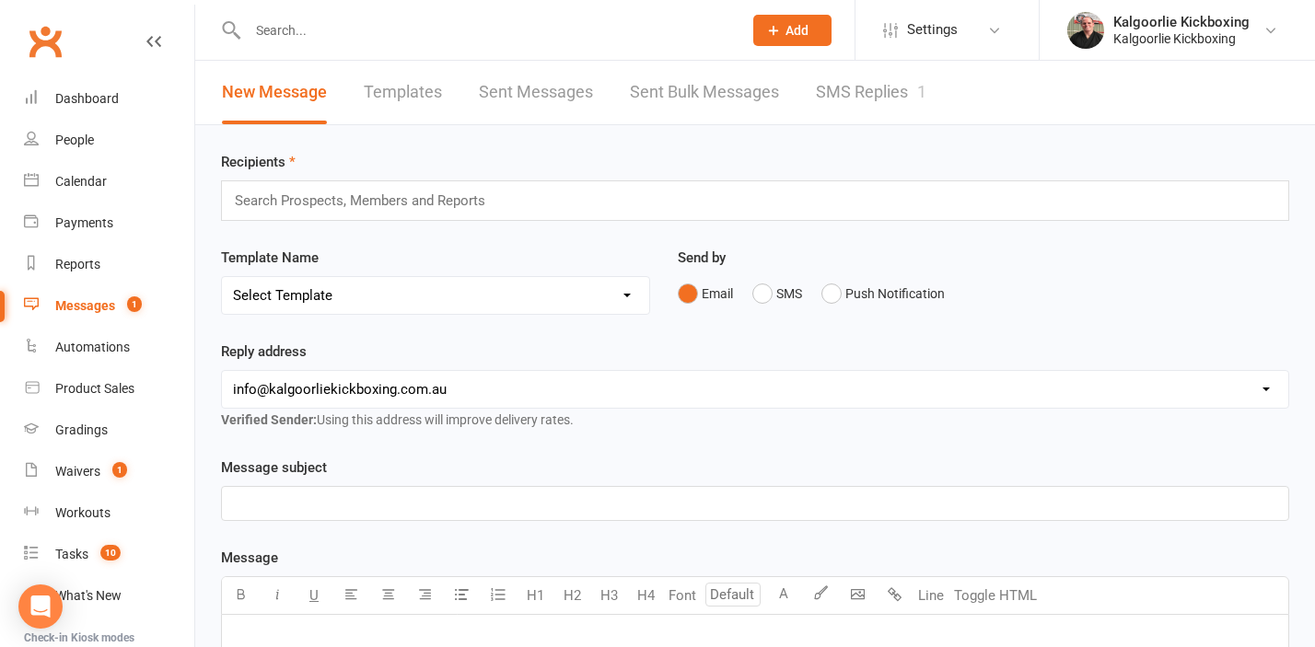
click at [255, 37] on input "text" at bounding box center [485, 30] width 487 height 26
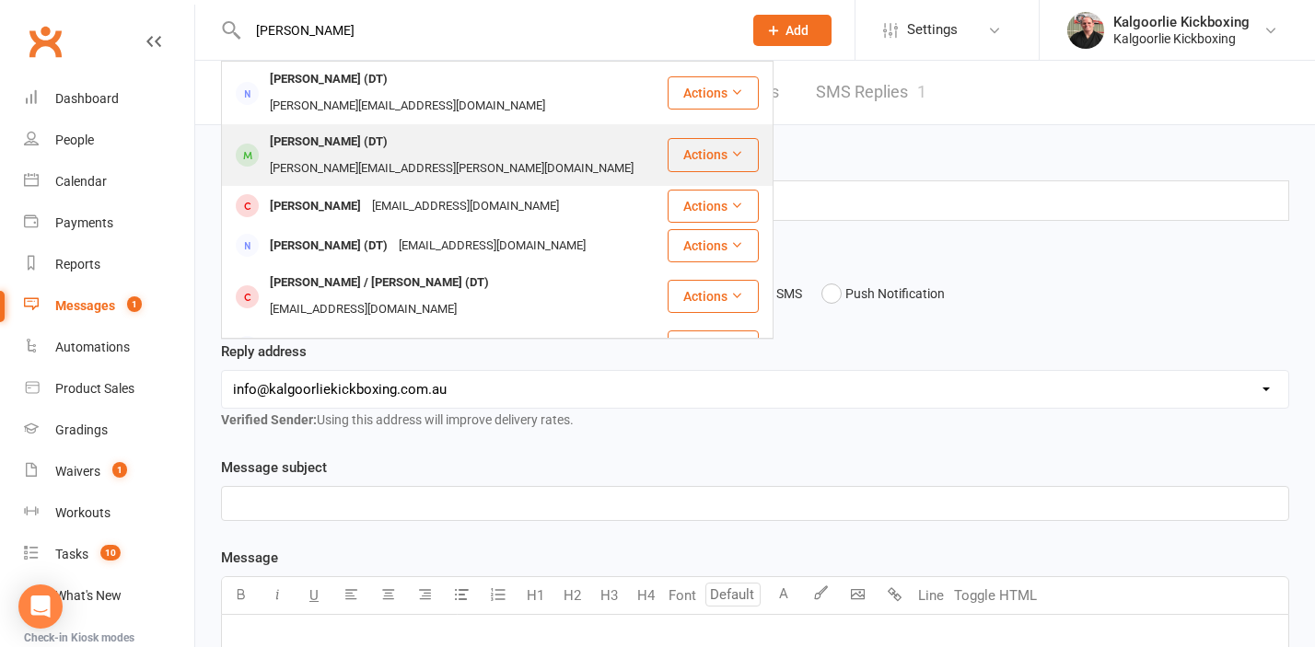
type input "[PERSON_NAME]"
click at [311, 129] on div "[PERSON_NAME] (DT)" at bounding box center [328, 142] width 129 height 27
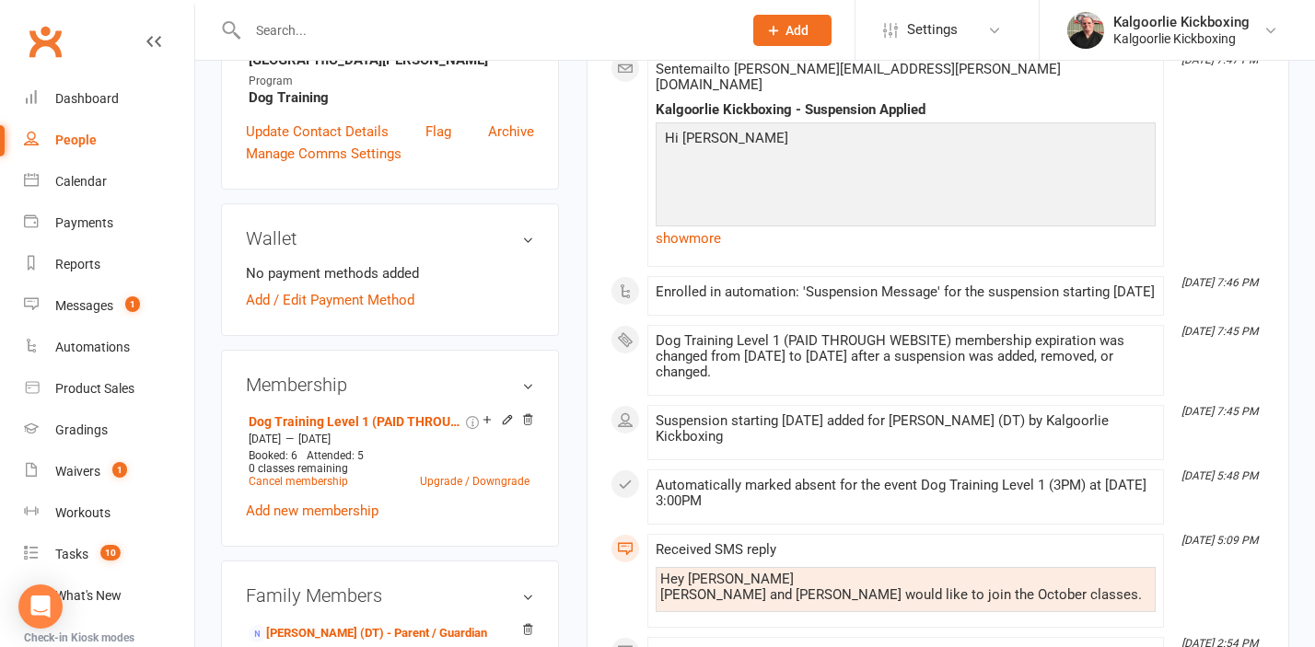
scroll to position [554, 0]
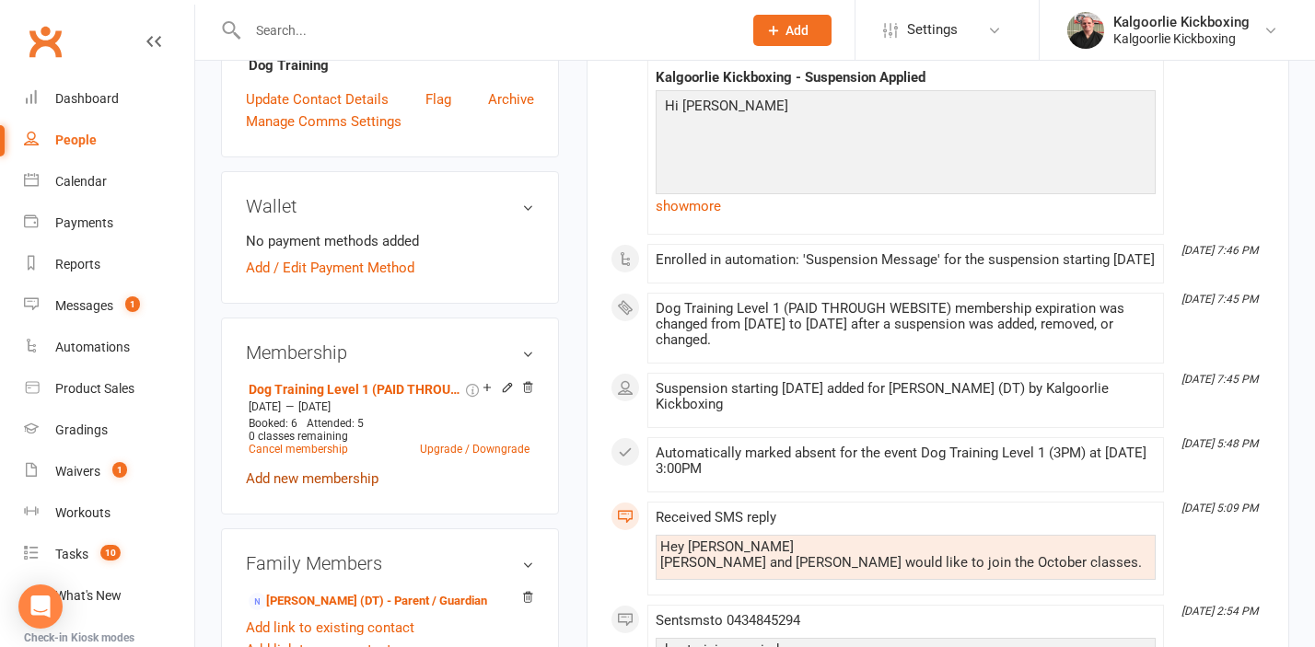
click at [332, 479] on link "Add new membership" at bounding box center [312, 478] width 133 height 17
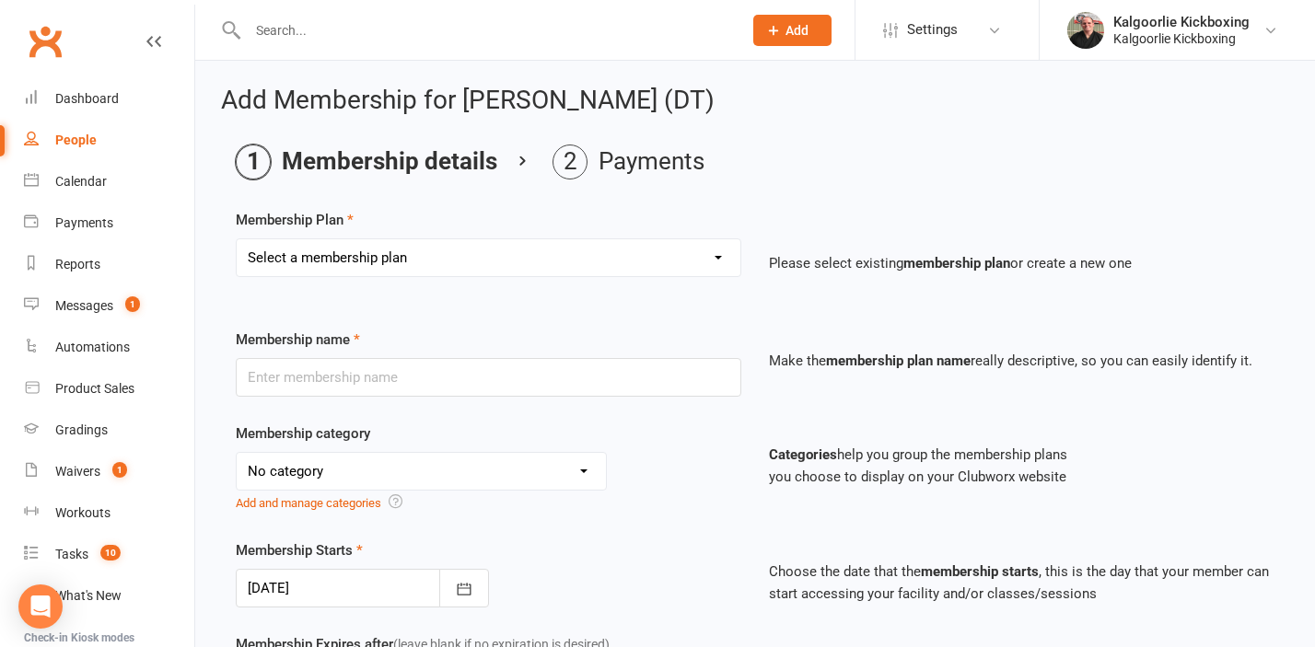
click at [329, 268] on select "Select a membership plan Create new Membership Plan MA Membership WK 4+ Per Wee…" at bounding box center [489, 257] width 504 height 37
select select "45"
click at [237, 239] on select "Select a membership plan Create new Membership Plan MA Membership WK 4+ Per Wee…" at bounding box center [489, 257] width 504 height 37
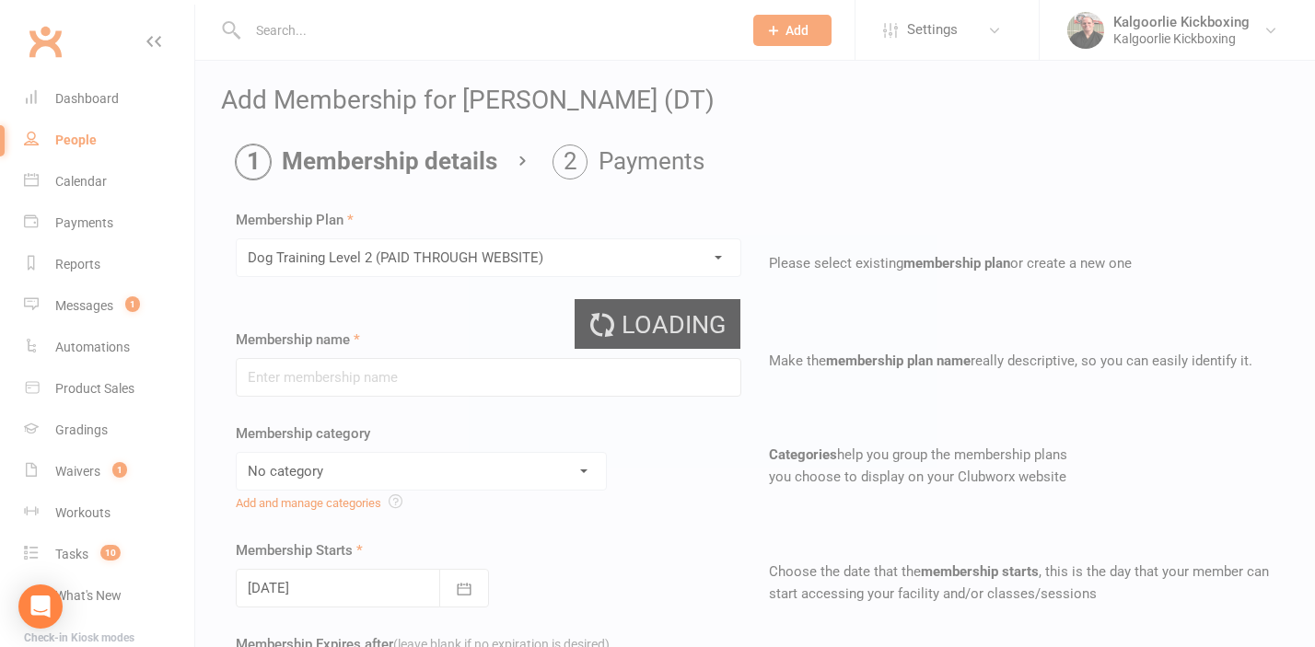
type input "Dog Training Level 2 (PAID THROUGH WEBSITE)"
select select "0"
type input "6"
select select "2"
type input "6"
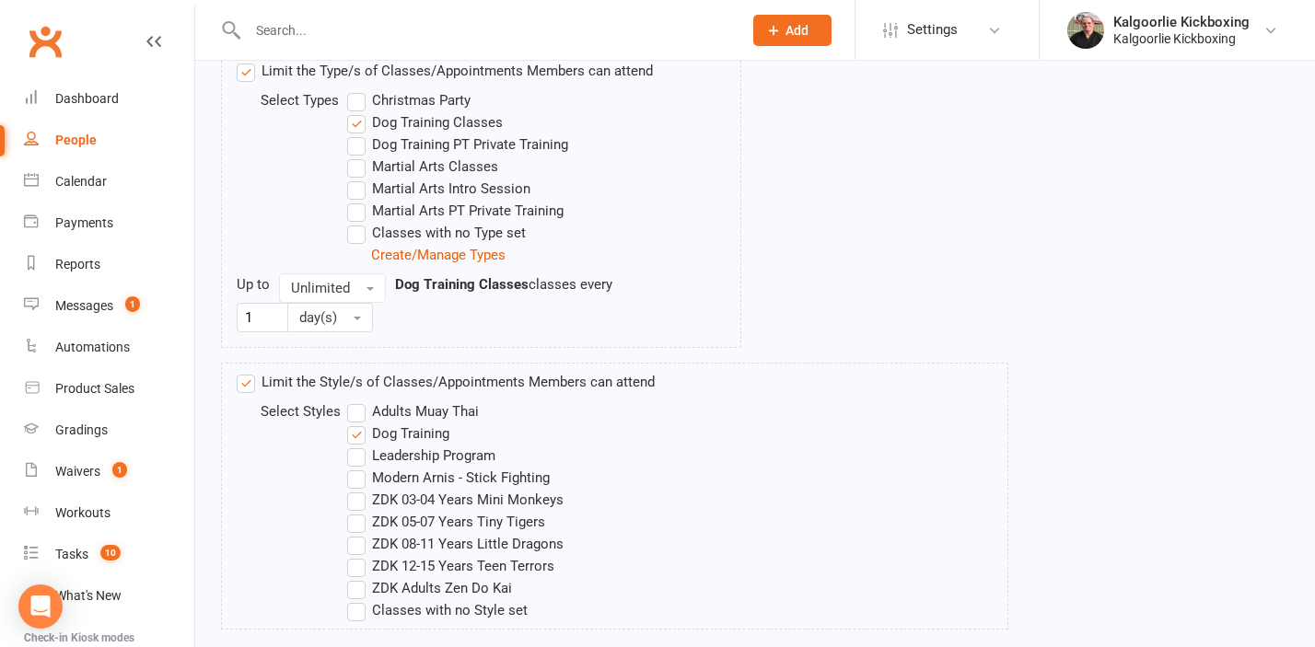
scroll to position [1151, 0]
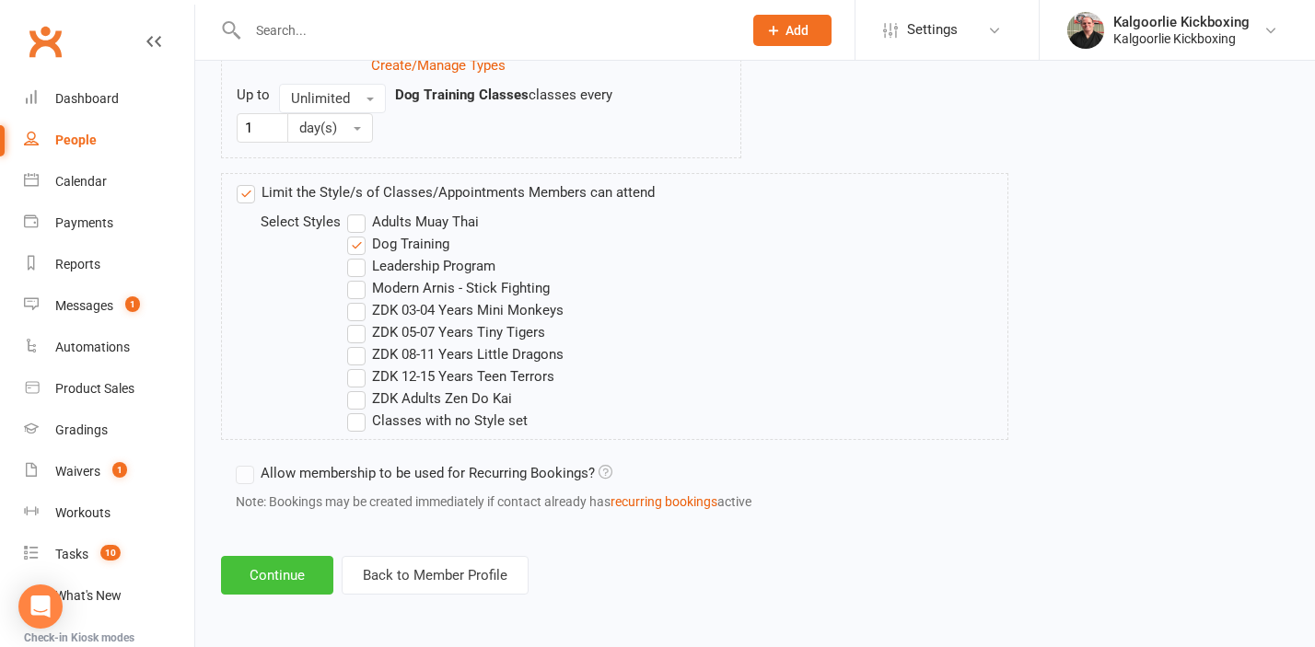
click at [302, 570] on button "Continue" at bounding box center [277, 575] width 112 height 39
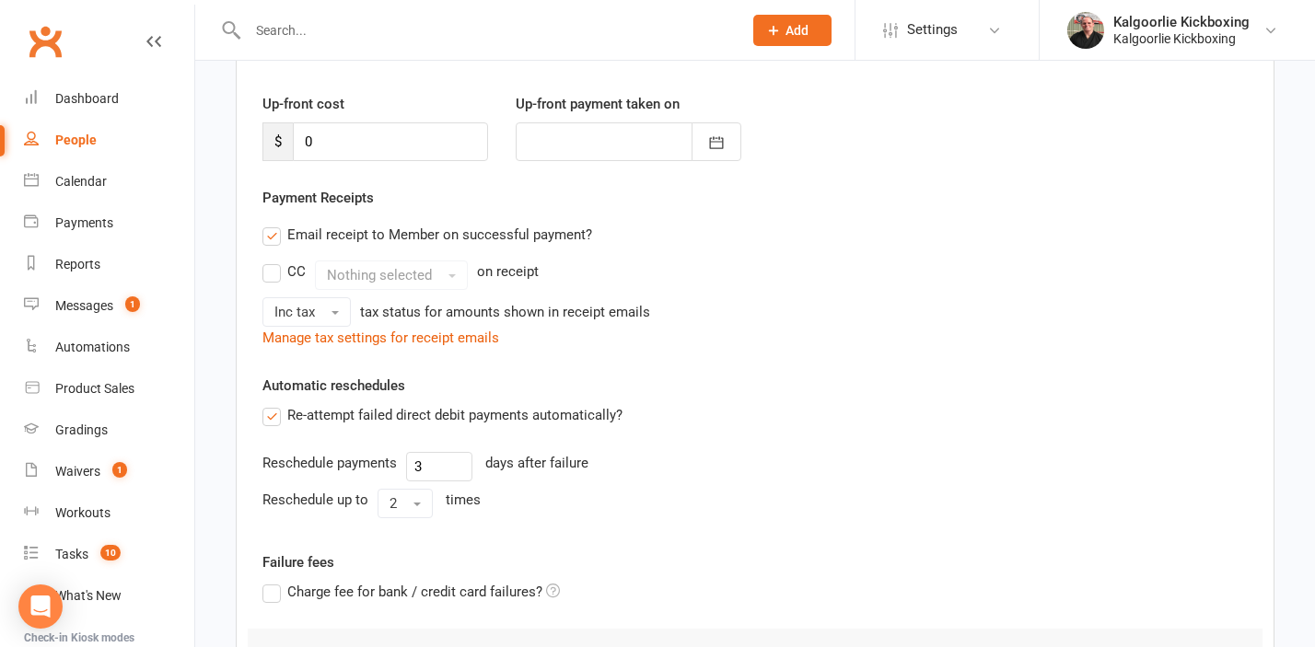
scroll to position [429, 0]
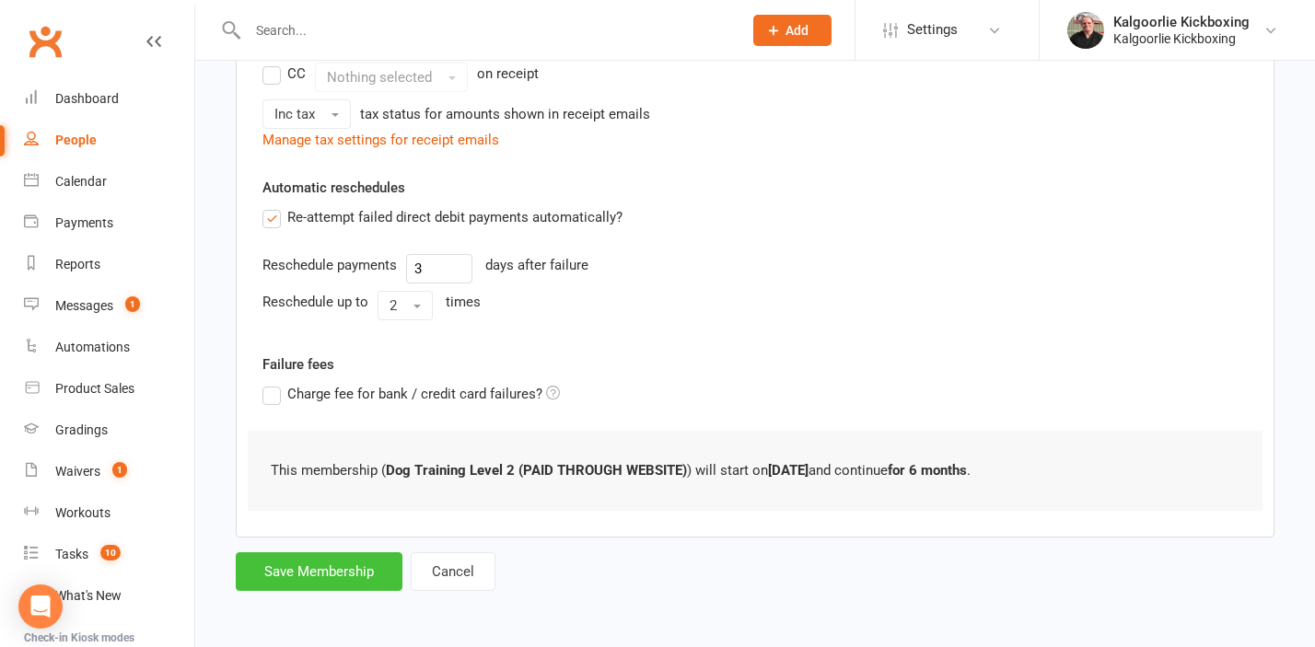
click at [324, 574] on button "Save Membership" at bounding box center [319, 571] width 167 height 39
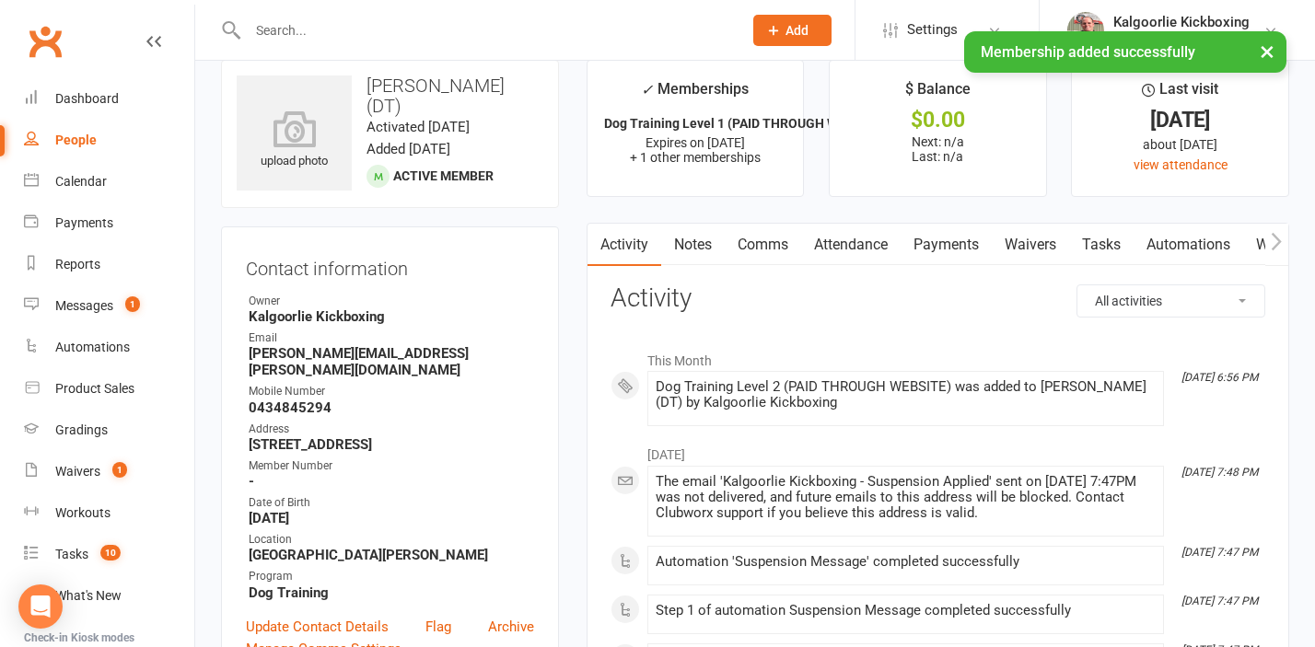
scroll to position [29, 0]
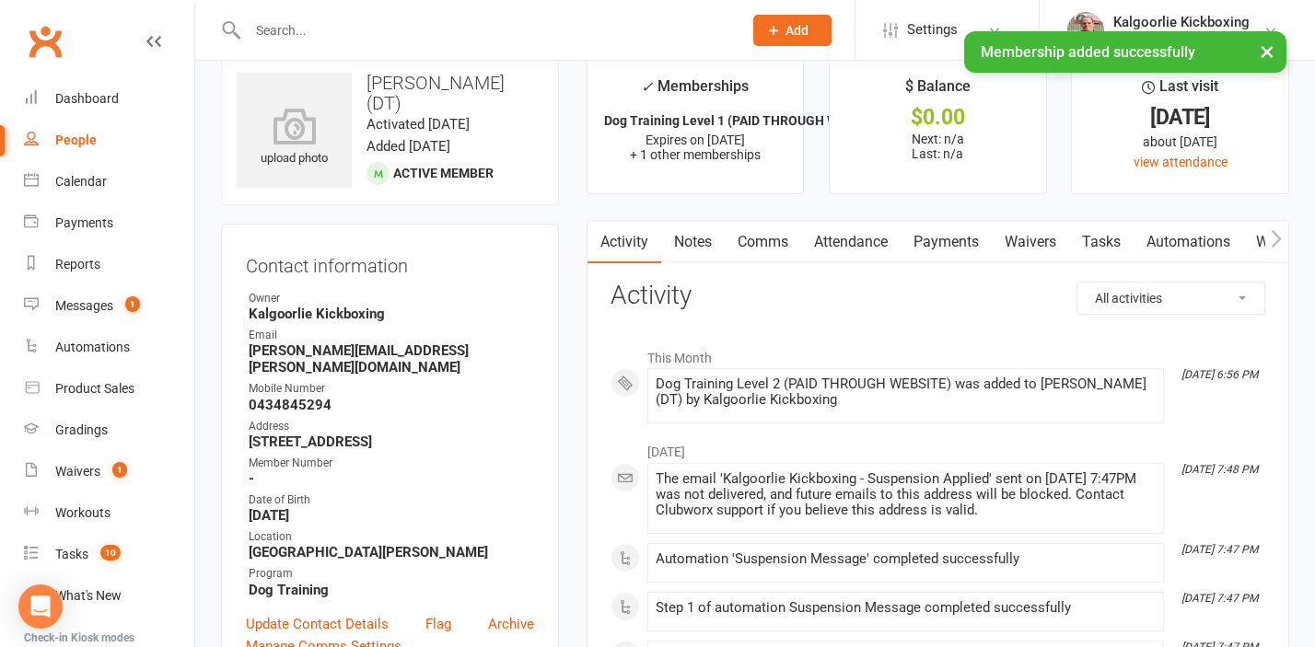
click at [864, 247] on link "Attendance" at bounding box center [850, 242] width 99 height 42
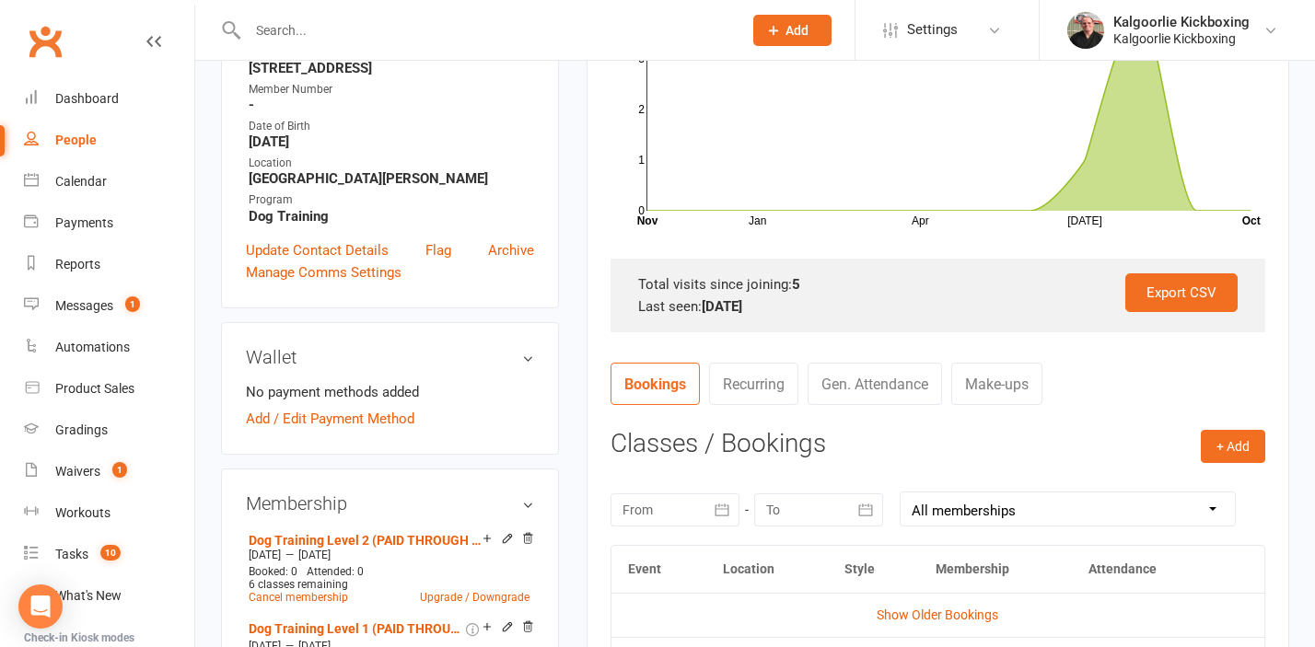
scroll to position [401, 0]
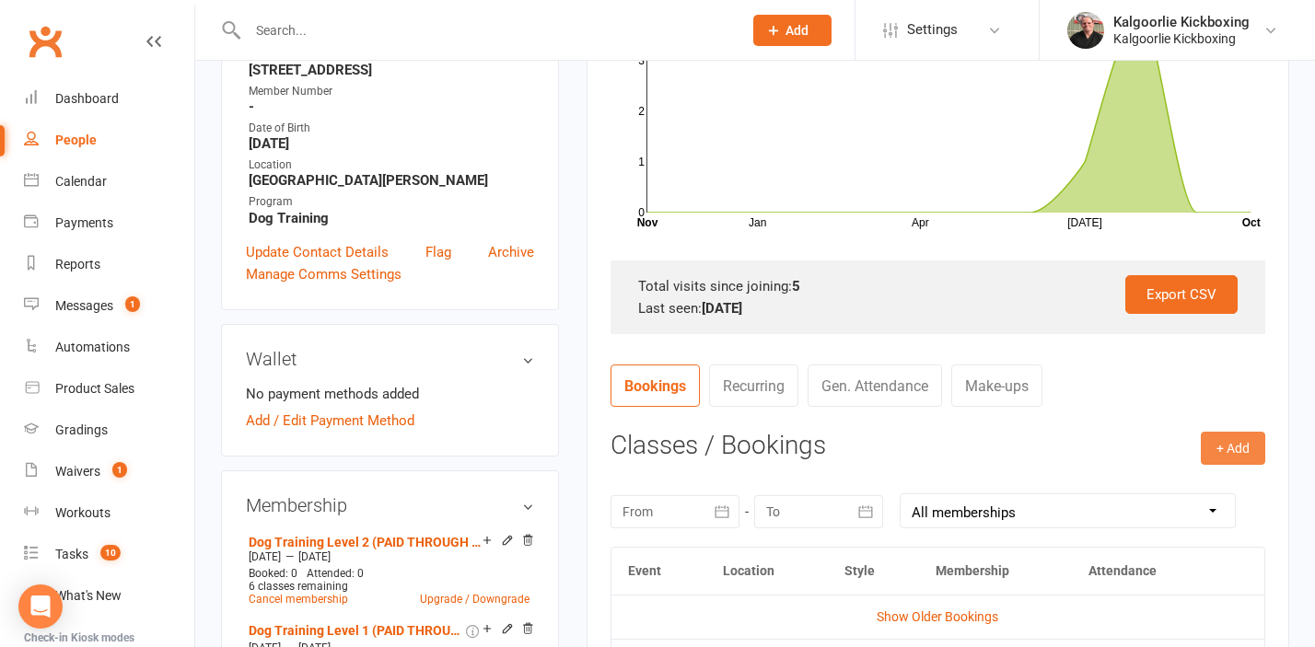
click at [1239, 441] on button "+ Add" at bounding box center [1232, 448] width 64 height 33
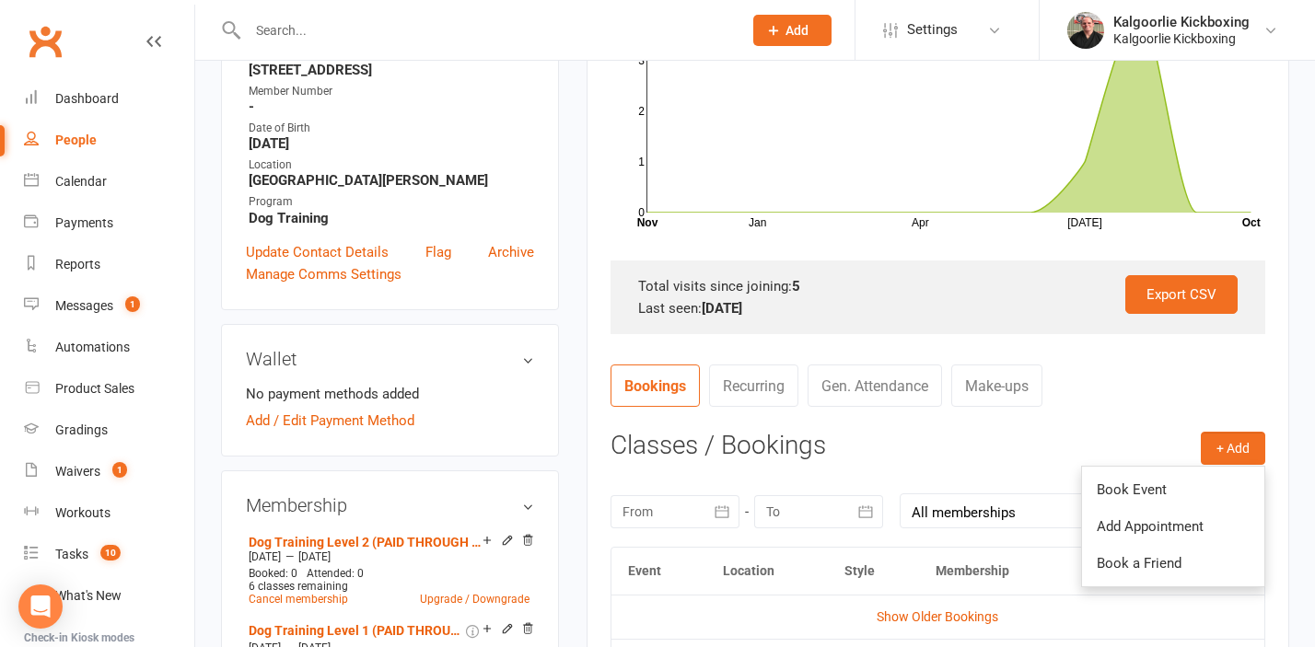
click at [1143, 473] on link "Book Event" at bounding box center [1173, 489] width 182 height 37
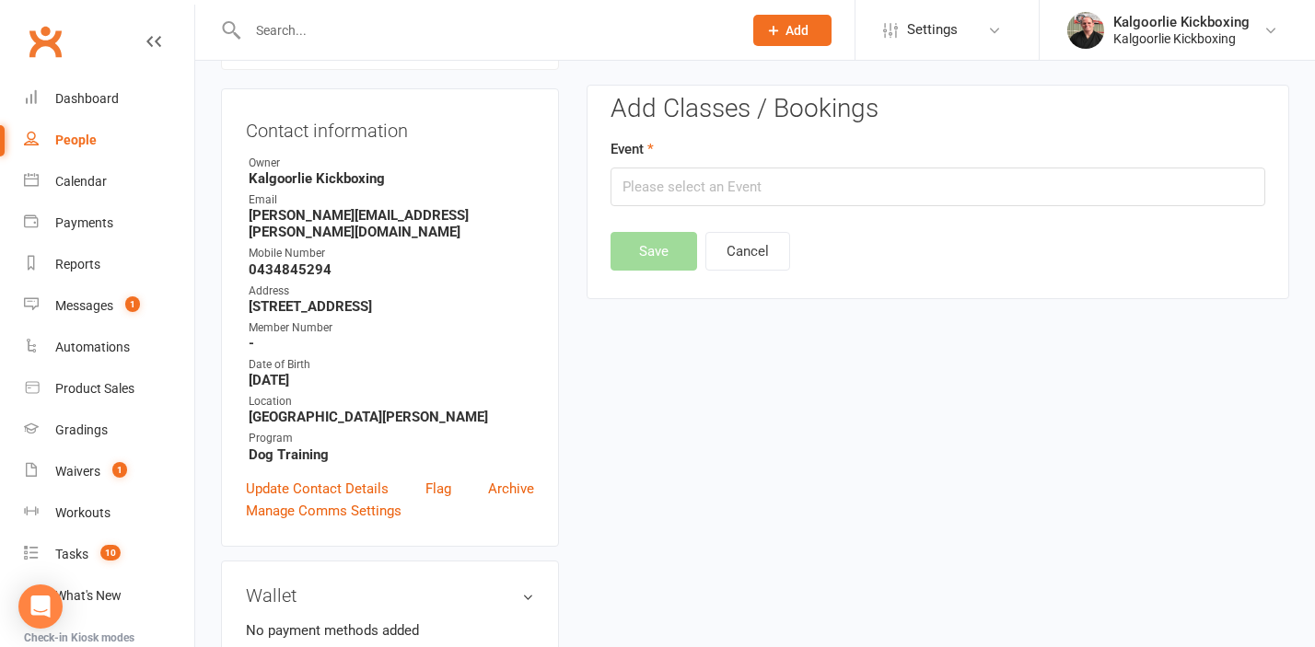
scroll to position [157, 0]
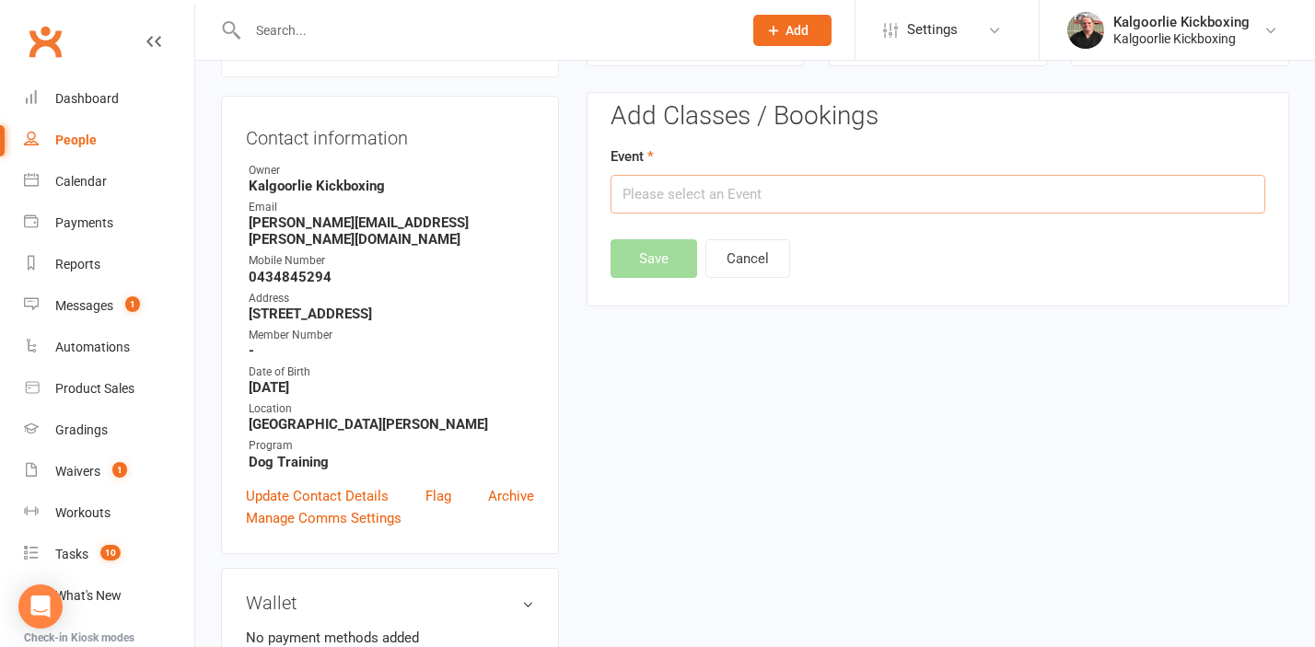
click at [675, 187] on input "text" at bounding box center [937, 194] width 655 height 39
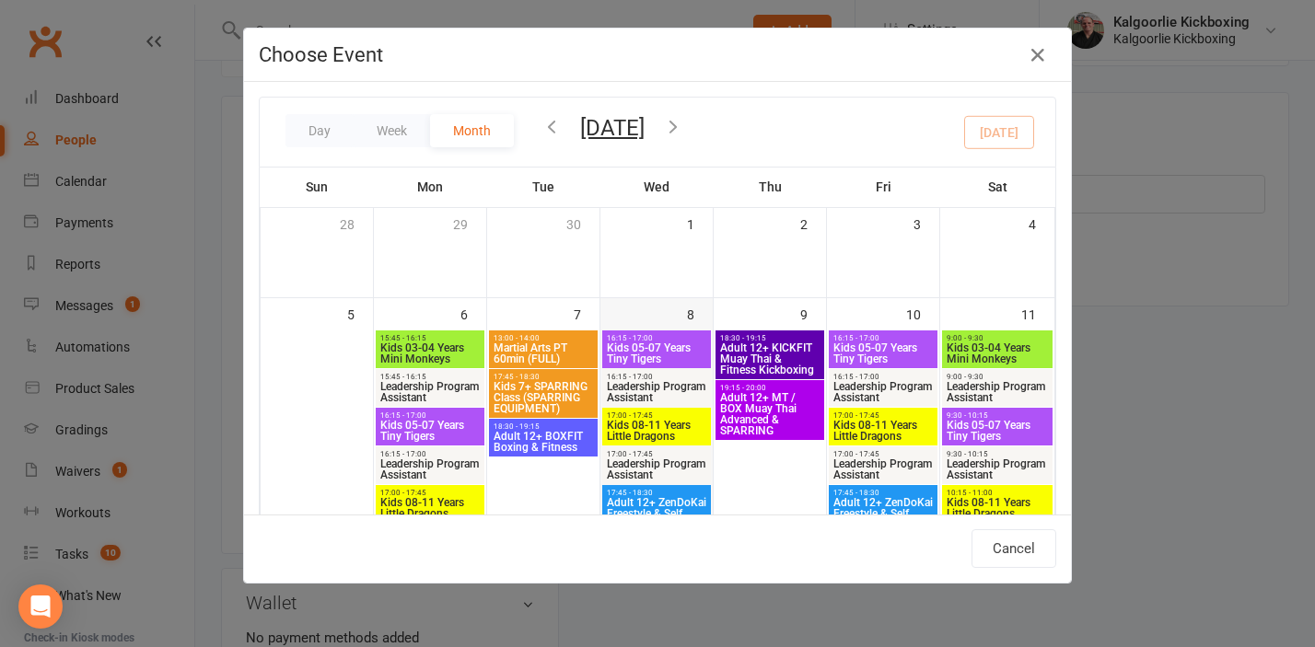
scroll to position [934, 0]
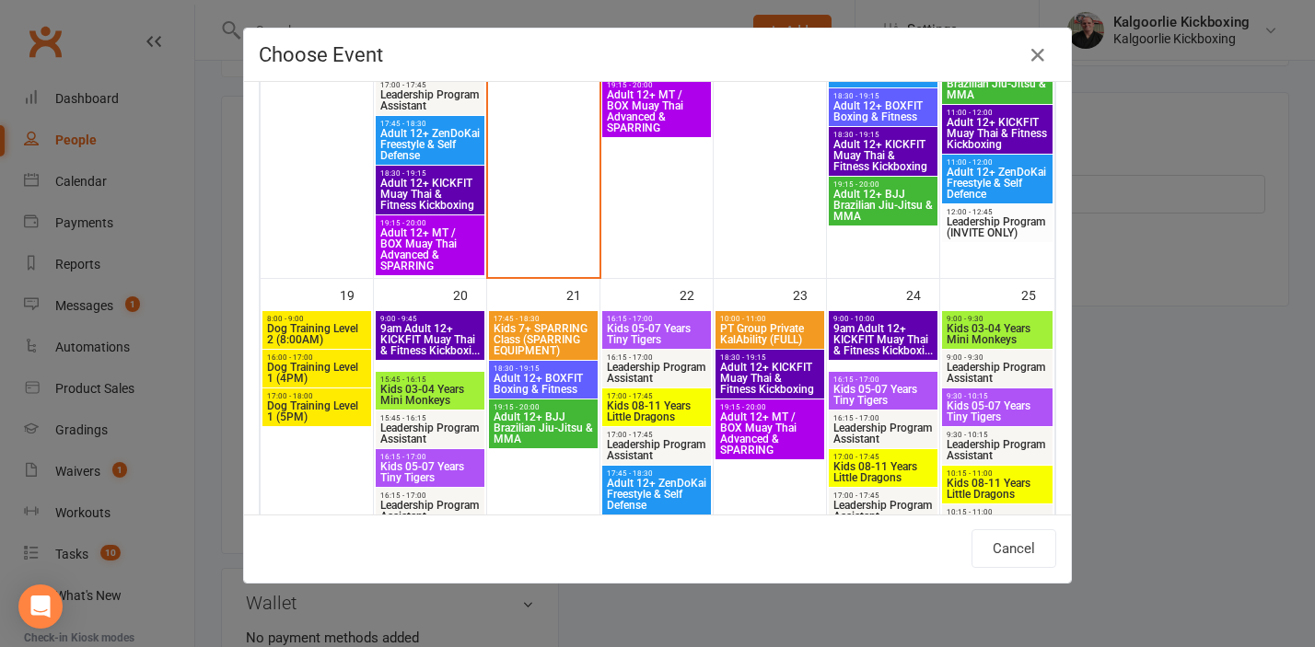
click at [333, 323] on span "Dog Training Level 2 (8:00AM)" at bounding box center [316, 334] width 101 height 22
type input "Dog Training Level 2 (8:00AM) - [DATE] 8:00:00 AM"
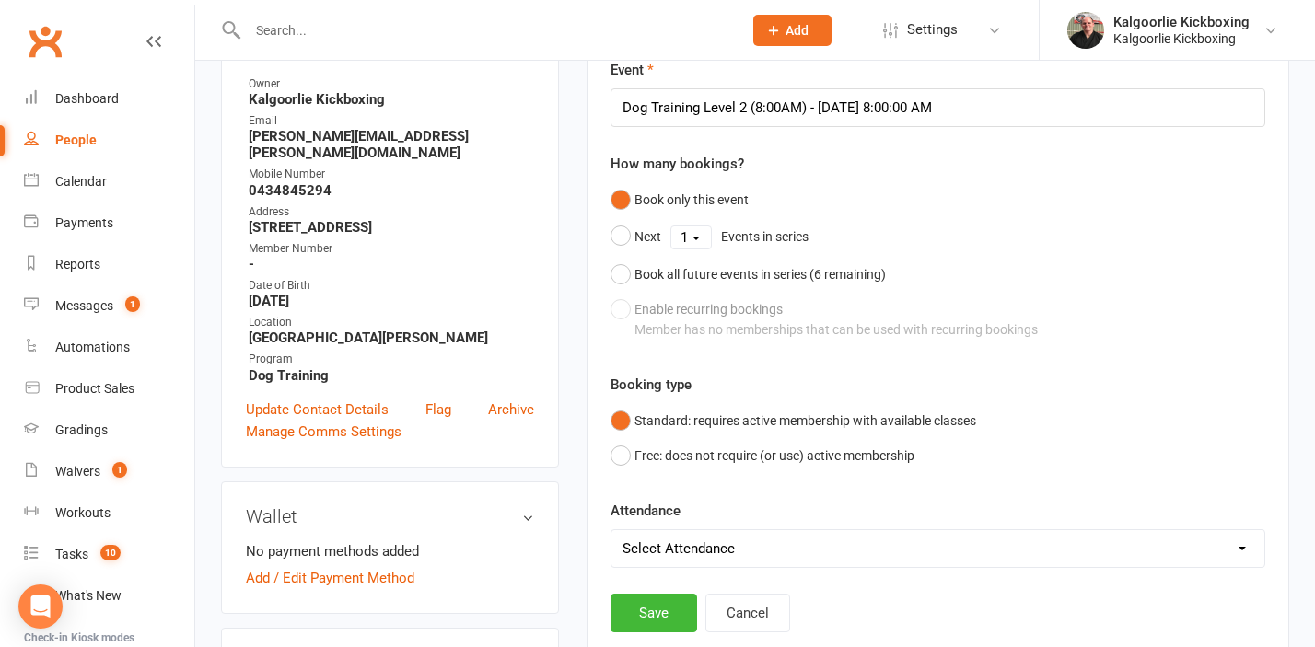
scroll to position [246, 0]
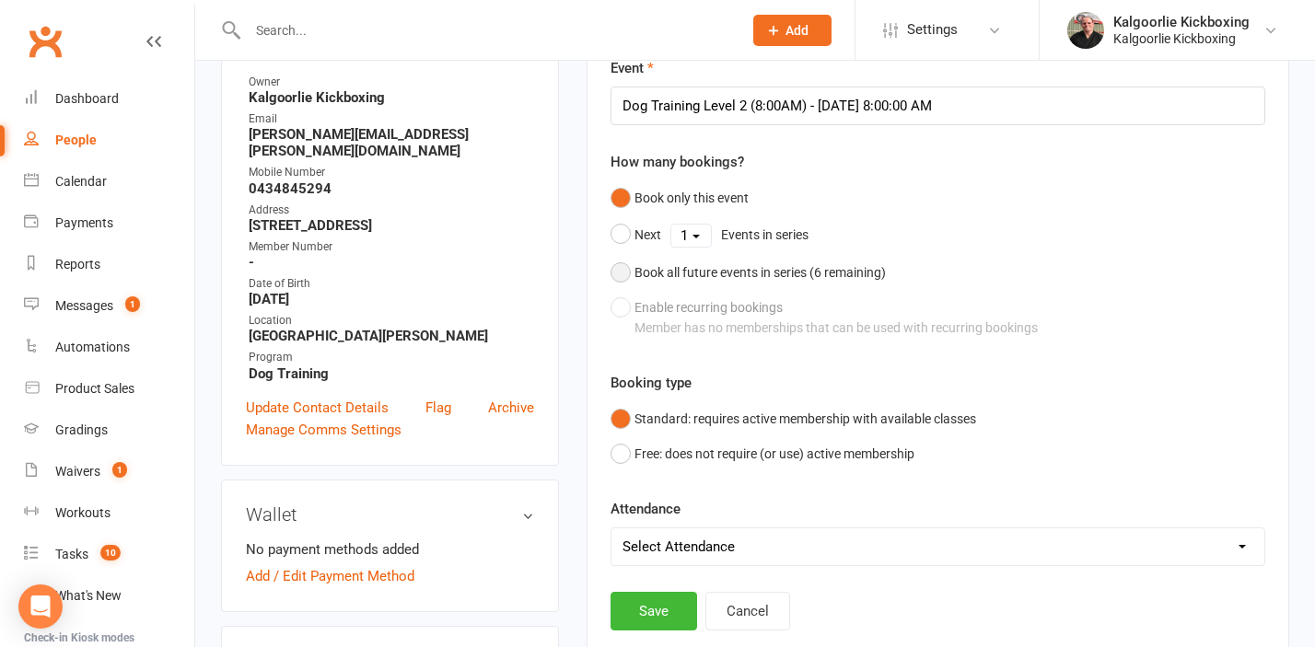
click at [621, 272] on button "Book all future events in series ( 6 remaining)" at bounding box center [747, 272] width 275 height 35
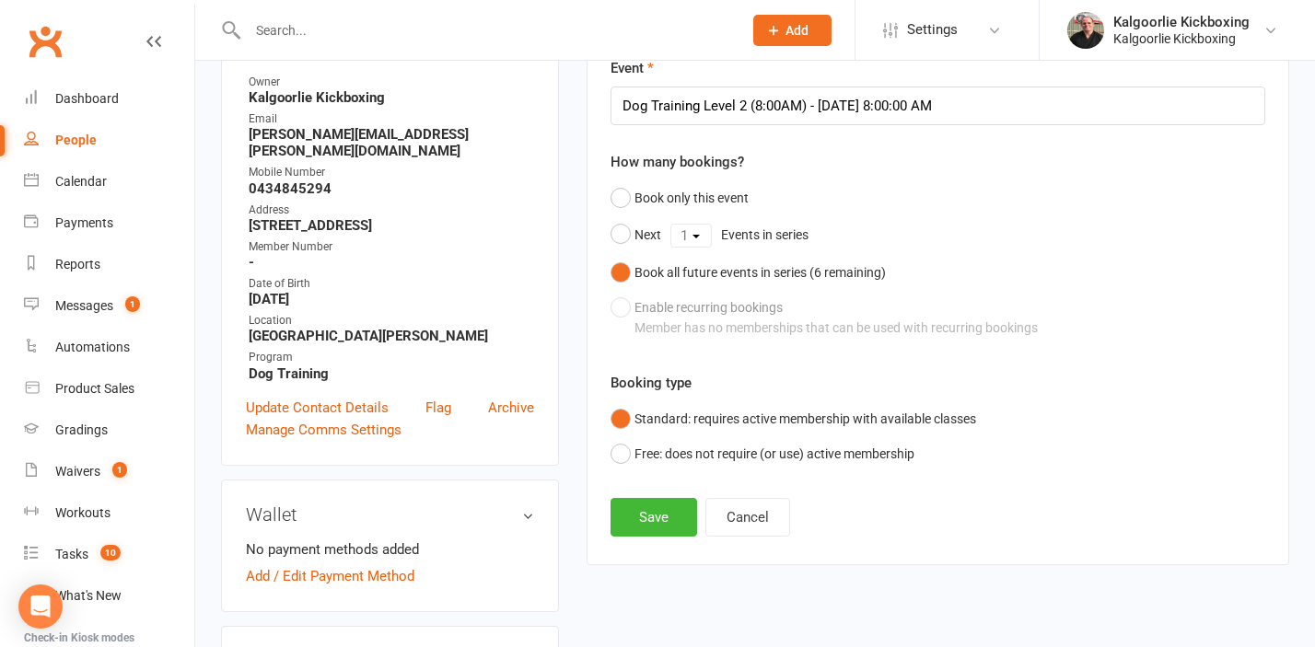
scroll to position [370, 0]
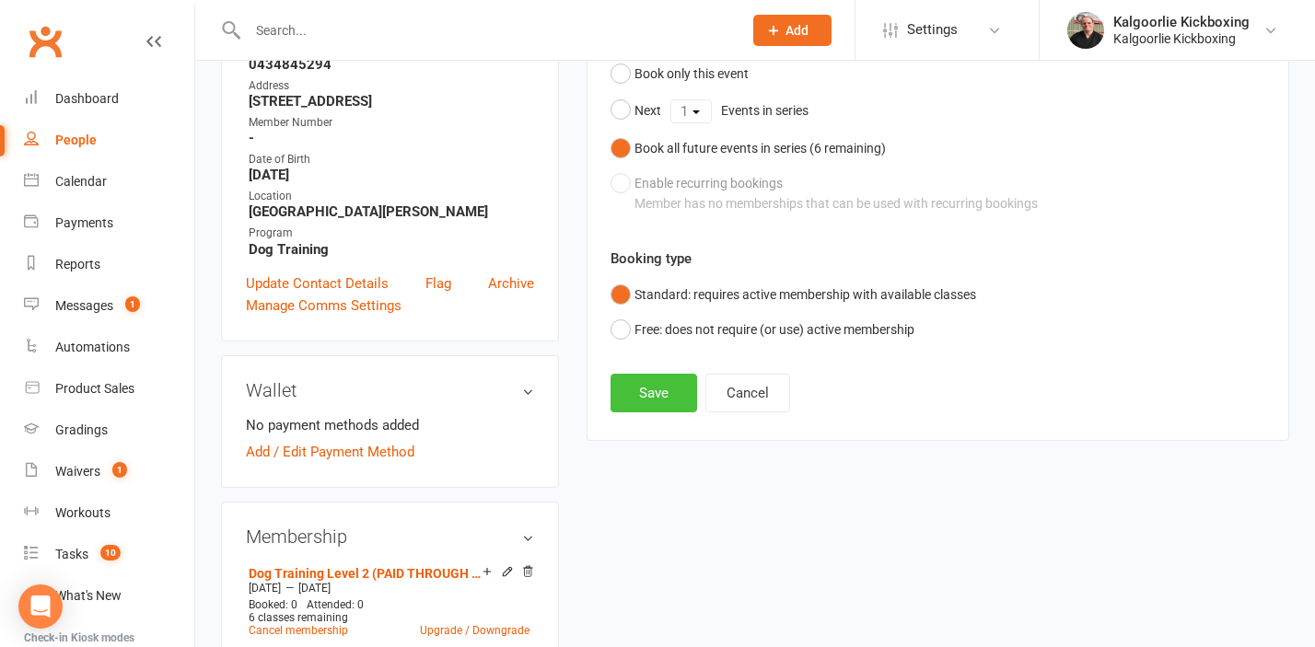
click at [657, 387] on button "Save" at bounding box center [653, 393] width 87 height 39
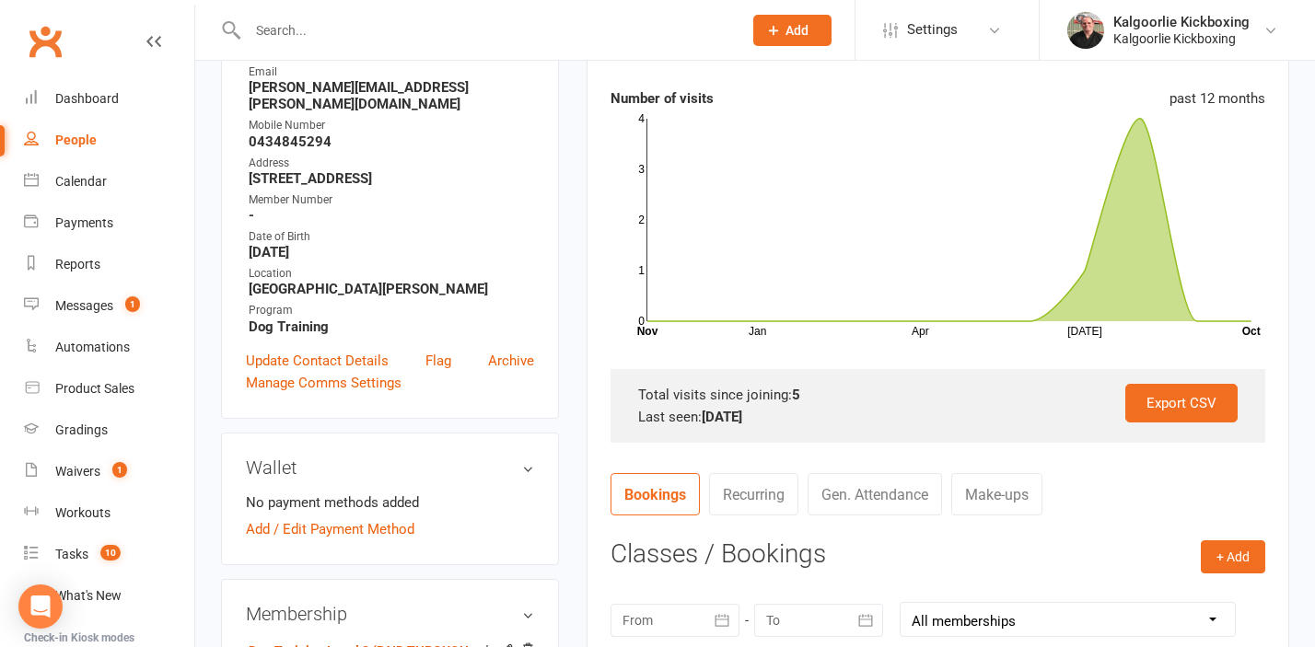
scroll to position [0, 0]
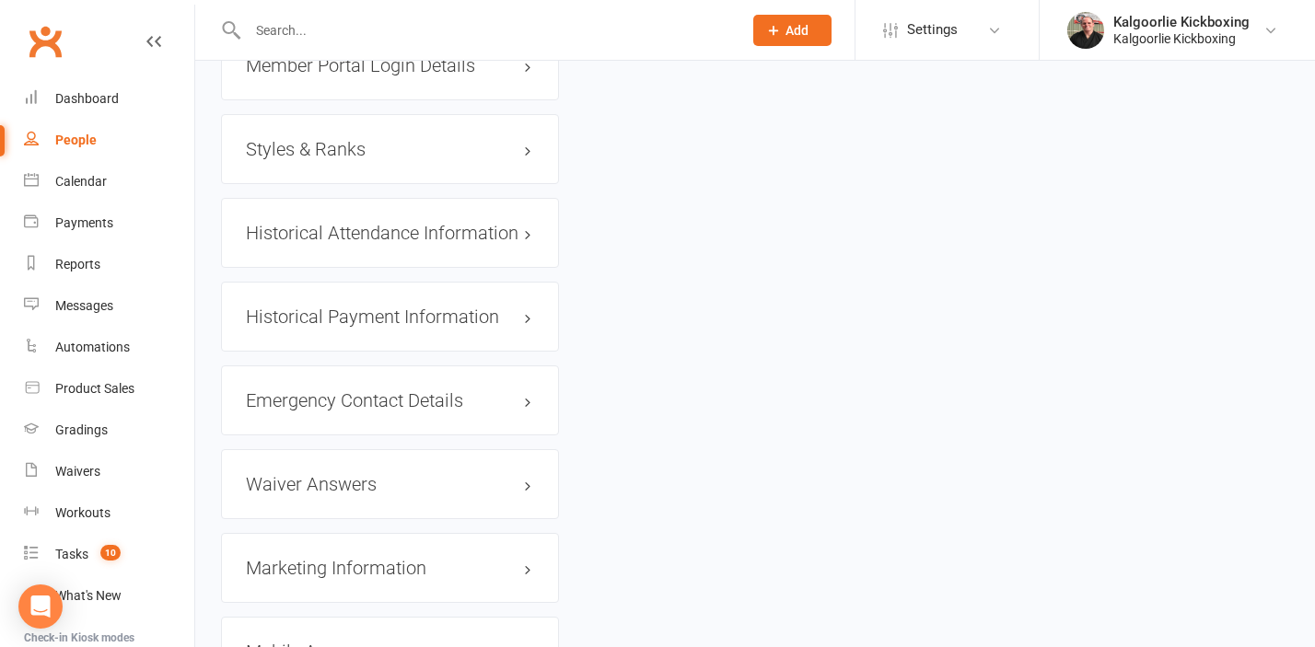
scroll to position [1600, 0]
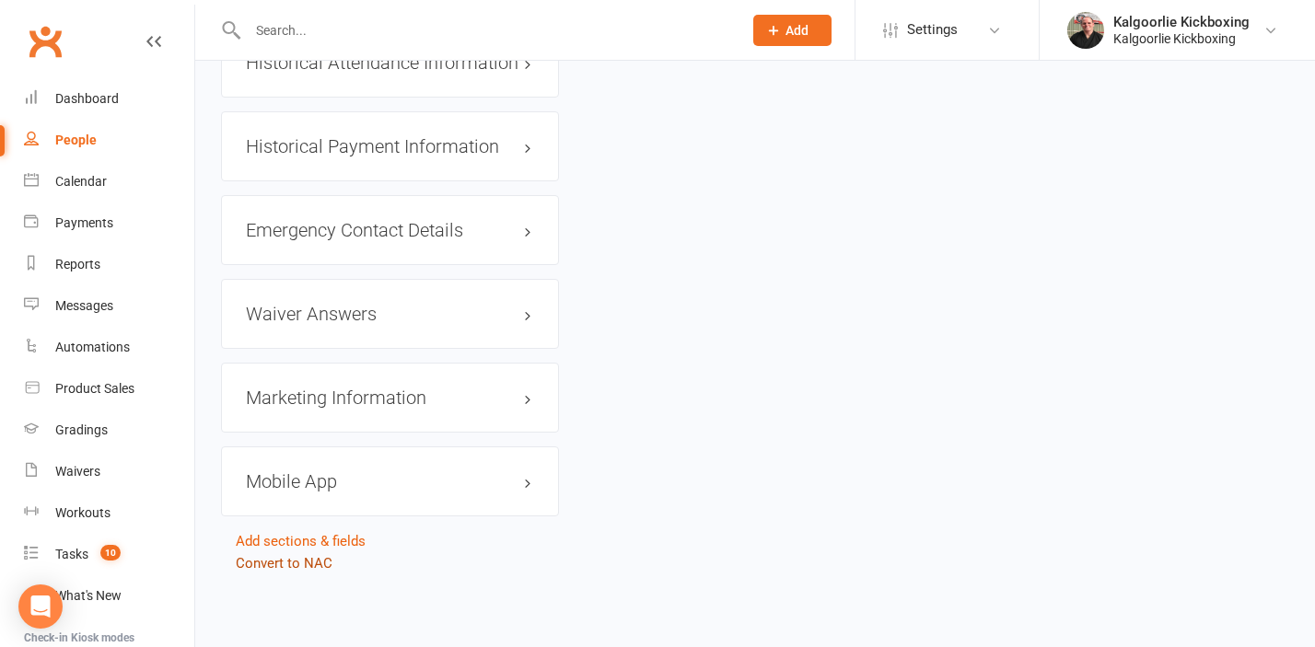
click at [295, 557] on link "Convert to NAC" at bounding box center [284, 563] width 97 height 17
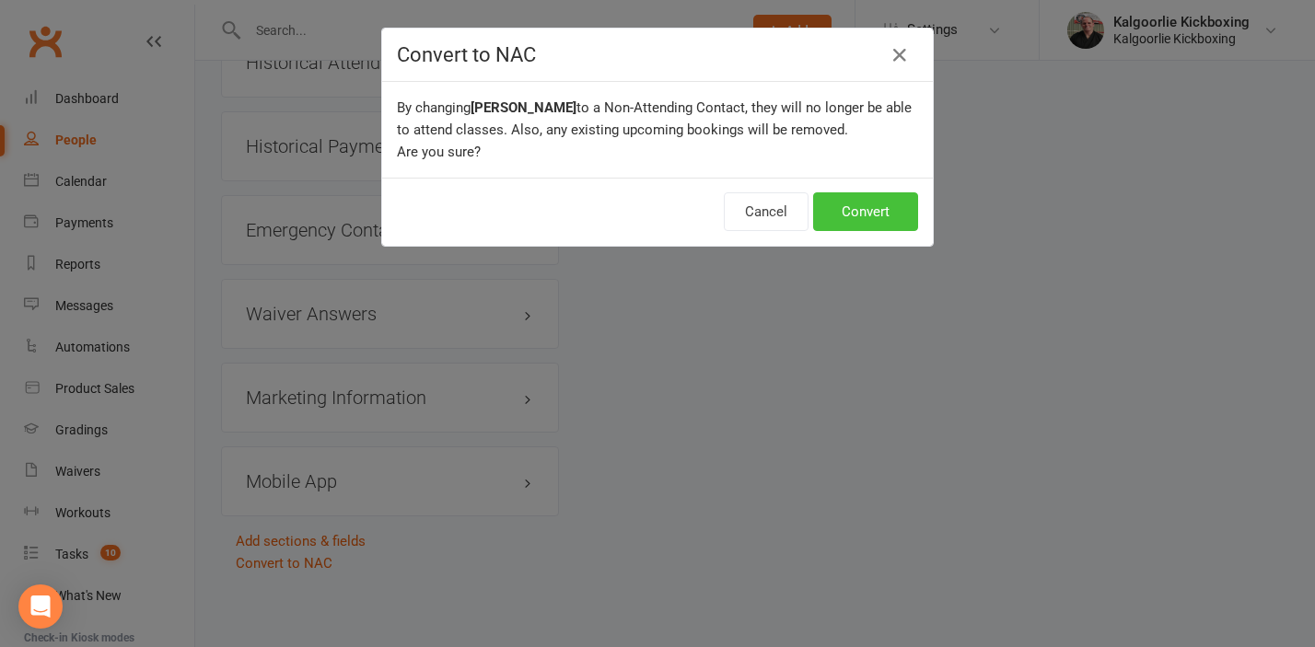
click at [861, 211] on button "Convert" at bounding box center [865, 211] width 105 height 39
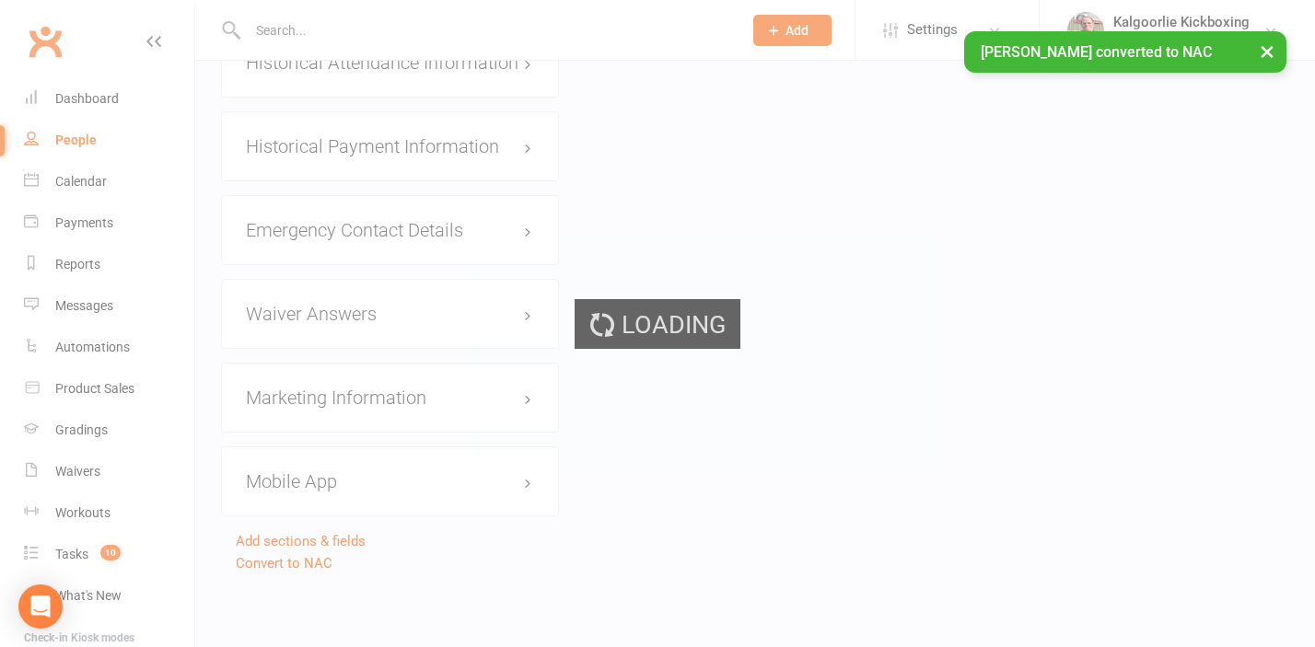
scroll to position [1525, 0]
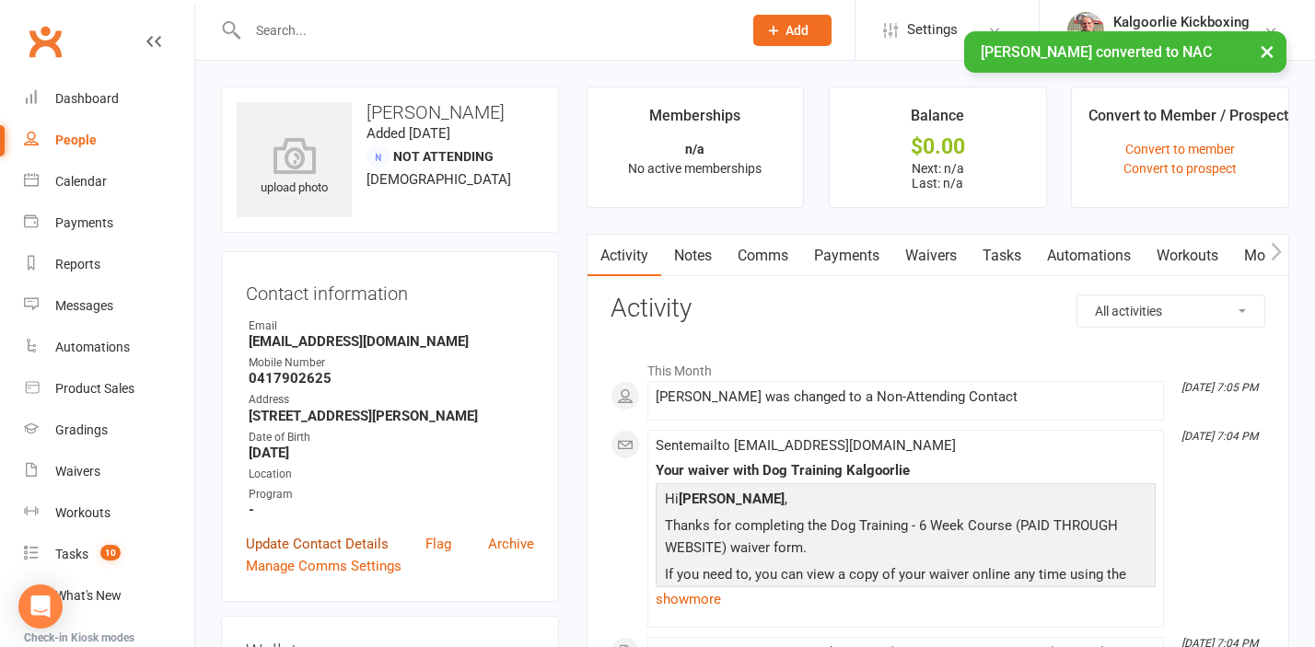
click at [336, 555] on link "Update Contact Details" at bounding box center [317, 544] width 143 height 22
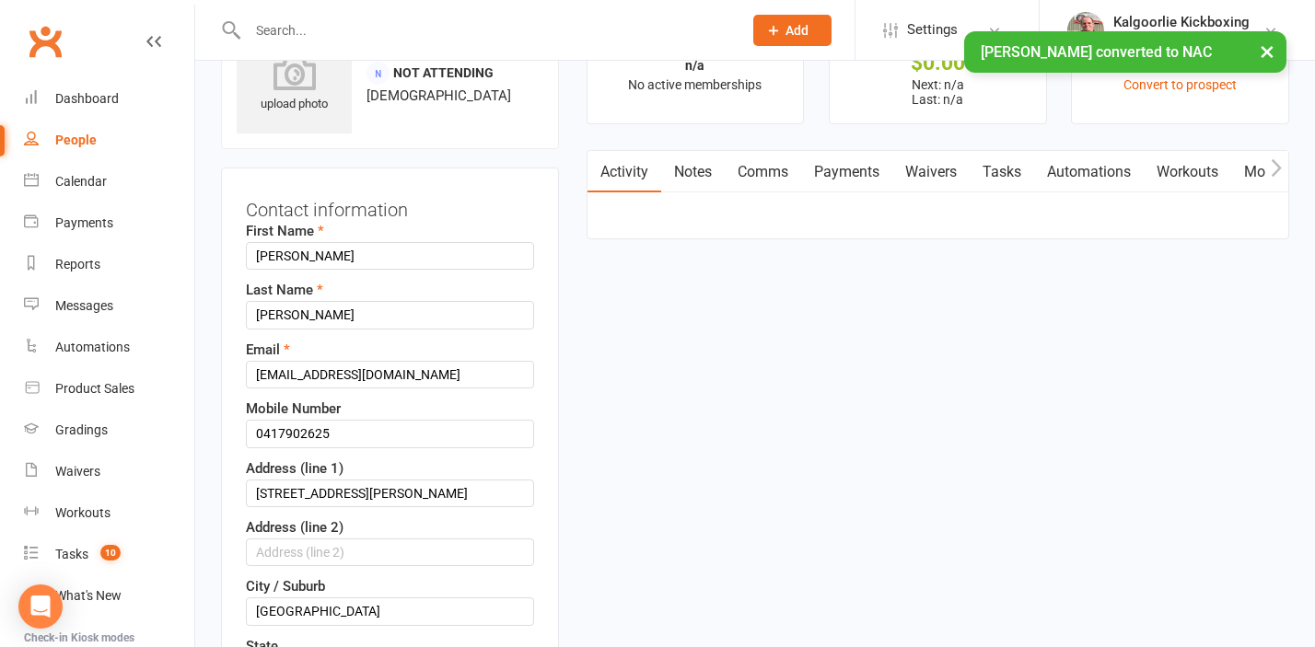
scroll to position [87, 0]
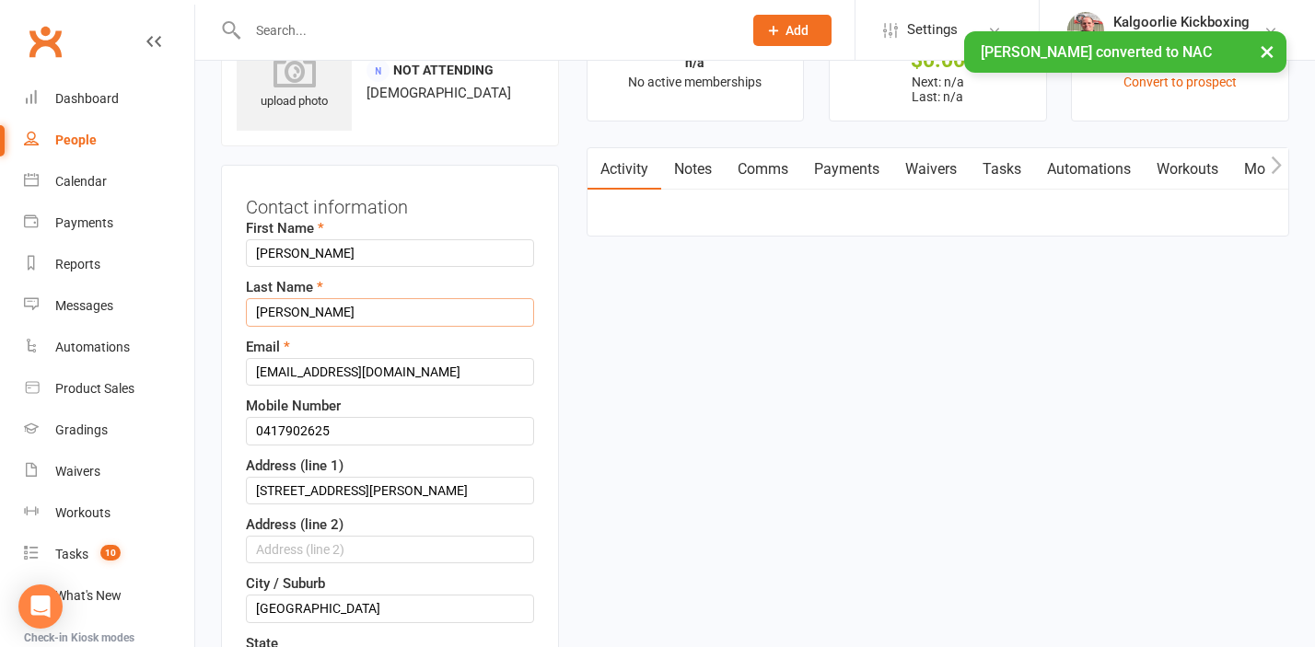
click at [322, 323] on input "[PERSON_NAME]" at bounding box center [390, 312] width 288 height 28
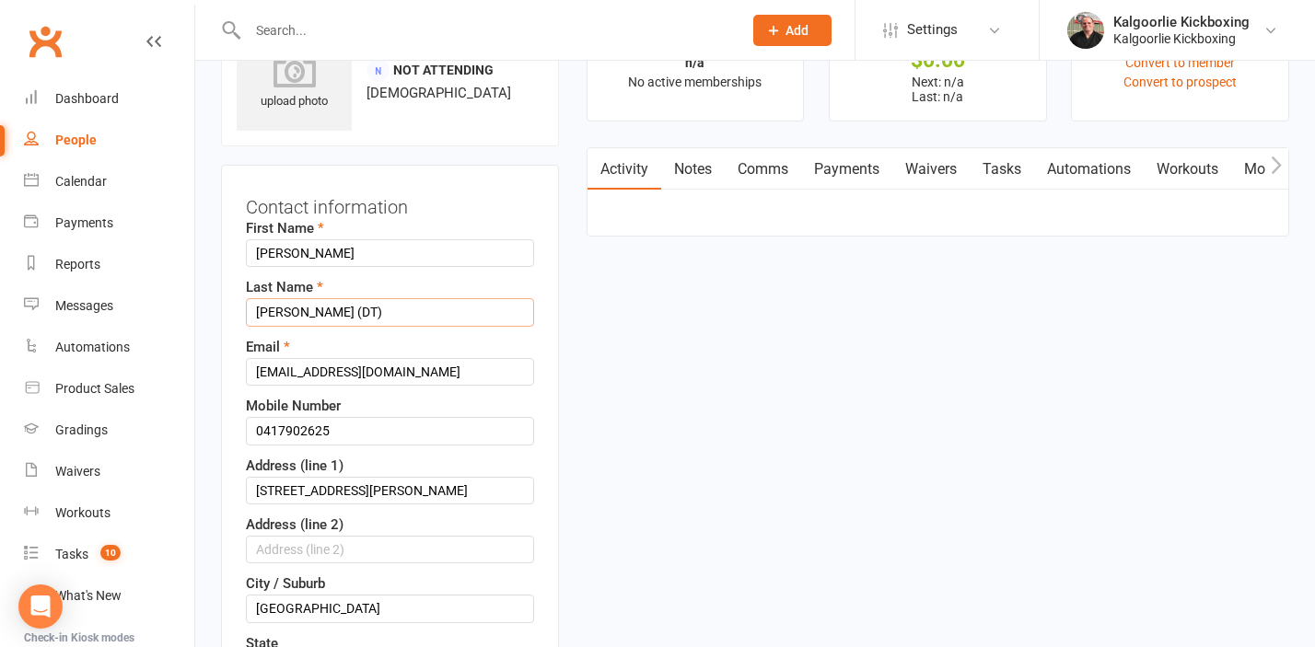
type input "[PERSON_NAME] (DT)"
click at [328, 337] on div "Email [EMAIL_ADDRESS][DOMAIN_NAME]" at bounding box center [390, 361] width 288 height 50
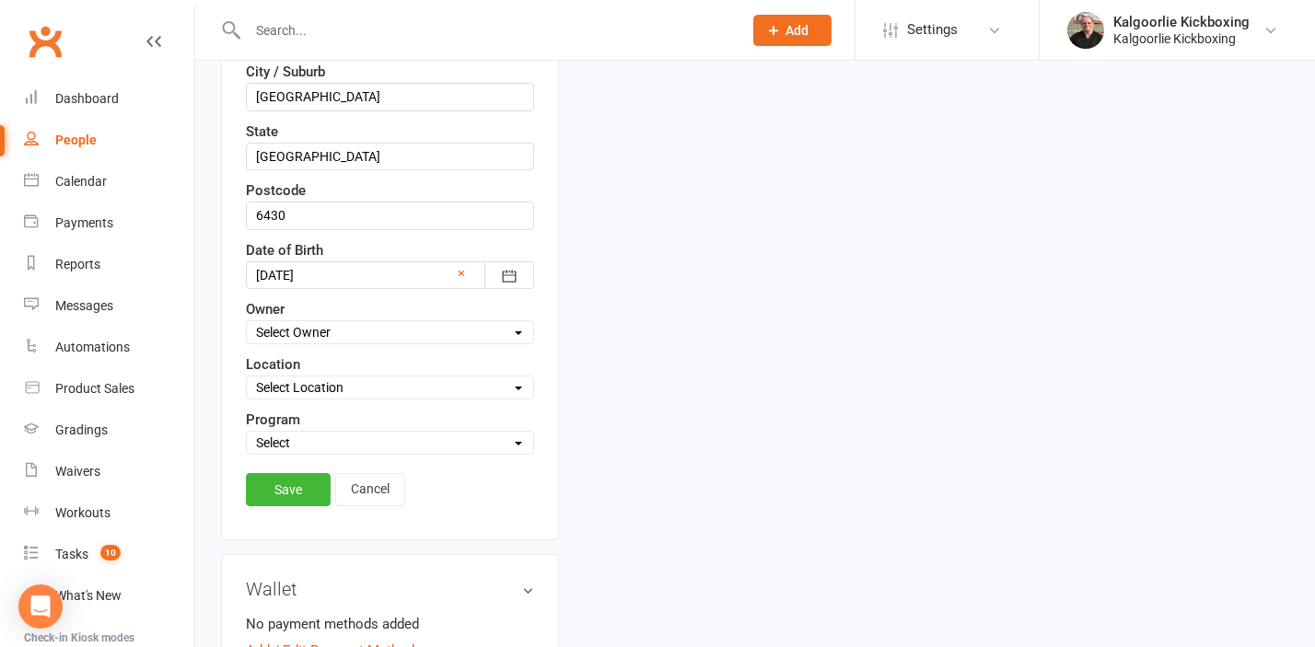
scroll to position [619, 0]
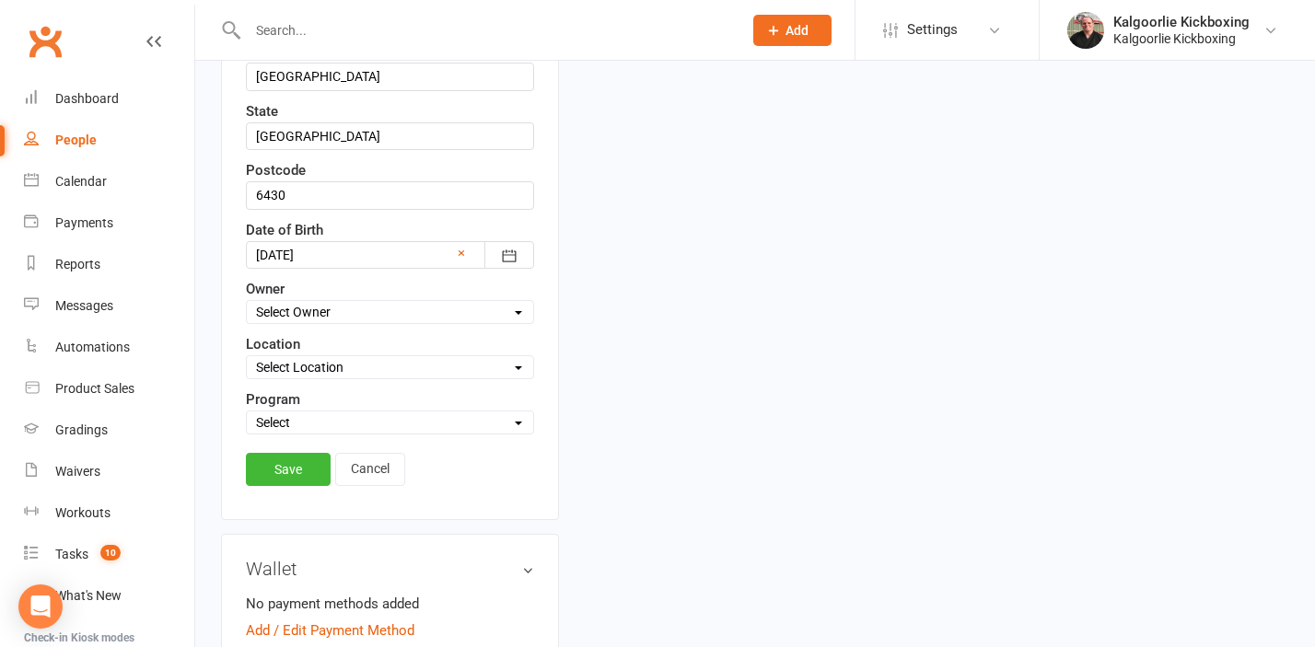
click at [343, 311] on select "Select Owner Kalgoorlie Kickboxing Jo Callaghan Wazanna Paul" at bounding box center [390, 312] width 286 height 20
select select "0"
click at [247, 302] on select "Select Owner Kalgoorlie Kickboxing Jo Callaghan Wazanna Paul" at bounding box center [390, 312] width 286 height 20
click at [322, 373] on select "Select Location 1) Main Dojo, 224 Hare Street. DT1 Edwards Park, Picadilly Stre…" at bounding box center [390, 367] width 286 height 20
select select "2"
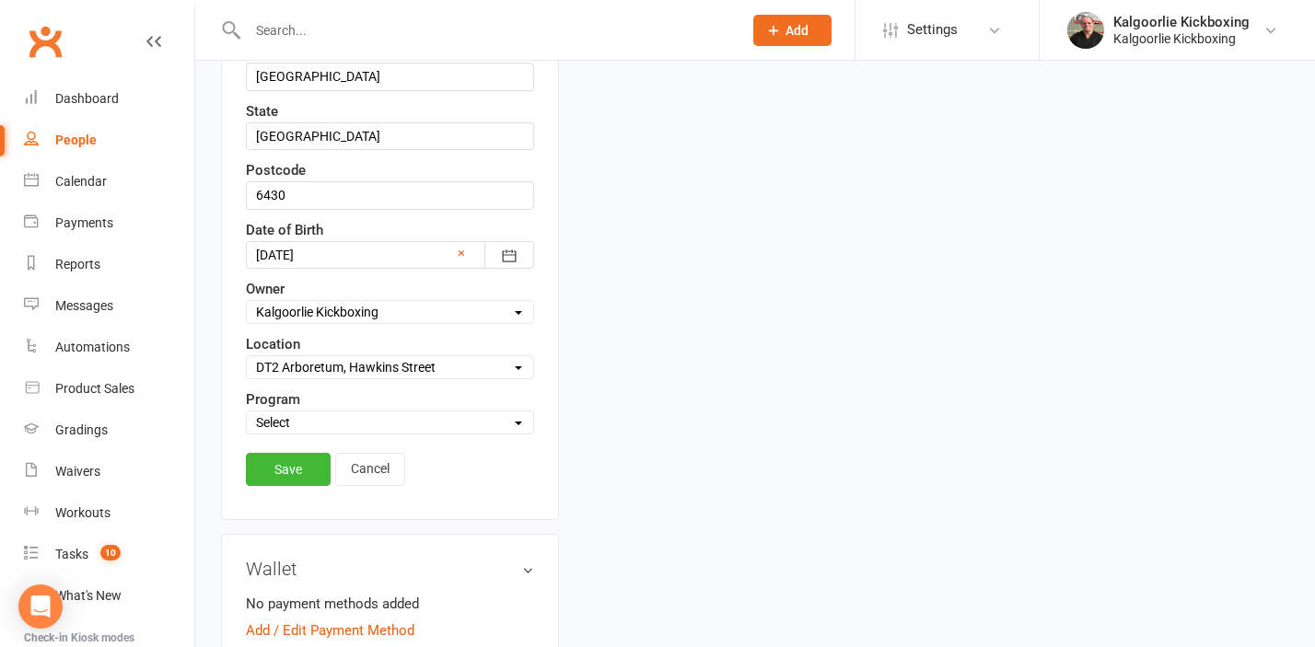
click at [247, 357] on select "Select Location 1) Main Dojo, 224 Hare Street. DT1 Edwards Park, Picadilly Stre…" at bounding box center [390, 367] width 286 height 20
click at [297, 420] on select "Select Martial Arts and Fitness Dog Training" at bounding box center [390, 422] width 286 height 20
select select "Dog Training"
click at [247, 412] on select "Select Martial Arts and Fitness Dog Training" at bounding box center [390, 422] width 286 height 20
click at [290, 478] on link "Save" at bounding box center [288, 469] width 85 height 33
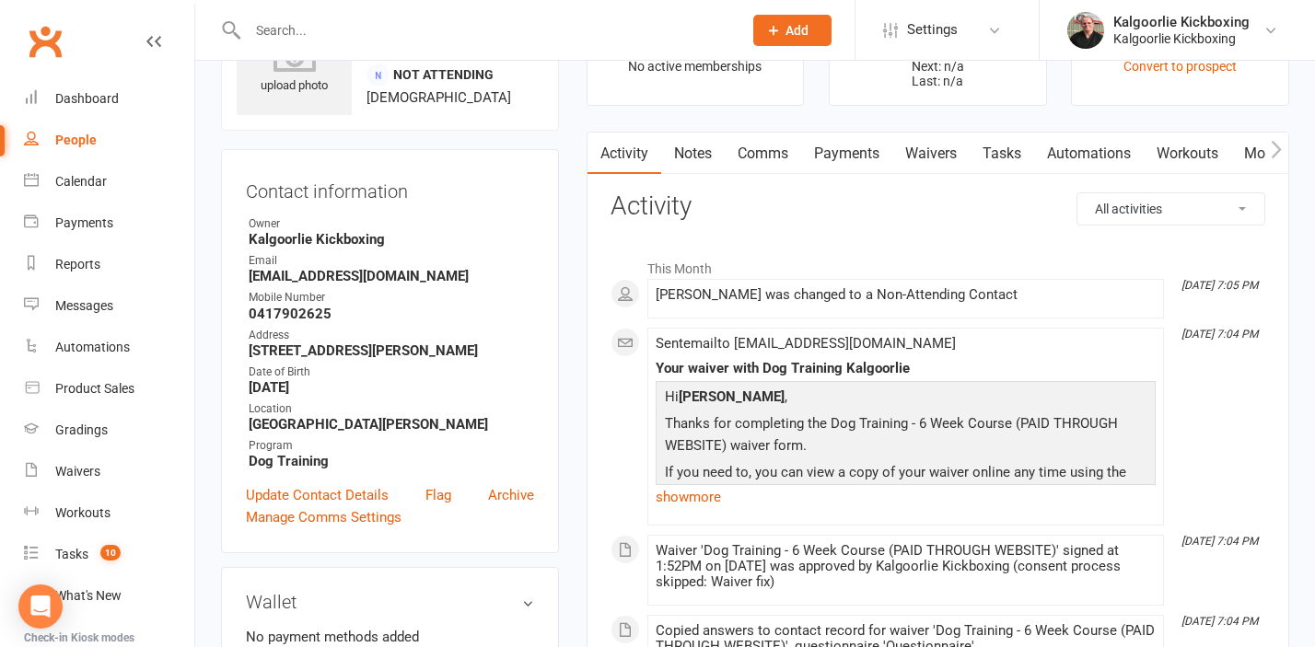
scroll to position [0, 0]
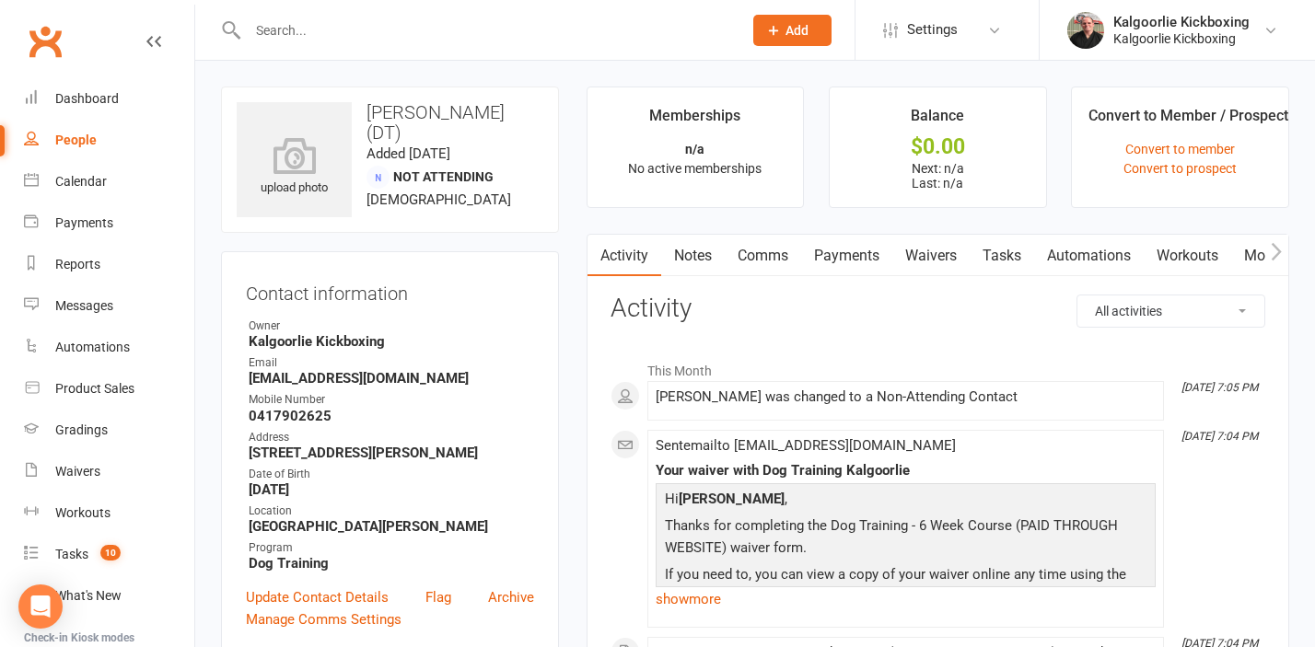
click at [1248, 264] on link "Mobile App" at bounding box center [1280, 256] width 99 height 42
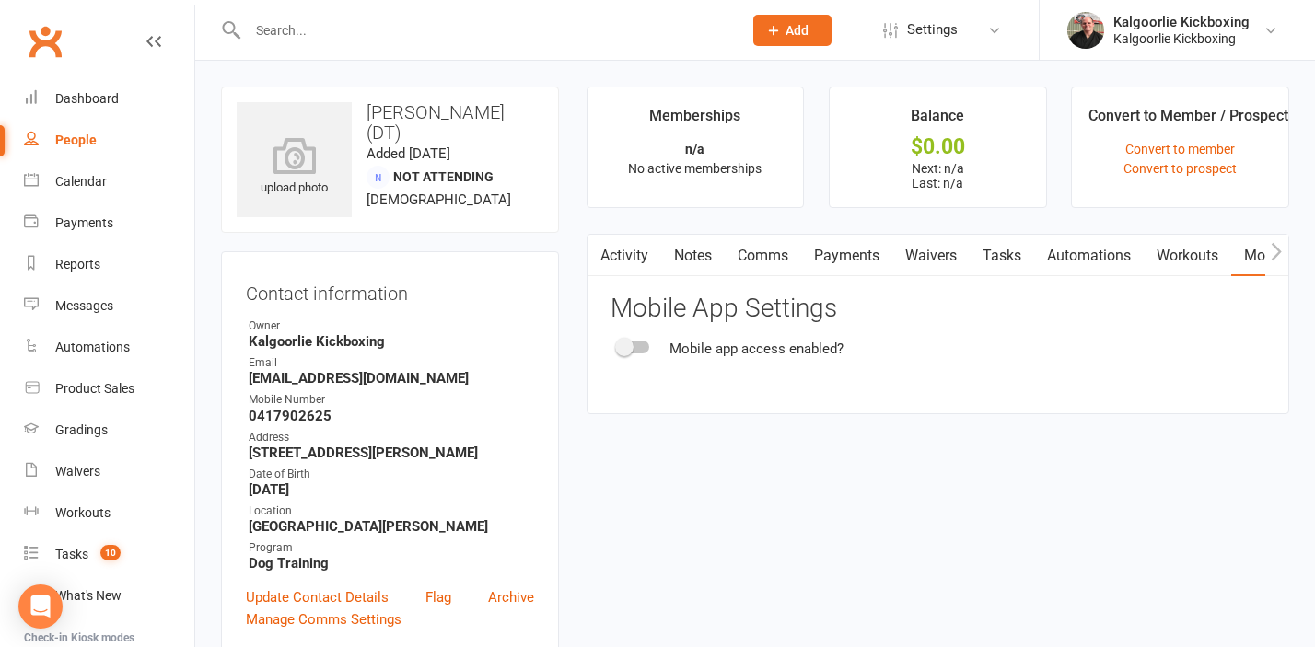
click at [633, 346] on div at bounding box center [633, 347] width 31 height 13
click at [618, 344] on input "checkbox" at bounding box center [618, 344] width 0 height 0
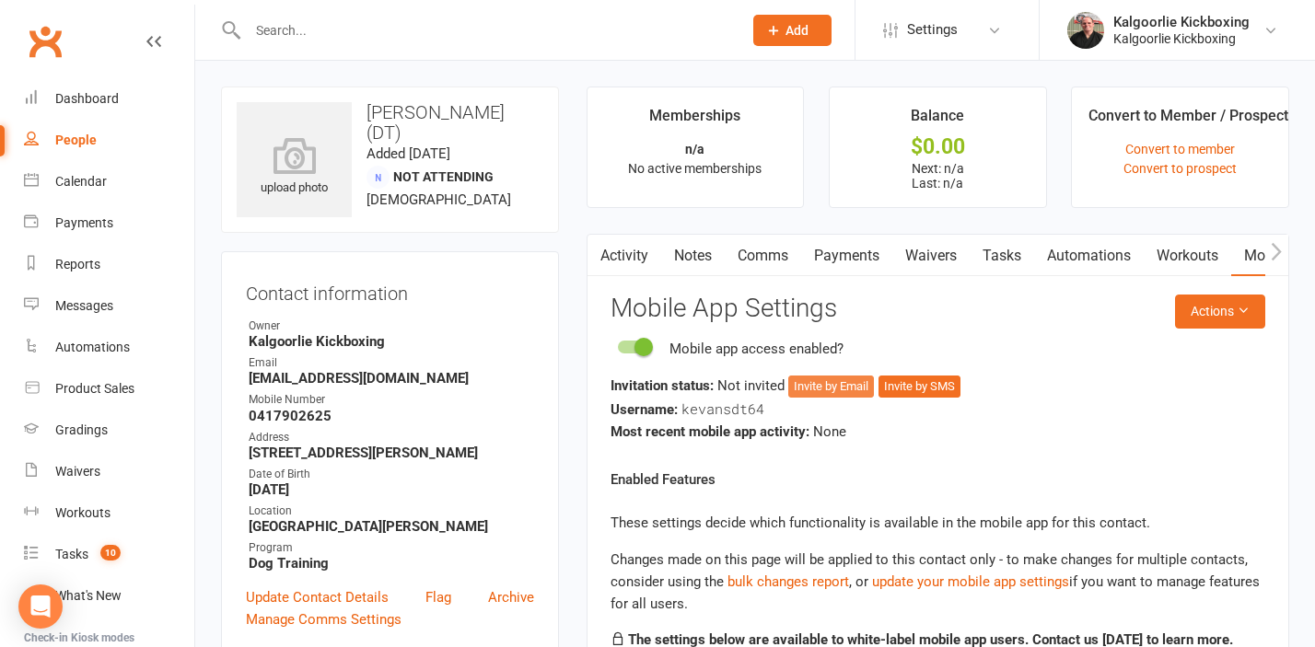
click at [818, 387] on button "Invite by Email" at bounding box center [831, 387] width 86 height 22
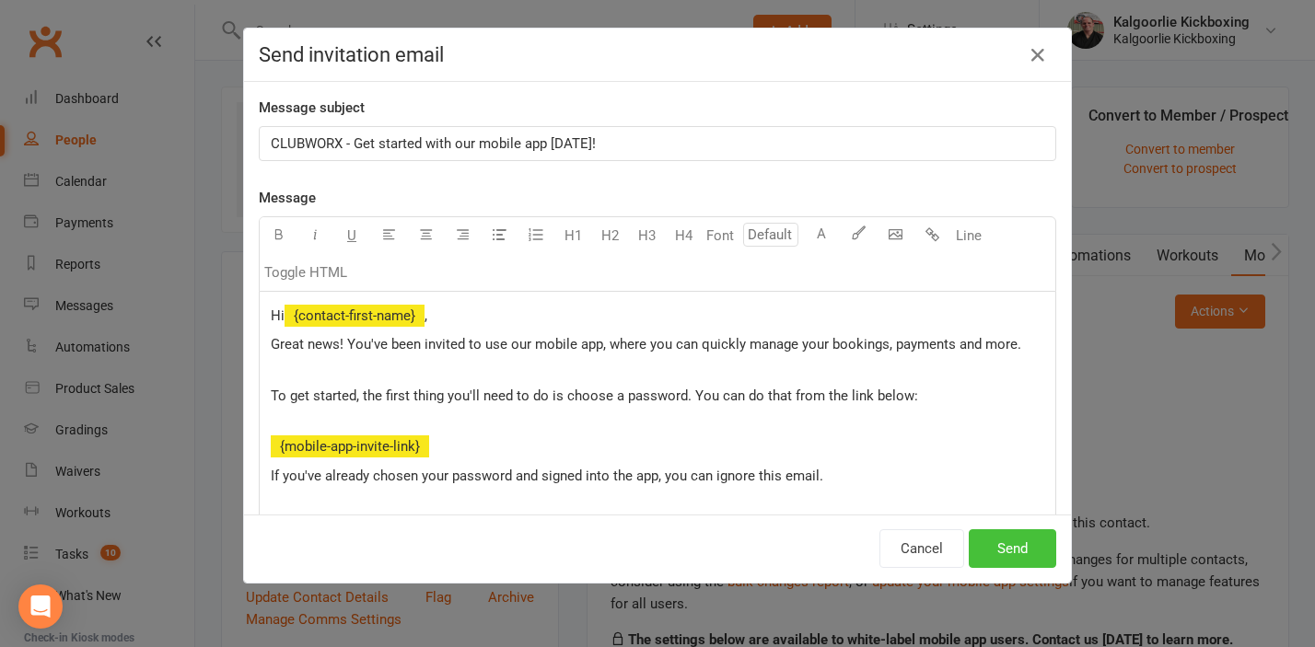
click at [1005, 551] on button "Send" at bounding box center [1012, 548] width 87 height 39
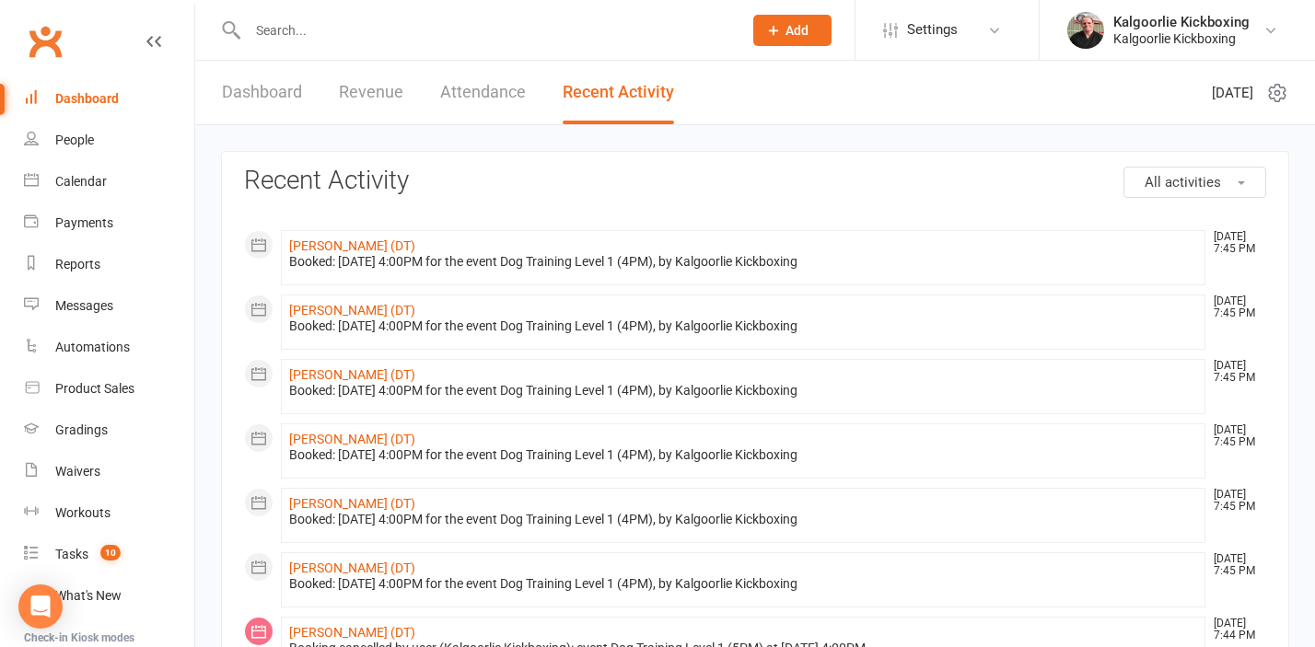
click at [292, 29] on input "text" at bounding box center [485, 30] width 487 height 26
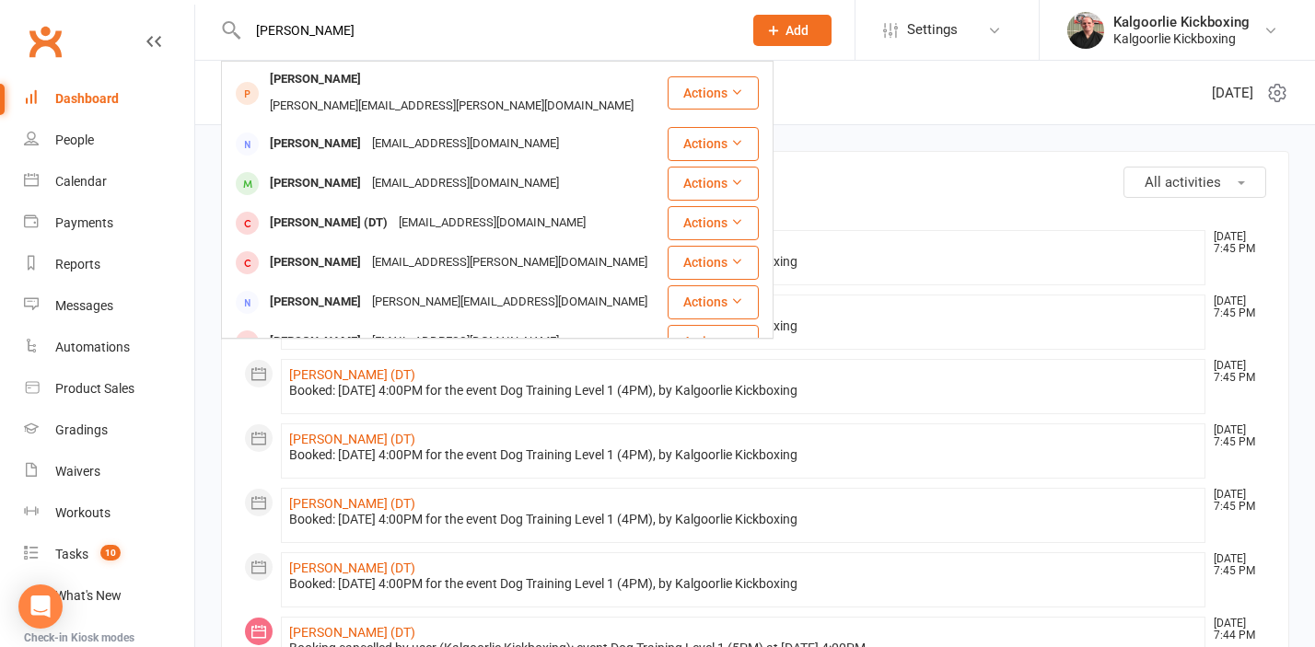
drag, startPoint x: 305, startPoint y: 30, endPoint x: 220, endPoint y: 27, distance: 84.8
click at [218, 27] on react-component "[PERSON_NAME] [PERSON_NAME] [PERSON_NAME][EMAIL_ADDRESS][PERSON_NAME][DOMAIN_NA…" at bounding box center [364, 30] width 729 height 60
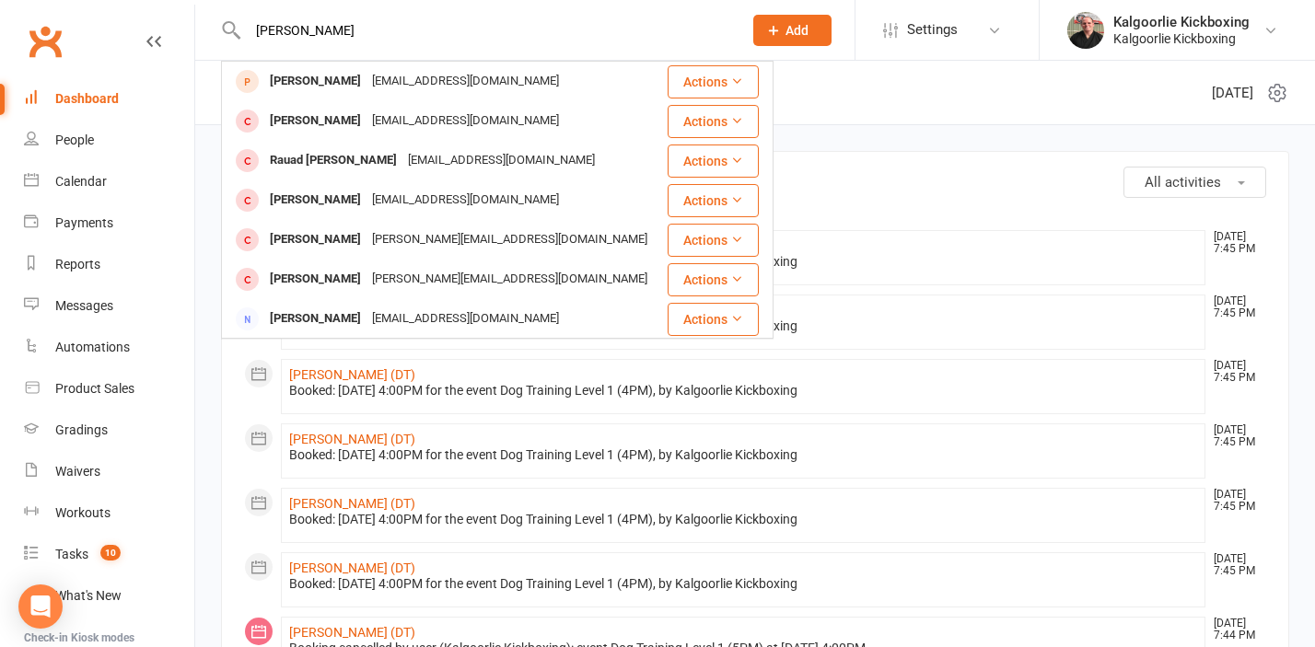
type input "[PERSON_NAME]"
click at [112, 97] on div "Dashboard" at bounding box center [87, 98] width 64 height 15
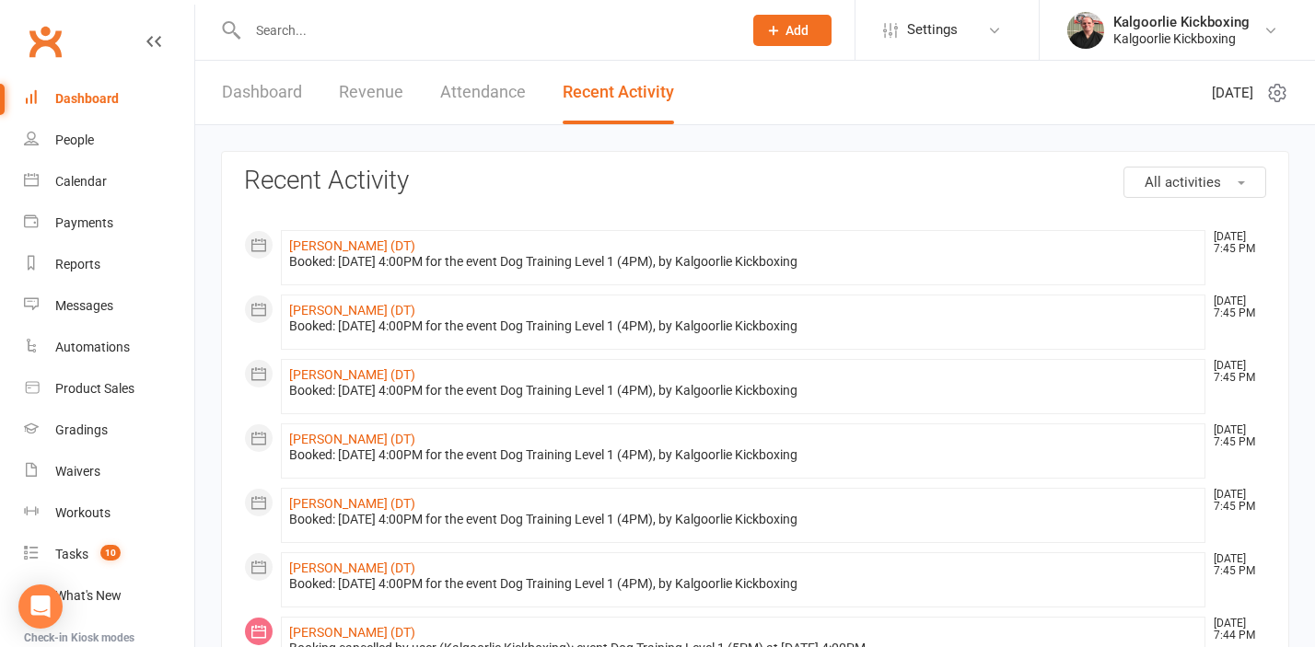
click at [112, 97] on div "Dashboard" at bounding box center [87, 98] width 64 height 15
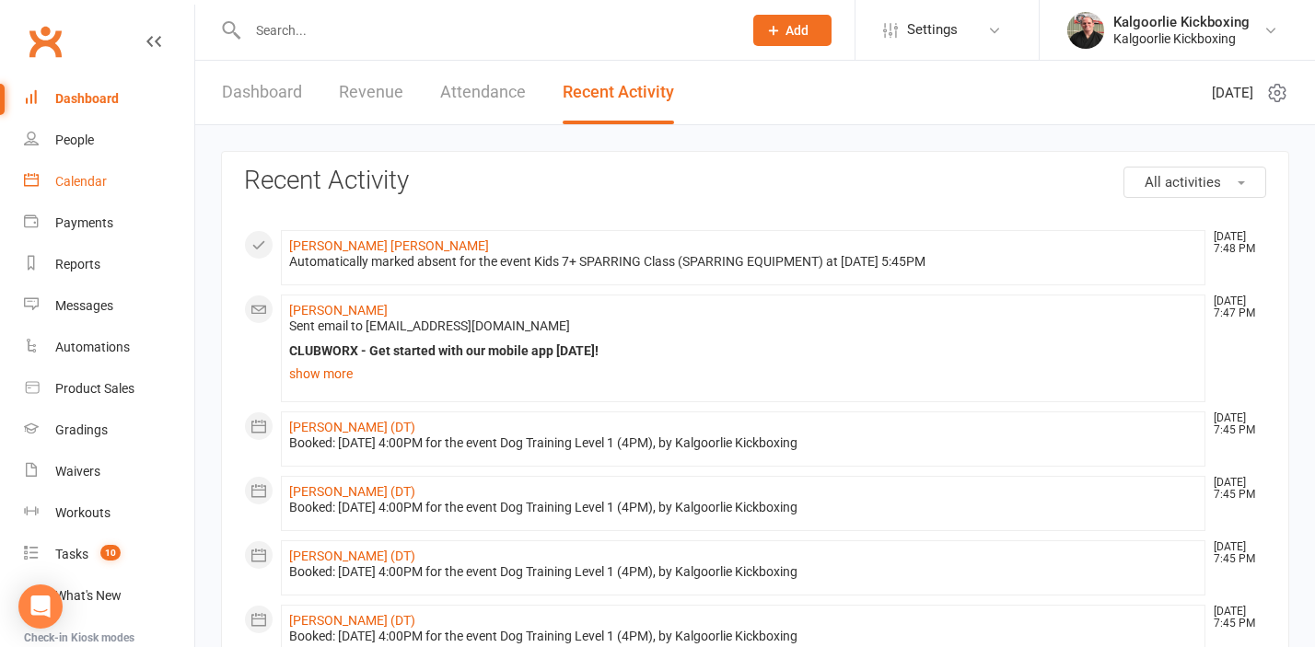
click at [90, 181] on div "Calendar" at bounding box center [81, 181] width 52 height 15
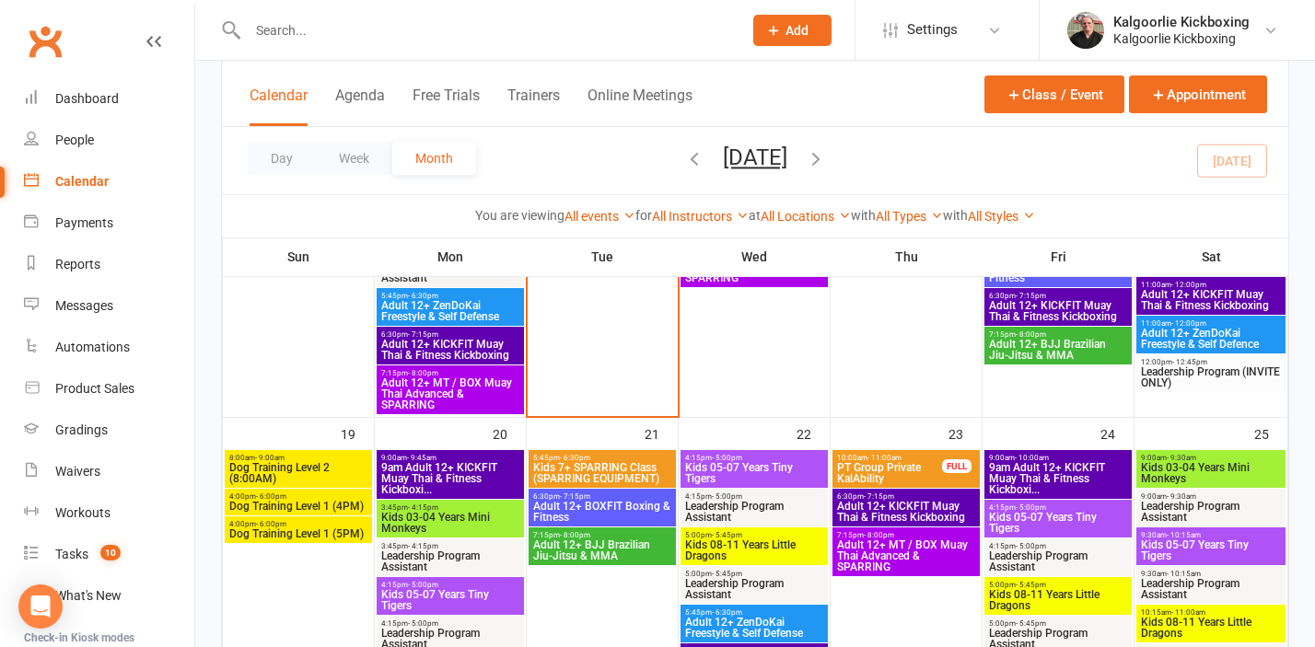
scroll to position [938, 0]
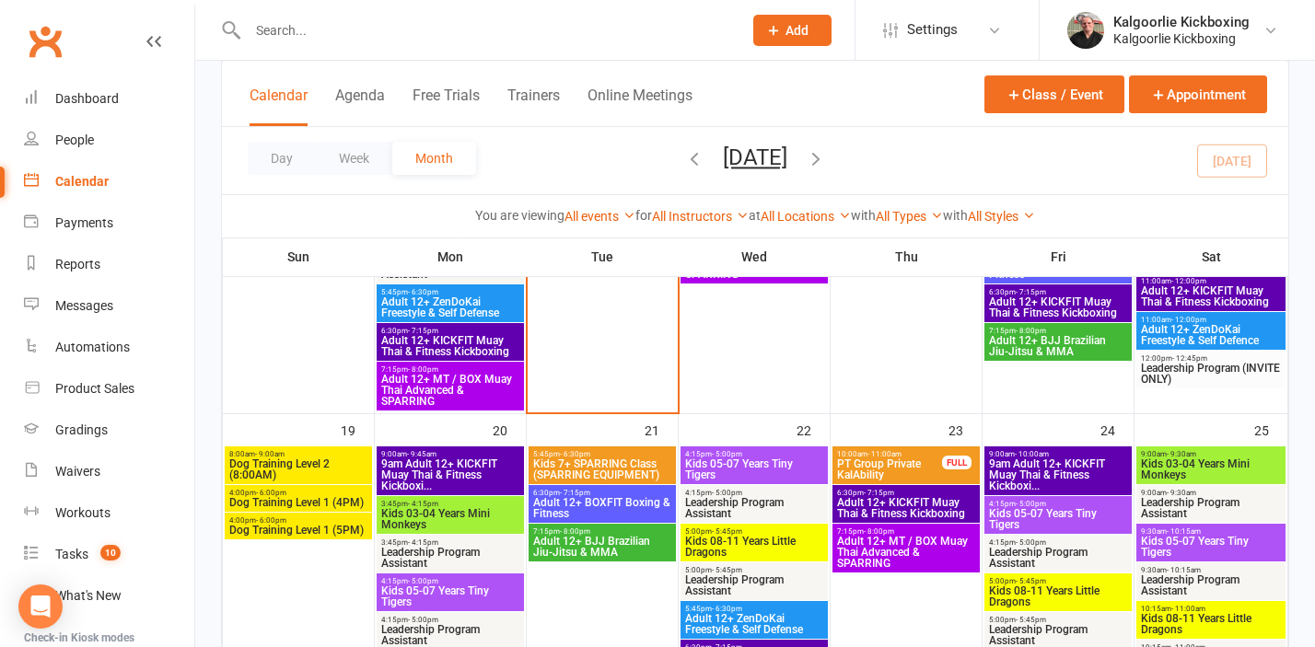
click at [303, 500] on span "Dog Training Level 1 (4PM)" at bounding box center [298, 502] width 140 height 11
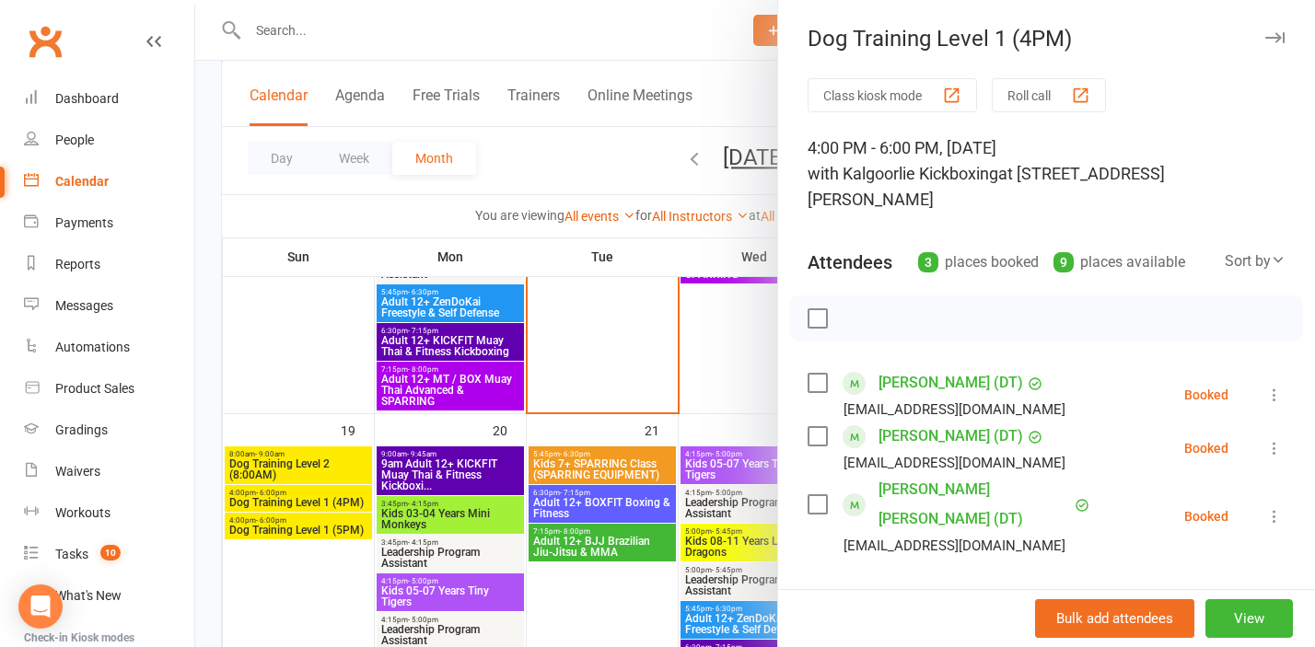
click at [296, 535] on div at bounding box center [754, 323] width 1119 height 647
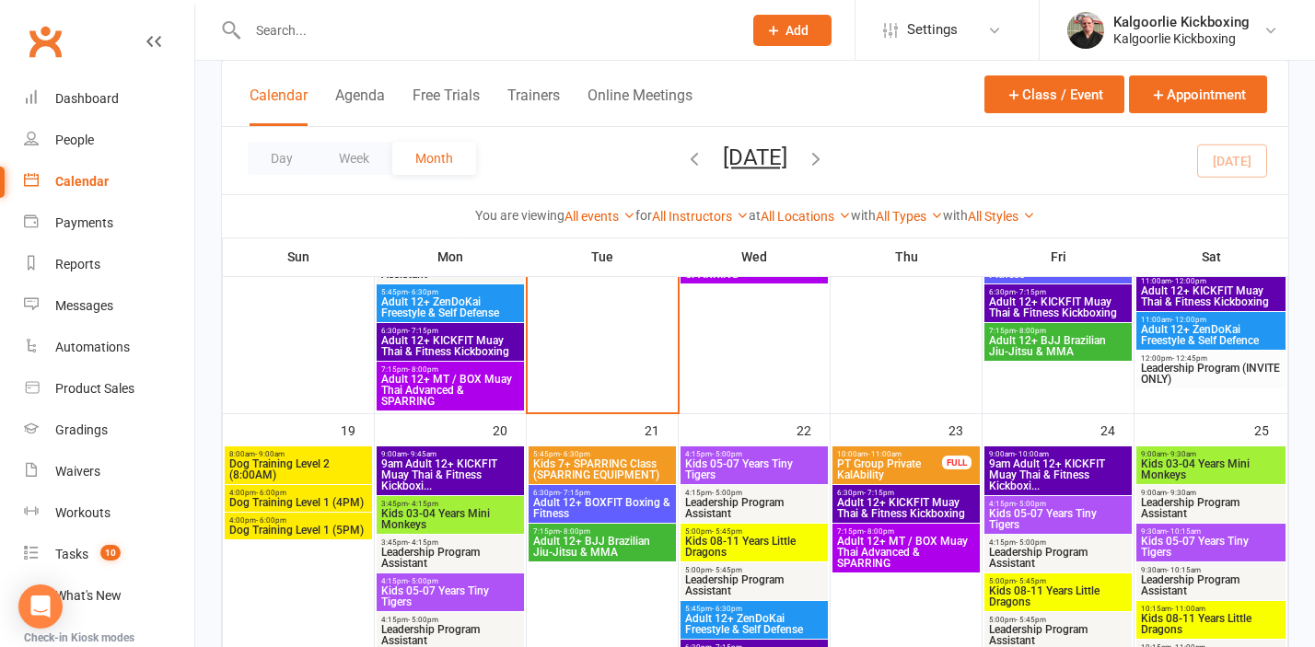
click at [295, 535] on span "Dog Training Level 1 (5PM)" at bounding box center [298, 530] width 140 height 11
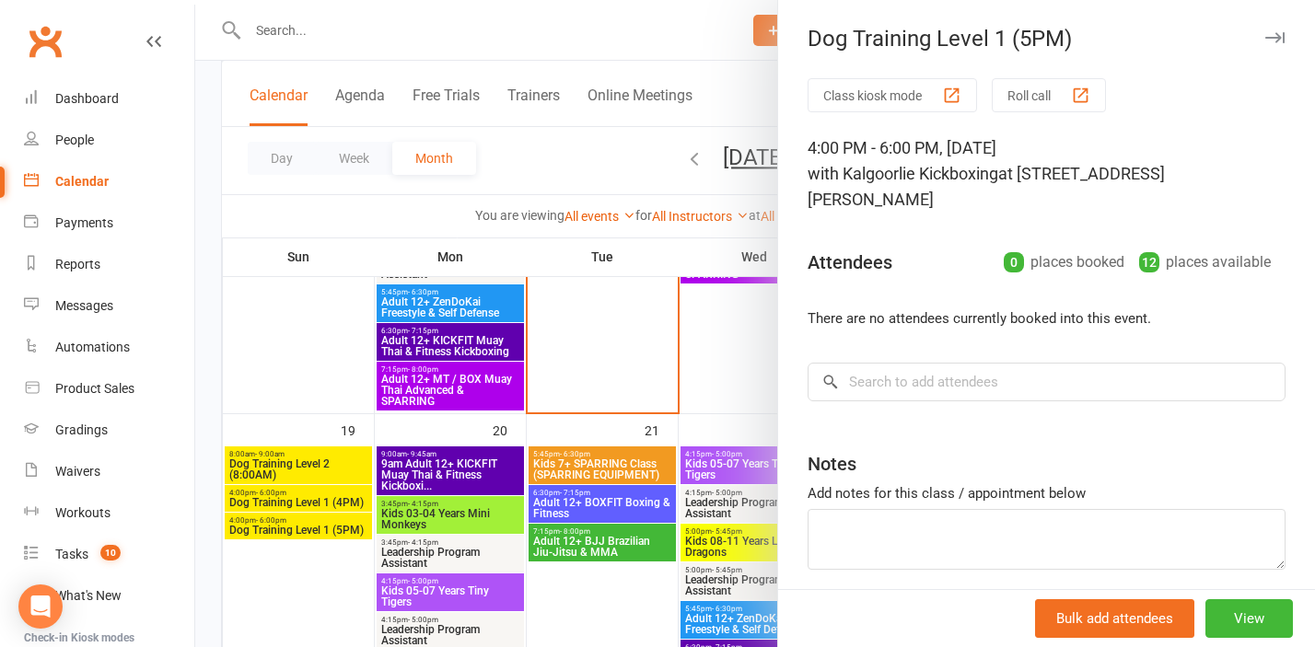
click at [295, 535] on div at bounding box center [754, 323] width 1119 height 647
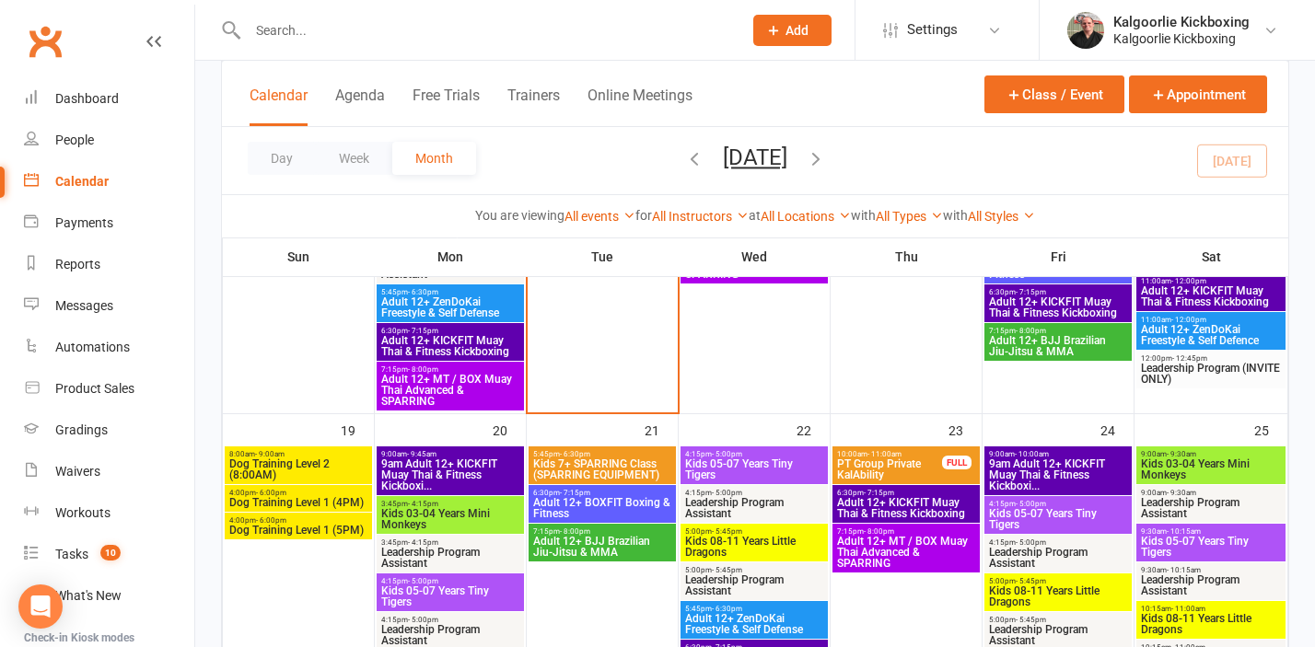
click at [295, 458] on span "Dog Training Level 2 (8:00AM)" at bounding box center [298, 469] width 140 height 22
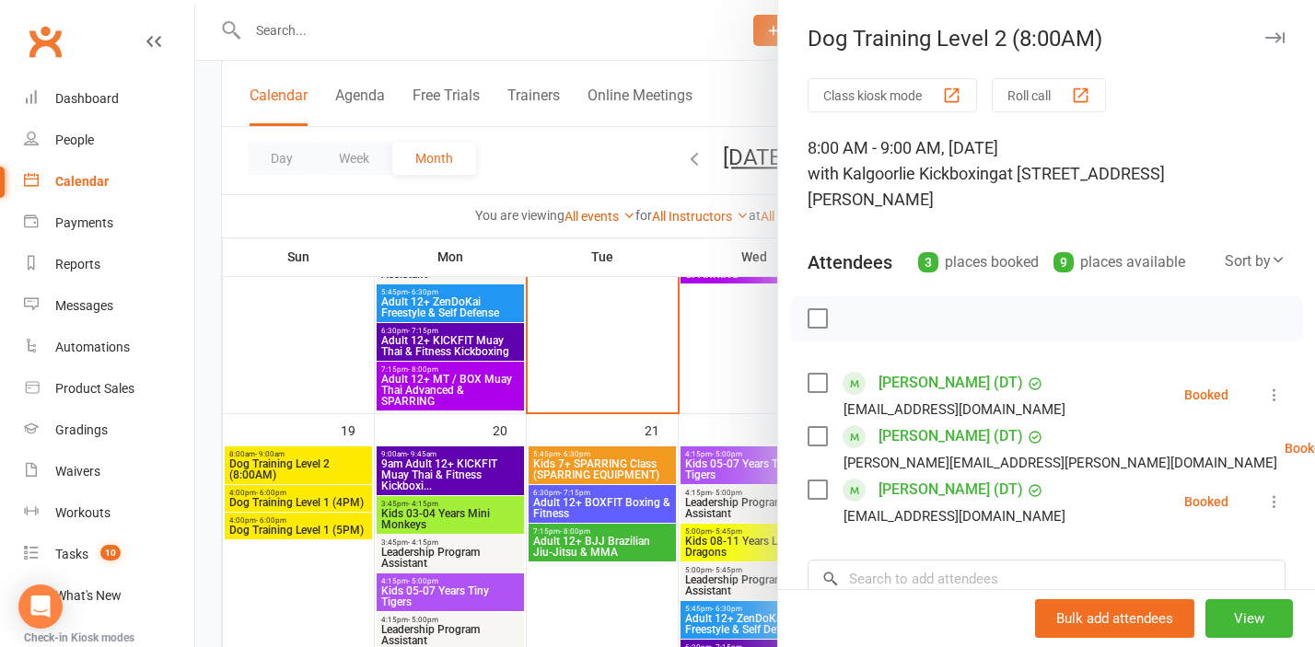
click at [315, 399] on div at bounding box center [754, 323] width 1119 height 647
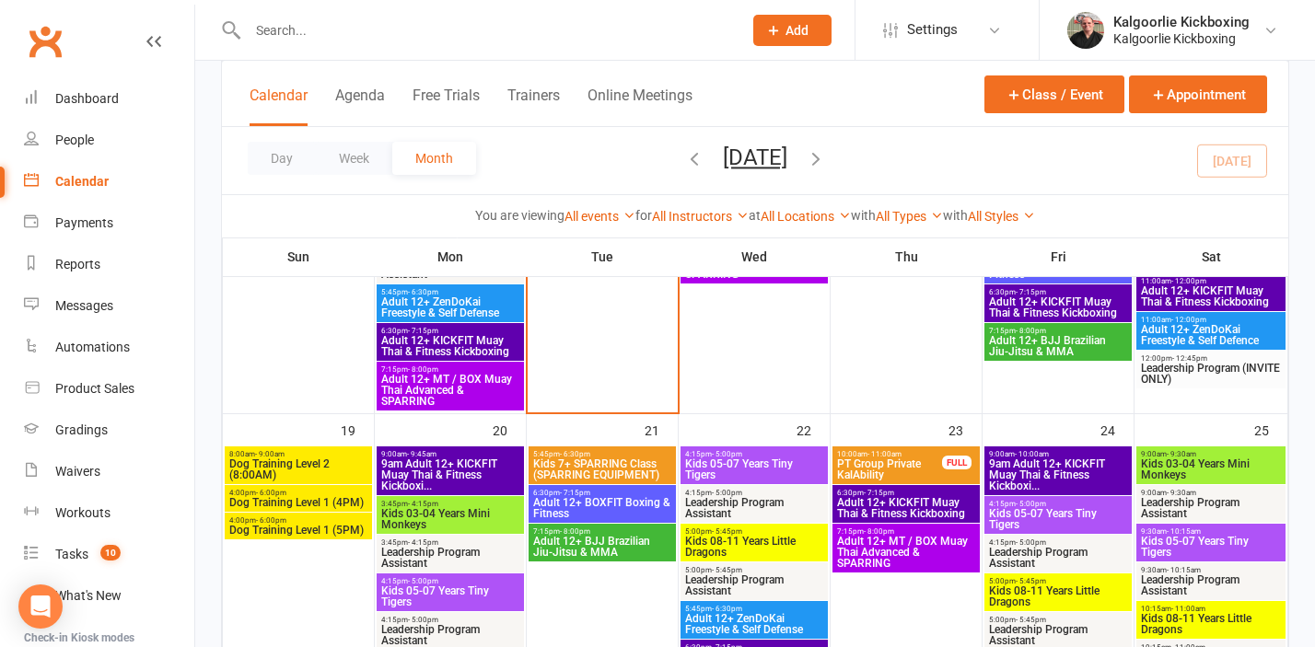
click at [307, 508] on div "4:00pm - 6:00pm Dog Training Level 1 (4PM)" at bounding box center [298, 498] width 147 height 27
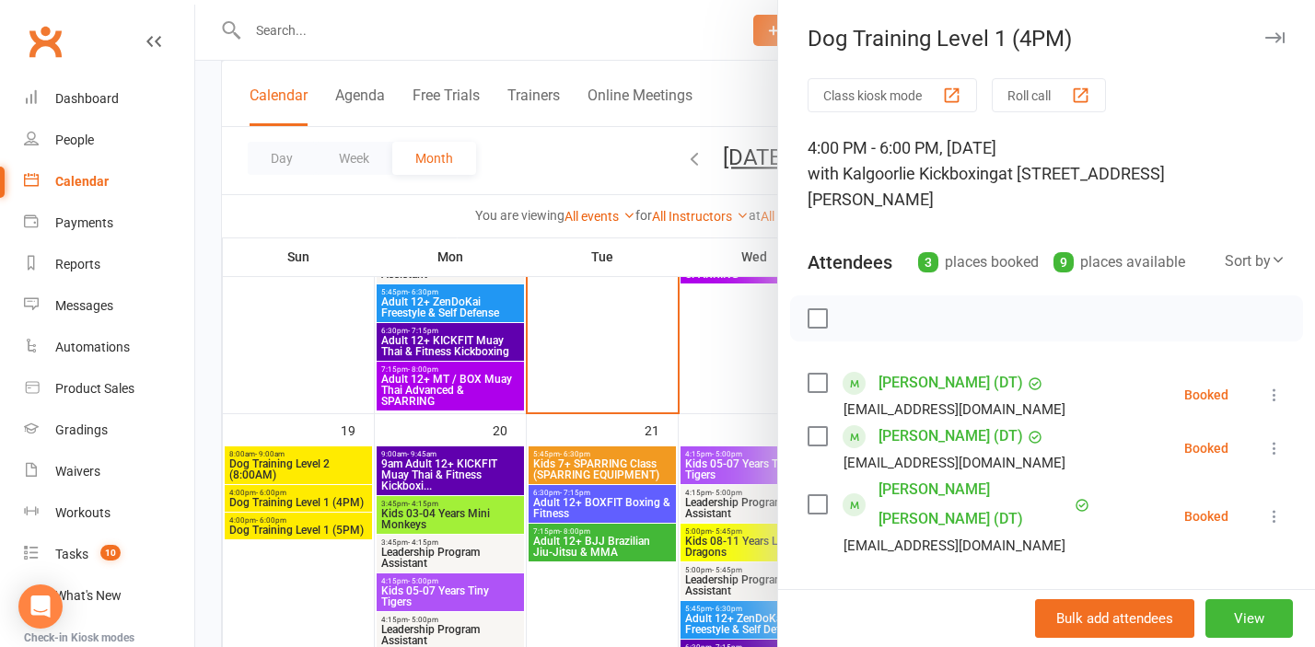
click at [308, 379] on div at bounding box center [754, 323] width 1119 height 647
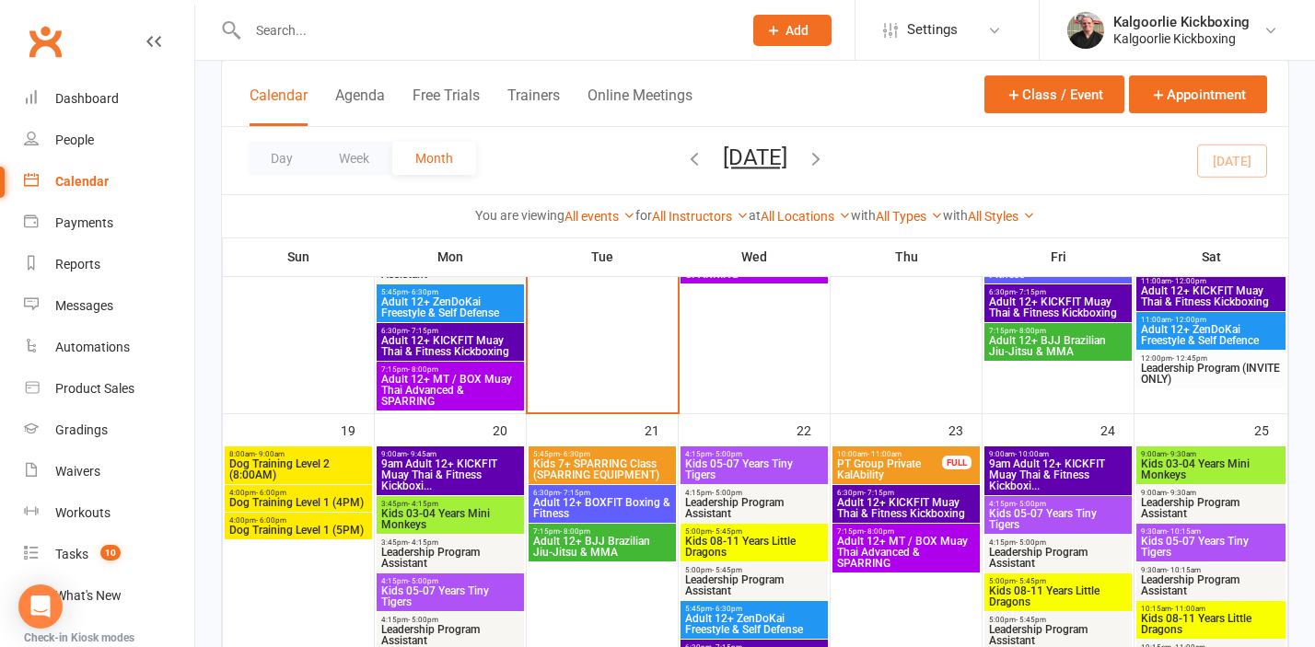
click at [292, 33] on input "text" at bounding box center [485, 30] width 487 height 26
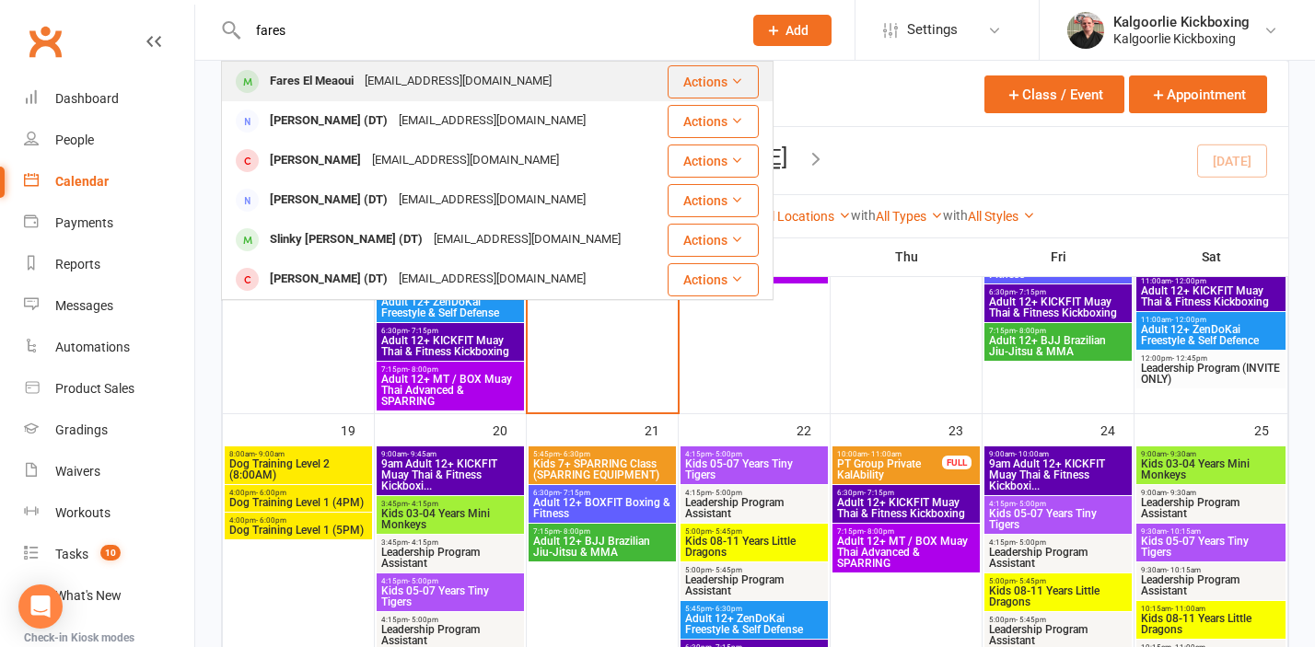
type input "fares"
click at [311, 81] on div "Fares El Meaoui" at bounding box center [311, 81] width 95 height 27
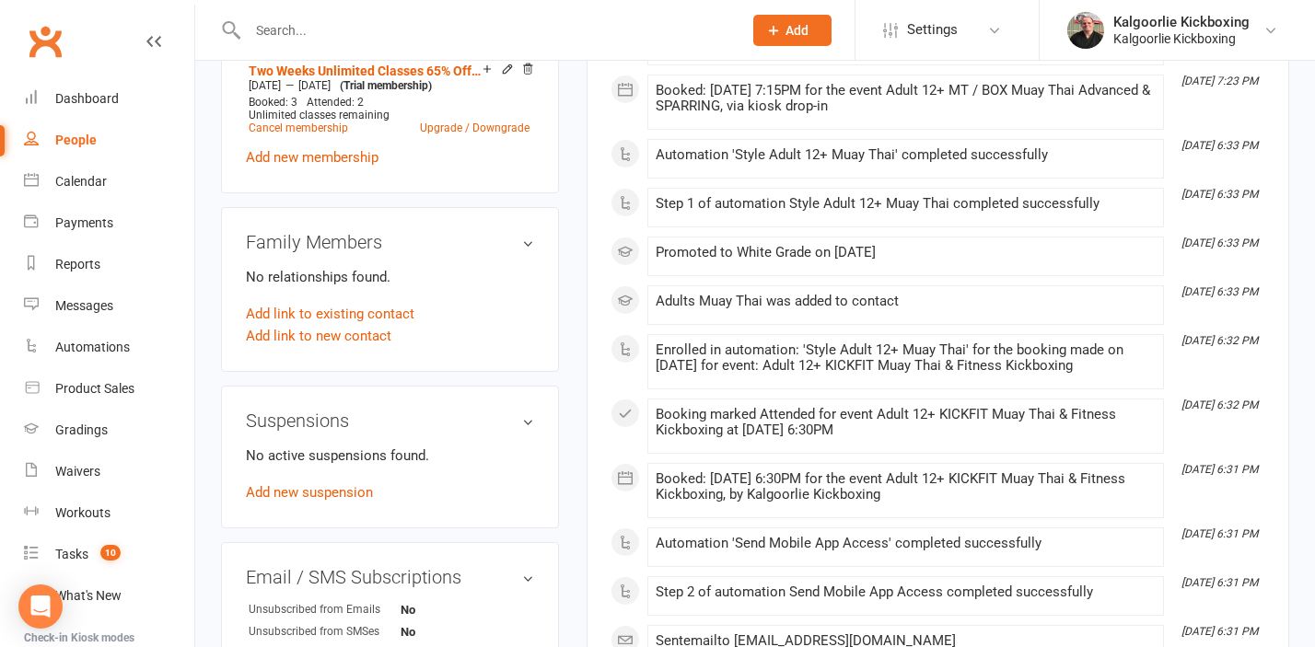
scroll to position [855, 0]
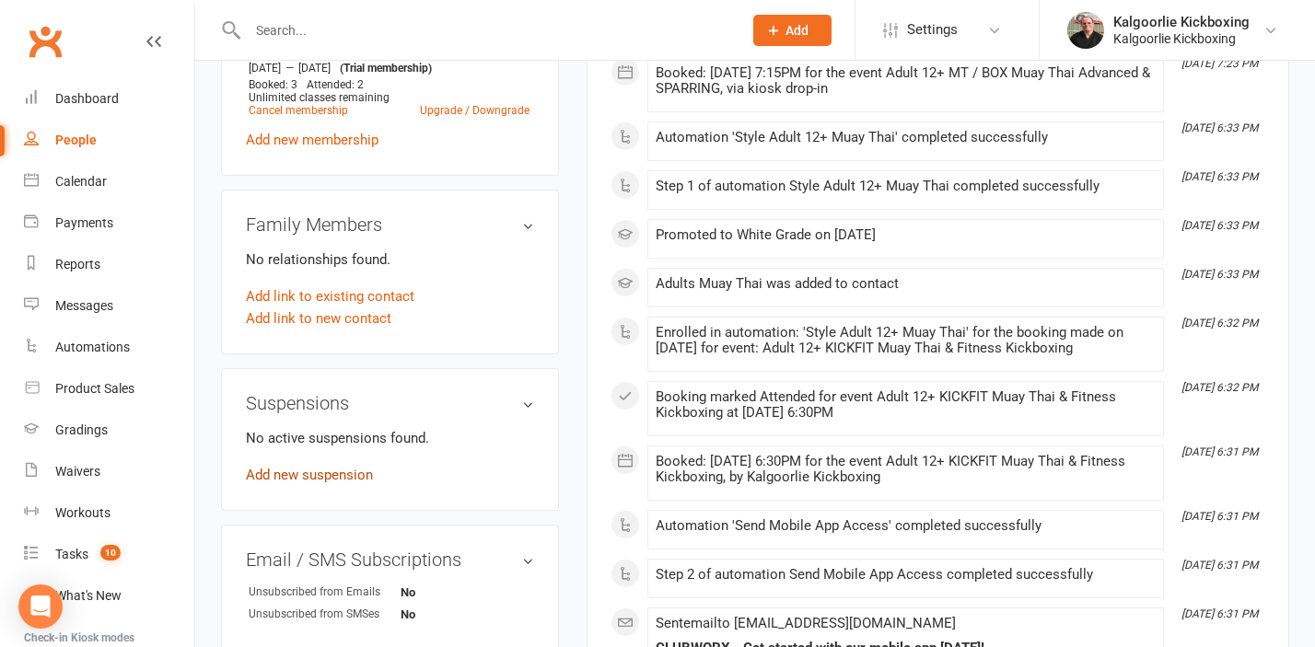
click at [308, 483] on link "Add new suspension" at bounding box center [309, 475] width 127 height 17
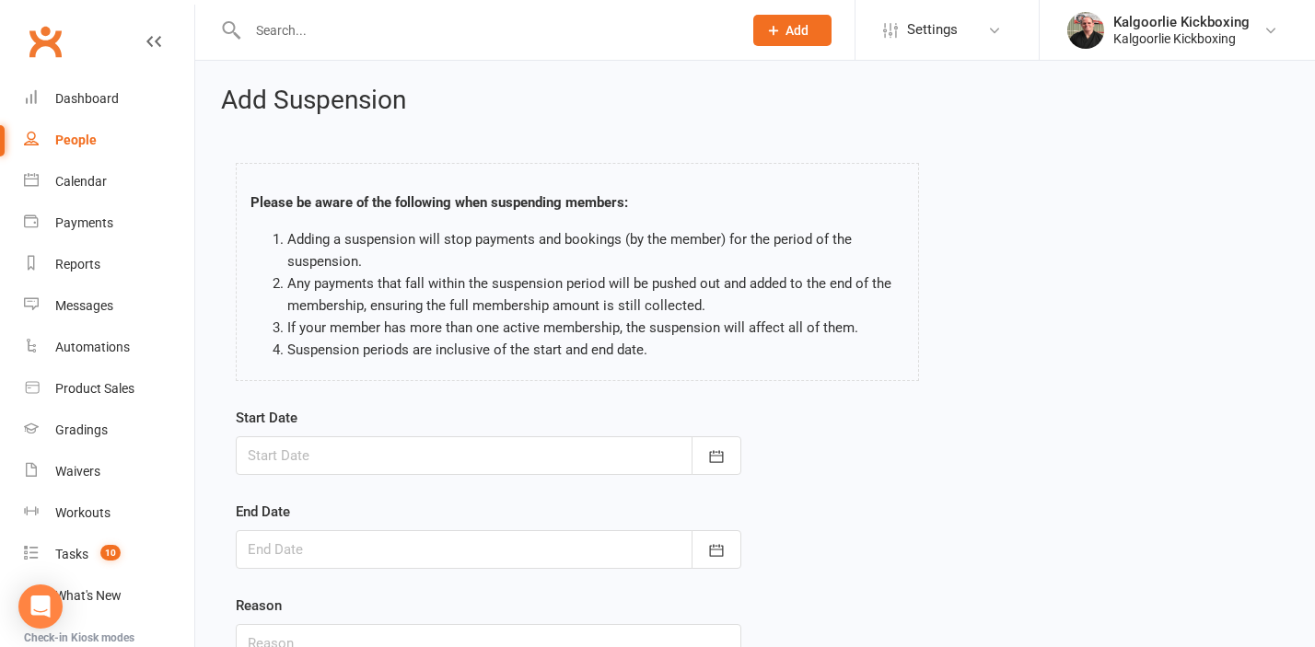
click at [307, 450] on div at bounding box center [488, 455] width 505 height 39
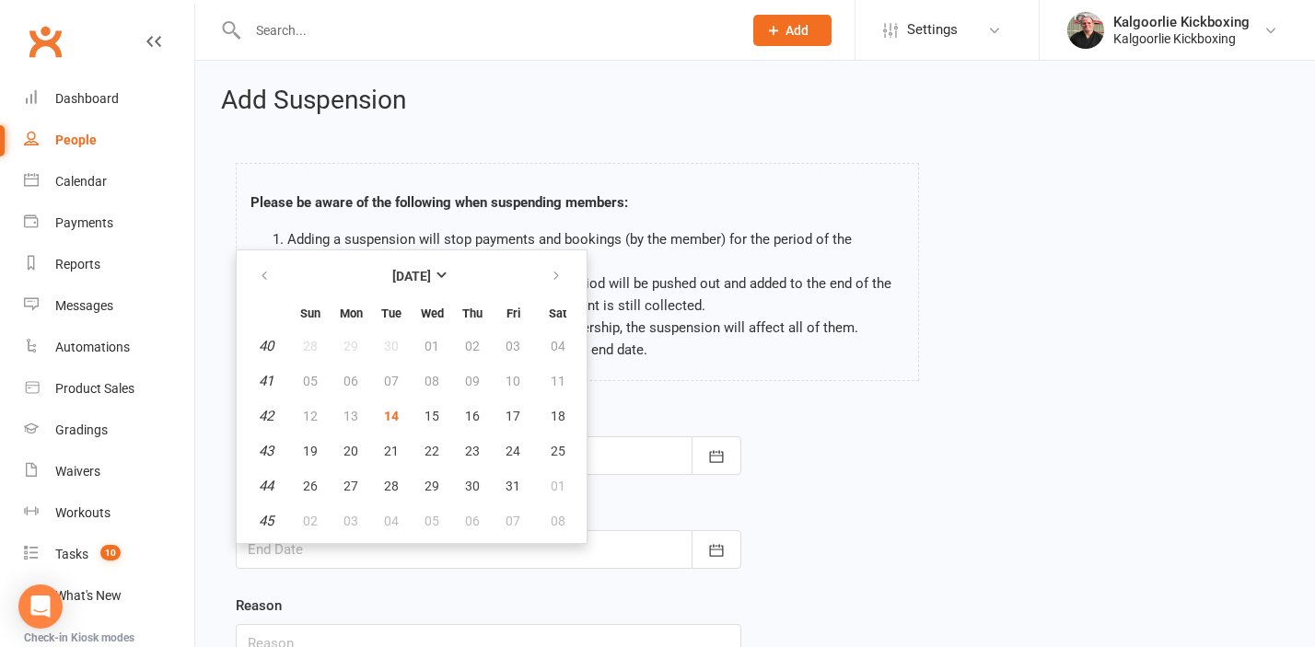
click at [520, 373] on td "10" at bounding box center [512, 381] width 39 height 33
click at [510, 380] on td "10" at bounding box center [512, 381] width 39 height 33
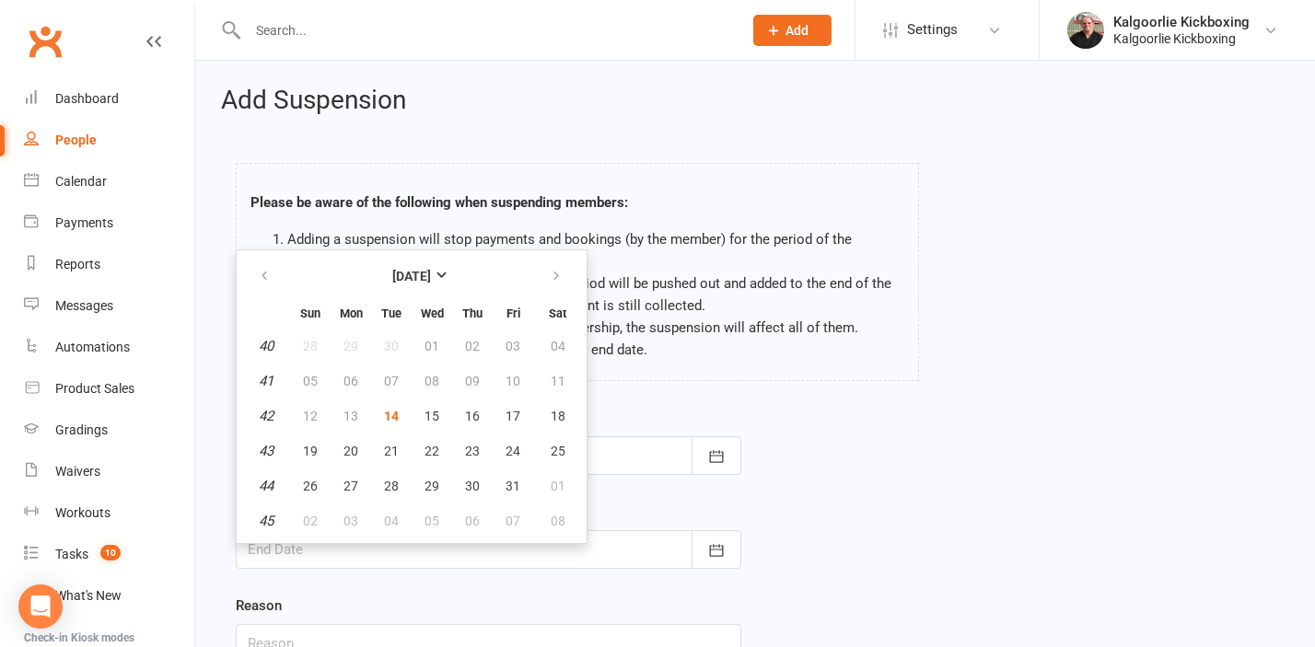
click at [513, 380] on td "10" at bounding box center [512, 381] width 39 height 33
click at [516, 379] on td "10" at bounding box center [512, 381] width 39 height 33
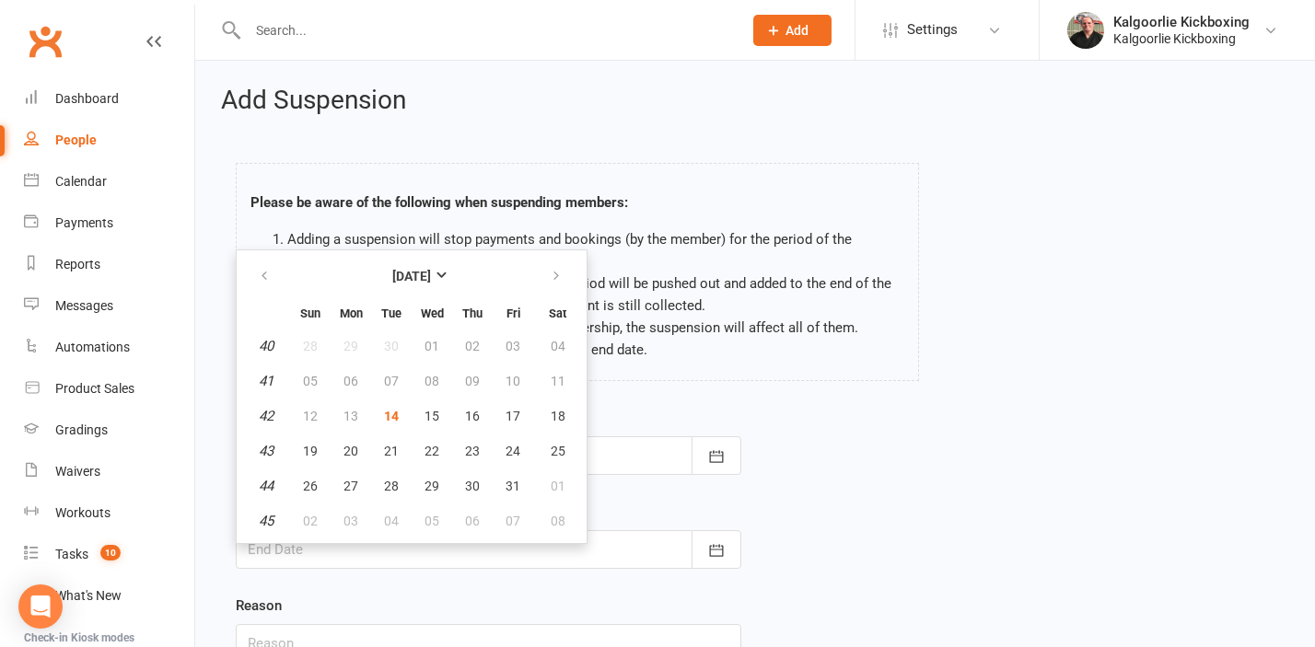
click at [516, 379] on td "10" at bounding box center [512, 381] width 39 height 33
click at [312, 452] on span "19" at bounding box center [310, 451] width 15 height 15
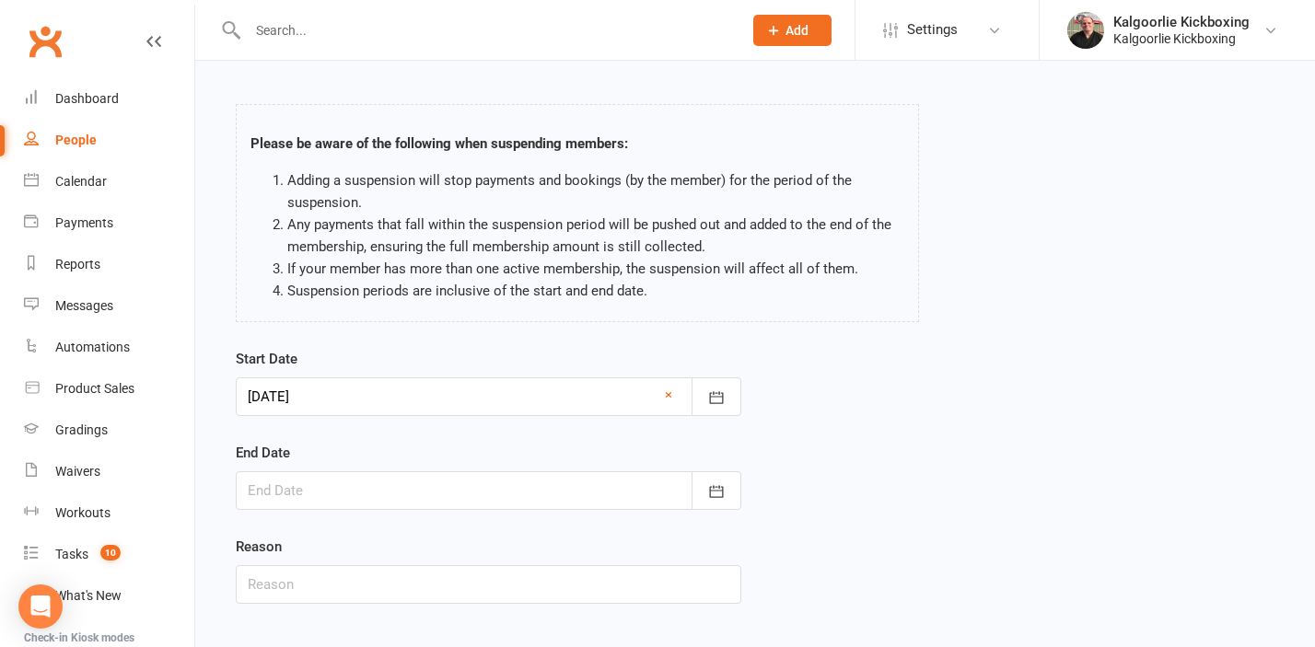
scroll to position [72, 0]
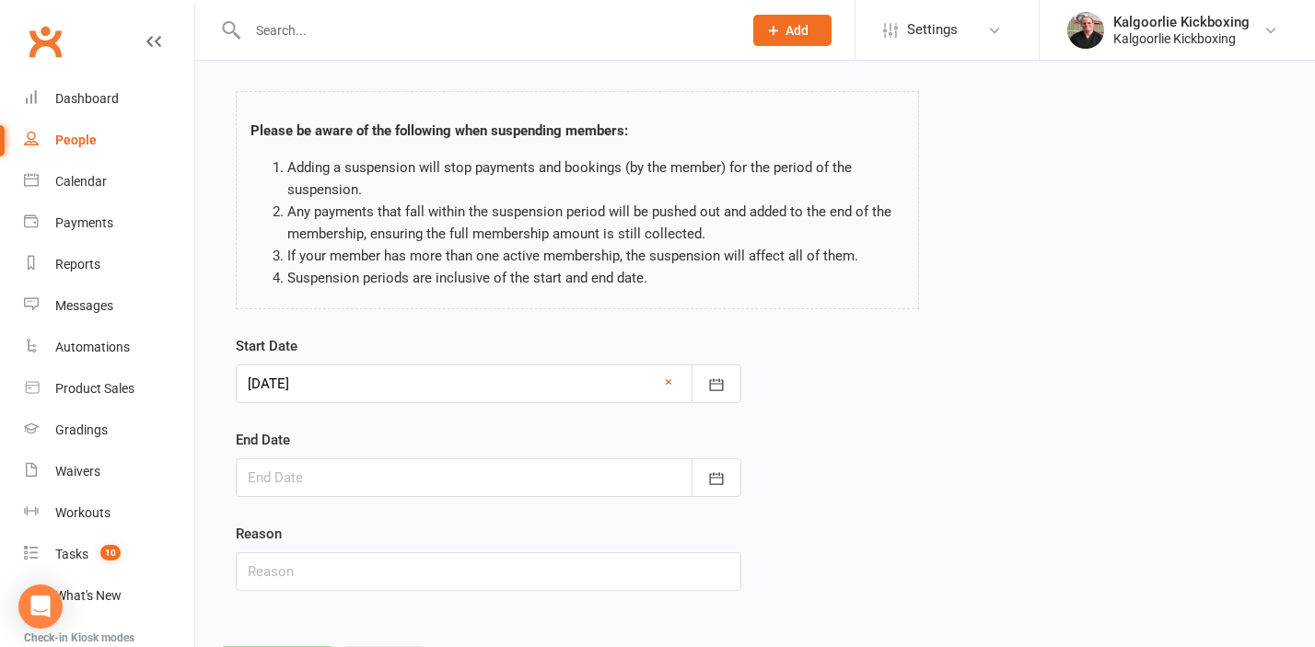
click at [522, 389] on div at bounding box center [488, 384] width 505 height 39
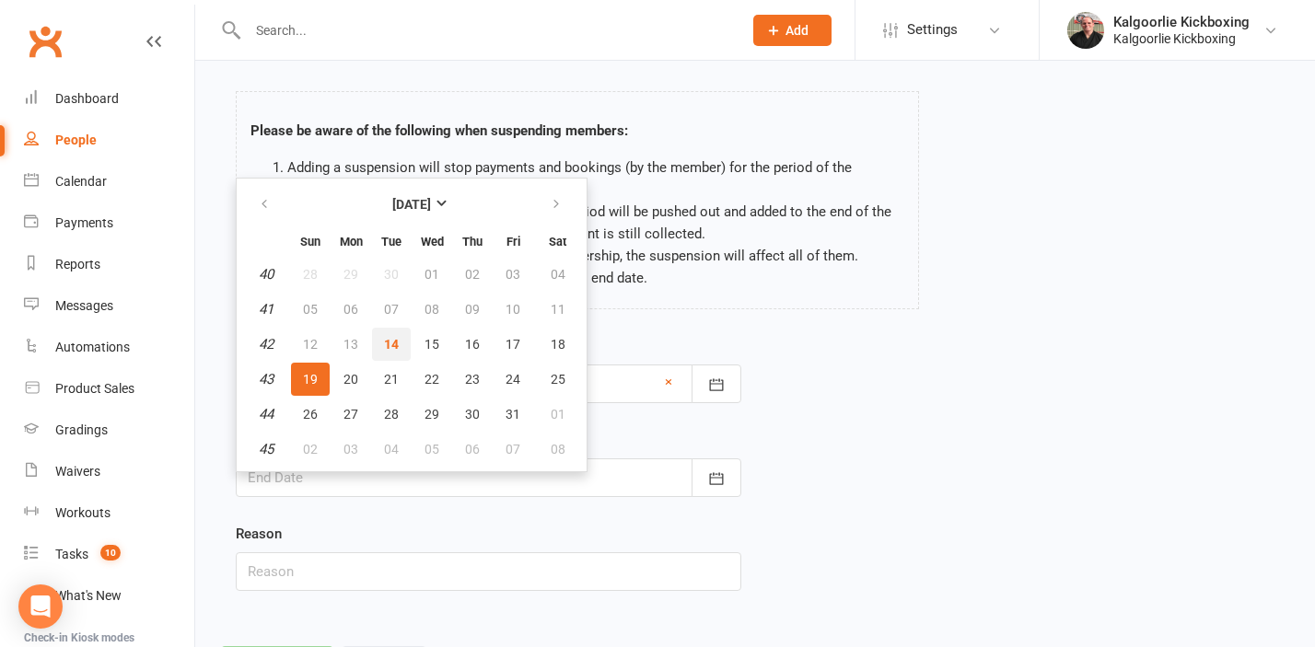
click at [385, 346] on span "14" at bounding box center [391, 344] width 15 height 15
type input "14 Oct 2025"
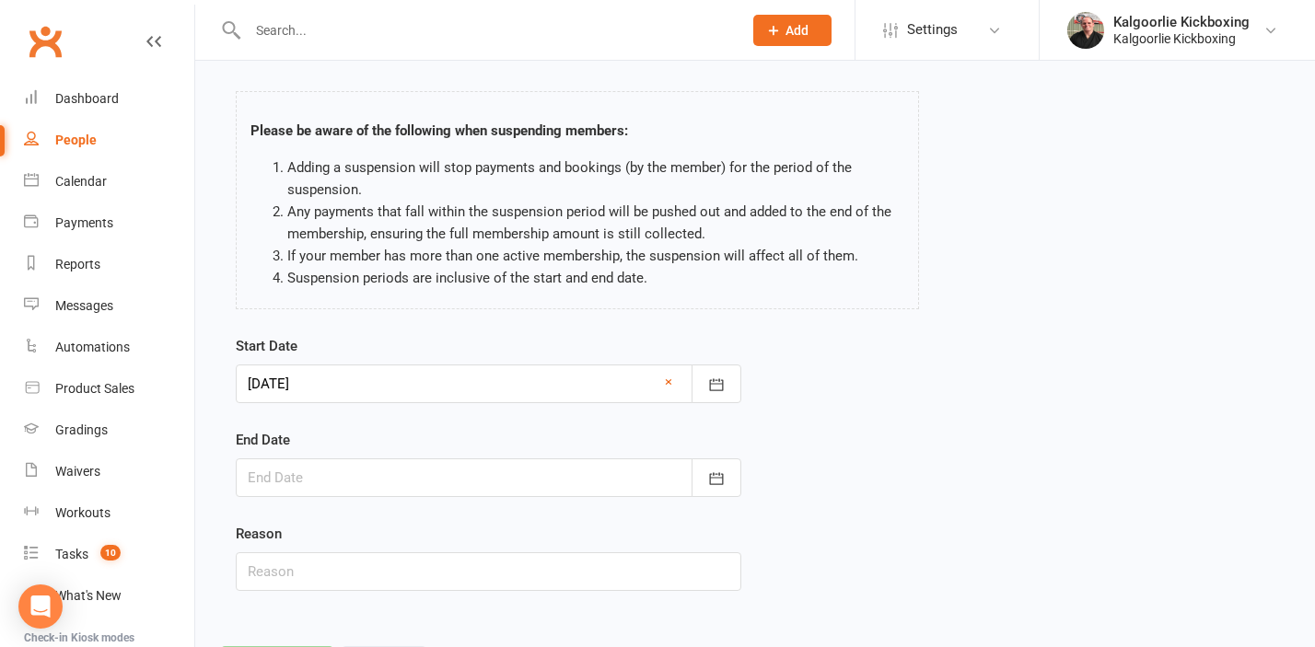
click at [288, 473] on div at bounding box center [488, 477] width 505 height 39
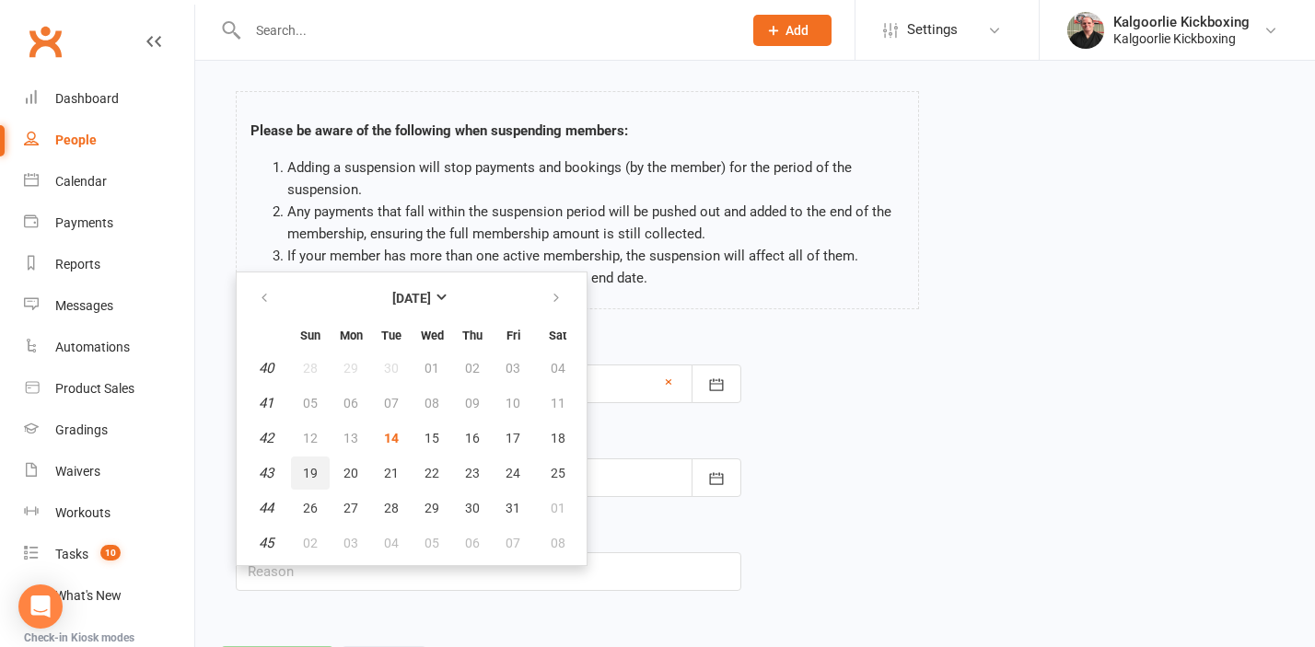
click at [306, 476] on span "19" at bounding box center [310, 473] width 15 height 15
type input "19 Oct 2025"
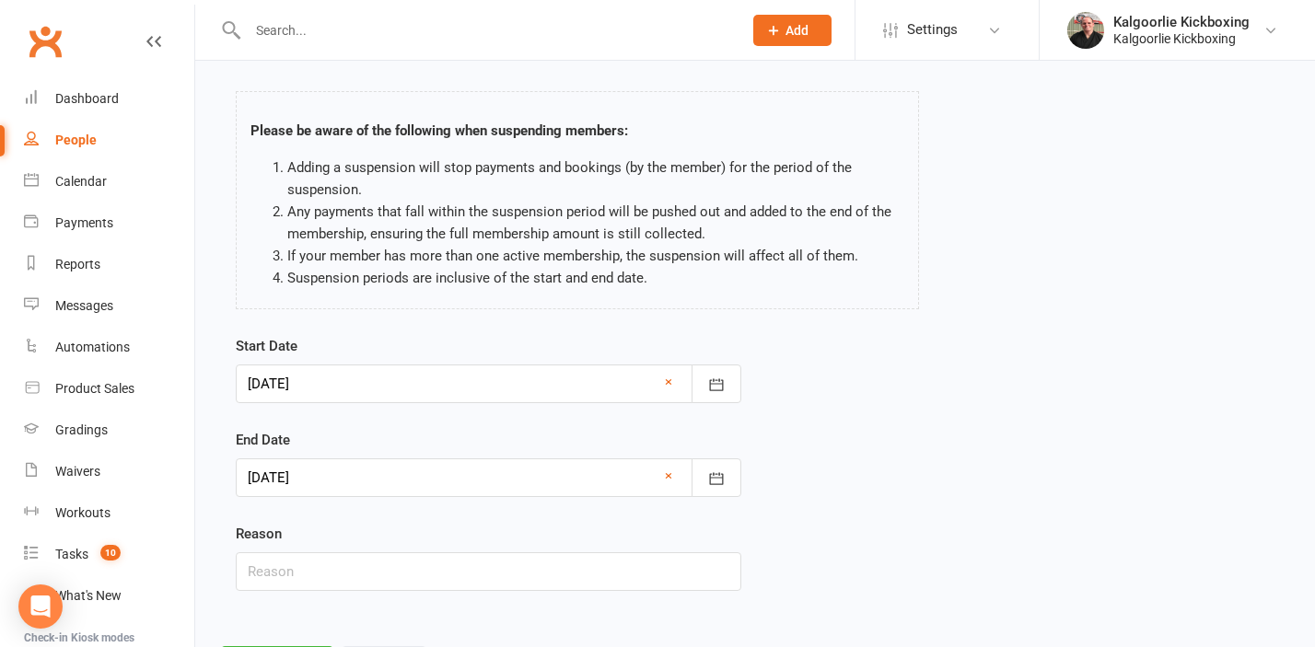
scroll to position [126, 0]
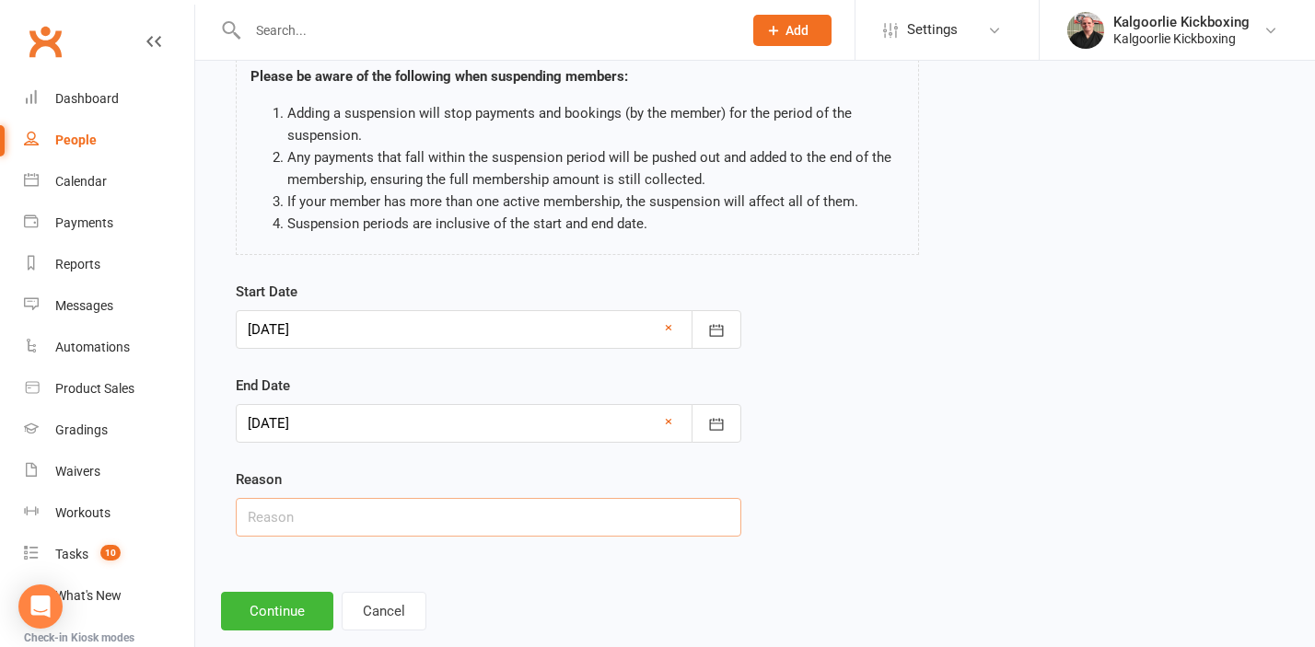
click at [302, 528] on input "text" at bounding box center [488, 517] width 505 height 39
type input "Away"
click at [361, 474] on div "Reason Away" at bounding box center [488, 503] width 505 height 68
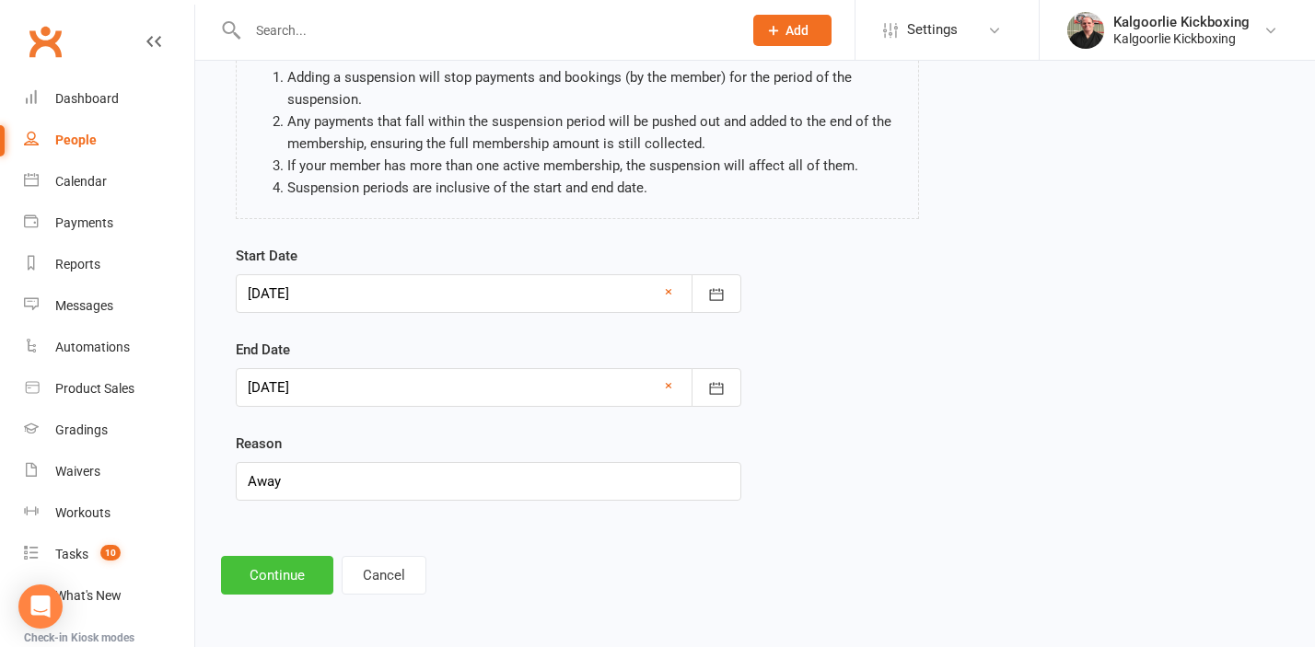
click at [263, 578] on button "Continue" at bounding box center [277, 575] width 112 height 39
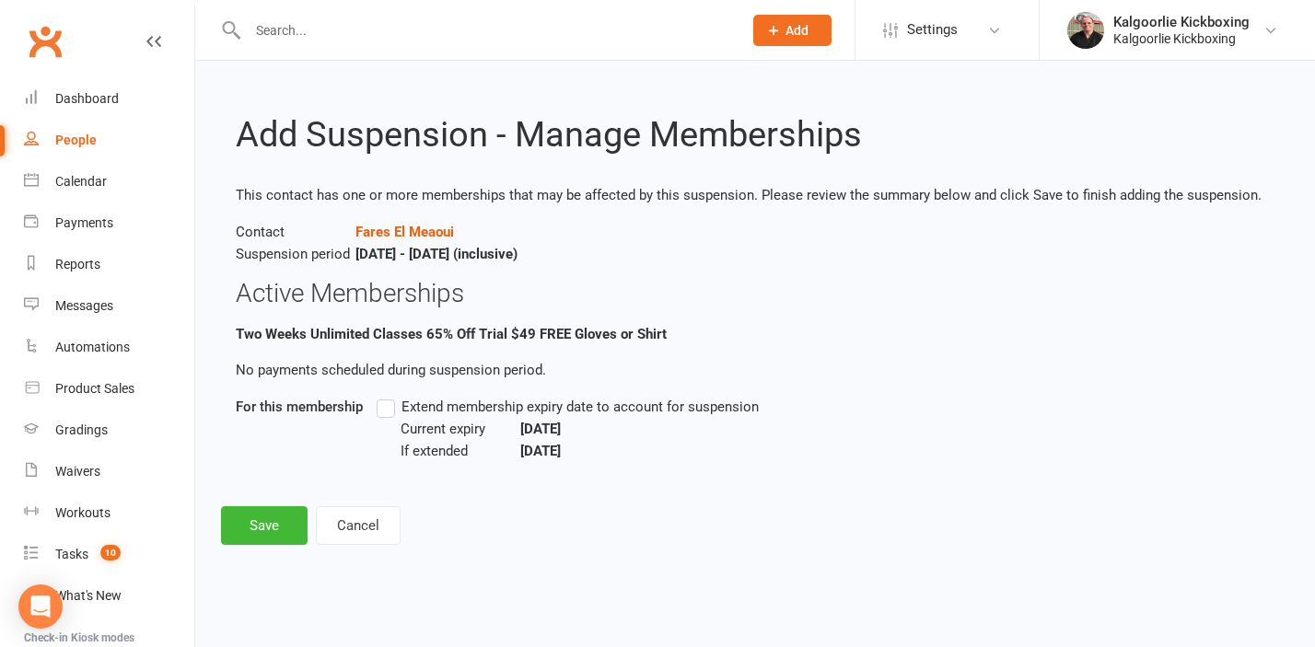
scroll to position [0, 0]
click at [389, 413] on label "Extend membership expiry date to account for suspension" at bounding box center [568, 407] width 382 height 22
click at [389, 396] on input "Extend membership expiry date to account for suspension" at bounding box center [383, 396] width 12 height 0
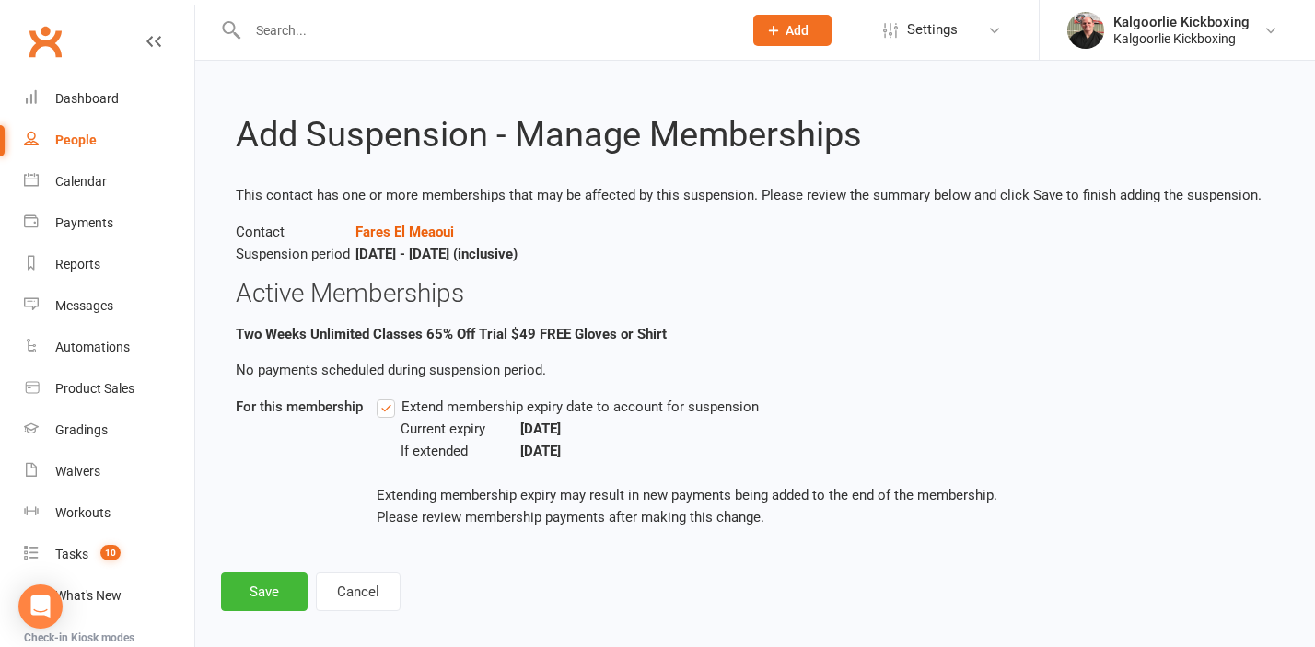
scroll to position [17, 0]
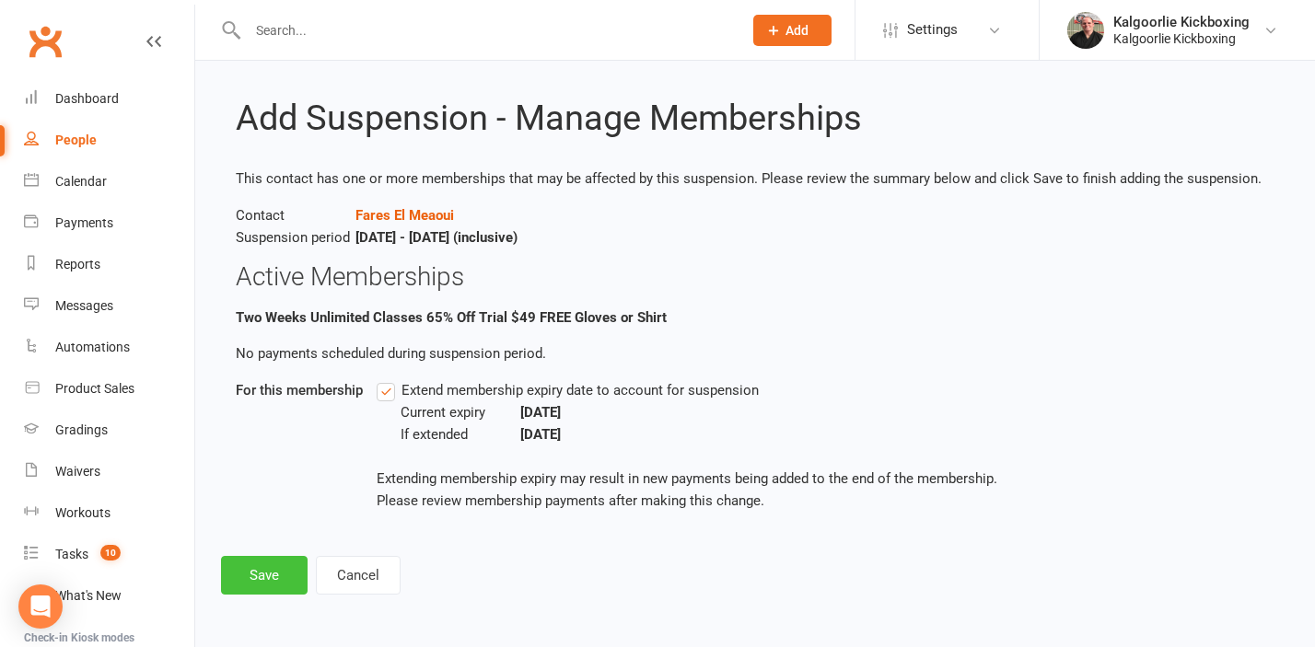
click at [275, 575] on button "Save" at bounding box center [264, 575] width 87 height 39
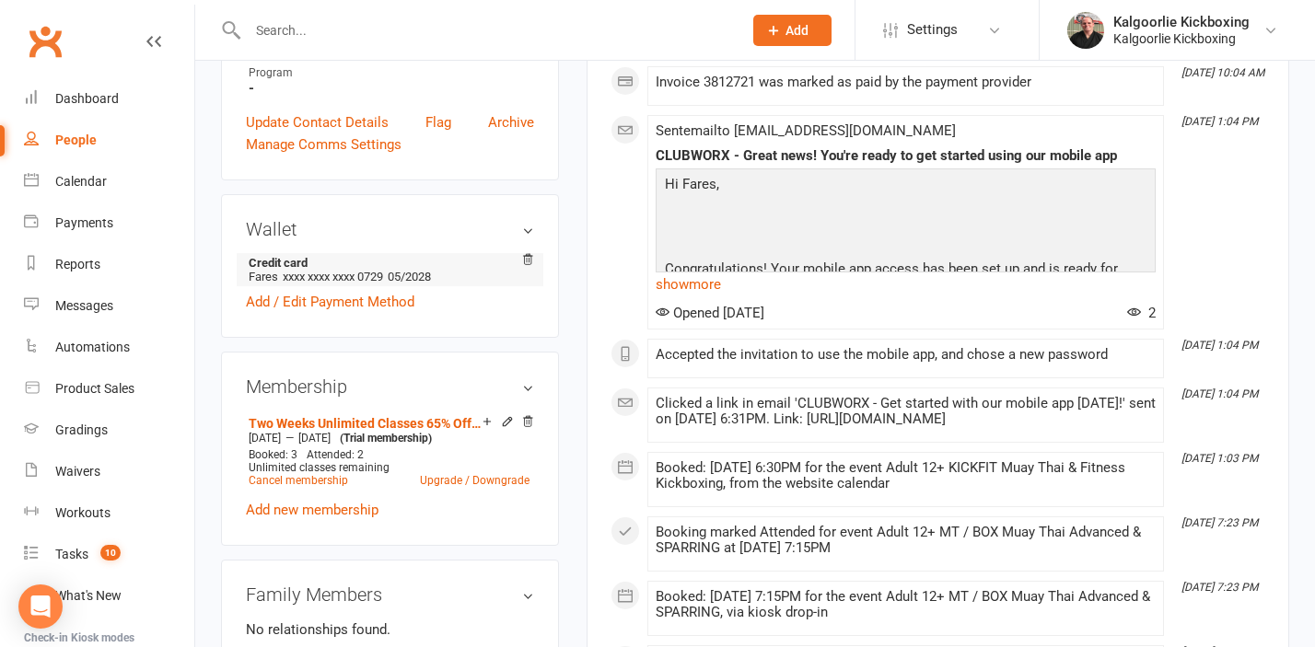
scroll to position [525, 0]
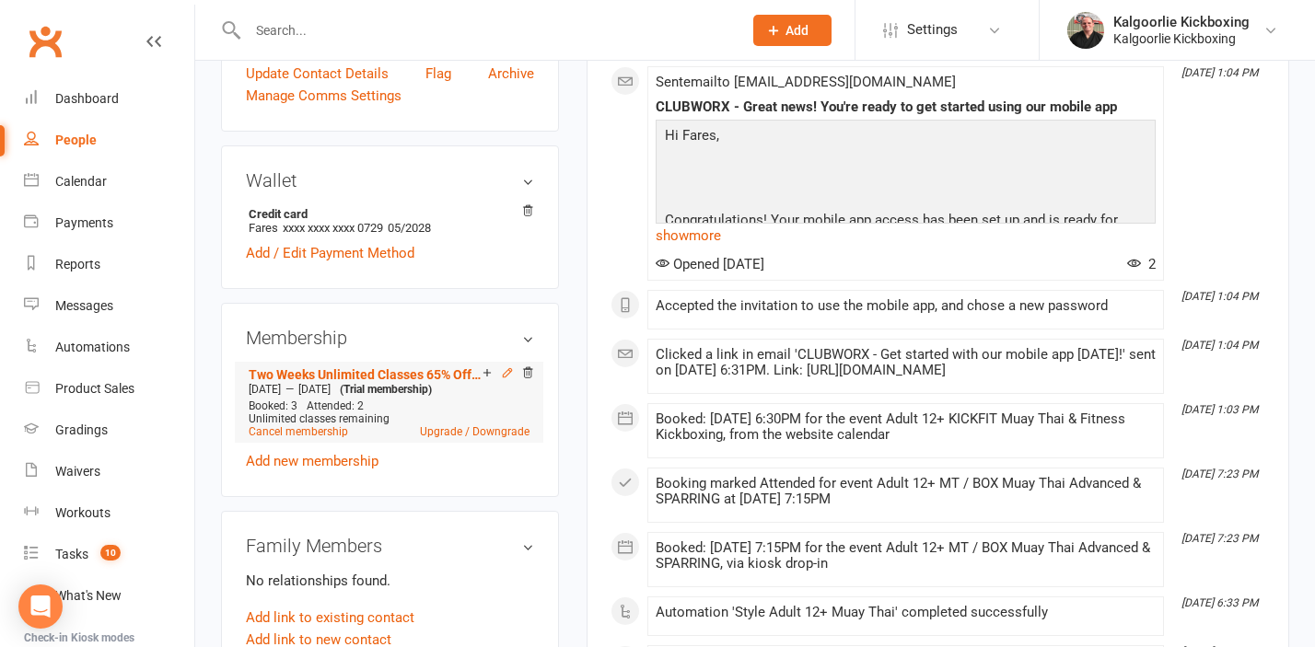
click at [505, 379] on icon at bounding box center [507, 372] width 13 height 13
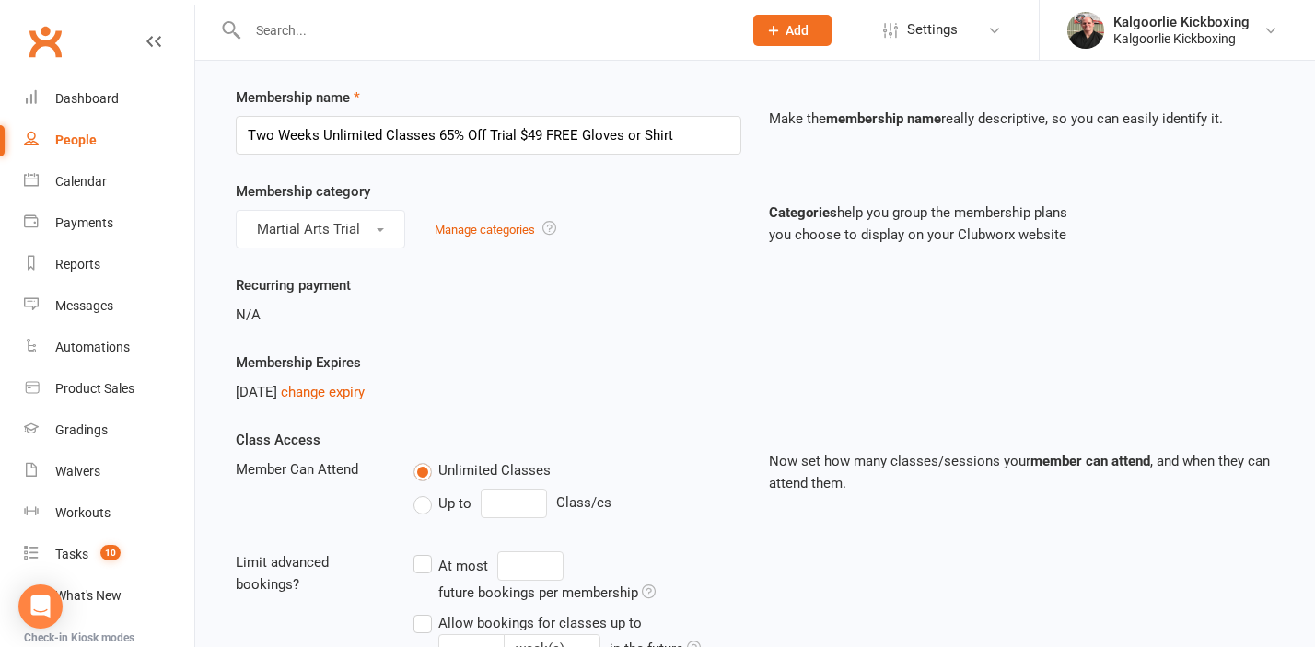
scroll to position [88, 0]
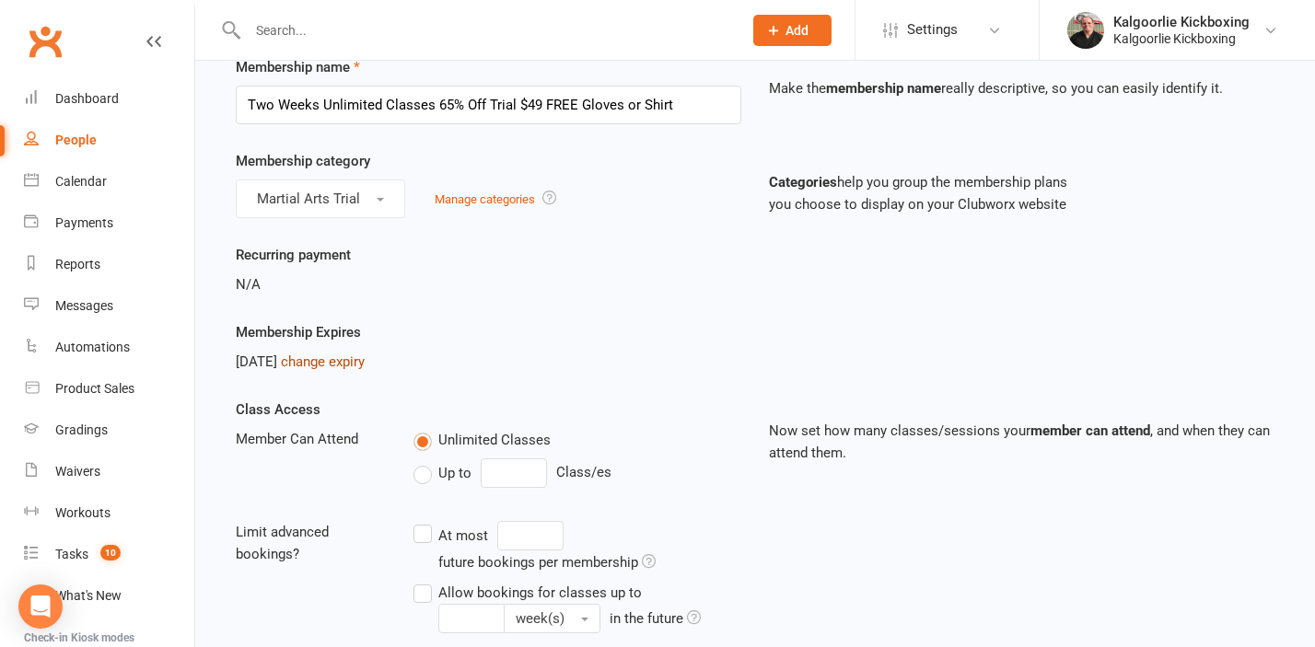
click at [365, 363] on link "change expiry" at bounding box center [323, 362] width 84 height 17
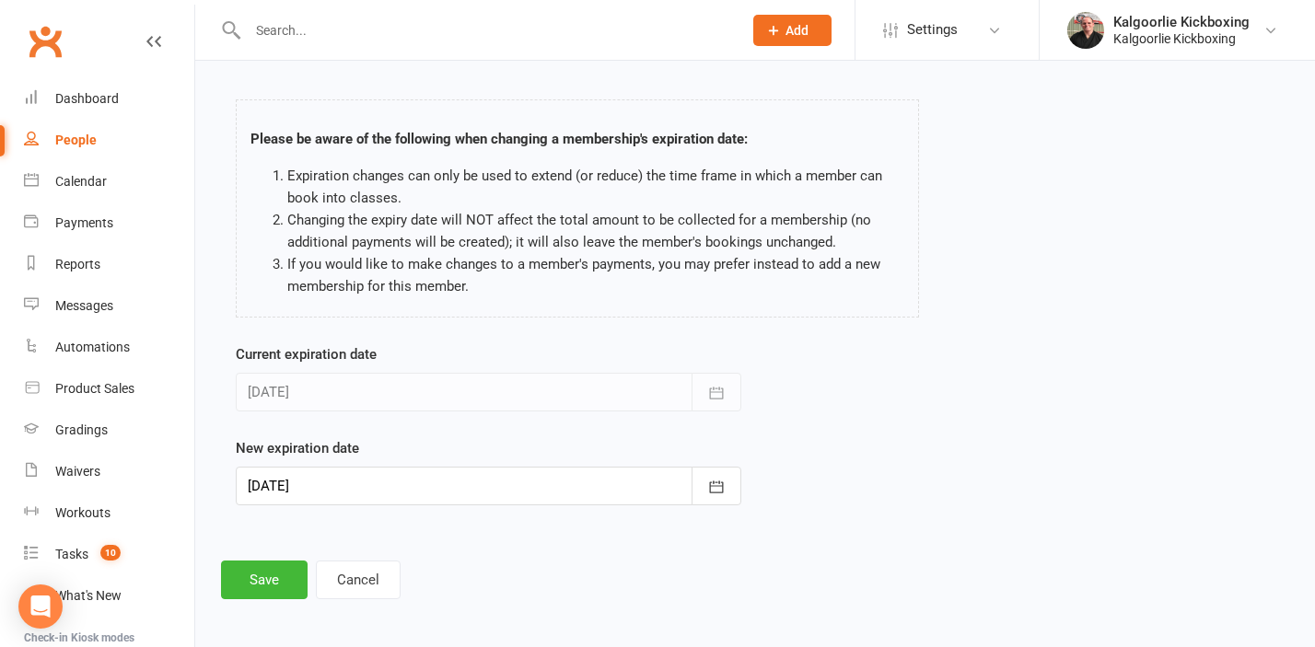
scroll to position [68, 0]
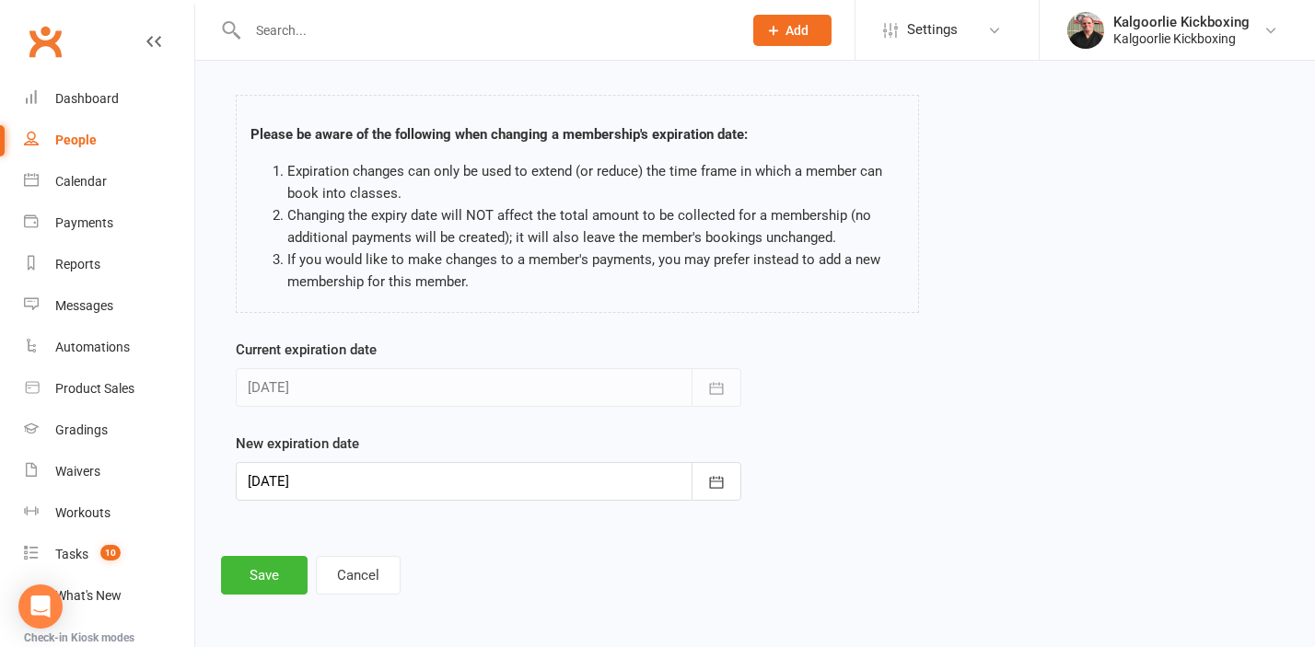
click at [313, 478] on div at bounding box center [488, 481] width 505 height 39
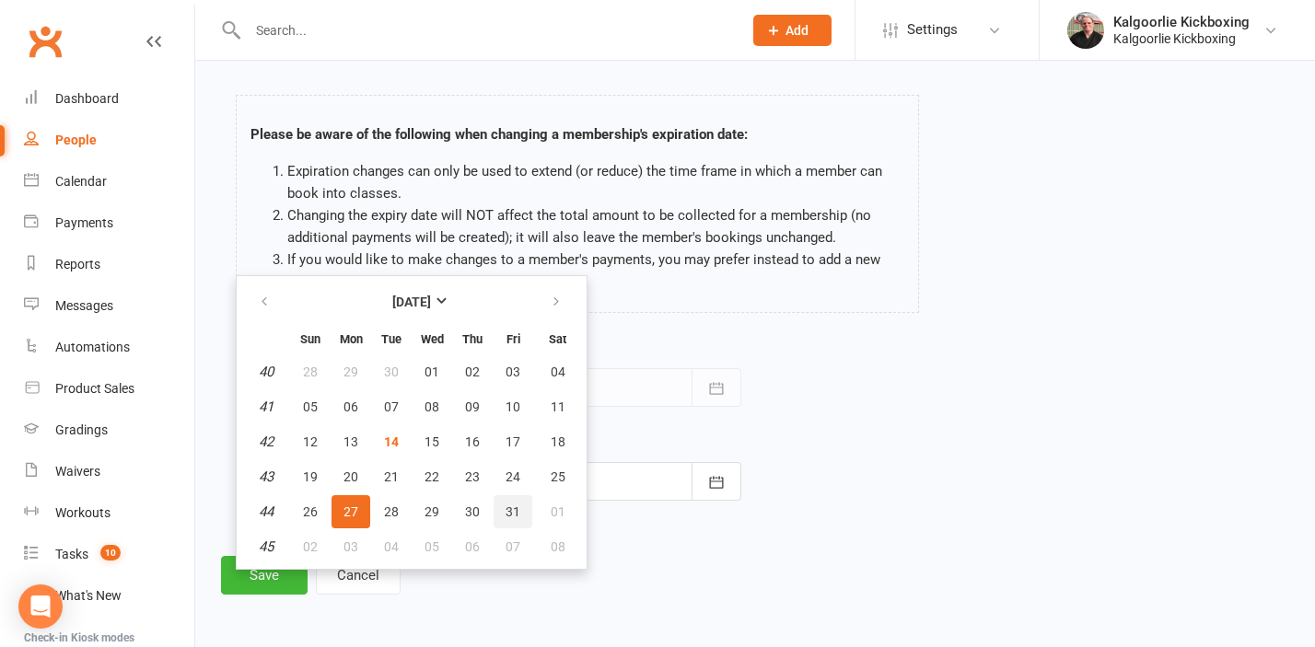
click at [506, 509] on span "31" at bounding box center [512, 512] width 15 height 15
type input "31 Oct 2025"
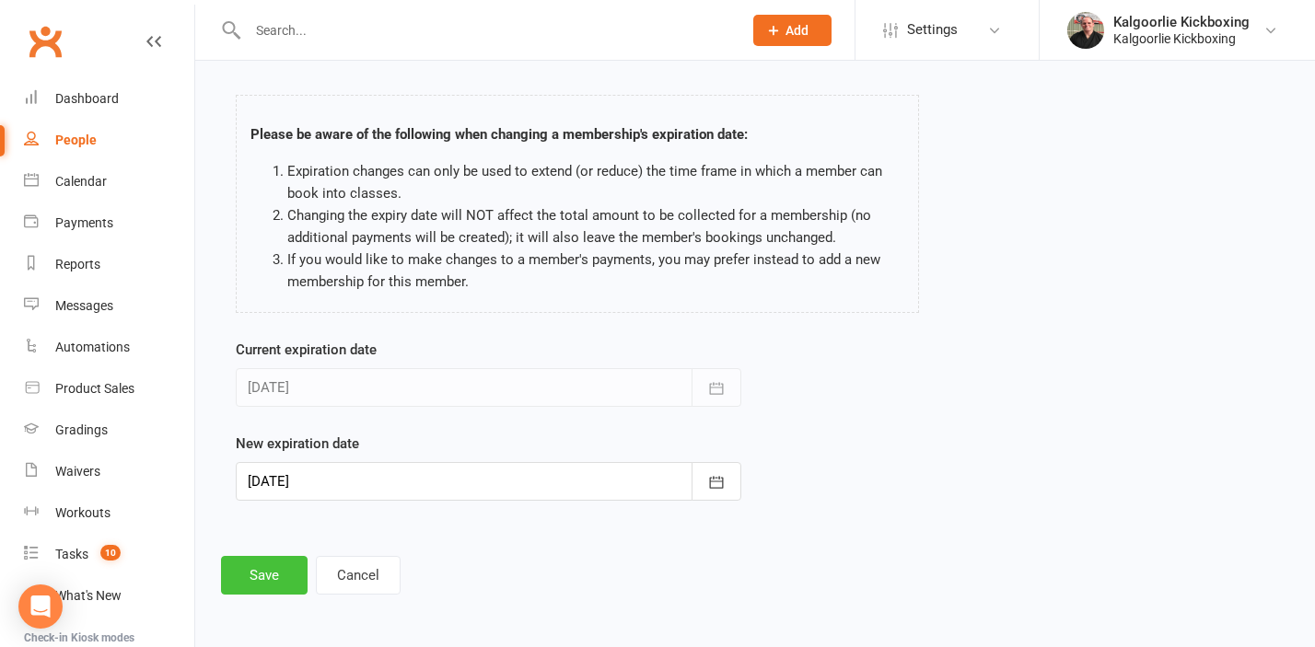
click at [268, 576] on button "Save" at bounding box center [264, 575] width 87 height 39
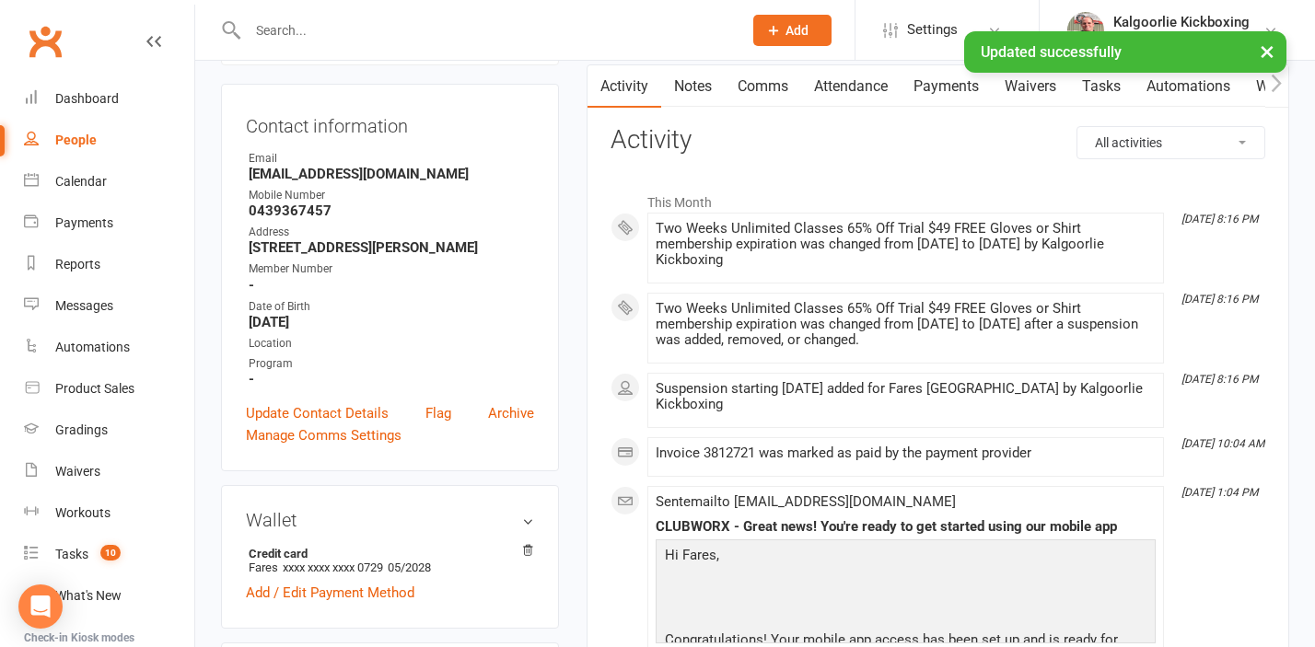
scroll to position [187, 0]
click at [316, 423] on link "Update Contact Details" at bounding box center [317, 411] width 143 height 22
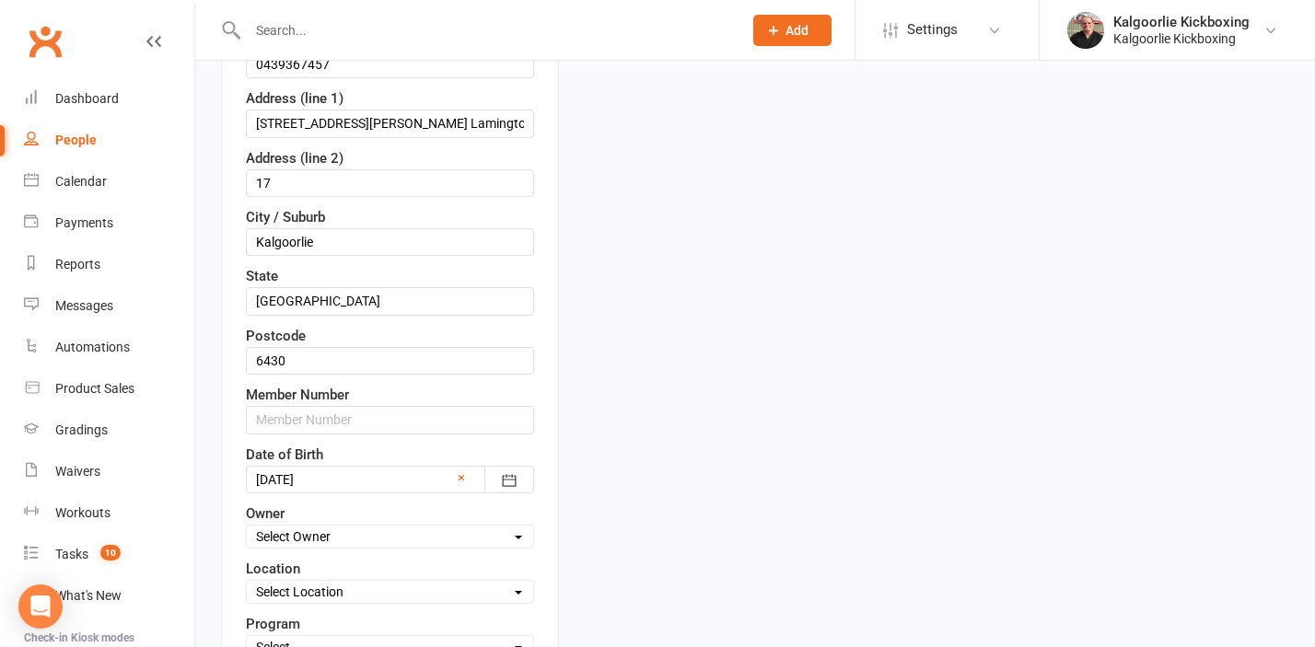
scroll to position [617, 0]
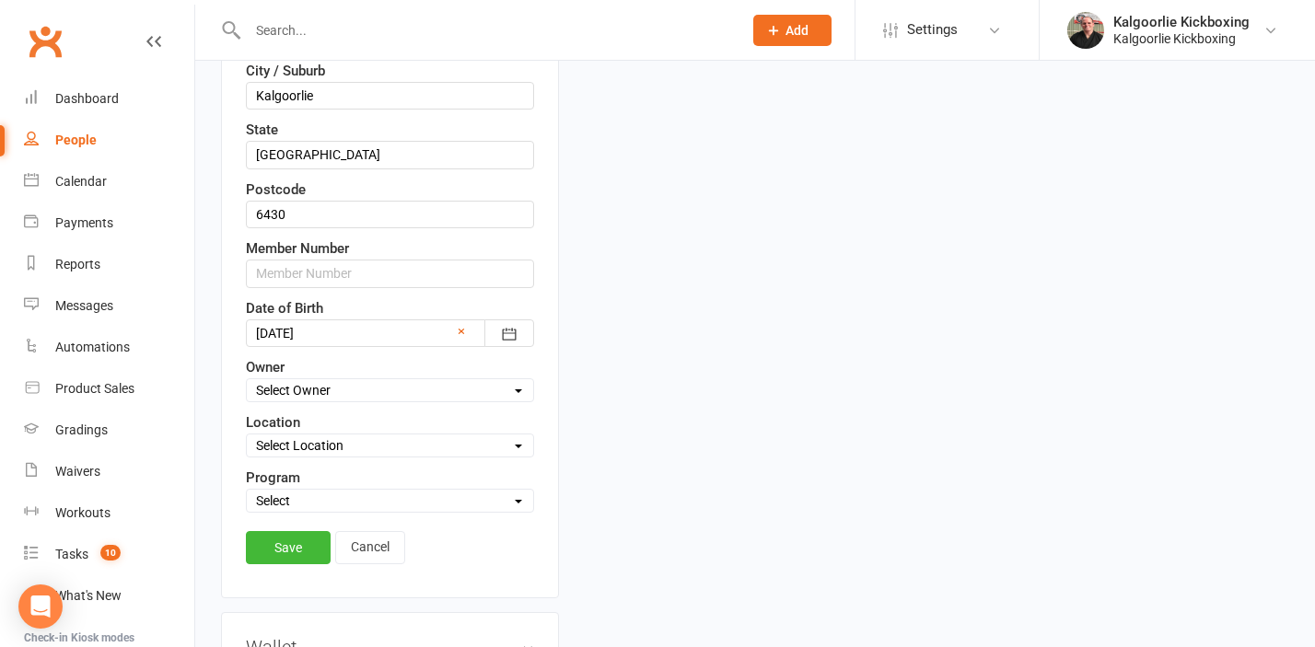
click at [317, 393] on select "Select Owner Kalgoorlie Kickboxing Jo Callaghan Wazanna Paul" at bounding box center [390, 390] width 286 height 20
select select "0"
click at [247, 380] on select "Select Owner Kalgoorlie Kickboxing Jo Callaghan Wazanna Paul" at bounding box center [390, 390] width 286 height 20
click at [298, 437] on select "Select Location 1) Main Dojo, 224 Hare Street. DT1 Edwards Park, Picadilly Stre…" at bounding box center [390, 445] width 286 height 20
select select "0"
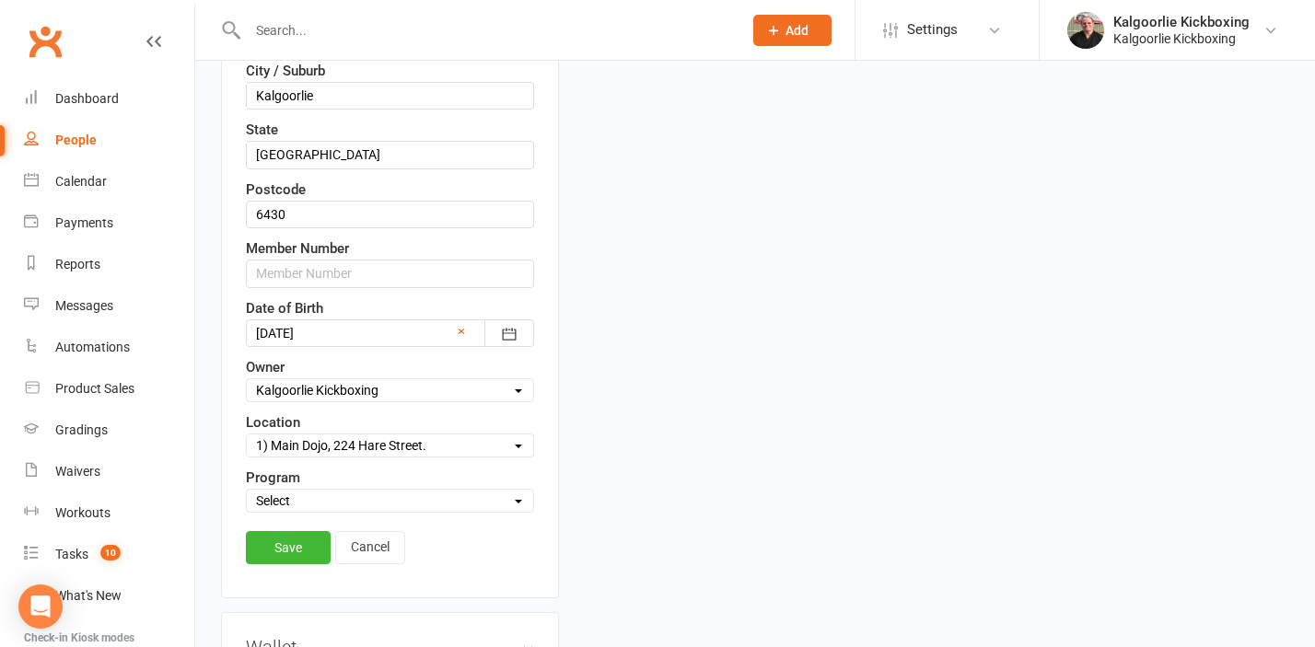
click at [247, 435] on select "Select Location 1) Main Dojo, 224 Hare Street. DT1 Edwards Park, Picadilly Stre…" at bounding box center [390, 445] width 286 height 20
click at [296, 510] on select "Select Martial Arts and Fitness Dog Training" at bounding box center [390, 501] width 286 height 20
select select "Martial Arts and Fitness"
click at [247, 491] on select "Select Martial Arts and Fitness Dog Training" at bounding box center [390, 501] width 286 height 20
click at [292, 545] on link "Save" at bounding box center [288, 547] width 85 height 33
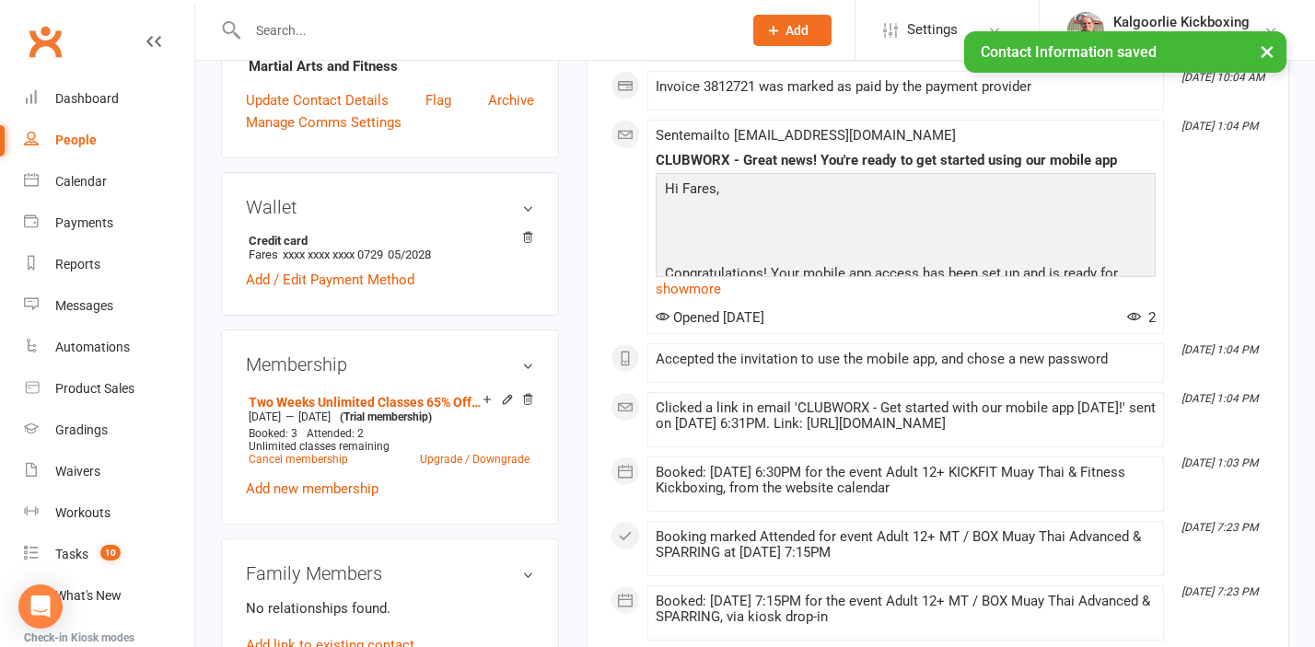
scroll to position [554, 0]
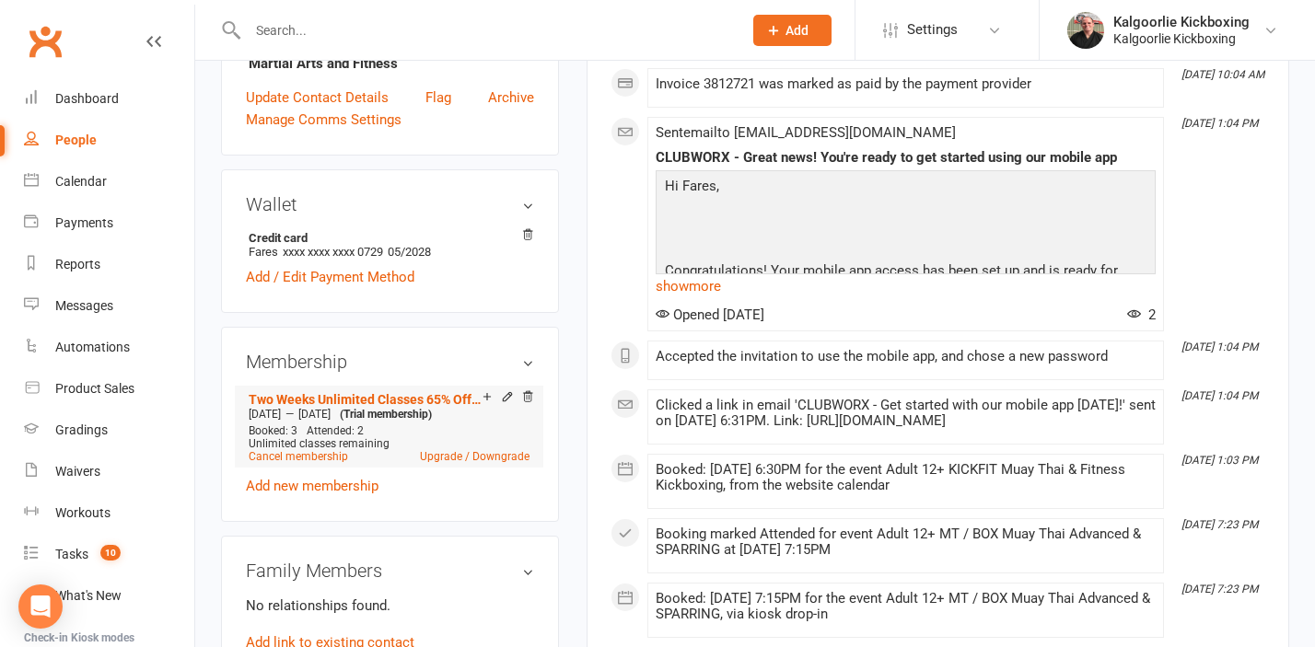
drag, startPoint x: 382, startPoint y: 431, endPoint x: 249, endPoint y: 434, distance: 133.5
click at [246, 422] on div "Oct 8 2025 — Oct 31 2025 (Trial membership)" at bounding box center [389, 414] width 290 height 15
copy div "Oct 8 2025 — Oct 31 2025"
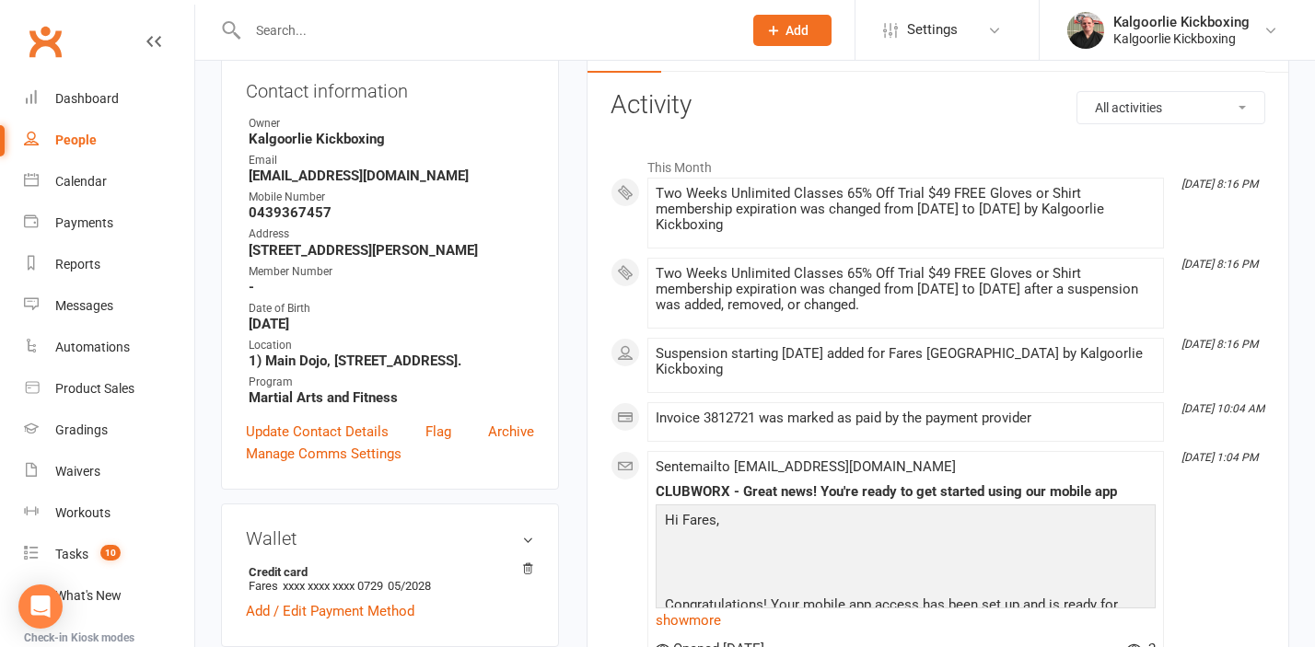
scroll to position [0, 0]
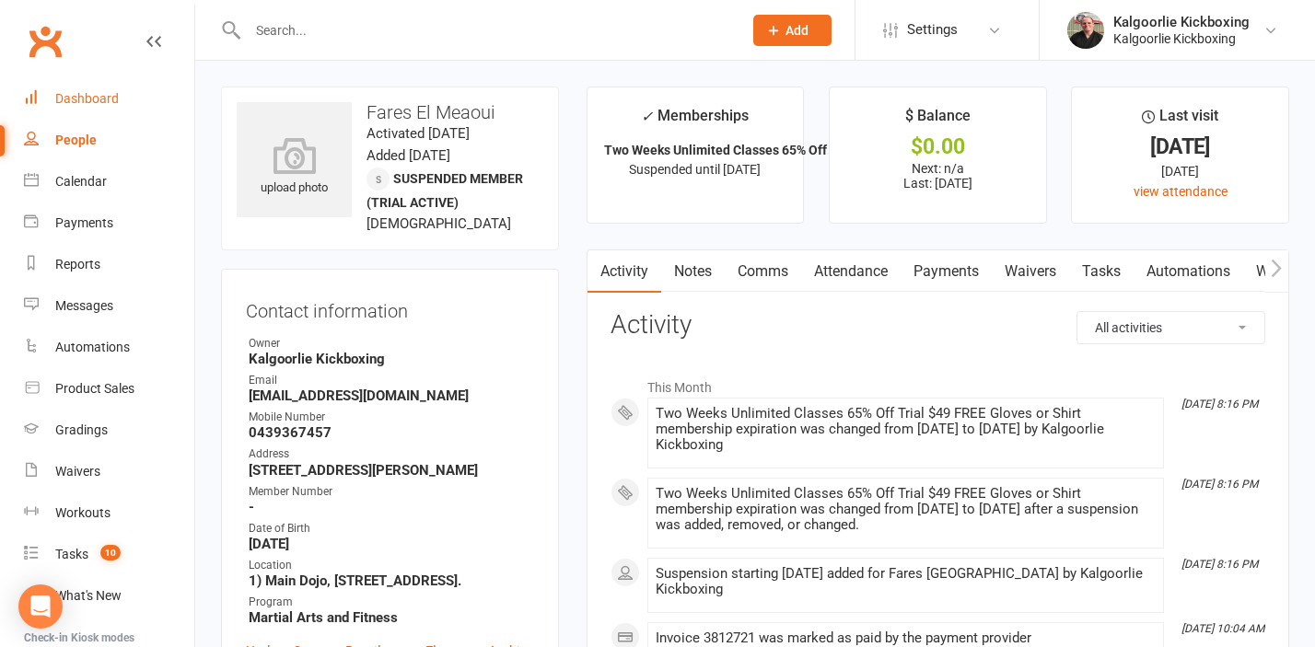
click at [97, 91] on div "Dashboard" at bounding box center [87, 98] width 64 height 15
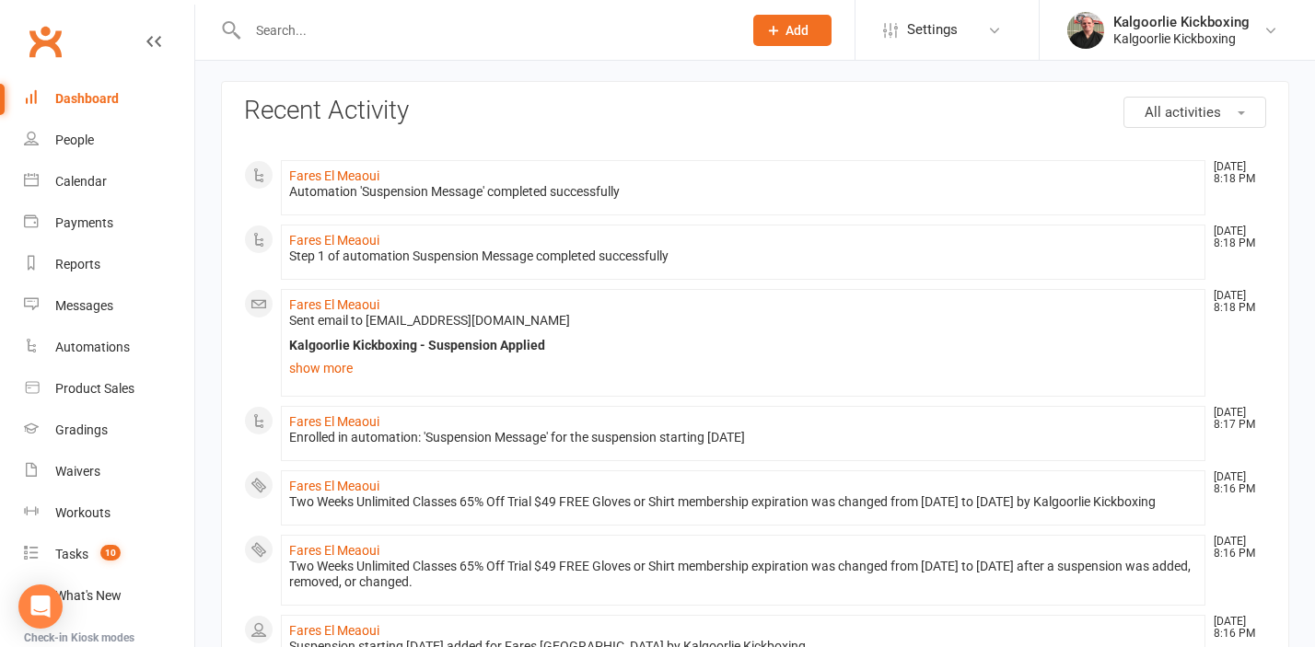
scroll to position [81, 0]
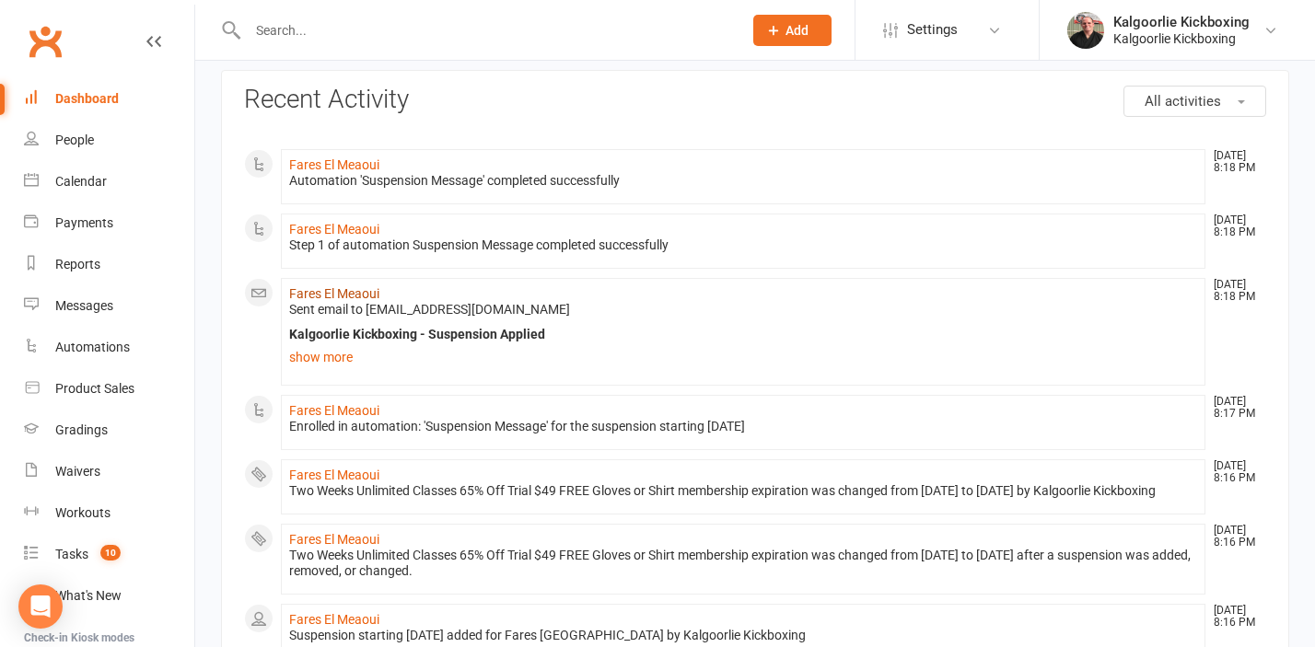
click at [325, 296] on link "Fares El Meaoui" at bounding box center [334, 293] width 90 height 15
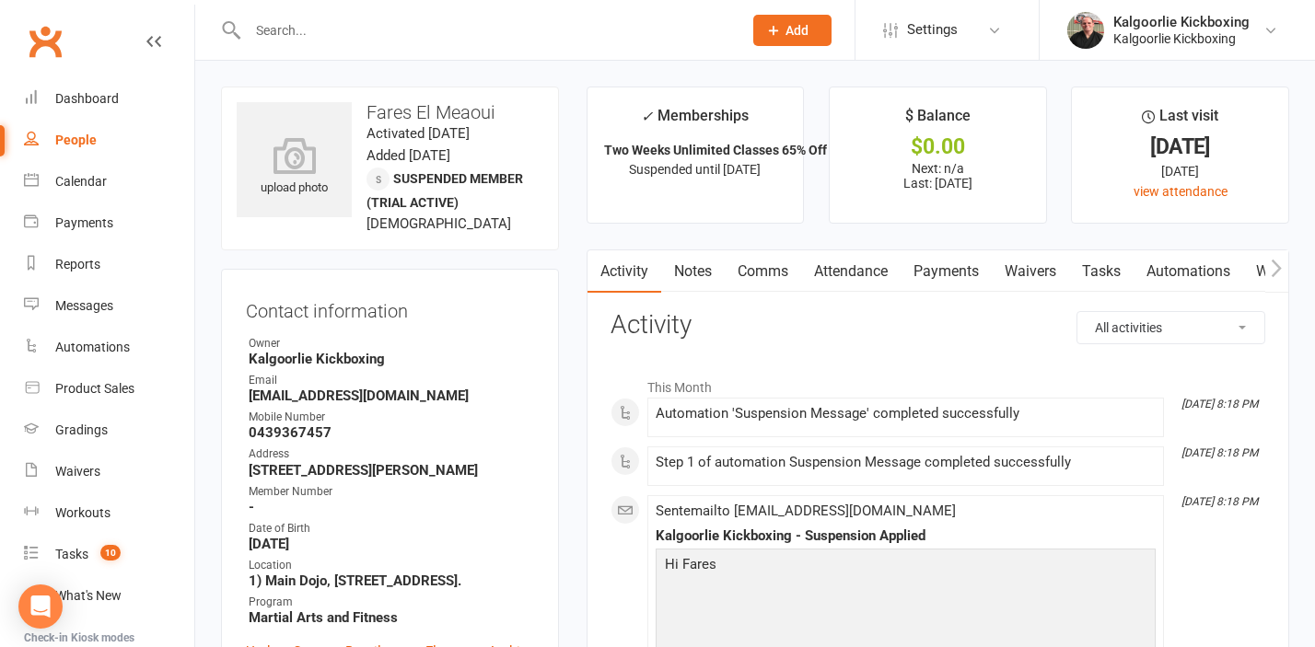
click at [870, 267] on link "Attendance" at bounding box center [850, 271] width 99 height 42
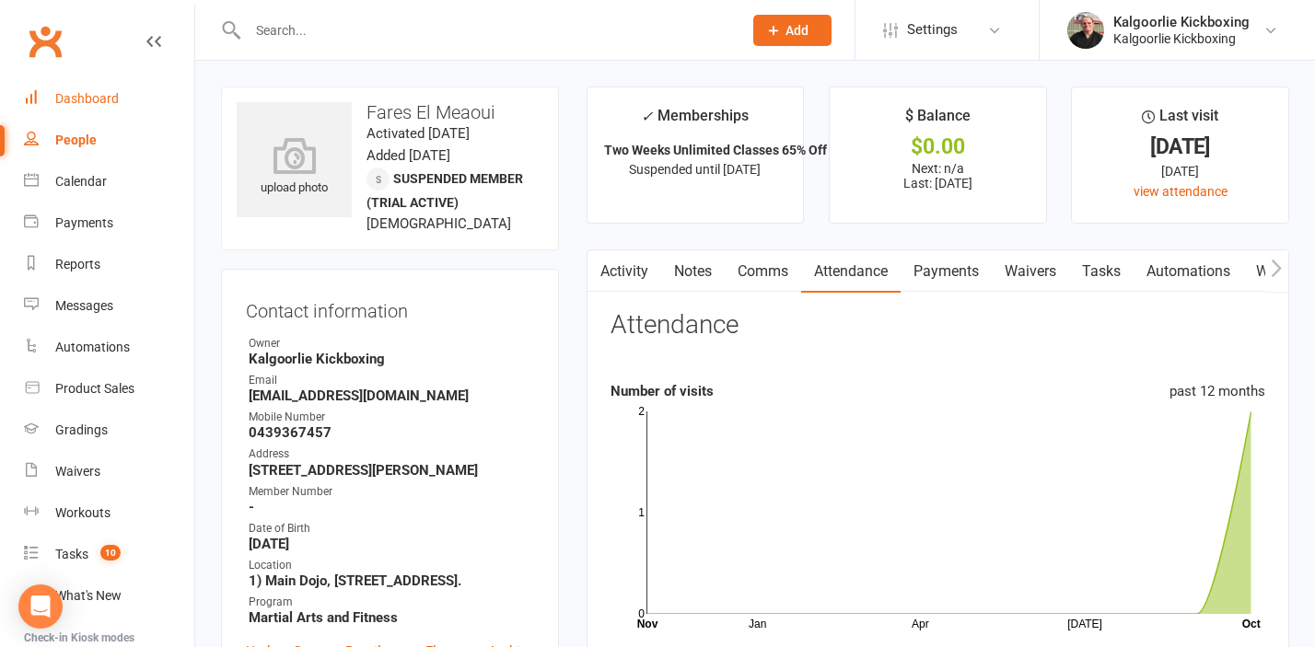
click at [110, 106] on link "Dashboard" at bounding box center [109, 98] width 170 height 41
